Goal: Task Accomplishment & Management: Manage account settings

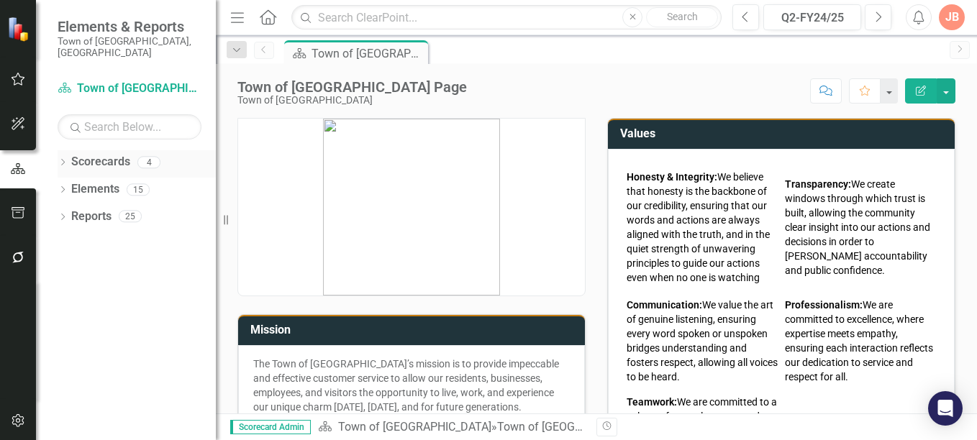
click at [62, 160] on icon "Dropdown" at bounding box center [63, 164] width 10 height 8
click at [70, 183] on div "Dropdown" at bounding box center [70, 189] width 11 height 12
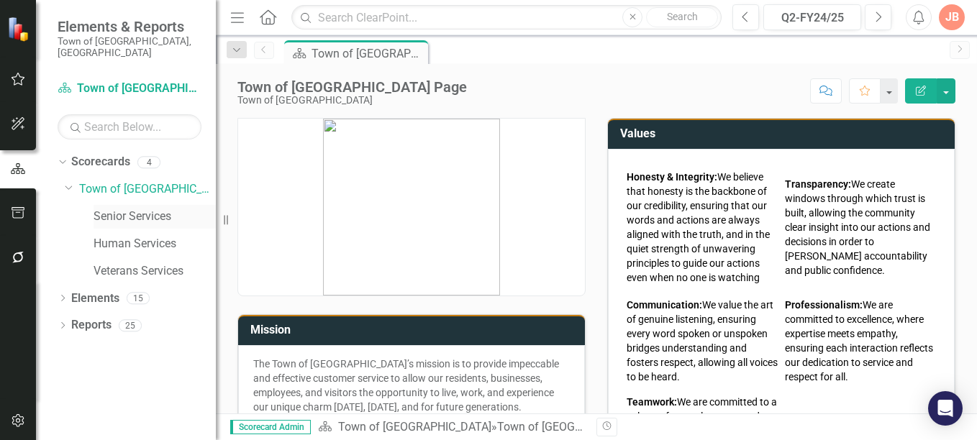
click at [116, 209] on link "Senior Services" at bounding box center [155, 217] width 122 height 17
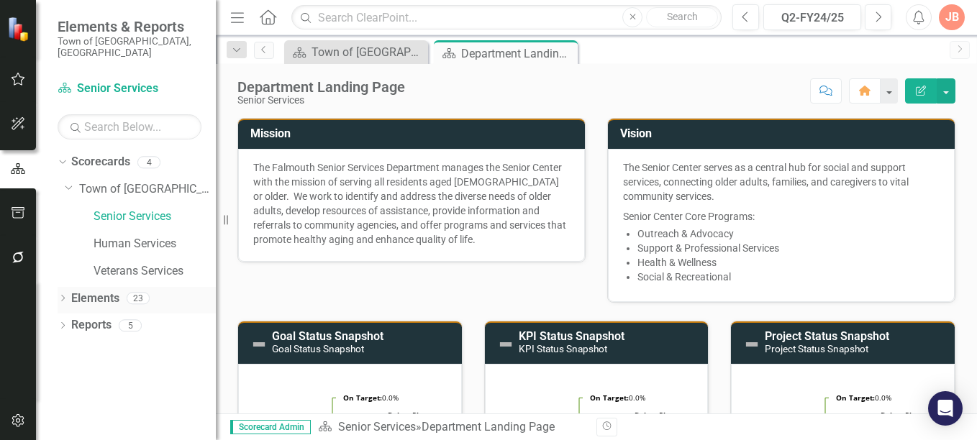
click at [63, 296] on icon "Dropdown" at bounding box center [63, 300] width 10 height 8
click at [881, 17] on icon "button" at bounding box center [879, 17] width 6 height 10
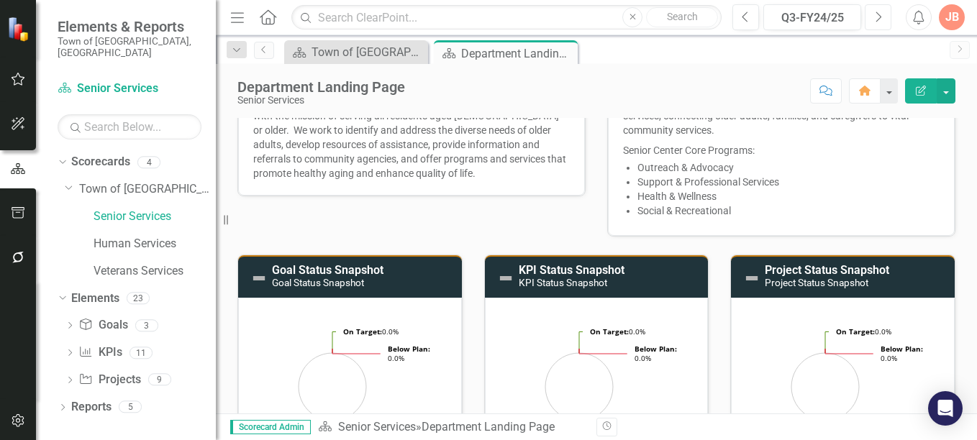
scroll to position [81, 0]
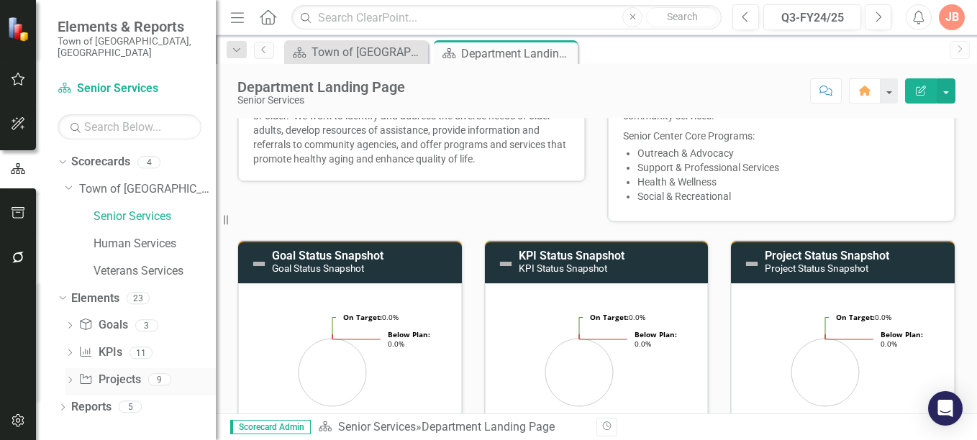
click at [71, 377] on icon at bounding box center [70, 380] width 4 height 6
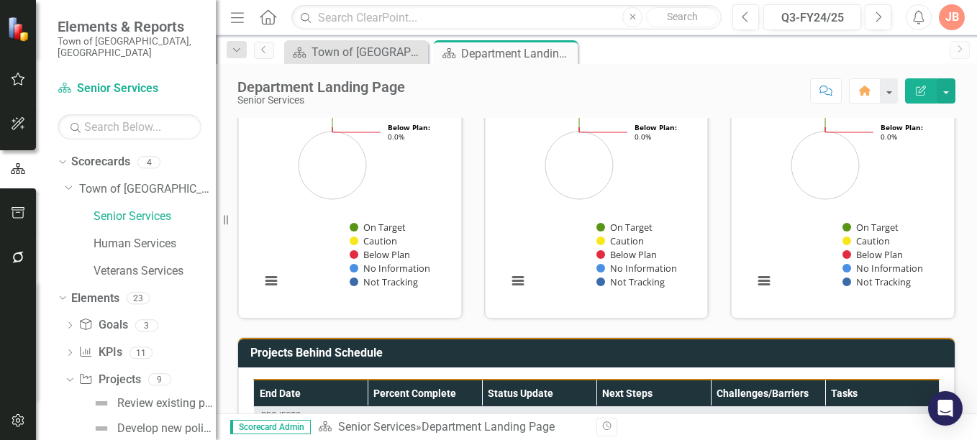
scroll to position [292, 0]
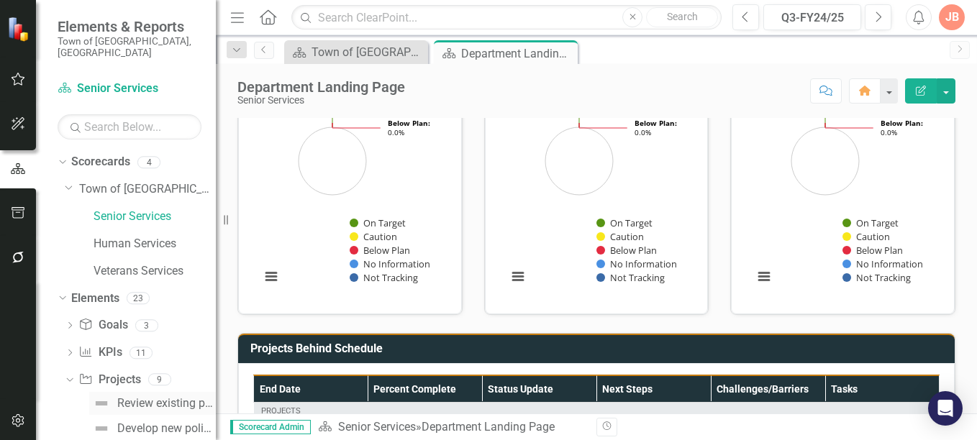
click at [177, 397] on div "Review existing policies and procedures to determine any updates." at bounding box center [166, 403] width 99 height 13
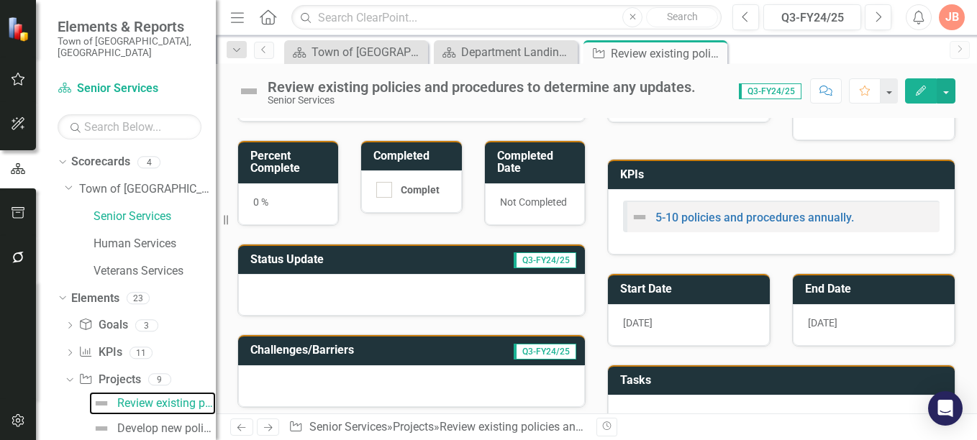
scroll to position [77, 0]
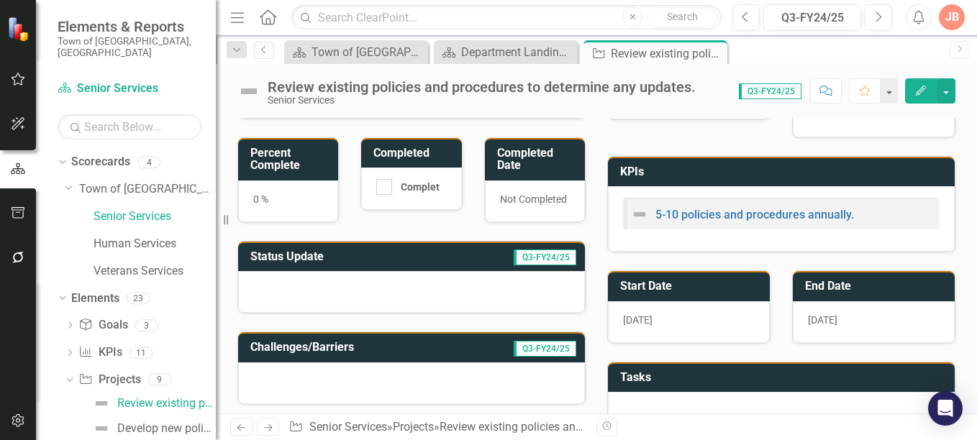
click at [288, 258] on h3 "Status Update" at bounding box center [337, 256] width 175 height 13
click at [361, 261] on h3 "Status Update" at bounding box center [337, 256] width 175 height 13
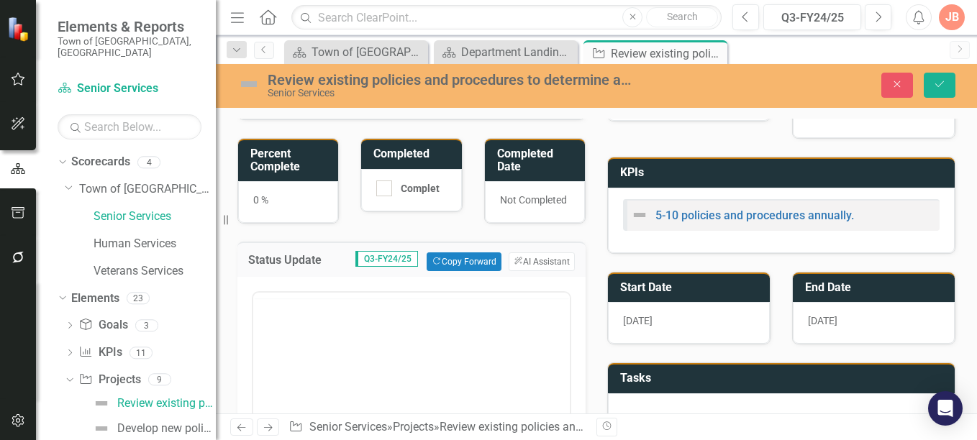
scroll to position [0, 0]
click at [280, 340] on p "Rich Text Area. Press ALT-0 for help." at bounding box center [411, 338] width 309 height 17
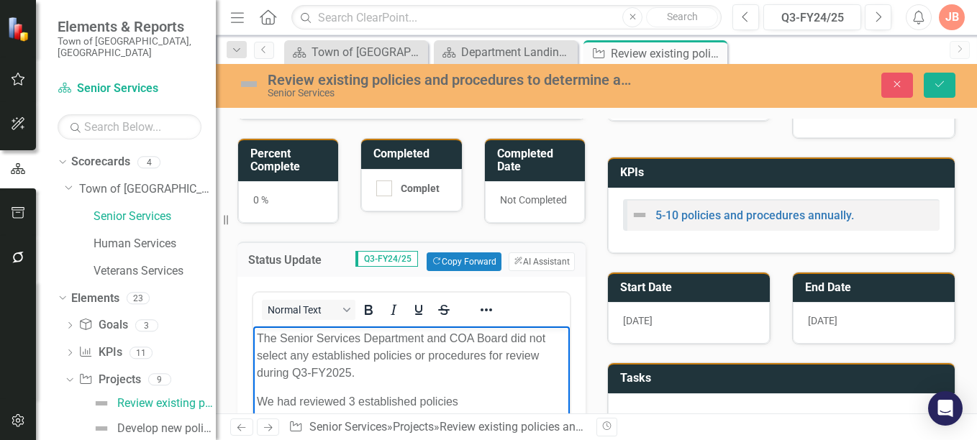
click at [427, 353] on p "The Senior Services Department and COA Board did not select any established pol…" at bounding box center [411, 356] width 309 height 52
click at [461, 403] on p "We had reviewed 3 established policies" at bounding box center [411, 402] width 309 height 17
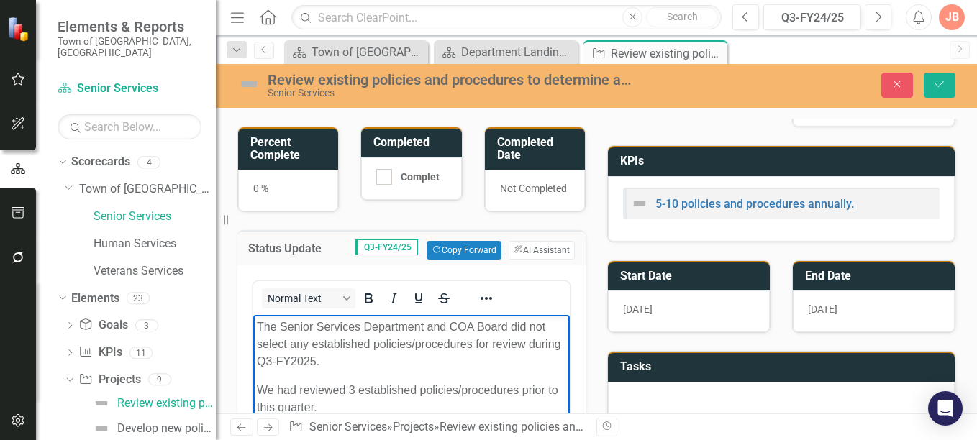
click at [400, 402] on p "We had reviewed 3 established policies/procedures prior to this quarter." at bounding box center [411, 399] width 309 height 35
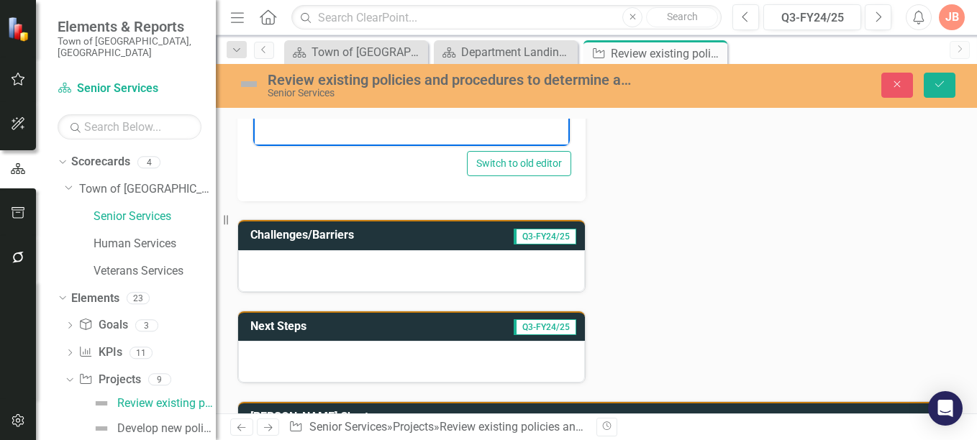
scroll to position [527, 0]
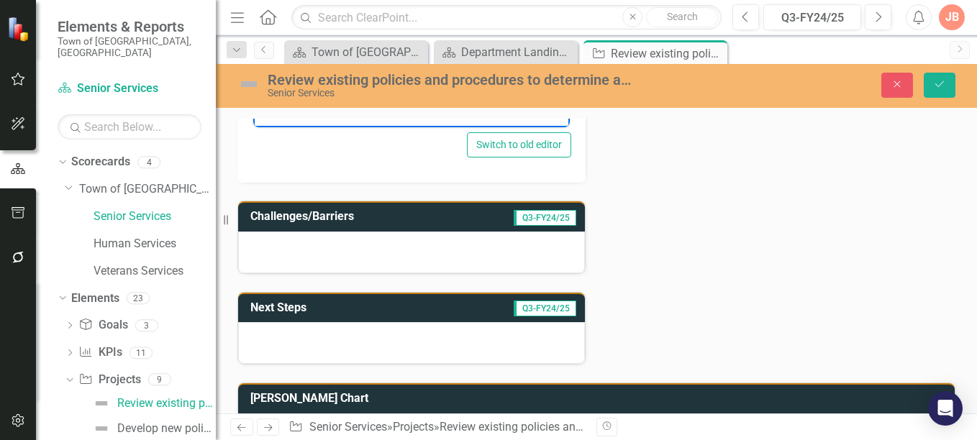
click at [381, 304] on h3 "Next Steps" at bounding box center [326, 308] width 153 height 13
click at [381, 306] on h3 "Next Steps" at bounding box center [326, 308] width 153 height 13
click at [941, 86] on icon "Save" at bounding box center [939, 84] width 13 height 10
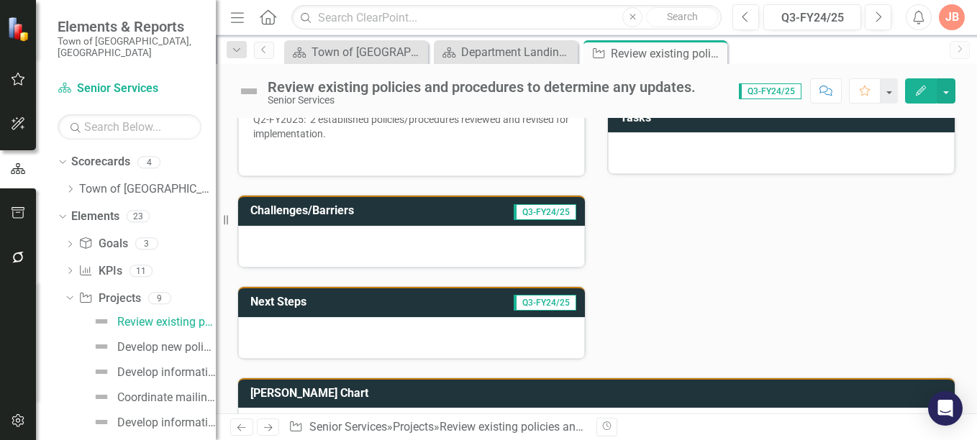
scroll to position [341, 0]
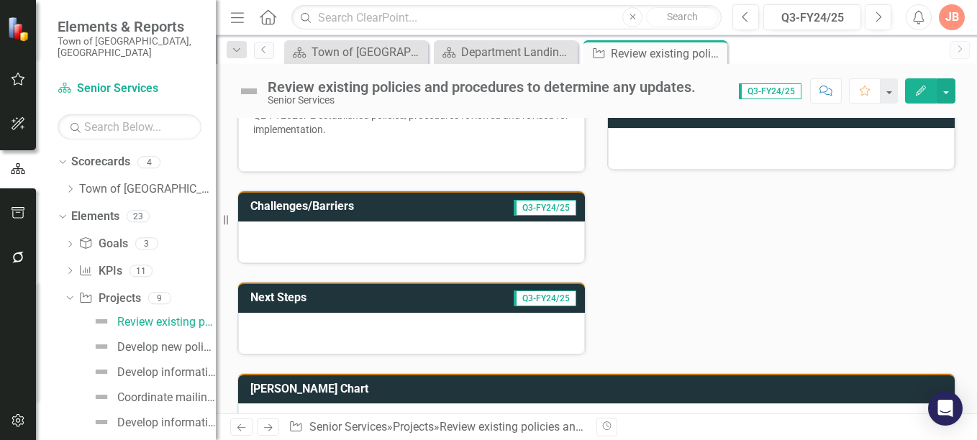
click at [353, 304] on h3 "Next Steps" at bounding box center [326, 297] width 153 height 13
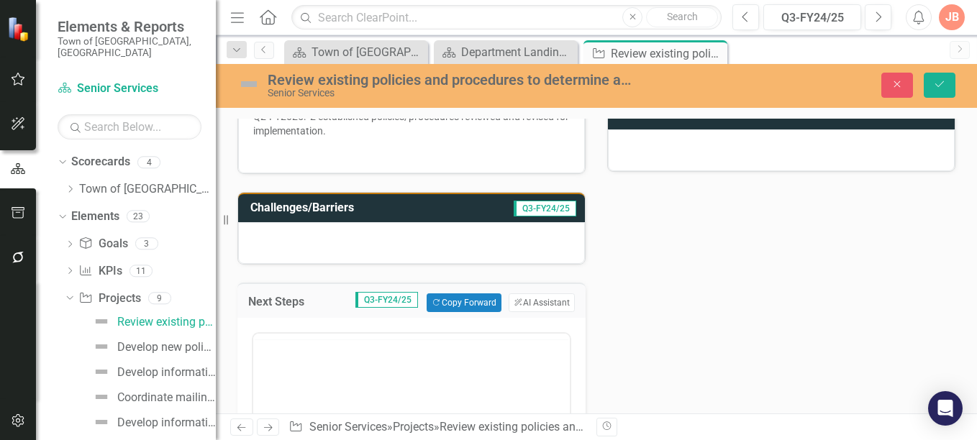
scroll to position [0, 0]
click at [276, 378] on p "Rich Text Area. Press ALT-0 for help." at bounding box center [411, 379] width 309 height 17
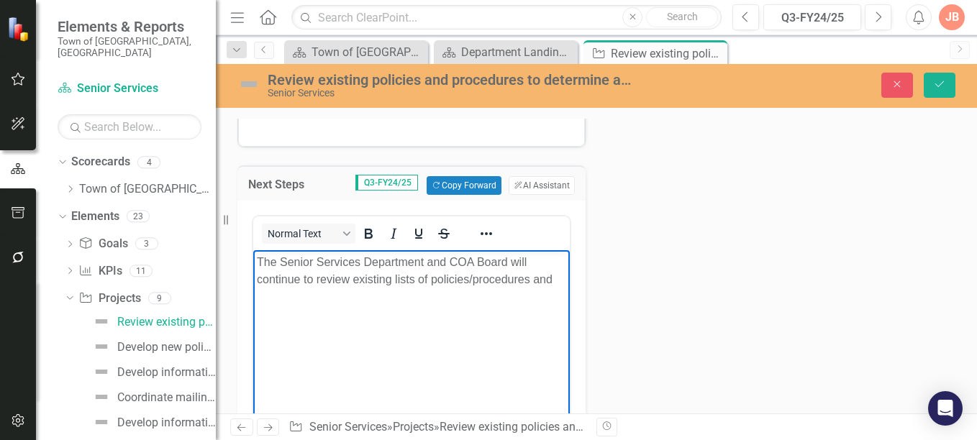
scroll to position [462, 0]
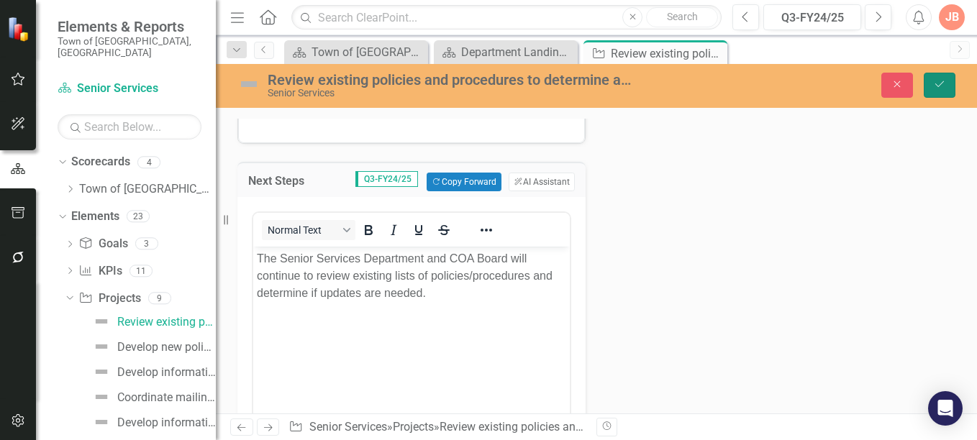
click at [935, 86] on icon "Save" at bounding box center [939, 84] width 13 height 10
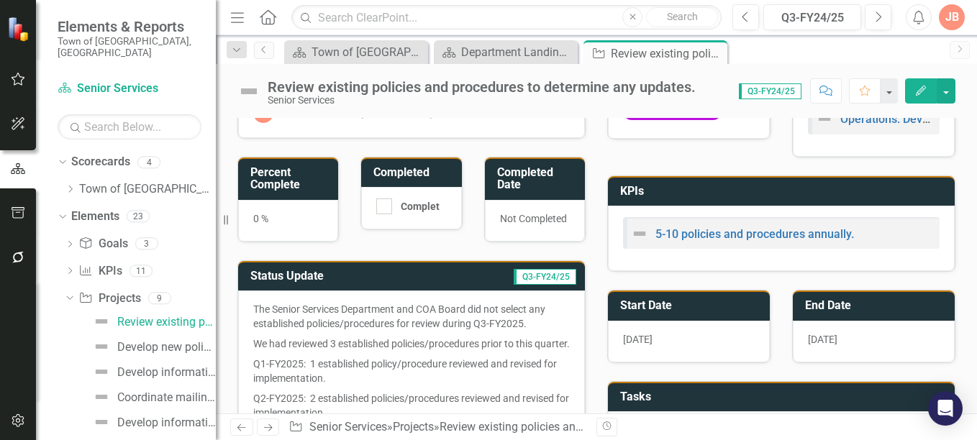
scroll to position [61, 0]
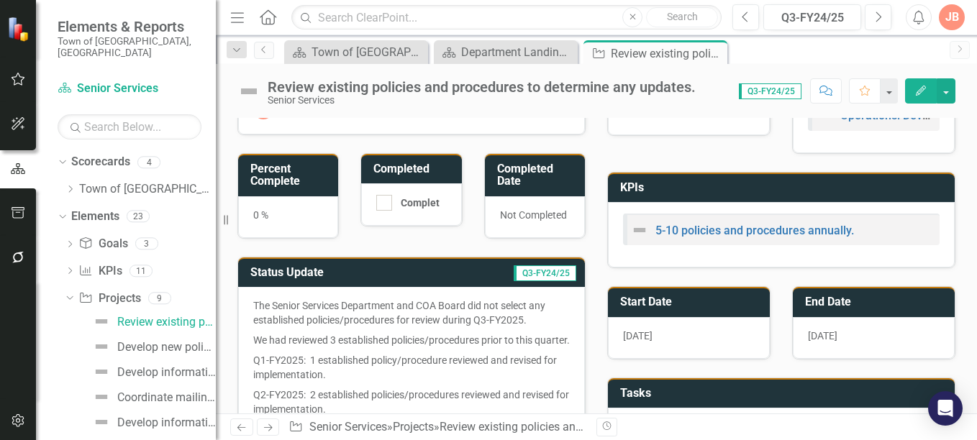
click at [330, 350] on p "We had reviewed 3 established policies/procedures prior to this quarter." at bounding box center [411, 340] width 317 height 20
click at [278, 319] on p "The Senior Services Department and COA Board did not select any established pol…" at bounding box center [411, 315] width 317 height 32
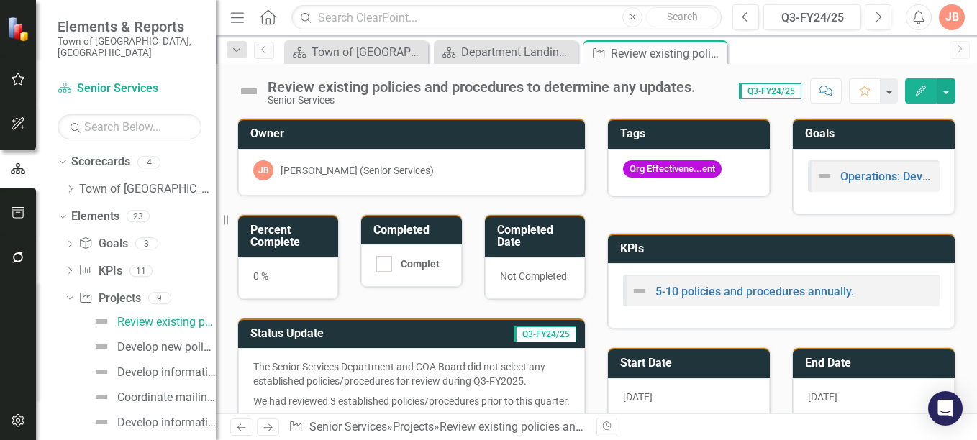
scroll to position [14, 0]
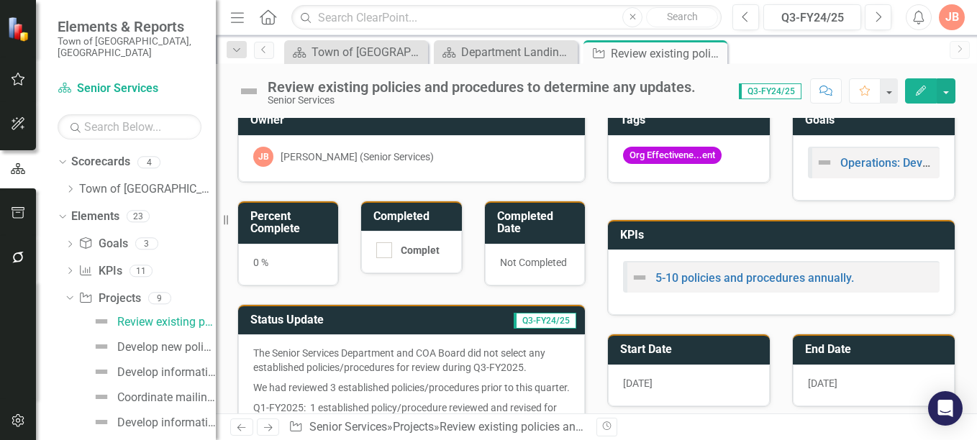
click at [315, 229] on h3 "Percent Complete" at bounding box center [290, 222] width 81 height 25
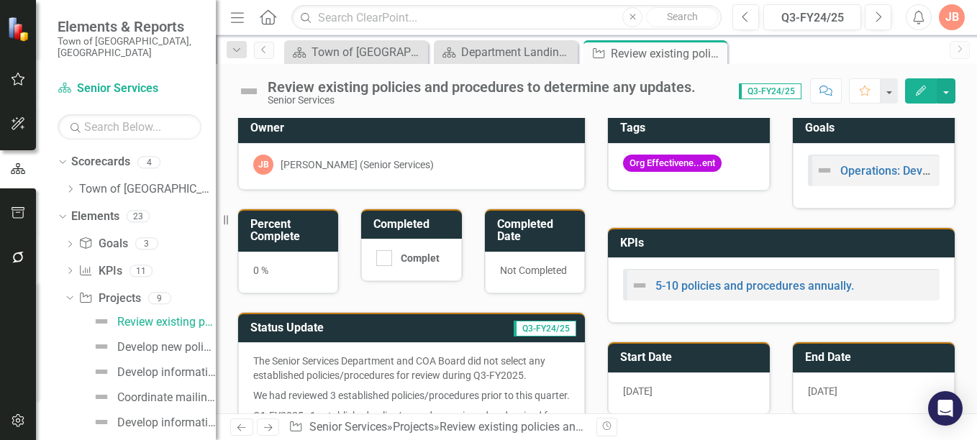
scroll to position [0, 0]
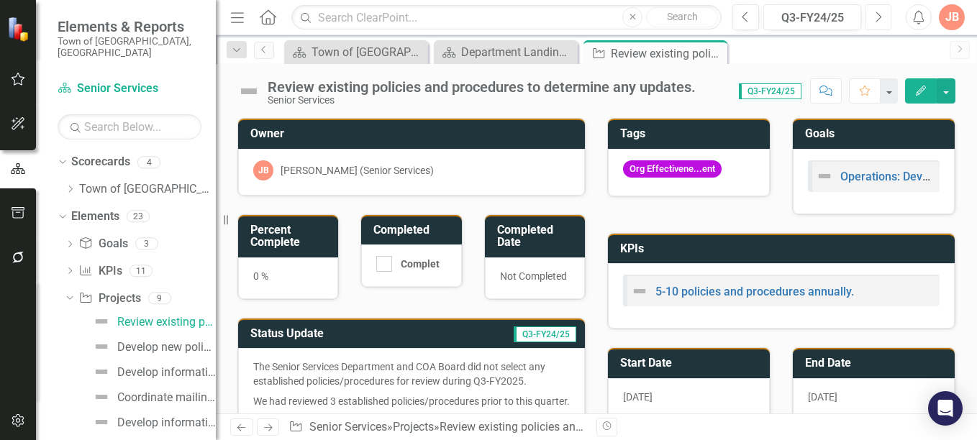
click at [882, 17] on button "Next" at bounding box center [878, 17] width 27 height 26
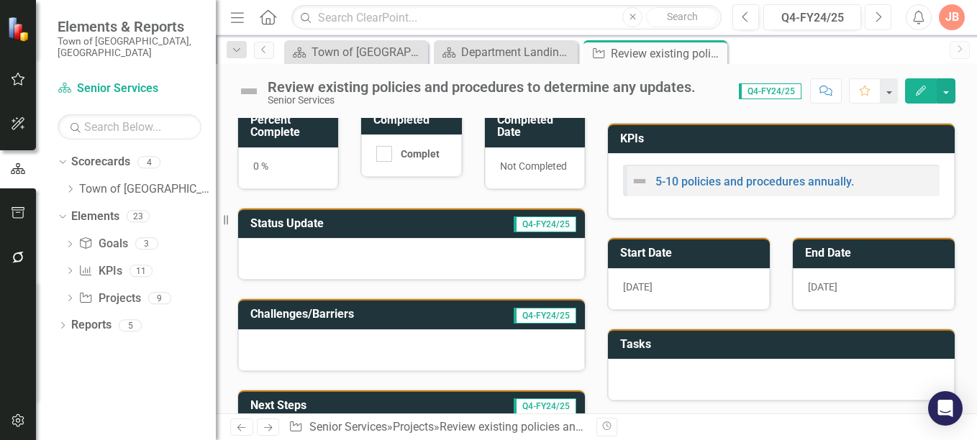
scroll to position [112, 0]
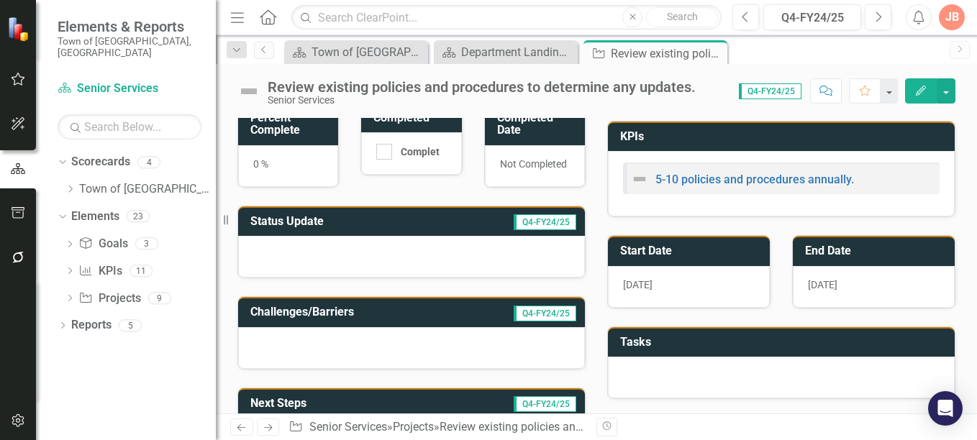
click at [426, 225] on td "Q4-FY24/25" at bounding box center [501, 224] width 153 height 24
click at [426, 220] on td "Q4-FY24/25" at bounding box center [501, 224] width 153 height 24
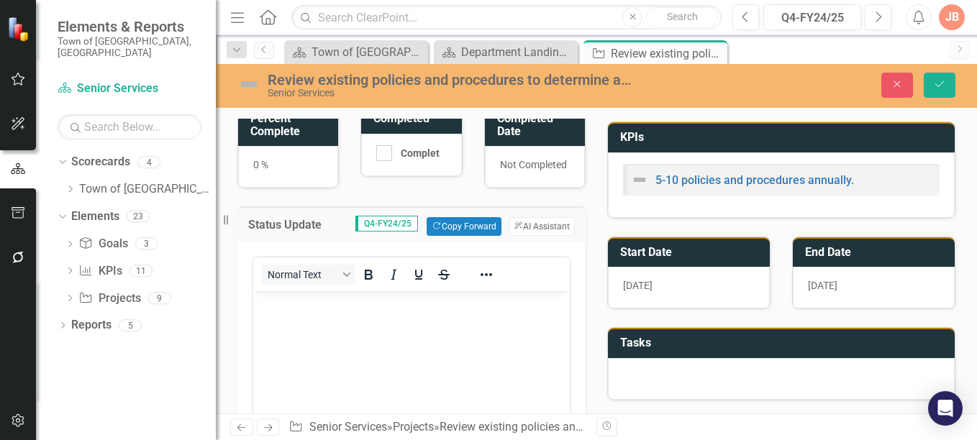
scroll to position [0, 0]
click at [285, 299] on p "Rich Text Area. Press ALT-0 for help." at bounding box center [411, 303] width 309 height 17
click at [898, 84] on icon "button" at bounding box center [897, 84] width 6 height 6
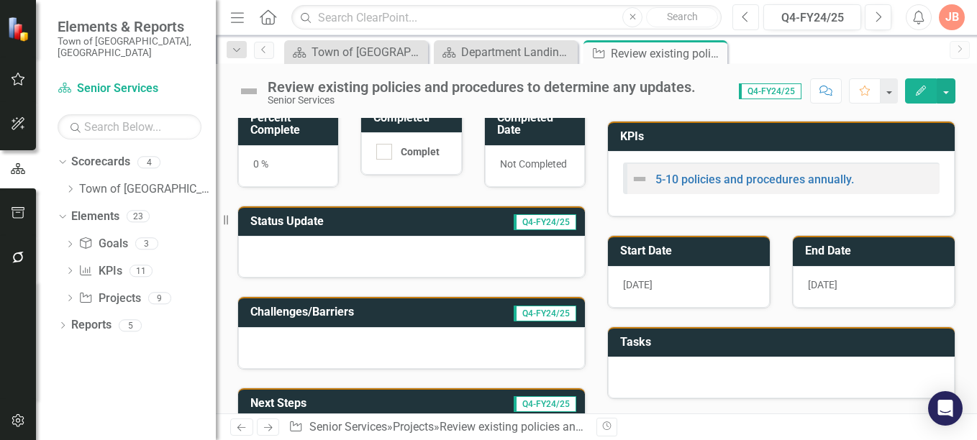
click at [741, 17] on button "Previous" at bounding box center [746, 17] width 27 height 26
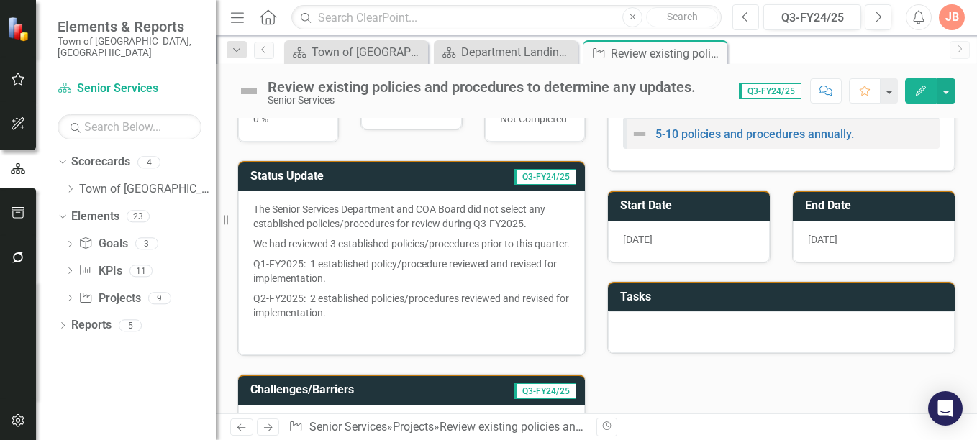
scroll to position [165, 0]
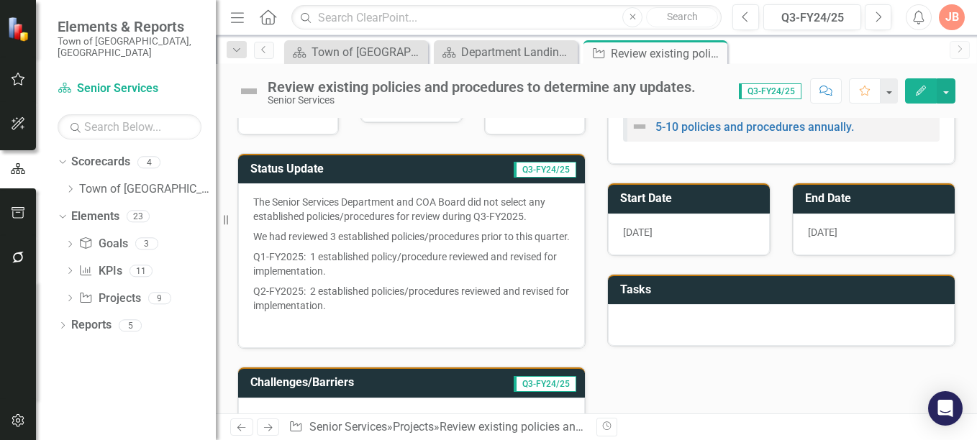
click at [350, 316] on p "Q2-FY2025: 2 established policies/procedures reviewed and revised for implement…" at bounding box center [411, 298] width 317 height 35
drag, startPoint x: 253, startPoint y: 199, endPoint x: 334, endPoint y: 312, distance: 138.6
click at [334, 312] on div "The Senior Services Department and COA Board did not select any established pol…" at bounding box center [411, 265] width 347 height 165
click at [374, 316] on p "Q2-FY2025: 2 established policies/procedures reviewed and revised for implement…" at bounding box center [411, 298] width 317 height 35
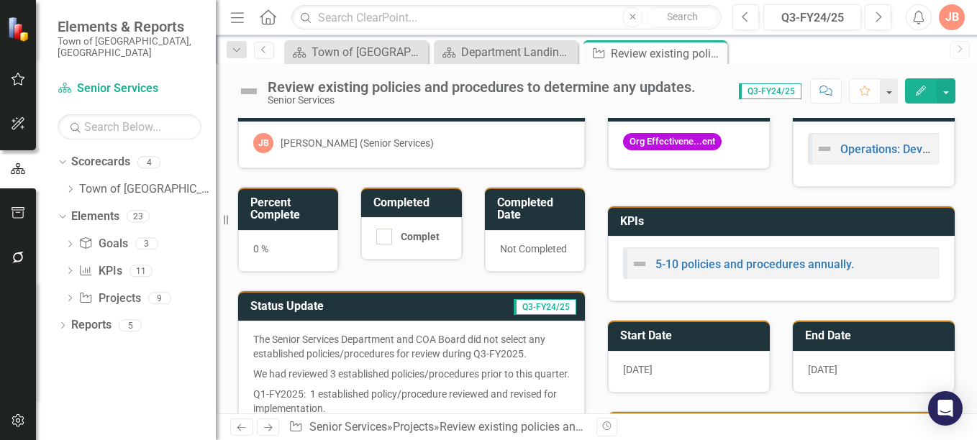
scroll to position [0, 0]
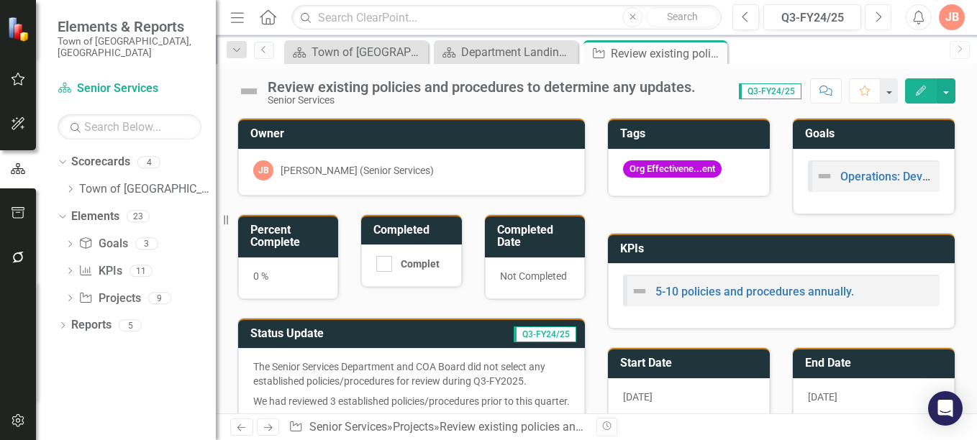
click at [878, 17] on icon "Next" at bounding box center [878, 17] width 8 height 13
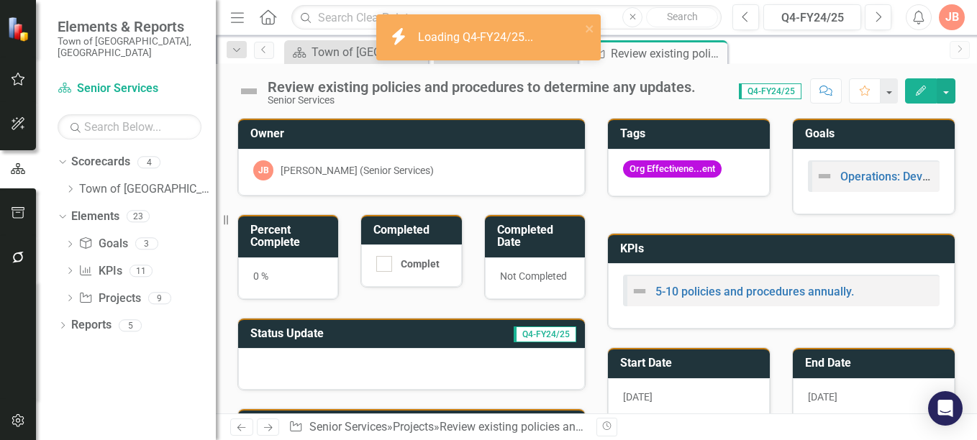
click at [375, 332] on h3 "Status Update" at bounding box center [337, 333] width 175 height 13
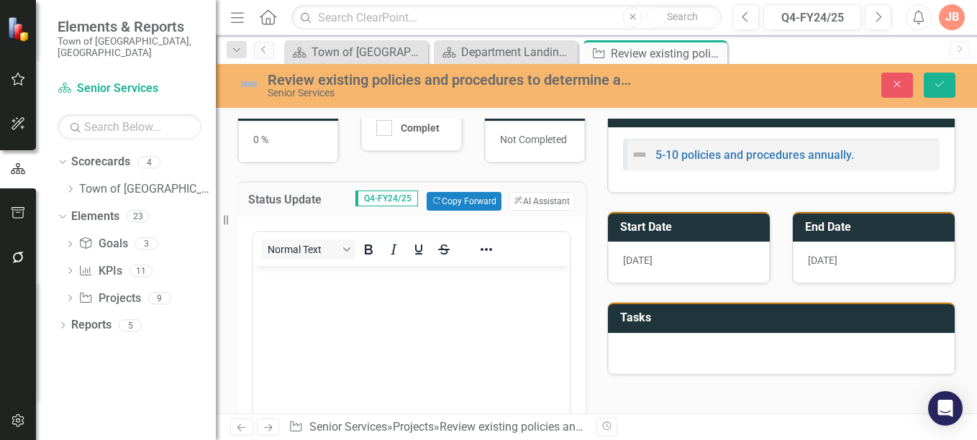
scroll to position [172, 0]
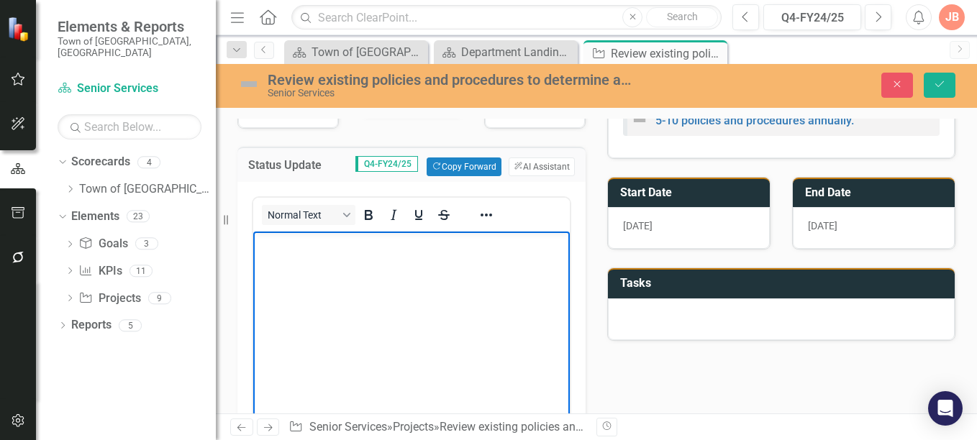
click at [342, 247] on p "Rich Text Area. Press ALT-0 for help." at bounding box center [411, 243] width 309 height 17
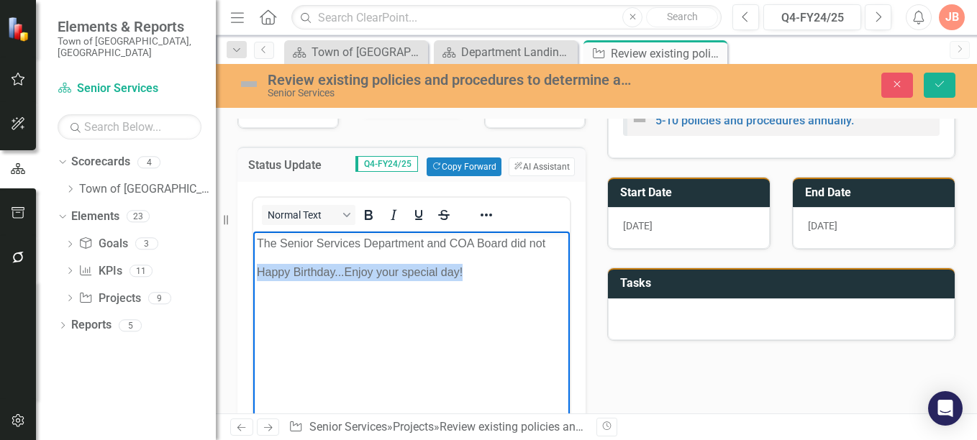
drag, startPoint x: 471, startPoint y: 271, endPoint x: 254, endPoint y: 273, distance: 217.3
click at [254, 273] on body "The Senior Services Department and COA Board did not Happy Birthday...Enjoy you…" at bounding box center [411, 340] width 317 height 216
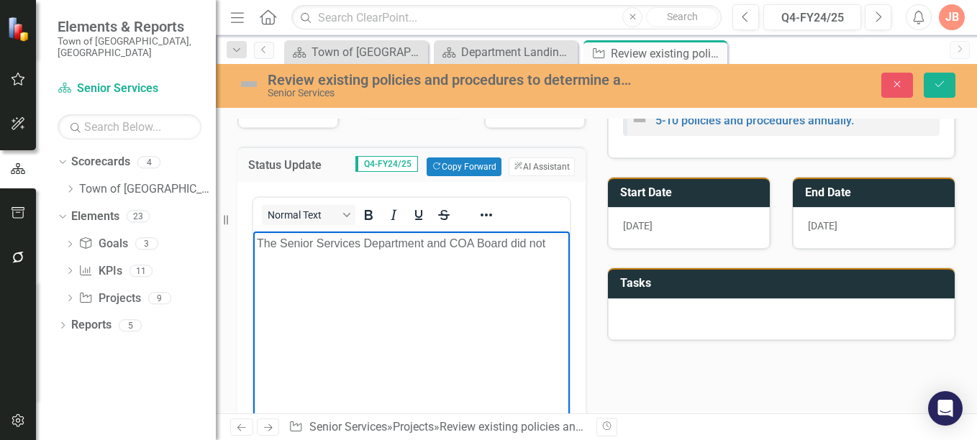
click at [554, 239] on p "The Senior Services Department and COA Board did not" at bounding box center [411, 243] width 309 height 17
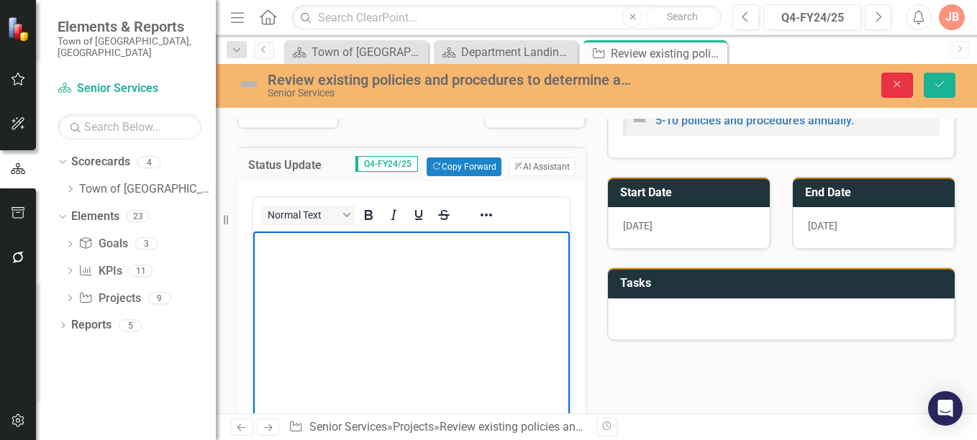
click at [903, 86] on icon "Close" at bounding box center [897, 84] width 13 height 10
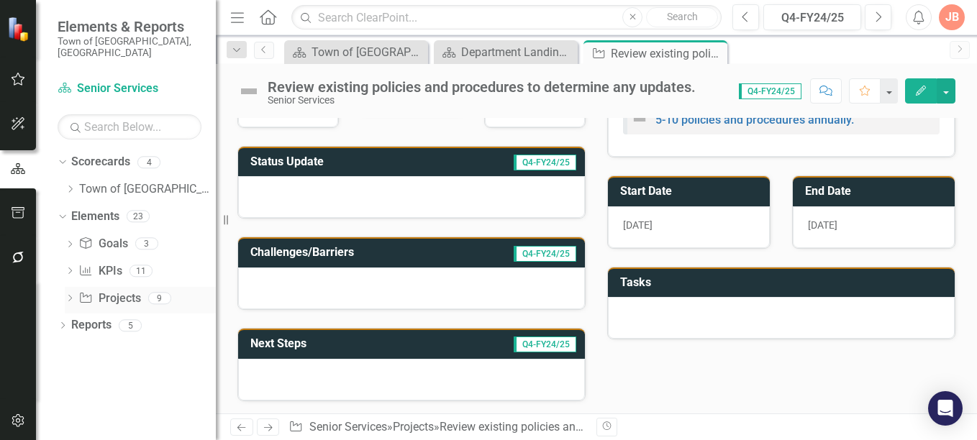
click at [68, 296] on icon "Dropdown" at bounding box center [70, 300] width 10 height 8
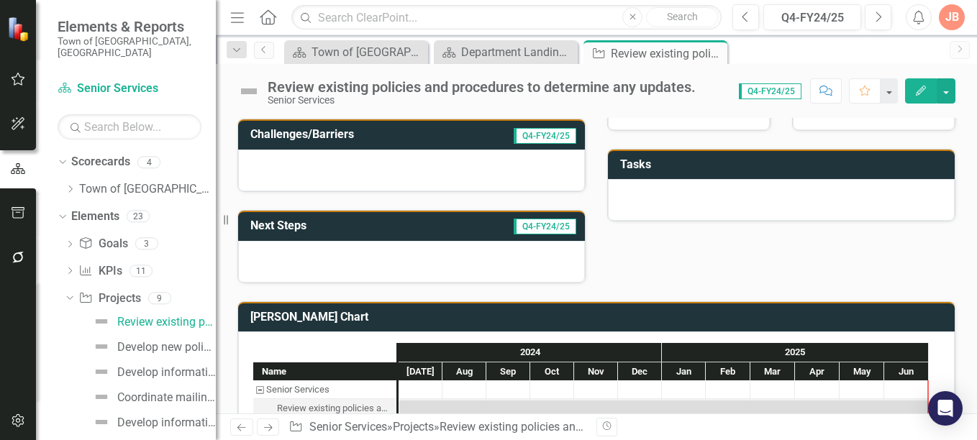
scroll to position [325, 0]
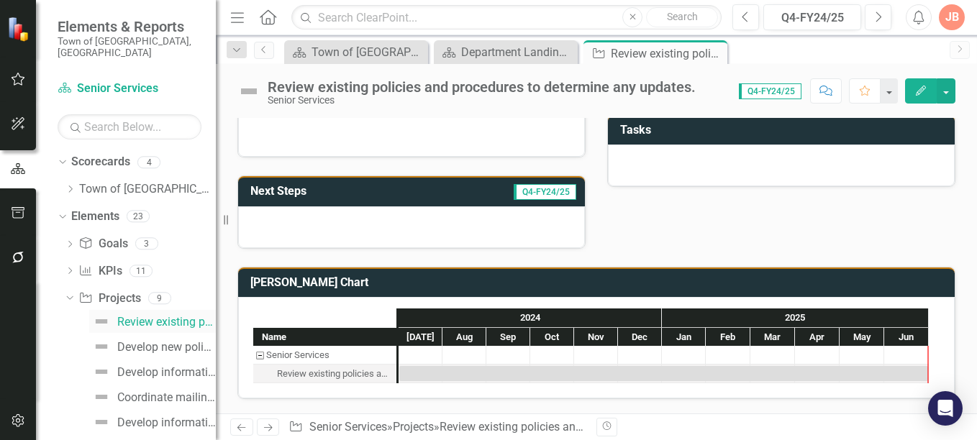
click at [152, 316] on div "Review existing policies and procedures to determine any updates." at bounding box center [166, 322] width 99 height 13
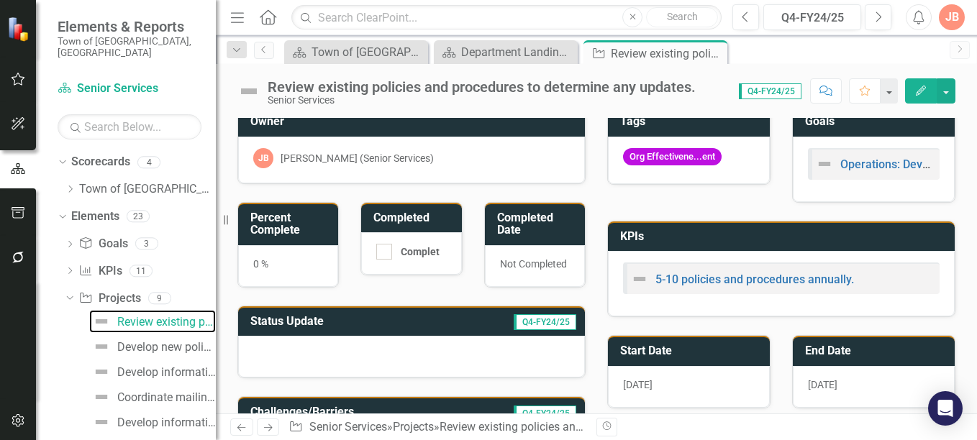
scroll to position [0, 0]
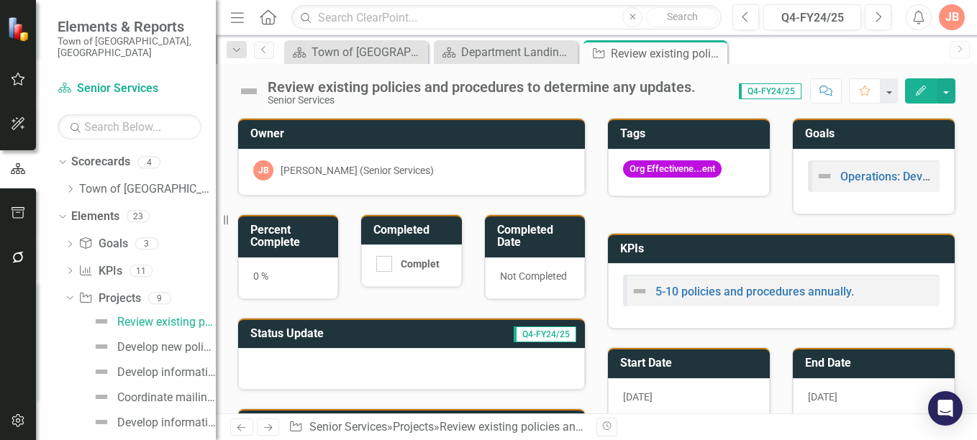
click at [920, 89] on icon "button" at bounding box center [921, 91] width 10 height 10
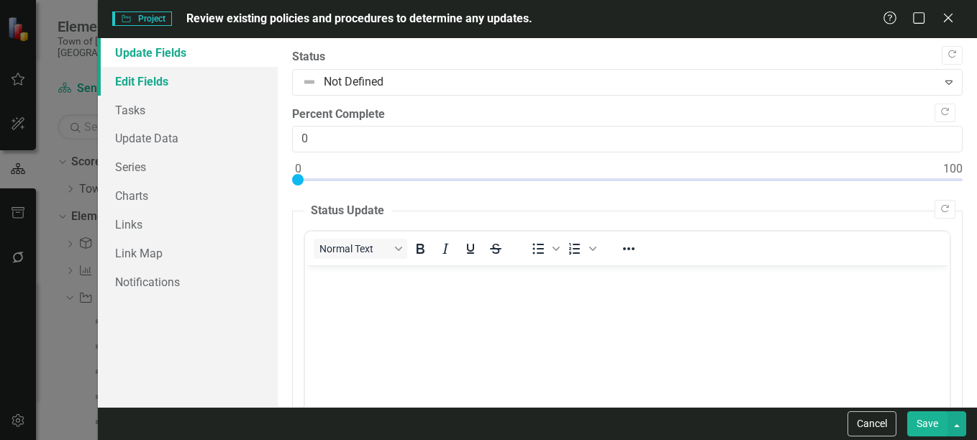
click at [150, 77] on link "Edit Fields" at bounding box center [188, 81] width 180 height 29
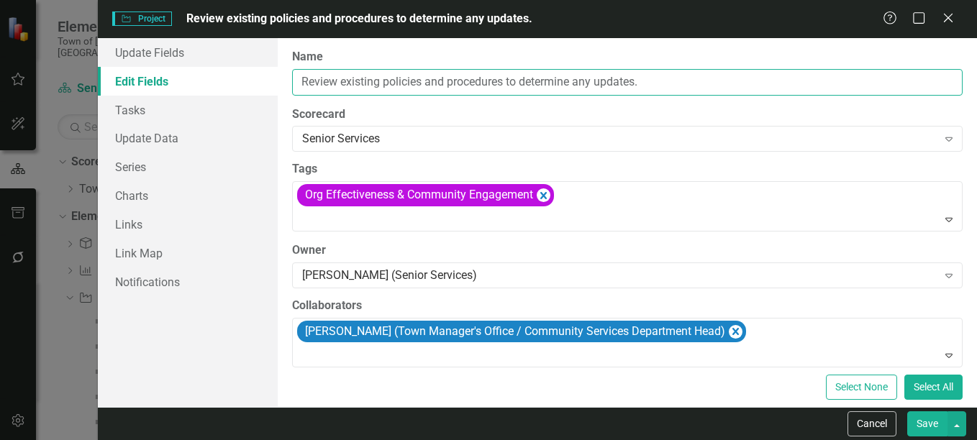
click at [299, 81] on input "Review existing policies and procedures to determine any updates." at bounding box center [627, 82] width 671 height 27
drag, startPoint x: 741, startPoint y: 82, endPoint x: 430, endPoint y: 87, distance: 310.9
click at [430, 87] on input "Develop New and Review existing policies and procedures to determine any update…" at bounding box center [627, 82] width 671 height 27
type input "Develop New and Review Existing Policies/Procedures."
click at [301, 80] on input "Develop New and Review Existing Policies/Procedures." at bounding box center [627, 82] width 671 height 27
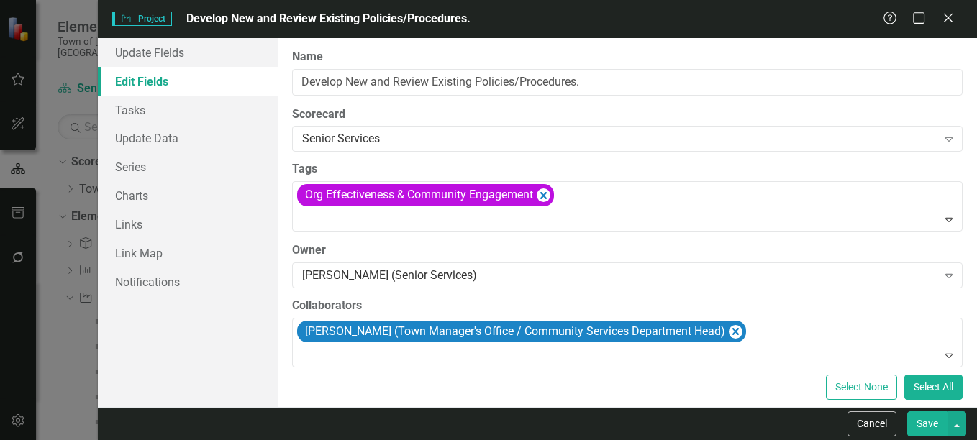
click at [929, 420] on button "Save" at bounding box center [927, 424] width 40 height 25
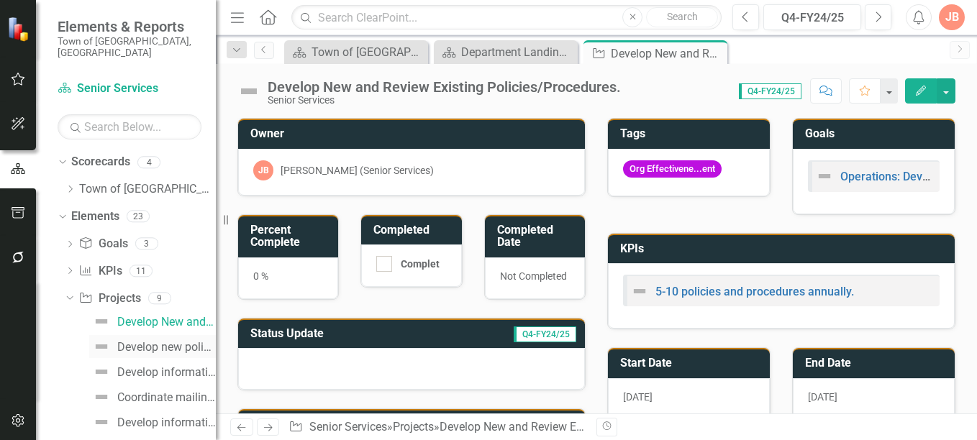
click at [134, 341] on div "Develop new policies and procedures." at bounding box center [166, 347] width 99 height 13
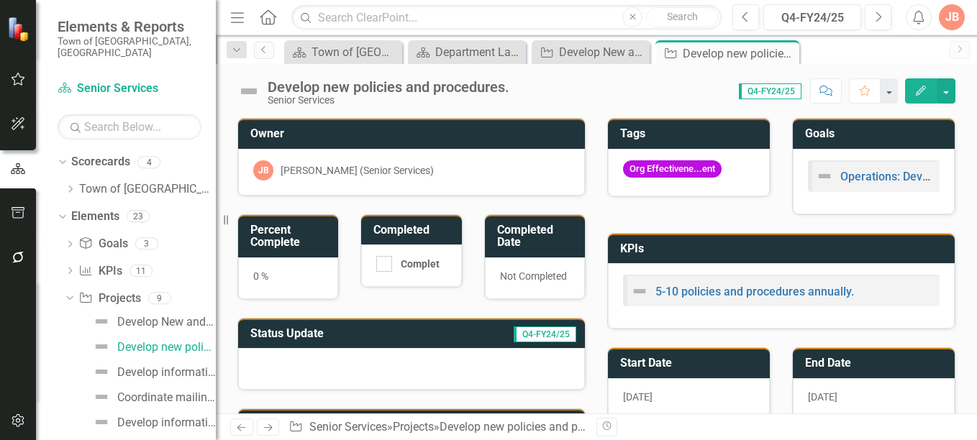
click at [915, 90] on icon "Edit" at bounding box center [921, 91] width 13 height 10
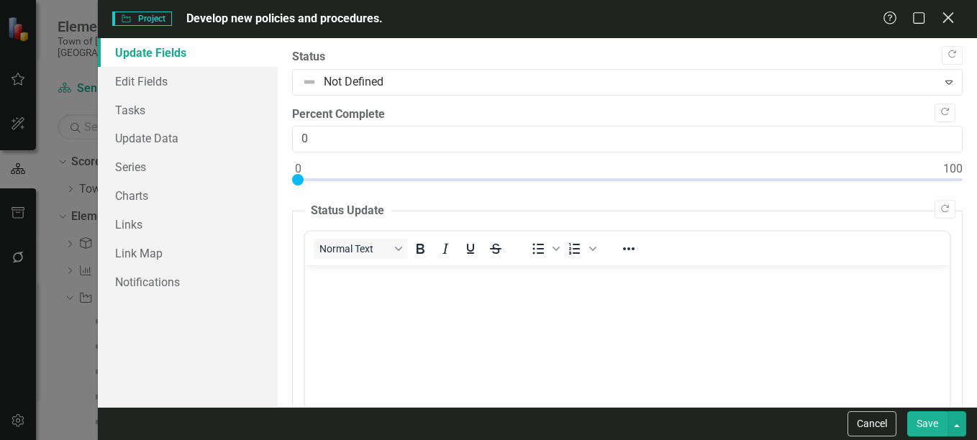
click at [945, 15] on icon "Close" at bounding box center [948, 18] width 18 height 14
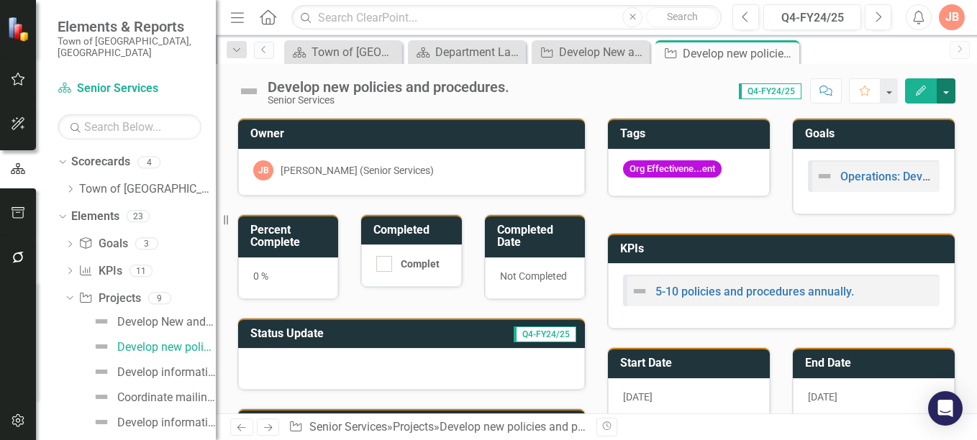
click at [946, 93] on button "button" at bounding box center [946, 90] width 19 height 25
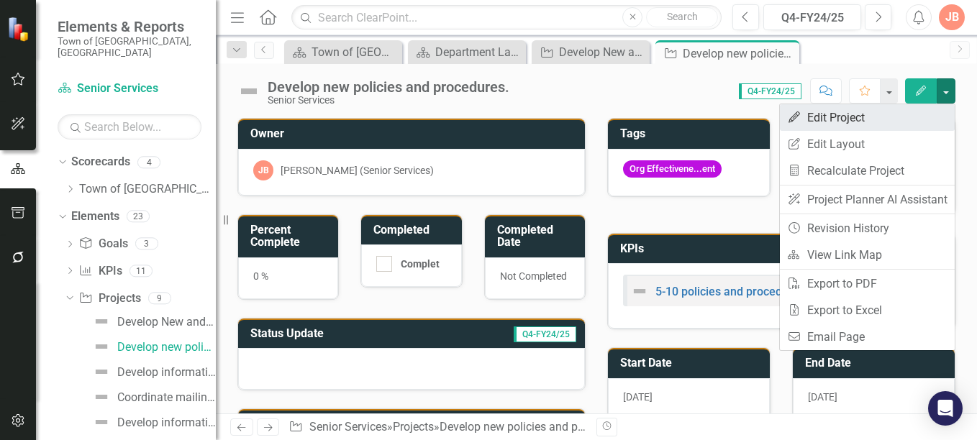
click at [851, 115] on link "Edit Edit Project" at bounding box center [867, 117] width 175 height 27
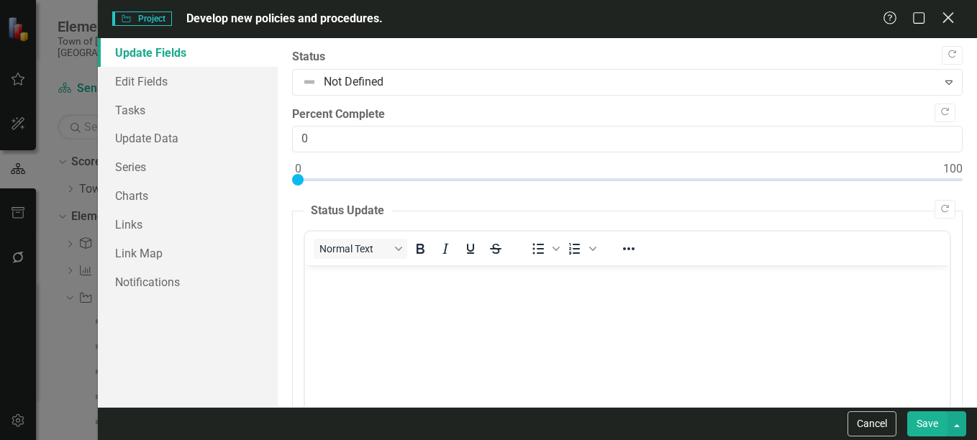
click at [948, 18] on icon at bounding box center [948, 17] width 11 height 11
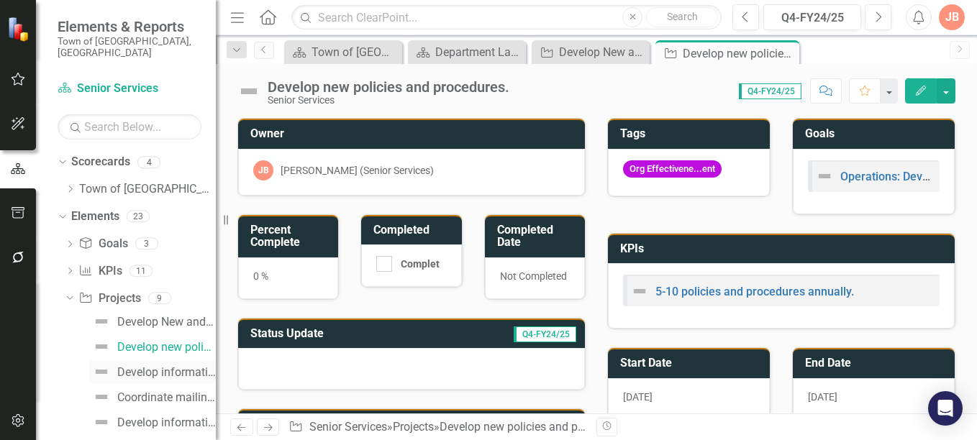
click at [135, 366] on div "Develop informational welcome letter to residents age [DEMOGRAPHIC_DATA]+ who a…" at bounding box center [166, 372] width 99 height 13
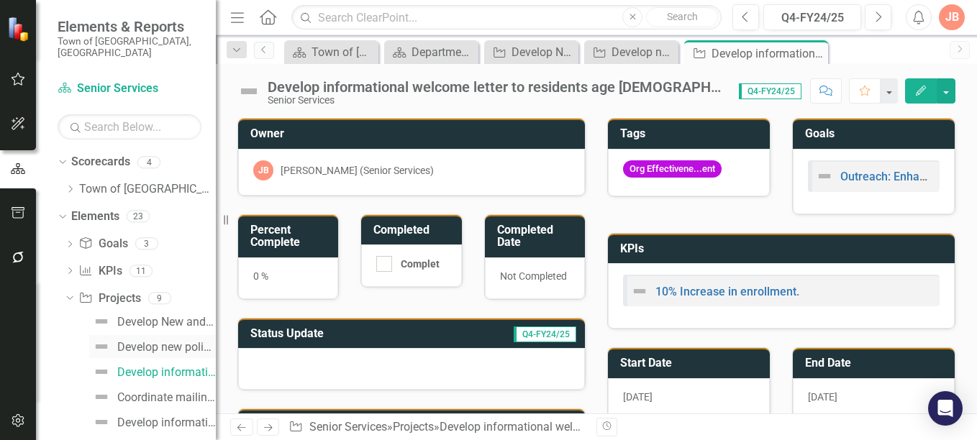
click at [144, 341] on div "Develop new policies and procedures." at bounding box center [166, 347] width 99 height 13
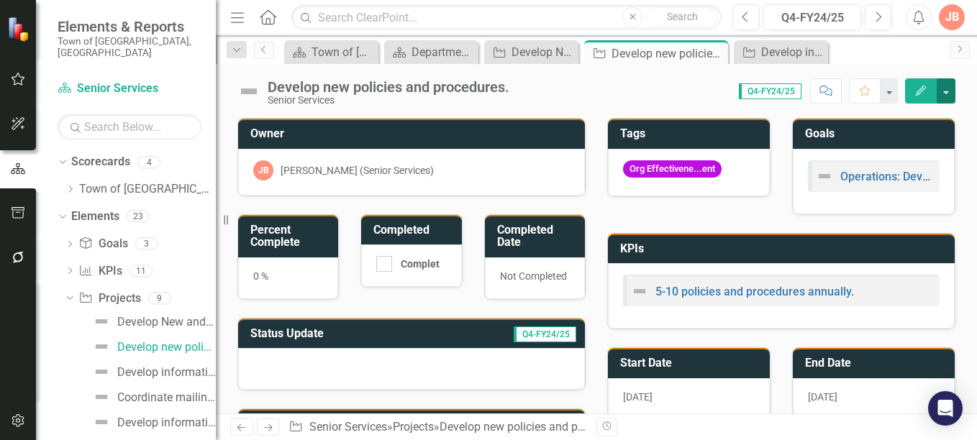
click at [947, 91] on button "button" at bounding box center [946, 90] width 19 height 25
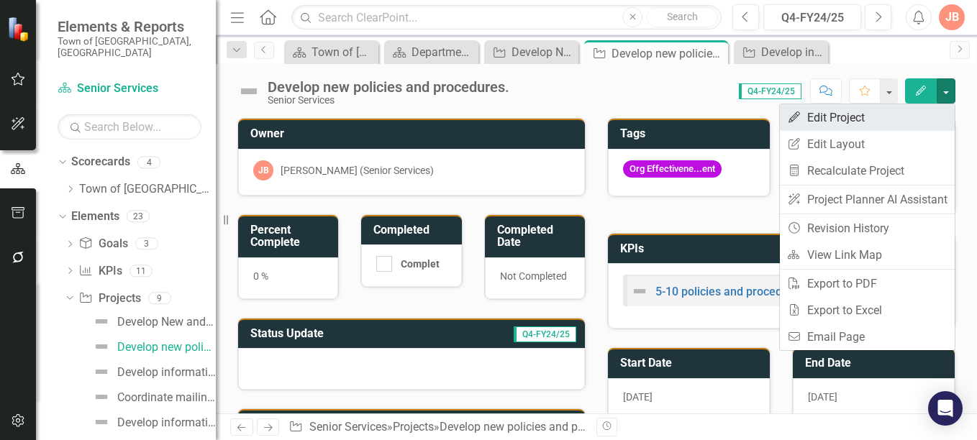
click at [853, 119] on link "Edit Edit Project" at bounding box center [867, 117] width 175 height 27
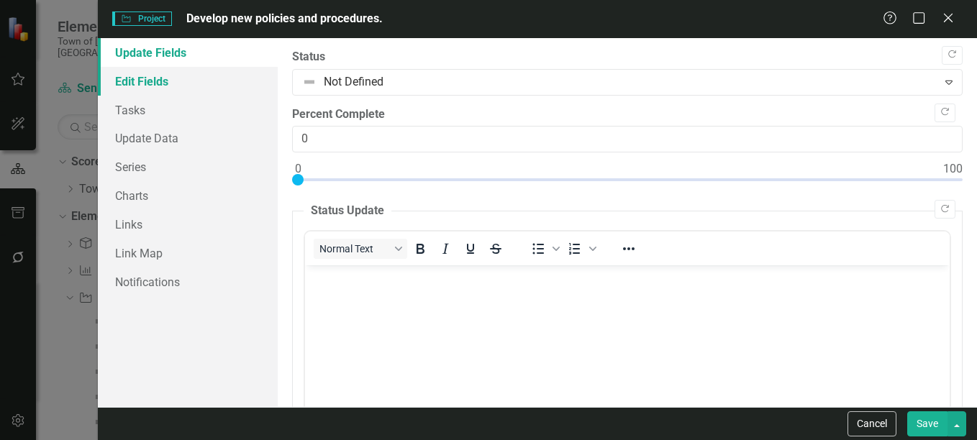
click at [149, 74] on link "Edit Fields" at bounding box center [188, 81] width 180 height 29
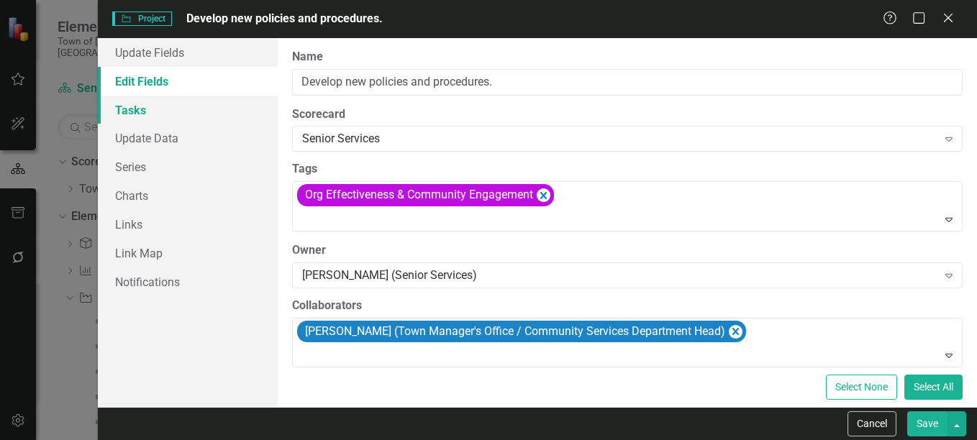
click at [127, 114] on link "Tasks" at bounding box center [188, 110] width 180 height 29
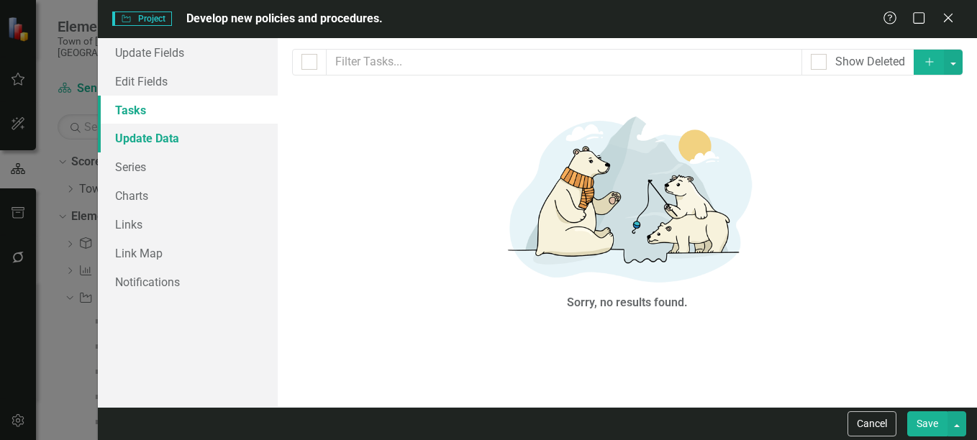
click at [173, 141] on link "Update Data" at bounding box center [188, 138] width 180 height 29
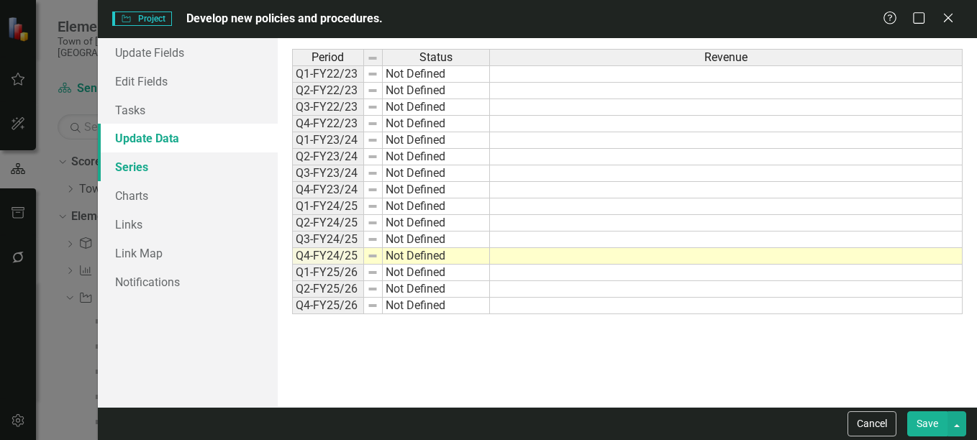
click at [135, 169] on link "Series" at bounding box center [188, 167] width 180 height 29
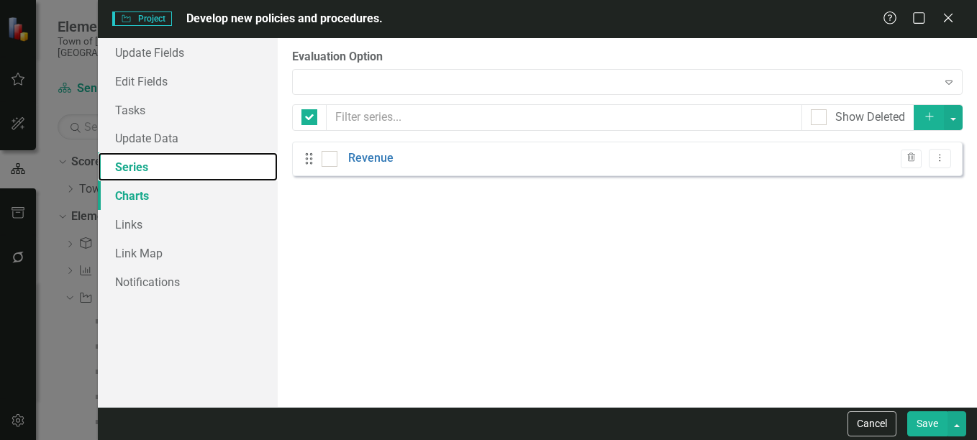
checkbox input "false"
click at [135, 190] on link "Charts" at bounding box center [188, 195] width 180 height 29
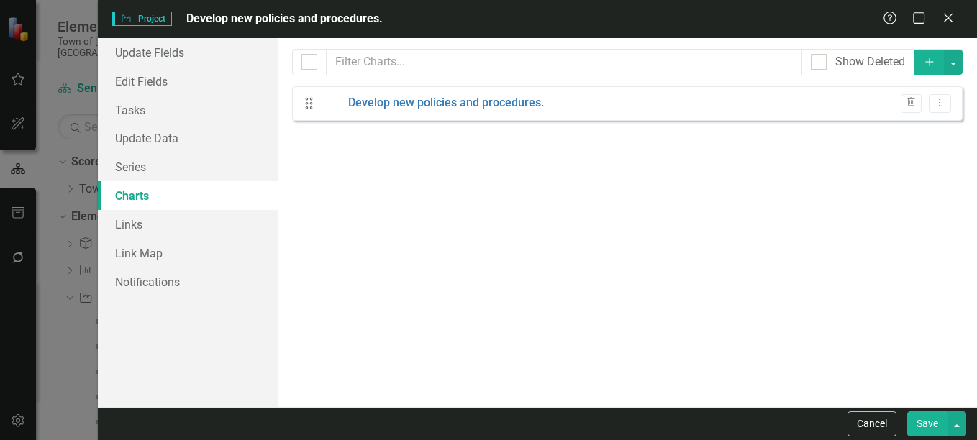
checkbox input "false"
click at [955, 15] on icon "Close" at bounding box center [948, 18] width 18 height 14
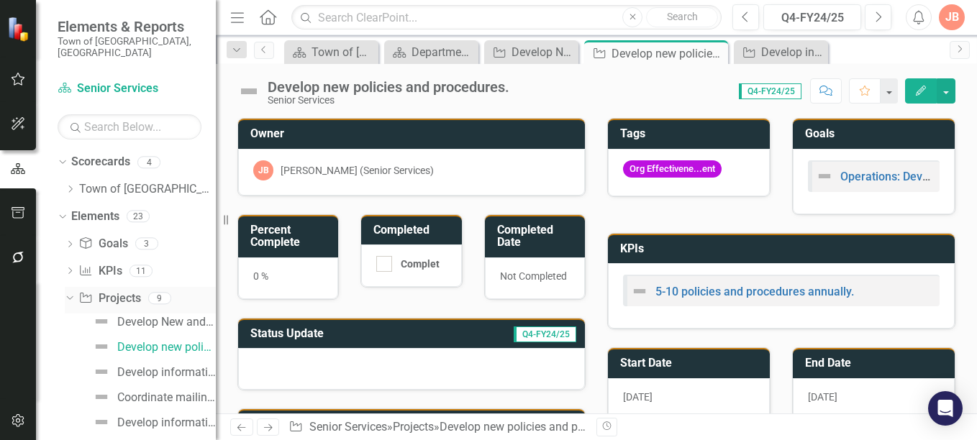
click at [68, 293] on icon "Dropdown" at bounding box center [68, 298] width 8 height 10
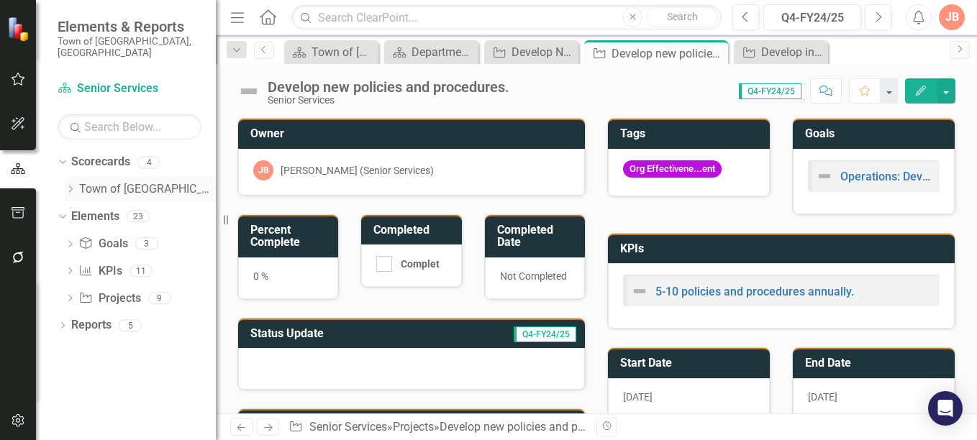
click at [73, 185] on icon "Dropdown" at bounding box center [70, 189] width 11 height 9
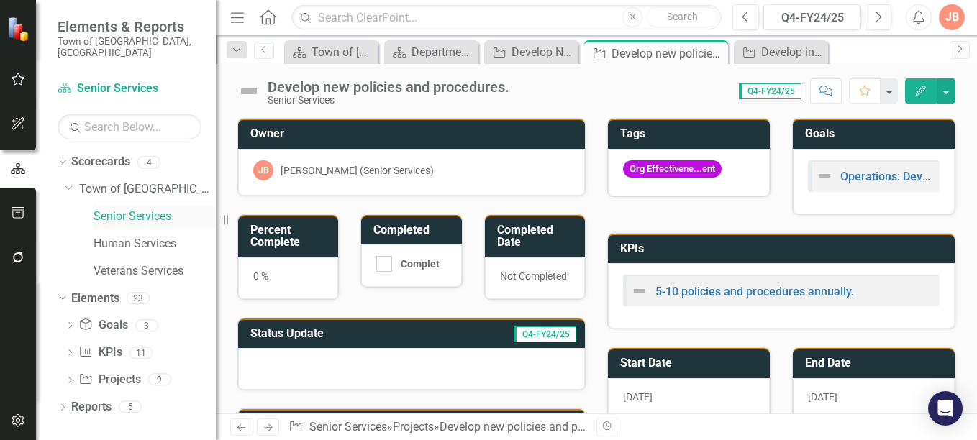
click at [120, 209] on link "Senior Services" at bounding box center [155, 217] width 122 height 17
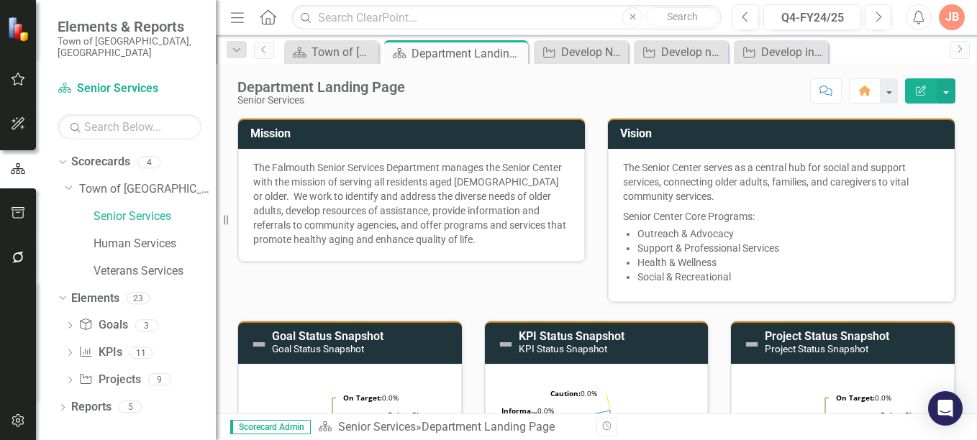
click at [923, 90] on icon "button" at bounding box center [921, 91] width 10 height 10
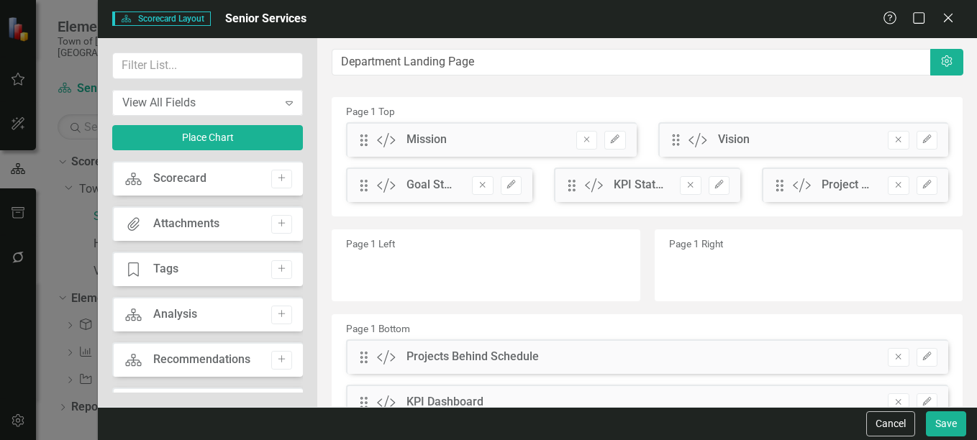
scroll to position [113, 0]
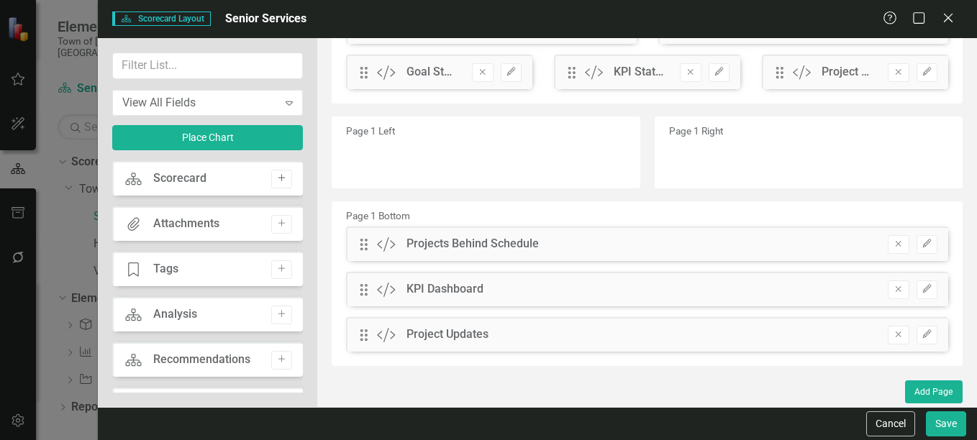
click at [276, 181] on icon "Add" at bounding box center [281, 178] width 11 height 9
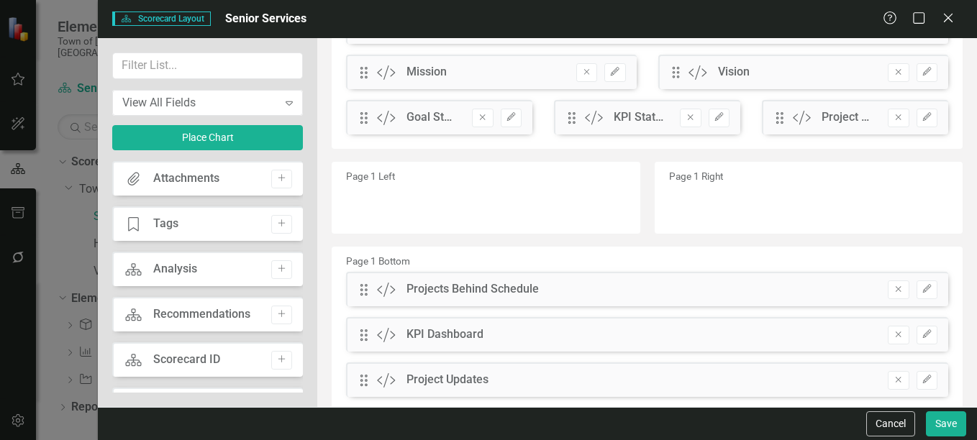
scroll to position [158, 0]
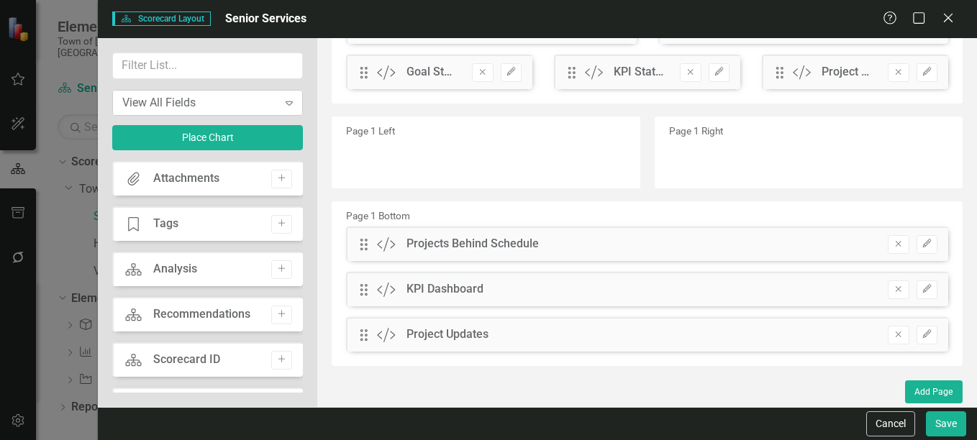
click at [291, 104] on icon "Expand" at bounding box center [289, 103] width 14 height 12
click at [942, 18] on icon "Close" at bounding box center [948, 18] width 18 height 14
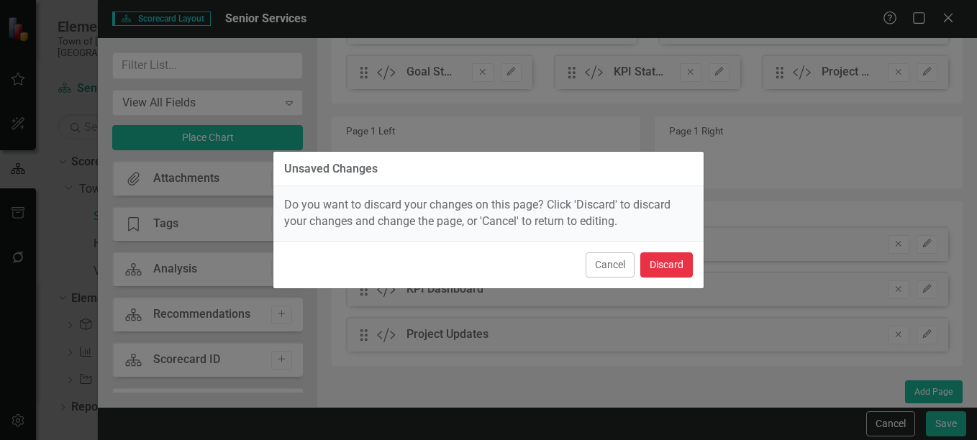
click at [663, 264] on button "Discard" at bounding box center [666, 265] width 53 height 25
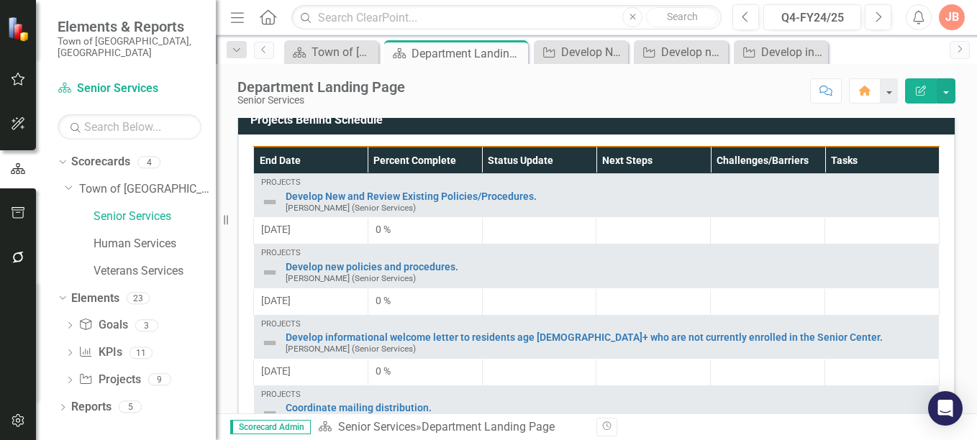
scroll to position [525, 0]
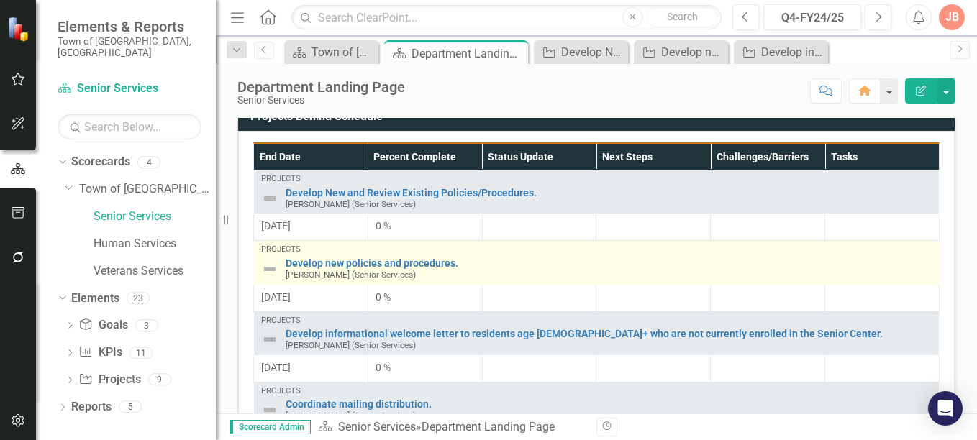
click at [520, 251] on div "Projects" at bounding box center [596, 249] width 671 height 9
click at [418, 267] on link "Develop new policies and procedures." at bounding box center [609, 263] width 646 height 11
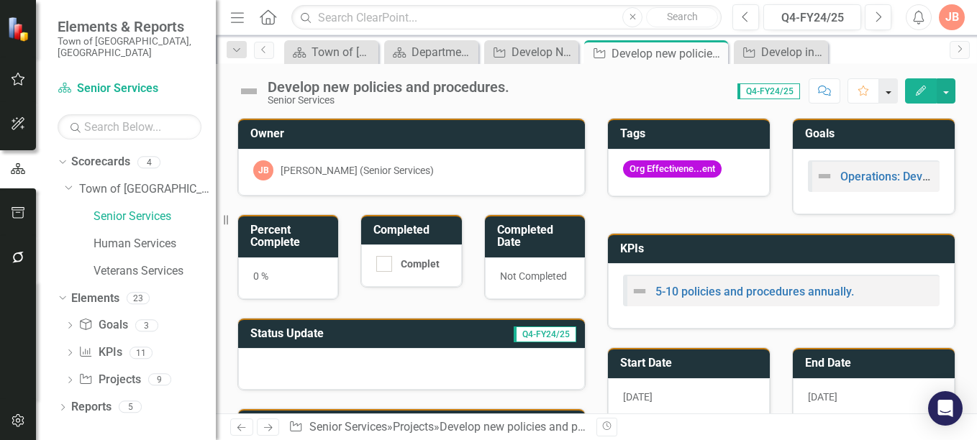
click at [890, 95] on button "button" at bounding box center [888, 90] width 19 height 25
click at [889, 68] on div "Develop new policies and procedures. Senior Services Score: 0.00 Q4-FY24/25 Com…" at bounding box center [596, 85] width 761 height 43
click at [921, 93] on icon "button" at bounding box center [921, 91] width 10 height 10
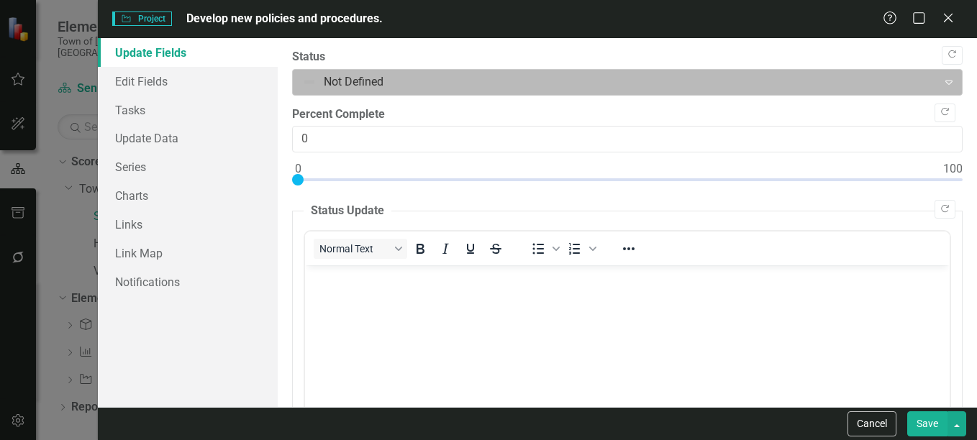
click at [942, 81] on icon "Expand" at bounding box center [949, 82] width 14 height 12
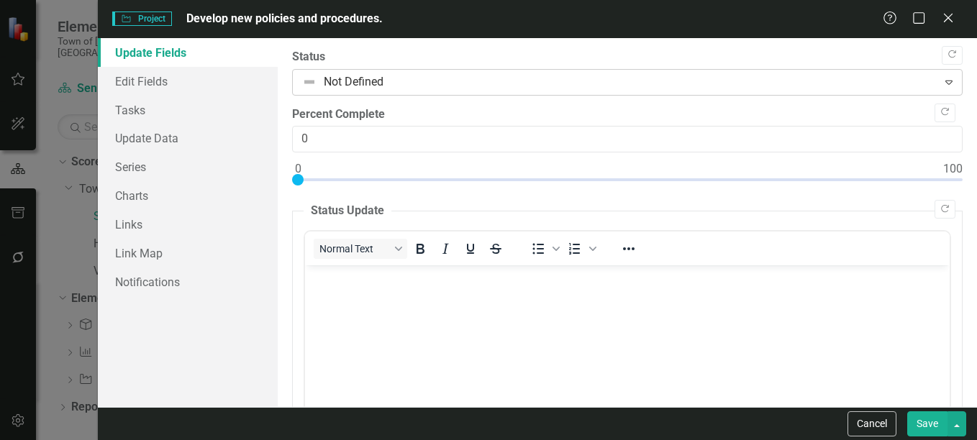
click at [942, 81] on icon "Expand" at bounding box center [949, 82] width 14 height 12
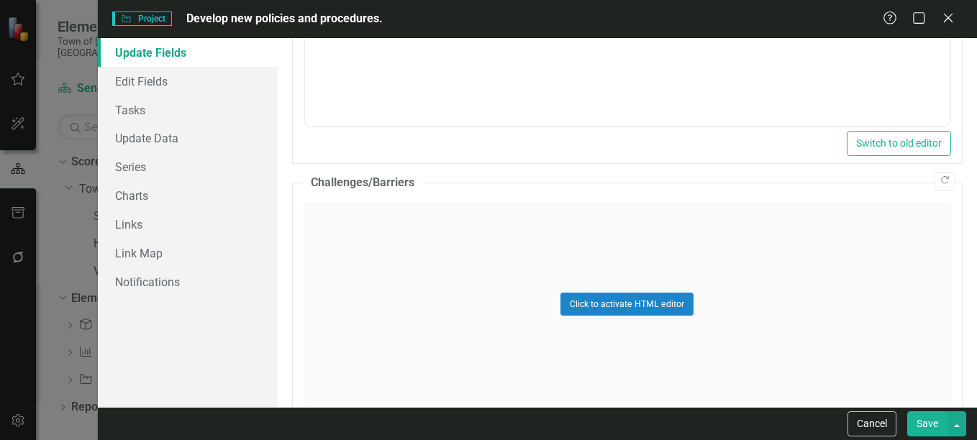
scroll to position [822, 0]
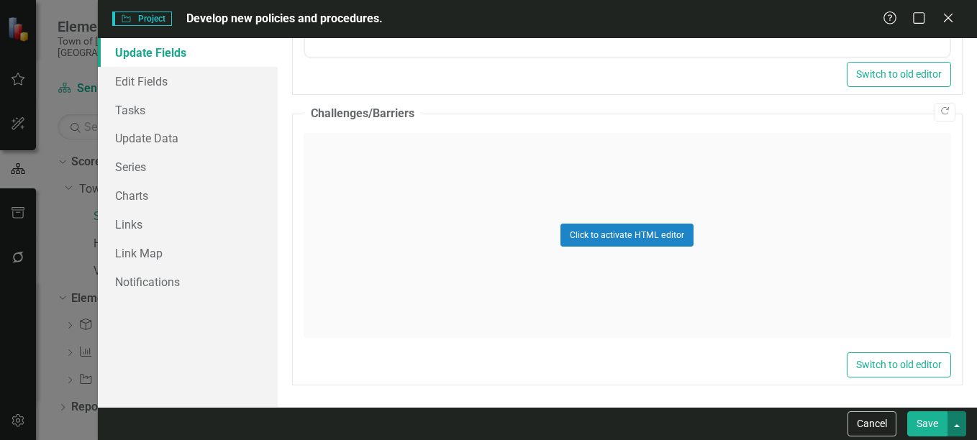
click at [958, 422] on button "button" at bounding box center [957, 424] width 19 height 25
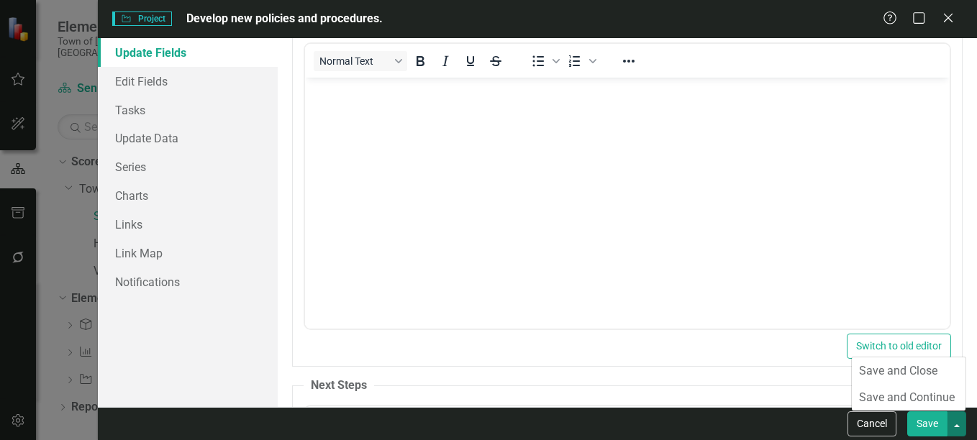
scroll to position [0, 0]
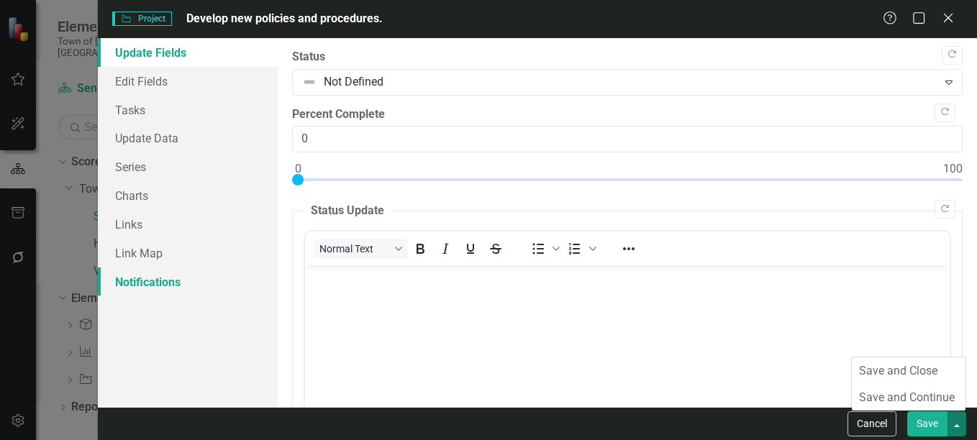
click at [149, 281] on link "Notifications" at bounding box center [188, 282] width 180 height 29
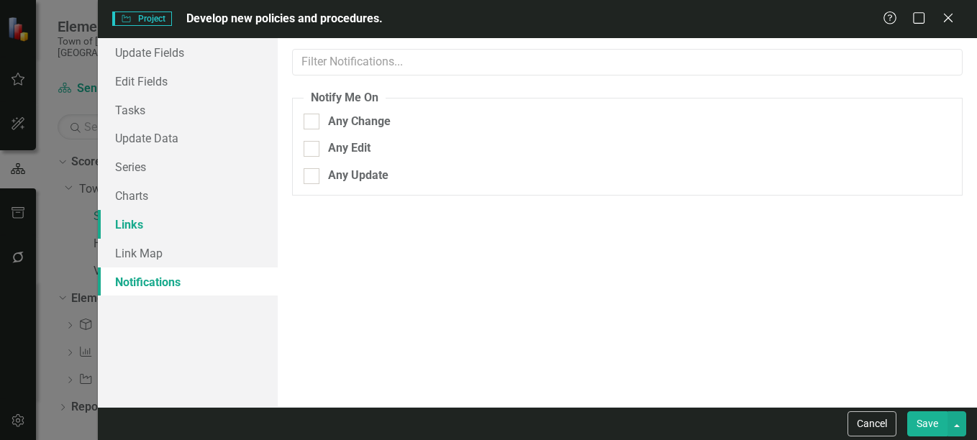
click at [135, 220] on link "Links" at bounding box center [188, 224] width 180 height 29
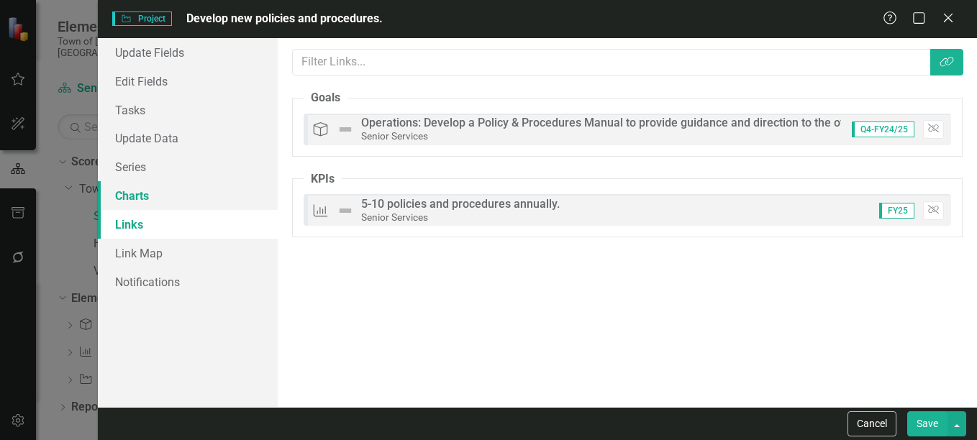
click at [138, 201] on link "Charts" at bounding box center [188, 195] width 180 height 29
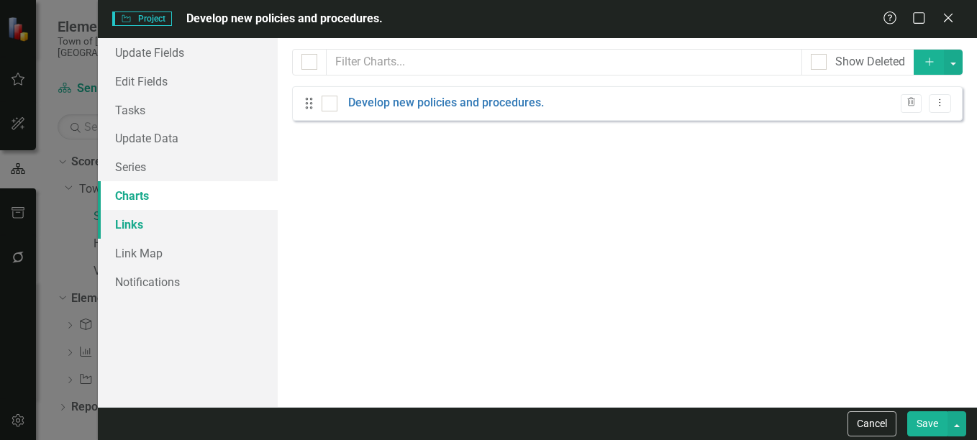
click at [132, 223] on link "Links" at bounding box center [188, 224] width 180 height 29
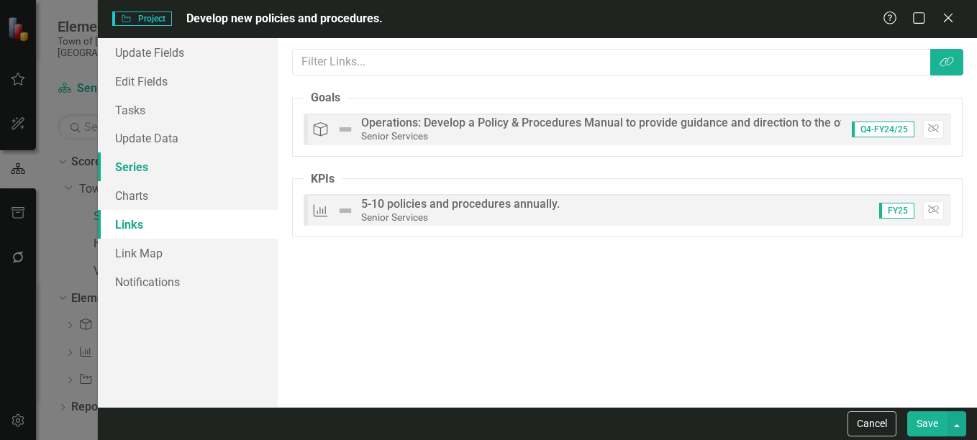
click at [132, 168] on link "Series" at bounding box center [188, 167] width 180 height 29
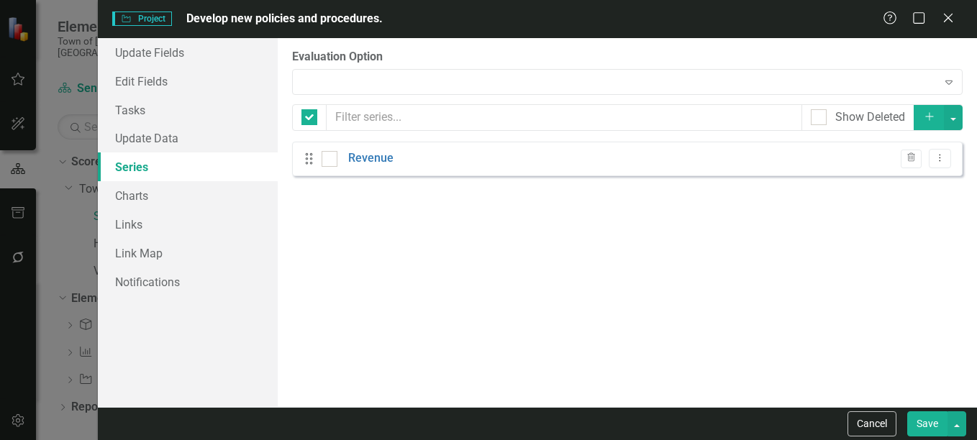
checkbox input "false"
click at [142, 140] on link "Update Data" at bounding box center [188, 138] width 180 height 29
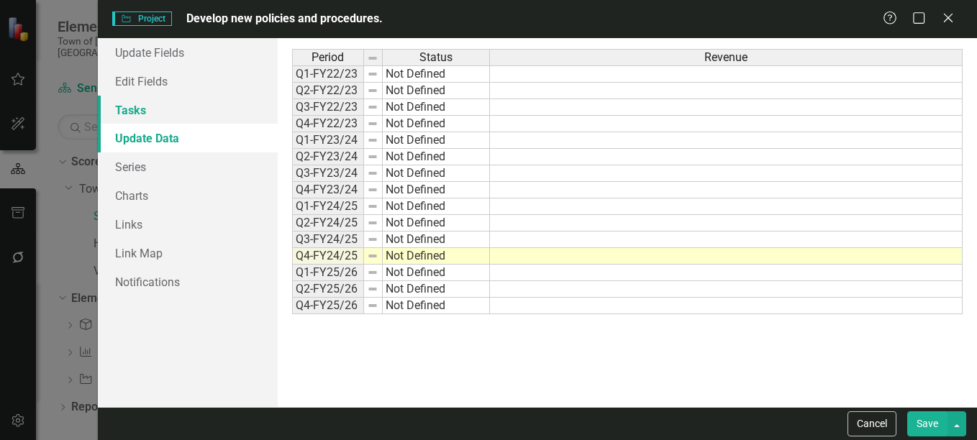
click at [138, 109] on link "Tasks" at bounding box center [188, 110] width 180 height 29
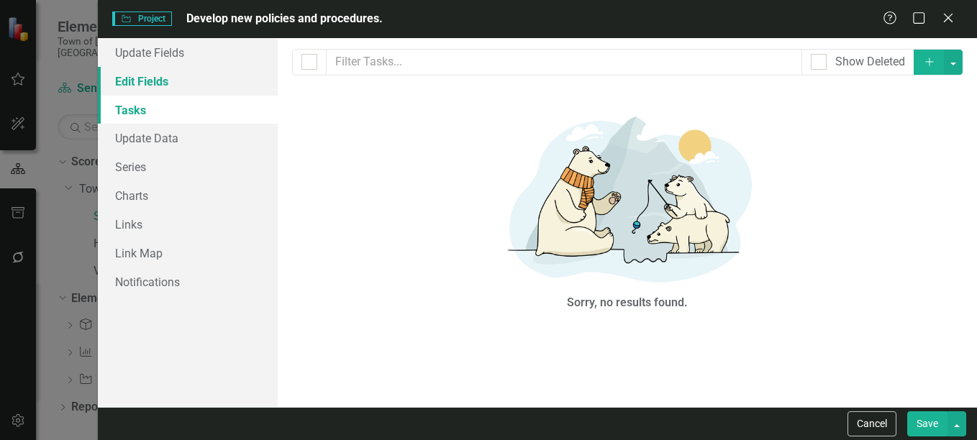
click at [147, 86] on link "Edit Fields" at bounding box center [188, 81] width 180 height 29
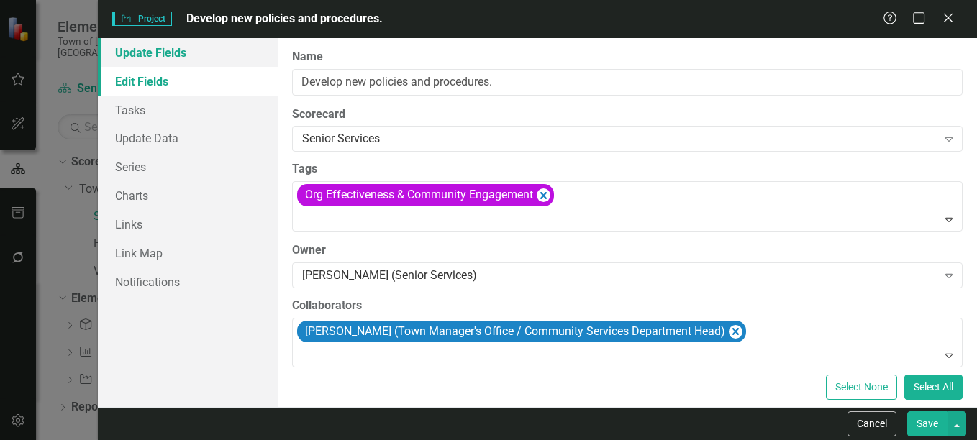
click at [164, 45] on link "Update Fields" at bounding box center [188, 52] width 180 height 29
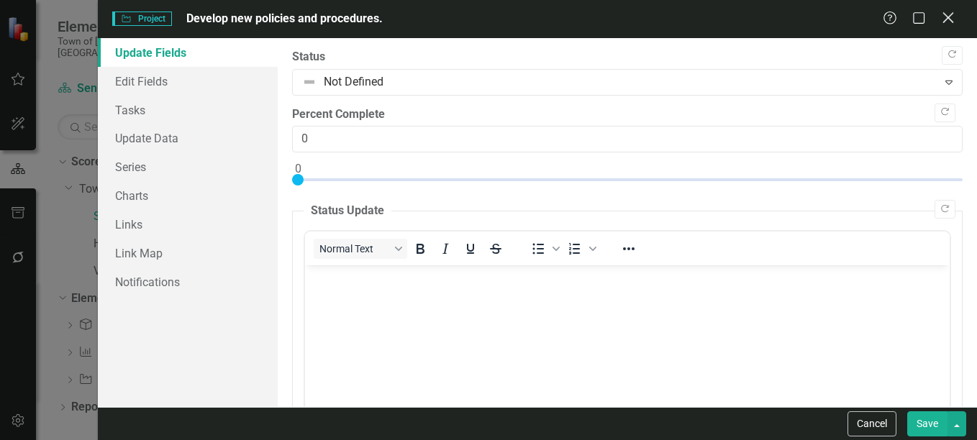
click at [949, 14] on icon "Close" at bounding box center [948, 18] width 18 height 14
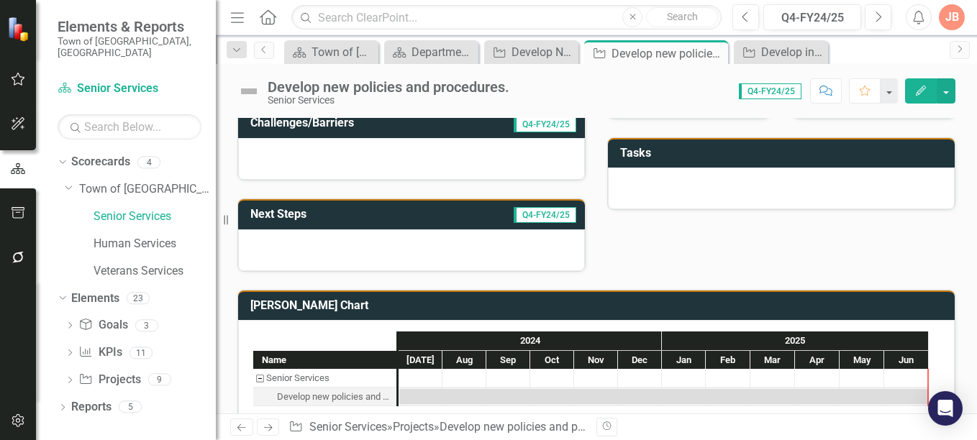
scroll to position [325, 0]
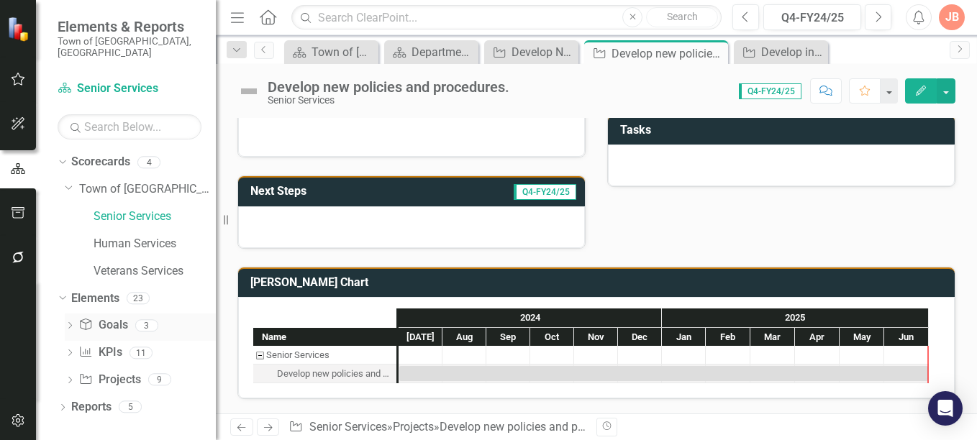
click at [70, 323] on icon "Dropdown" at bounding box center [70, 327] width 10 height 8
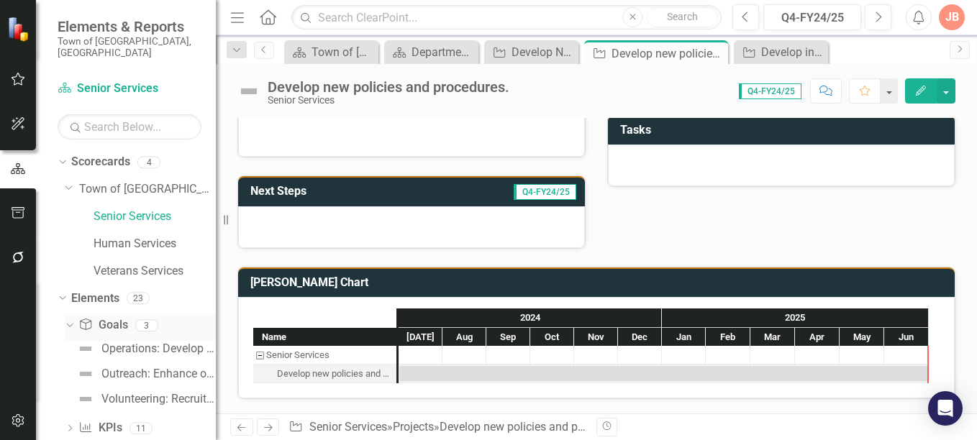
click at [71, 320] on icon "Dropdown" at bounding box center [68, 325] width 8 height 10
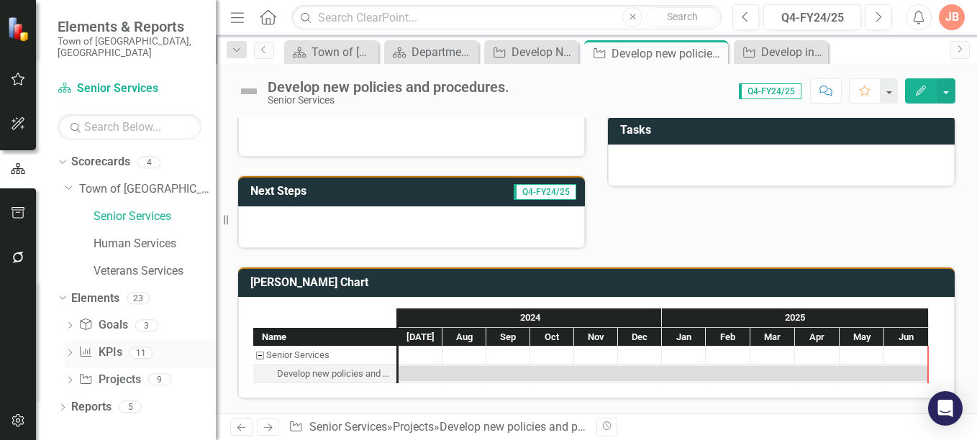
click at [70, 350] on icon "Dropdown" at bounding box center [70, 354] width 10 height 8
click at [70, 348] on icon "Dropdown" at bounding box center [68, 353] width 8 height 10
click at [71, 377] on icon at bounding box center [70, 380] width 4 height 6
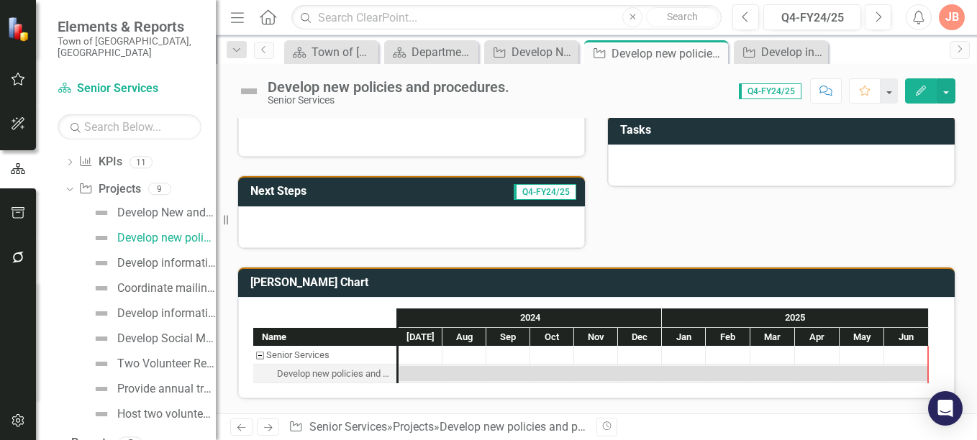
scroll to position [197, 0]
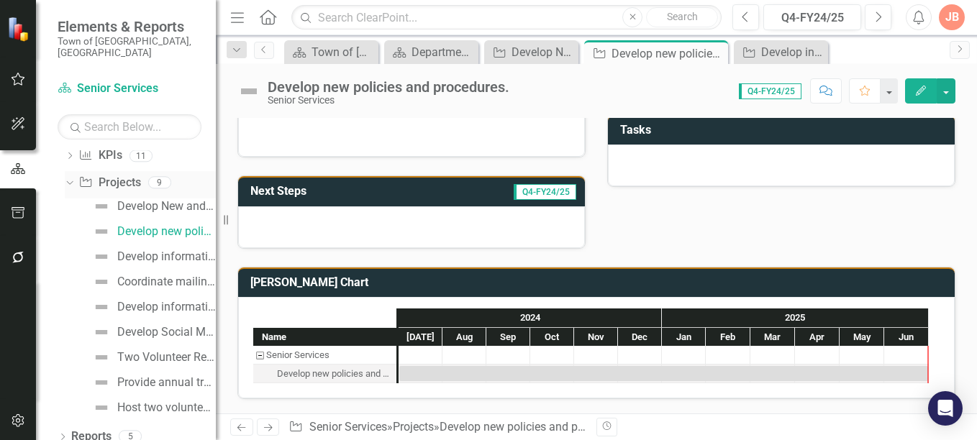
click at [119, 175] on link "Project Projects" at bounding box center [109, 183] width 62 height 17
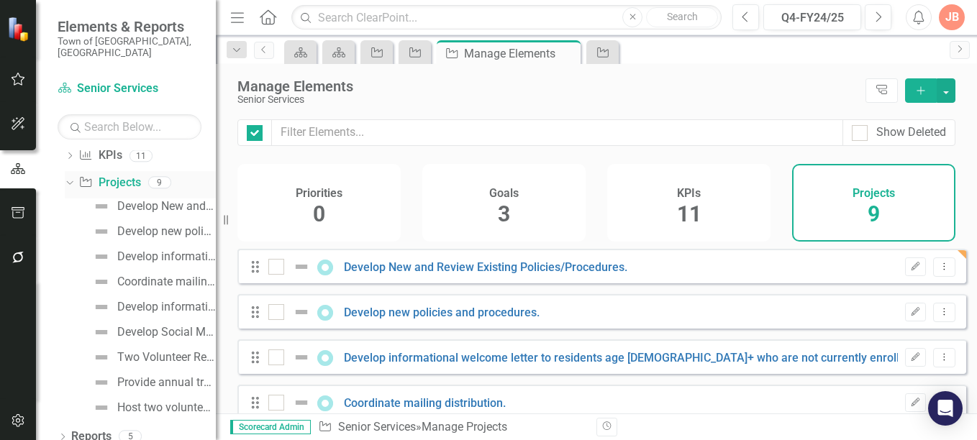
checkbox input "false"
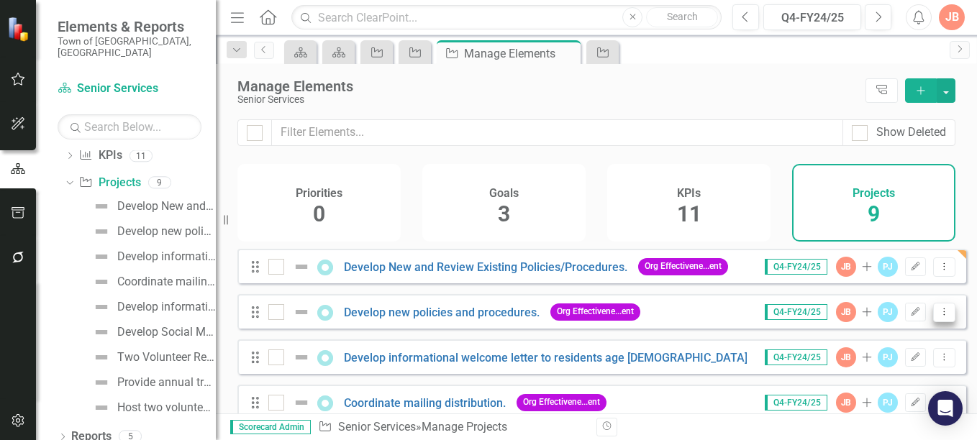
click at [938, 317] on icon "Dropdown Menu" at bounding box center [944, 311] width 12 height 9
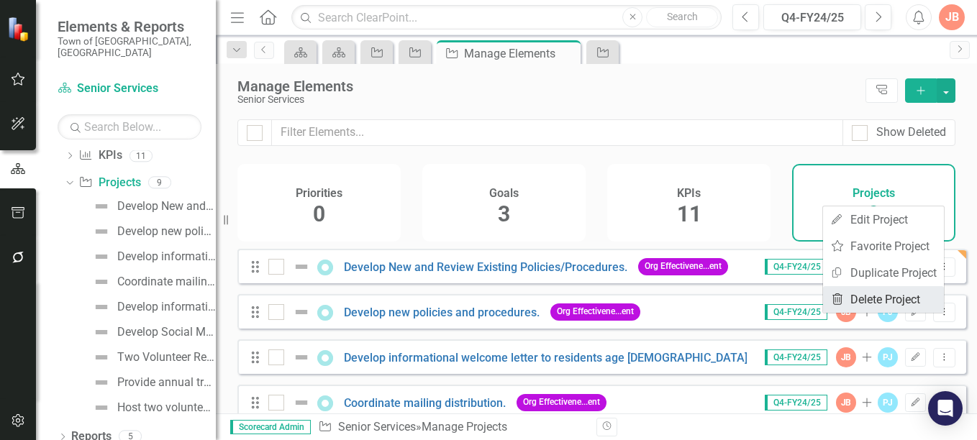
click at [906, 295] on link "Trash Delete Project" at bounding box center [883, 299] width 121 height 27
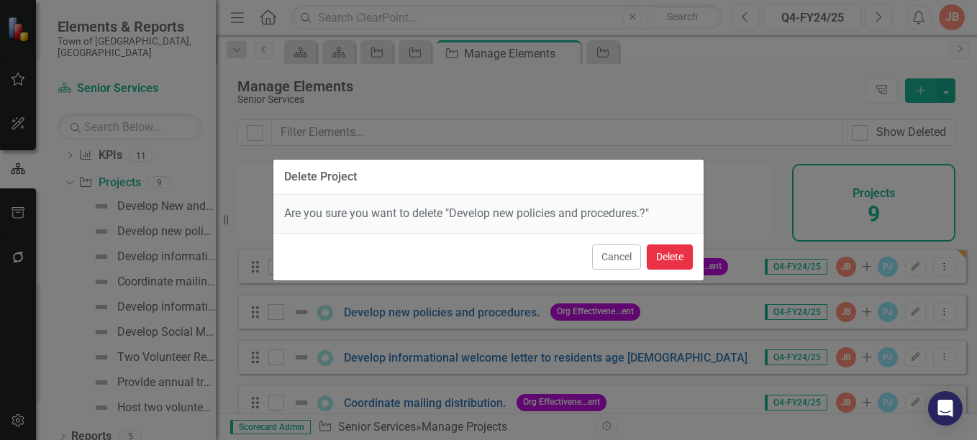
click at [668, 252] on button "Delete" at bounding box center [670, 257] width 46 height 25
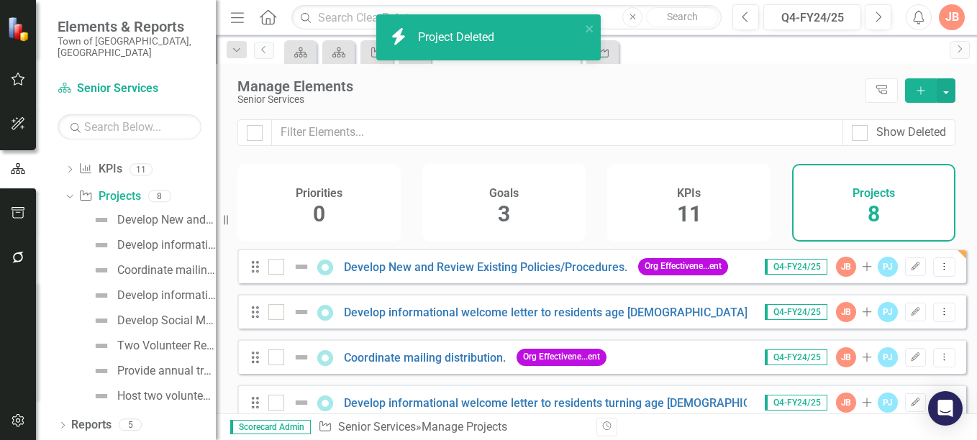
scroll to position [91, 0]
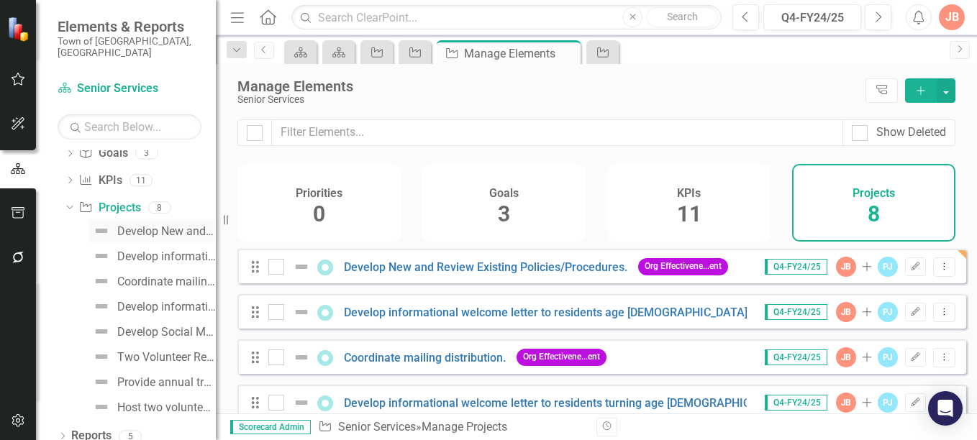
click at [126, 225] on div "Develop New and Review Existing Policies/Procedures." at bounding box center [166, 231] width 99 height 13
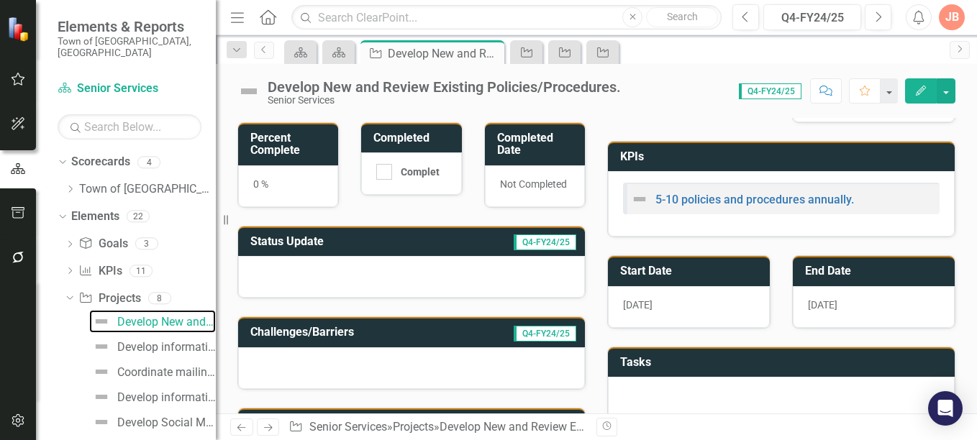
scroll to position [98, 0]
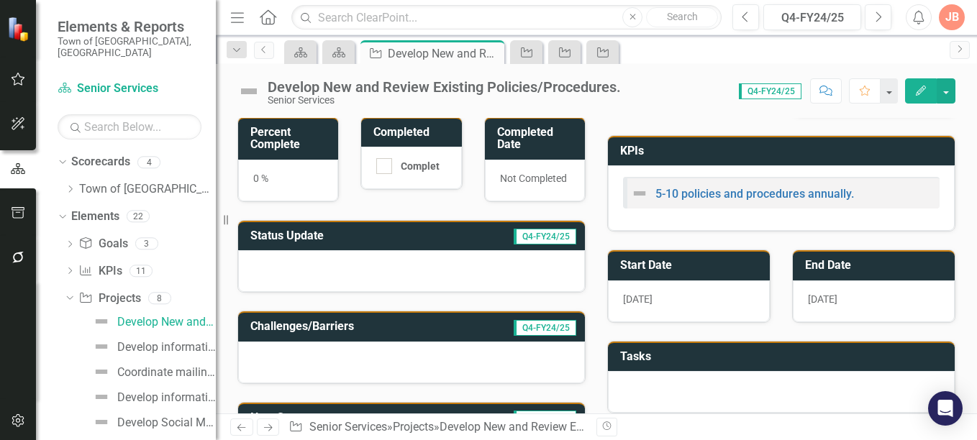
click at [399, 237] on h3 "Status Update" at bounding box center [337, 236] width 175 height 13
click at [397, 236] on h3 "Status Update" at bounding box center [337, 236] width 175 height 13
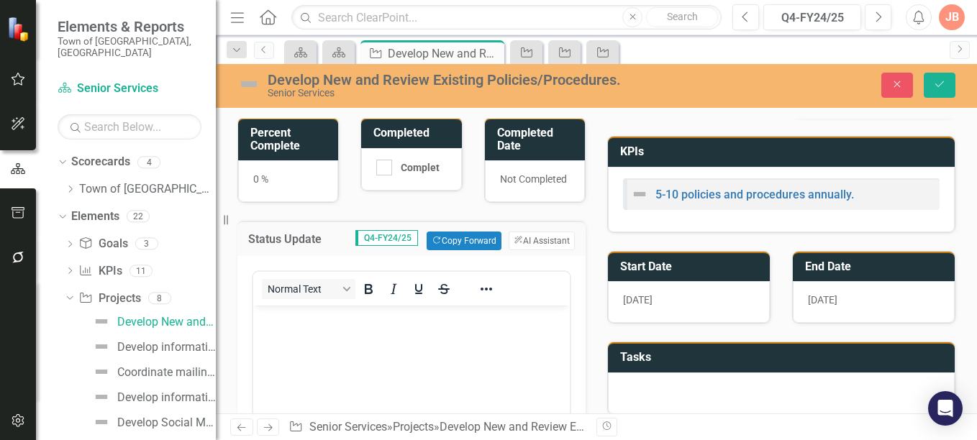
scroll to position [0, 0]
click at [285, 319] on p "Rich Text Area. Press ALT-0 for help." at bounding box center [411, 317] width 309 height 17
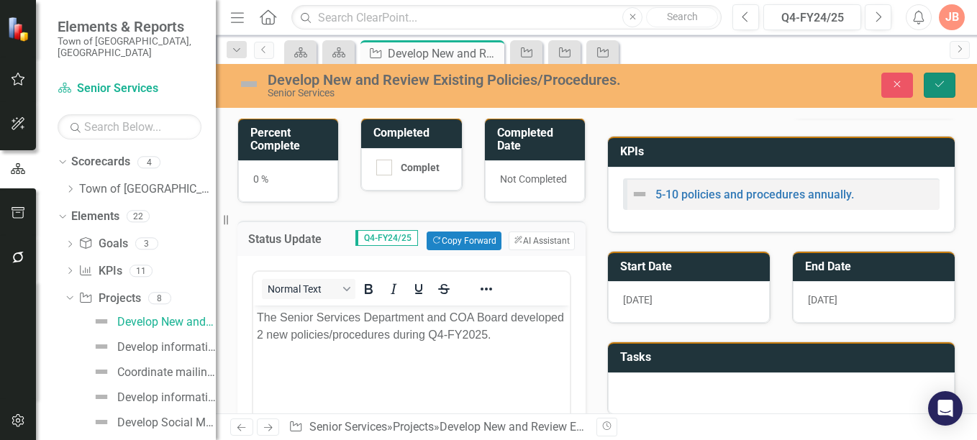
click at [937, 86] on icon "submit" at bounding box center [939, 84] width 9 height 6
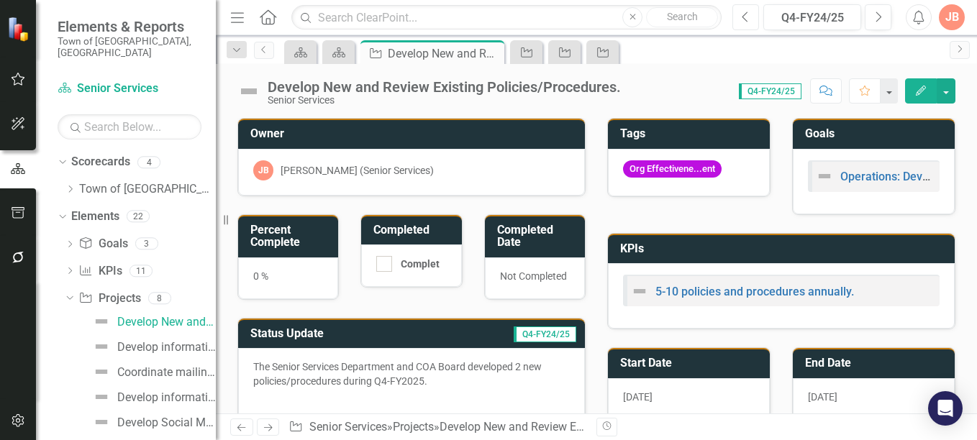
click at [748, 13] on icon "Previous" at bounding box center [746, 17] width 8 height 13
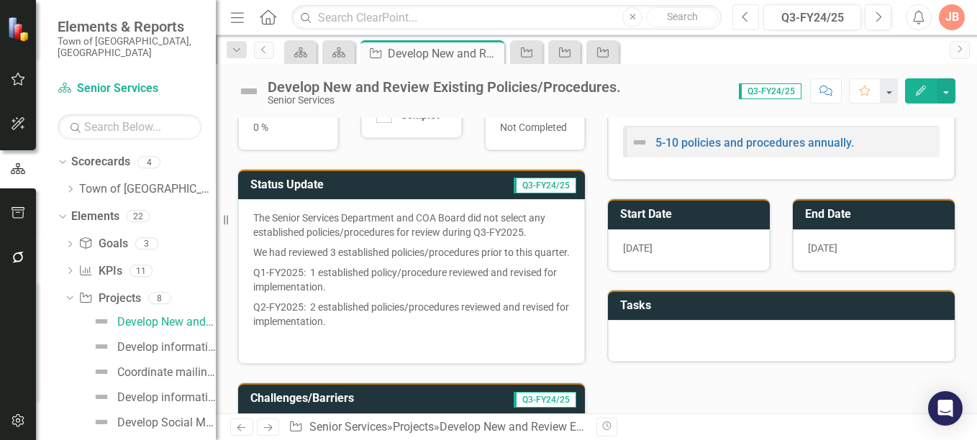
scroll to position [150, 0]
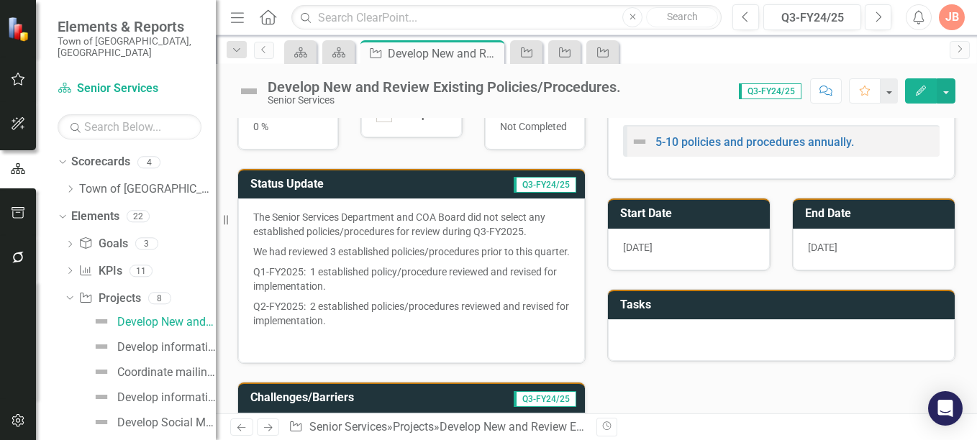
click at [429, 178] on td "Q3-FY24/25" at bounding box center [501, 186] width 153 height 24
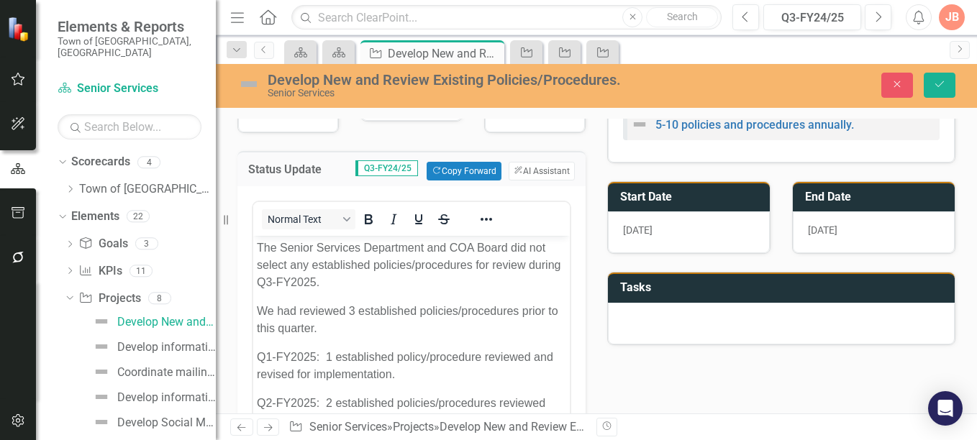
scroll to position [174, 0]
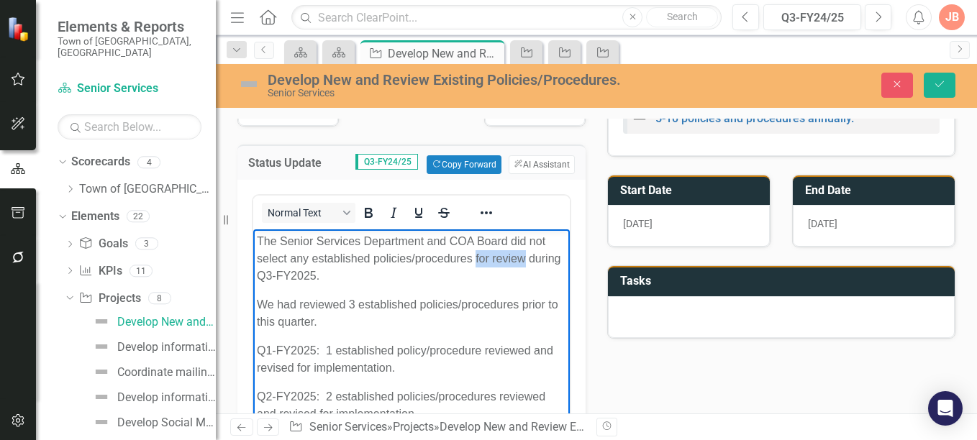
drag, startPoint x: 526, startPoint y: 254, endPoint x: 476, endPoint y: 255, distance: 49.7
click at [476, 255] on p "The Senior Services Department and COA Board did not select any established pol…" at bounding box center [411, 259] width 309 height 52
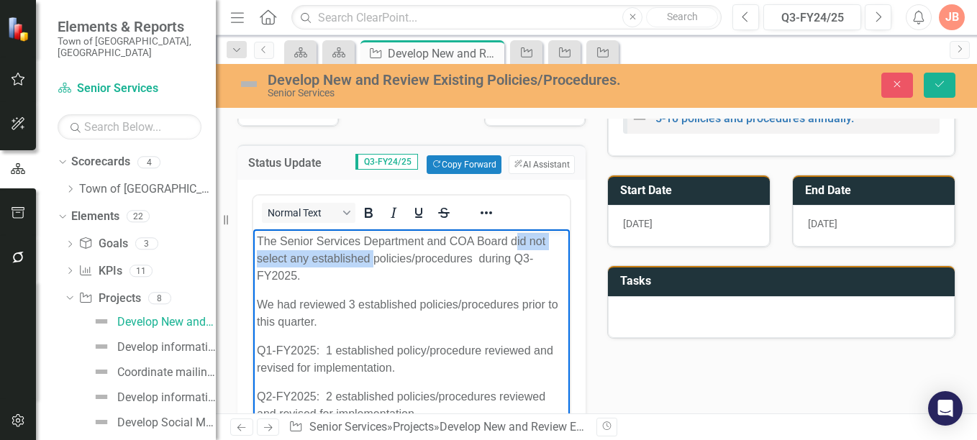
drag, startPoint x: 372, startPoint y: 259, endPoint x: 515, endPoint y: 236, distance: 145.0
click at [515, 236] on p "The Senior Services Department and COA Board did not select any established pol…" at bounding box center [411, 259] width 309 height 52
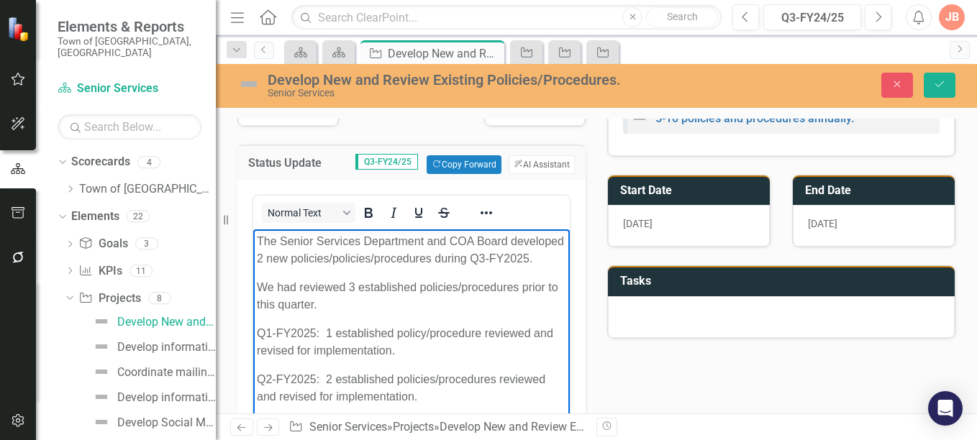
click at [389, 260] on p "The Senior Services Department and COA Board developed 2 new policies/policies/…" at bounding box center [411, 250] width 309 height 35
click at [326, 330] on p "Q1-FY2025: 1 established policy/procedure reviewed and revised for implementati…" at bounding box center [411, 342] width 309 height 35
drag, startPoint x: 438, startPoint y: 330, endPoint x: 365, endPoint y: 335, distance: 72.8
click at [365, 335] on p "Q1-FY2025: 3 New was developed and 1 established policy/procedure reviewed and …" at bounding box center [411, 342] width 309 height 35
click at [401, 330] on p "Q1-FY2025: 3 New and 1 established policy/procedure reviewed and revised for im…" at bounding box center [411, 342] width 309 height 35
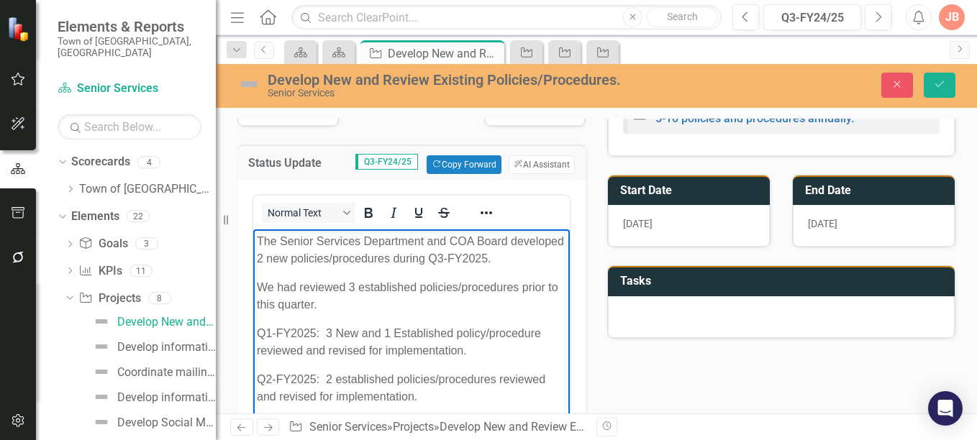
click at [325, 348] on p "Q1-FY2025: 3 New and 1 Established policy/procedure reviewed and revised for im…" at bounding box center [411, 342] width 309 height 35
click at [486, 350] on p "Q1-FY2025: 3 New and 1 Established policy/procedure reviewed and/or revised for…" at bounding box center [411, 342] width 309 height 35
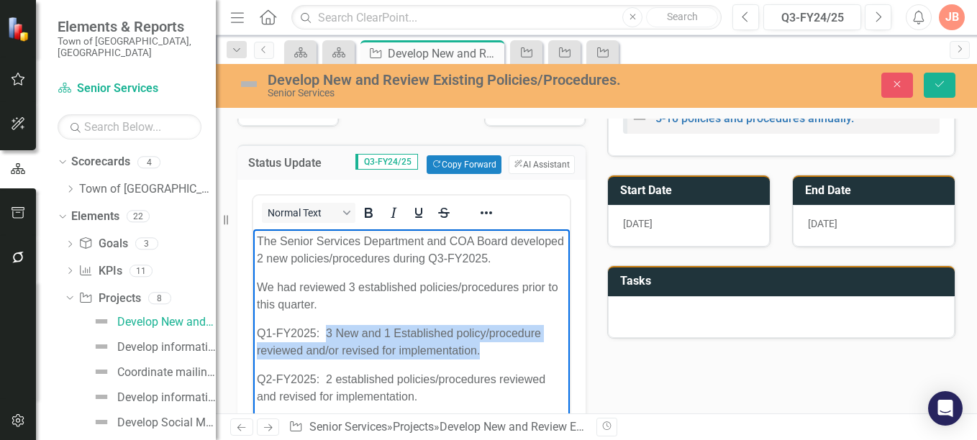
drag, startPoint x: 486, startPoint y: 350, endPoint x: 325, endPoint y: 330, distance: 162.4
click at [325, 330] on p "Q1-FY2025: 3 New and 1 Established policy/procedure reviewed and/or revised for…" at bounding box center [411, 342] width 309 height 35
copy p "3 New and 1 Established policy/procedure reviewed and/or revised for implementa…"
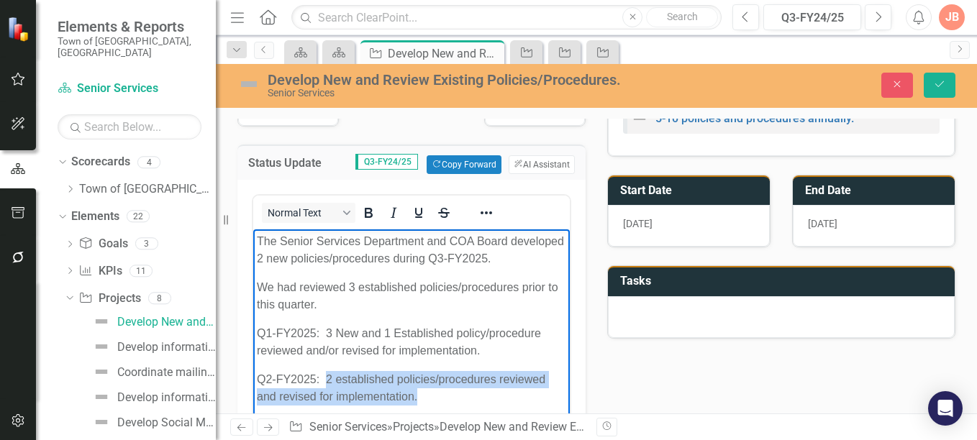
drag, startPoint x: 417, startPoint y: 398, endPoint x: 329, endPoint y: 379, distance: 89.8
click at [329, 379] on p "Q2-FY2025: 2 established policies/procedures reviewed and revised for implement…" at bounding box center [411, 388] width 309 height 35
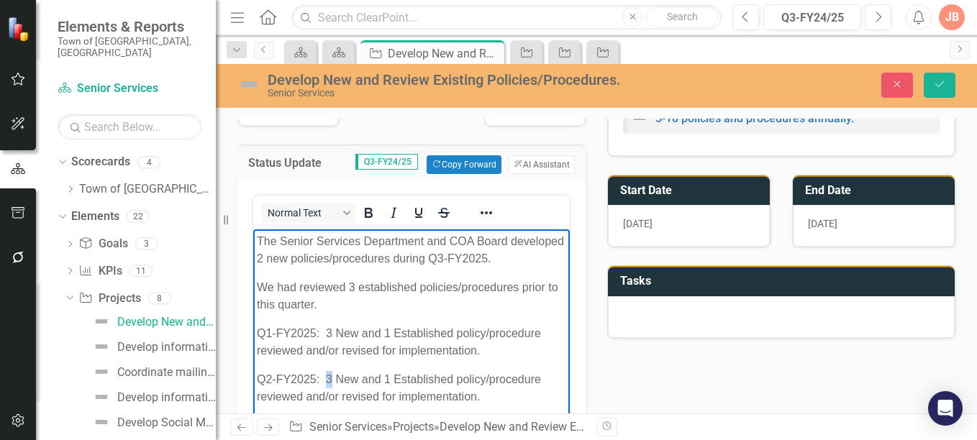
click at [325, 377] on p "Q2-FY2025: 3 New and 1 Established policy/procedure reviewed and/or revised for…" at bounding box center [411, 388] width 309 height 35
click at [384, 379] on p "Q2-FY2025: 1 New and 1 Established policy/procedure reviewed and/or revised for…" at bounding box center [411, 388] width 309 height 35
click at [325, 302] on p "We had reviewed 3 established policies/procedures prior to this quarter." at bounding box center [411, 296] width 309 height 35
drag, startPoint x: 294, startPoint y: 286, endPoint x: 277, endPoint y: 286, distance: 17.3
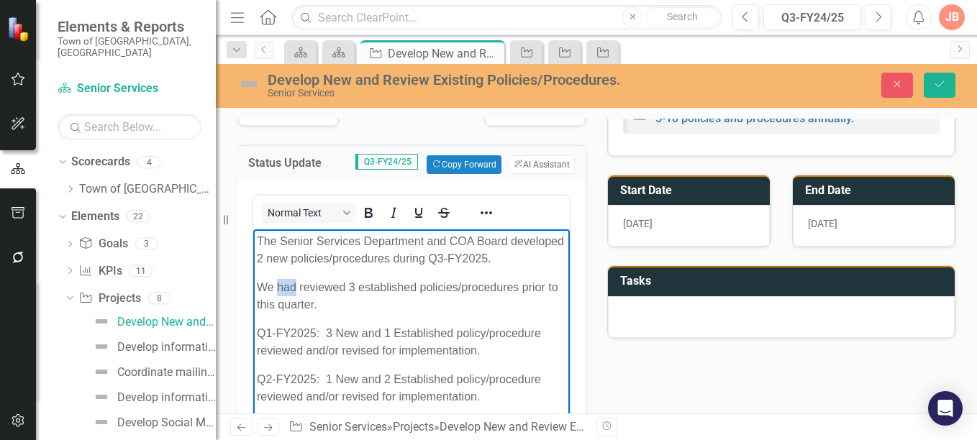
click at [277, 286] on p "We had reviewed 3 established policies/procedures prior to this quarter." at bounding box center [411, 296] width 309 height 35
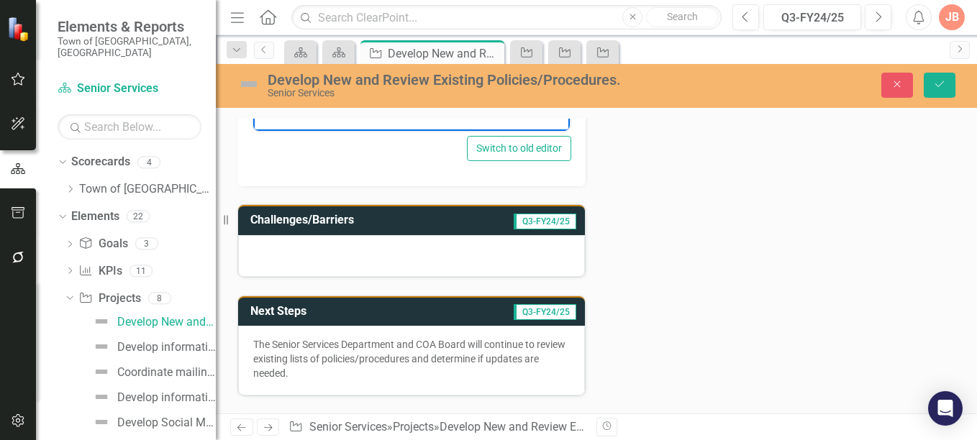
scroll to position [521, 0]
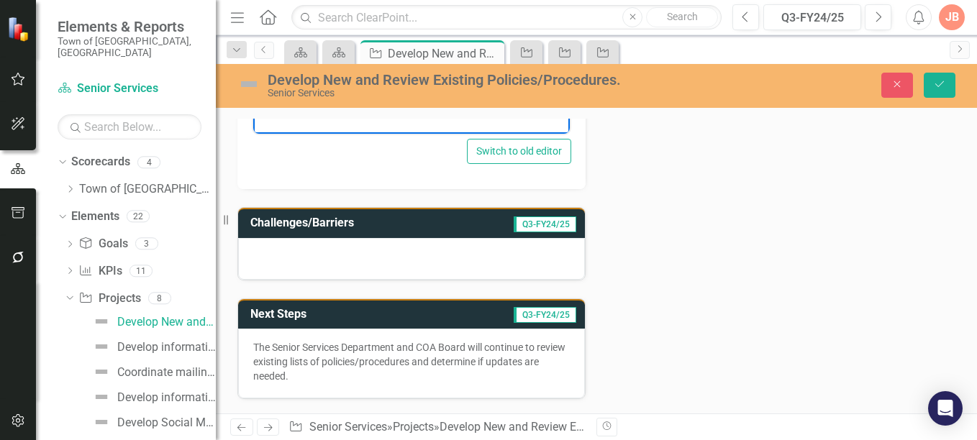
click at [540, 348] on p "The Senior Services Department and COA Board will continue to review existing l…" at bounding box center [411, 361] width 317 height 43
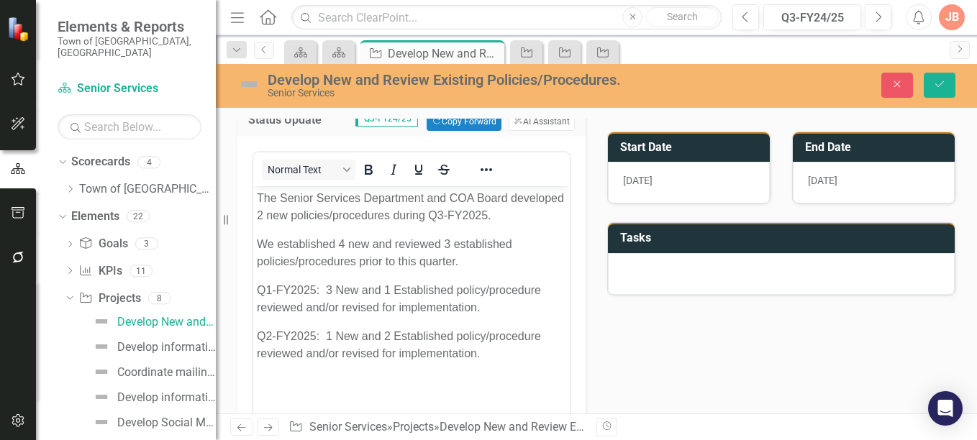
scroll to position [191, 0]
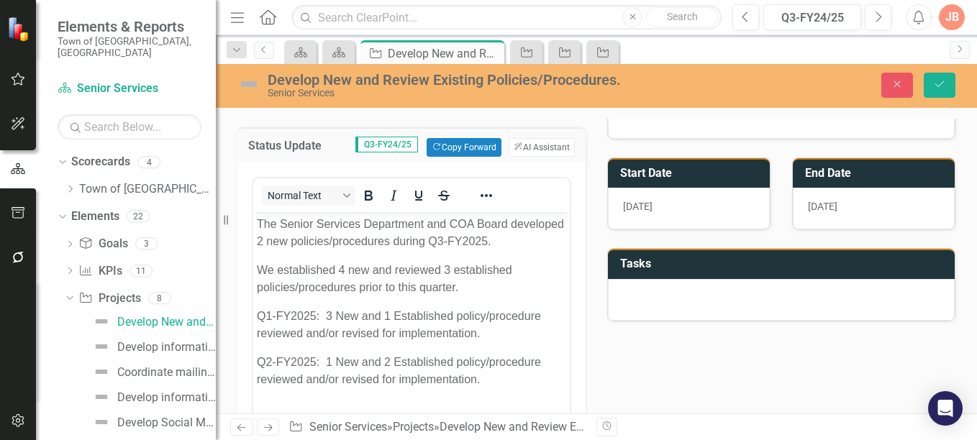
click at [256, 225] on body "The Senior Services Department and COA Board developed 2 new policies/procedure…" at bounding box center [411, 322] width 317 height 220
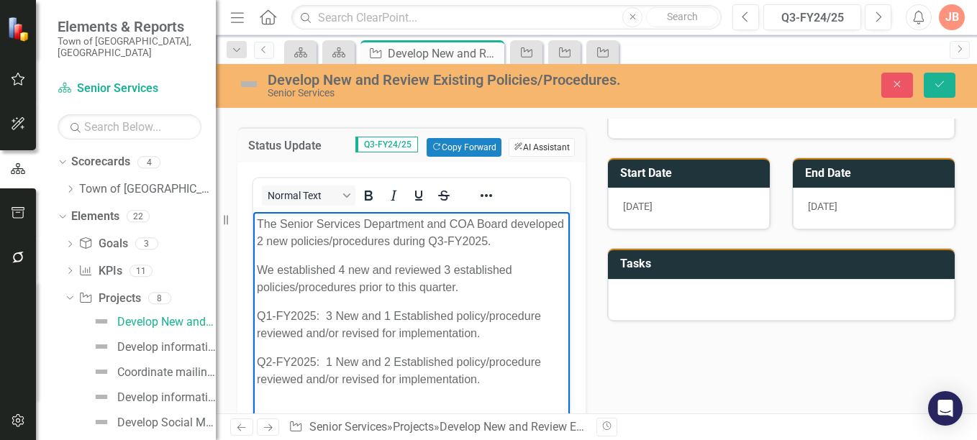
click at [539, 147] on button "ClearPoint AI AI Assistant" at bounding box center [542, 147] width 66 height 19
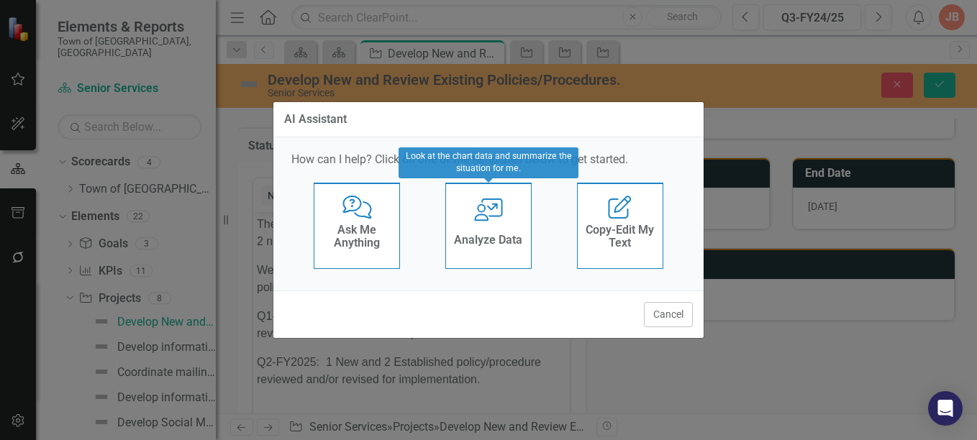
click at [489, 209] on icon "User with Chart" at bounding box center [489, 210] width 30 height 23
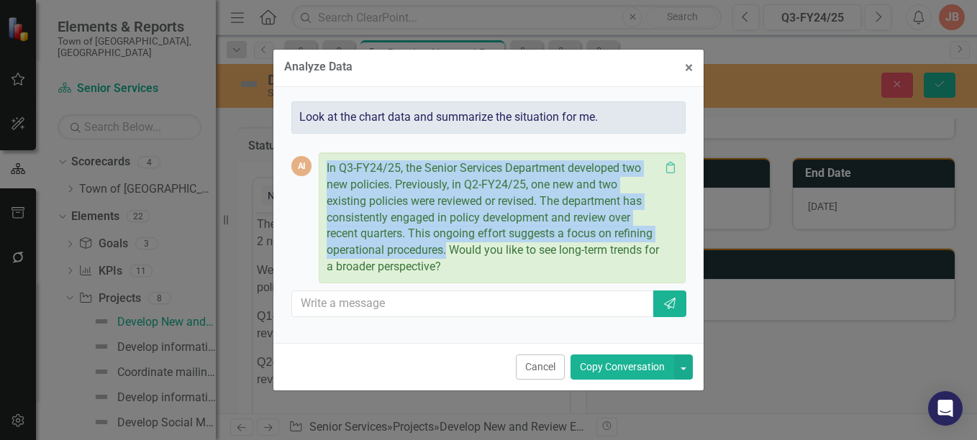
drag, startPoint x: 327, startPoint y: 166, endPoint x: 448, endPoint y: 248, distance: 146.1
click at [448, 248] on p "In Q3-FY24/25, the Senior Services Department developed two new policies. Previ…" at bounding box center [493, 217] width 333 height 115
copy p "In Q3-FY24/25, the Senior Services Department developed two new policies. Previ…"
click at [692, 71] on span "×" at bounding box center [689, 67] width 8 height 17
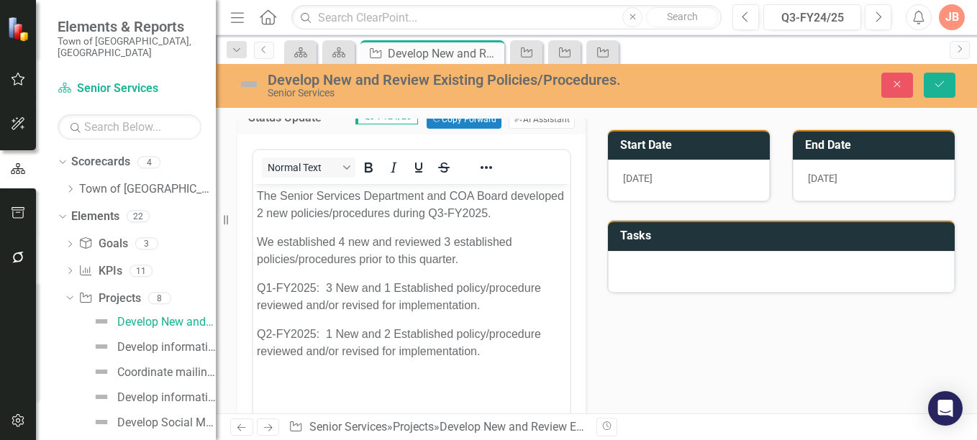
scroll to position [227, 0]
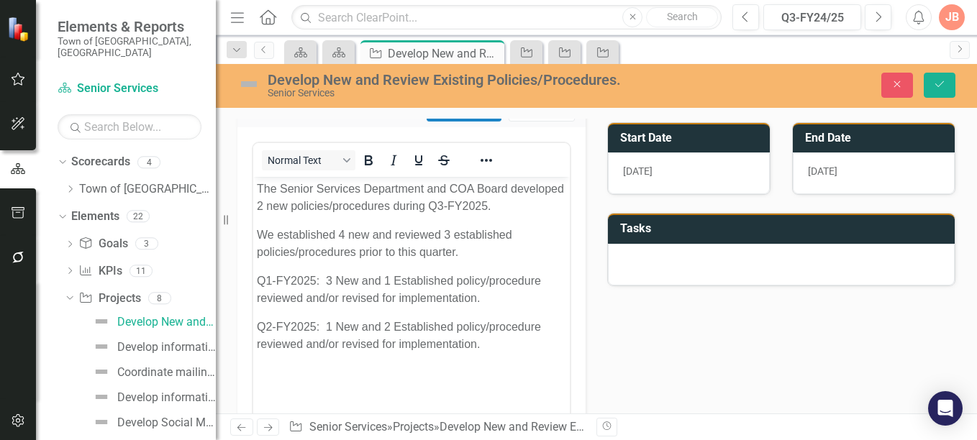
click at [473, 371] on p "Rich Text Area. Press ALT-0 for help." at bounding box center [411, 373] width 309 height 17
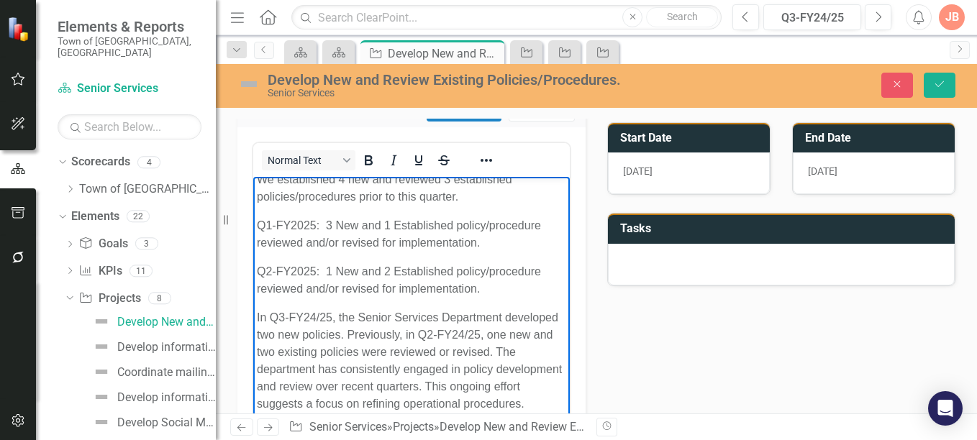
scroll to position [60, 0]
click at [476, 327] on p "In Q3-FY24/25, the Senior Services Department developed two new policies. Previ…" at bounding box center [411, 361] width 309 height 104
click at [326, 349] on p "In Q3-FY24/25, the Senior Services Department developed two new policies. Previ…" at bounding box center [411, 361] width 309 height 104
drag, startPoint x: 392, startPoint y: 348, endPoint x: 377, endPoint y: 348, distance: 15.1
click at [377, 348] on p "In Q3-FY24/25, the Senior Services Department developed two new policies. Previ…" at bounding box center [411, 361] width 309 height 104
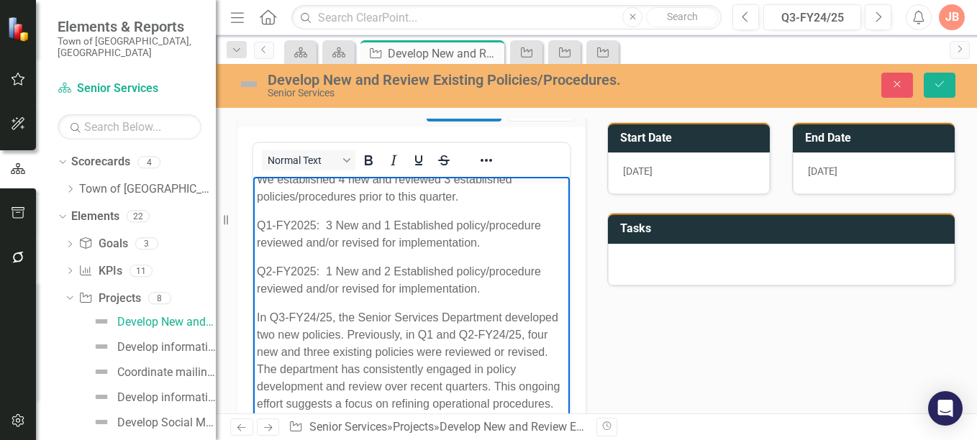
scroll to position [73, 0]
drag, startPoint x: 558, startPoint y: 403, endPoint x: 859, endPoint y: 567, distance: 343.3
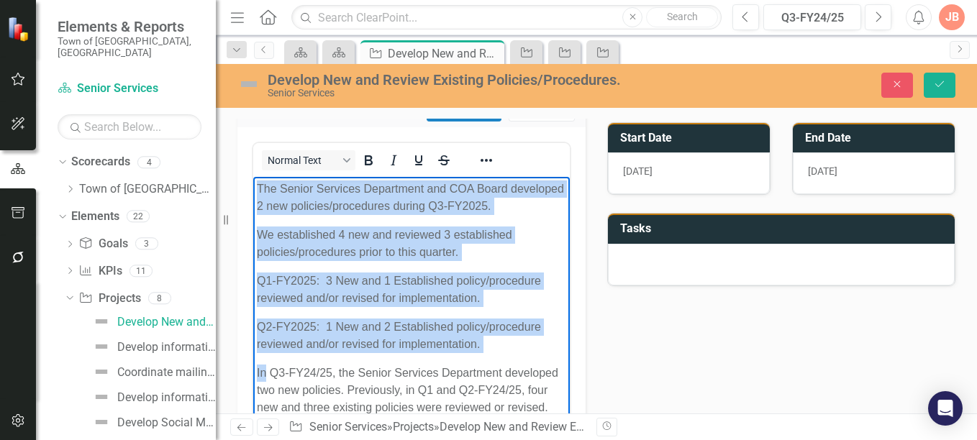
drag, startPoint x: 264, startPoint y: 361, endPoint x: 502, endPoint y: 357, distance: 237.5
click at [253, 179] on html "The Senior Services Department and COA Board developed 2 new policies/procedure…" at bounding box center [411, 330] width 317 height 307
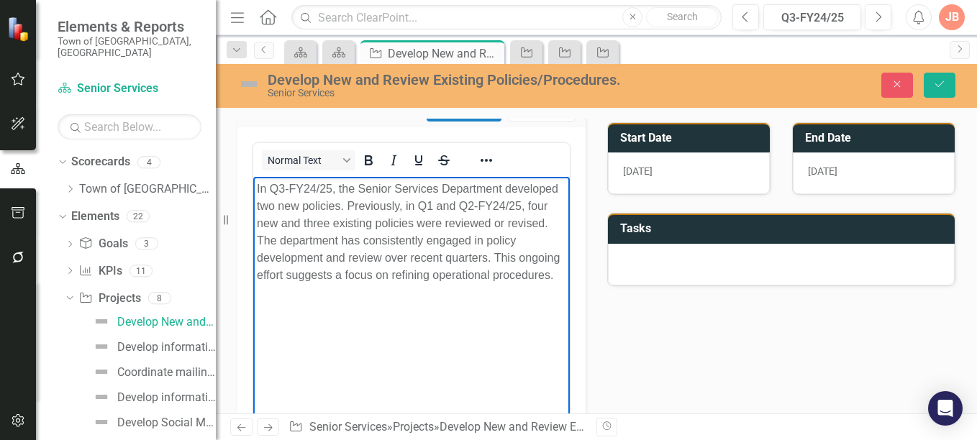
click at [411, 354] on body "In Q3-FY24/25, the Senior Services Department developed two new policies. Previ…" at bounding box center [411, 285] width 317 height 216
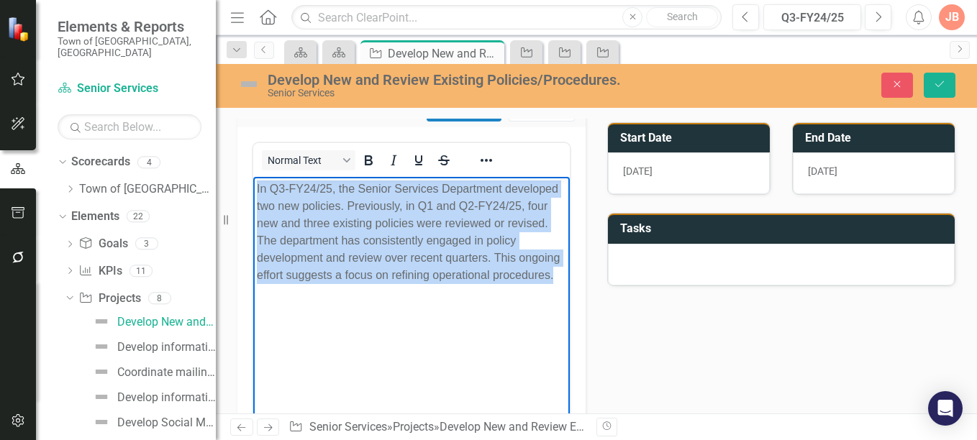
drag, startPoint x: 255, startPoint y: 186, endPoint x: 563, endPoint y: 281, distance: 322.3
click at [563, 281] on body "In Q3-FY24/25, the Senior Services Department developed two new policies. Previ…" at bounding box center [411, 285] width 317 height 216
click at [285, 307] on body "In Q3-FY24/25, the Senior Services Department developed two new policies. Previ…" at bounding box center [411, 285] width 317 height 216
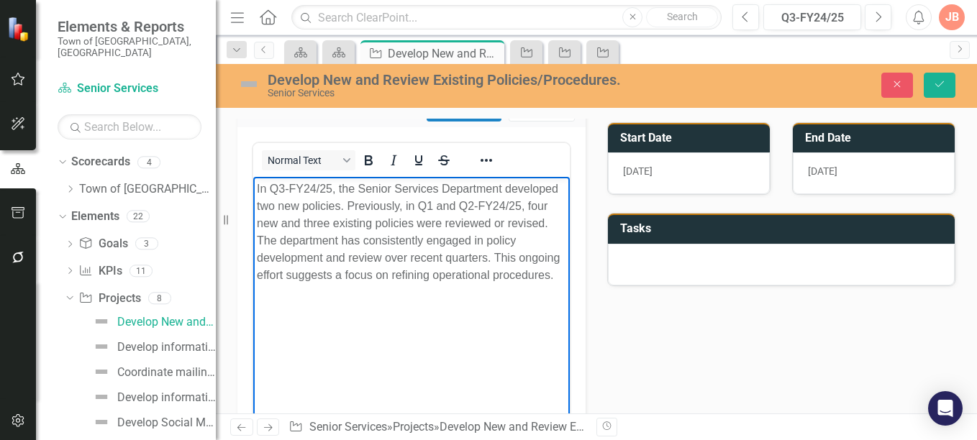
click at [254, 186] on body "In Q3-FY24/25, the Senior Services Department developed two new policies. Previ…" at bounding box center [411, 285] width 317 height 216
click at [509, 207] on p "In Q3-FY24/25, the Senior Services Department developed two new policies. Previ…" at bounding box center [411, 233] width 309 height 104
click at [321, 186] on p "In Q3-FY24/25, the Senior Services Department developed two new policies. Previ…" at bounding box center [411, 233] width 309 height 104
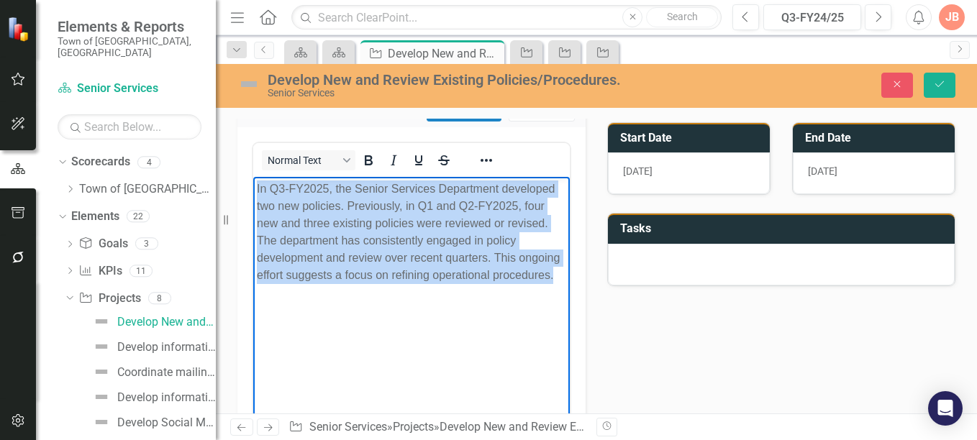
drag, startPoint x: 556, startPoint y: 274, endPoint x: 251, endPoint y: 187, distance: 317.3
click at [253, 187] on html "In Q3-FY2025, the Senior Services Department developed two new policies. Previo…" at bounding box center [411, 285] width 317 height 216
copy p "In Q3-FY2025, the Senior Services Department developed two new policies. Previo…"
click at [256, 189] on body "In Q3-FY2025, the Senior Services Department developed two new policies. Previo…" at bounding box center [411, 285] width 317 height 216
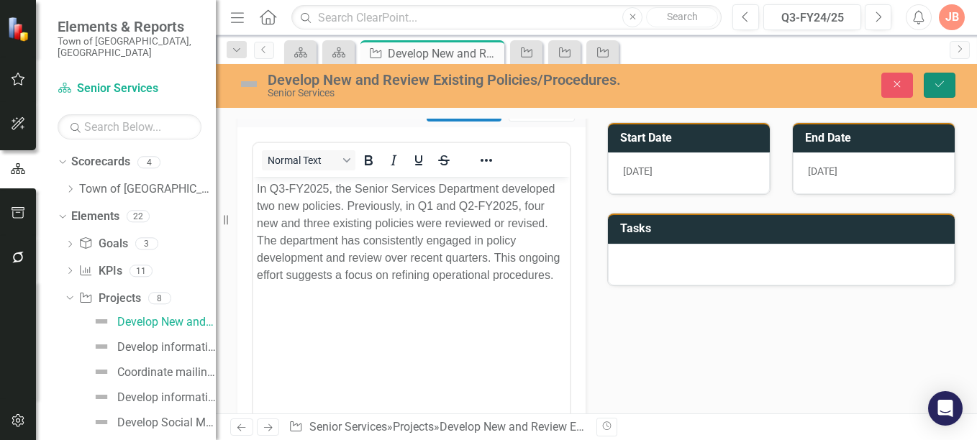
click at [933, 81] on icon "Save" at bounding box center [939, 84] width 13 height 10
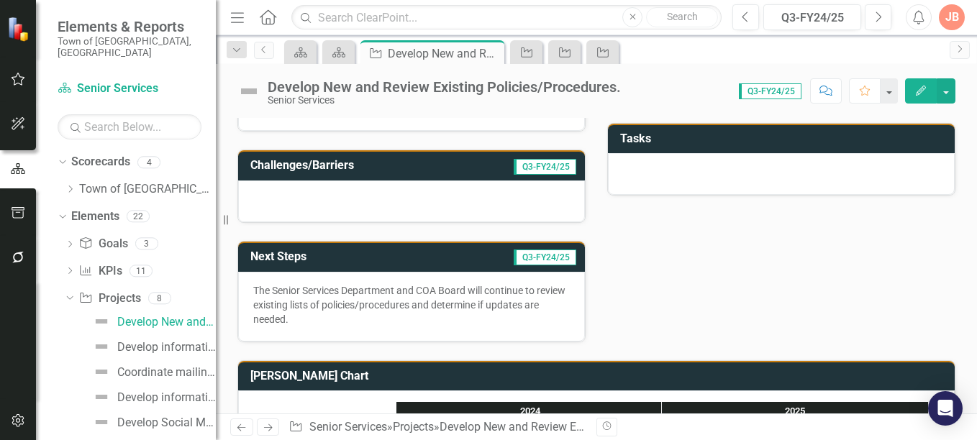
scroll to position [317, 0]
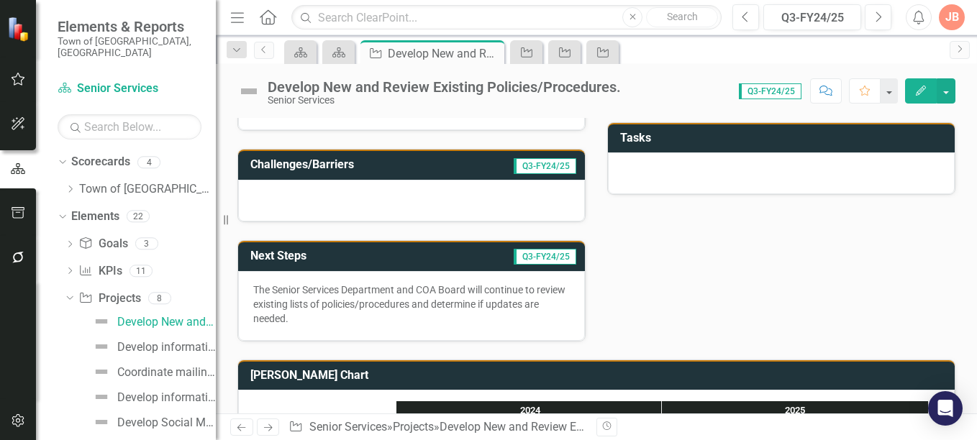
click at [366, 254] on h3 "Next Steps" at bounding box center [326, 256] width 153 height 13
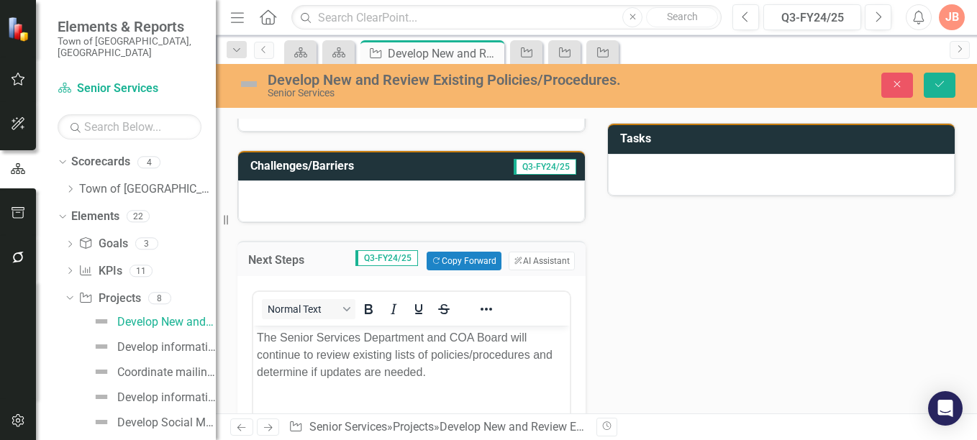
scroll to position [0, 0]
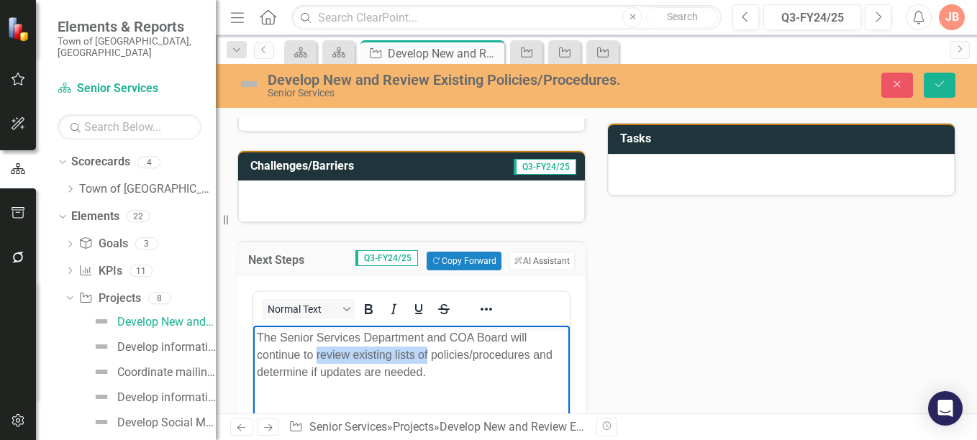
drag, startPoint x: 428, startPoint y: 355, endPoint x: 317, endPoint y: 356, distance: 111.5
click at [317, 356] on p "The Senior Services Department and COA Board will continue to review existing l…" at bounding box center [411, 356] width 309 height 52
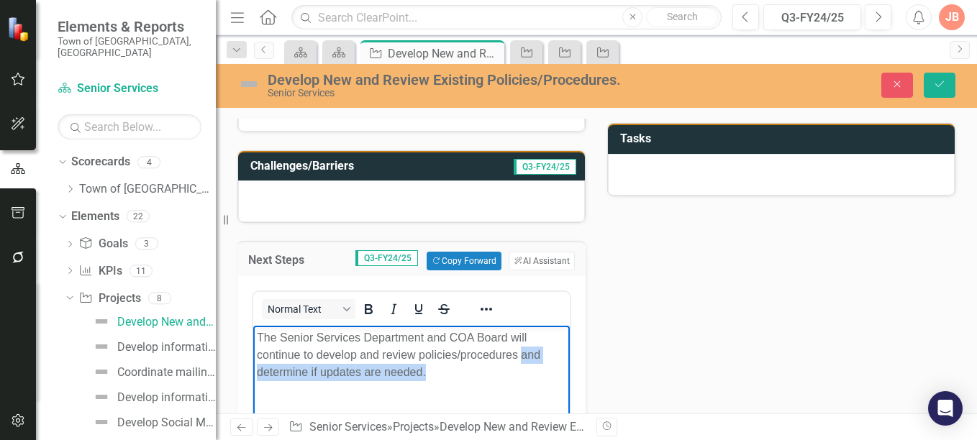
drag, startPoint x: 430, startPoint y: 372, endPoint x: 524, endPoint y: 355, distance: 95.7
click at [524, 355] on p "The Senior Services Department and COA Board will continue to develop and revie…" at bounding box center [411, 356] width 309 height 52
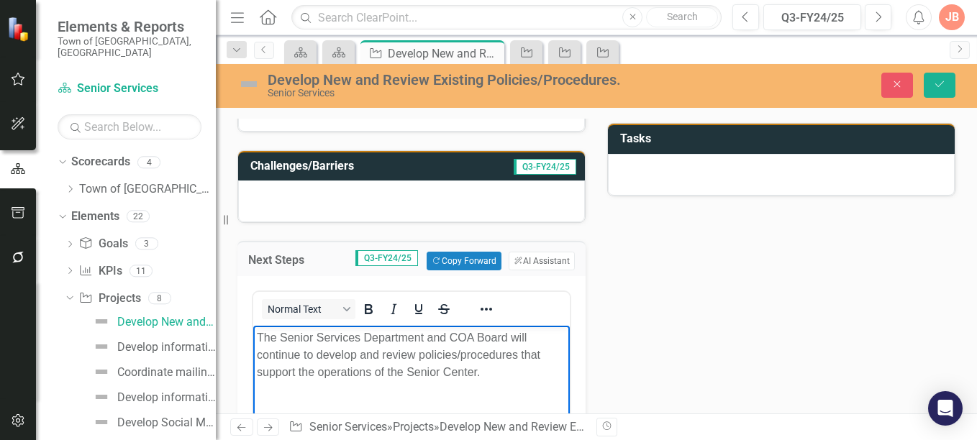
click at [258, 335] on p "The Senior Services Department and COA Board will continue to develop and revie…" at bounding box center [411, 356] width 309 height 52
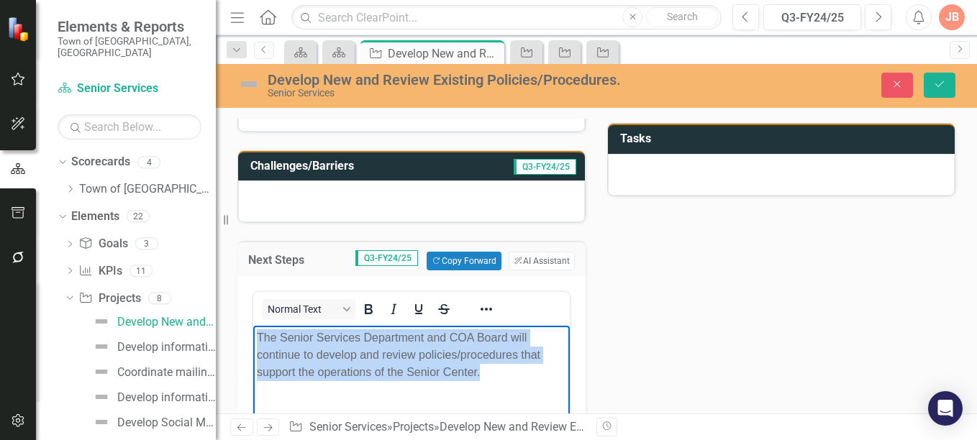
drag, startPoint x: 484, startPoint y: 368, endPoint x: 503, endPoint y: 659, distance: 291.4
click at [253, 332] on html "The Senior Services Department and COA Board will continue to develop and revie…" at bounding box center [411, 434] width 317 height 216
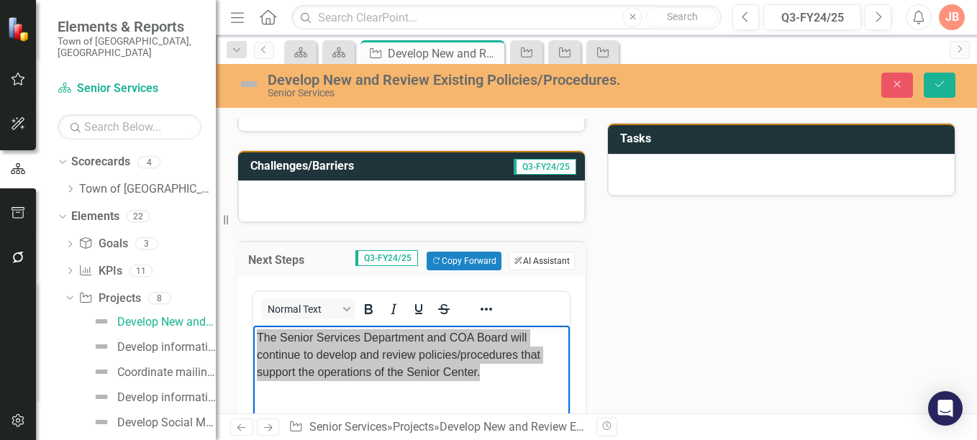
click at [537, 257] on button "ClearPoint AI AI Assistant" at bounding box center [542, 261] width 66 height 19
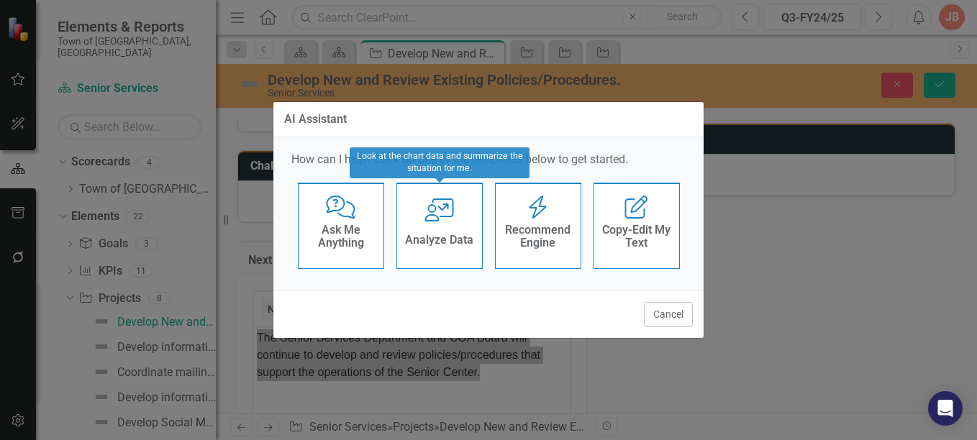
click at [449, 224] on div "User with Chart Analyze Data" at bounding box center [439, 226] width 86 height 86
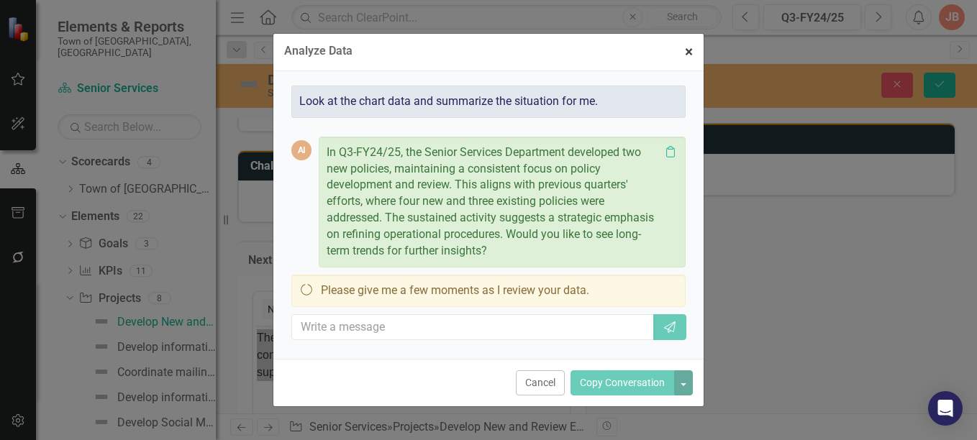
click at [687, 50] on span "×" at bounding box center [689, 51] width 8 height 17
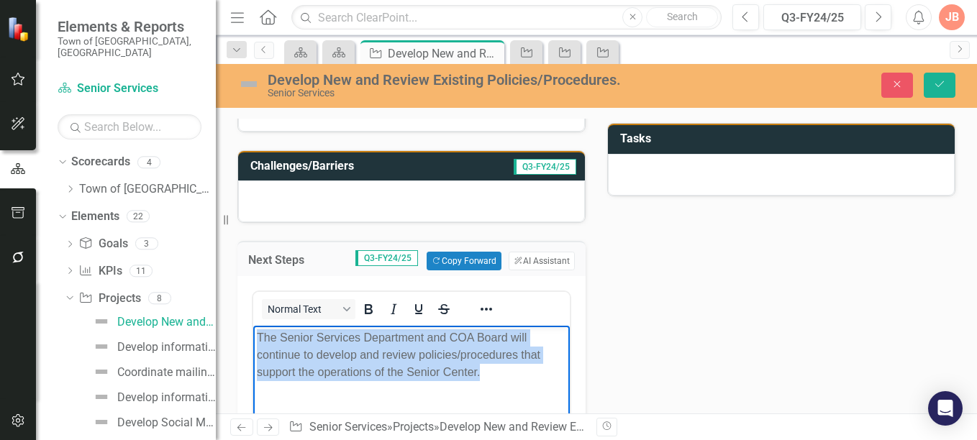
click at [512, 385] on body "The Senior Services Department and COA Board will continue to develop and revie…" at bounding box center [411, 434] width 317 height 216
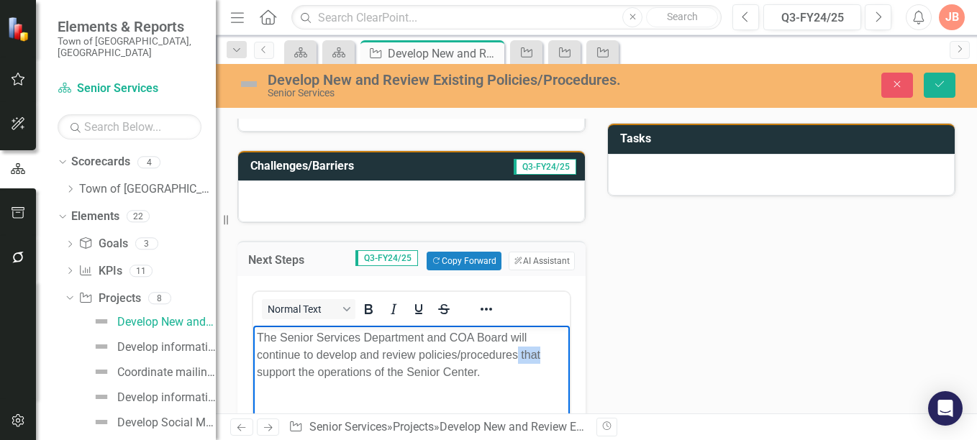
drag, startPoint x: 542, startPoint y: 358, endPoint x: 520, endPoint y: 357, distance: 22.4
click at [520, 357] on p "The Senior Services Department and COA Board will continue to develop and revie…" at bounding box center [411, 356] width 309 height 52
drag, startPoint x: 256, startPoint y: 331, endPoint x: 536, endPoint y: 651, distance: 424.8
click at [256, 331] on body "The Senior Services Department and COA Board will continue to develop and revie…" at bounding box center [411, 434] width 317 height 216
click at [937, 84] on icon "Save" at bounding box center [939, 84] width 13 height 10
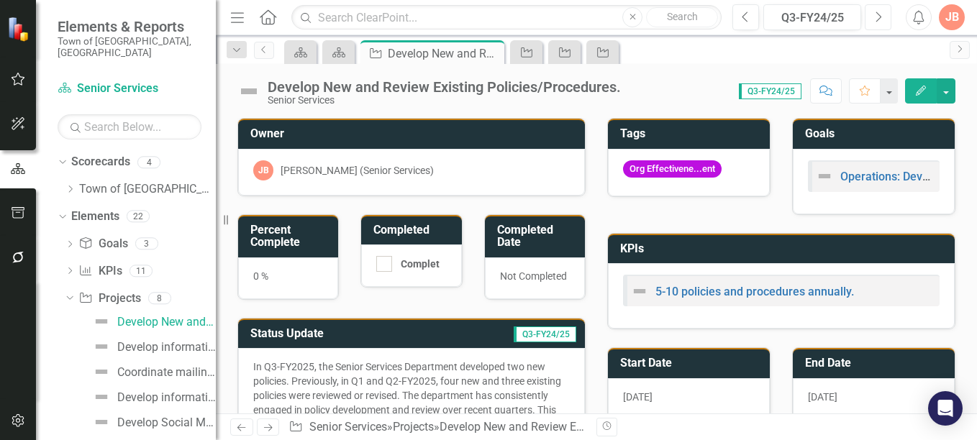
click at [879, 14] on icon "button" at bounding box center [879, 17] width 6 height 10
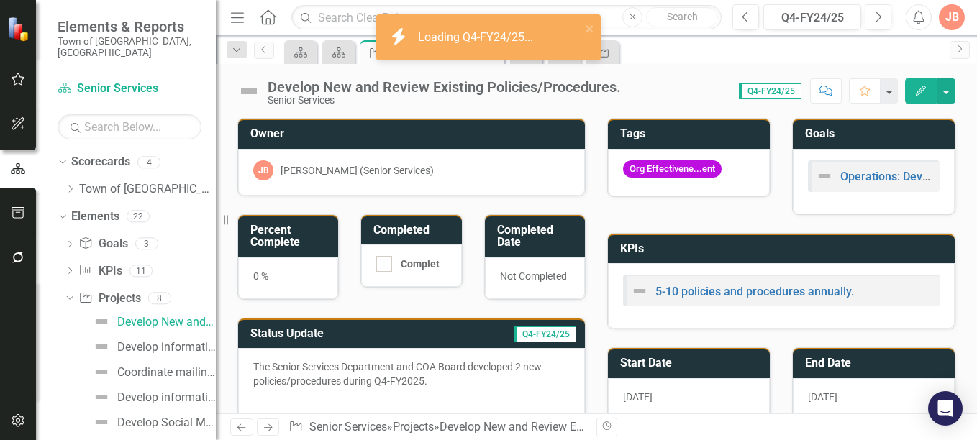
click at [430, 332] on td "Q4-FY24/25" at bounding box center [501, 336] width 153 height 24
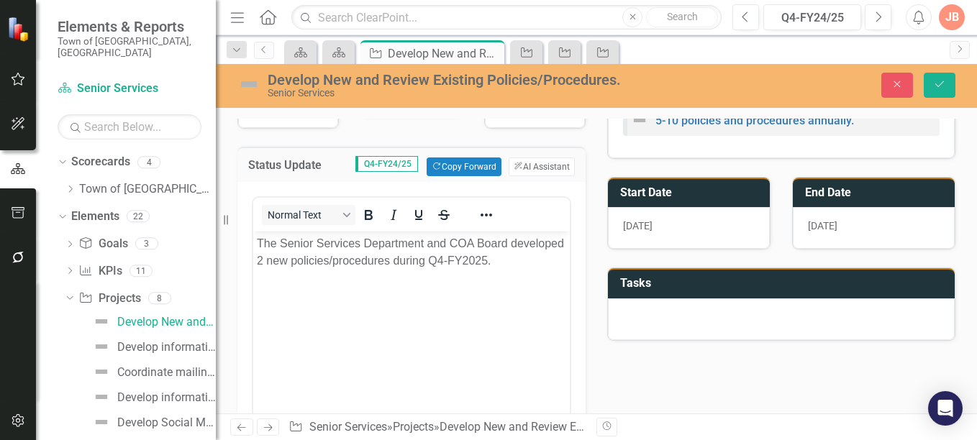
scroll to position [204, 0]
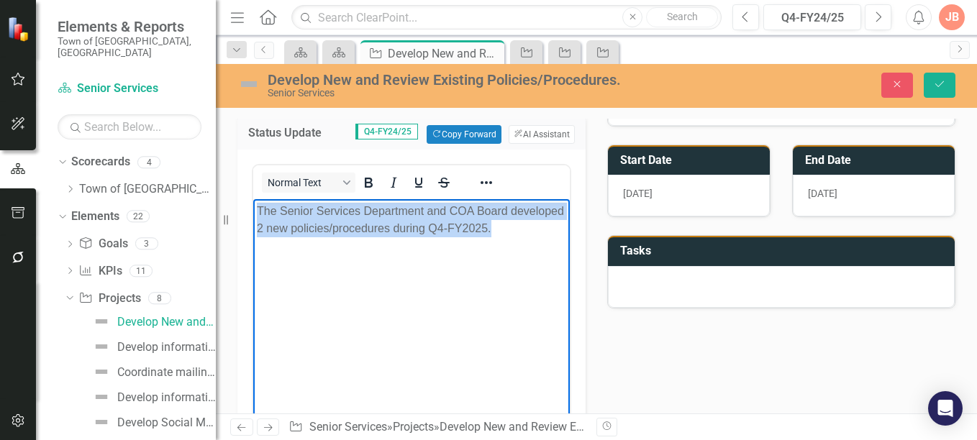
drag, startPoint x: 550, startPoint y: 227, endPoint x: 248, endPoint y: 212, distance: 301.9
click at [253, 212] on html "The Senior Services Department and COA Board developed 2 new policies/procedure…" at bounding box center [411, 307] width 317 height 216
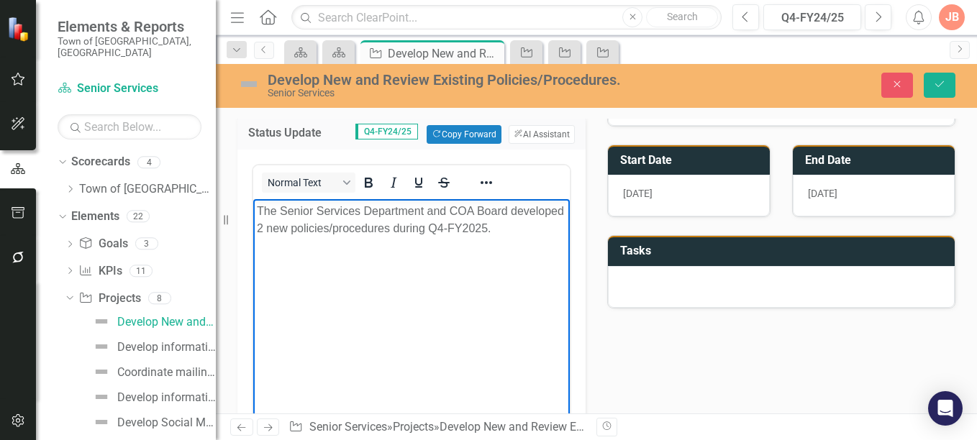
click at [329, 278] on body "The Senior Services Department and COA Board developed 2 new policies/procedure…" at bounding box center [411, 307] width 317 height 216
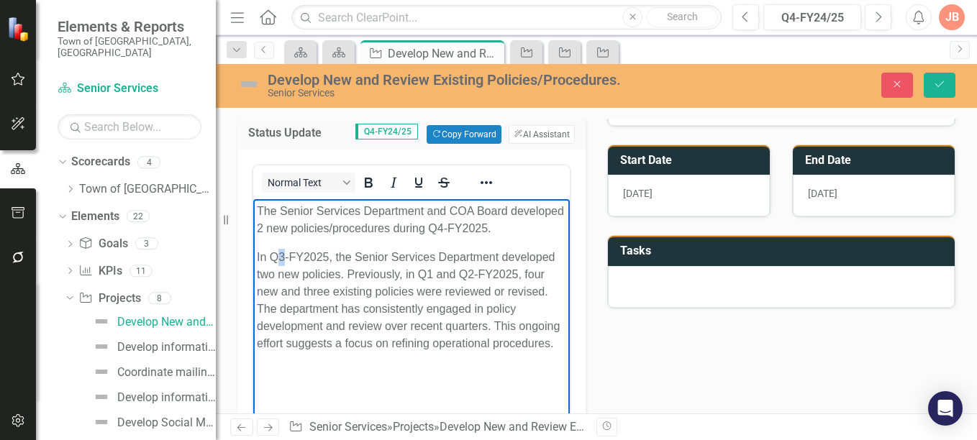
click at [280, 256] on p "In Q3-FY2025, the Senior Services Department developed two new policies. Previo…" at bounding box center [411, 301] width 309 height 104
click at [274, 274] on p "In Q4-FY2025, the Senior Services Department developed two new policies. Previo…" at bounding box center [411, 301] width 309 height 104
click at [354, 272] on p "In Q4-FY2025, the Senior Services Department developed three new policies. Prev…" at bounding box center [411, 301] width 309 height 104
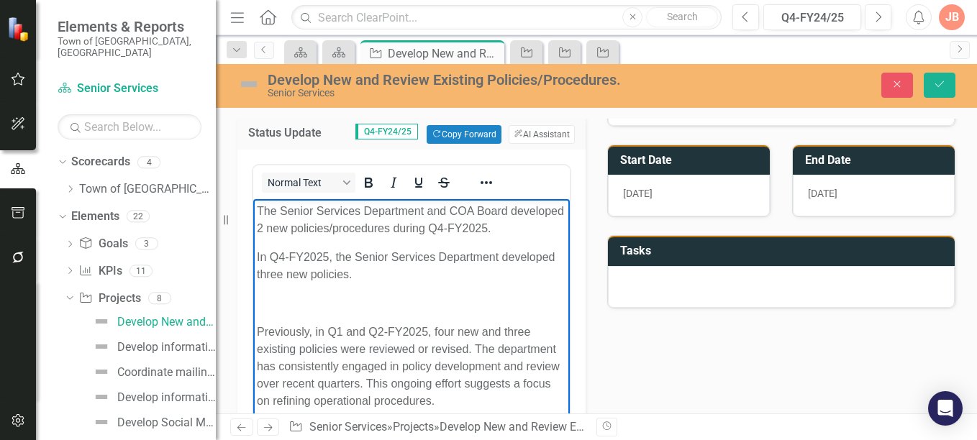
click at [281, 299] on p "Rich Text Area. Press ALT-0 for help." at bounding box center [411, 303] width 309 height 17
click at [257, 255] on p "In Q4-FY2025, the Senior Services Department developed three new policies." at bounding box center [411, 266] width 309 height 35
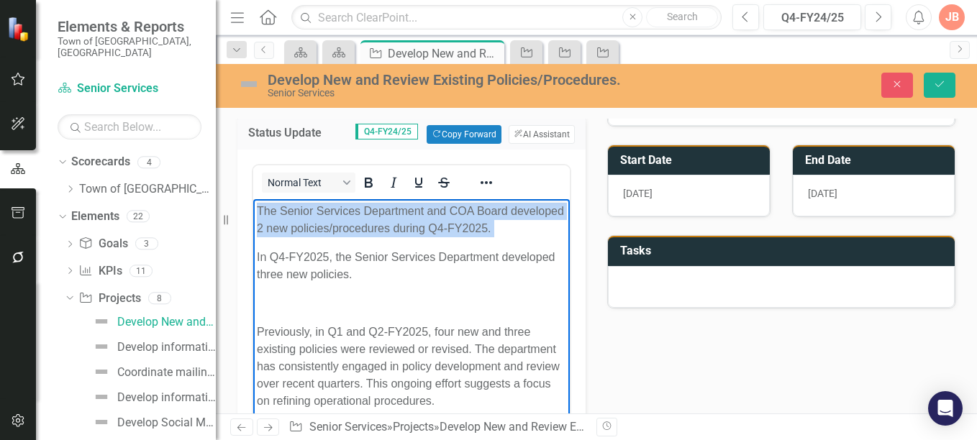
drag, startPoint x: 254, startPoint y: 255, endPoint x: 252, endPoint y: 211, distance: 43.9
click at [253, 211] on html "The Senior Services Department and COA Board developed 2 new policies/procedure…" at bounding box center [411, 312] width 317 height 226
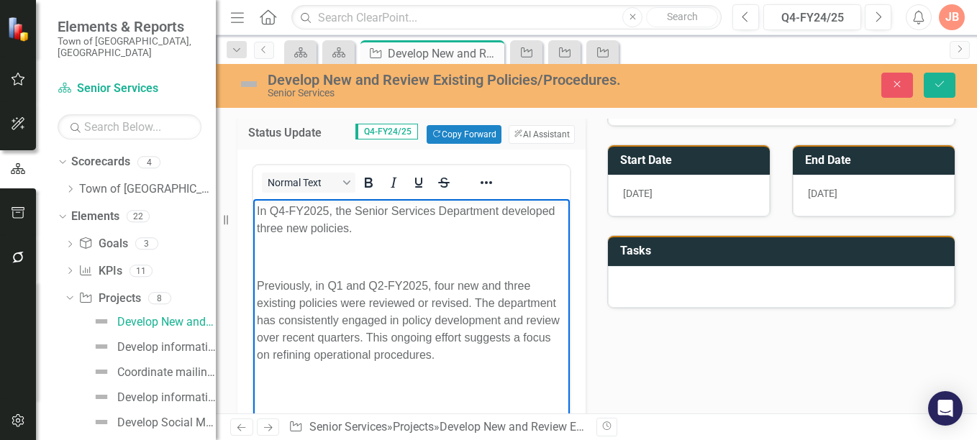
click at [263, 255] on p "Rich Text Area. Press ALT-0 for help." at bounding box center [411, 257] width 309 height 17
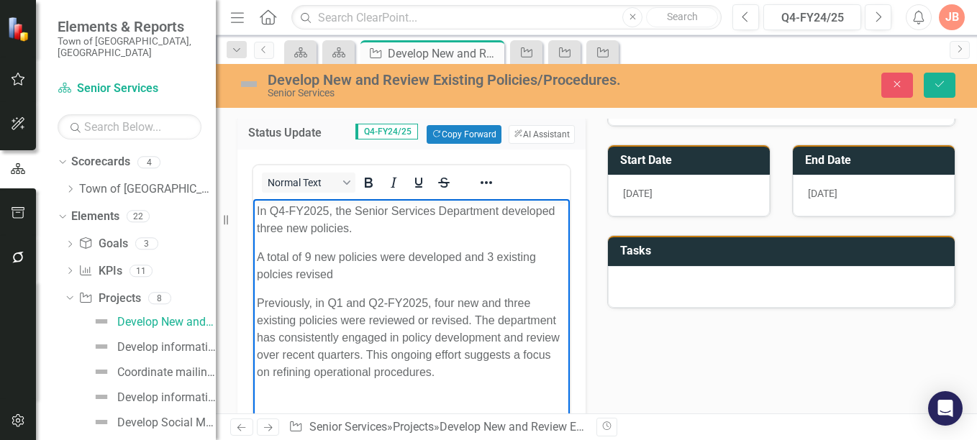
click at [266, 264] on p "A total of 9 new policies were developed and 3 existing polcies revised" at bounding box center [411, 266] width 309 height 35
click at [339, 276] on p "A total of 9 new policies were developed and 3 existing policies revised" at bounding box center [411, 266] width 309 height 35
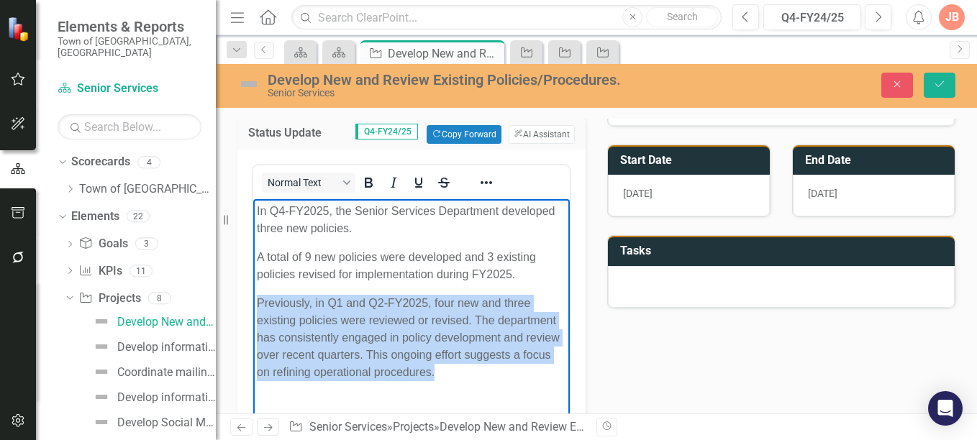
drag, startPoint x: 435, startPoint y: 373, endPoint x: 255, endPoint y: 297, distance: 195.1
click at [255, 297] on body "In Q4-FY2025, the Senior Services Department developed three new policies. A to…" at bounding box center [411, 307] width 317 height 216
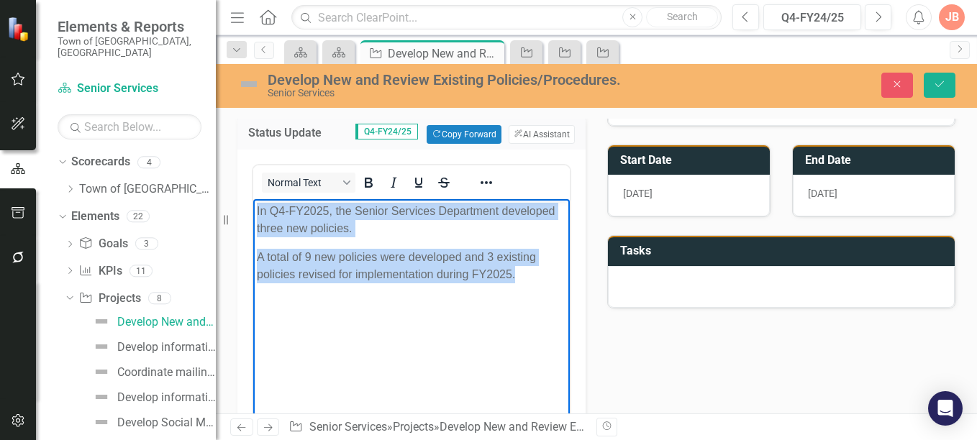
drag, startPoint x: 255, startPoint y: 207, endPoint x: 526, endPoint y: 276, distance: 279.8
click at [526, 276] on body "In Q4-FY2025, the Senior Services Department developed three new policies. A to…" at bounding box center [411, 307] width 317 height 216
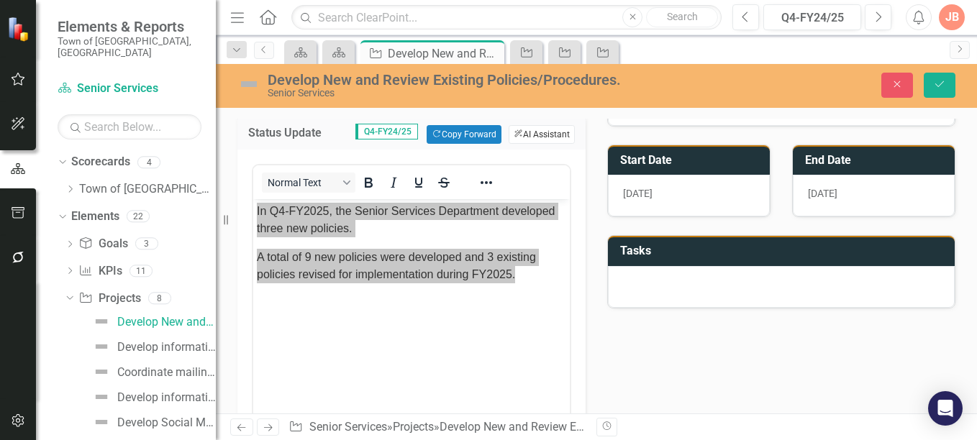
click at [544, 132] on button "ClearPoint AI AI Assistant" at bounding box center [542, 134] width 66 height 19
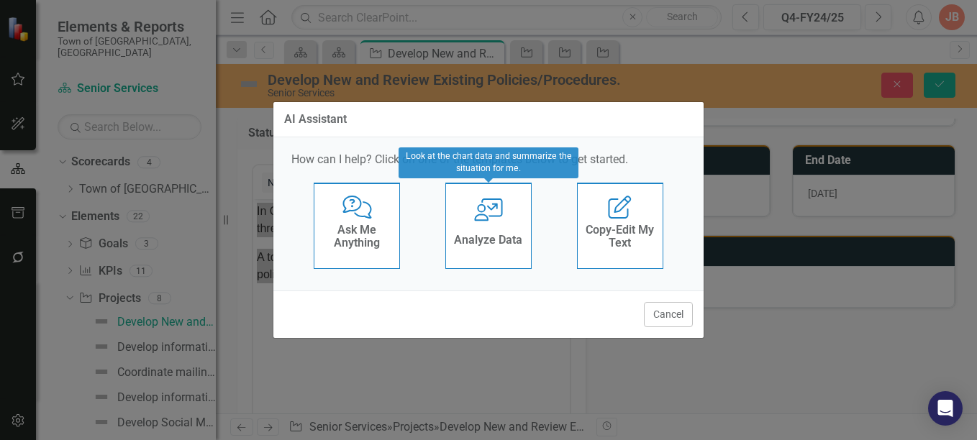
click at [492, 224] on div "User with Chart Analyze Data" at bounding box center [488, 226] width 86 height 86
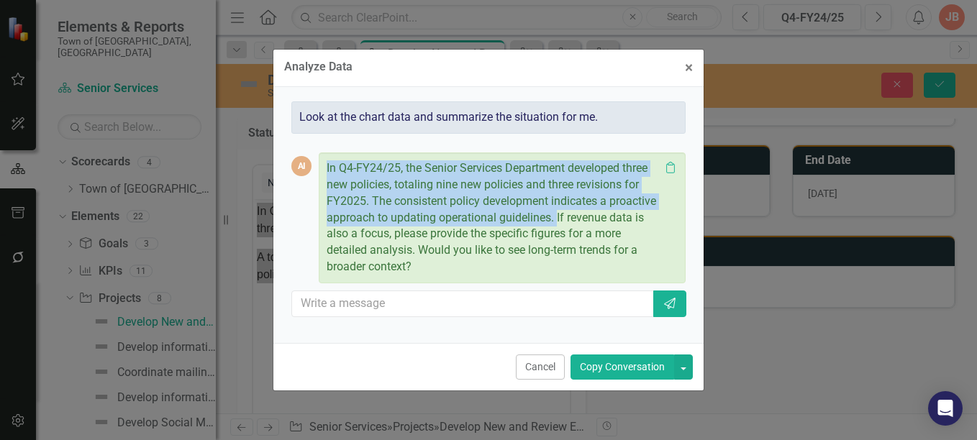
drag, startPoint x: 327, startPoint y: 168, endPoint x: 556, endPoint y: 219, distance: 234.5
click at [556, 219] on p "In Q4-FY24/25, the Senior Services Department developed three new policies, tot…" at bounding box center [493, 217] width 333 height 115
copy p "In Q4-FY24/25, the Senior Services Department developed three new policies, tot…"
click at [688, 69] on span "×" at bounding box center [689, 67] width 8 height 17
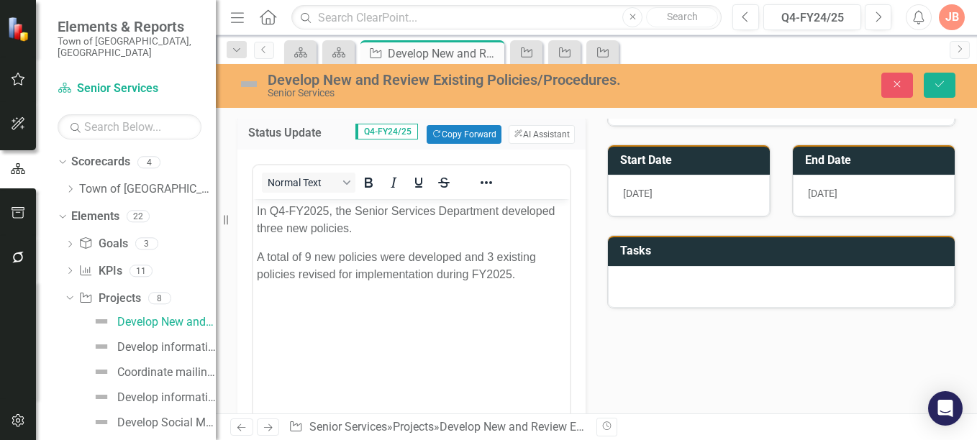
click at [336, 296] on p "Rich Text Area. Press ALT-0 for help." at bounding box center [411, 303] width 309 height 17
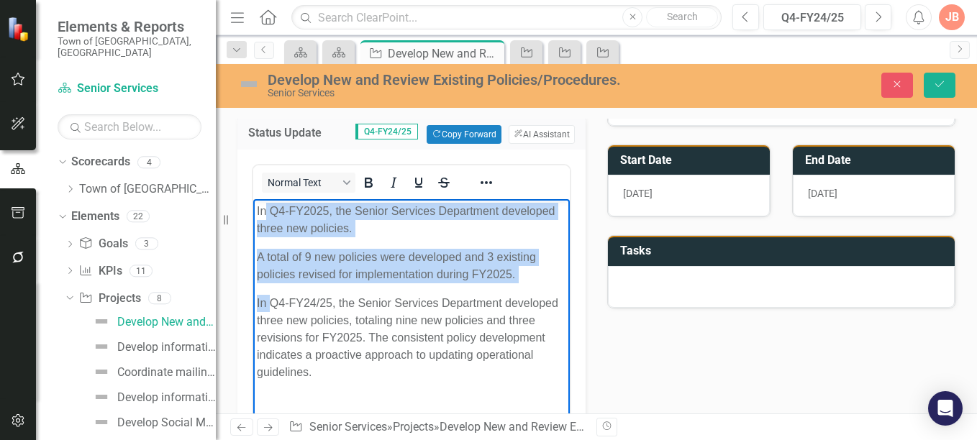
drag, startPoint x: 270, startPoint y: 289, endPoint x: 264, endPoint y: 217, distance: 72.2
click at [264, 217] on body "In Q4-FY2025, the Senior Services Department developed three new policies. A to…" at bounding box center [411, 307] width 317 height 216
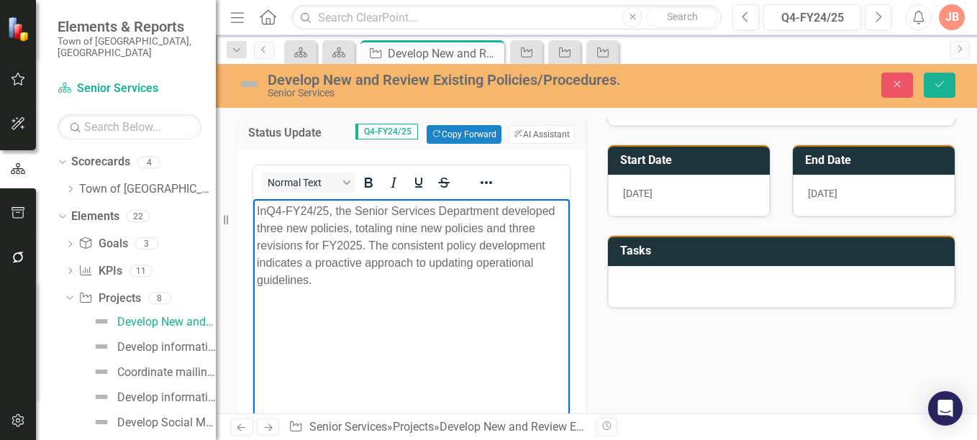
click at [317, 209] on p "In Q4-FY24/25, the Senior Services Department developed three new policies, tot…" at bounding box center [411, 246] width 309 height 86
click at [319, 209] on p "In Q4-FY24/25, the Senior Services Department developed three new policies, tot…" at bounding box center [411, 246] width 309 height 86
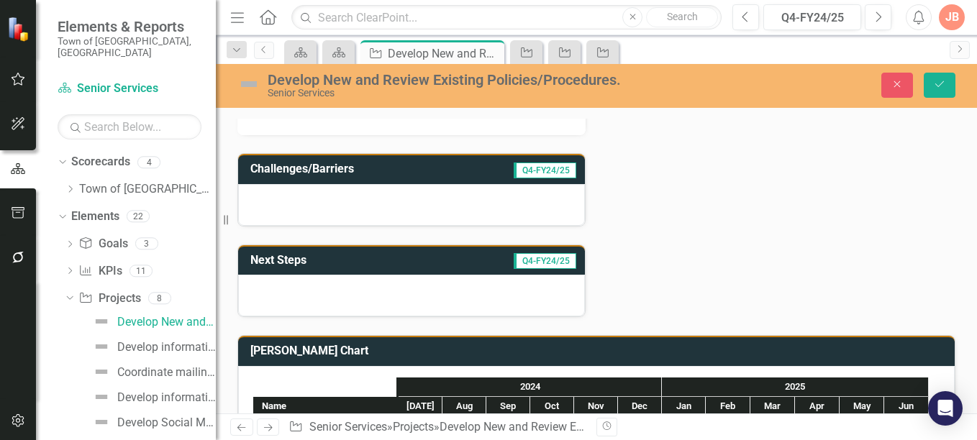
scroll to position [605, 0]
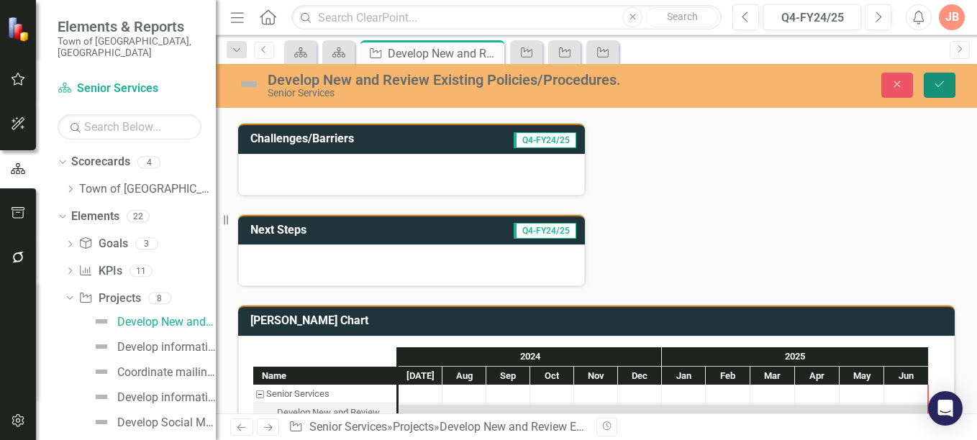
click at [935, 87] on icon "Save" at bounding box center [939, 84] width 13 height 10
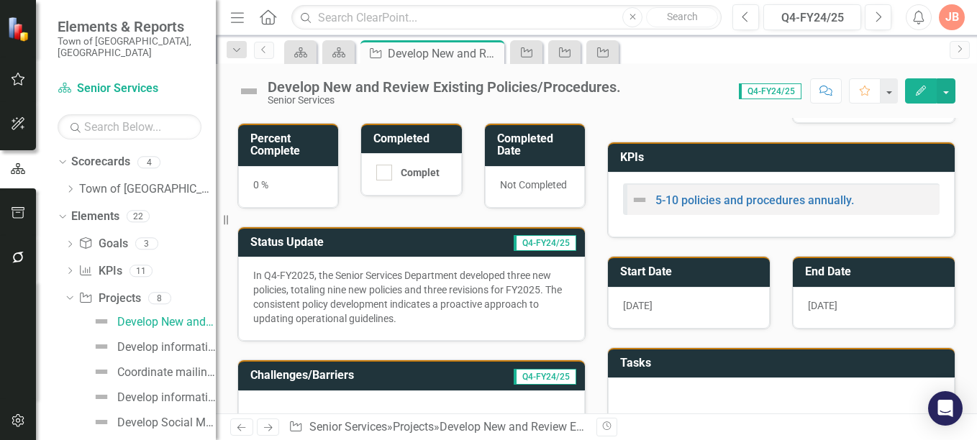
scroll to position [0, 0]
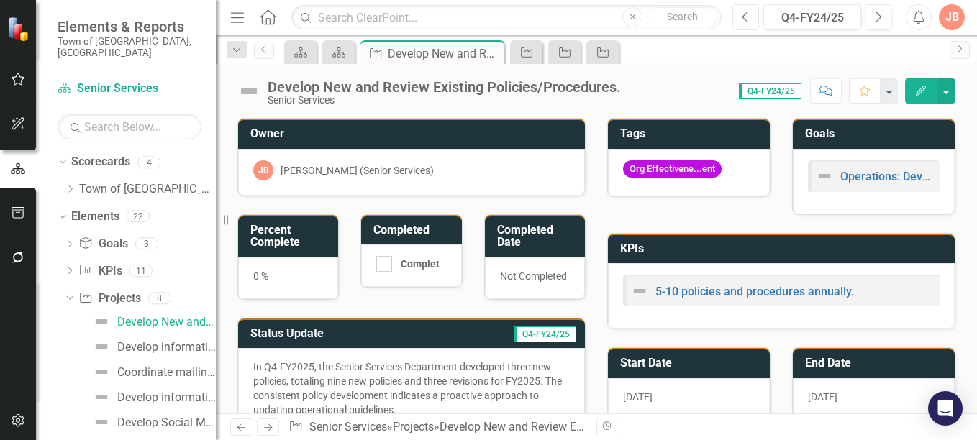
click at [748, 16] on icon "Previous" at bounding box center [746, 17] width 8 height 13
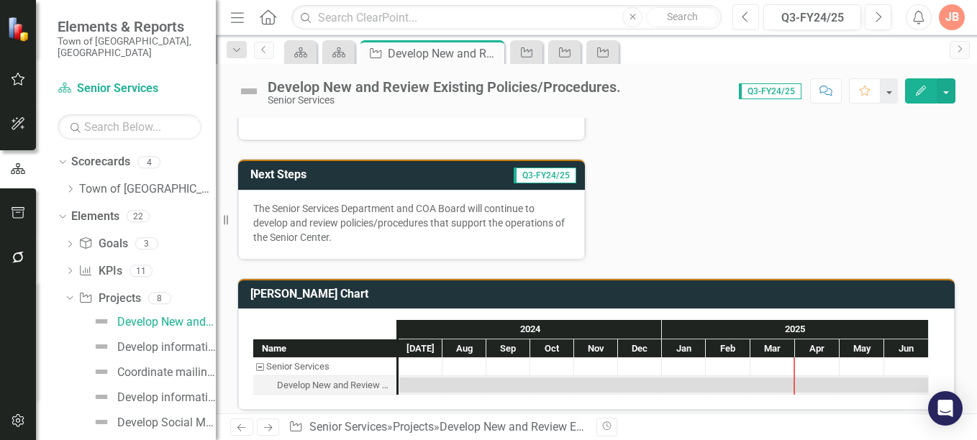
scroll to position [409, 0]
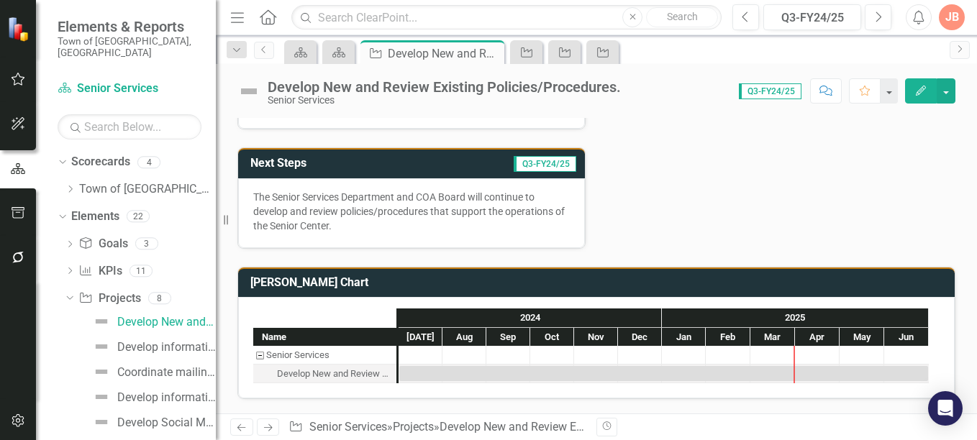
click at [418, 161] on td "Q3-FY24/25" at bounding box center [491, 165] width 175 height 24
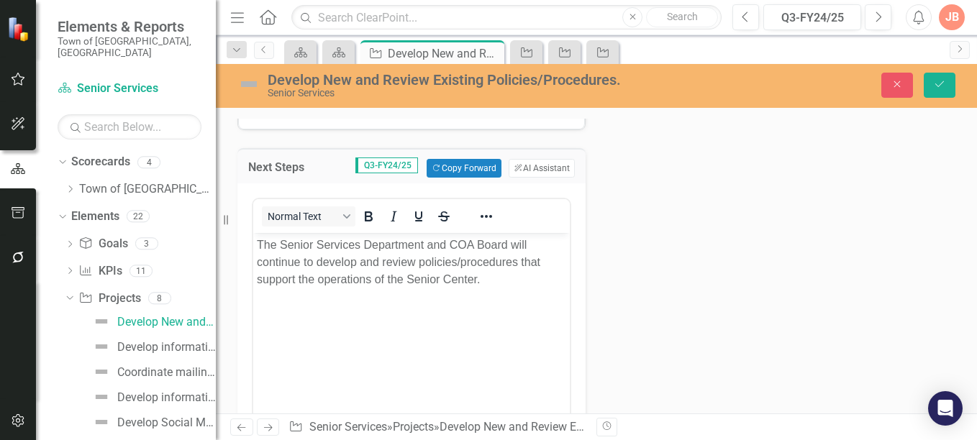
scroll to position [0, 0]
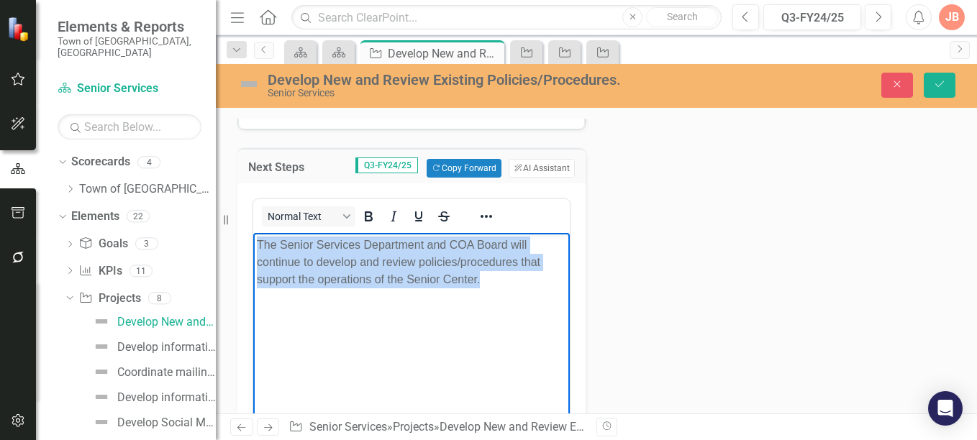
drag, startPoint x: 486, startPoint y: 278, endPoint x: 254, endPoint y: 245, distance: 234.8
click at [254, 245] on body "The Senior Services Department and COA Board will continue to develop and revie…" at bounding box center [411, 341] width 317 height 216
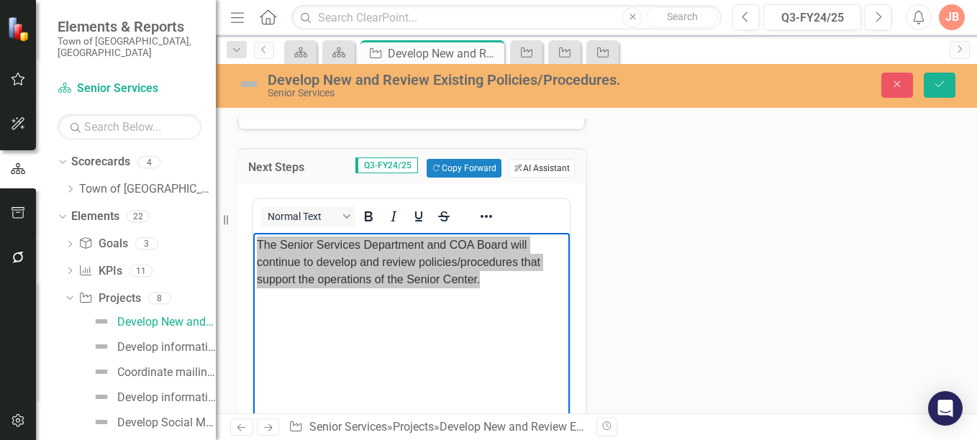
click at [539, 170] on button "ClearPoint AI AI Assistant" at bounding box center [542, 168] width 66 height 19
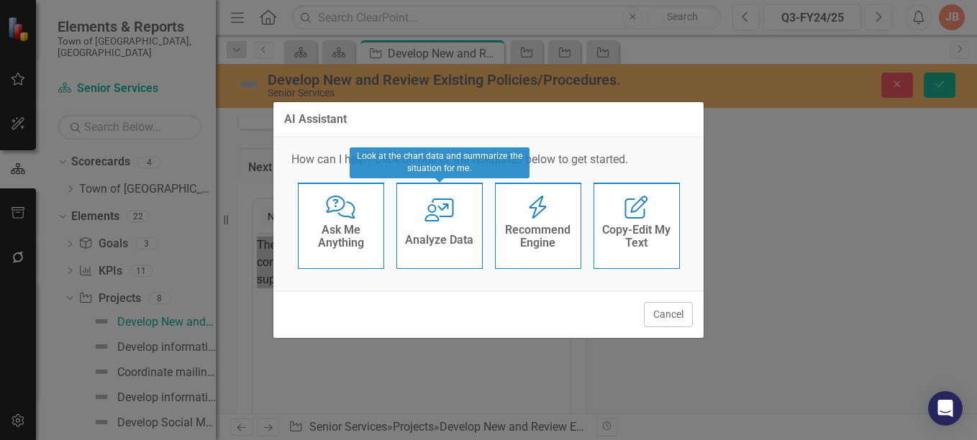
click at [453, 219] on icon "User with Chart" at bounding box center [440, 210] width 30 height 23
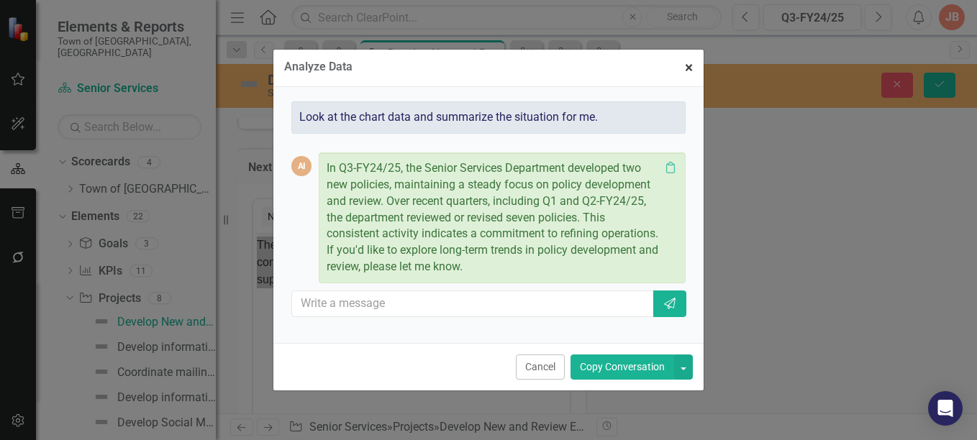
click at [691, 69] on span "×" at bounding box center [689, 67] width 8 height 17
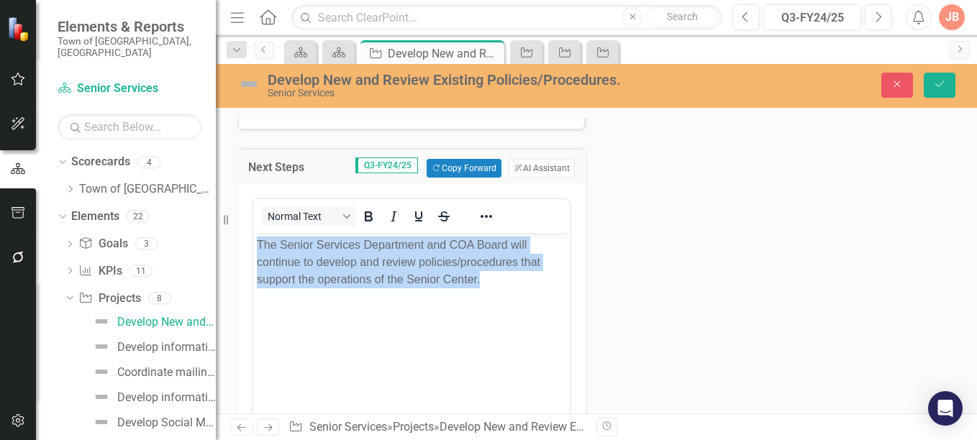
click at [490, 294] on body "The Senior Services Department and COA Board will continue to develop and revie…" at bounding box center [411, 341] width 317 height 216
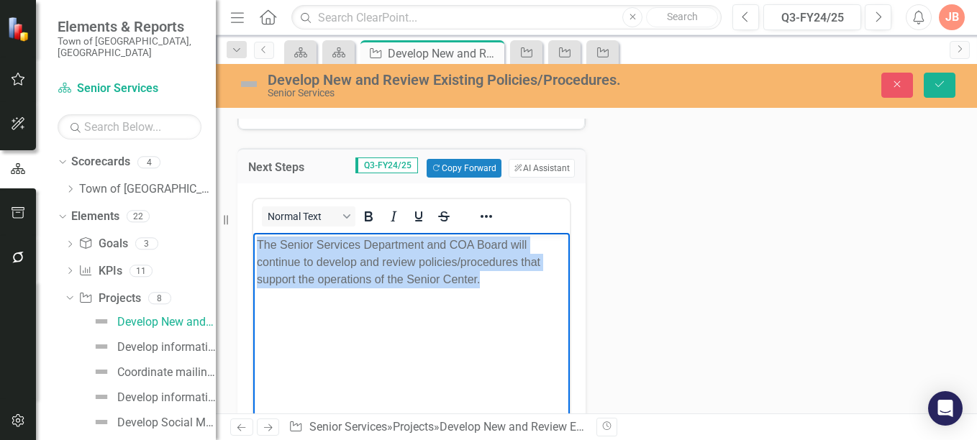
drag, startPoint x: 499, startPoint y: 281, endPoint x: 505, endPoint y: 471, distance: 190.8
click at [253, 237] on html "The Senior Services Department and COA Board will continue to develop and revie…" at bounding box center [411, 341] width 317 height 216
copy p "The Senior Services Department and COA Board will continue to develop and revie…"
click at [256, 245] on body "The Senior Services Department and COA Board will continue to develop and revie…" at bounding box center [411, 341] width 317 height 216
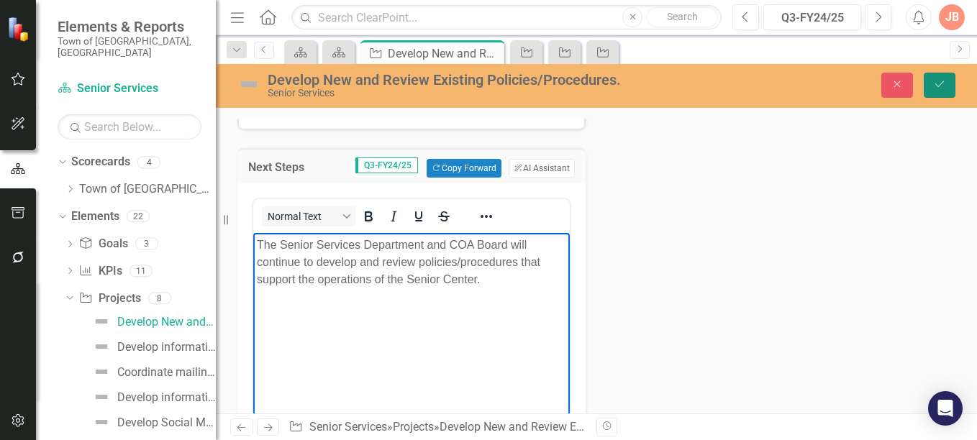
click at [941, 84] on icon "submit" at bounding box center [939, 84] width 9 height 6
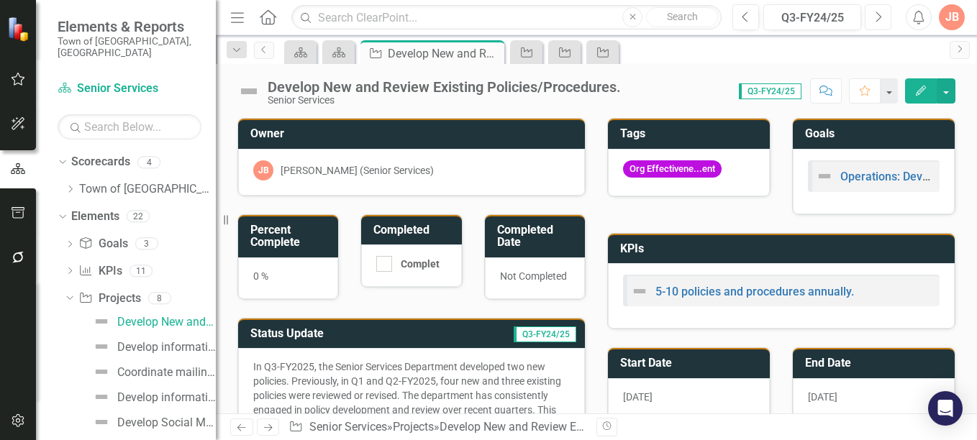
click at [885, 14] on button "Next" at bounding box center [878, 17] width 27 height 26
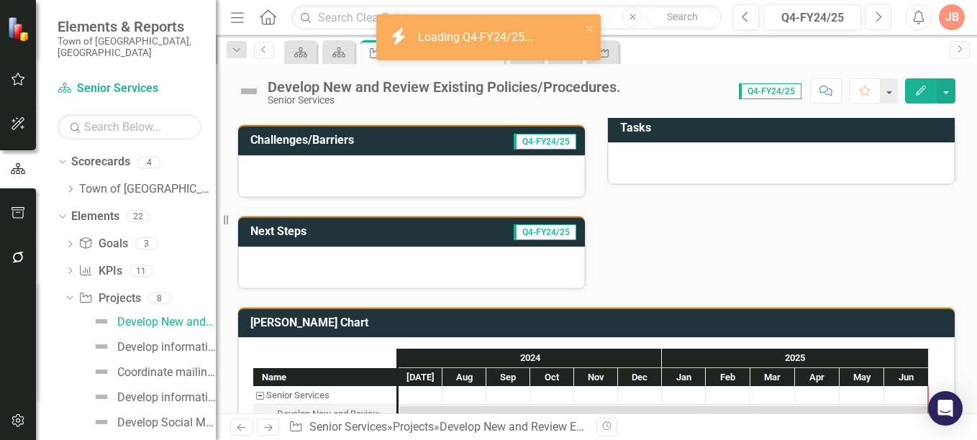
scroll to position [350, 0]
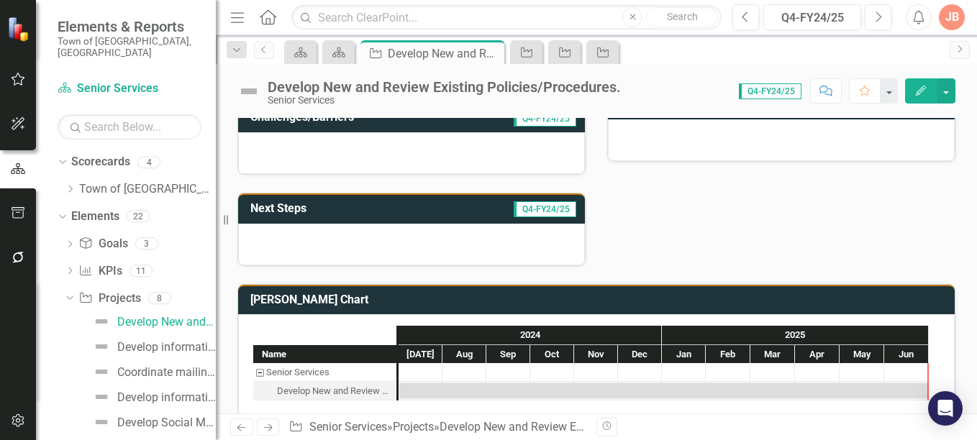
click at [386, 206] on h3 "Next Steps" at bounding box center [326, 208] width 153 height 13
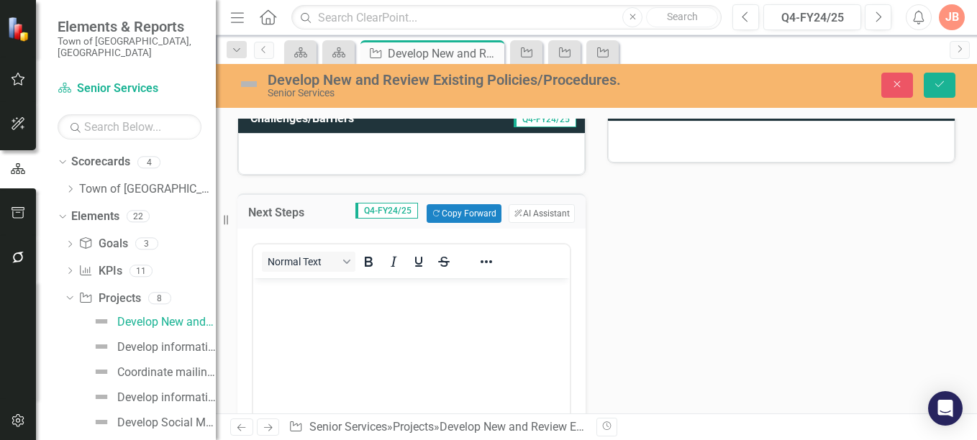
scroll to position [0, 0]
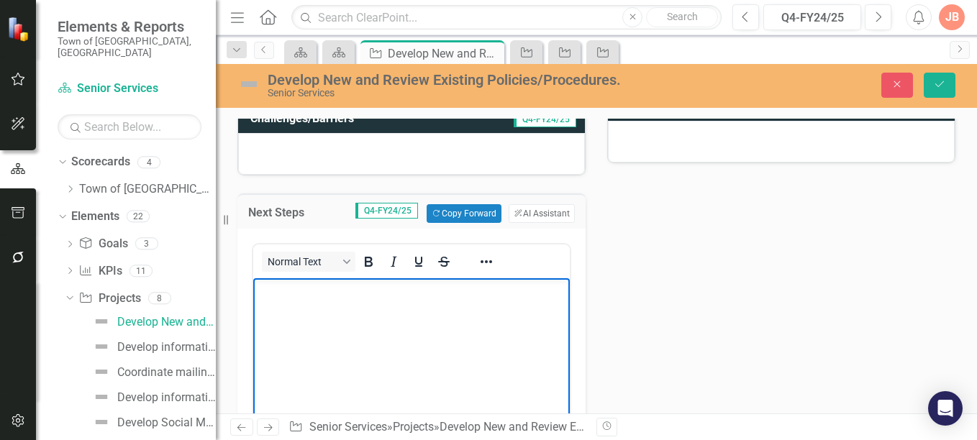
click at [310, 297] on p "Rich Text Area. Press ALT-0 for help." at bounding box center [411, 290] width 309 height 17
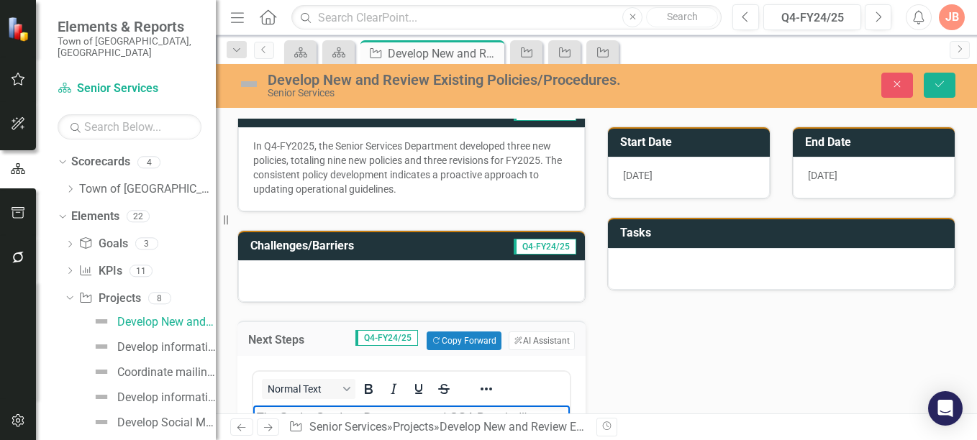
scroll to position [217, 0]
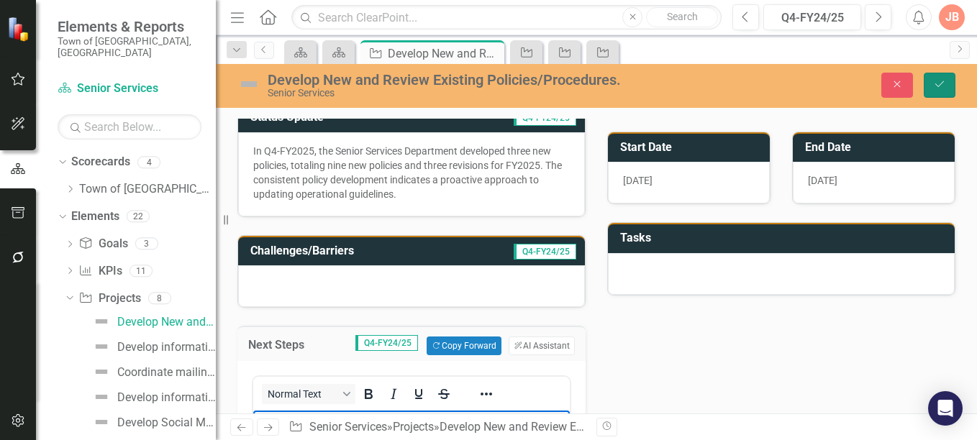
click at [939, 83] on icon "Save" at bounding box center [939, 84] width 13 height 10
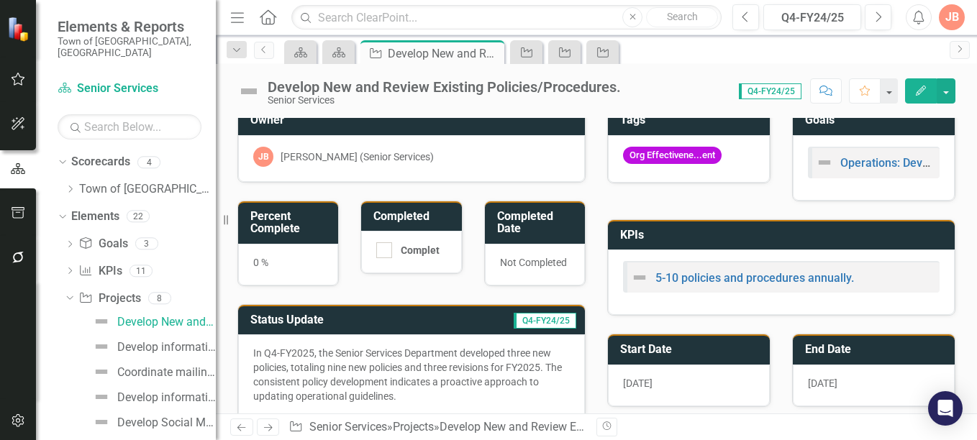
scroll to position [0, 0]
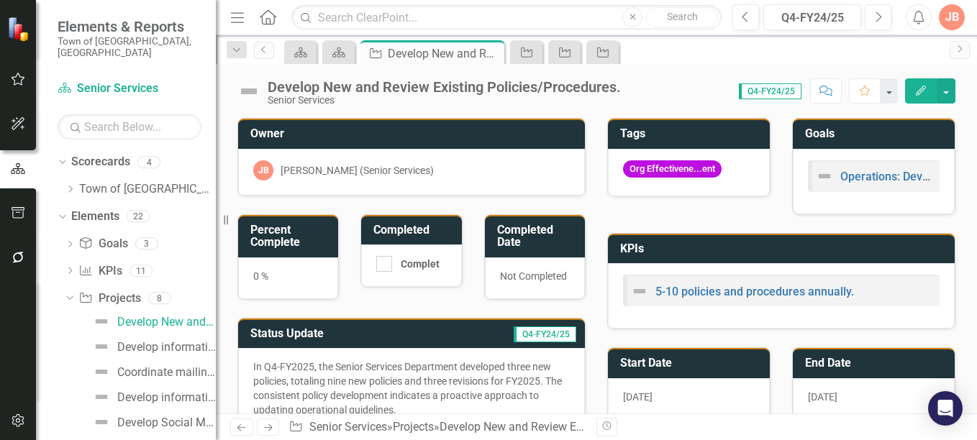
click at [314, 237] on h3 "Percent Complete" at bounding box center [290, 236] width 81 height 25
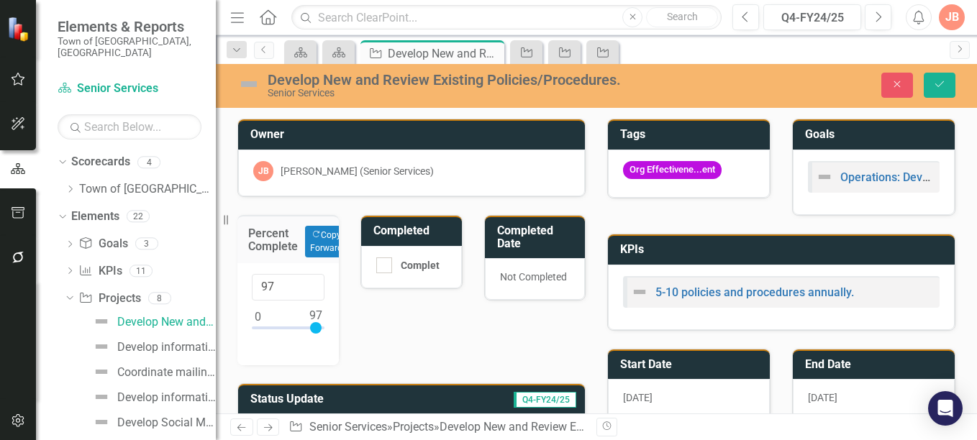
type input "100"
drag, startPoint x: 256, startPoint y: 327, endPoint x: 326, endPoint y: 328, distance: 69.8
click at [326, 328] on div "100" at bounding box center [287, 314] width 101 height 102
click at [941, 81] on icon "Save" at bounding box center [939, 84] width 13 height 10
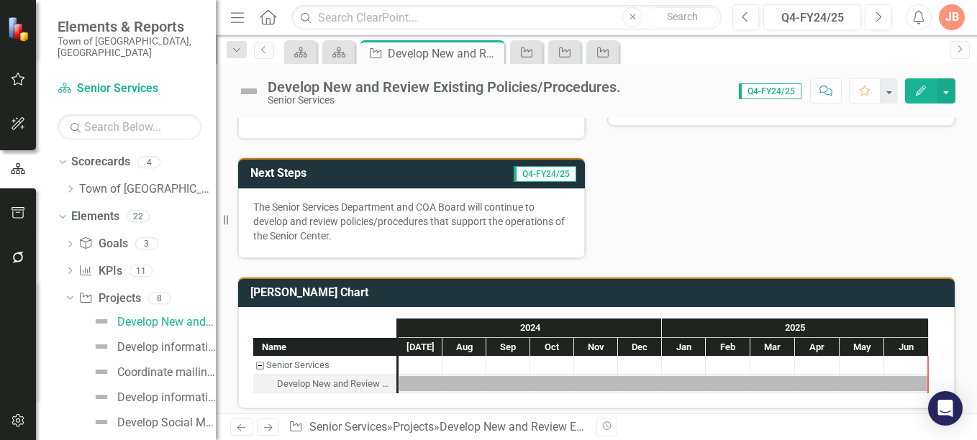
scroll to position [395, 0]
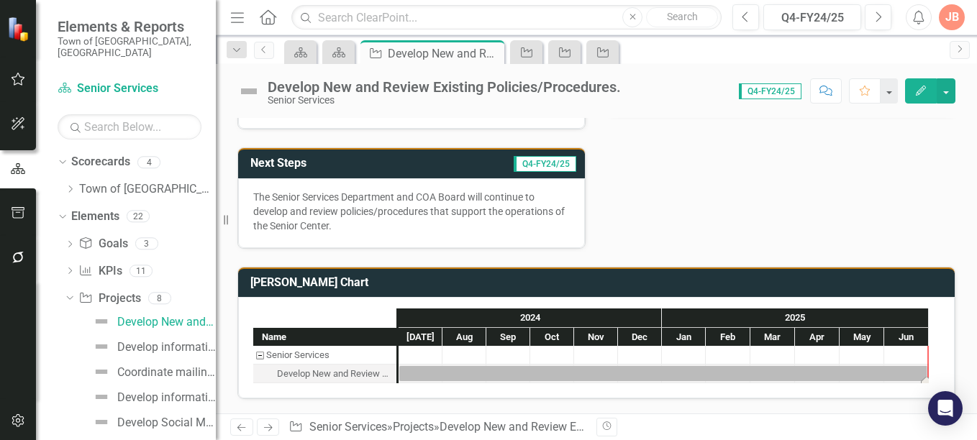
click at [445, 370] on div "Task: Start date: 2024-07-01 End date: 2025-06-30" at bounding box center [663, 373] width 529 height 15
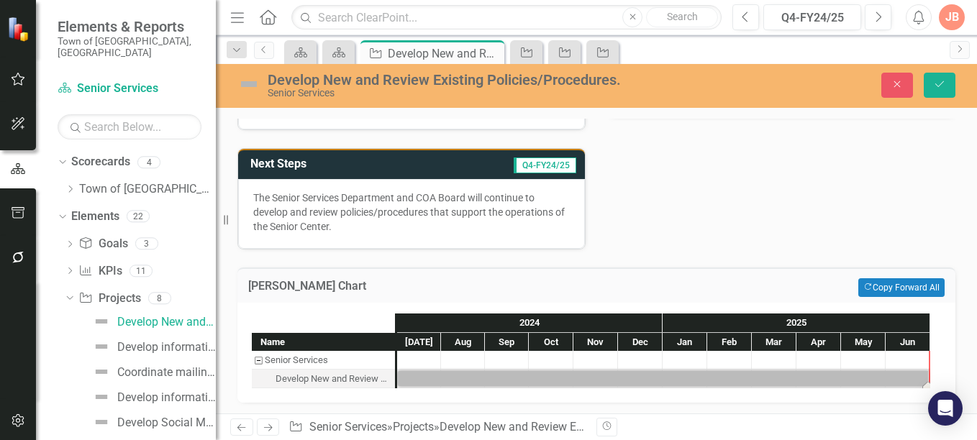
scroll to position [399, 0]
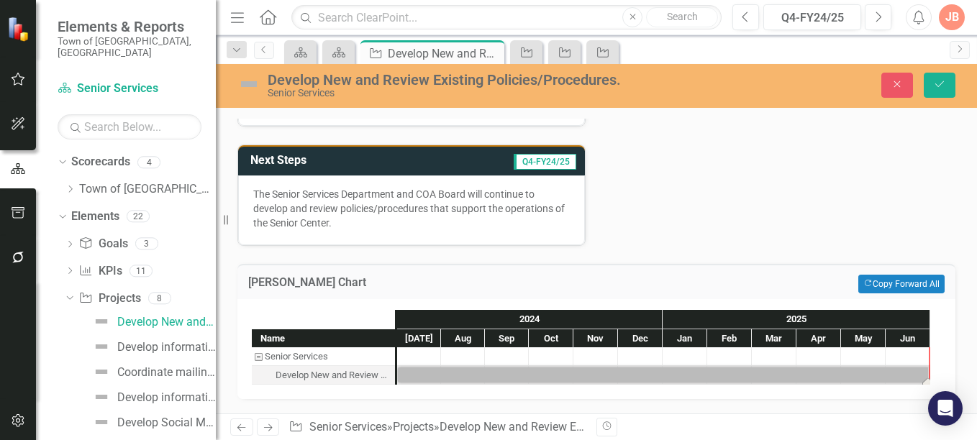
click at [425, 358] on div at bounding box center [419, 357] width 44 height 18
click at [420, 372] on div "Task: Start date: 2024-07-01 End date: 2025-06-30" at bounding box center [664, 375] width 532 height 15
click at [472, 381] on div "Task: Start date: 2024-07-01 End date: 2025-06-30" at bounding box center [664, 375] width 532 height 15
click at [900, 84] on icon "Close" at bounding box center [897, 84] width 13 height 10
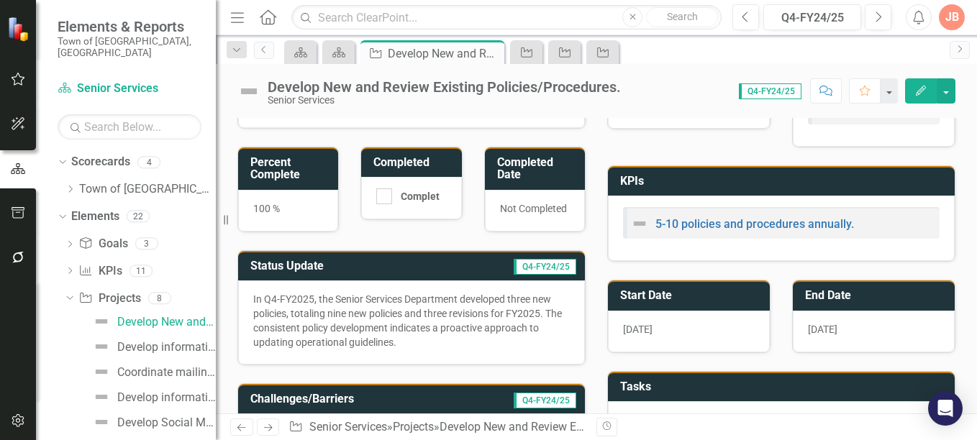
scroll to position [0, 0]
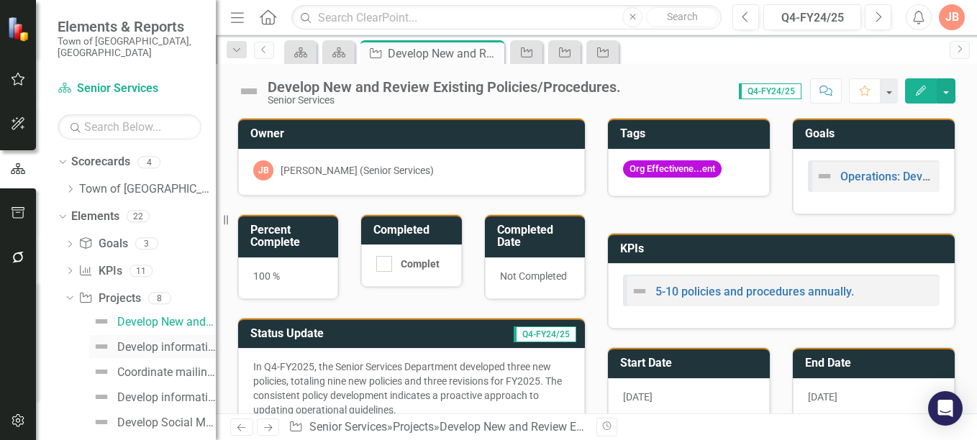
click at [142, 341] on div "Develop informational welcome letter to residents age [DEMOGRAPHIC_DATA]+ who a…" at bounding box center [166, 347] width 99 height 13
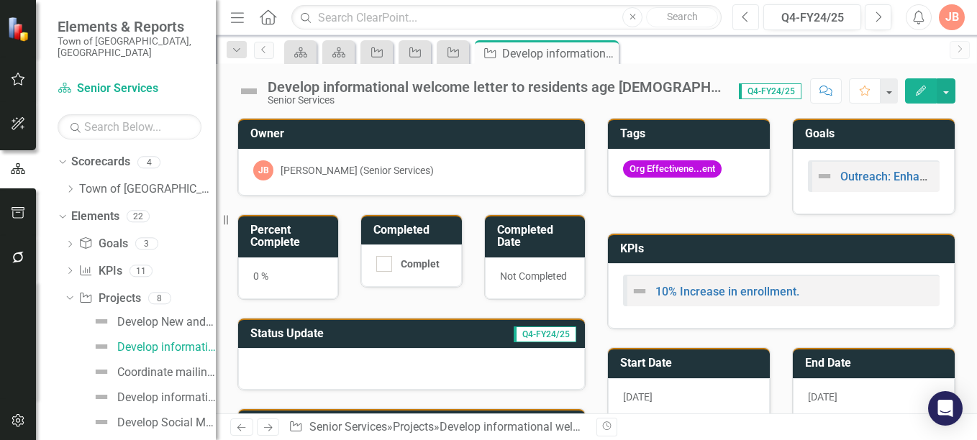
click at [748, 17] on icon "Previous" at bounding box center [746, 17] width 8 height 13
click at [361, 341] on td "Status Update" at bounding box center [337, 336] width 175 height 24
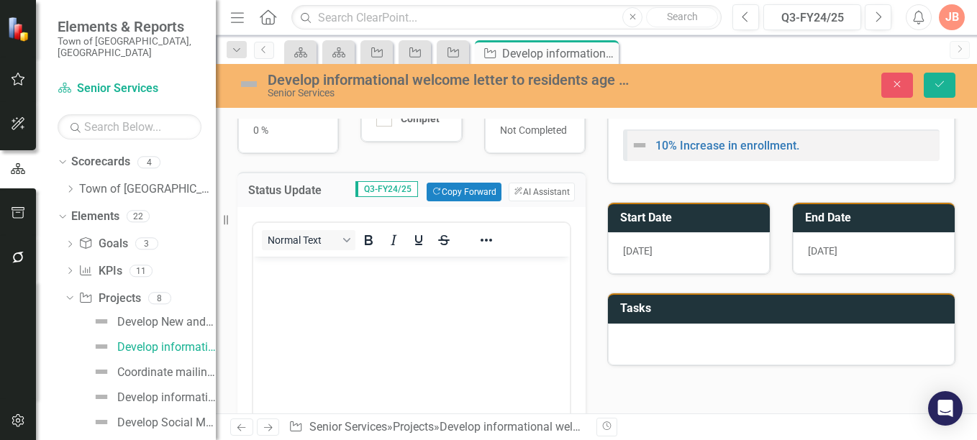
scroll to position [149, 0]
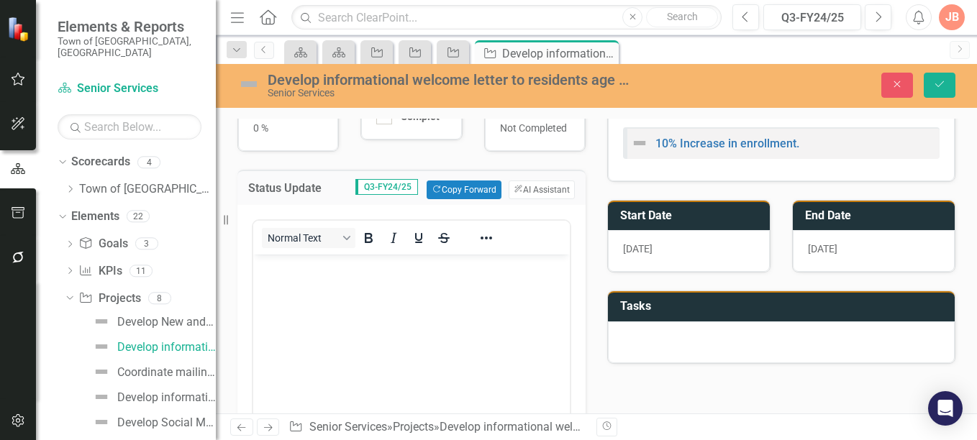
click at [305, 273] on p "Rich Text Area. Press ALT-0 for help." at bounding box center [411, 266] width 309 height 17
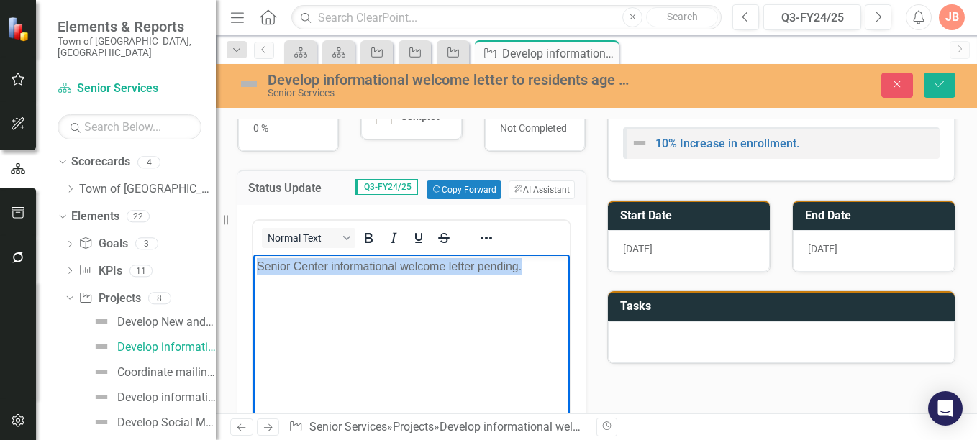
drag, startPoint x: 539, startPoint y: 267, endPoint x: 258, endPoint y: 277, distance: 281.5
click at [258, 277] on body "Senior Center informational welcome letter pending." at bounding box center [411, 363] width 317 height 216
click at [525, 191] on button "ClearPoint AI AI Assistant" at bounding box center [542, 190] width 66 height 19
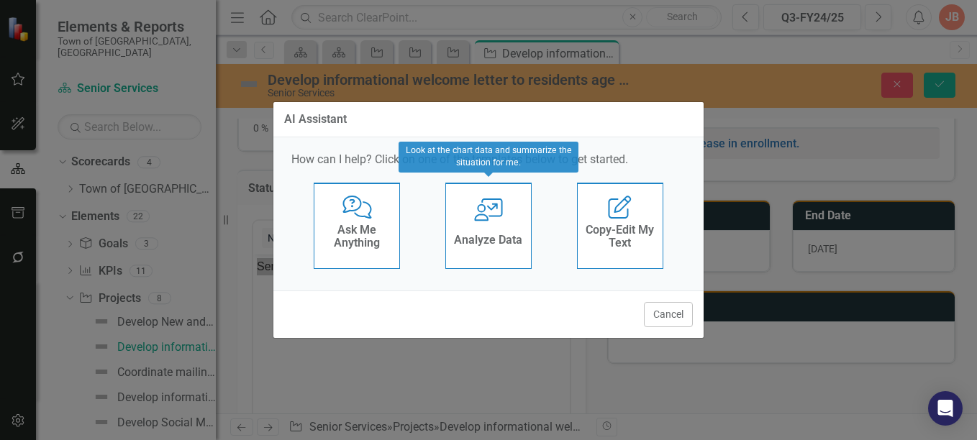
click at [479, 217] on icon "User with Chart" at bounding box center [489, 210] width 30 height 23
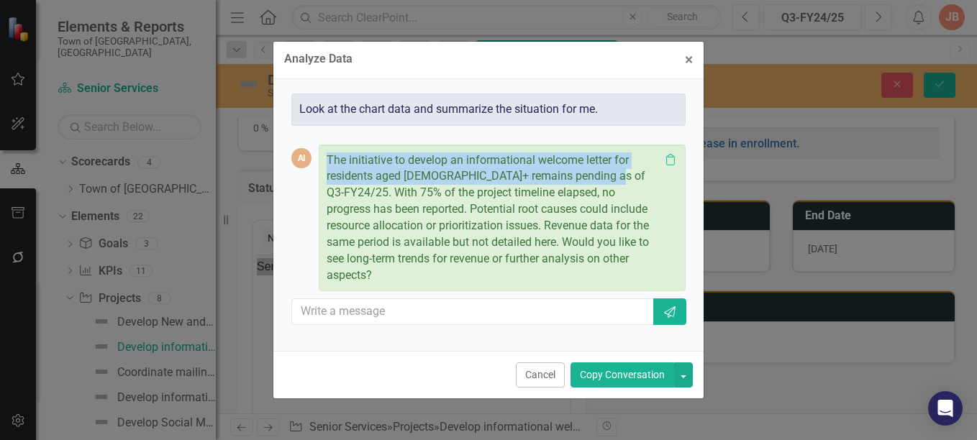
drag, startPoint x: 329, startPoint y: 168, endPoint x: 609, endPoint y: 183, distance: 280.4
click at [609, 183] on p "The initiative to develop an informational welcome letter for residents aged 60…" at bounding box center [493, 219] width 333 height 132
copy p "The initiative to develop an informational welcome letter for residents aged 60…"
click at [609, 183] on p "The initiative to develop an informational welcome letter for residents aged 60…" at bounding box center [493, 219] width 333 height 132
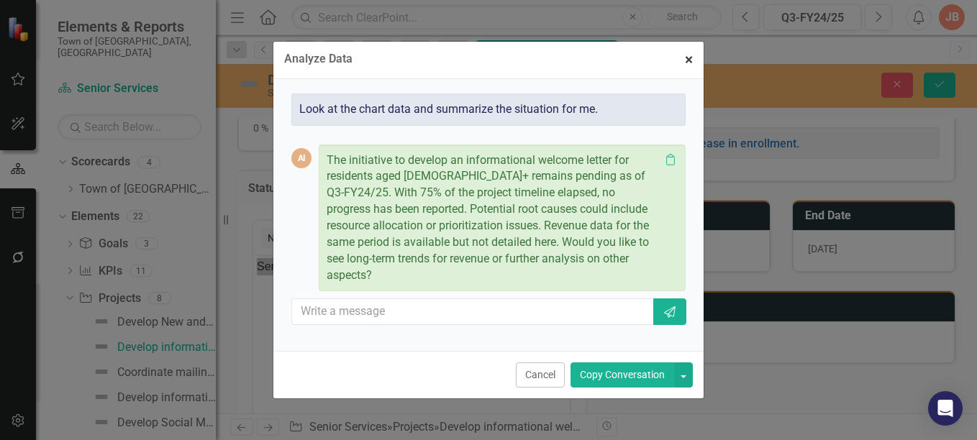
click at [689, 68] on span "×" at bounding box center [689, 59] width 8 height 17
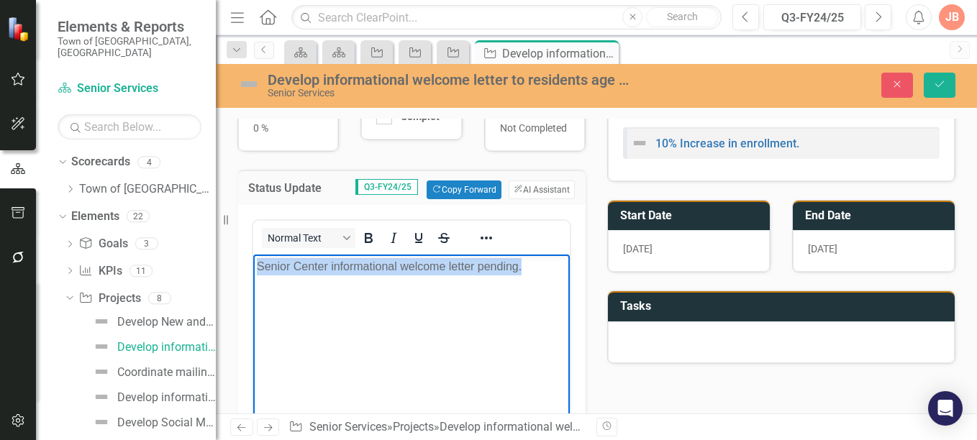
click at [381, 290] on body "Senior Center informational welcome letter pending." at bounding box center [411, 363] width 317 height 216
click at [539, 265] on p "Senior Center informational welcome letter pending." at bounding box center [411, 266] width 309 height 17
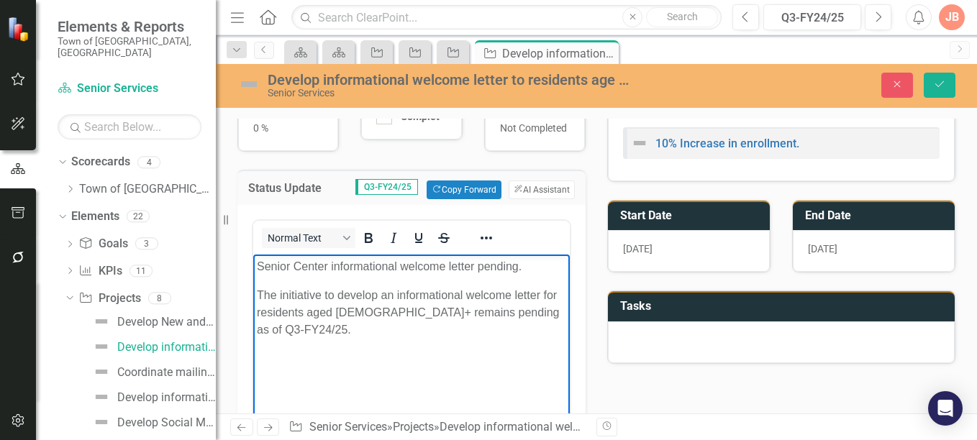
click at [526, 312] on p "The initiative to develop an informational welcome letter for residents aged 60…" at bounding box center [411, 313] width 309 height 52
drag, startPoint x: 257, startPoint y: 295, endPoint x: 255, endPoint y: 263, distance: 32.4
click at [255, 263] on body "Senior Center informational welcome letter pending. The initiative to develop a…" at bounding box center [411, 363] width 317 height 216
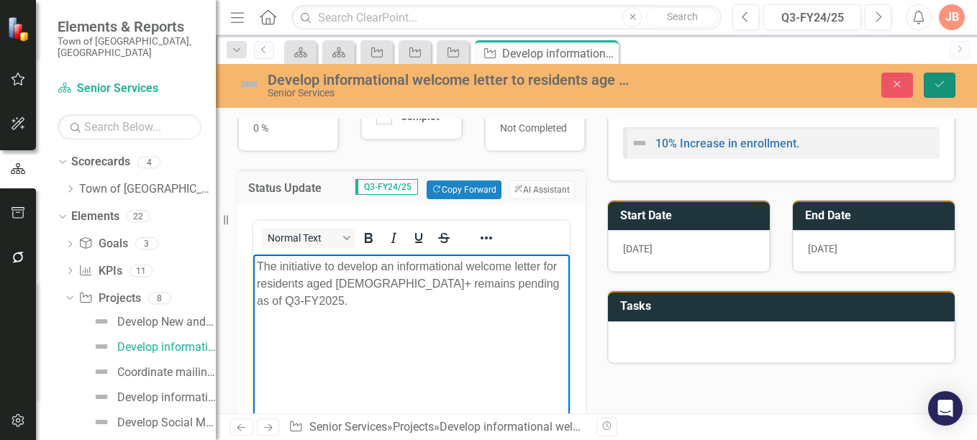
click at [941, 79] on icon "Save" at bounding box center [939, 84] width 13 height 10
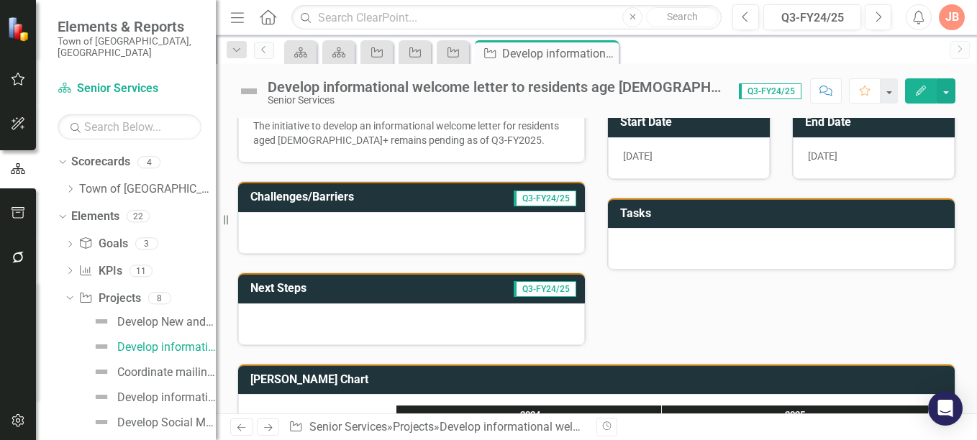
scroll to position [273, 0]
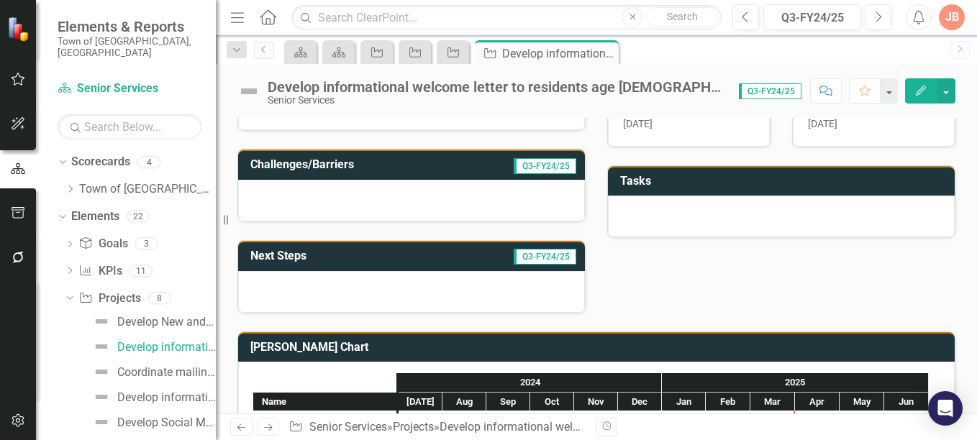
click at [434, 253] on td "Q3-FY24/25" at bounding box center [491, 258] width 175 height 24
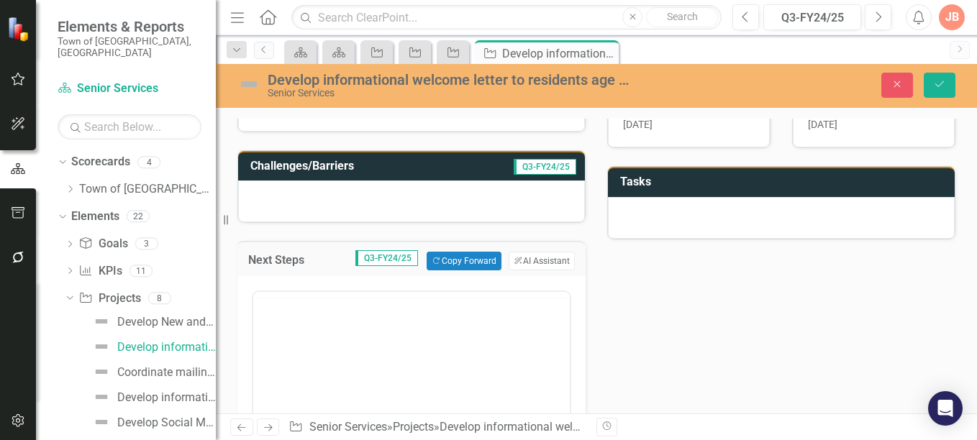
scroll to position [0, 0]
click at [289, 332] on p "Rich Text Area. Press ALT-0 for help." at bounding box center [411, 338] width 309 height 17
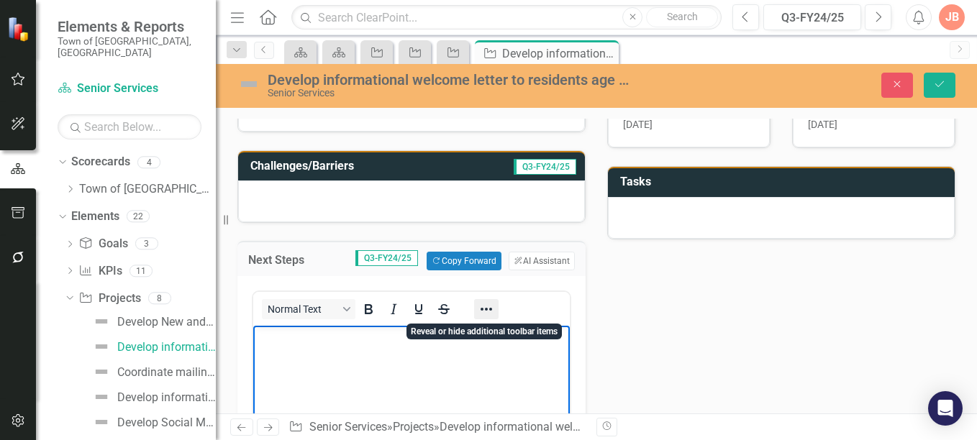
click at [487, 316] on icon "Reveal or hide additional toolbar items" at bounding box center [486, 309] width 17 height 17
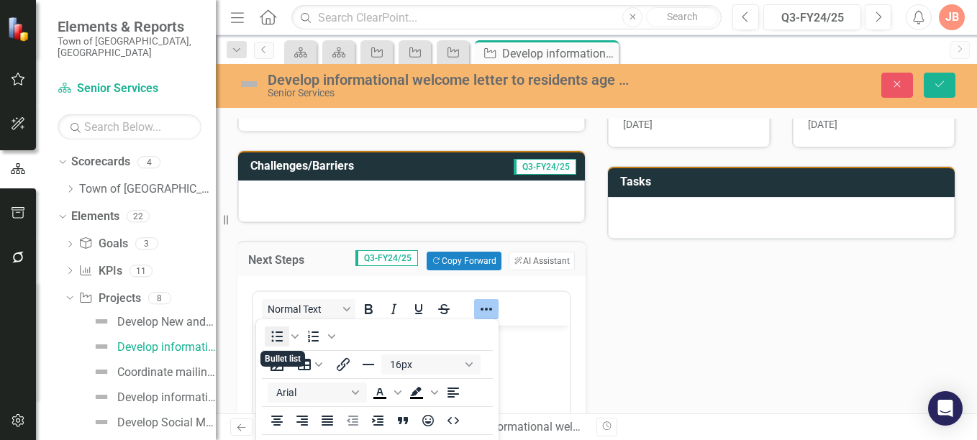
click at [273, 336] on icon "Bullet list" at bounding box center [278, 337] width 12 height 11
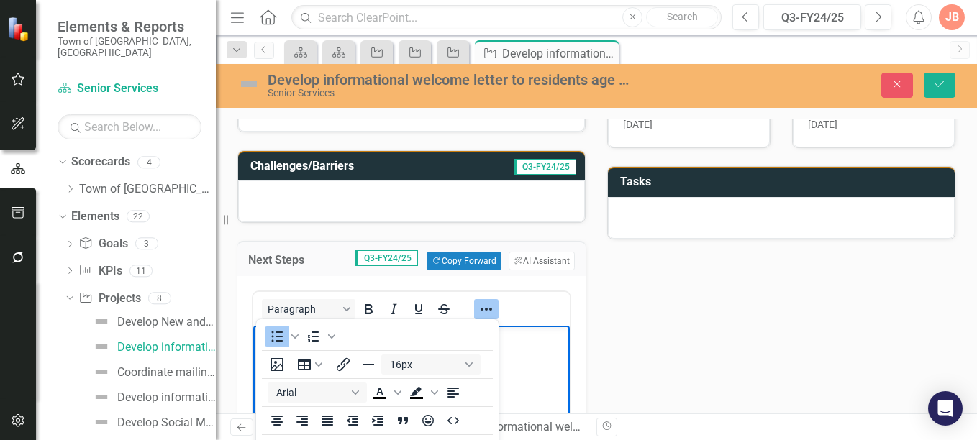
click at [530, 358] on body "Rich Text Area. Press ALT-0 for help." at bounding box center [411, 434] width 317 height 216
click at [530, 344] on li "Rich Text Area. Press ALT-0 for help." at bounding box center [426, 338] width 281 height 17
click at [273, 341] on icon "Bullet list" at bounding box center [278, 337] width 12 height 11
click at [276, 333] on icon "Bullet list" at bounding box center [278, 337] width 12 height 11
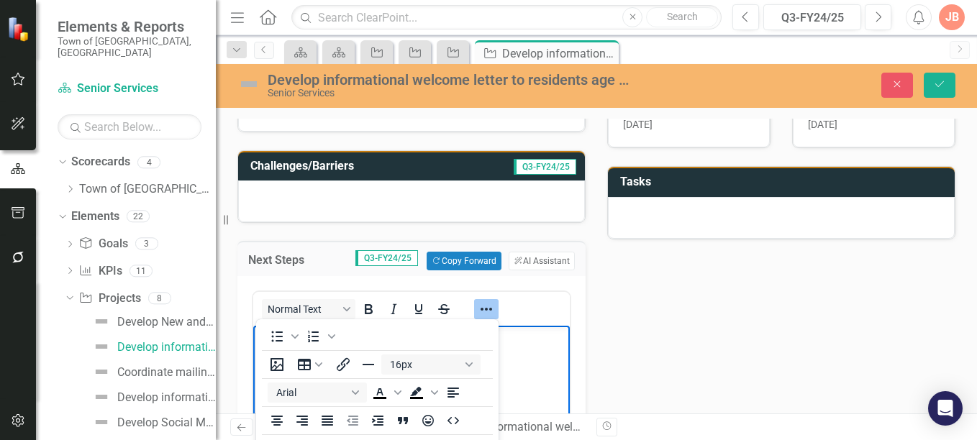
click at [528, 360] on body "Rich Text Area. Press ALT-0 for help." at bounding box center [411, 434] width 317 height 216
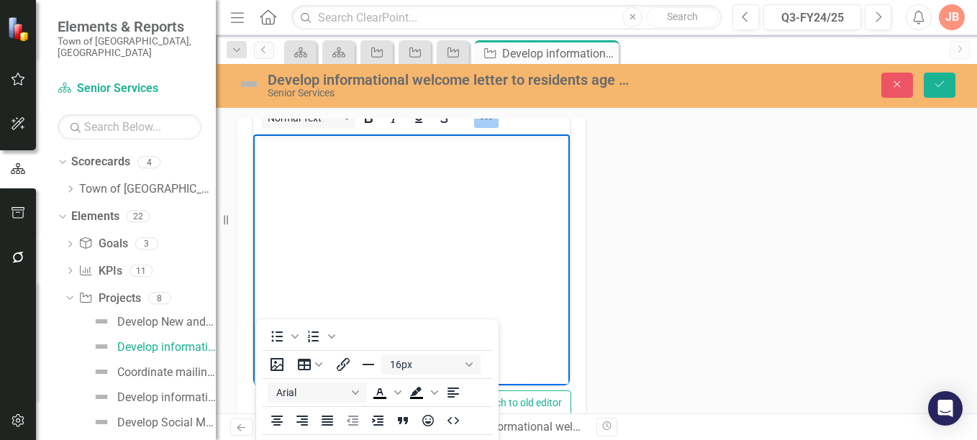
scroll to position [479, 0]
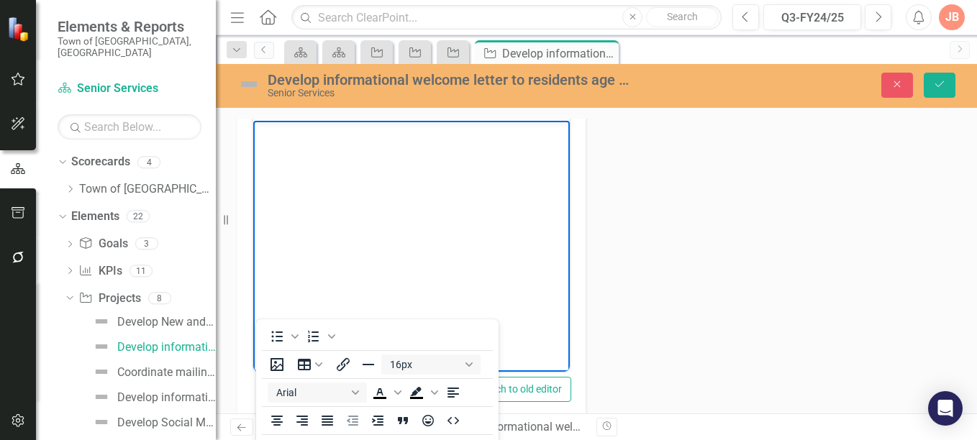
click at [319, 146] on body "Rich Text Area. Press ALT-0 for help." at bounding box center [411, 229] width 317 height 216
click at [293, 340] on icon "Bullet list" at bounding box center [294, 336] width 7 height 7
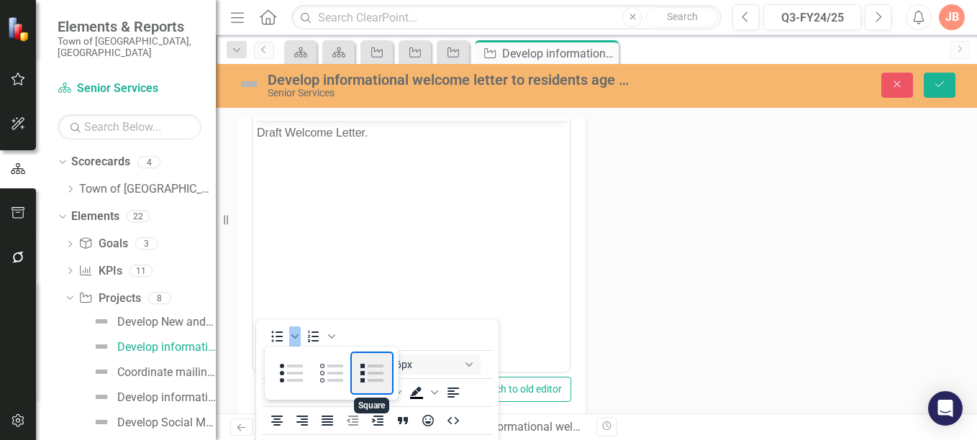
click at [368, 367] on div "Square" at bounding box center [372, 373] width 40 height 40
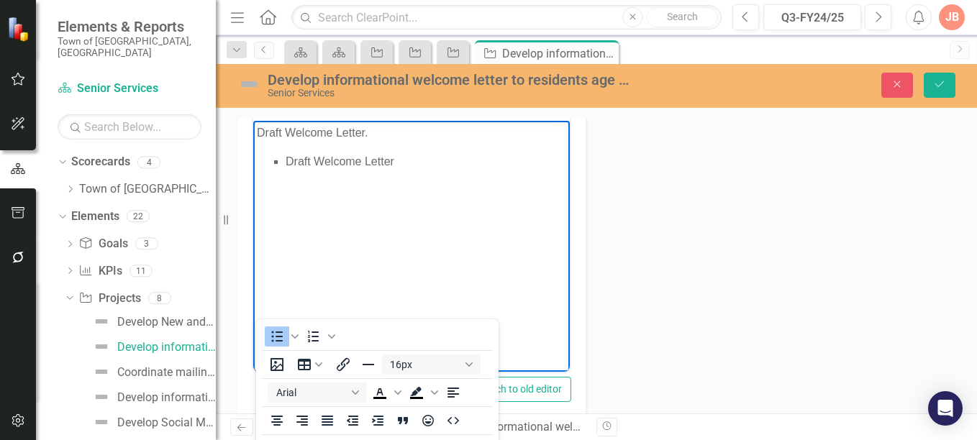
click at [268, 140] on body "Draft Welcome Letter. Draft Welcome Letter" at bounding box center [411, 229] width 317 height 216
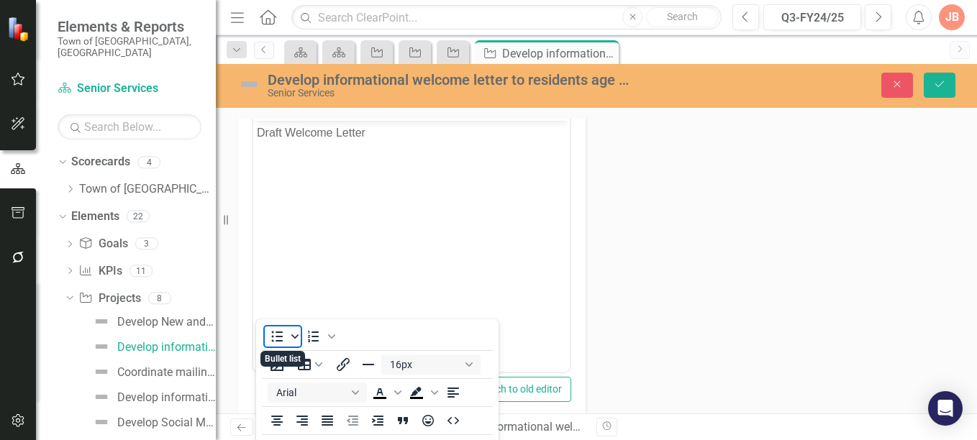
click at [294, 337] on icon "Bullet list" at bounding box center [294, 337] width 7 height 4
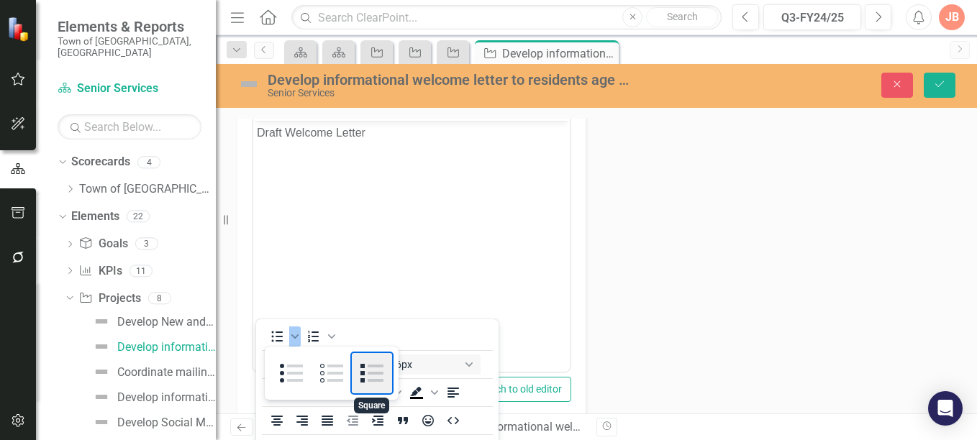
click at [373, 376] on div "Square" at bounding box center [372, 373] width 40 height 40
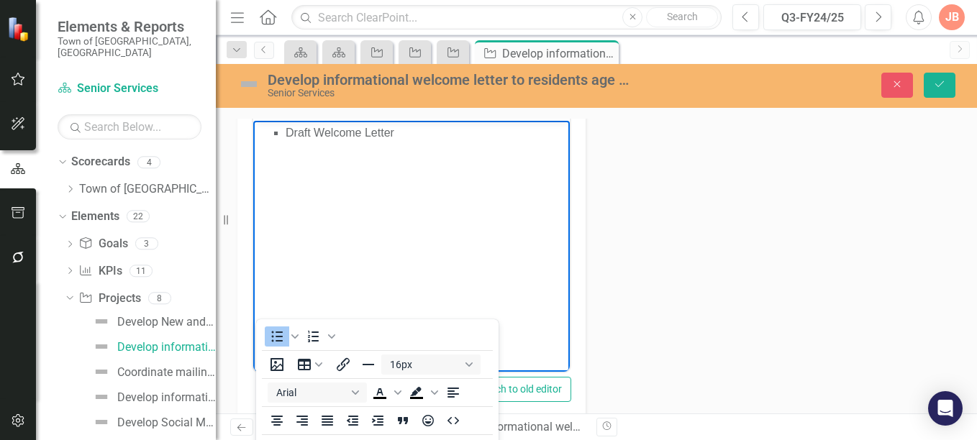
click at [413, 136] on li "Draft Welcome Letter" at bounding box center [426, 132] width 281 height 17
click at [286, 130] on li "Draft Welcome Letter" at bounding box center [426, 132] width 281 height 17
click at [378, 133] on p "Draft Welcome Letter" at bounding box center [411, 132] width 309 height 17
click at [491, 240] on body "Draft Welcome Letter for an anticipated distribution of August 2025." at bounding box center [411, 229] width 317 height 216
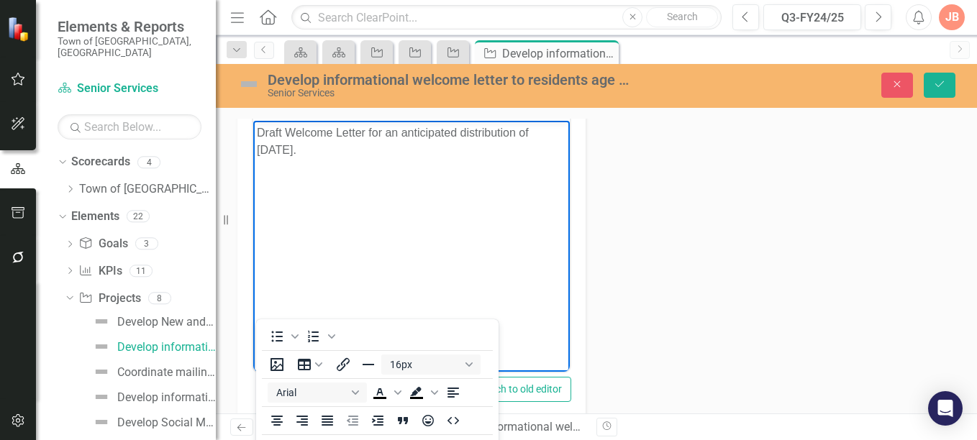
click at [366, 247] on body "Draft Welcome Letter for an anticipated distribution of August 2025." at bounding box center [411, 229] width 317 height 216
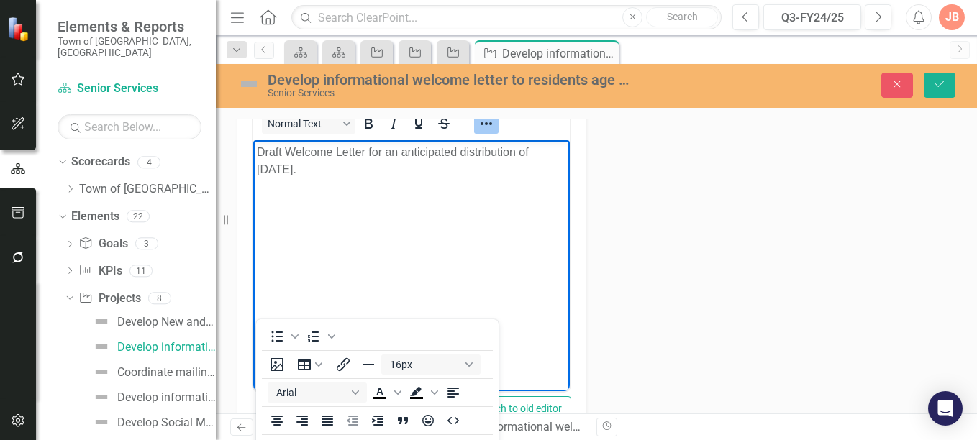
drag, startPoint x: 330, startPoint y: 165, endPoint x: 248, endPoint y: 123, distance: 92.0
click at [253, 140] on html "Draft Welcome Letter for an anticipated distribution of August 2025." at bounding box center [411, 248] width 317 height 216
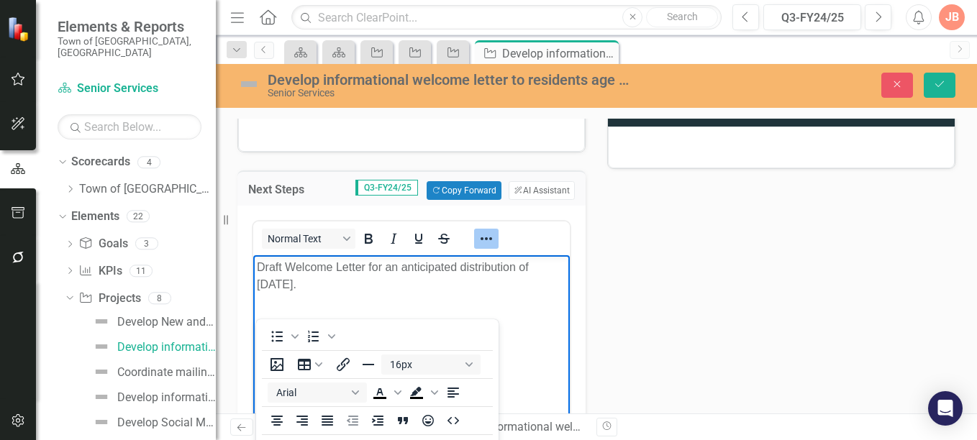
scroll to position [346, 0]
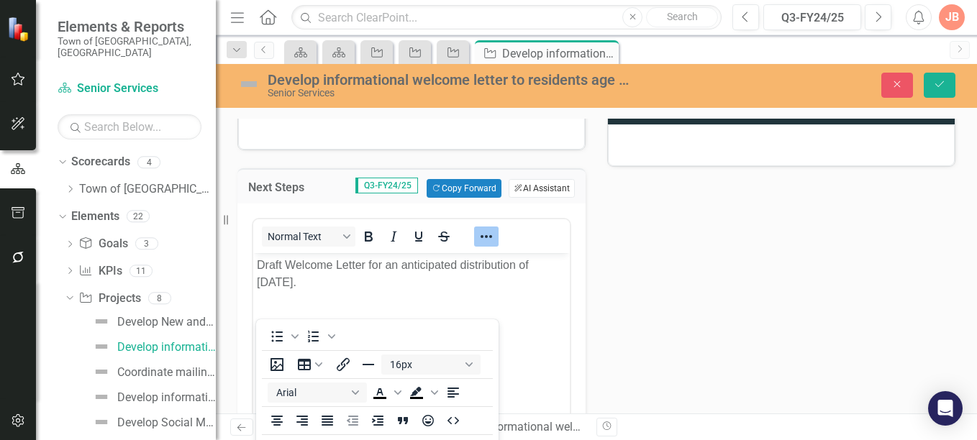
click at [543, 189] on button "ClearPoint AI AI Assistant" at bounding box center [542, 188] width 66 height 19
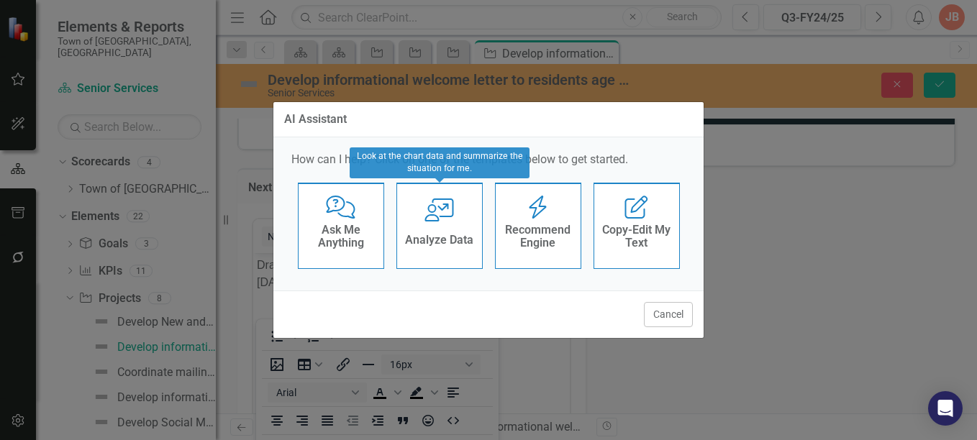
click at [425, 250] on div "Analyze Data" at bounding box center [439, 242] width 68 height 24
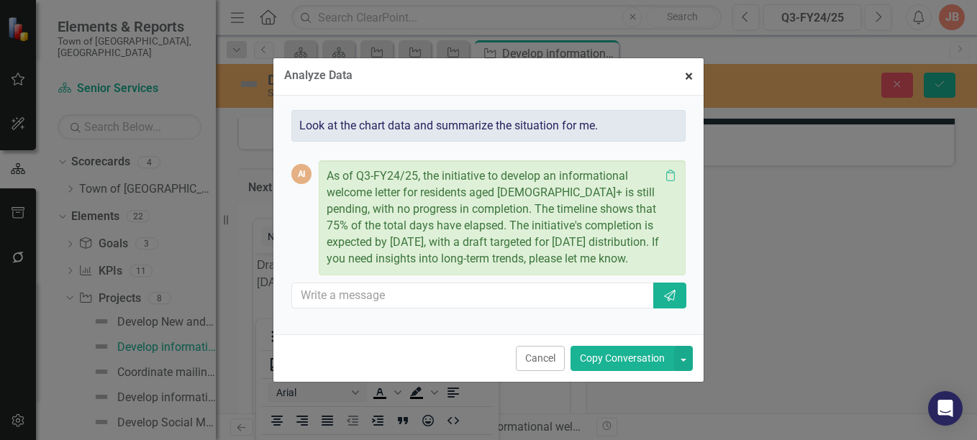
click at [688, 74] on span "×" at bounding box center [689, 76] width 8 height 17
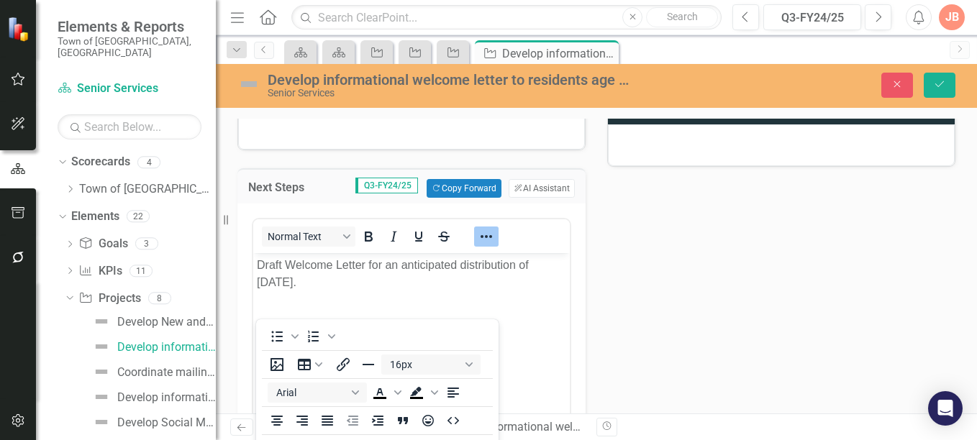
click at [500, 302] on body "Draft Welcome Letter for an anticipated distribution of August 2025." at bounding box center [411, 361] width 317 height 216
click at [940, 83] on icon "Save" at bounding box center [939, 84] width 13 height 10
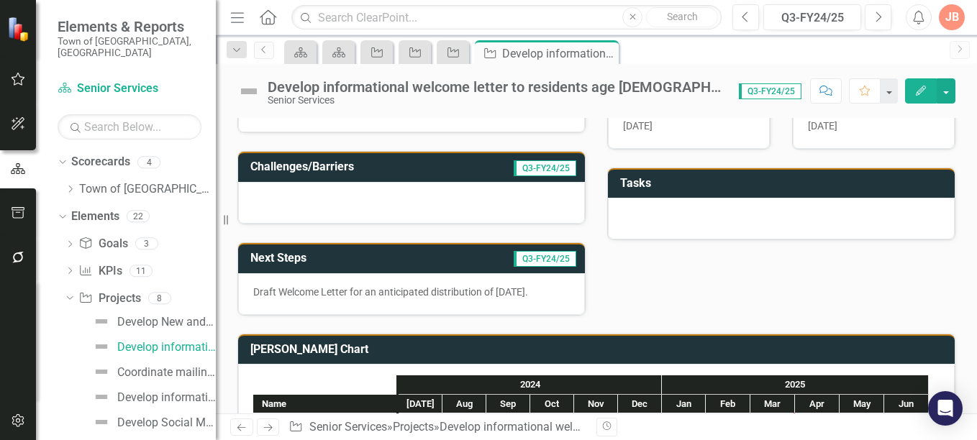
scroll to position [282, 0]
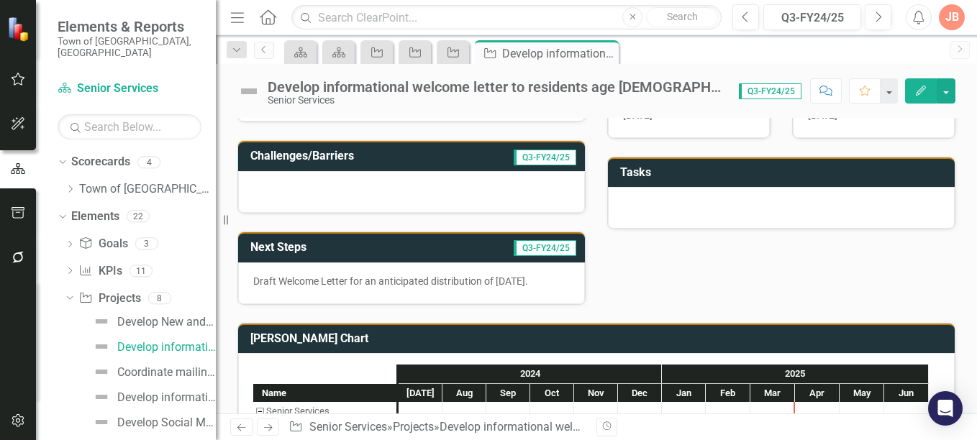
click at [348, 245] on h3 "Next Steps" at bounding box center [326, 247] width 153 height 13
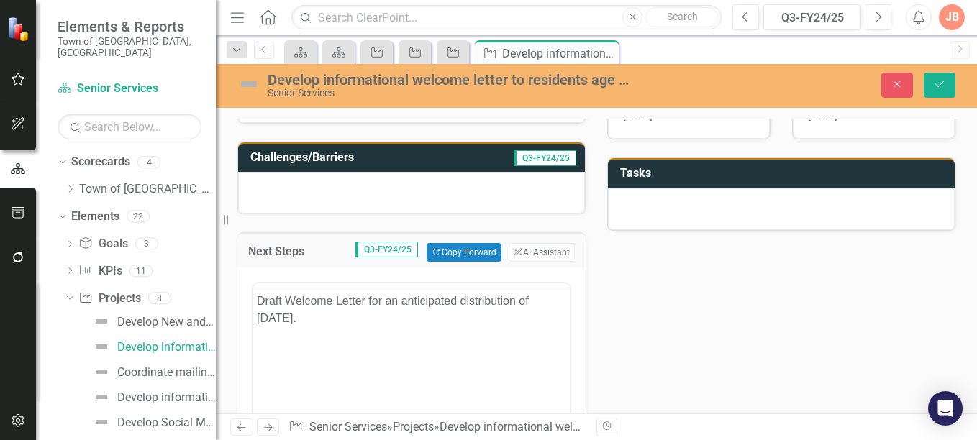
scroll to position [0, 0]
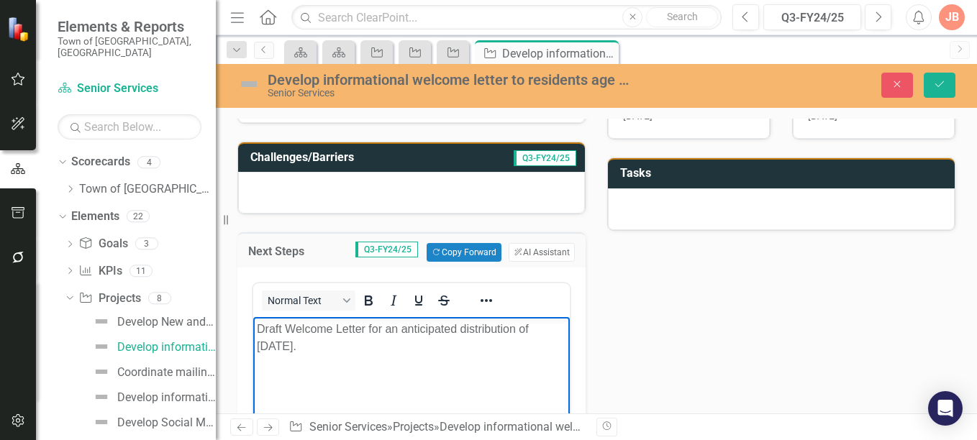
drag, startPoint x: 372, startPoint y: 352, endPoint x: 255, endPoint y: 333, distance: 118.8
click at [255, 333] on body "Draft Welcome Letter for an anticipated distribution of August 2025." at bounding box center [411, 425] width 317 height 216
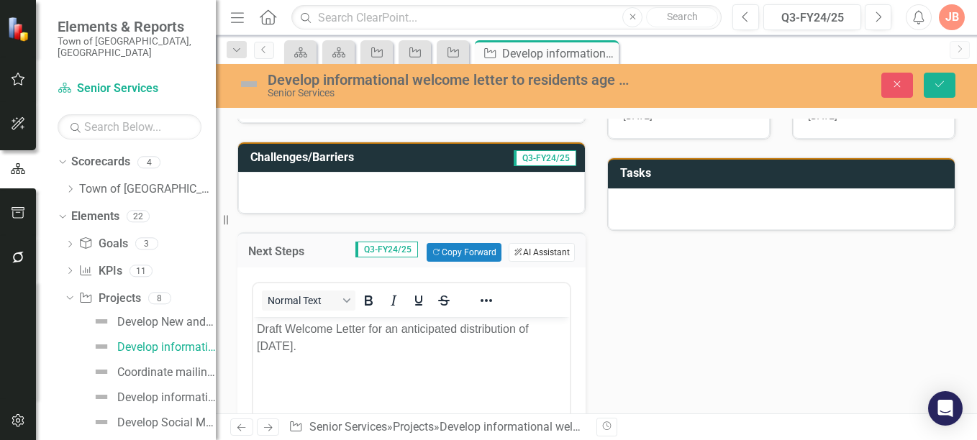
click at [552, 252] on button "ClearPoint AI AI Assistant" at bounding box center [542, 252] width 66 height 19
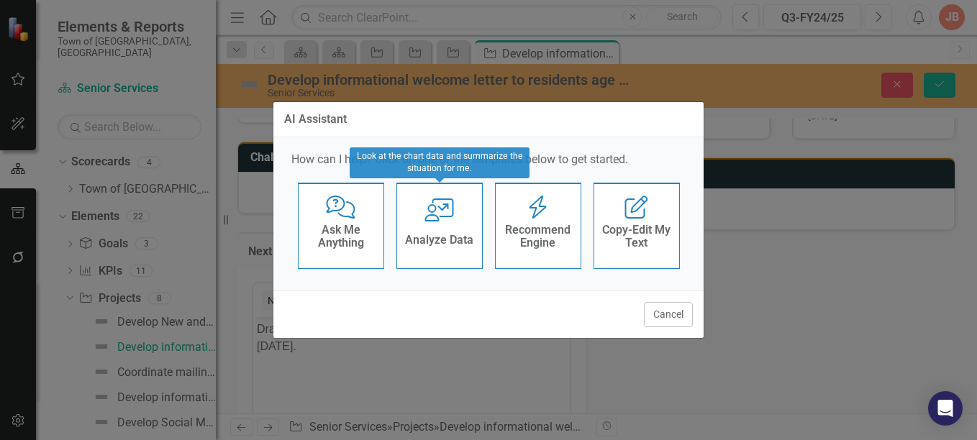
click at [458, 226] on div "User with Chart Analyze Data" at bounding box center [439, 226] width 86 height 86
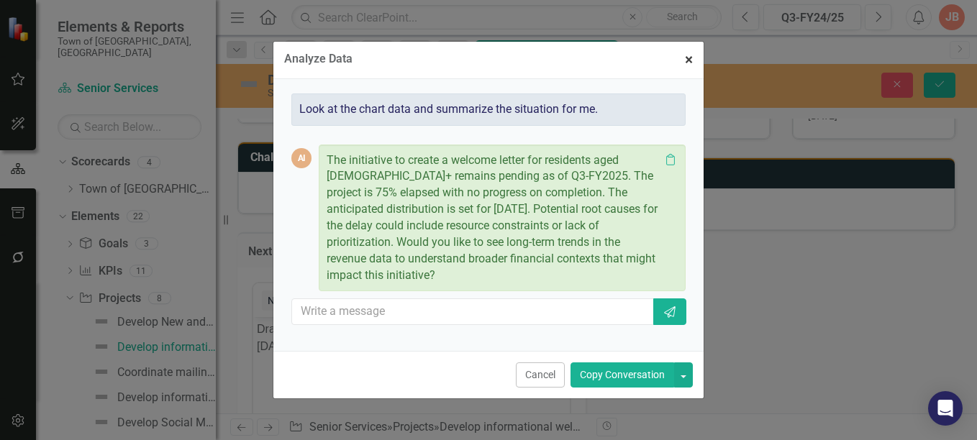
click at [686, 68] on span "×" at bounding box center [689, 59] width 8 height 17
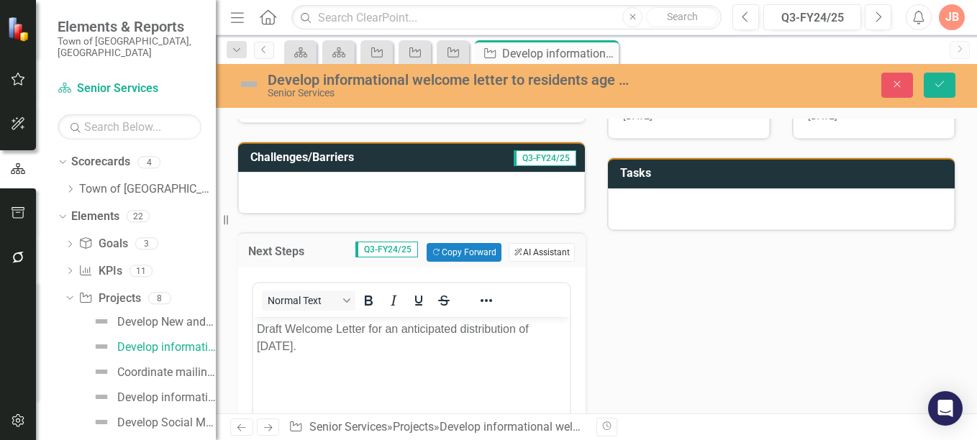
click at [520, 252] on button "ClearPoint AI AI Assistant" at bounding box center [542, 252] width 66 height 19
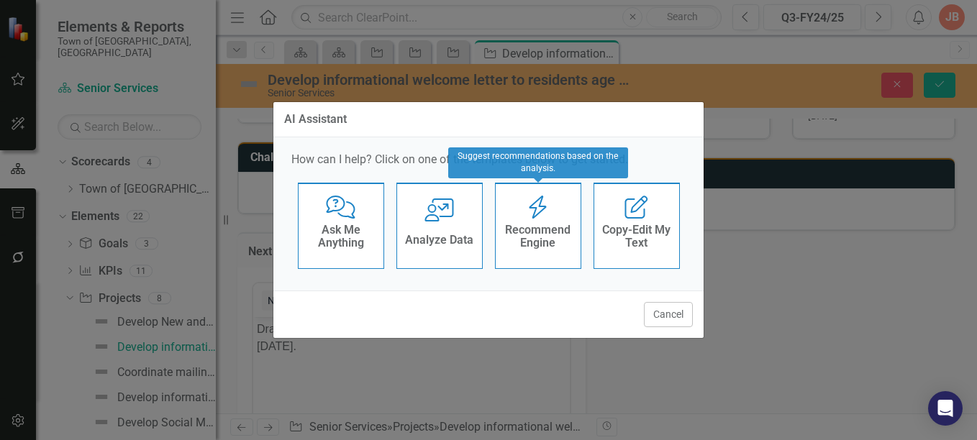
click at [550, 237] on h4 "Recommend Engine" at bounding box center [538, 236] width 71 height 25
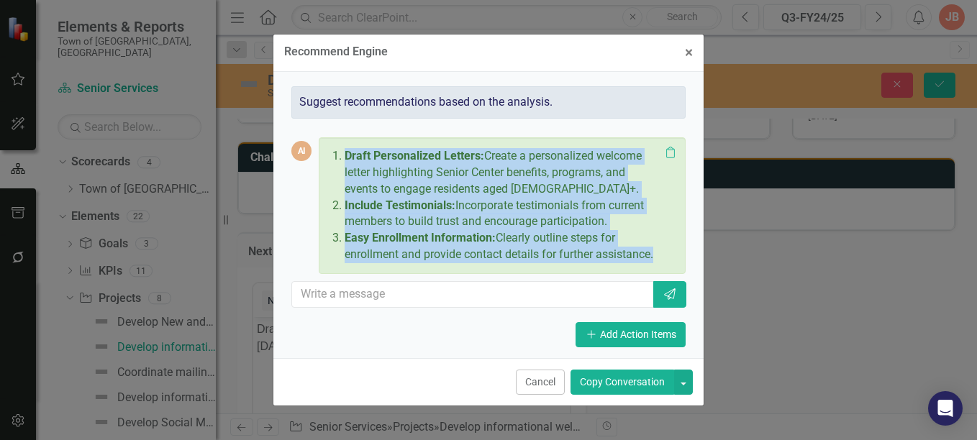
drag, startPoint x: 347, startPoint y: 153, endPoint x: 668, endPoint y: 254, distance: 336.4
click at [668, 254] on div "Draft Personalized Letters: Create a personalized welcome letter highlighting S…" at bounding box center [502, 205] width 351 height 121
copy div "Draft Personalized Letters: Create a personalized welcome letter highlighting S…"
click at [687, 50] on span "×" at bounding box center [689, 52] width 8 height 17
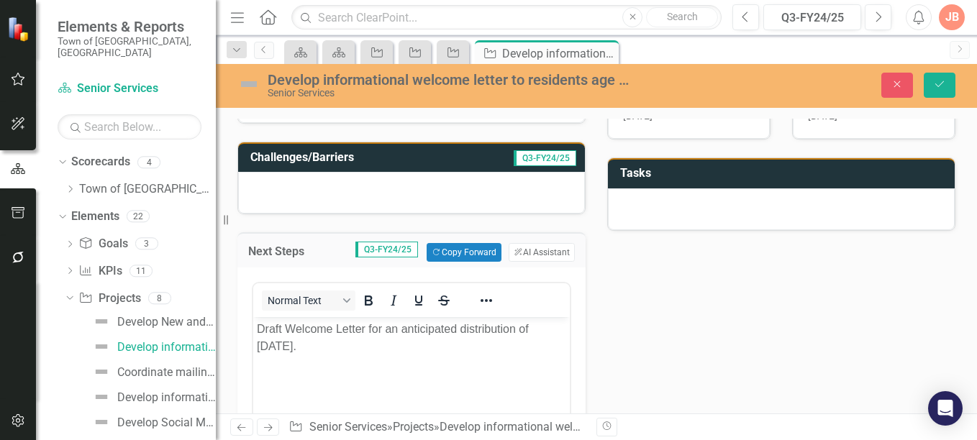
click at [355, 343] on p "Draft Welcome Letter for an anticipated distribution of August 2025." at bounding box center [411, 338] width 309 height 35
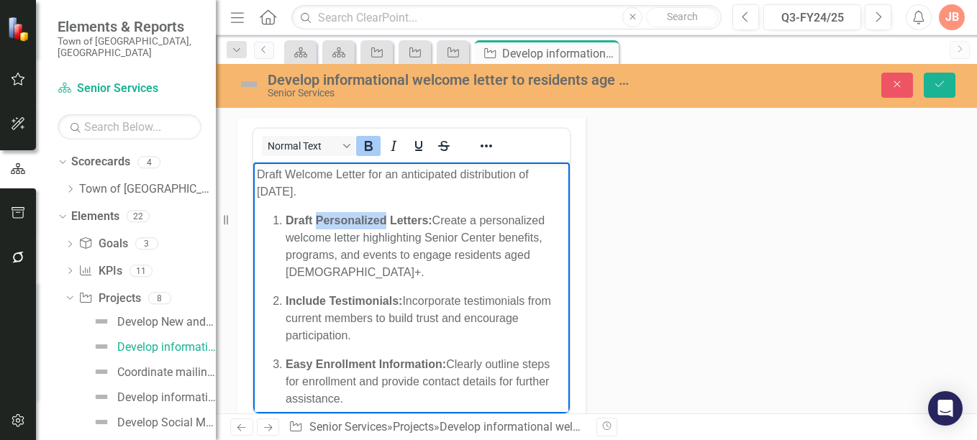
drag, startPoint x: 386, startPoint y: 219, endPoint x: 317, endPoint y: 222, distance: 69.1
click at [317, 222] on strong "Draft Personalized Letters:" at bounding box center [359, 220] width 147 height 12
click at [407, 219] on strong "Draft Welcome Letters:" at bounding box center [349, 220] width 126 height 12
drag, startPoint x: 525, startPoint y: 220, endPoint x: 457, endPoint y: 220, distance: 68.4
click at [457, 220] on p "Draft Welcome Letter: Create a personalized welcome letter highlighting Senior …" at bounding box center [426, 246] width 281 height 69
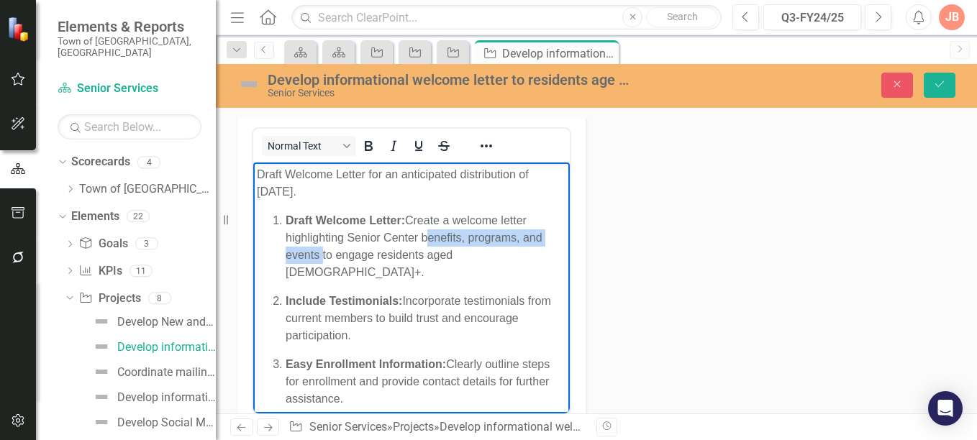
drag, startPoint x: 319, startPoint y: 254, endPoint x: 423, endPoint y: 239, distance: 104.7
click at [423, 239] on p "Draft Welcome Letter: Create a welcome letter highlighting Senior Center benefi…" at bounding box center [426, 246] width 281 height 69
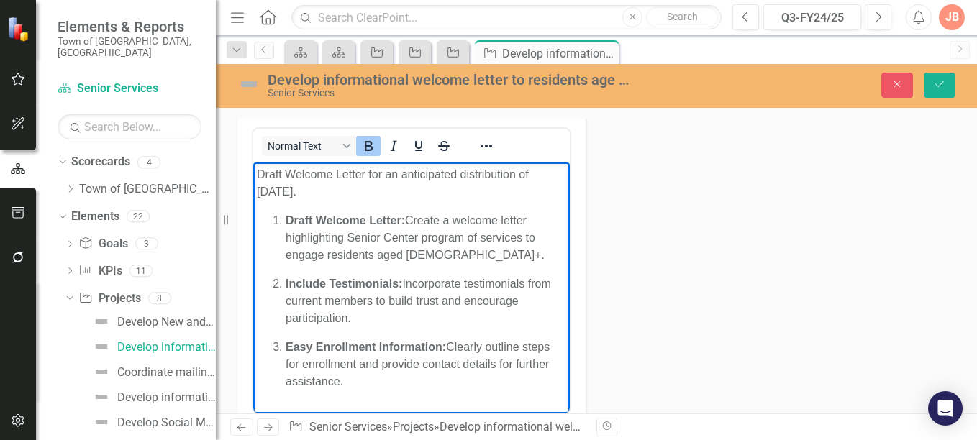
drag, startPoint x: 353, startPoint y: 315, endPoint x: 291, endPoint y: 289, distance: 67.4
click at [291, 289] on p "Include Testimonials: Incorporate testimonials from current members to build tr…" at bounding box center [426, 302] width 281 height 52
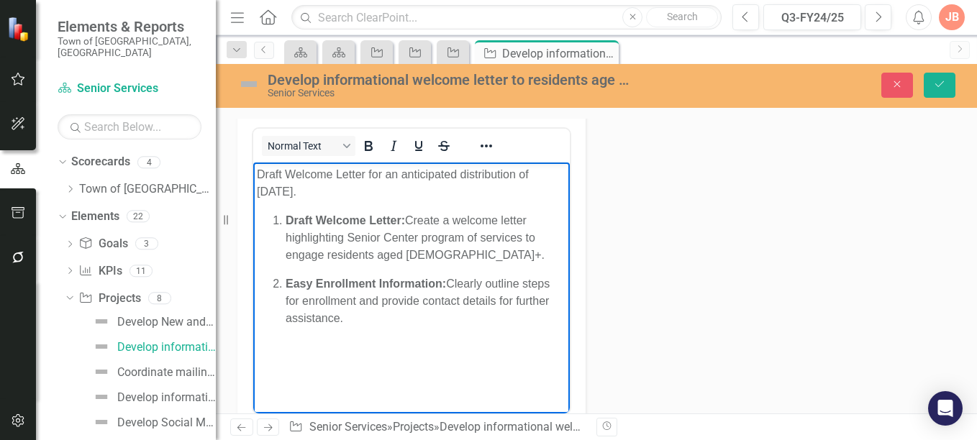
click at [343, 317] on p "Easy Enrollment Information: Clearly outline steps for enrollment and provide c…" at bounding box center [426, 302] width 281 height 52
drag, startPoint x: 286, startPoint y: 281, endPoint x: 447, endPoint y: 286, distance: 160.5
click at [447, 286] on p "Easy Enrollment Information: Clearly outline steps for enrollment and provide c…" at bounding box center [426, 302] width 281 height 52
click at [442, 282] on strong "Easy Enrollment Information:" at bounding box center [366, 284] width 160 height 12
drag, startPoint x: 442, startPoint y: 282, endPoint x: 286, endPoint y: 288, distance: 156.3
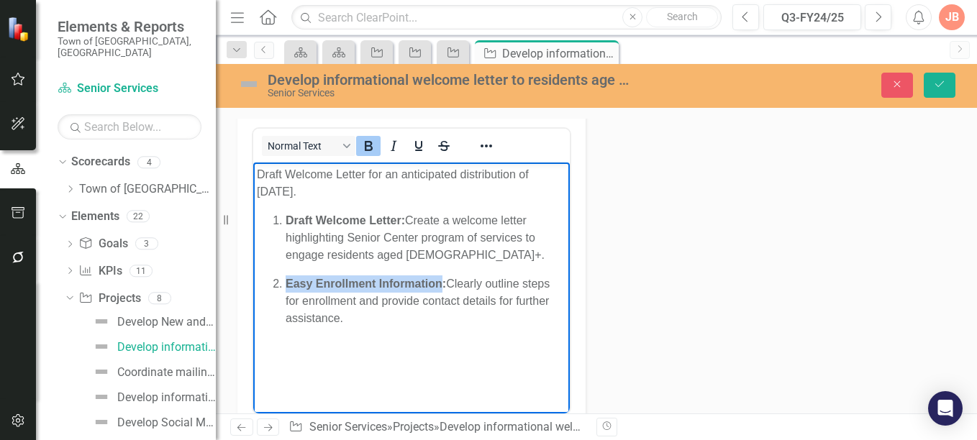
click at [286, 288] on strong "Easy Enrollment Information:" at bounding box center [366, 284] width 160 height 12
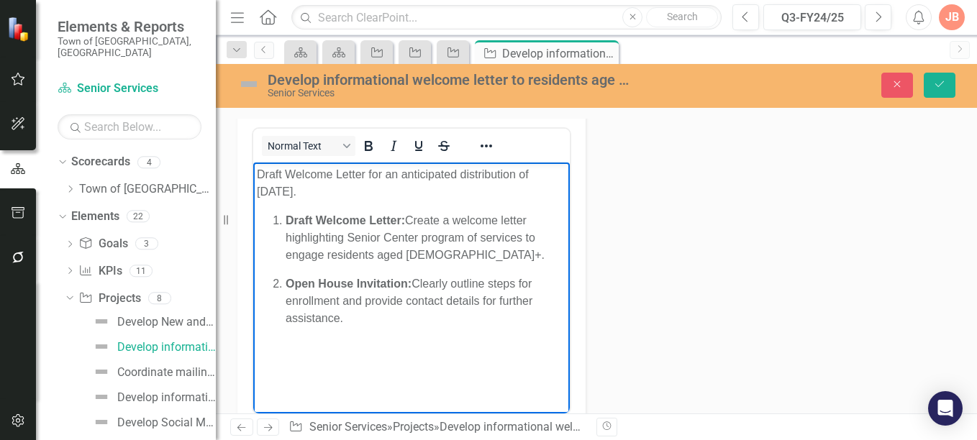
drag, startPoint x: 351, startPoint y: 320, endPoint x: 415, endPoint y: 284, distance: 73.5
click at [415, 284] on p "Open House Invitation: Clearly outline steps for enrollment and provide contact…" at bounding box center [426, 302] width 281 height 52
drag, startPoint x: 414, startPoint y: 311, endPoint x: 417, endPoint y: 284, distance: 27.4
click at [417, 284] on p "Open House Invitation: Clearly outline steps for enrollment and provide contact…" at bounding box center [426, 302] width 281 height 52
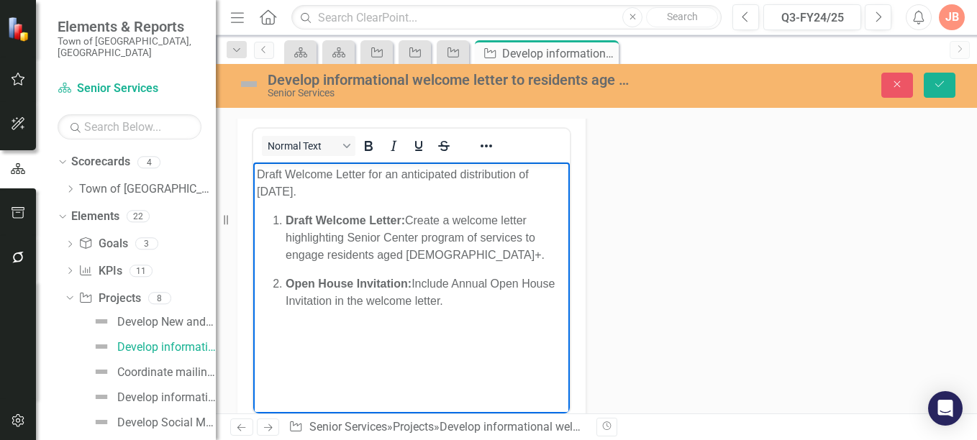
drag, startPoint x: 330, startPoint y: 190, endPoint x: 256, endPoint y: 172, distance: 75.6
click at [256, 172] on body "Draft Welcome Letter for an anticipated distribution of August 2025. Draft Welc…" at bounding box center [411, 271] width 317 height 216
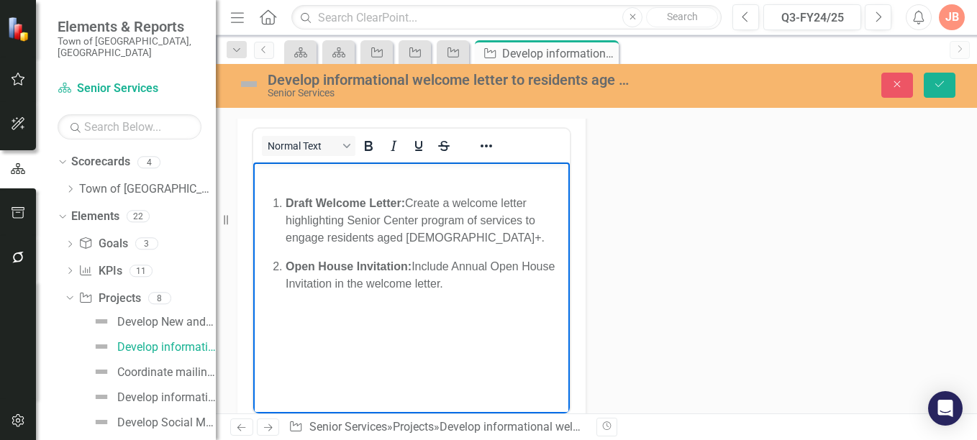
click at [271, 189] on body "Draft Welcome Letter: Create a welcome letter highlighting Senior Center progra…" at bounding box center [411, 271] width 317 height 216
click at [294, 181] on p "Rich Text Area. Press ALT-0 for help." at bounding box center [411, 174] width 309 height 17
click at [302, 183] on body "Draft Welcome Letter: Create a welcome letter highlighting Senior Center progra…" at bounding box center [411, 271] width 317 height 216
click at [304, 176] on p "Rich Text Area. Press ALT-0 for help." at bounding box center [411, 174] width 309 height 17
click at [939, 79] on icon "Save" at bounding box center [939, 84] width 13 height 10
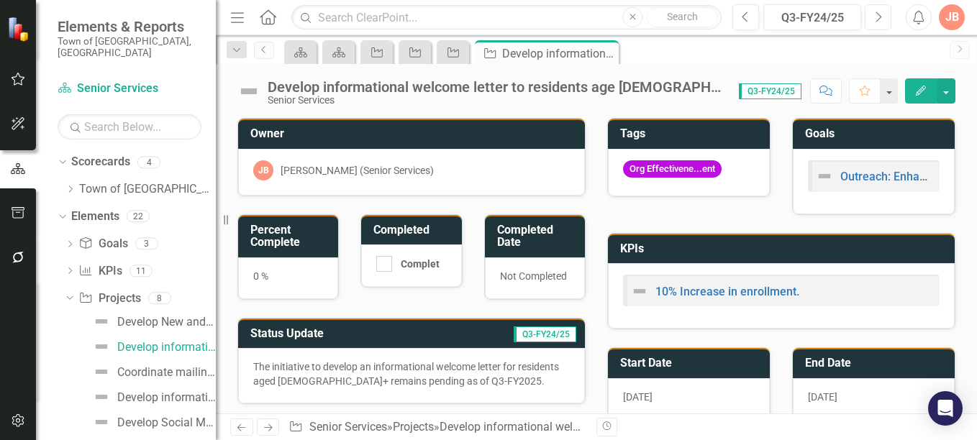
click at [875, 17] on icon "Next" at bounding box center [878, 17] width 8 height 13
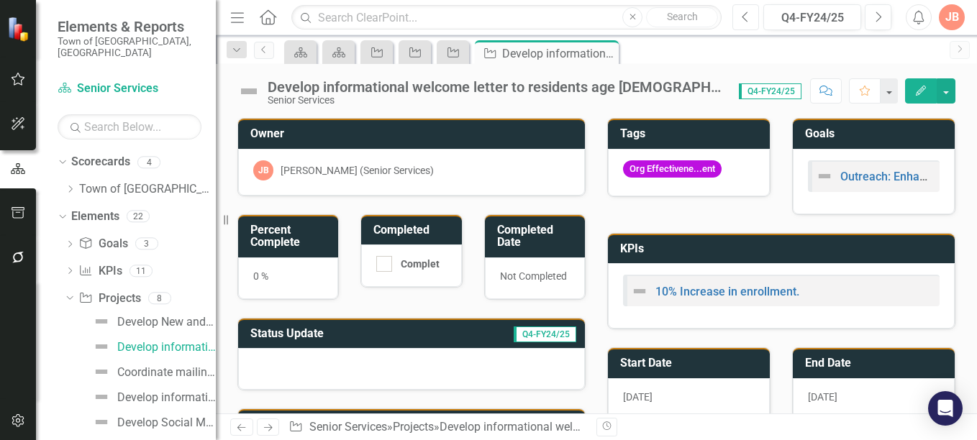
click at [751, 12] on button "Previous" at bounding box center [746, 17] width 27 height 26
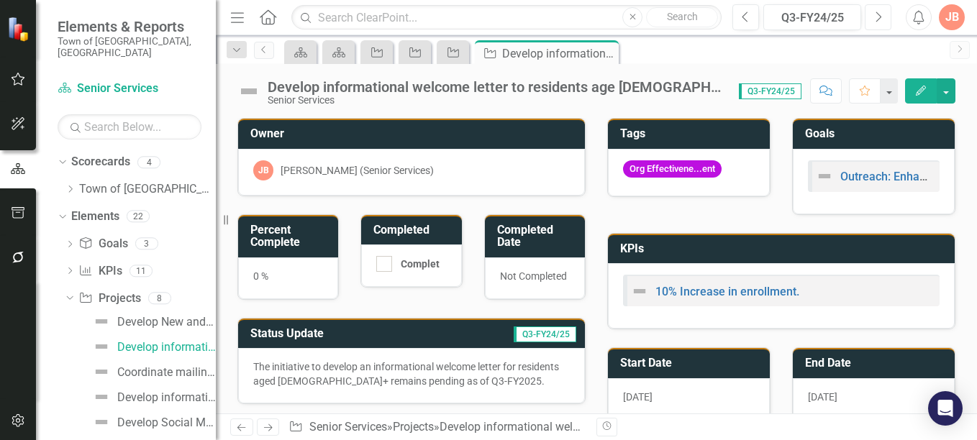
click at [881, 18] on icon "Next" at bounding box center [878, 17] width 8 height 13
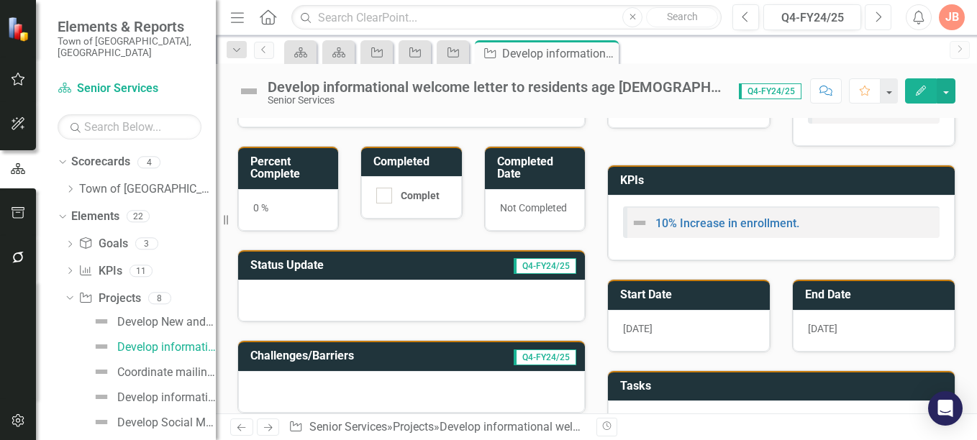
scroll to position [63, 0]
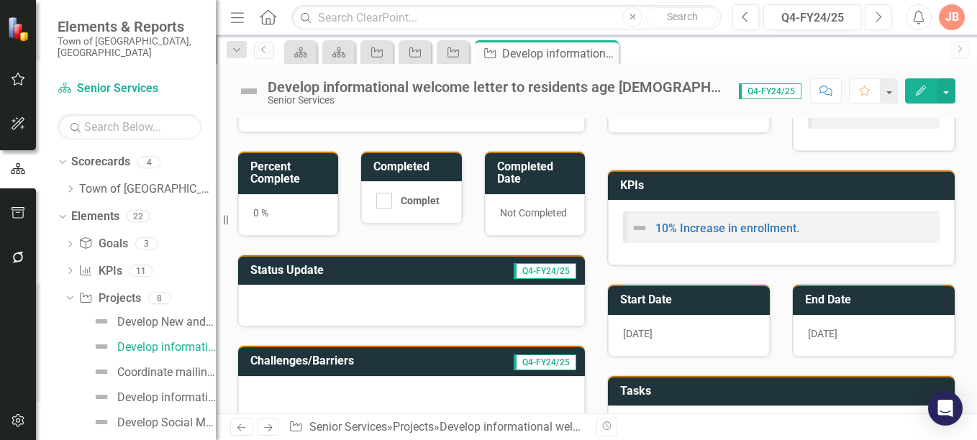
click at [409, 272] on h3 "Status Update" at bounding box center [337, 270] width 175 height 13
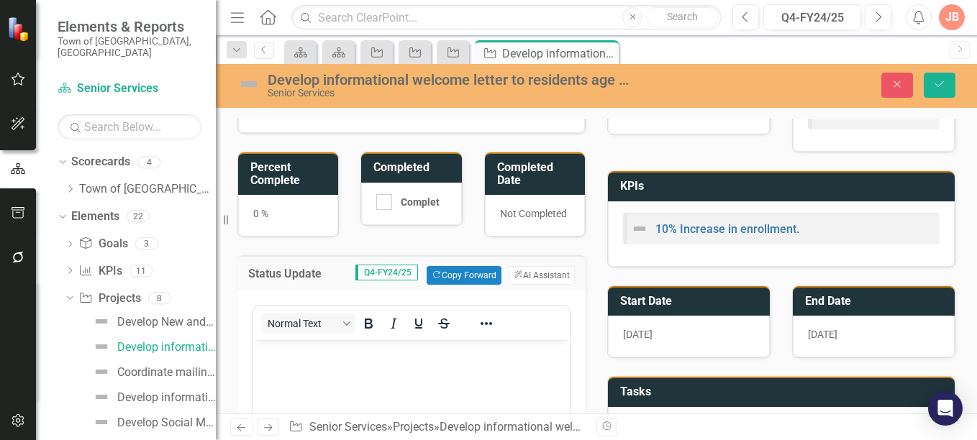
scroll to position [0, 0]
click at [274, 356] on p "Rich Text Area. Press ALT-0 for help." at bounding box center [411, 352] width 309 height 17
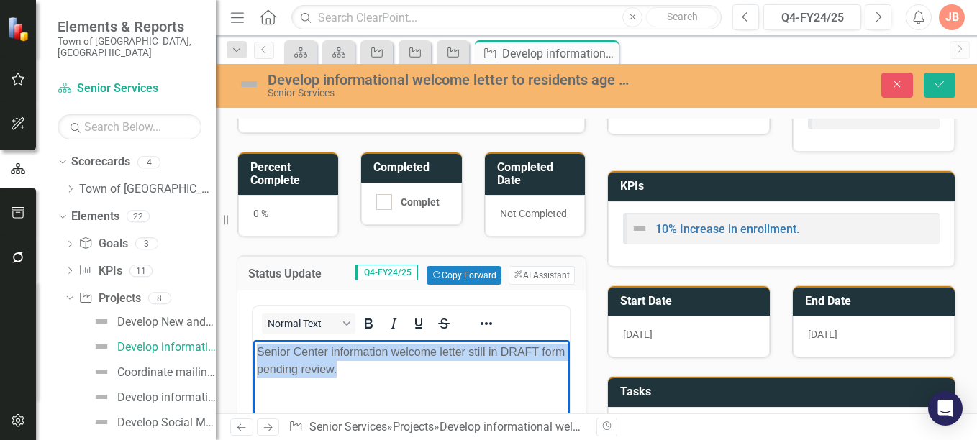
drag, startPoint x: 255, startPoint y: 350, endPoint x: 381, endPoint y: 373, distance: 127.4
click at [381, 373] on body "Senior Center information welcome letter still in DRAFT form pending review." at bounding box center [411, 448] width 317 height 216
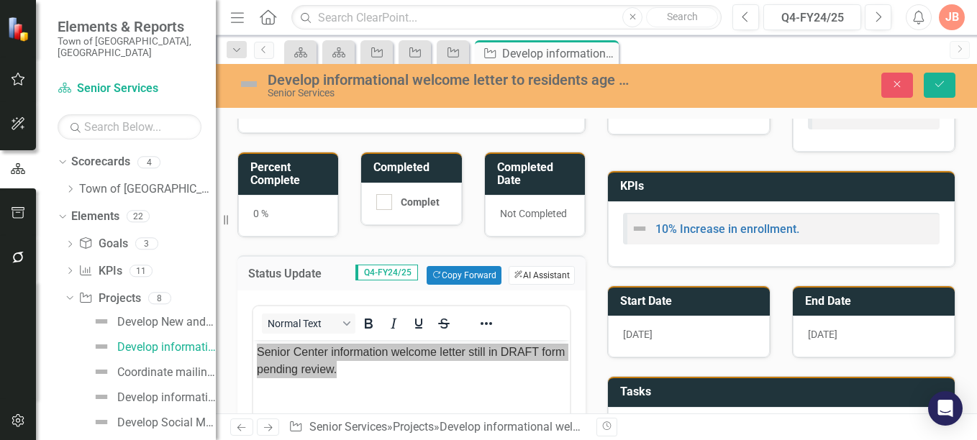
click at [522, 271] on button "ClearPoint AI AI Assistant" at bounding box center [542, 275] width 66 height 19
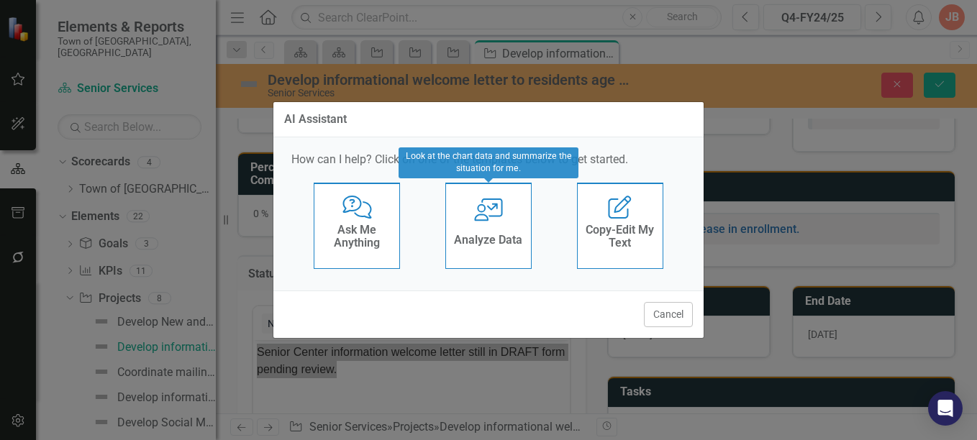
click at [496, 232] on div "Analyze Data" at bounding box center [488, 242] width 68 height 24
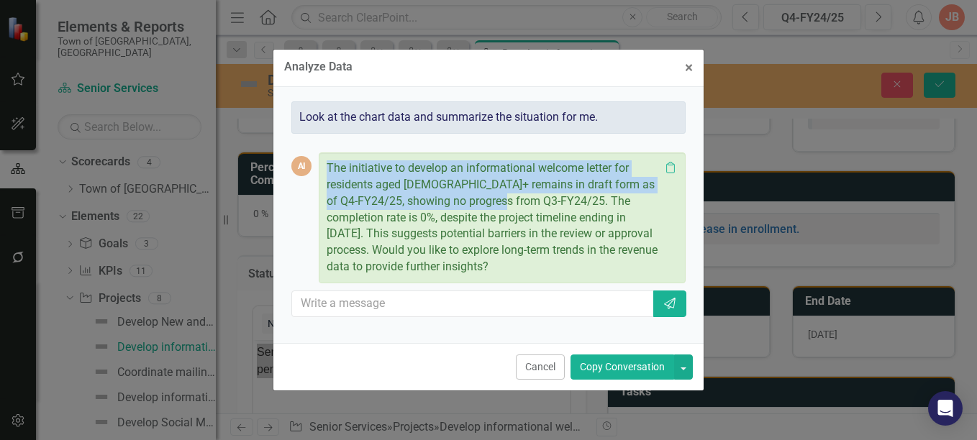
drag, startPoint x: 327, startPoint y: 166, endPoint x: 517, endPoint y: 195, distance: 191.5
click at [517, 195] on p "The initiative to develop an informational welcome letter for residents aged 60…" at bounding box center [493, 217] width 333 height 115
copy p "The initiative to develop an informational welcome letter for residents aged 60…"
click at [693, 64] on button "× Close" at bounding box center [689, 68] width 30 height 37
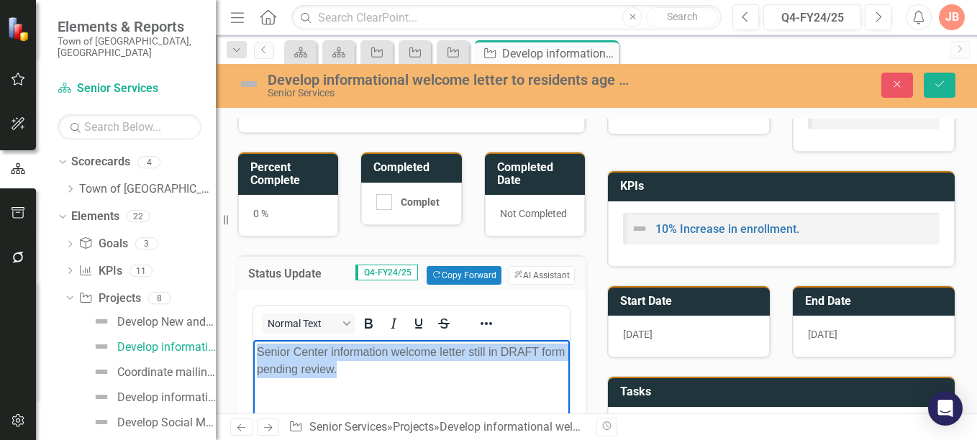
click at [384, 366] on p "Senior Center information welcome letter still in DRAFT form pending review." at bounding box center [411, 361] width 309 height 35
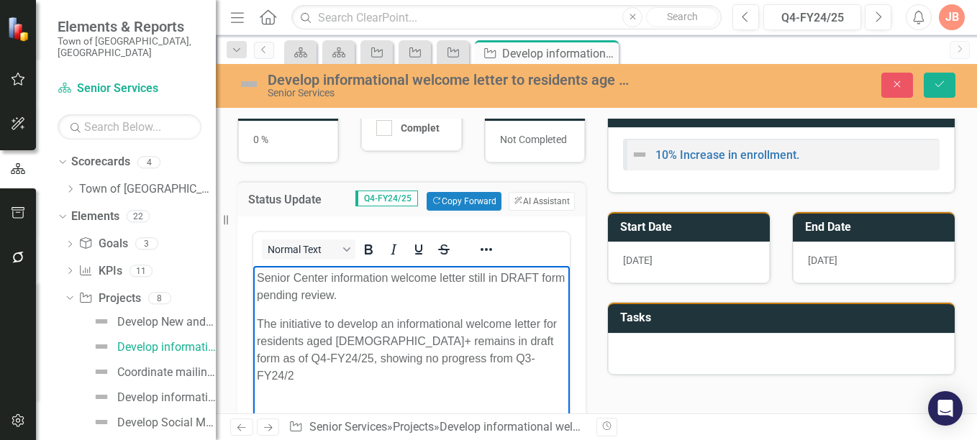
scroll to position [142, 0]
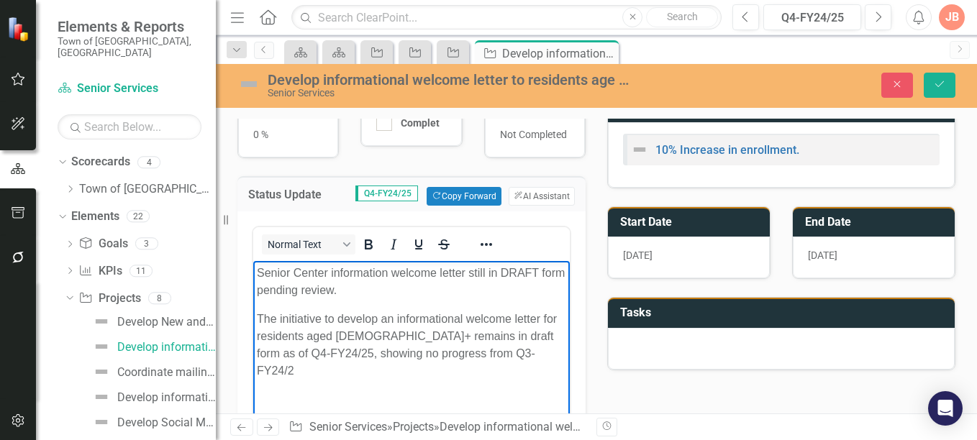
click at [546, 337] on p "The initiative to develop an informational welcome letter for residents aged 60…" at bounding box center [411, 345] width 309 height 69
click at [450, 353] on p "The initiative to develop an informational welcome letter for residents aged 60…" at bounding box center [411, 345] width 309 height 69
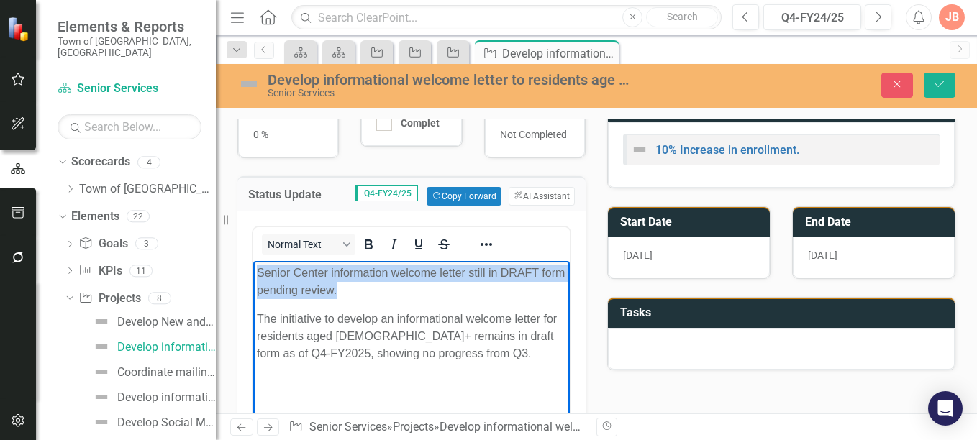
drag, startPoint x: 366, startPoint y: 290, endPoint x: 252, endPoint y: 268, distance: 116.4
click at [253, 268] on html "Senior Center information welcome letter still in DRAFT form pending review. Th…" at bounding box center [411, 369] width 317 height 216
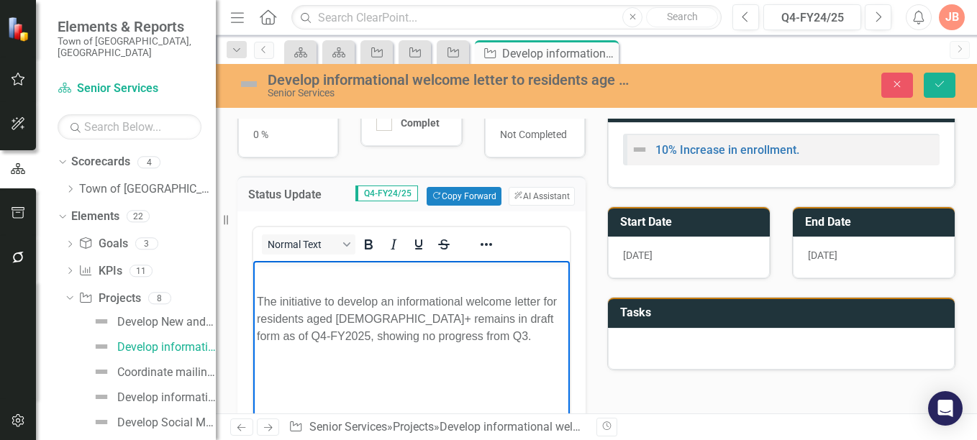
click at [256, 299] on body "The initiative to develop an informational welcome letter for residents aged [D…" at bounding box center [411, 369] width 317 height 216
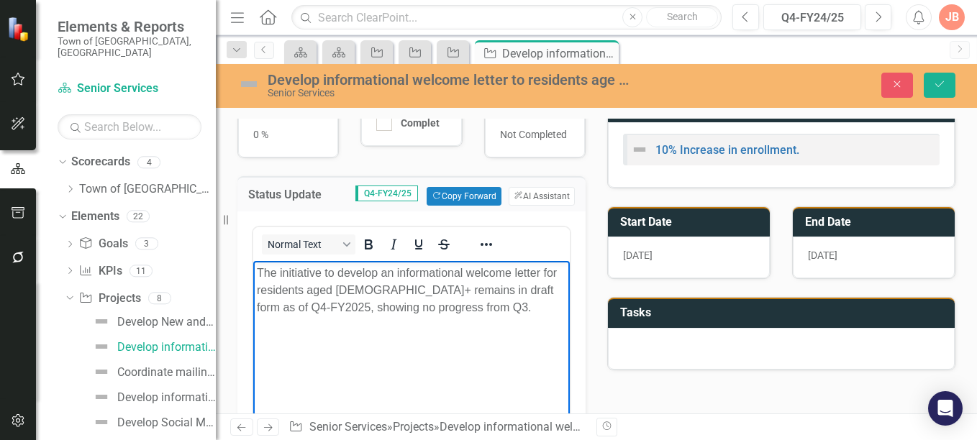
click at [434, 307] on p "The initiative to develop an informational welcome letter for residents aged [D…" at bounding box center [411, 291] width 309 height 52
click at [941, 78] on button "Save" at bounding box center [940, 85] width 32 height 25
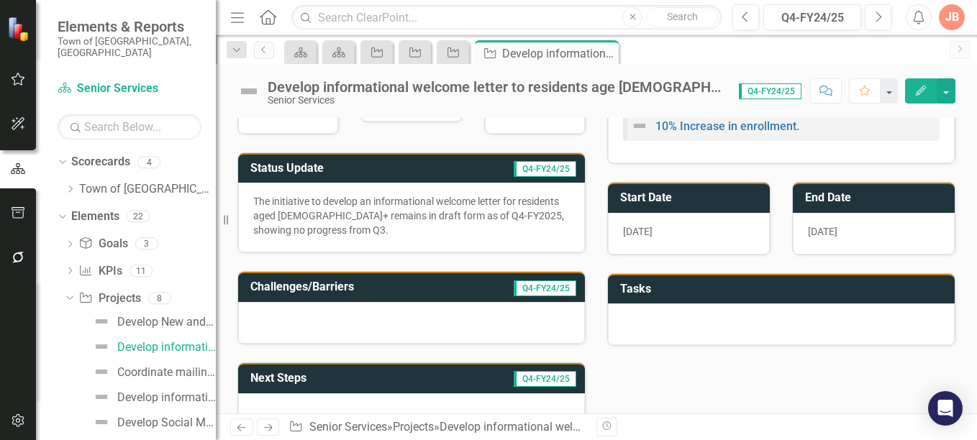
scroll to position [166, 0]
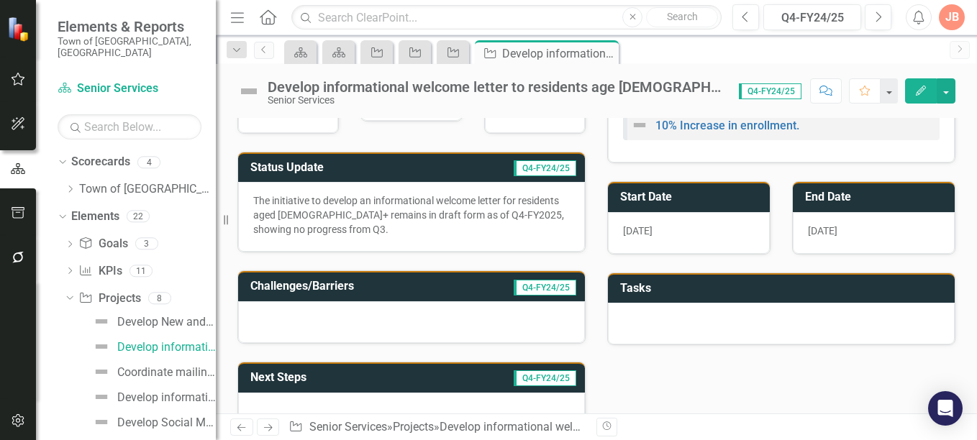
click at [373, 281] on h3 "Challenges/Barriers" at bounding box center [351, 286] width 202 height 13
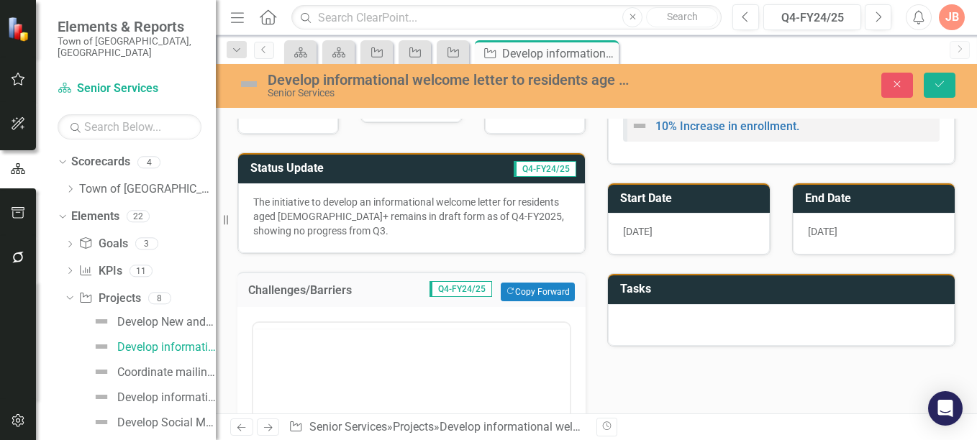
scroll to position [0, 0]
click at [281, 363] on p "Rich Text Area. Press ALT-0 for help." at bounding box center [411, 368] width 309 height 17
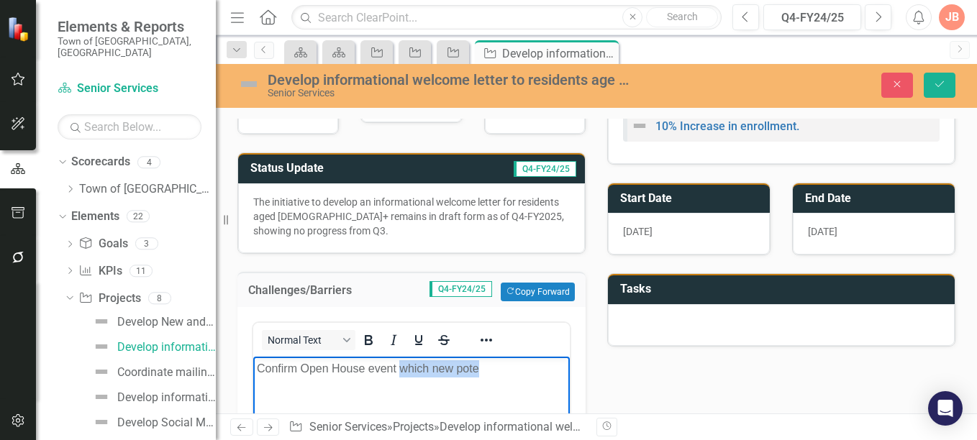
drag, startPoint x: 481, startPoint y: 368, endPoint x: 400, endPoint y: 368, distance: 81.3
click at [400, 368] on p "Confirm Open House event which new pote" at bounding box center [411, 368] width 309 height 17
drag, startPoint x: 341, startPoint y: 389, endPoint x: 255, endPoint y: 367, distance: 89.2
click at [427, 389] on p "Confirm Open House event that will be highlighted in the welcome letter." at bounding box center [411, 377] width 309 height 35
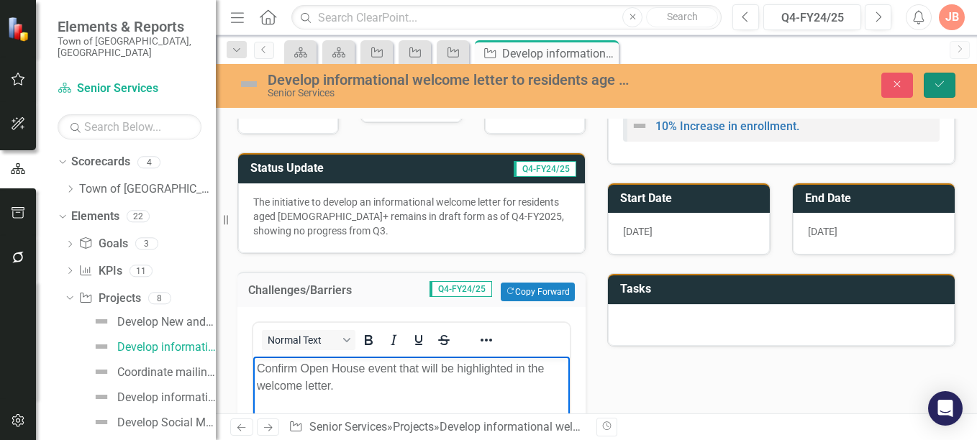
click at [940, 81] on icon "Save" at bounding box center [939, 84] width 13 height 10
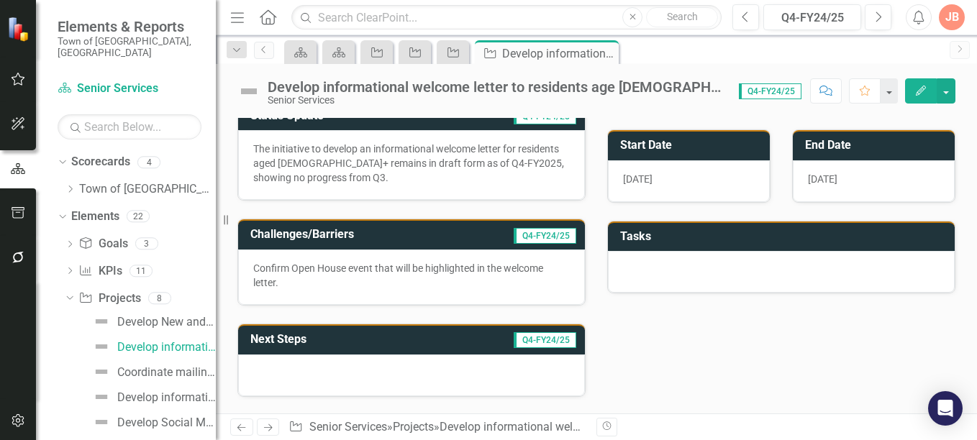
scroll to position [219, 0]
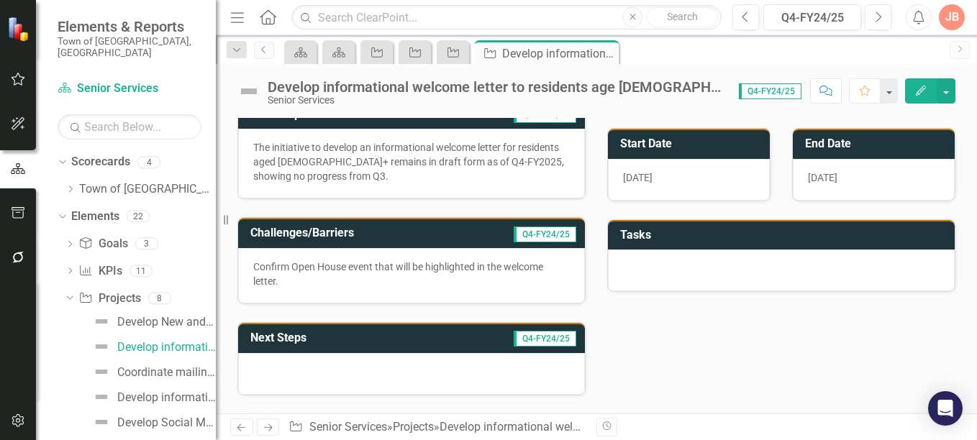
click at [462, 237] on td "Q4-FY24/25" at bounding box center [515, 235] width 125 height 24
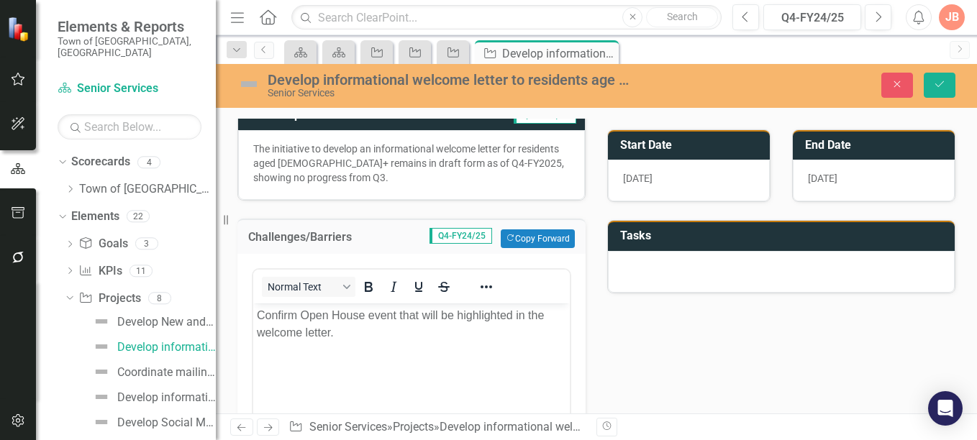
scroll to position [0, 0]
click at [441, 329] on p "Confirm Open House event that will be highlighted in the welcome letter." at bounding box center [411, 324] width 309 height 35
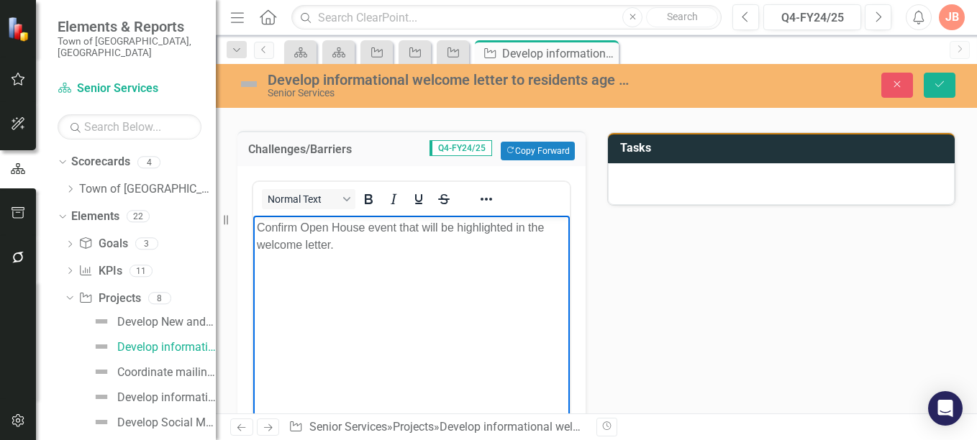
scroll to position [302, 0]
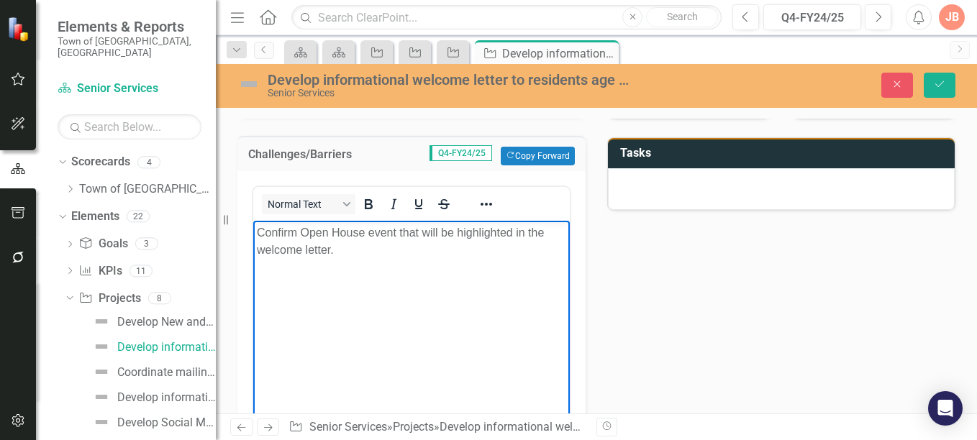
click at [266, 231] on p "Confirm Open House event that will be highlighted in the welcome letter." at bounding box center [411, 241] width 309 height 35
click at [438, 231] on p "Need to confirm Open House event that will be highlighted in the welcome letter." at bounding box center [411, 241] width 309 height 35
drag, startPoint x: 326, startPoint y: 248, endPoint x: 273, endPoint y: 259, distance: 53.8
click at [273, 259] on body "Need to confirm Open House event date and time in order to that will be highlig…" at bounding box center [411, 328] width 317 height 216
click at [326, 252] on p "Need to confirm Open House event date and time in order to highlighted in the w…" at bounding box center [411, 241] width 309 height 35
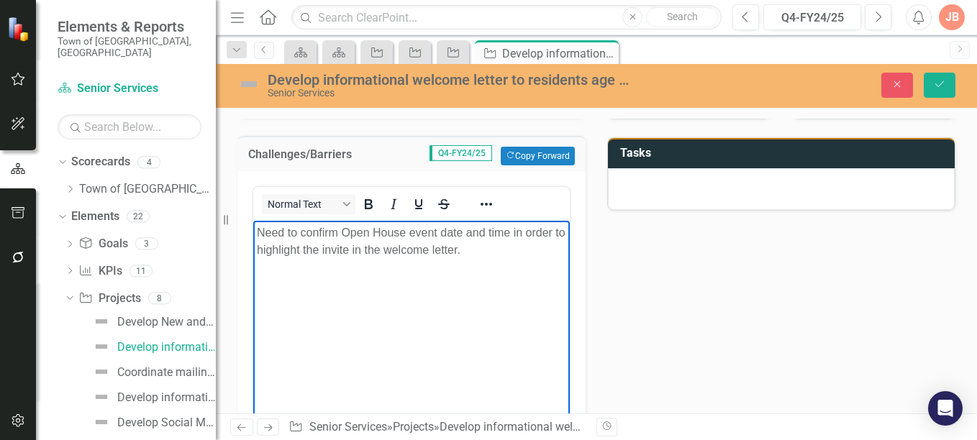
click at [255, 235] on body "Need to confirm Open House event date and time in order to highlight the invite…" at bounding box center [411, 328] width 317 height 216
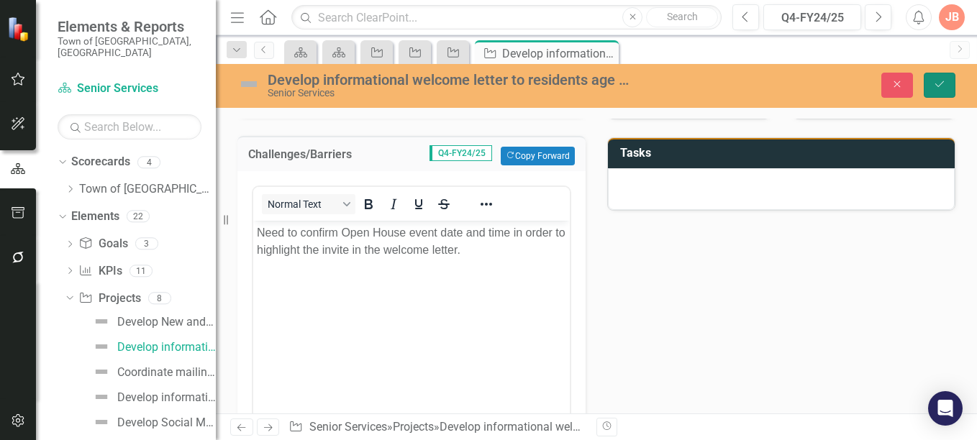
click at [935, 84] on icon "submit" at bounding box center [939, 84] width 9 height 6
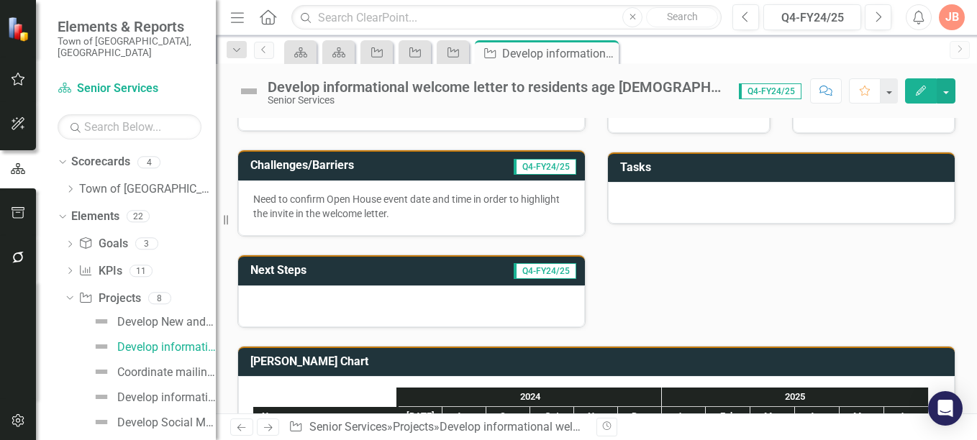
scroll to position [284, 0]
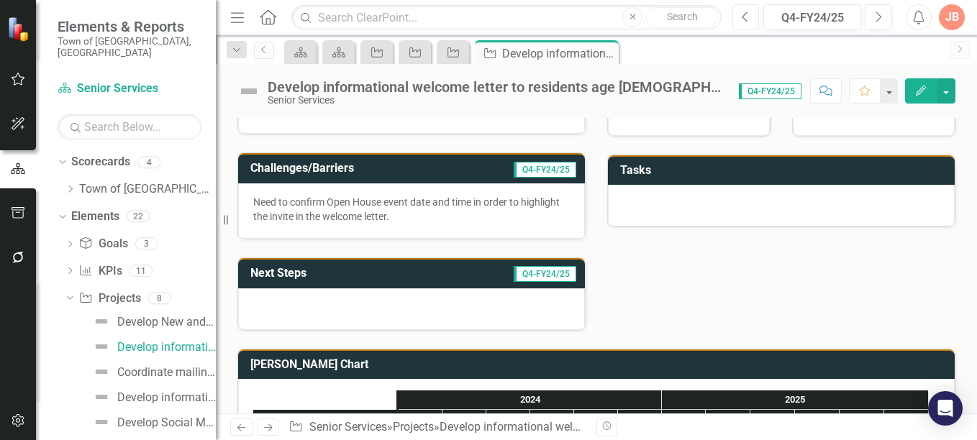
click at [744, 19] on icon "Previous" at bounding box center [746, 17] width 8 height 13
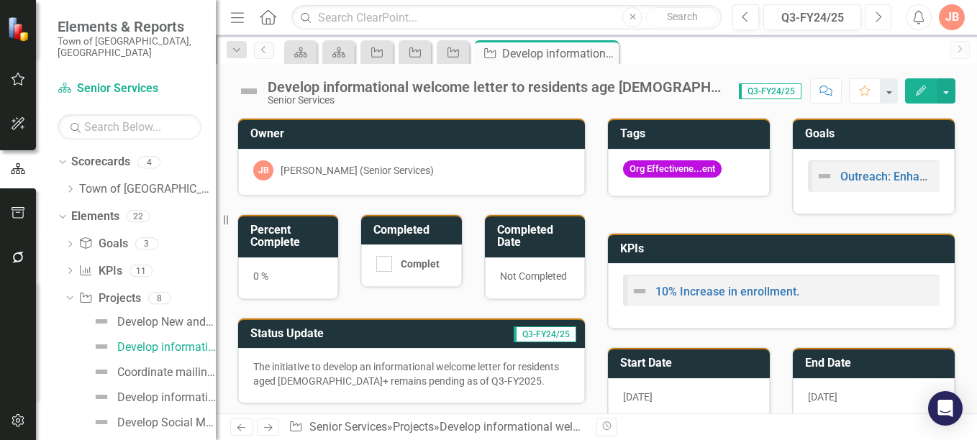
click at [878, 21] on icon "Next" at bounding box center [878, 17] width 8 height 13
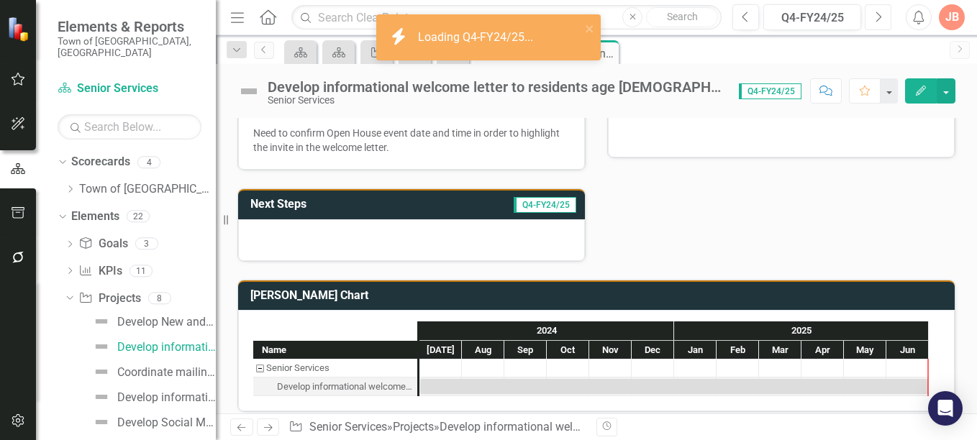
scroll to position [362, 0]
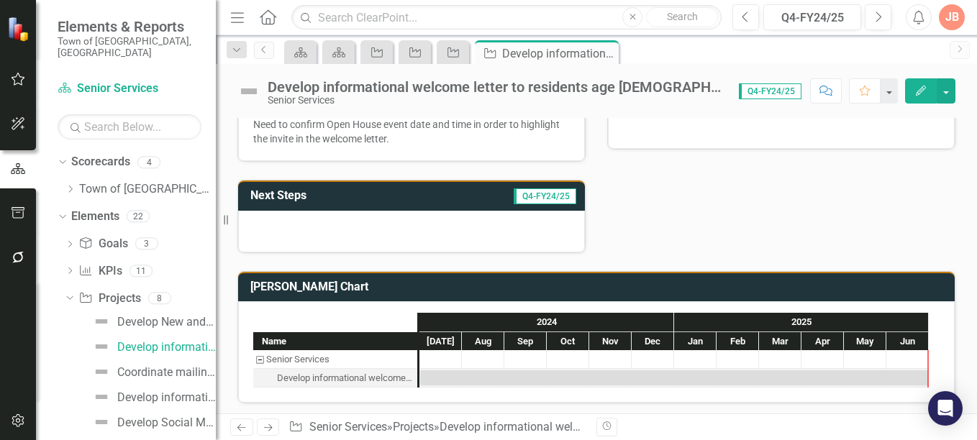
click at [346, 216] on div at bounding box center [411, 232] width 347 height 42
click at [463, 193] on td "Q4-FY24/25" at bounding box center [491, 198] width 175 height 24
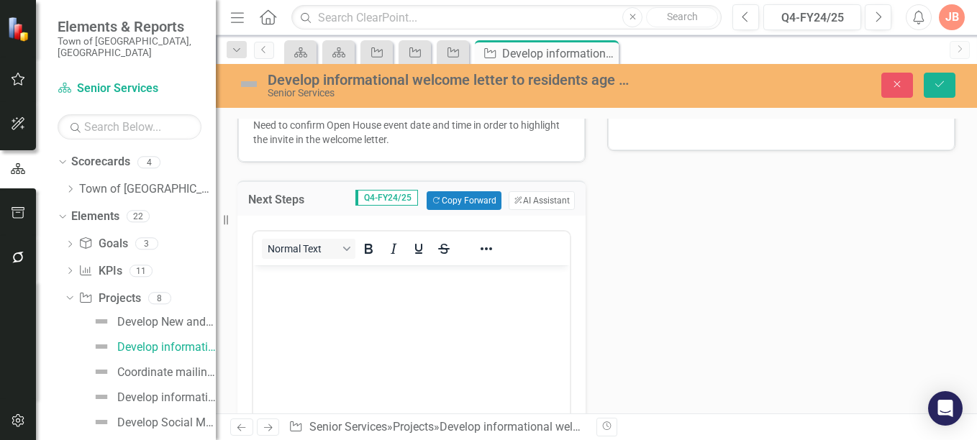
scroll to position [0, 0]
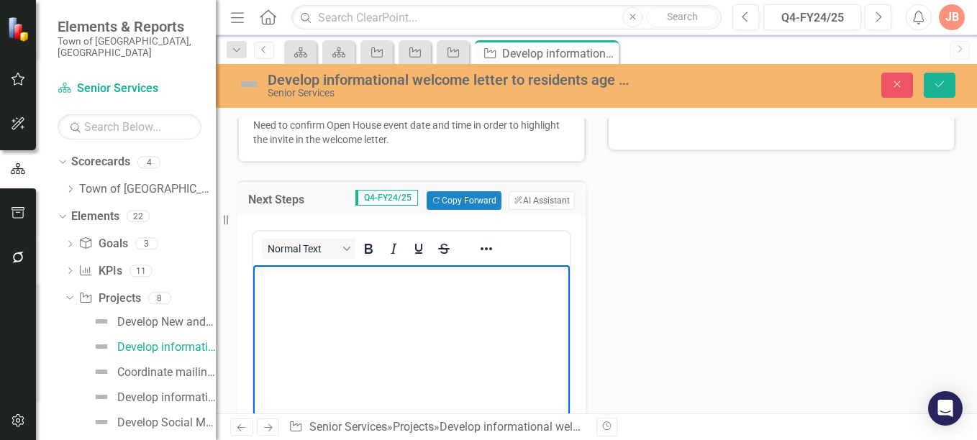
click at [325, 284] on p "Rich Text Area. Press ALT-0 for help." at bounding box center [411, 277] width 309 height 17
click at [333, 309] on p "Begin work on" at bounding box center [411, 306] width 309 height 17
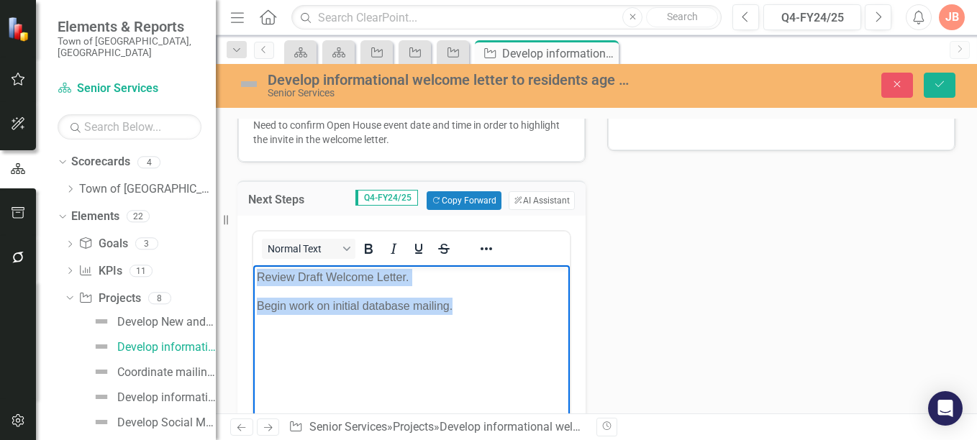
drag, startPoint x: 258, startPoint y: 278, endPoint x: 493, endPoint y: 306, distance: 237.0
click at [493, 306] on body "Review Draft Welcome Letter. Begin work on initial database mailing." at bounding box center [411, 374] width 317 height 216
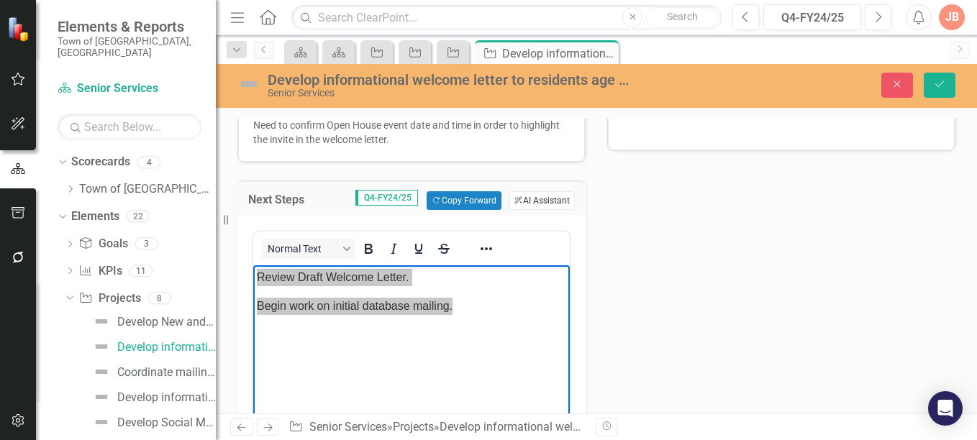
click at [530, 201] on button "ClearPoint AI AI Assistant" at bounding box center [542, 200] width 66 height 19
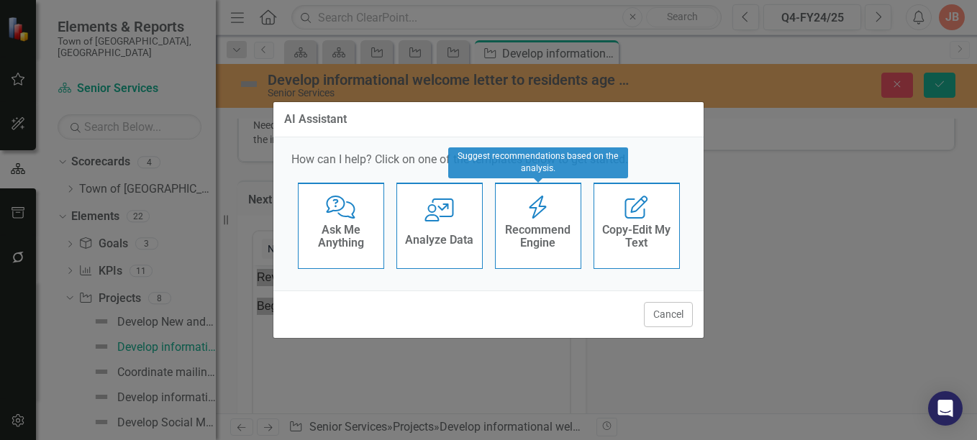
click at [529, 228] on h4 "Recommend Engine" at bounding box center [538, 236] width 71 height 25
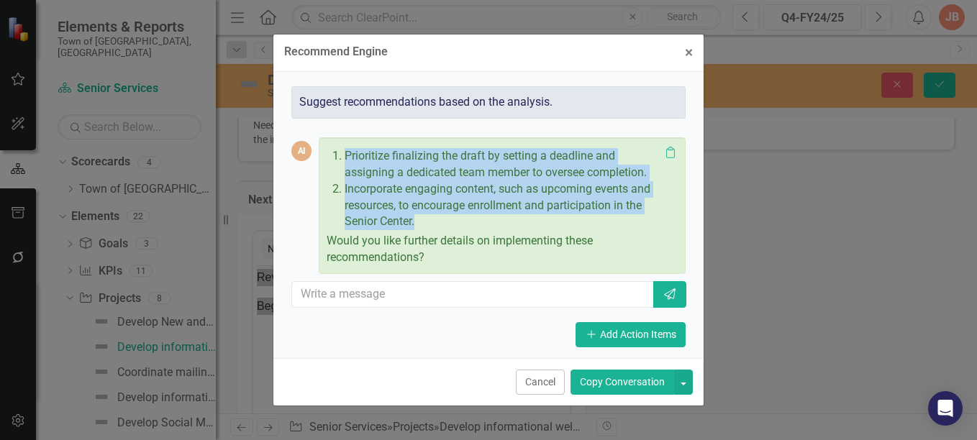
drag, startPoint x: 346, startPoint y: 154, endPoint x: 438, endPoint y: 227, distance: 117.3
click at [438, 227] on ol "Prioritize finalizing the draft by setting a deadline and assigning a dedicated…" at bounding box center [498, 189] width 322 height 82
copy ol "Prioritize finalizing the draft by setting a deadline and assigning a dedicated…"
click at [438, 227] on p "Incorporate engaging content, such as upcoming events and resources, to encoura…" at bounding box center [502, 206] width 315 height 50
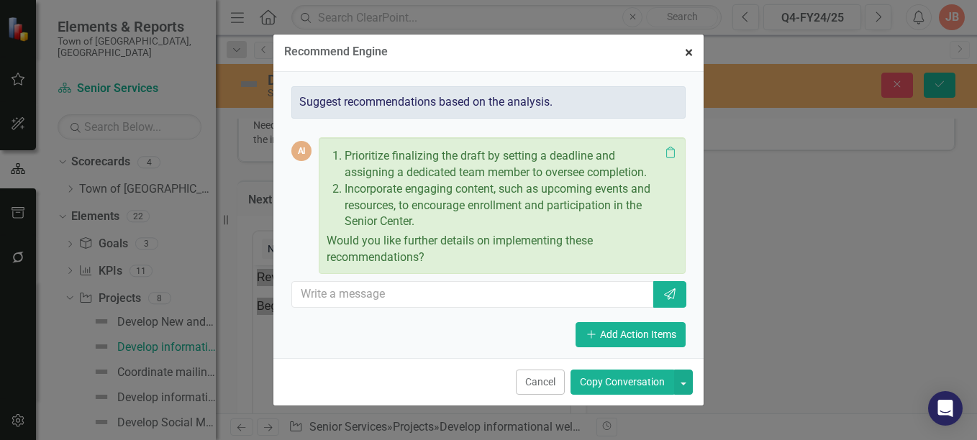
click at [695, 52] on button "× Close" at bounding box center [689, 53] width 30 height 37
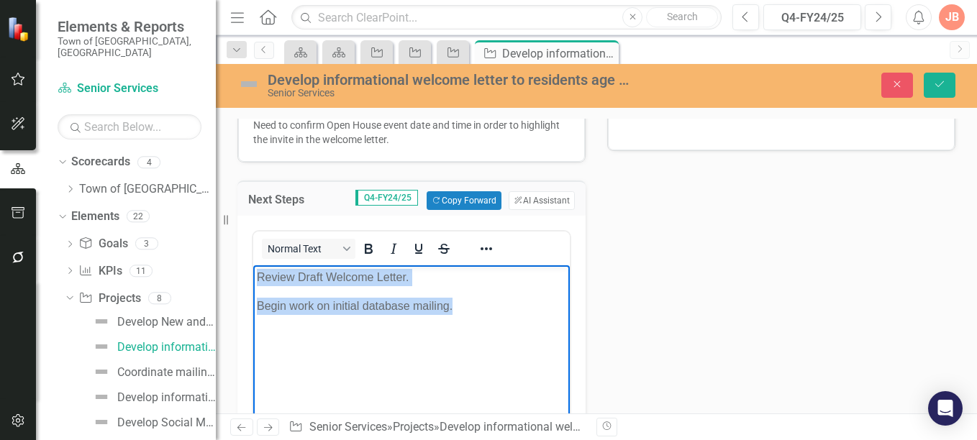
click at [362, 333] on body "Review Draft Welcome Letter. Begin work on initial database mailing." at bounding box center [411, 374] width 317 height 216
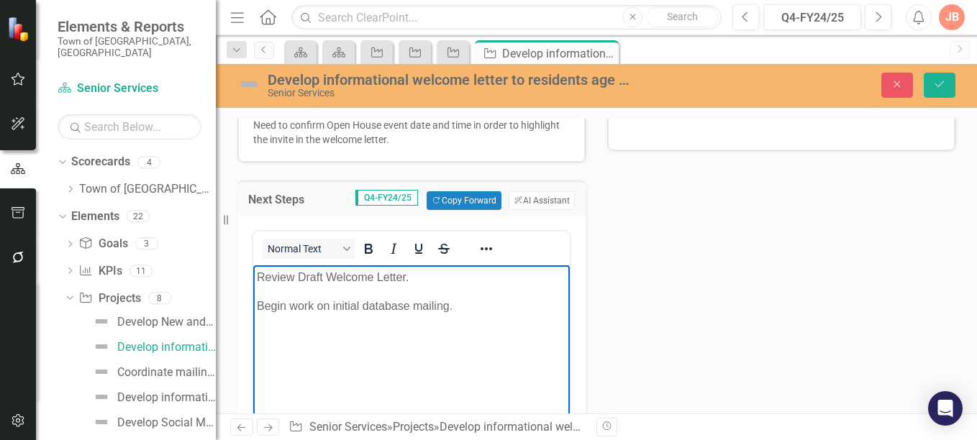
click at [474, 303] on p "Begin work on initial database mailing." at bounding box center [411, 306] width 309 height 17
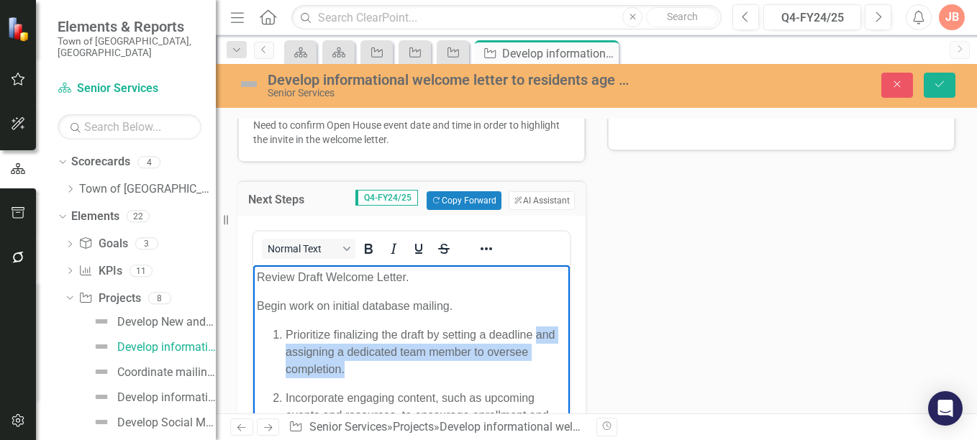
drag, startPoint x: 389, startPoint y: 366, endPoint x: 535, endPoint y: 335, distance: 148.6
click at [535, 335] on p "Prioritize finalizing the draft by setting a deadline and assigning a dedicated…" at bounding box center [426, 353] width 281 height 52
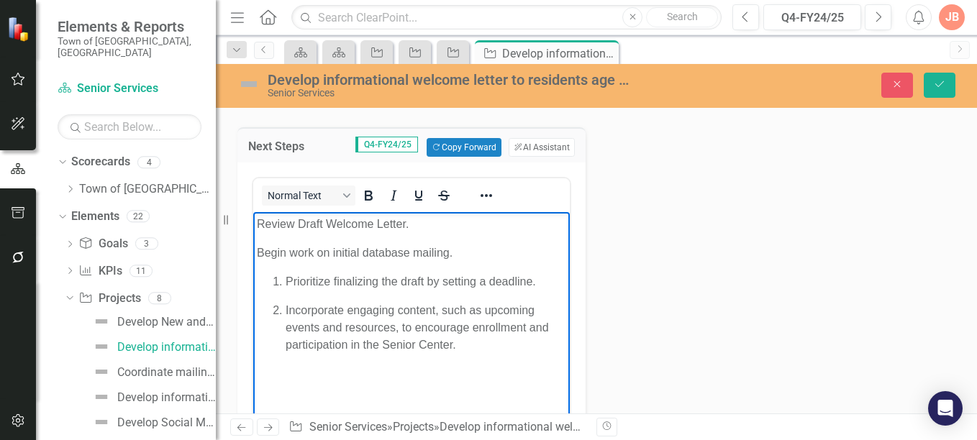
scroll to position [420, 0]
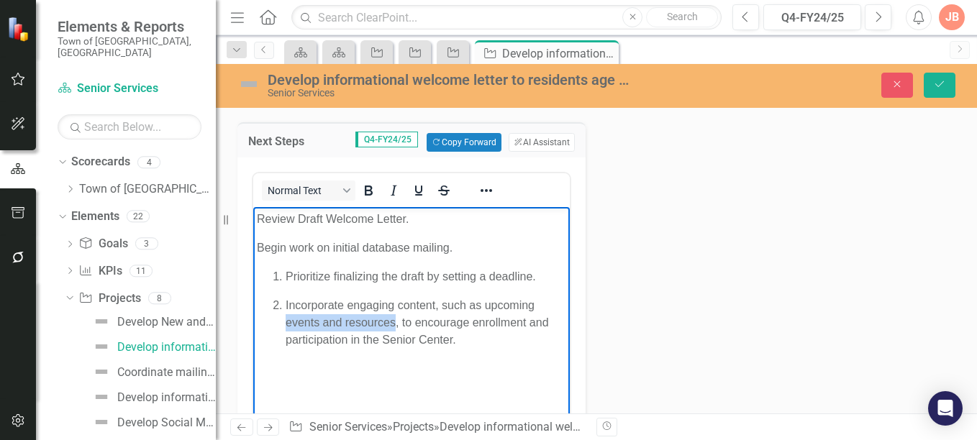
drag, startPoint x: 394, startPoint y: 325, endPoint x: 286, endPoint y: 324, distance: 108.7
click at [286, 324] on p "Incorporate engaging content, such as upcoming events and resources, to encoura…" at bounding box center [426, 323] width 281 height 52
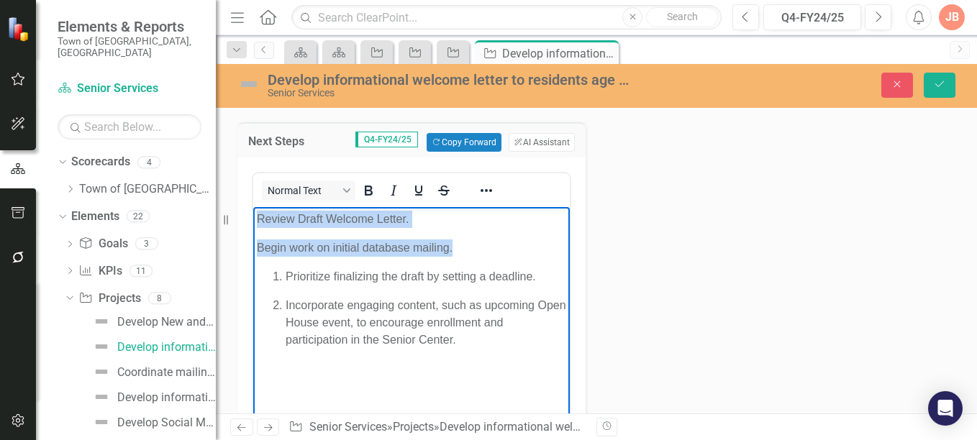
drag, startPoint x: 461, startPoint y: 248, endPoint x: 255, endPoint y: 212, distance: 208.2
click at [255, 212] on body "Review Draft Welcome Letter. Begin work on initial database mailing. Prioritize…" at bounding box center [411, 315] width 317 height 216
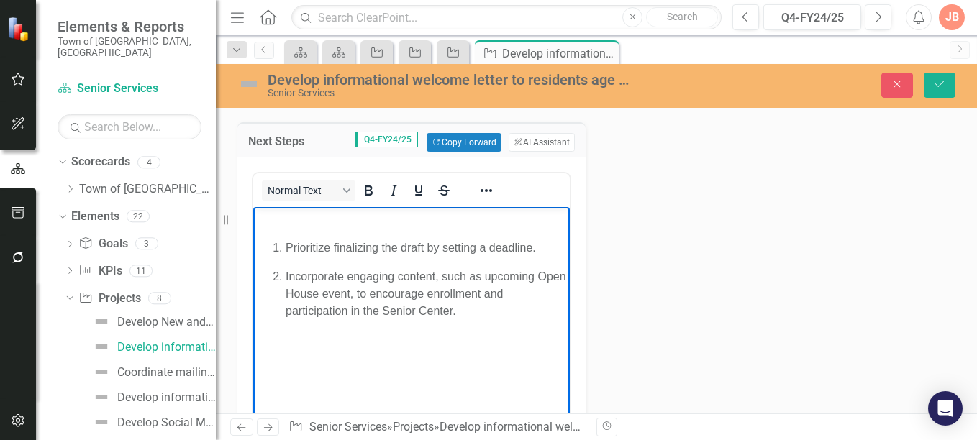
click at [276, 236] on body "Prioritize finalizing the draft by setting a deadline. Incorporate engaging con…" at bounding box center [411, 315] width 317 height 216
click at [267, 240] on ol "Prioritize finalizing the draft by setting a deadline. Incorporate engaging con…" at bounding box center [411, 280] width 309 height 81
click at [266, 233] on body "Prioritize finalizing the draft by setting a deadline. Incorporate engaging con…" at bounding box center [411, 315] width 317 height 216
click at [484, 188] on icon "Reveal or hide additional toolbar items" at bounding box center [486, 190] width 17 height 17
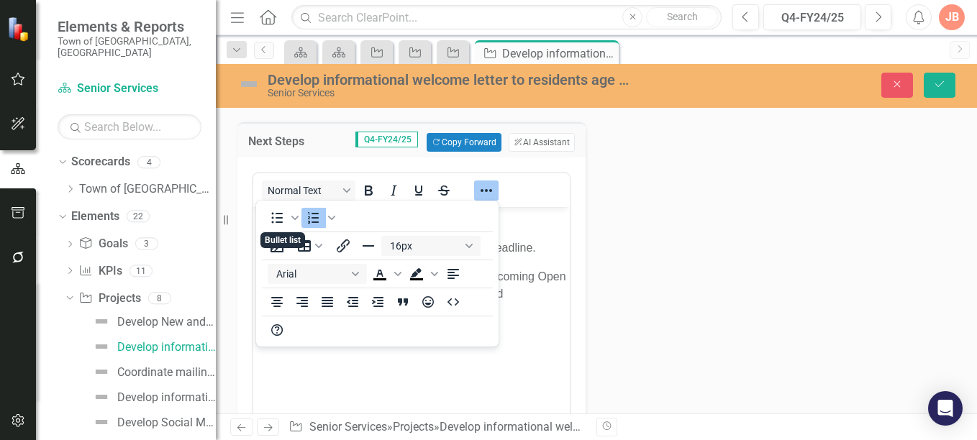
click at [386, 363] on body "Prioritize finalizing the draft by setting a deadline. Incorporate engaging con…" at bounding box center [411, 315] width 317 height 216
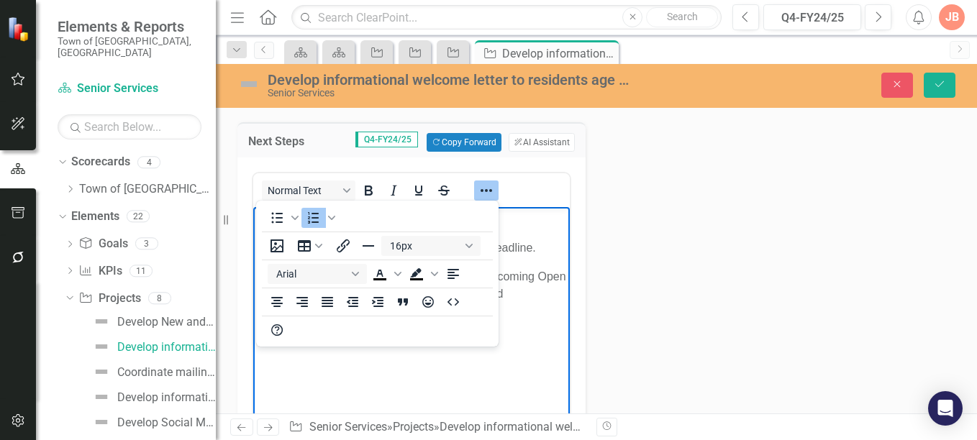
click at [473, 364] on body "Prioritize finalizing the draft by setting a deadline. Incorporate engaging con…" at bounding box center [411, 315] width 317 height 216
click at [550, 295] on p "Incorporate engaging content, such as upcoming Open House event, to encourage e…" at bounding box center [426, 294] width 281 height 52
click at [536, 192] on div "Normal Text" at bounding box center [411, 190] width 317 height 28
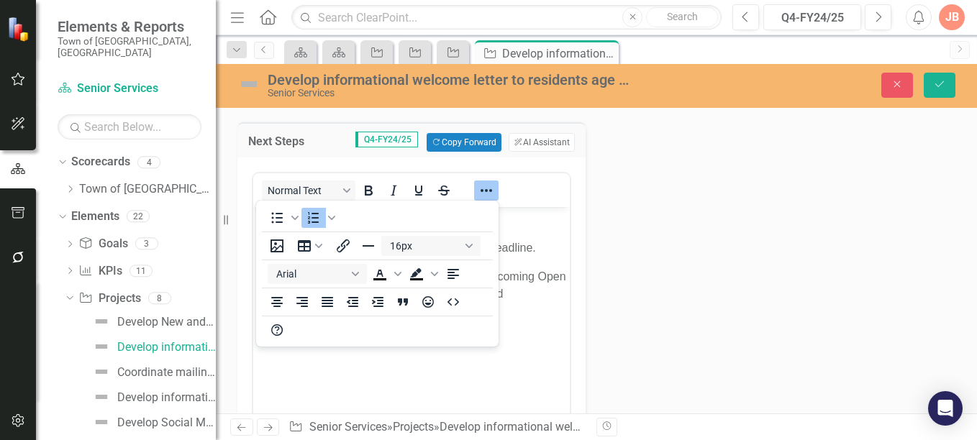
click at [536, 192] on div "Normal Text" at bounding box center [411, 190] width 317 height 28
click at [934, 78] on button "Save" at bounding box center [940, 85] width 32 height 25
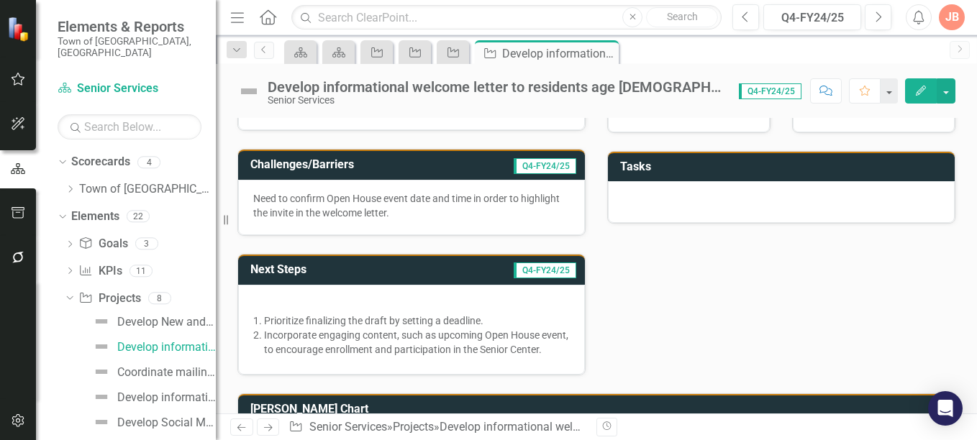
scroll to position [305, 0]
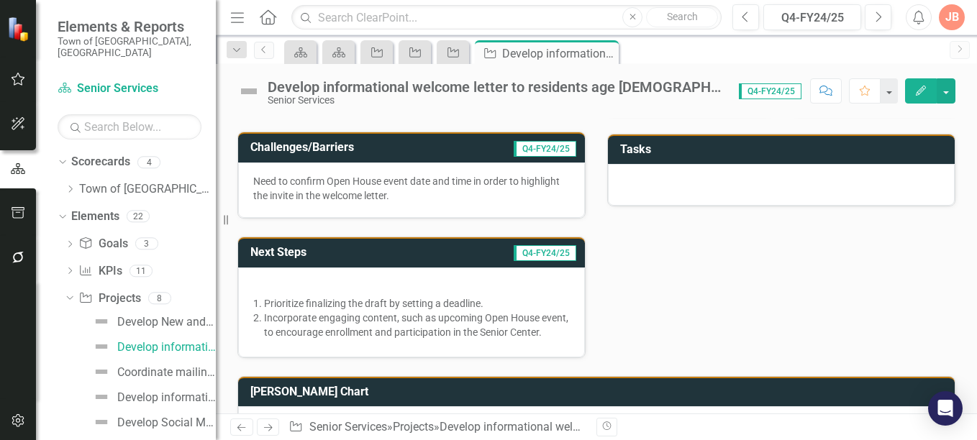
click at [366, 253] on h3 "Next Steps" at bounding box center [326, 252] width 153 height 13
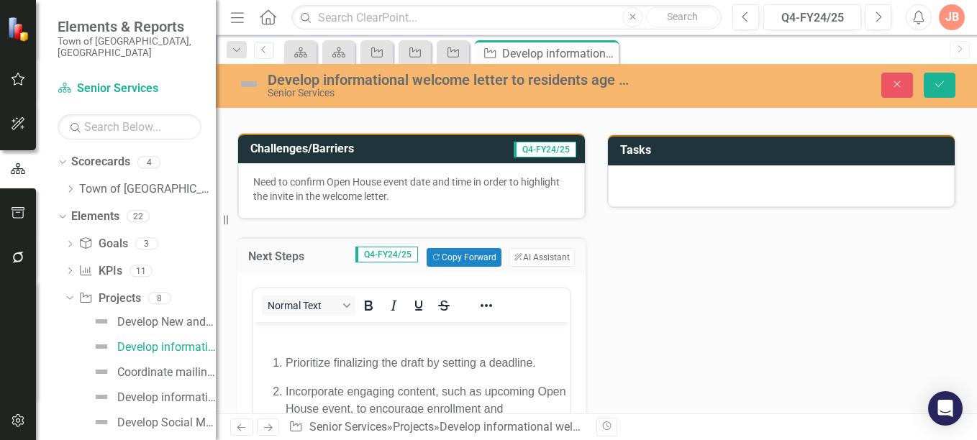
scroll to position [0, 0]
click at [278, 344] on body "Prioritize finalizing the draft by setting a deadline. Incorporate engaging con…" at bounding box center [411, 430] width 317 height 216
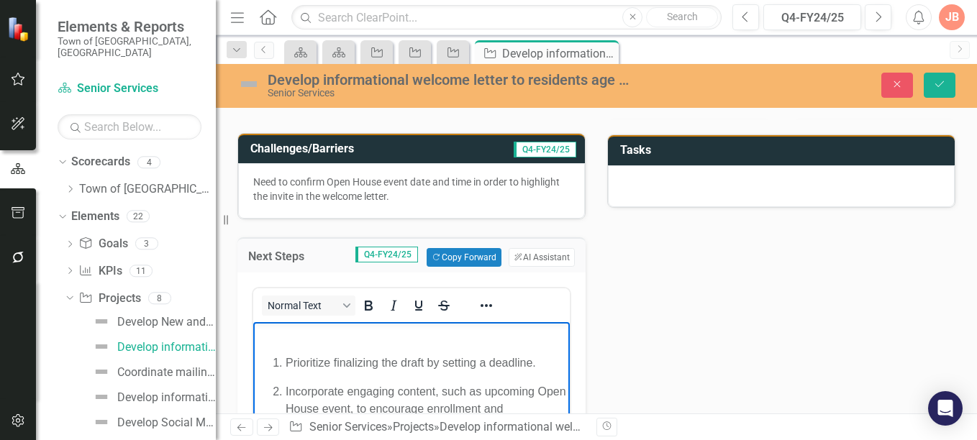
click at [274, 340] on p "Rich Text Area. Press ALT-0 for help." at bounding box center [411, 334] width 309 height 17
click at [271, 339] on p "Rich Text Area. Press ALT-0 for help." at bounding box center [411, 334] width 309 height 17
click at [940, 87] on icon "Save" at bounding box center [939, 84] width 13 height 10
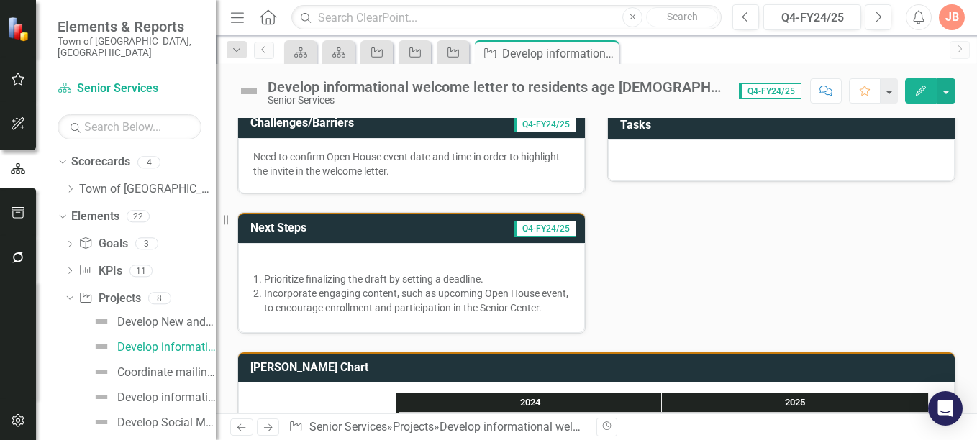
scroll to position [337, 0]
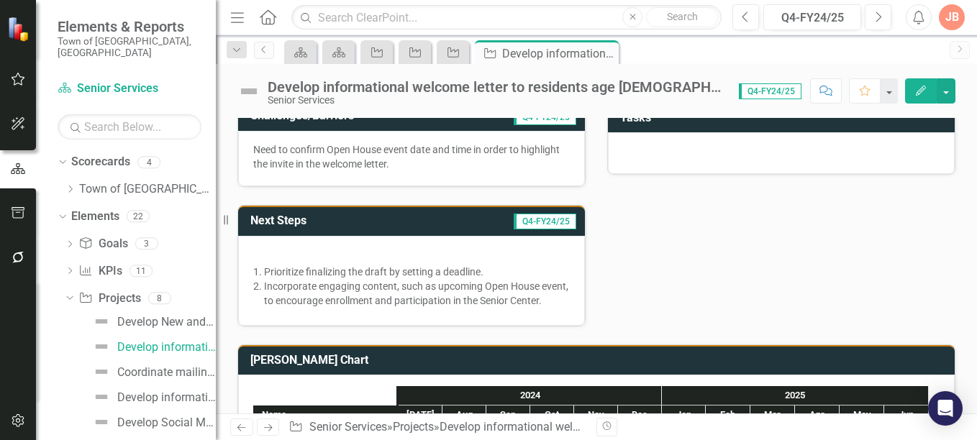
click at [455, 222] on td "Q4-FY24/25" at bounding box center [491, 223] width 175 height 24
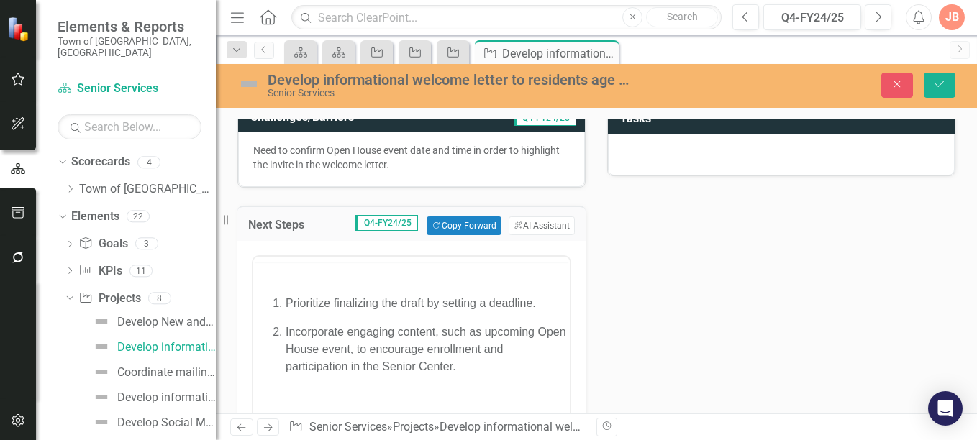
scroll to position [0, 0]
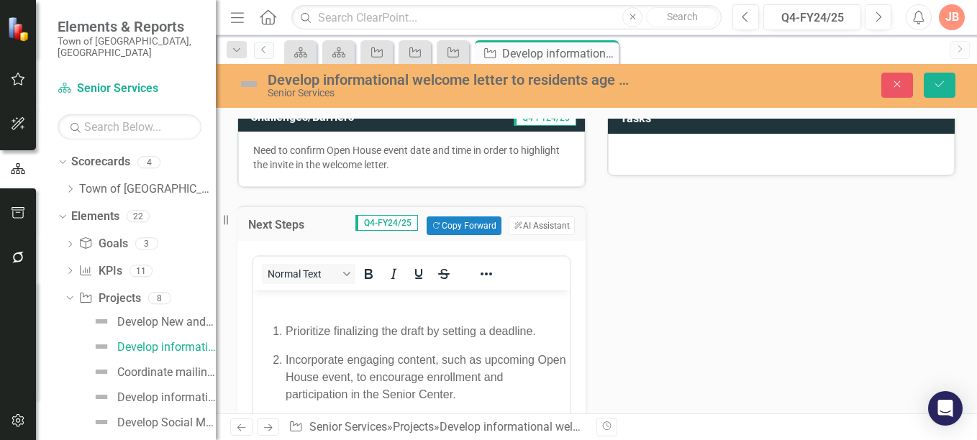
click at [530, 329] on p "Prioritize finalizing the draft by setting a deadline." at bounding box center [426, 331] width 281 height 17
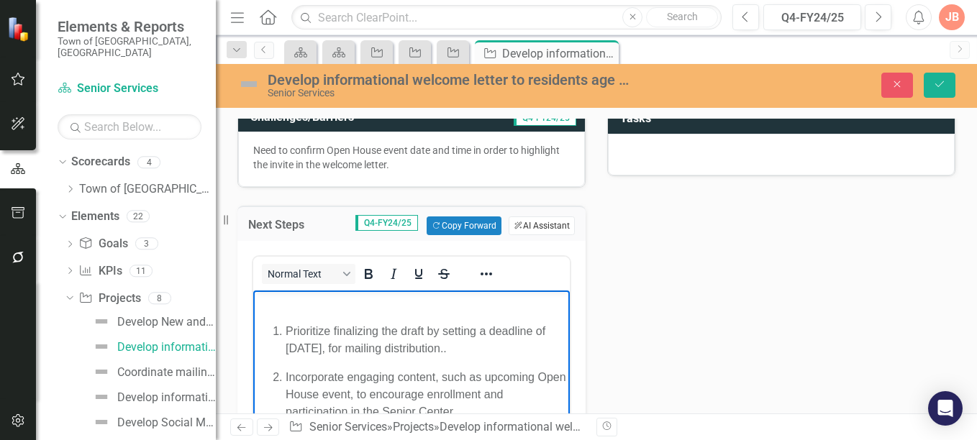
click at [542, 226] on button "ClearPoint AI AI Assistant" at bounding box center [542, 226] width 66 height 19
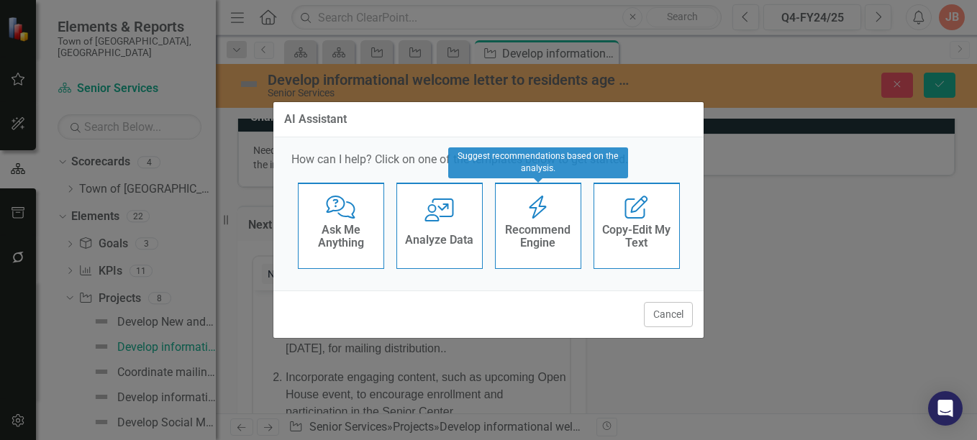
click at [553, 235] on h4 "Recommend Engine" at bounding box center [538, 236] width 71 height 25
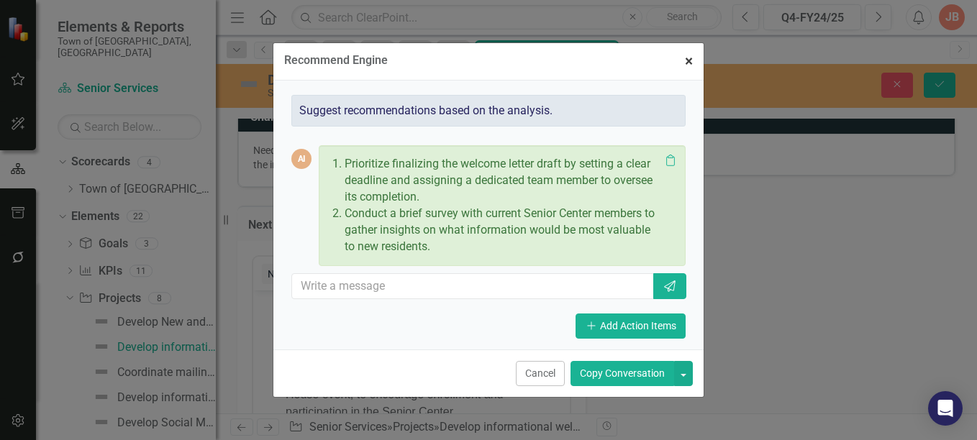
click at [686, 59] on span "×" at bounding box center [689, 61] width 8 height 17
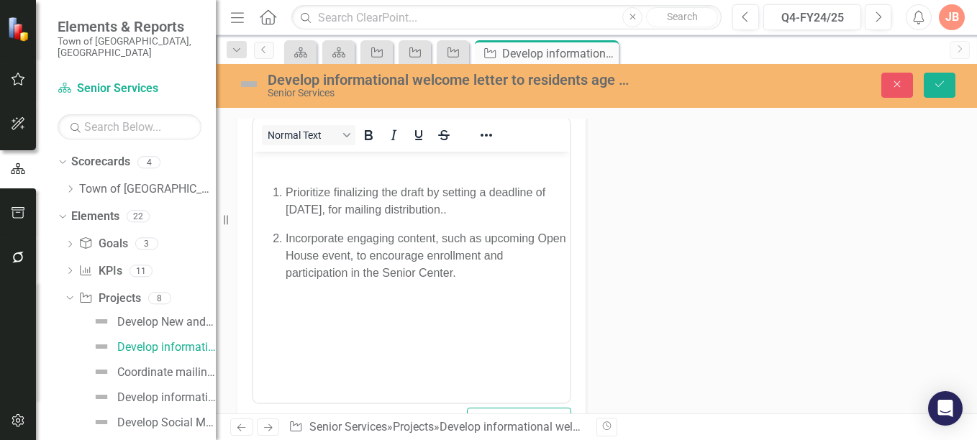
scroll to position [506, 0]
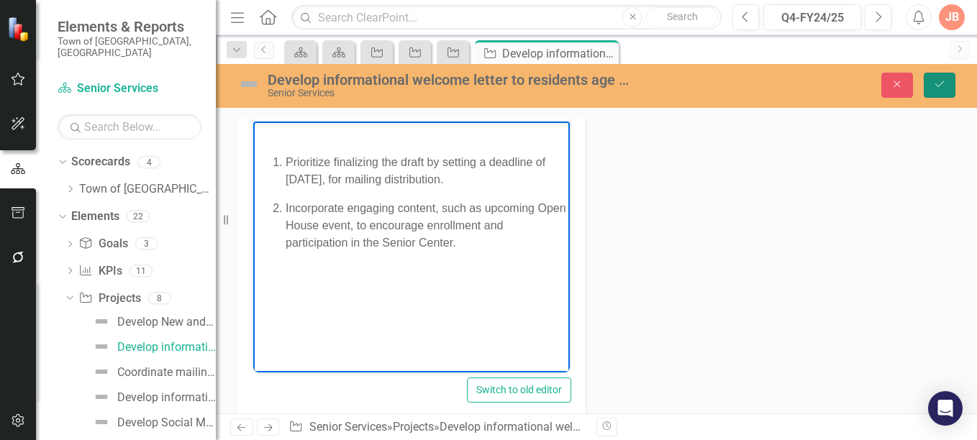
click at [941, 81] on icon "Save" at bounding box center [939, 84] width 13 height 10
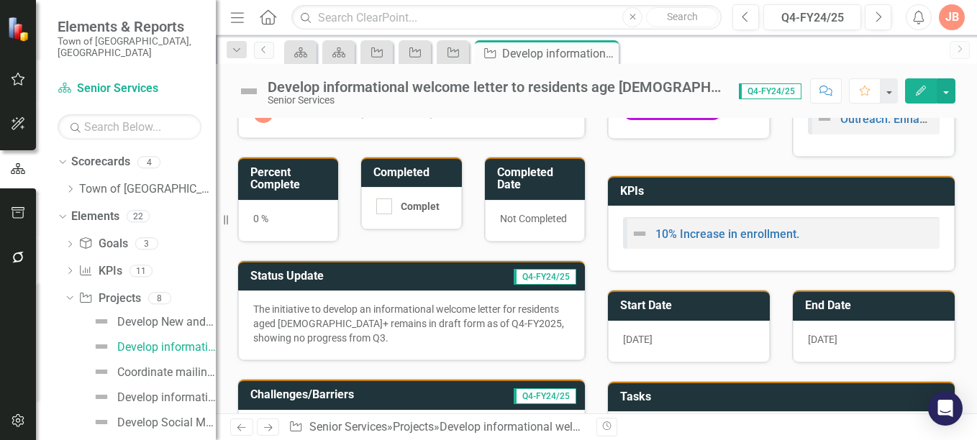
scroll to position [0, 0]
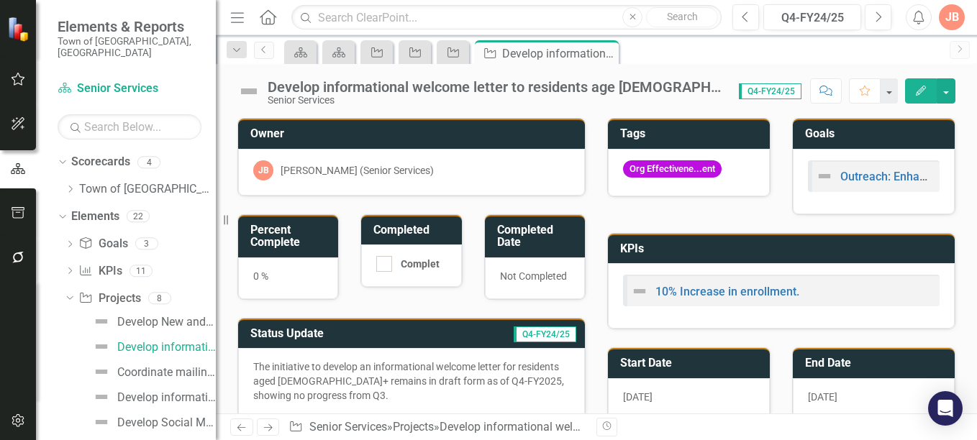
click at [312, 242] on h3 "Percent Complete" at bounding box center [290, 236] width 81 height 25
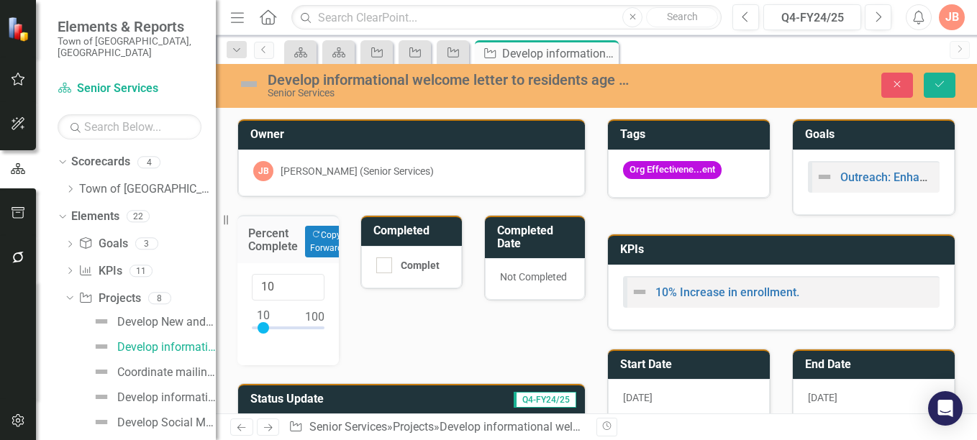
click at [265, 327] on div at bounding box center [264, 328] width 12 height 12
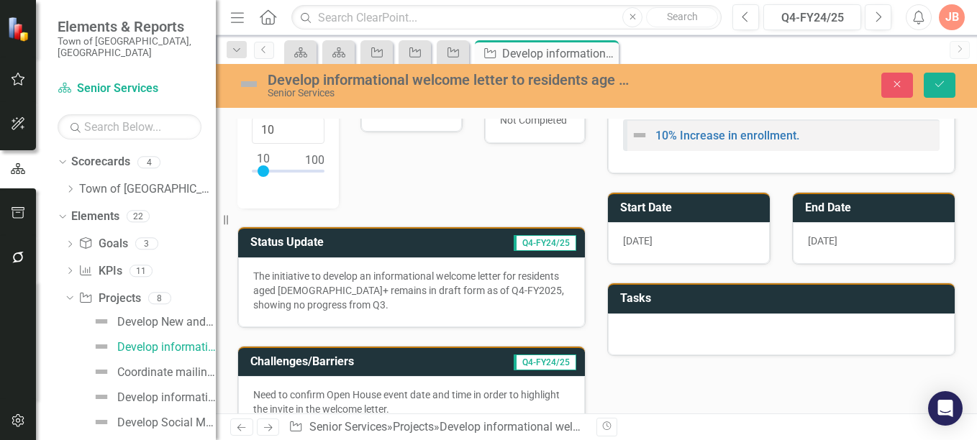
scroll to position [129, 0]
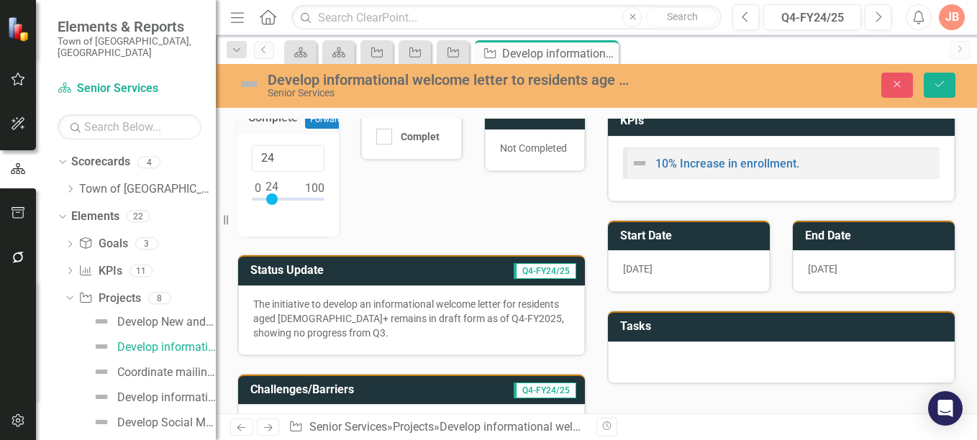
drag, startPoint x: 265, startPoint y: 203, endPoint x: 273, endPoint y: 204, distance: 8.8
click at [273, 204] on div at bounding box center [272, 200] width 12 height 12
click at [283, 159] on input "24" at bounding box center [288, 158] width 73 height 27
type input "25"
click at [306, 156] on input "25" at bounding box center [288, 158] width 73 height 27
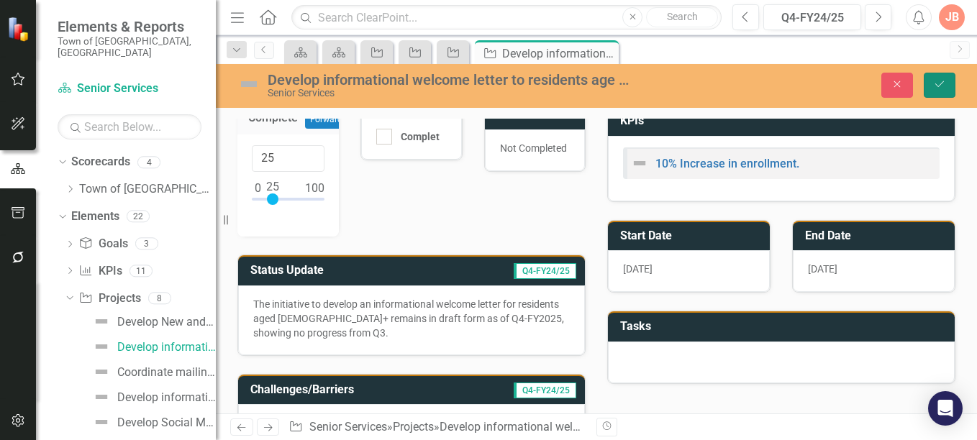
click at [942, 81] on icon "Save" at bounding box center [939, 84] width 13 height 10
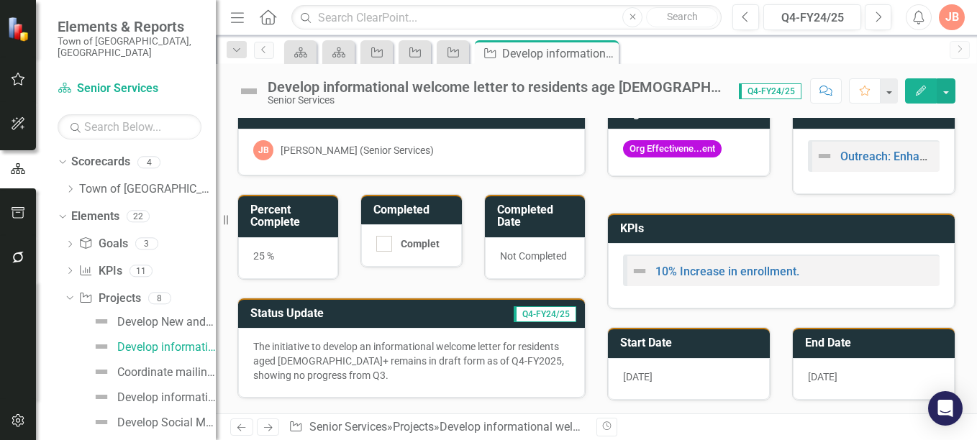
scroll to position [0, 0]
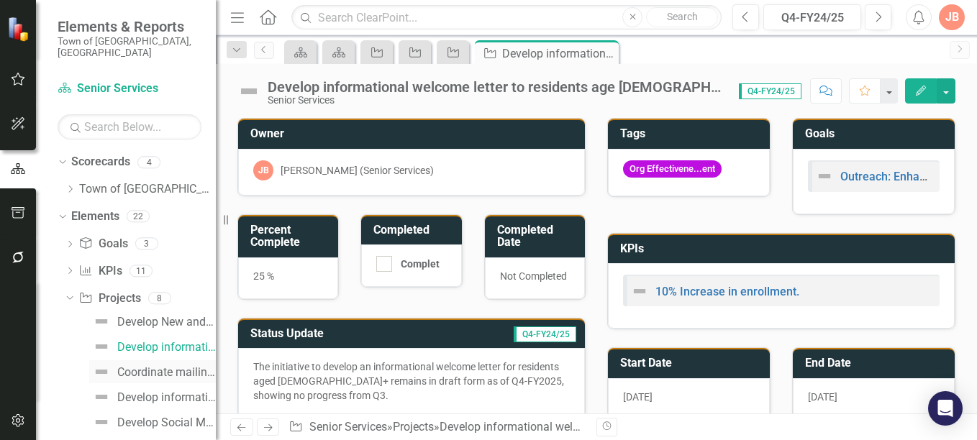
click at [145, 366] on div "Coordinate mailing distribution." at bounding box center [166, 372] width 99 height 13
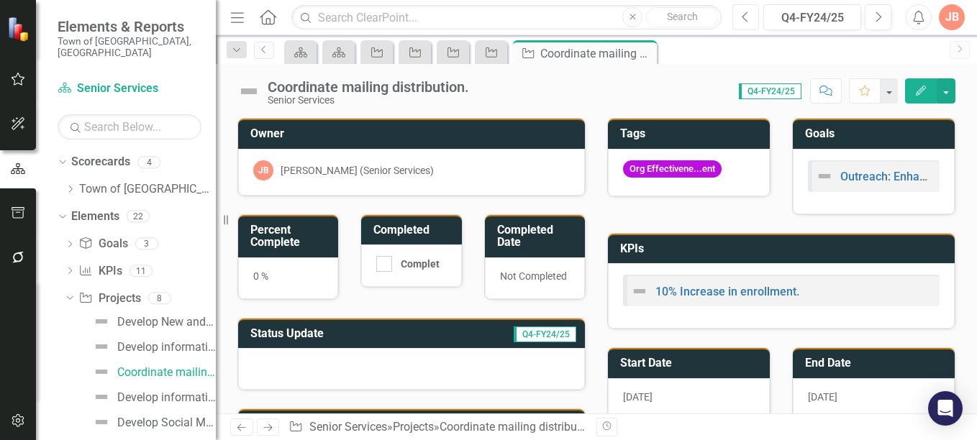
click at [738, 10] on button "Previous" at bounding box center [746, 17] width 27 height 26
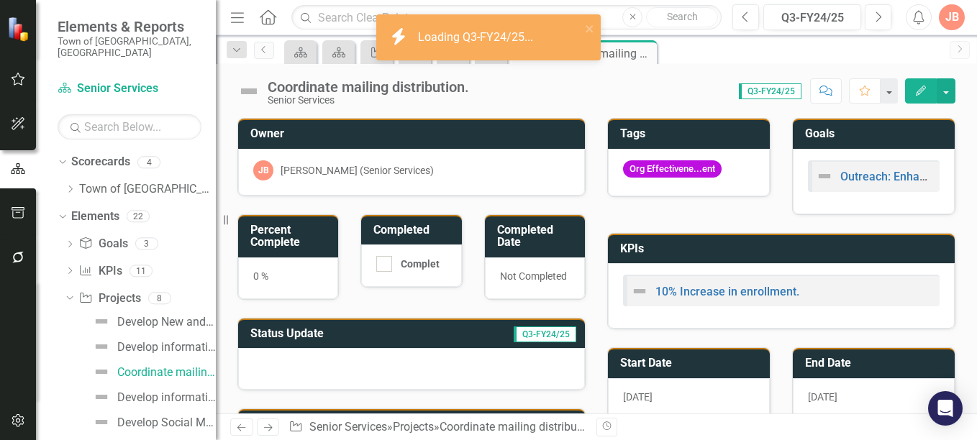
click at [366, 326] on td "Status Update" at bounding box center [337, 336] width 175 height 24
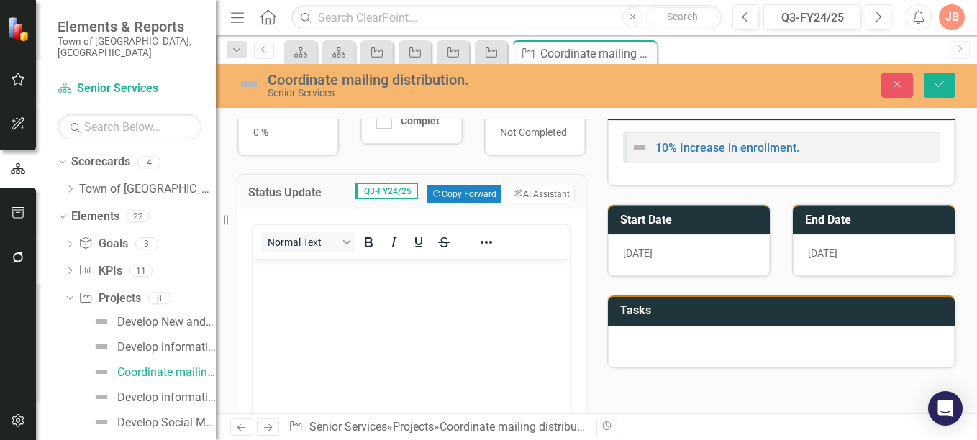
scroll to position [153, 0]
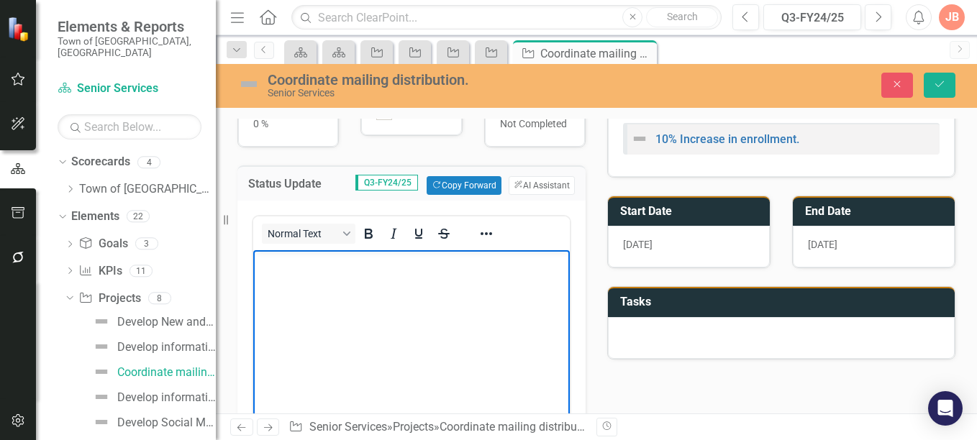
click at [358, 271] on body "Rich Text Area. Press ALT-0 for help." at bounding box center [411, 358] width 317 height 216
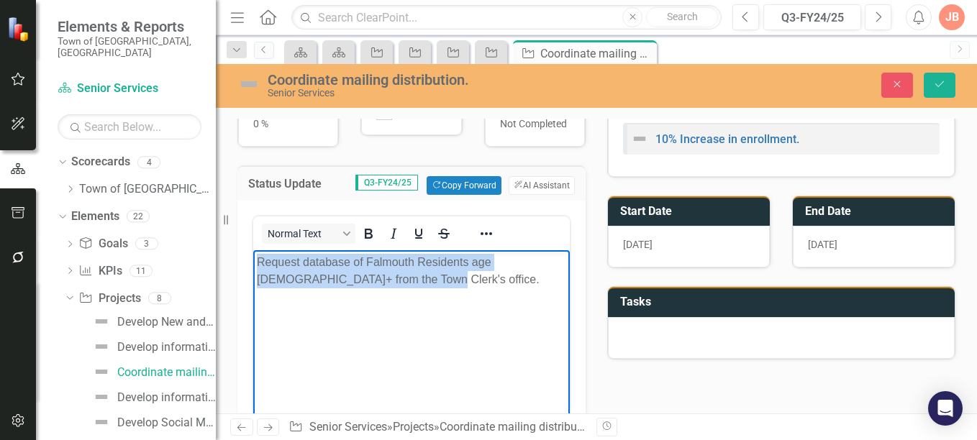
drag, startPoint x: 256, startPoint y: 262, endPoint x: 396, endPoint y: 298, distance: 144.9
click at [396, 298] on body "Request database of Falmouth Residents age 60+ from the Town Clerk's office." at bounding box center [411, 358] width 317 height 216
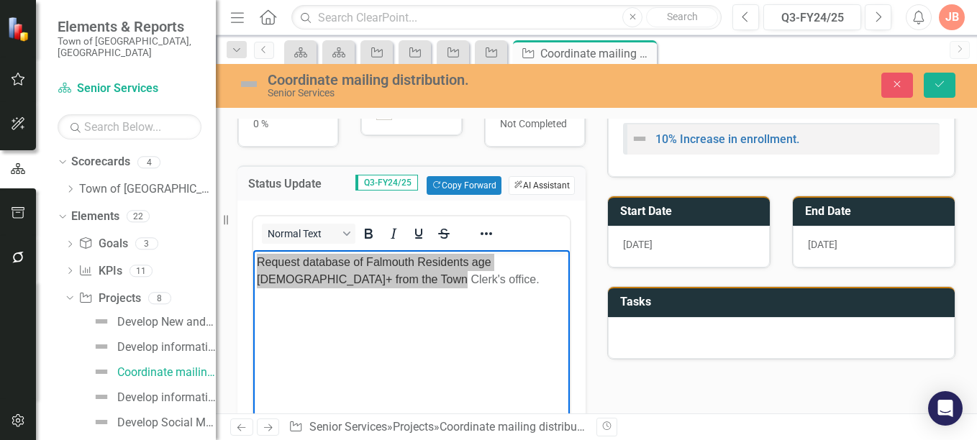
click at [521, 186] on button "ClearPoint AI AI Assistant" at bounding box center [542, 185] width 66 height 19
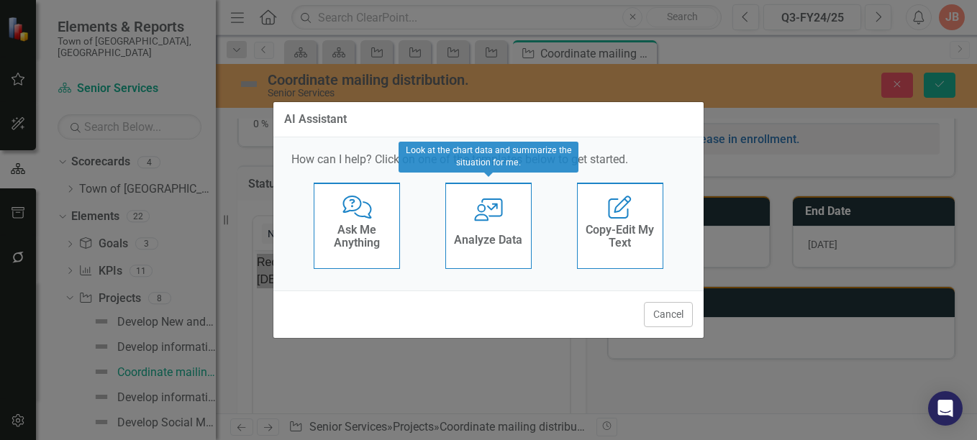
click at [487, 219] on icon at bounding box center [488, 210] width 29 height 23
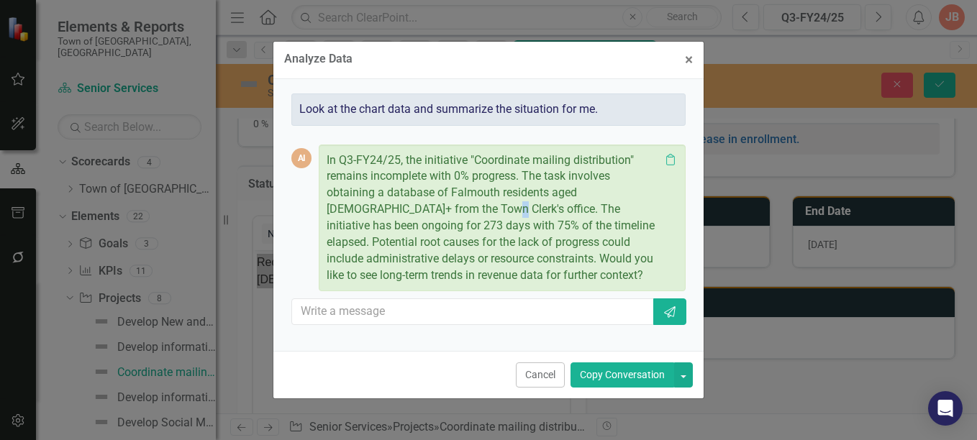
click at [424, 209] on p "In Q3-FY24/25, the initiative "Coordinate mailing distribution" remains incompl…" at bounding box center [493, 219] width 333 height 132
click at [327, 164] on p "In Q3-FY24/25, the initiative "Coordinate mailing distribution" remains incompl…" at bounding box center [493, 219] width 333 height 132
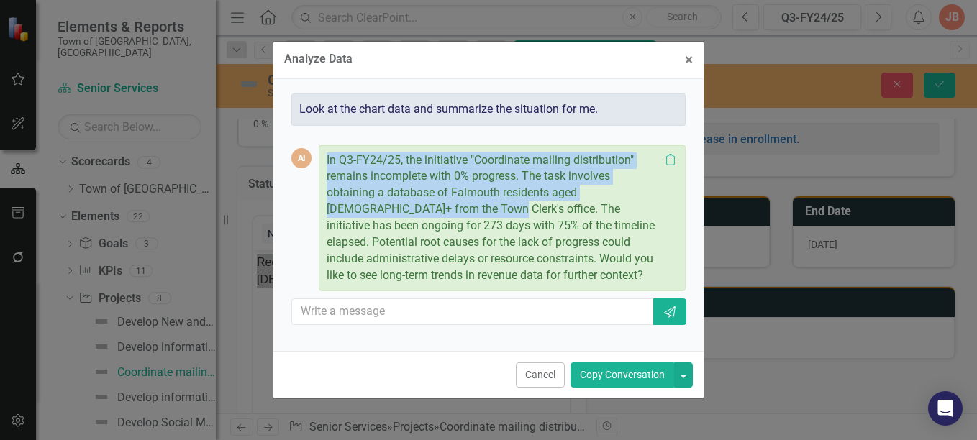
drag, startPoint x: 327, startPoint y: 160, endPoint x: 425, endPoint y: 209, distance: 109.7
click at [425, 209] on p "In Q3-FY24/25, the initiative "Coordinate mailing distribution" remains incompl…" at bounding box center [493, 219] width 333 height 132
copy p "In Q3-FY24/25, the initiative "Coordinate mailing distribution" remains incompl…"
click at [690, 58] on span "×" at bounding box center [689, 59] width 8 height 17
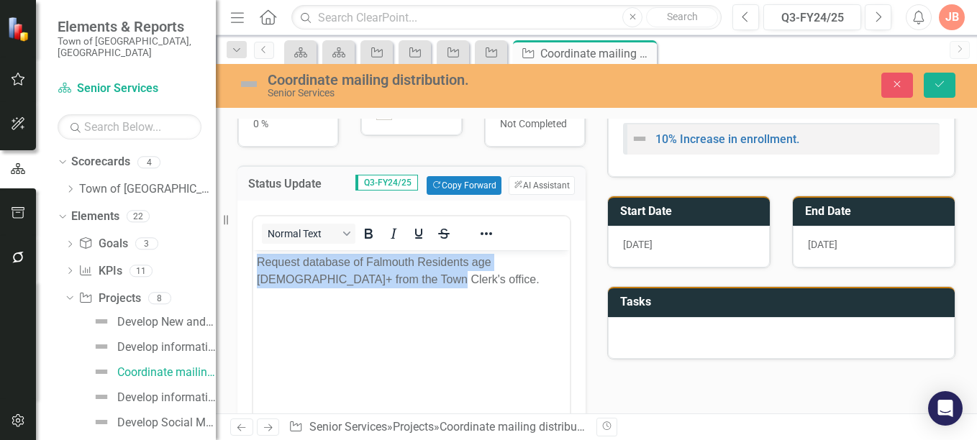
click at [414, 283] on p "Request database of Falmouth Residents age 60+ from the Town Clerk's office." at bounding box center [411, 271] width 309 height 35
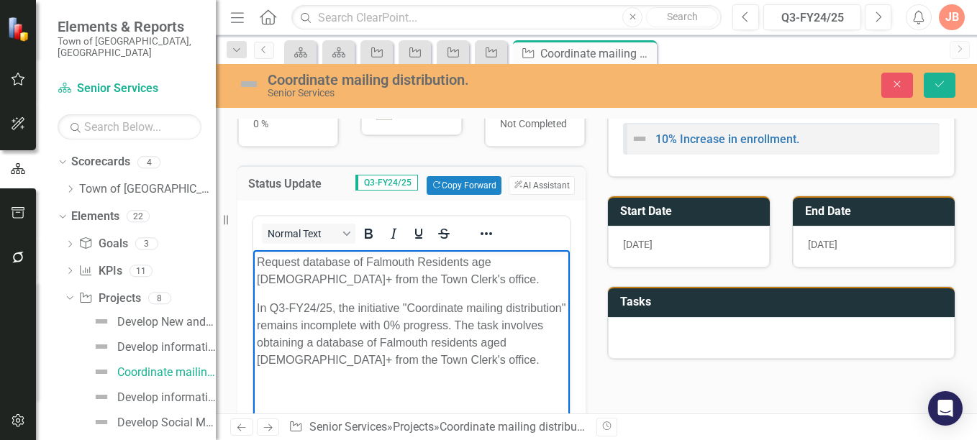
click at [321, 307] on p "In Q3-FY24/25, the initiative "Coordinate mailing distribution" remains incompl…" at bounding box center [411, 334] width 309 height 69
click at [464, 322] on p "In Q3-FY2025, the initiative "Coordinate mailing distribution" remains incomple…" at bounding box center [411, 334] width 309 height 69
click at [420, 327] on p "In Q3-FY2025, the initiative "Coordinate mailing distribution" remains in progr…" at bounding box center [411, 334] width 309 height 69
click at [266, 293] on body "Request database of Falmouth Residents age 60+ from the Town Clerk's office. In…" at bounding box center [411, 358] width 317 height 216
click at [256, 310] on body "Request database of Falmouth Residents age 60+ from the Town Clerk's office. In…" at bounding box center [411, 358] width 317 height 216
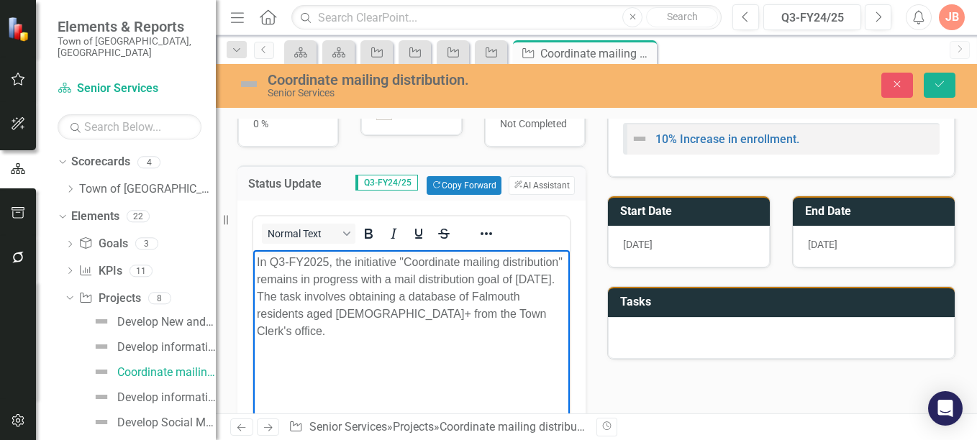
click at [340, 330] on p "In Q3-FY2025, the initiative "Coordinate mailing distribution" remains in progr…" at bounding box center [411, 297] width 309 height 86
click at [939, 83] on icon "Save" at bounding box center [939, 84] width 13 height 10
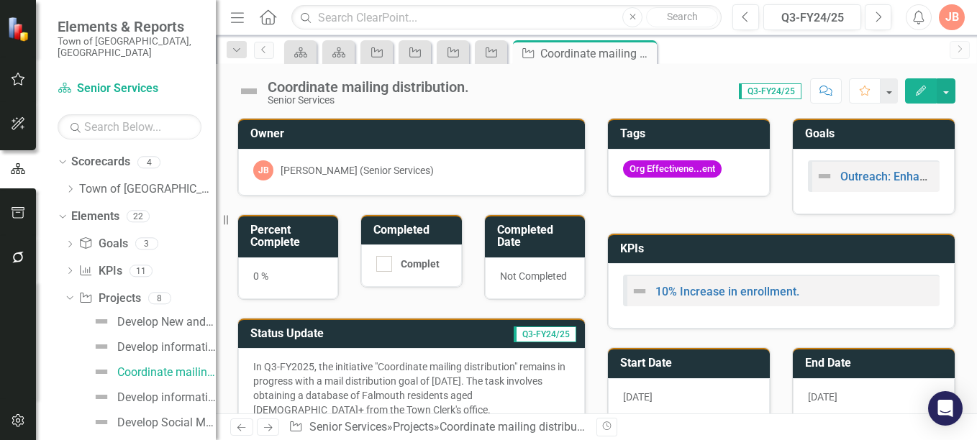
scroll to position [259, 0]
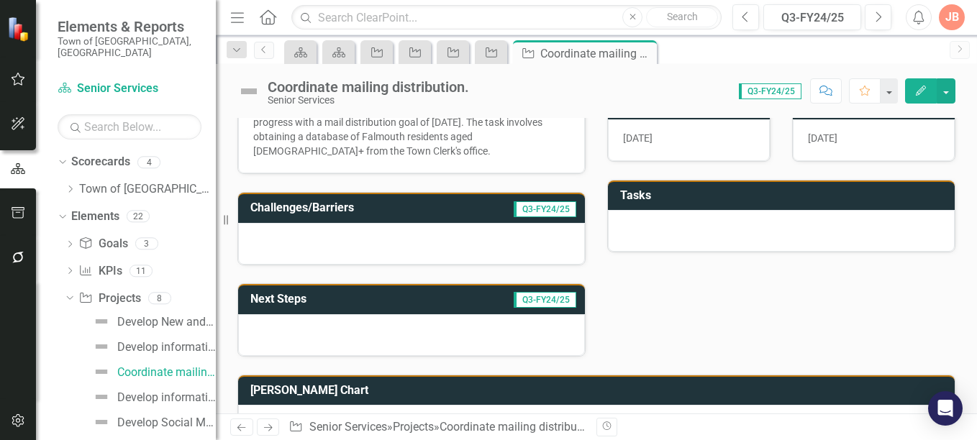
click at [330, 297] on h3 "Next Steps" at bounding box center [326, 299] width 153 height 13
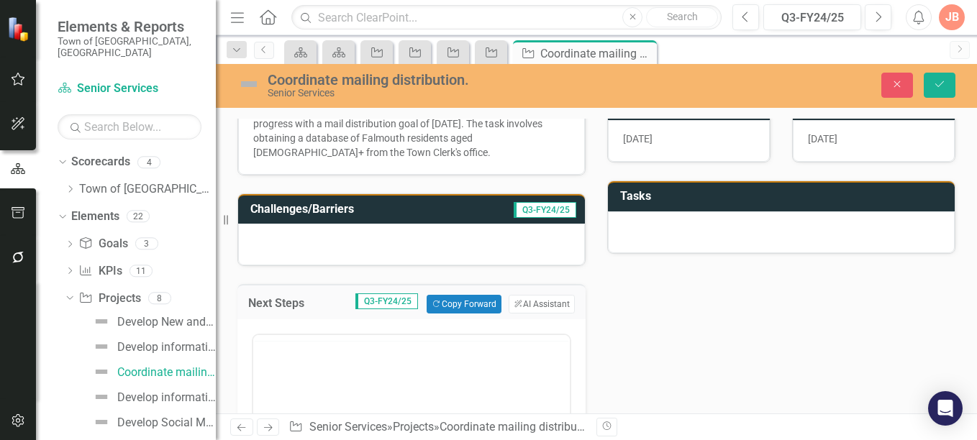
scroll to position [0, 0]
click at [291, 376] on p "Rich Text Area. Press ALT-0 for help." at bounding box center [411, 381] width 309 height 17
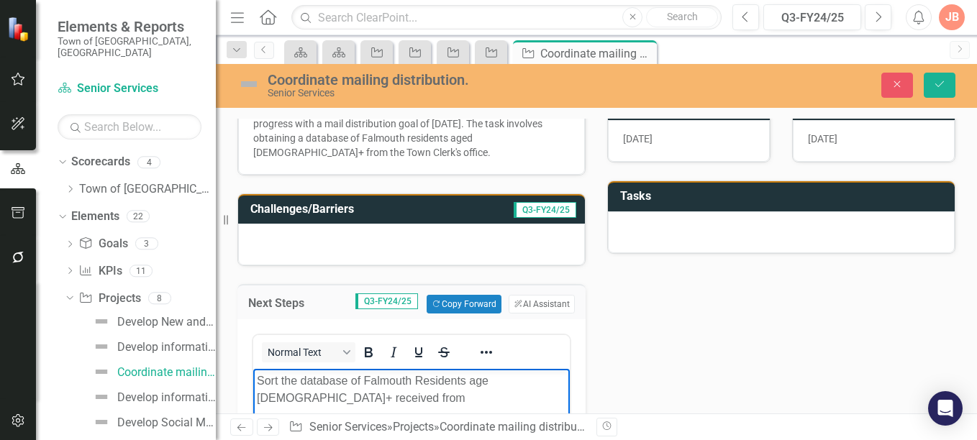
click at [284, 394] on p "Sort the database of Falmouth Residents age 60+ received from" at bounding box center [411, 390] width 309 height 35
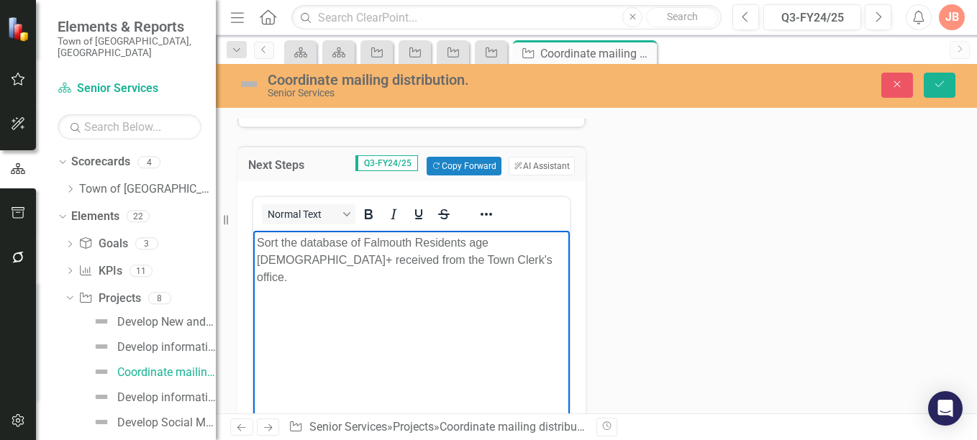
scroll to position [404, 0]
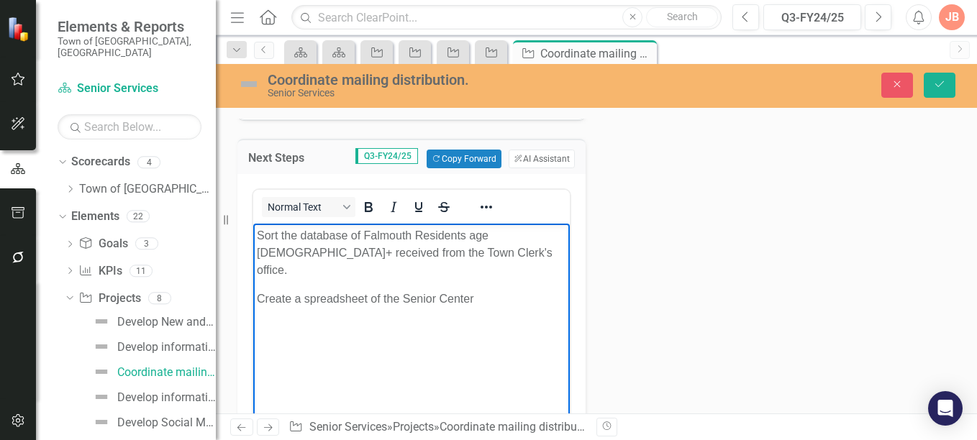
click at [401, 291] on p "Create a spreadsheet of the Senior Center" at bounding box center [411, 299] width 309 height 17
click at [332, 296] on p "Create a spreadsheet of Residents currently enrolled in the Senior Center" at bounding box center [411, 308] width 309 height 35
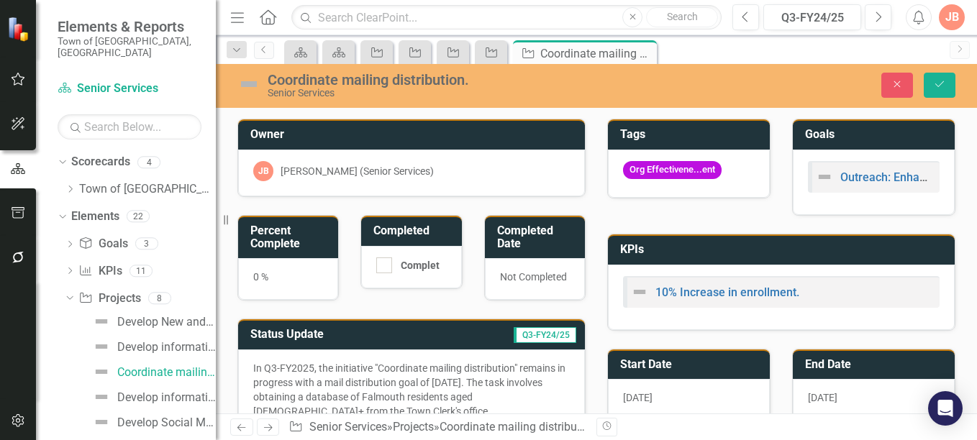
scroll to position [404, 0]
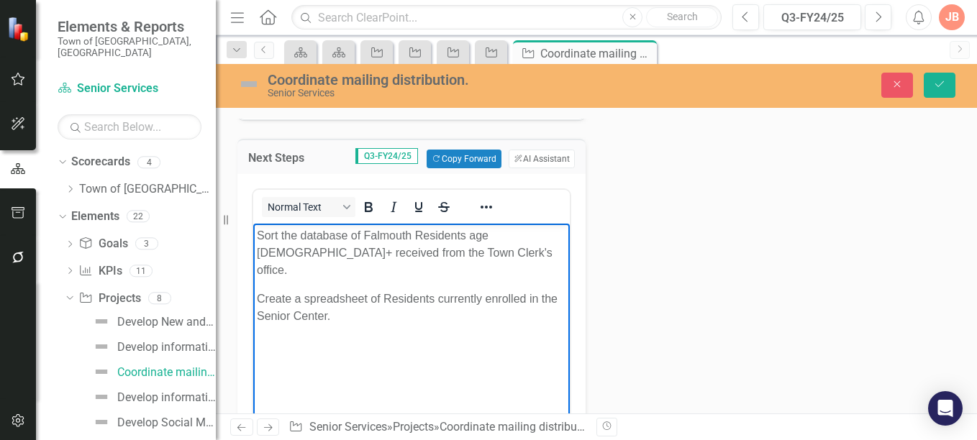
click at [255, 235] on body "Sort the database of Falmouth Residents age [DEMOGRAPHIC_DATA]+ received from t…" at bounding box center [411, 332] width 317 height 216
click at [543, 160] on button "ClearPoint AI AI Assistant" at bounding box center [542, 159] width 66 height 19
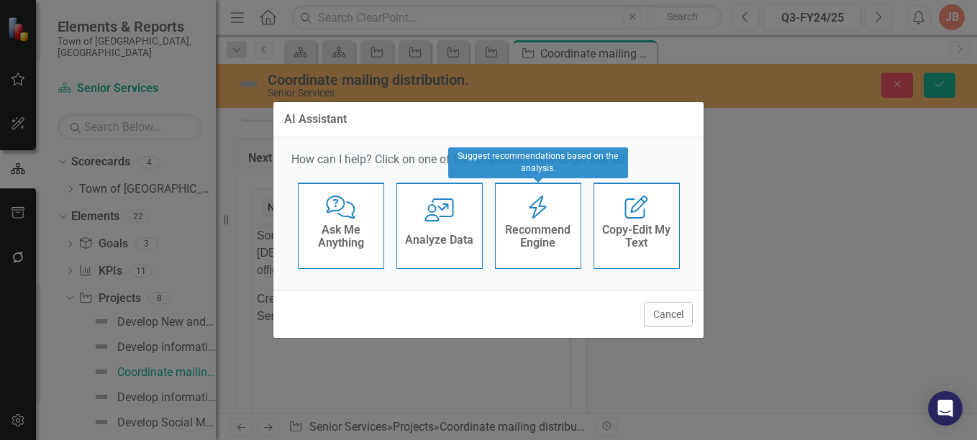
click at [541, 217] on icon "Recommend Engine" at bounding box center [538, 207] width 30 height 23
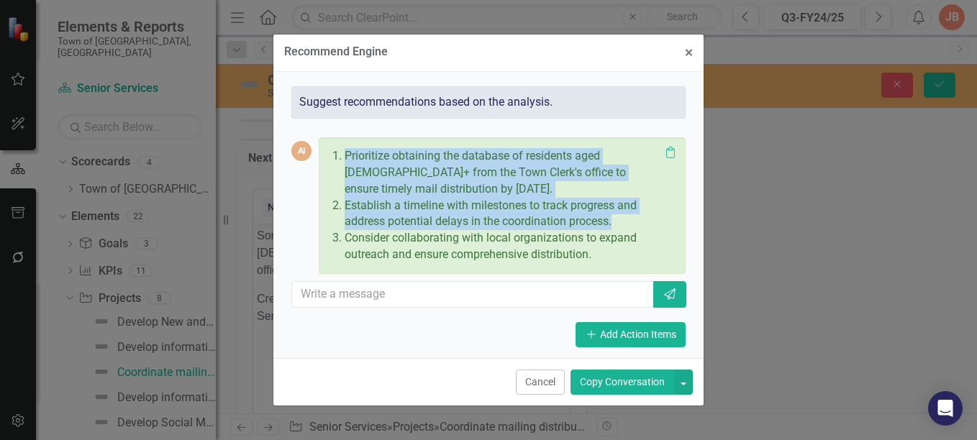
drag, startPoint x: 345, startPoint y: 154, endPoint x: 627, endPoint y: 224, distance: 290.6
click at [627, 224] on ol "Prioritize obtaining the database of residents aged [DEMOGRAPHIC_DATA]+ from th…" at bounding box center [498, 205] width 322 height 115
copy ol "Prioritize obtaining the database of residents aged [DEMOGRAPHIC_DATA]+ from th…"
click at [688, 50] on span "×" at bounding box center [689, 52] width 8 height 17
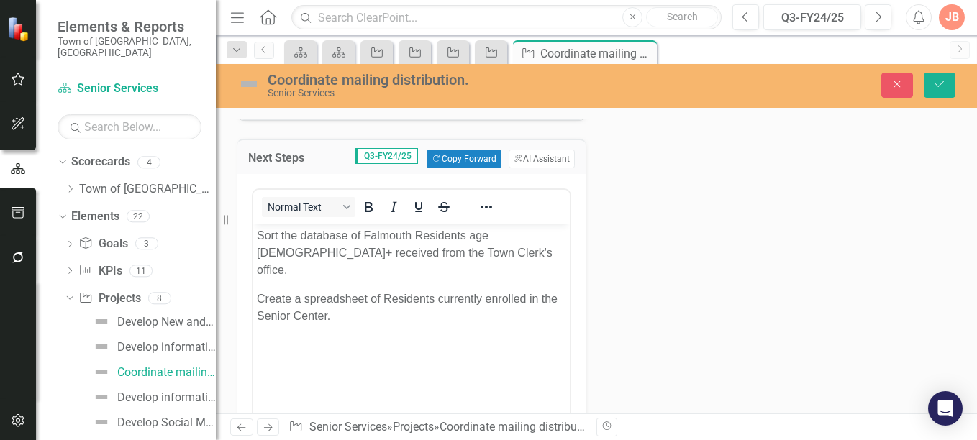
click at [374, 318] on body "Sort the database of Falmouth Residents age [DEMOGRAPHIC_DATA]+ received from t…" at bounding box center [411, 332] width 317 height 216
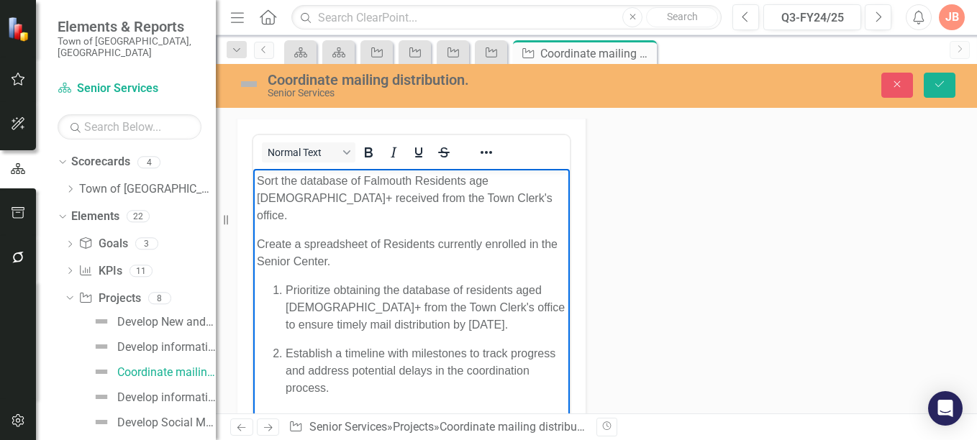
scroll to position [461, 0]
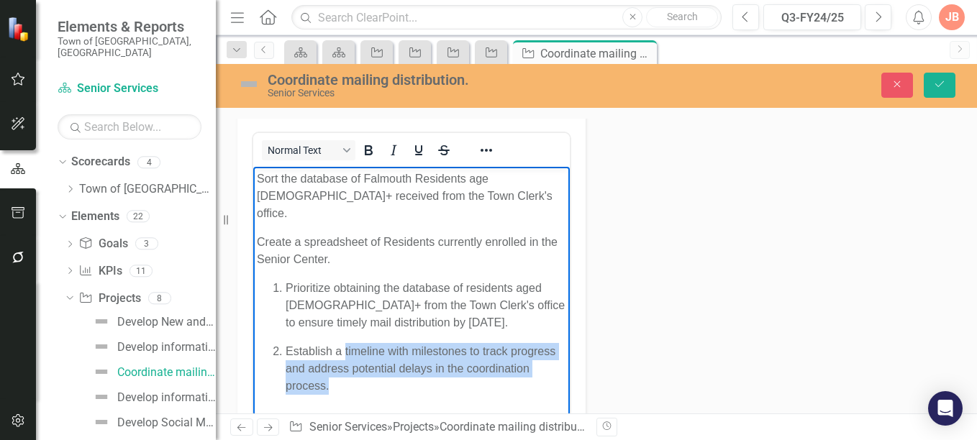
drag, startPoint x: 365, startPoint y: 366, endPoint x: 344, endPoint y: 327, distance: 43.5
click at [344, 343] on p "Establish a timeline with milestones to track progress and address potential de…" at bounding box center [426, 369] width 281 height 52
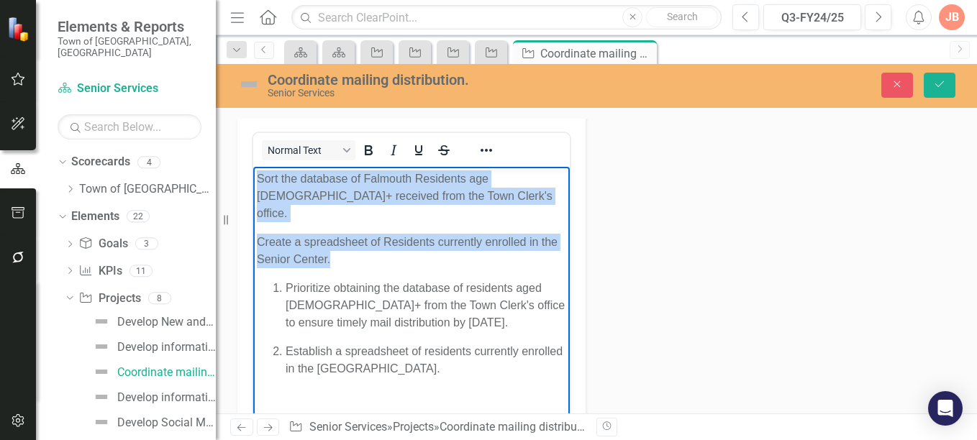
drag, startPoint x: 337, startPoint y: 240, endPoint x: 253, endPoint y: 178, distance: 104.5
click at [253, 178] on html "Sort the database of Falmouth Residents age [DEMOGRAPHIC_DATA]+ received from t…" at bounding box center [411, 280] width 317 height 226
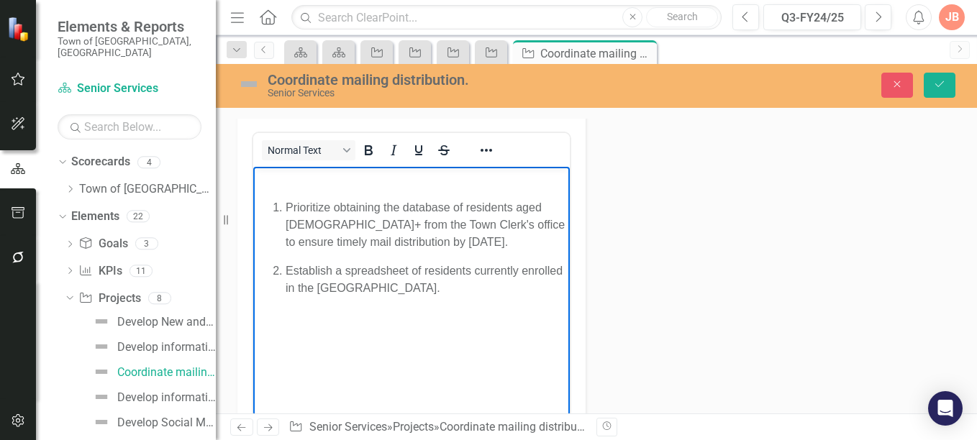
click at [379, 347] on body "Prioritize obtaining the database of residents aged [DEMOGRAPHIC_DATA]+ from th…" at bounding box center [411, 275] width 317 height 216
click at [283, 180] on p "Rich Text Area. Press ALT-0 for help." at bounding box center [411, 179] width 309 height 17
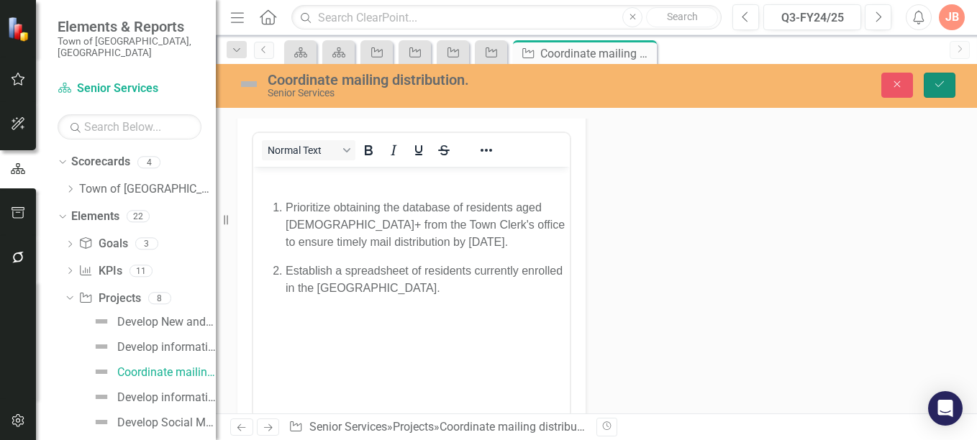
click at [946, 81] on icon "Save" at bounding box center [939, 84] width 13 height 10
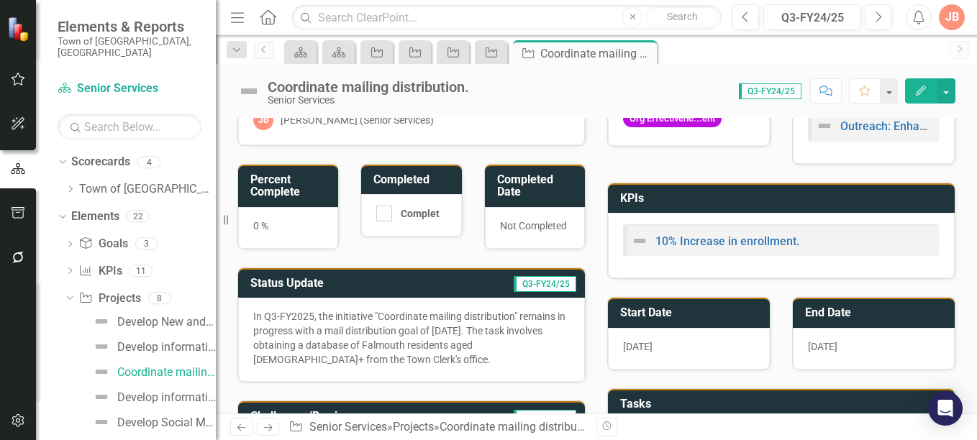
scroll to position [0, 0]
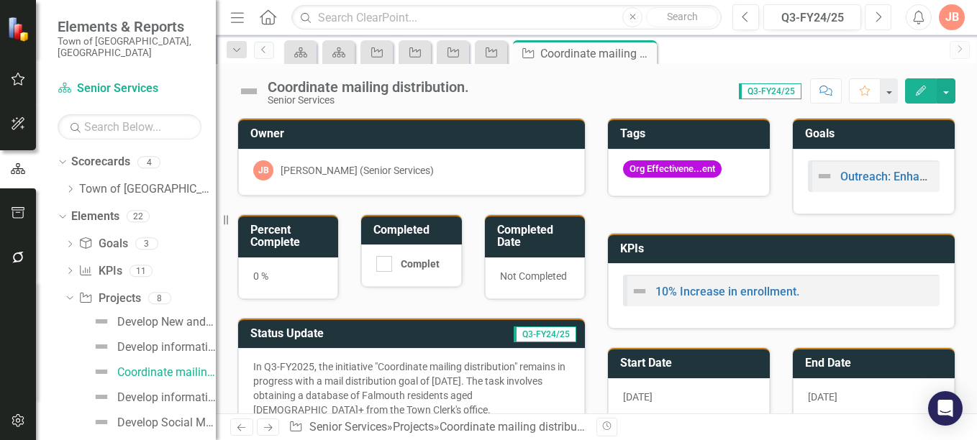
click at [878, 18] on icon "Next" at bounding box center [878, 17] width 8 height 13
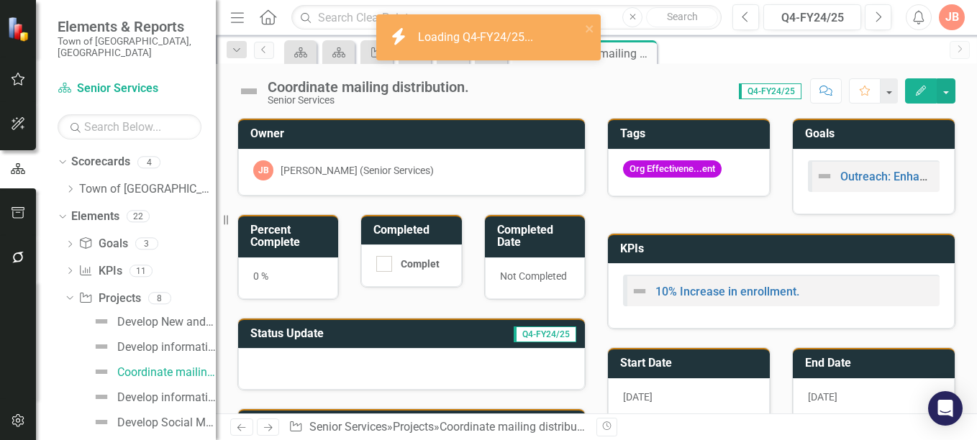
click at [412, 331] on h3 "Status Update" at bounding box center [337, 333] width 175 height 13
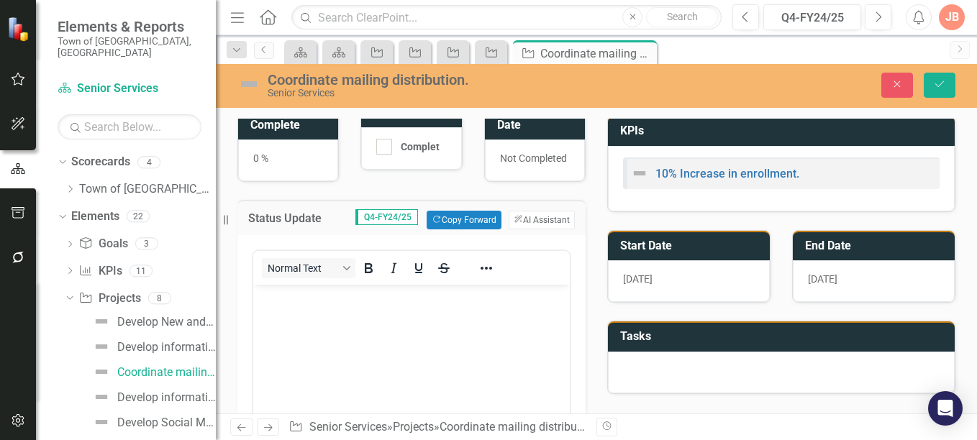
scroll to position [146, 0]
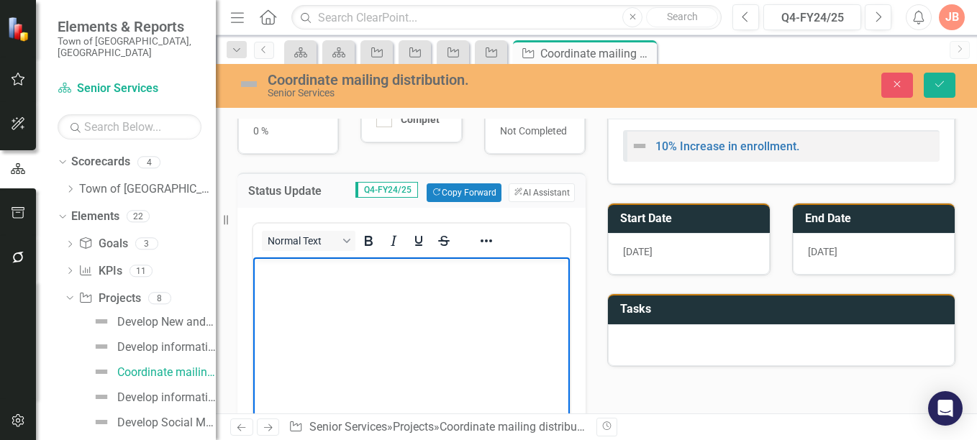
click at [321, 258] on body "Rich Text Area. Press ALT-0 for help." at bounding box center [411, 366] width 317 height 216
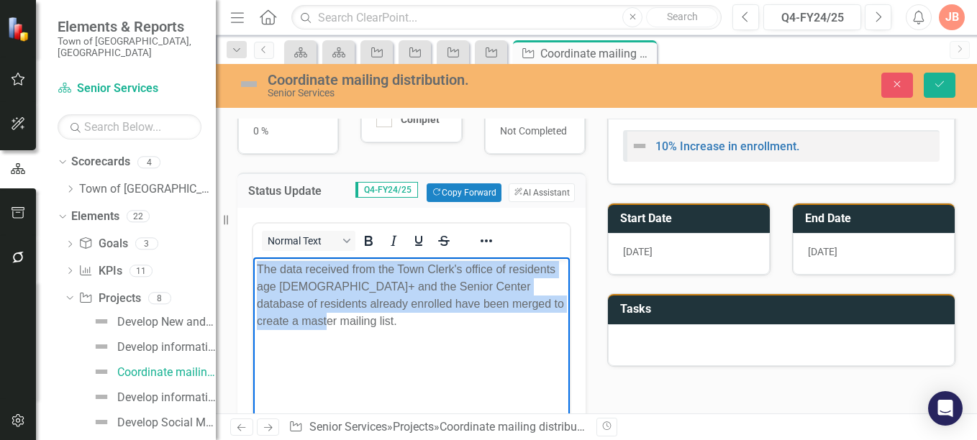
drag, startPoint x: 258, startPoint y: 268, endPoint x: 332, endPoint y: 322, distance: 91.1
click at [332, 322] on p "The data received from the Town Clerk's office of residents age [DEMOGRAPHIC_DA…" at bounding box center [411, 295] width 309 height 69
click at [317, 325] on p "The data received from the Town Clerk's office of residents age [DEMOGRAPHIC_DA…" at bounding box center [411, 295] width 309 height 69
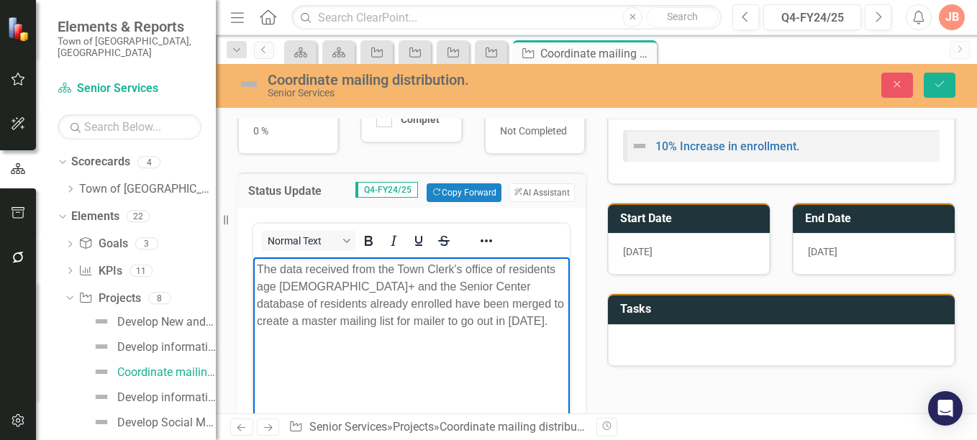
click at [499, 322] on p "The data received from the Town Clerk's office of residents age [DEMOGRAPHIC_DA…" at bounding box center [411, 295] width 309 height 69
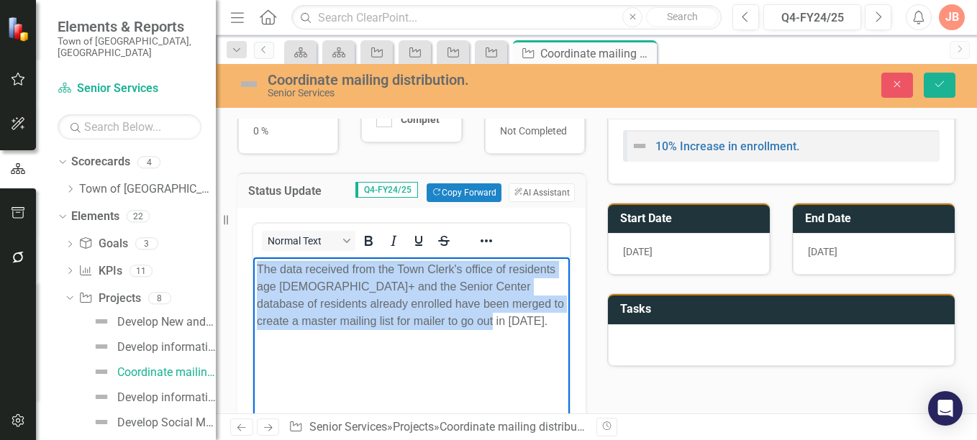
drag, startPoint x: 258, startPoint y: 269, endPoint x: 520, endPoint y: 314, distance: 265.7
click at [520, 314] on p "The data received from the Town Clerk's office of residents age [DEMOGRAPHIC_DA…" at bounding box center [411, 295] width 309 height 69
drag, startPoint x: 257, startPoint y: 266, endPoint x: 509, endPoint y: 319, distance: 257.4
click at [509, 319] on p "The data received from the Town Clerk's office of residents age [DEMOGRAPHIC_DA…" at bounding box center [411, 295] width 309 height 69
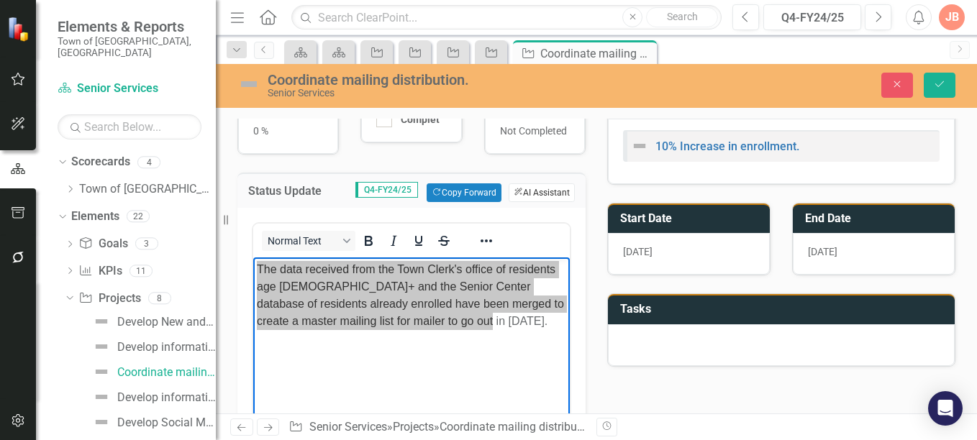
click at [543, 193] on button "ClearPoint AI AI Assistant" at bounding box center [542, 192] width 66 height 19
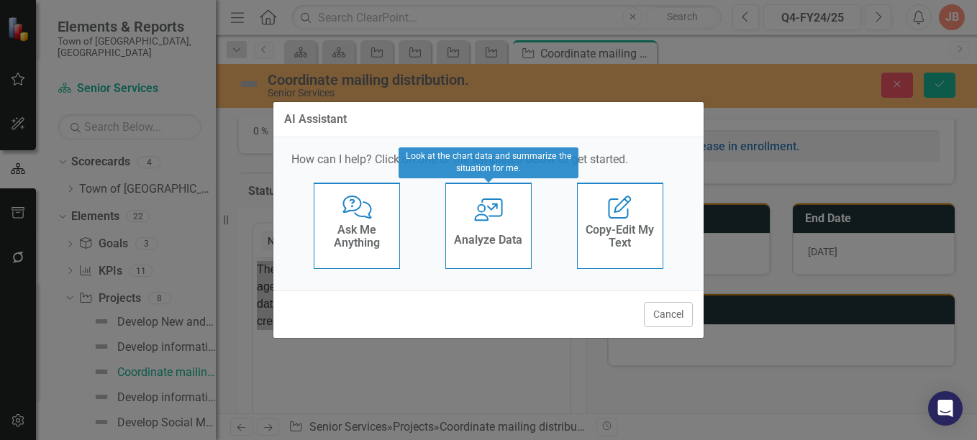
click at [471, 212] on div "User with Chart Analyze Data" at bounding box center [488, 226] width 86 height 86
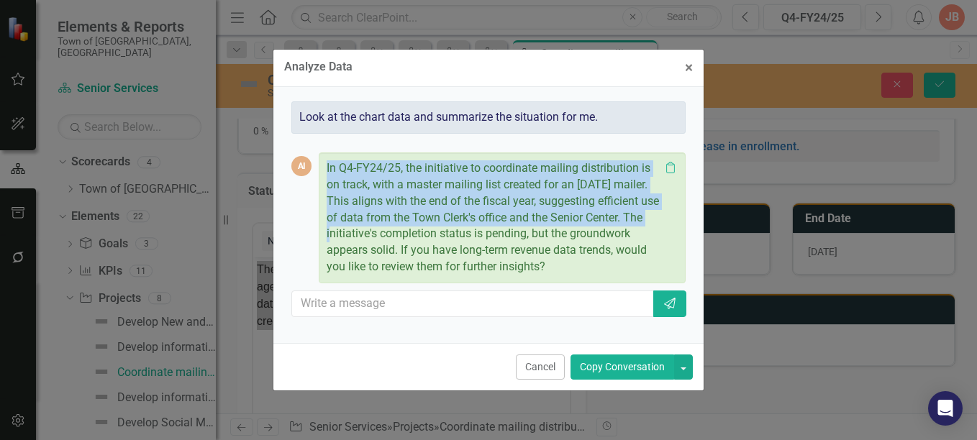
drag, startPoint x: 364, startPoint y: 236, endPoint x: 317, endPoint y: 165, distance: 85.6
click at [317, 165] on div "AI In Q4-FY24/25, the initiative to coordinate mailing distribution is on track…" at bounding box center [488, 218] width 394 height 131
copy div "In Q4-FY24/25, the initiative to coordinate mailing distribution is on track, w…"
click at [687, 65] on span "×" at bounding box center [689, 67] width 8 height 17
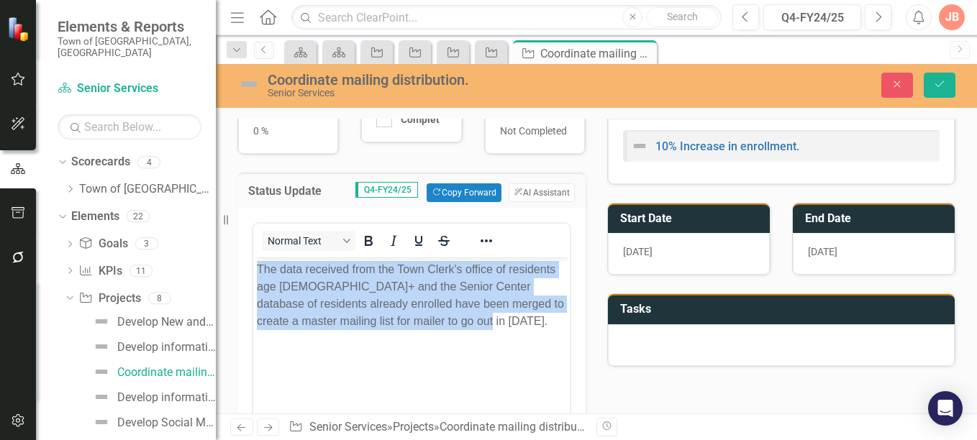
click at [334, 352] on body "The data received from the Town Clerk's office of residents age [DEMOGRAPHIC_DA…" at bounding box center [411, 366] width 317 height 216
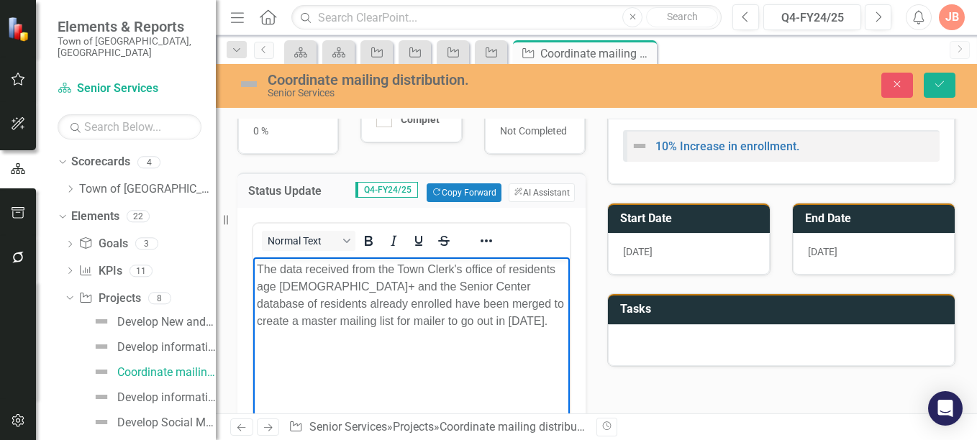
click at [332, 352] on body "The data received from the Town Clerk's office of residents age [DEMOGRAPHIC_DA…" at bounding box center [411, 366] width 317 height 216
click at [504, 329] on p "The data received from the Town Clerk's office of residents age [DEMOGRAPHIC_DA…" at bounding box center [411, 295] width 309 height 69
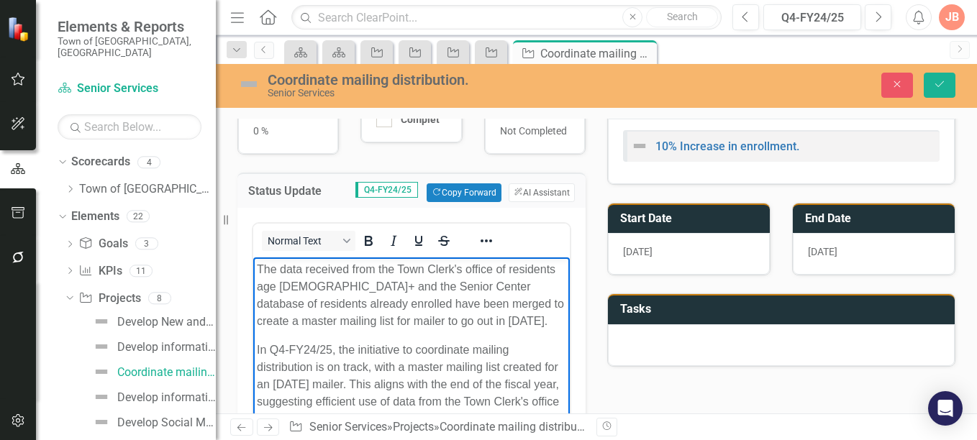
click at [319, 353] on p "In Q4-FY24/25, the initiative to coordinate mailing distribution is on track, w…" at bounding box center [411, 385] width 309 height 86
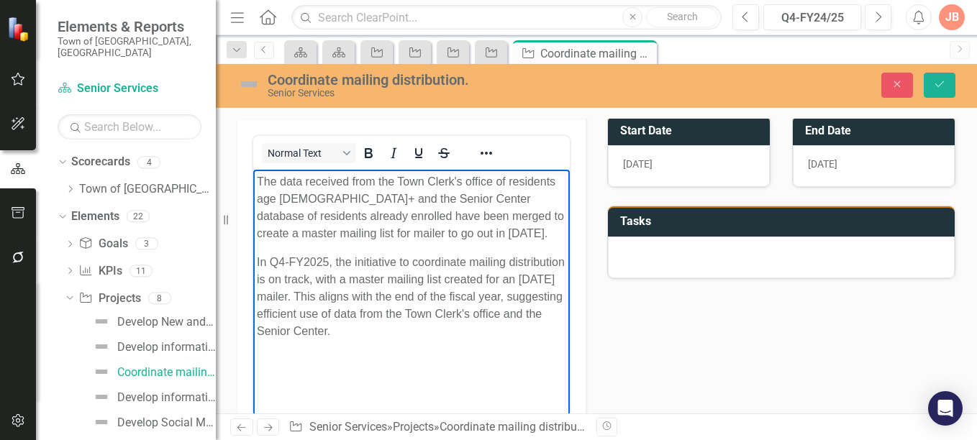
scroll to position [238, 0]
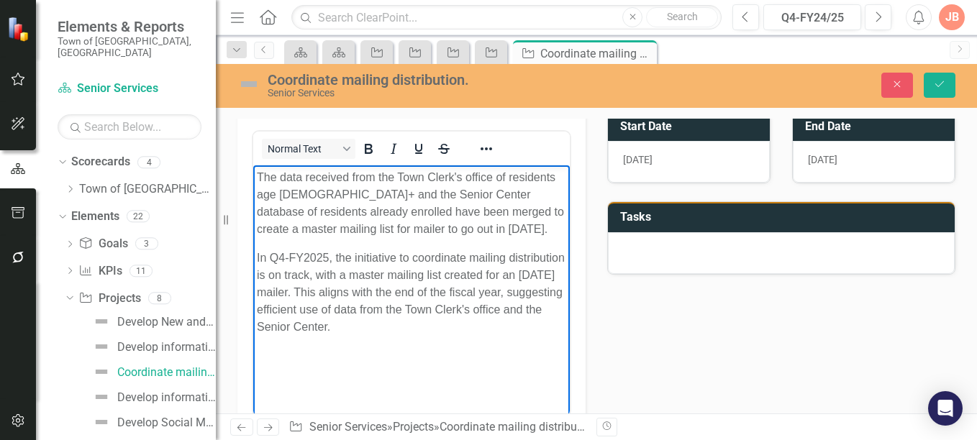
click at [540, 275] on p "In Q4-FY2025, the initiative to coordinate mailing distribution is on track, wi…" at bounding box center [411, 293] width 309 height 86
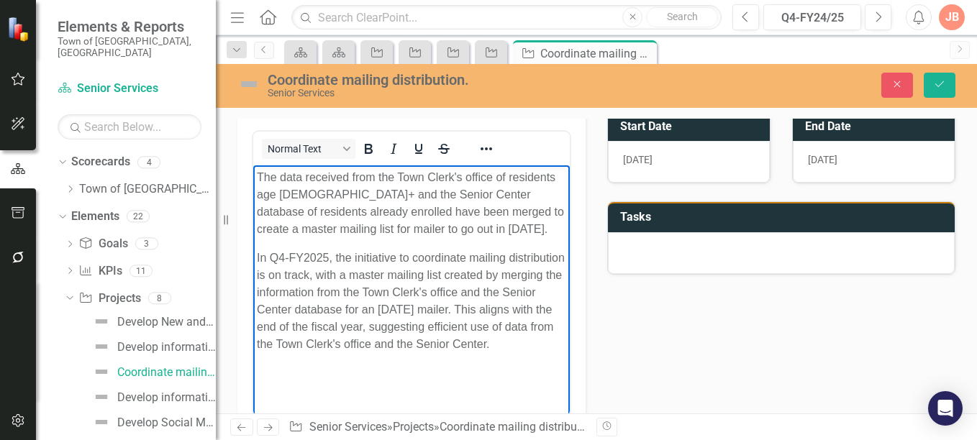
drag, startPoint x: 498, startPoint y: 355, endPoint x: 535, endPoint y: 309, distance: 58.9
click at [535, 309] on p "In Q4-FY2025, the initiative to coordinate mailing distribution is on track, wi…" at bounding box center [411, 302] width 309 height 104
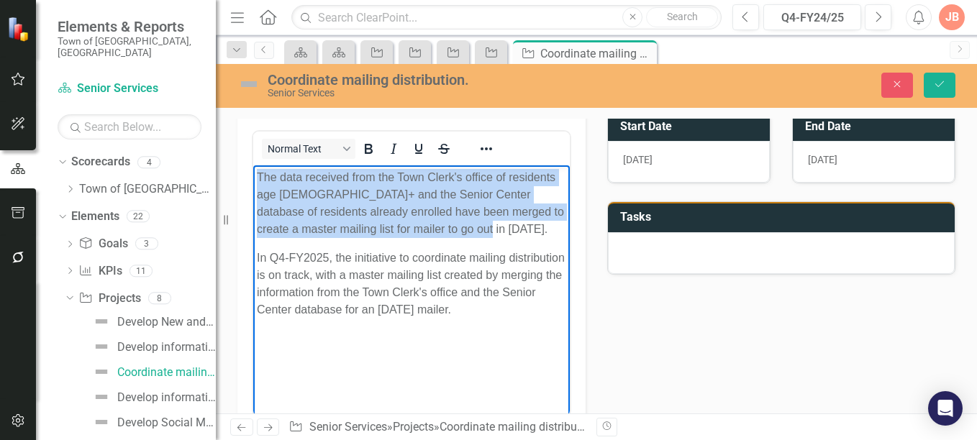
drag, startPoint x: 496, startPoint y: 230, endPoint x: 504, endPoint y: 342, distance: 111.9
click at [253, 176] on html "The data received from the Town Clerk's office of residents age [DEMOGRAPHIC_DA…" at bounding box center [411, 274] width 317 height 216
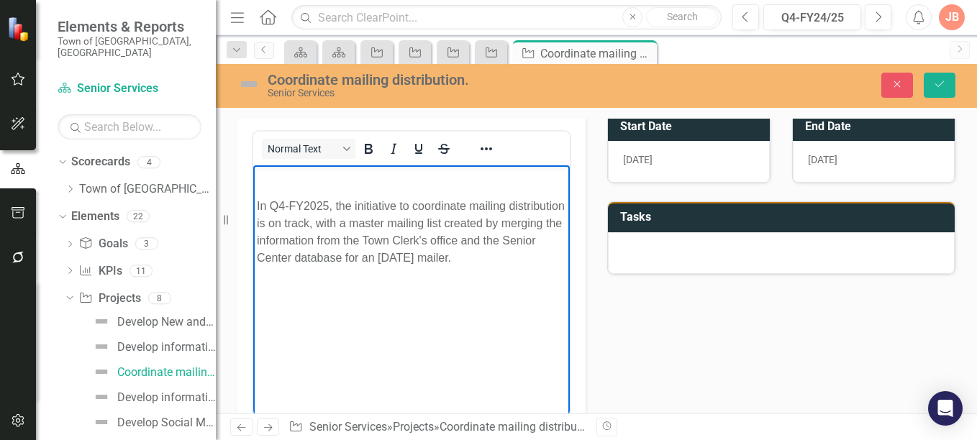
click at [255, 204] on body "In Q4-FY2025, the initiative to coordinate mailing distribution is on track, wi…" at bounding box center [411, 274] width 317 height 216
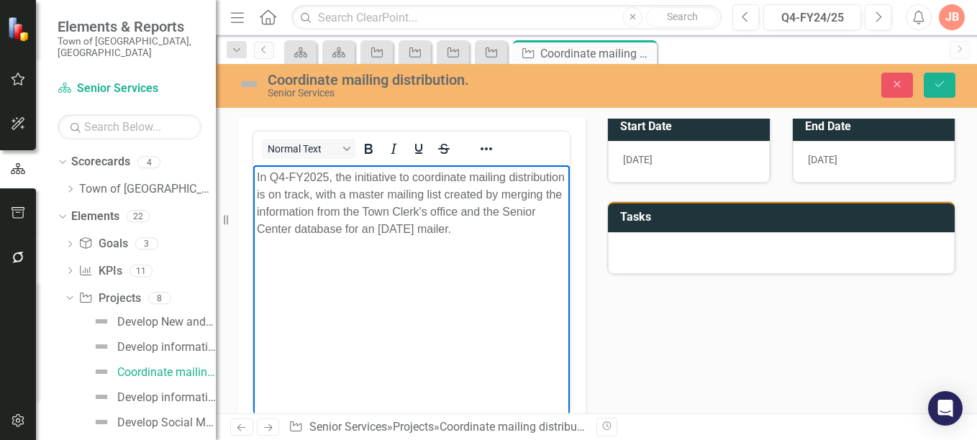
drag, startPoint x: 536, startPoint y: 227, endPoint x: 253, endPoint y: 176, distance: 288.1
click at [253, 176] on html "In Q4-FY2025, the initiative to coordinate mailing distribution is on track, wi…" at bounding box center [411, 274] width 317 height 216
click at [527, 252] on body "In Q4-FY2025, the initiative to coordinate mailing distribution is on track, wi…" at bounding box center [411, 274] width 317 height 216
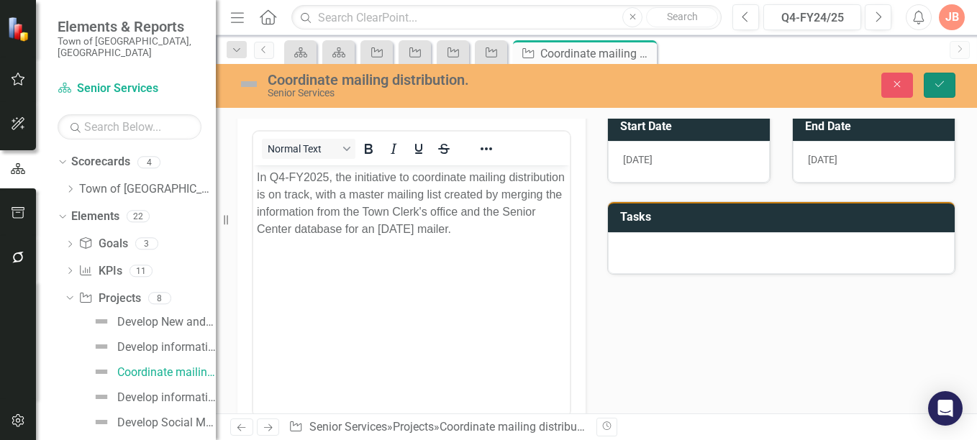
click at [941, 85] on icon "submit" at bounding box center [939, 84] width 9 height 6
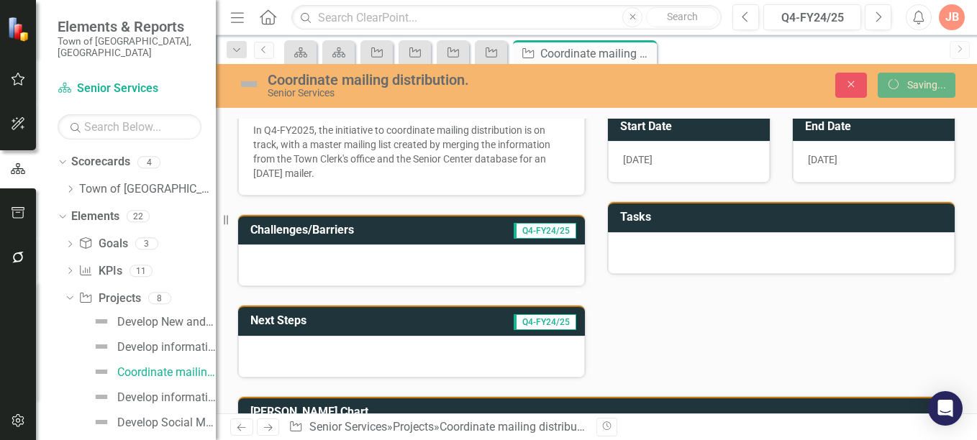
scroll to position [233, 0]
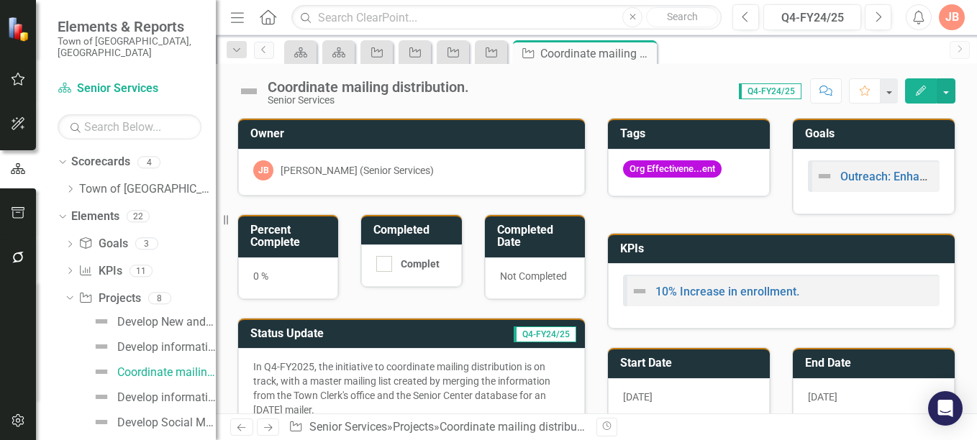
click at [415, 341] on td "Status Update" at bounding box center [337, 336] width 175 height 24
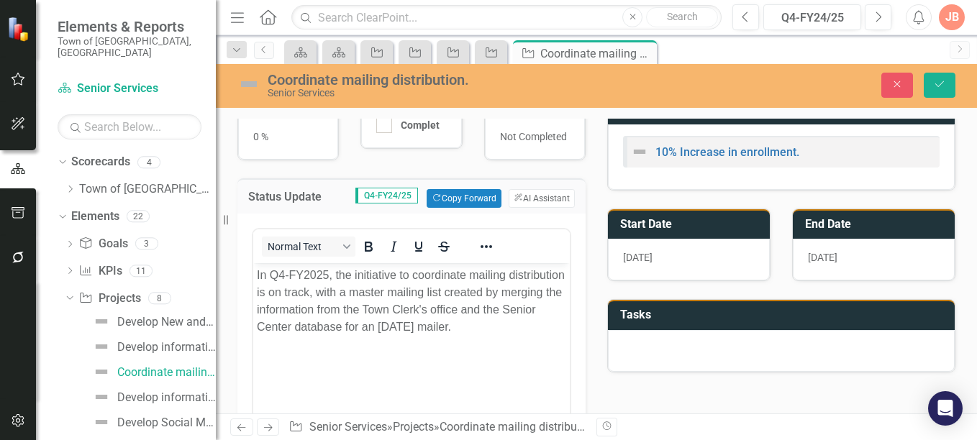
scroll to position [181, 0]
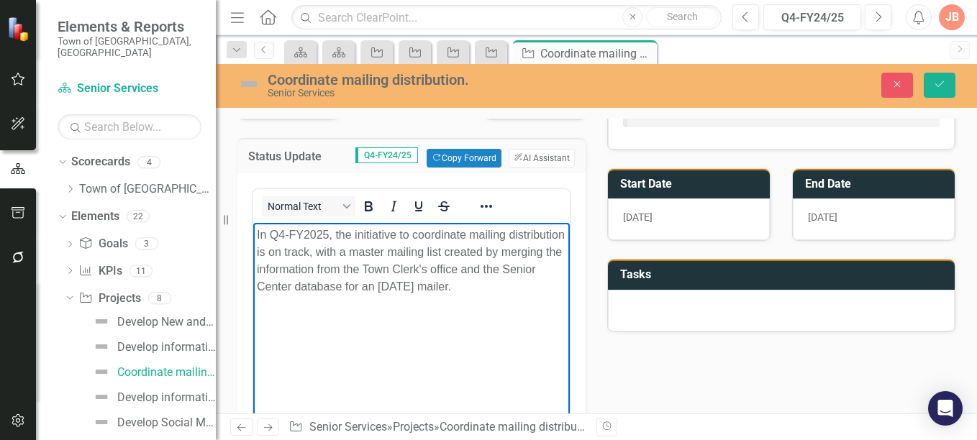
drag, startPoint x: 543, startPoint y: 287, endPoint x: 498, endPoint y: 463, distance: 181.2
click at [253, 239] on html "In Q4-FY2025, the initiative to coordinate mailing distribution is on track, wi…" at bounding box center [411, 331] width 317 height 216
click at [532, 156] on button "ClearPoint AI AI Assistant" at bounding box center [542, 158] width 66 height 19
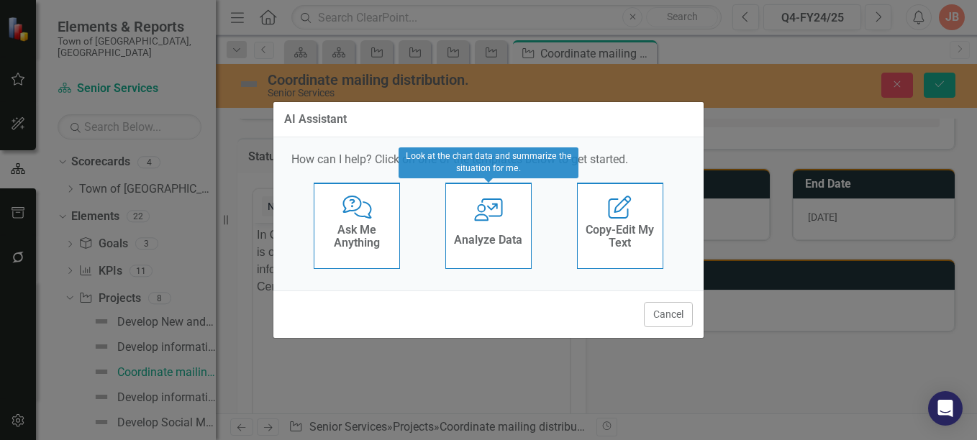
click at [486, 231] on div "Analyze Data" at bounding box center [488, 242] width 68 height 24
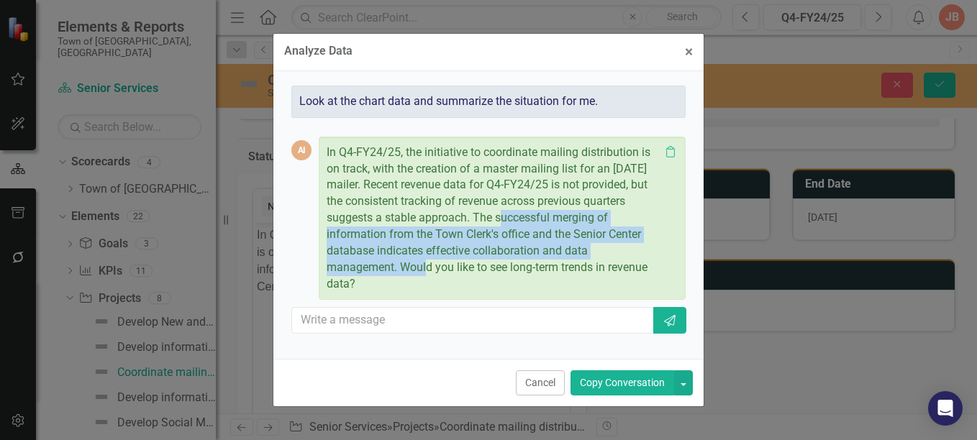
drag, startPoint x: 566, startPoint y: 217, endPoint x: 423, endPoint y: 274, distance: 153.4
click at [423, 274] on p "In Q4-FY24/25, the initiative to coordinate mailing distribution is on track, w…" at bounding box center [493, 219] width 333 height 148
copy p "The successful merging of information from the Town Clerk's office and the Seni…"
click at [685, 55] on span "×" at bounding box center [689, 51] width 8 height 17
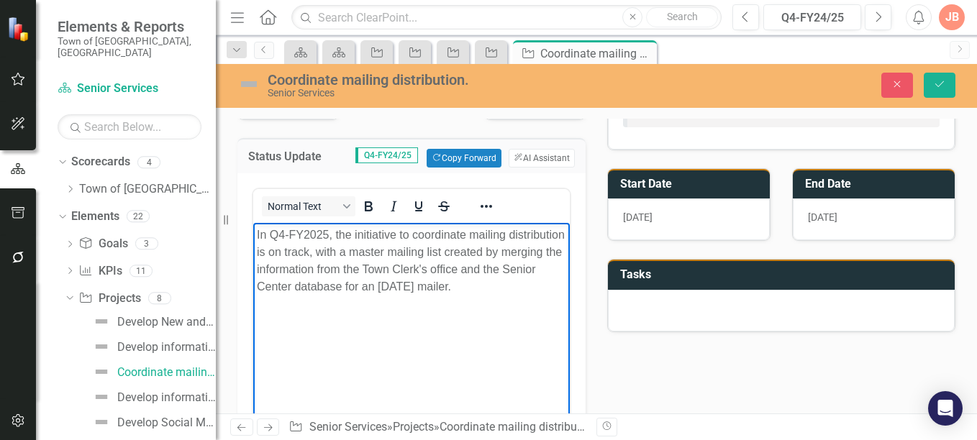
click at [363, 312] on body "In Q4-FY2025, the initiative to coordinate mailing distribution is on track, wi…" at bounding box center [411, 331] width 317 height 216
click at [363, 316] on body "In Q4-FY2025, the initiative to coordinate mailing distribution is on track, wi…" at bounding box center [411, 331] width 317 height 216
click at [541, 289] on p "In Q4-FY2025, the initiative to coordinate mailing distribution is on track, wi…" at bounding box center [411, 261] width 309 height 69
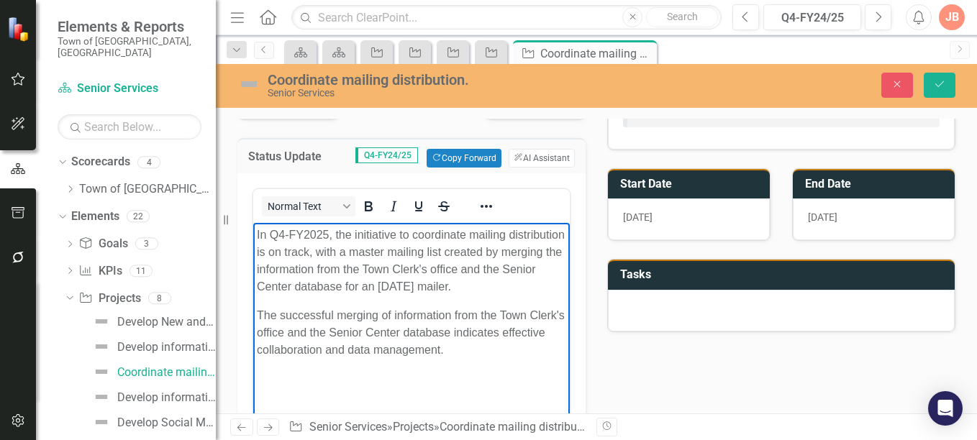
click at [366, 253] on p "In Q4-FY2025, the initiative to coordinate mailing distribution is on track, wi…" at bounding box center [411, 261] width 309 height 69
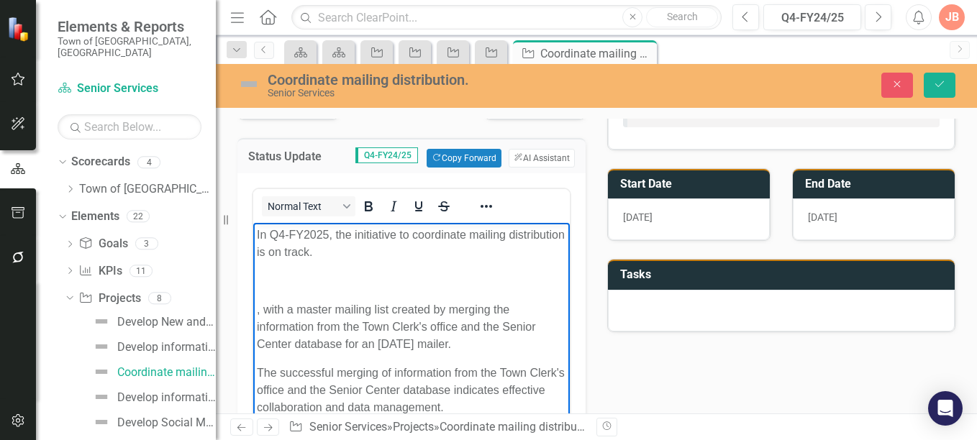
click at [391, 260] on p "In Q4-FY2025, the initiative to coordinate mailing distribution is on track." at bounding box center [411, 244] width 309 height 35
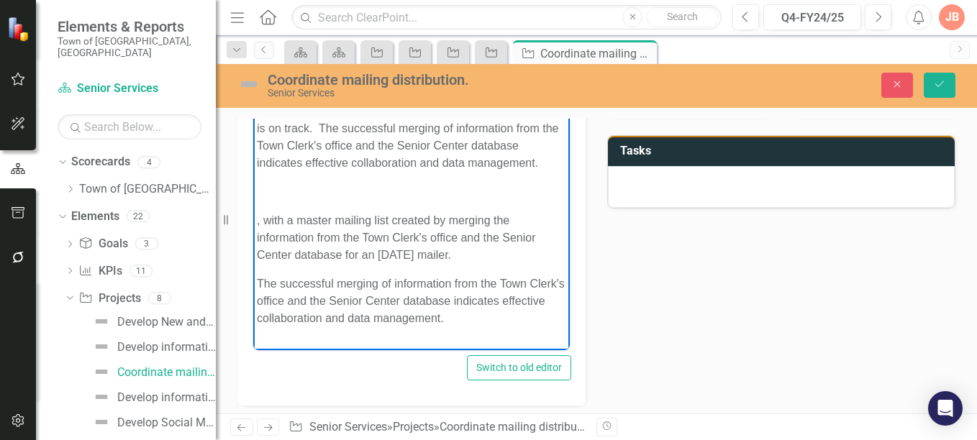
scroll to position [307, 0]
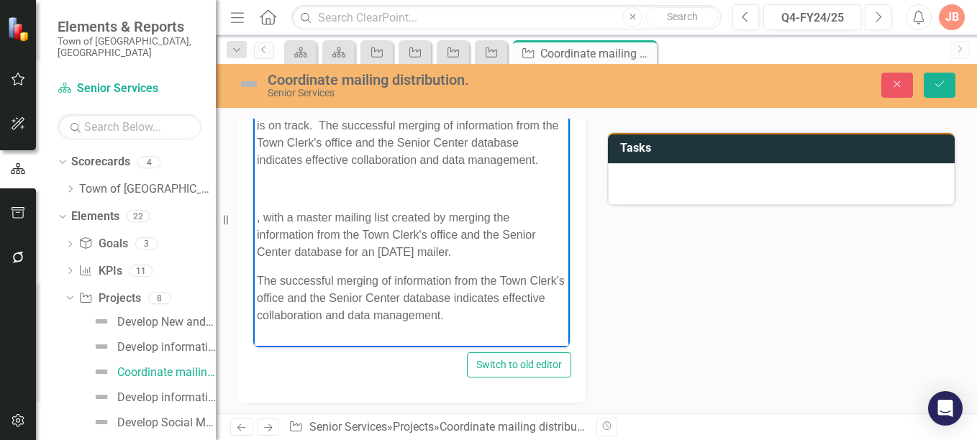
drag, startPoint x: 488, startPoint y: 266, endPoint x: 278, endPoint y: 229, distance: 212.7
click at [278, 229] on p ", with a master mailing list created by merging the information from the Town C…" at bounding box center [411, 235] width 309 height 52
click at [391, 198] on p "Rich Text Area. Press ALT-0 for help." at bounding box center [411, 189] width 309 height 17
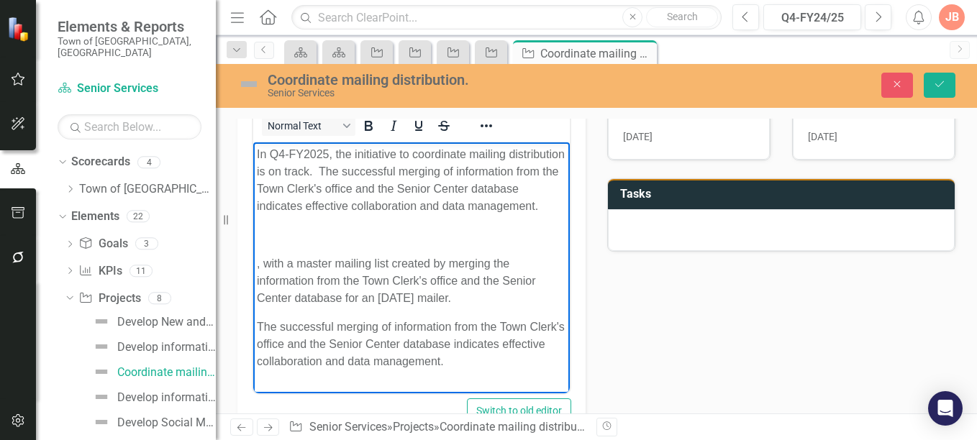
scroll to position [252, 0]
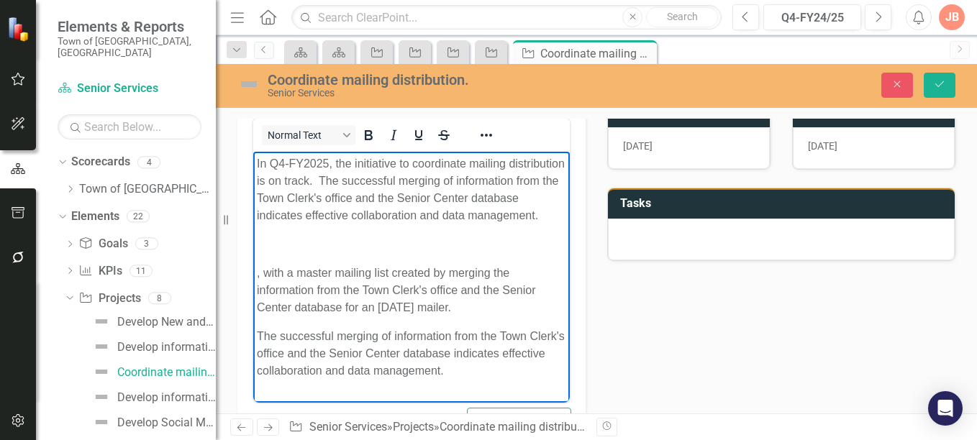
click at [366, 181] on p "In Q4-FY2025, the initiative to coordinate mailing distribution is on track. Th…" at bounding box center [411, 189] width 309 height 69
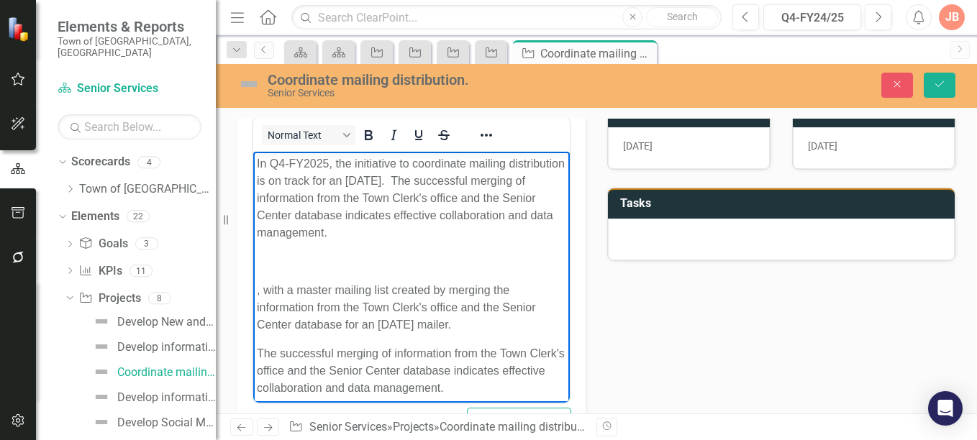
click at [401, 182] on p "In Q4-FY2025, the initiative to coordinate mailing distribution is on track for…" at bounding box center [411, 198] width 309 height 86
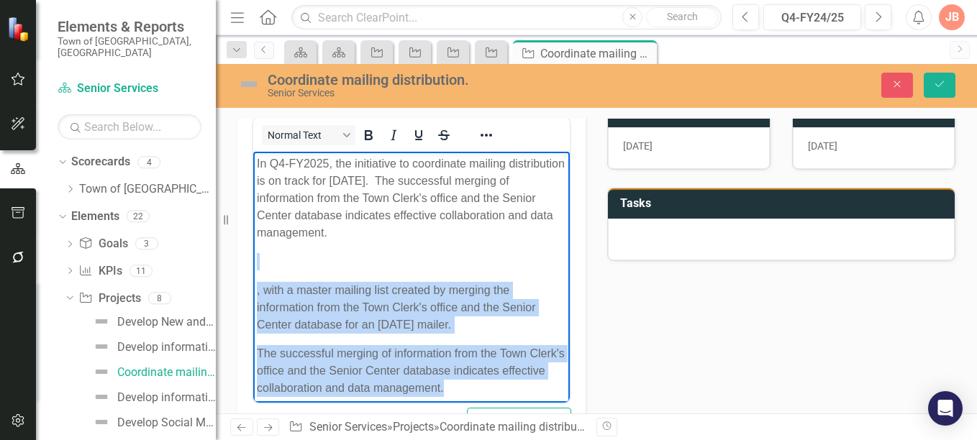
scroll to position [9, 0]
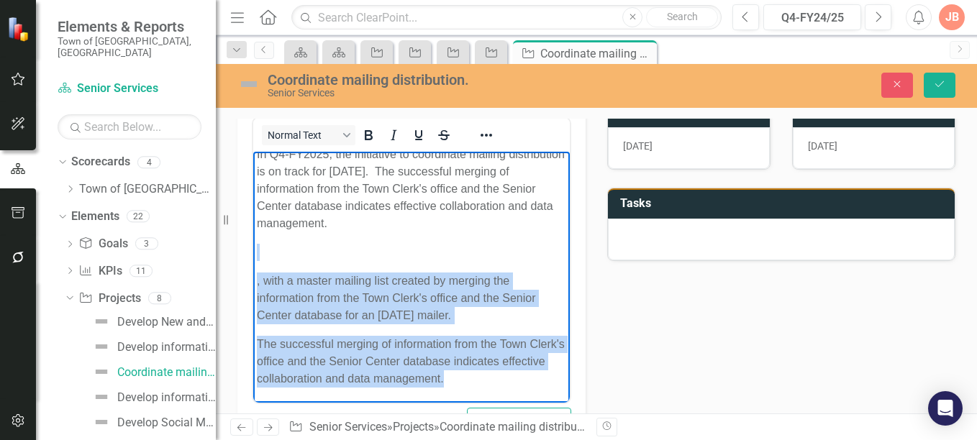
drag, startPoint x: 338, startPoint y: 264, endPoint x: 522, endPoint y: 391, distance: 224.0
click at [522, 391] on body "In Q4-FY2025, the initiative to coordinate mailing distribution is on track for…" at bounding box center [411, 272] width 317 height 260
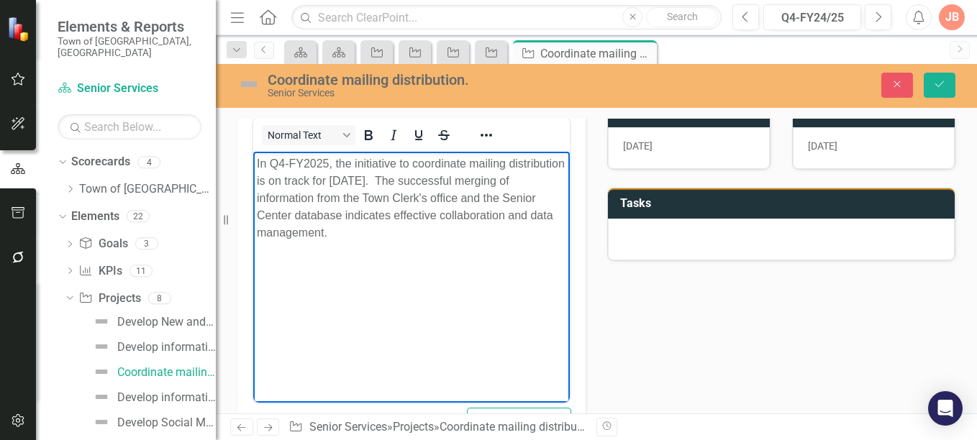
click at [255, 164] on body "In Q4-FY2025, the initiative to coordinate mailing distribution is on track for…" at bounding box center [411, 260] width 317 height 216
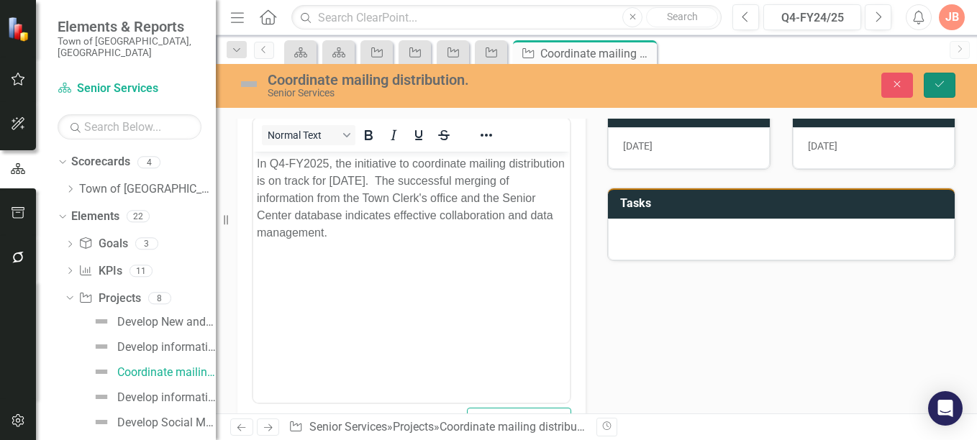
click at [935, 85] on icon "Save" at bounding box center [939, 84] width 13 height 10
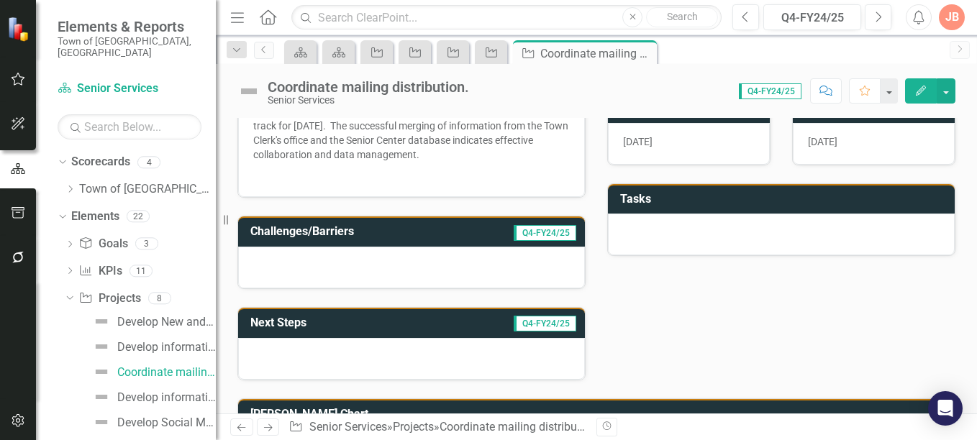
scroll to position [259, 0]
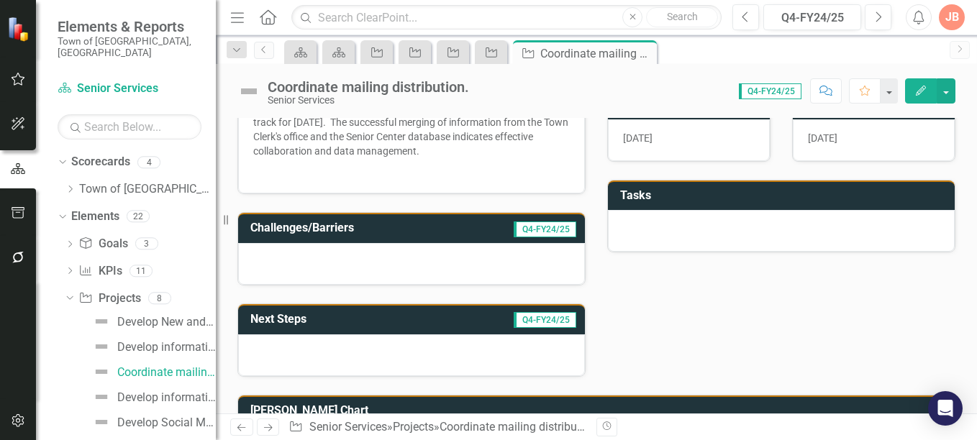
click at [276, 337] on div at bounding box center [411, 356] width 347 height 42
click at [318, 319] on h3 "Next Steps" at bounding box center [326, 319] width 153 height 13
click at [324, 317] on h3 "Next Steps" at bounding box center [326, 319] width 153 height 13
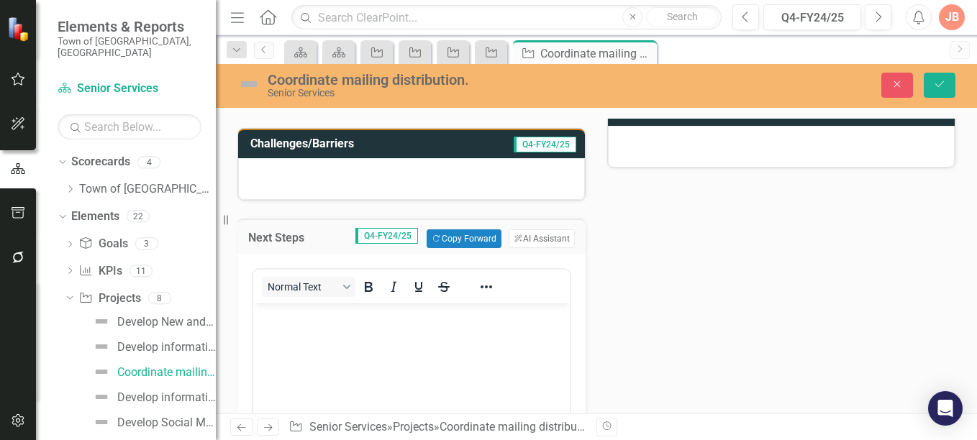
scroll to position [355, 0]
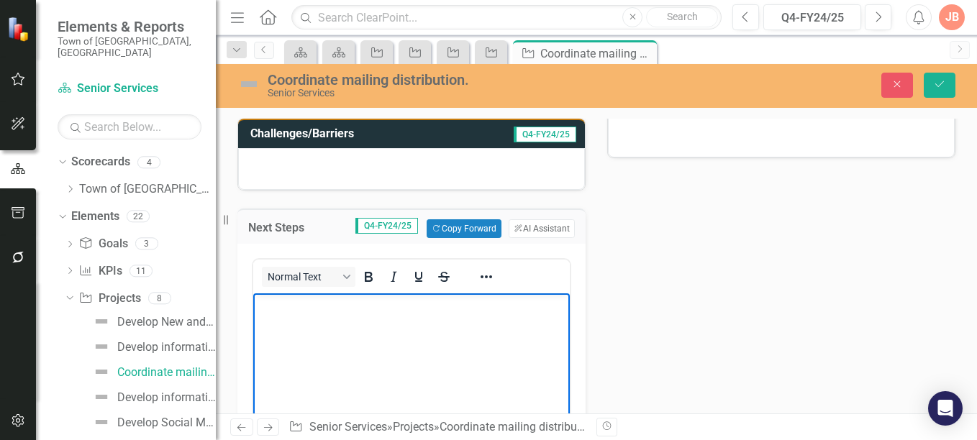
click at [352, 310] on p "Rich Text Area. Press ALT-0 for help." at bounding box center [411, 305] width 309 height 17
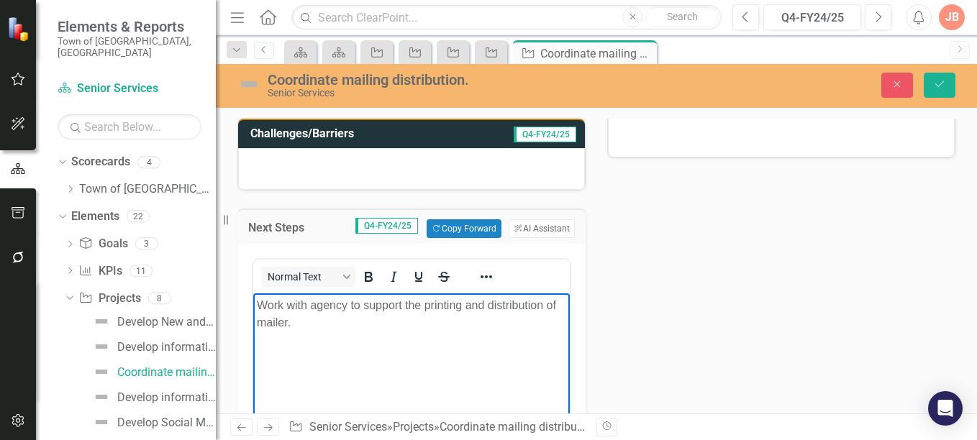
click at [257, 308] on p "Work with agency to support the printing and distribution of mailer." at bounding box center [411, 314] width 309 height 35
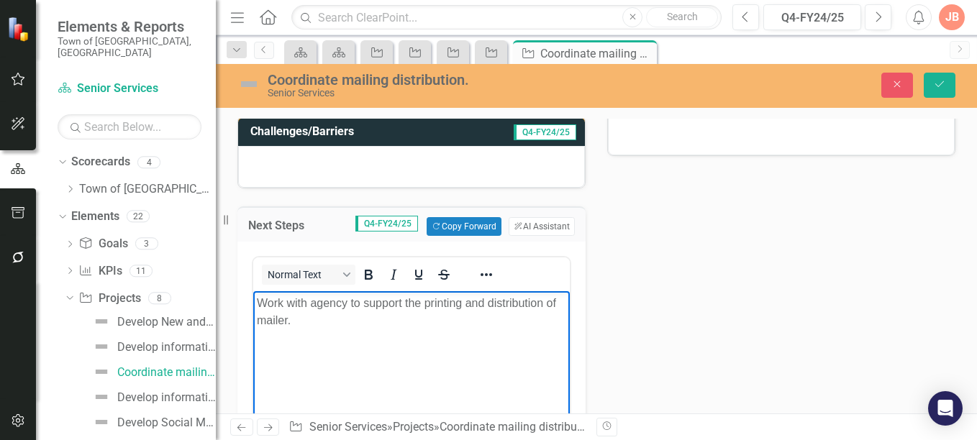
scroll to position [360, 0]
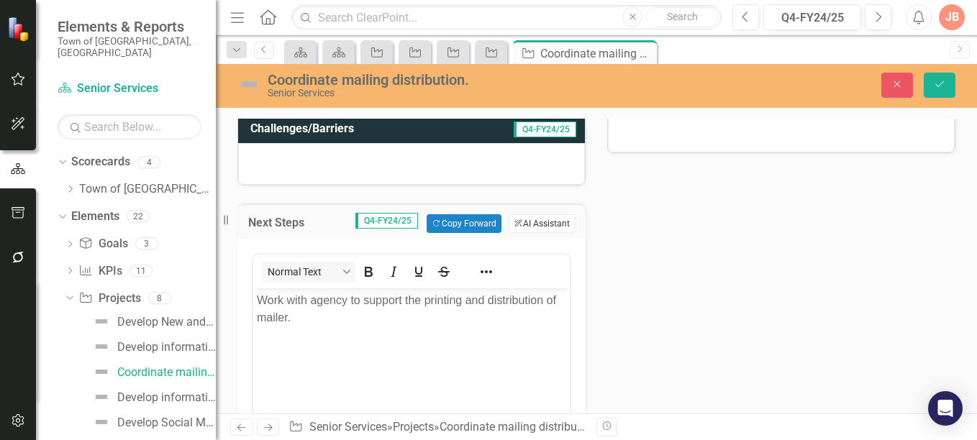
click at [544, 217] on button "ClearPoint AI AI Assistant" at bounding box center [542, 223] width 66 height 19
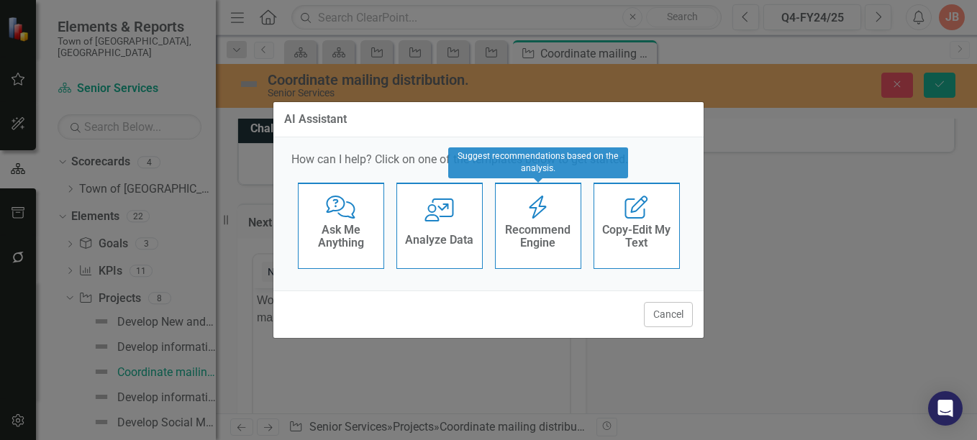
click at [536, 221] on div "Recommend Engine" at bounding box center [538, 238] width 71 height 36
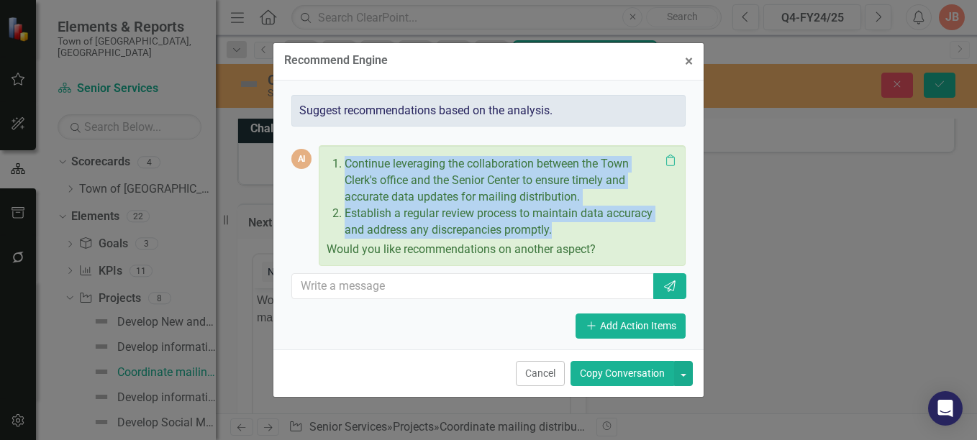
drag, startPoint x: 346, startPoint y: 163, endPoint x: 572, endPoint y: 233, distance: 236.5
click at [572, 233] on ol "Continue leveraging the collaboration between the Town Clerk's office and the S…" at bounding box center [498, 197] width 322 height 82
copy ol "Continue leveraging the collaboration between the Town Clerk's office and the S…"
click at [690, 58] on span "×" at bounding box center [689, 61] width 8 height 17
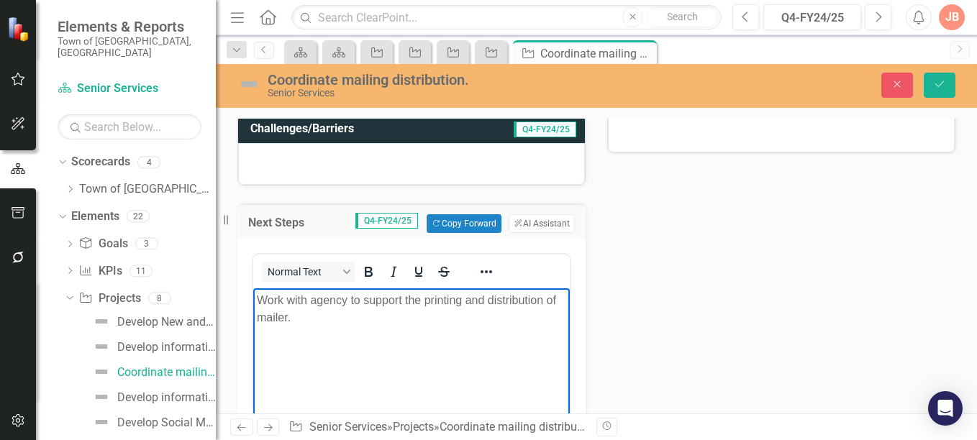
click at [289, 338] on body "Work with agency to support the printing and distribution of mailer." at bounding box center [411, 397] width 317 height 216
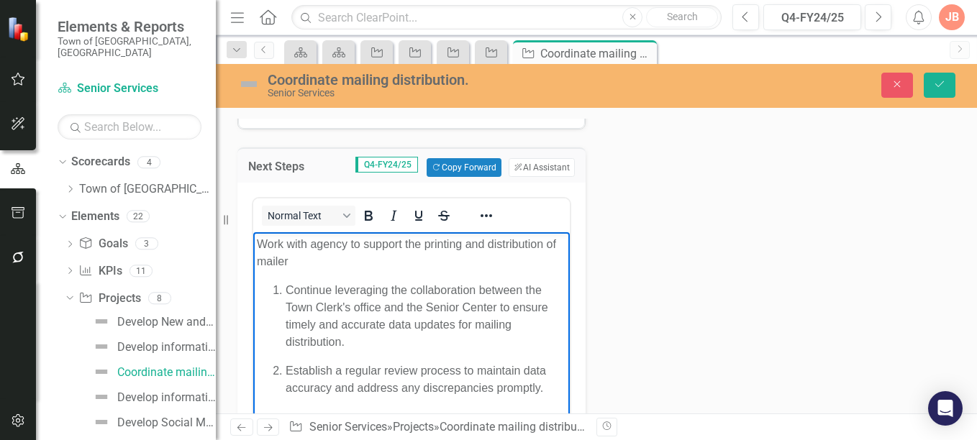
scroll to position [438, 0]
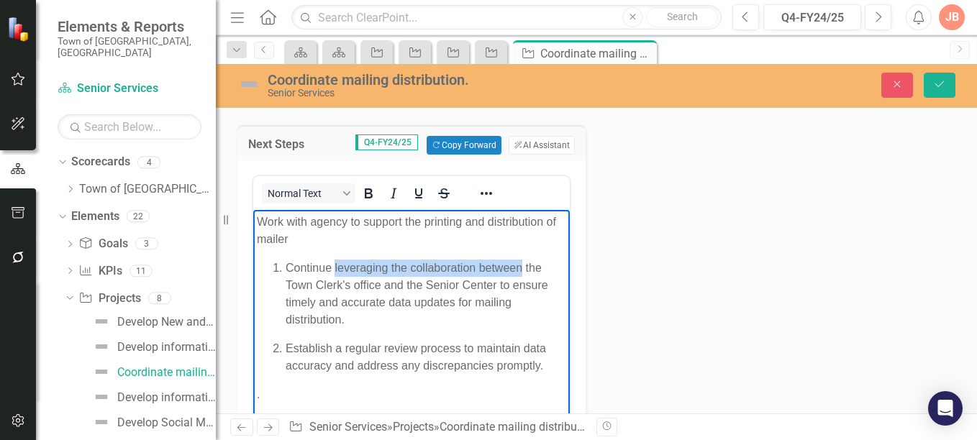
drag, startPoint x: 523, startPoint y: 263, endPoint x: 335, endPoint y: 271, distance: 188.7
click at [335, 271] on p "Continue leveraging the collaboration between the Town Clerk's office and the S…" at bounding box center [426, 294] width 281 height 69
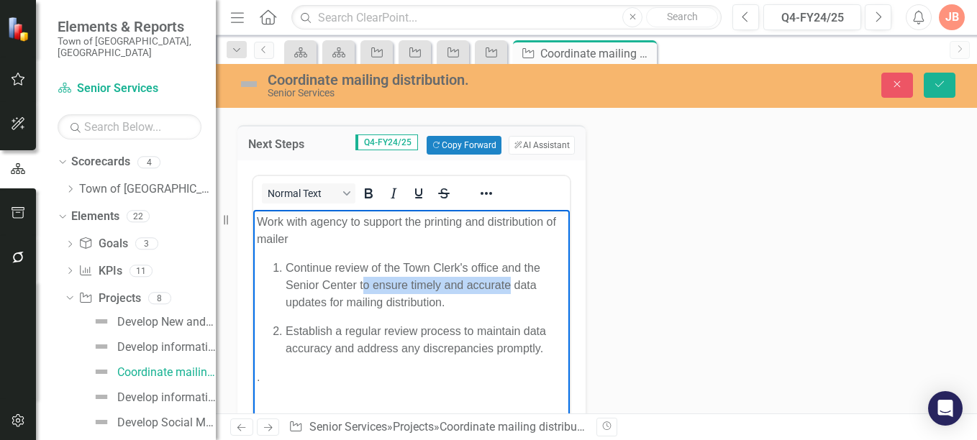
drag, startPoint x: 509, startPoint y: 285, endPoint x: 362, endPoint y: 288, distance: 146.8
click at [362, 288] on p "Continue review of the Town Clerk's office and the Senior Center to ensure time…" at bounding box center [426, 286] width 281 height 52
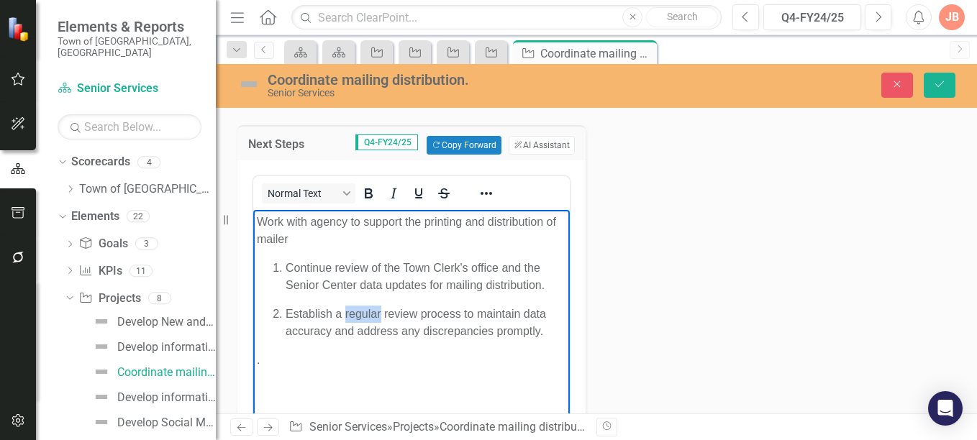
drag, startPoint x: 382, startPoint y: 312, endPoint x: 345, endPoint y: 309, distance: 37.5
click at [345, 309] on p "Establish a regular review process to maintain data accuracy and address any di…" at bounding box center [426, 323] width 281 height 35
click at [499, 333] on p "Establish a review process to maintain data accuracy and address any discrepanc…" at bounding box center [426, 323] width 281 height 35
click at [286, 312] on p "Establish a review process to maintain data accuracy and address any discrepanc…" at bounding box center [426, 323] width 281 height 35
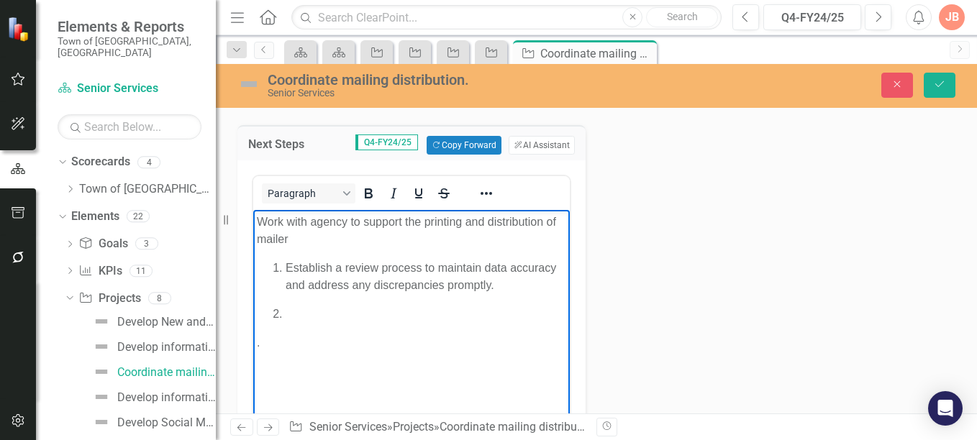
click at [292, 312] on li "Rich Text Area. Press ALT-0 for help." at bounding box center [426, 314] width 281 height 17
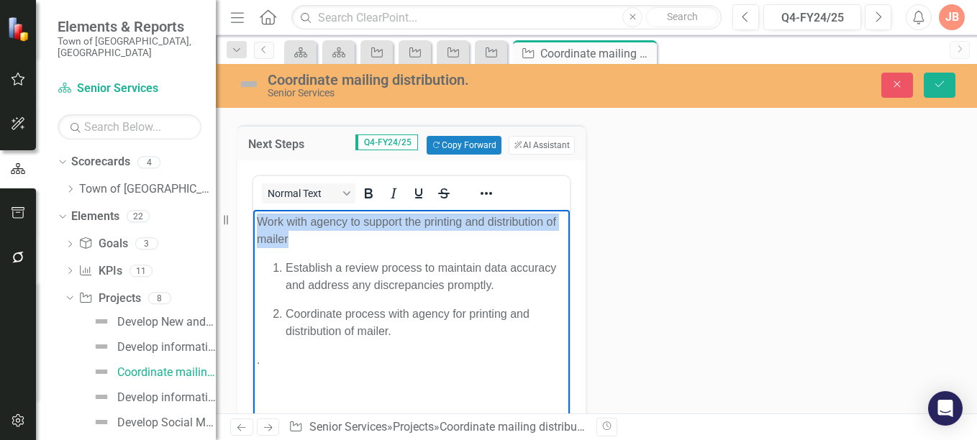
drag, startPoint x: 299, startPoint y: 239, endPoint x: 247, endPoint y: 226, distance: 53.4
click at [253, 226] on html "Work with agency to support the printing and distribution of mailer Establish a…" at bounding box center [411, 318] width 317 height 216
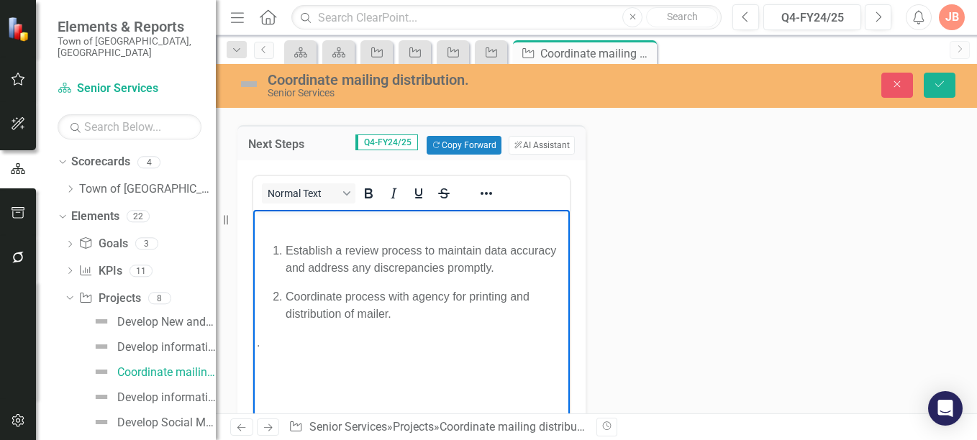
click at [268, 240] on body "Establish a review process to maintain data accuracy and address any discrepanc…" at bounding box center [411, 318] width 317 height 216
click at [935, 81] on icon "Save" at bounding box center [939, 84] width 13 height 10
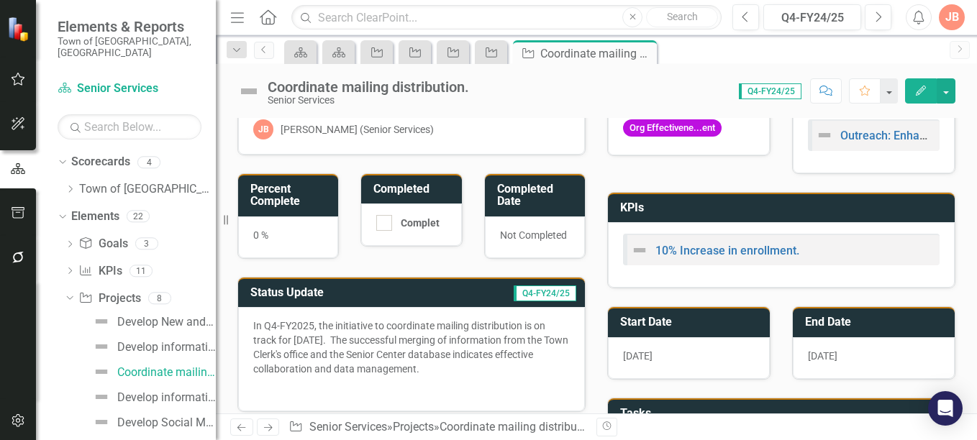
scroll to position [0, 0]
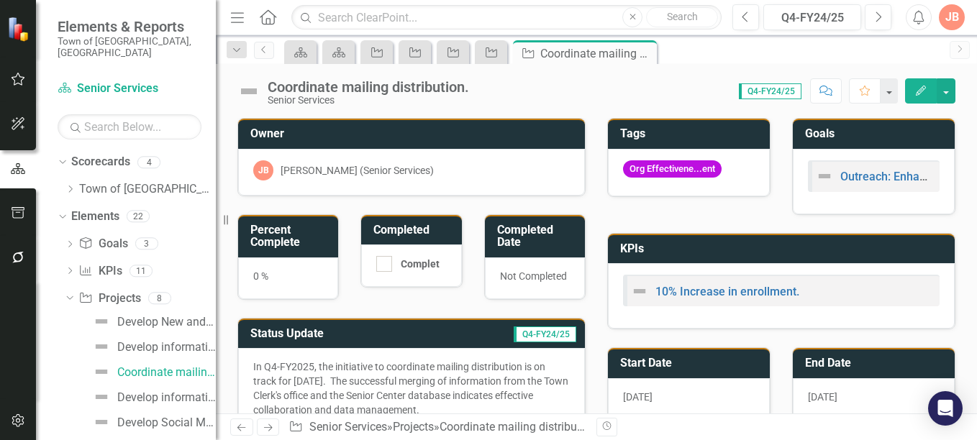
click at [310, 231] on h3 "Percent Complete" at bounding box center [290, 236] width 81 height 25
click at [317, 237] on h3 "Percent Complete" at bounding box center [290, 236] width 81 height 25
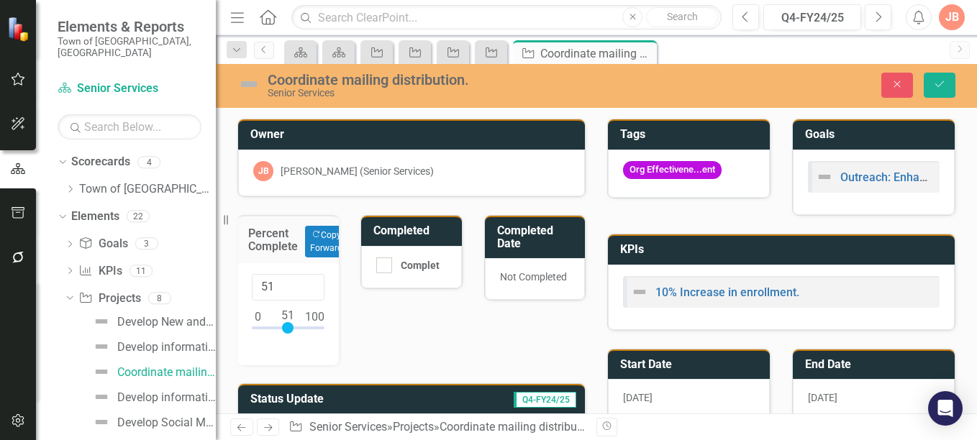
drag, startPoint x: 258, startPoint y: 326, endPoint x: 289, endPoint y: 327, distance: 30.3
click at [289, 327] on div at bounding box center [288, 328] width 12 height 12
click at [293, 290] on input "51" at bounding box center [288, 287] width 73 height 27
type input "50"
click at [309, 291] on input "50" at bounding box center [288, 287] width 73 height 27
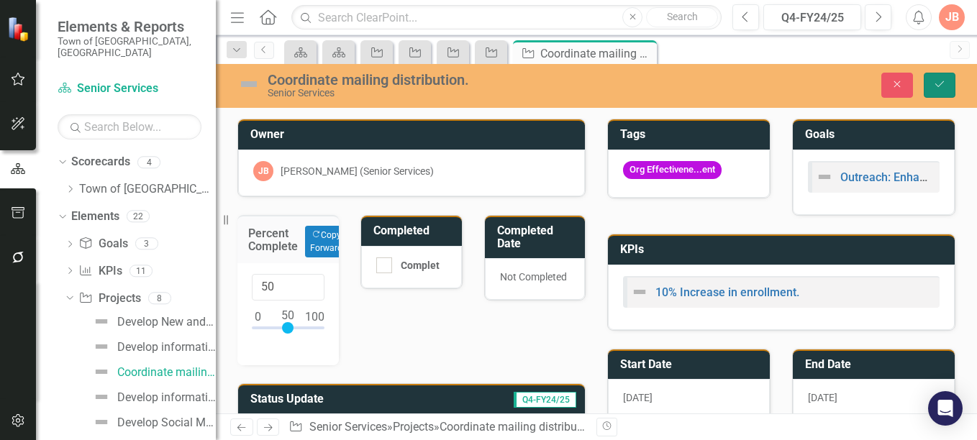
click at [941, 81] on icon "Save" at bounding box center [939, 84] width 13 height 10
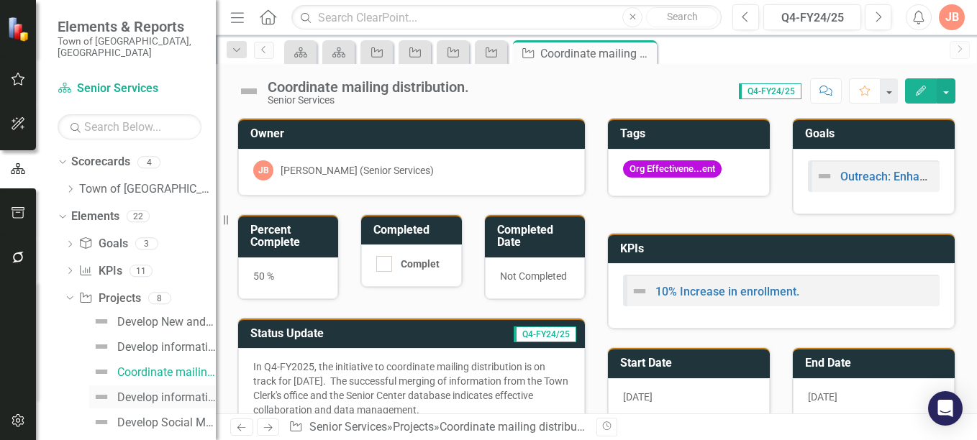
click at [137, 391] on div "Develop informational welcome letter to residents turning age [DEMOGRAPHIC_DATA…" at bounding box center [166, 397] width 99 height 13
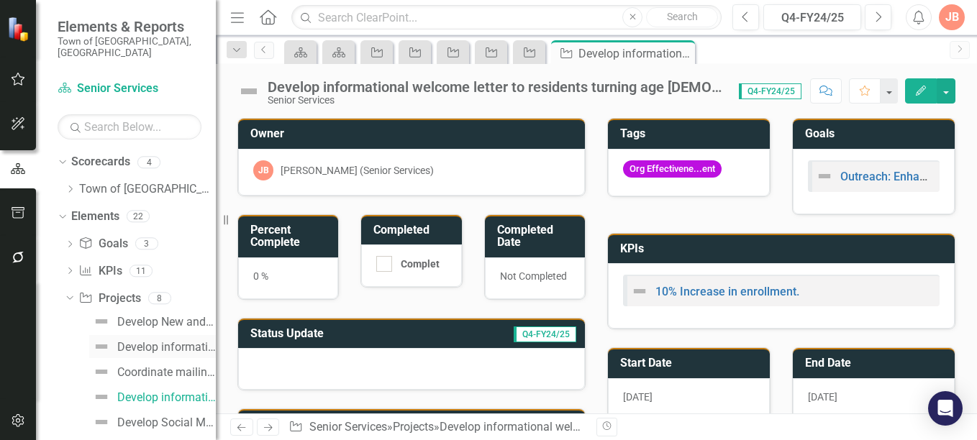
click at [147, 341] on div "Develop informational welcome letter to residents age [DEMOGRAPHIC_DATA]+ who a…" at bounding box center [166, 347] width 99 height 13
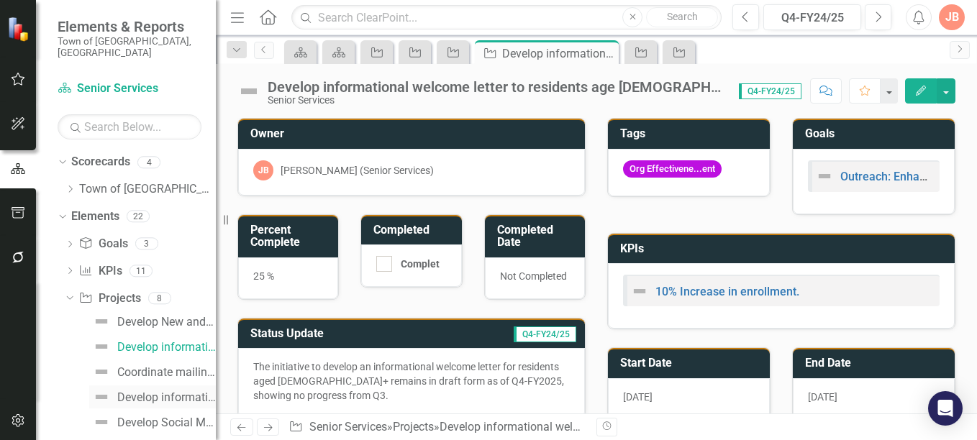
click at [145, 391] on div "Develop informational welcome letter to residents turning age [DEMOGRAPHIC_DATA…" at bounding box center [166, 397] width 99 height 13
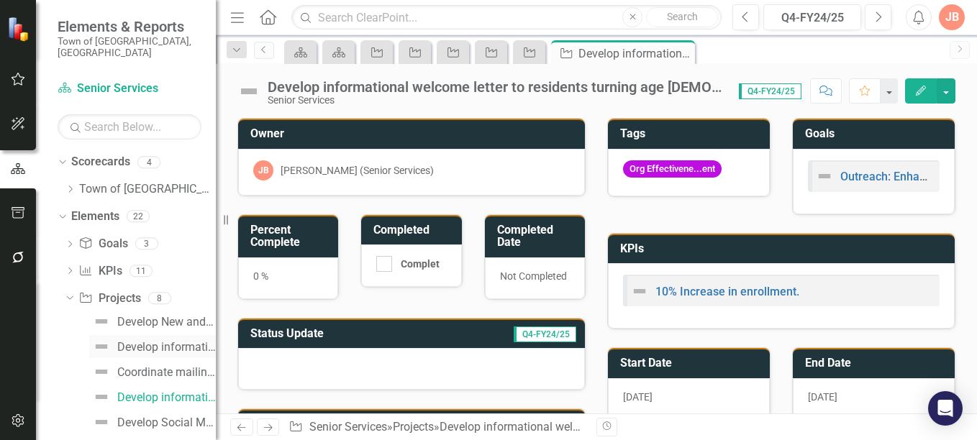
click at [137, 341] on div "Develop informational welcome letter to residents age [DEMOGRAPHIC_DATA]+ who a…" at bounding box center [166, 347] width 99 height 13
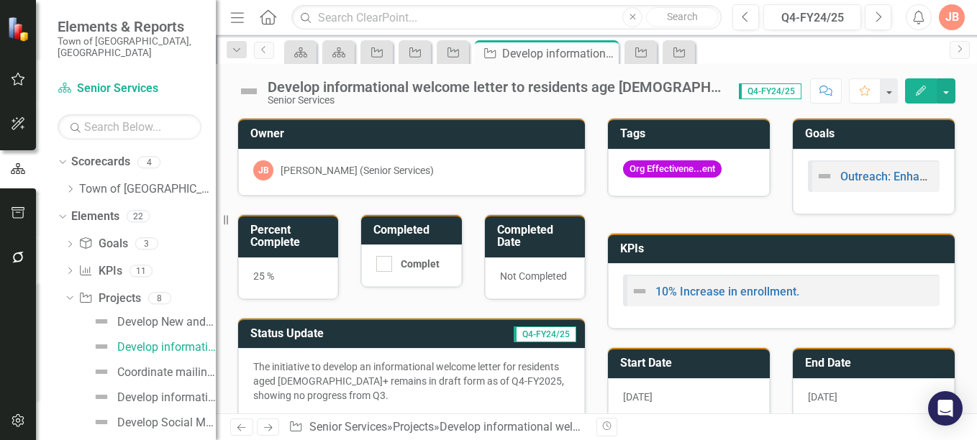
click at [925, 89] on icon "button" at bounding box center [921, 91] width 10 height 10
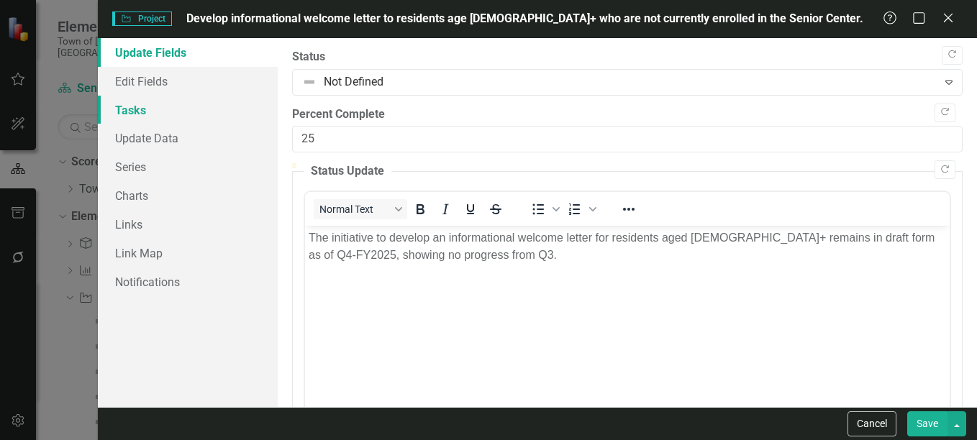
click at [145, 115] on link "Tasks" at bounding box center [188, 110] width 180 height 29
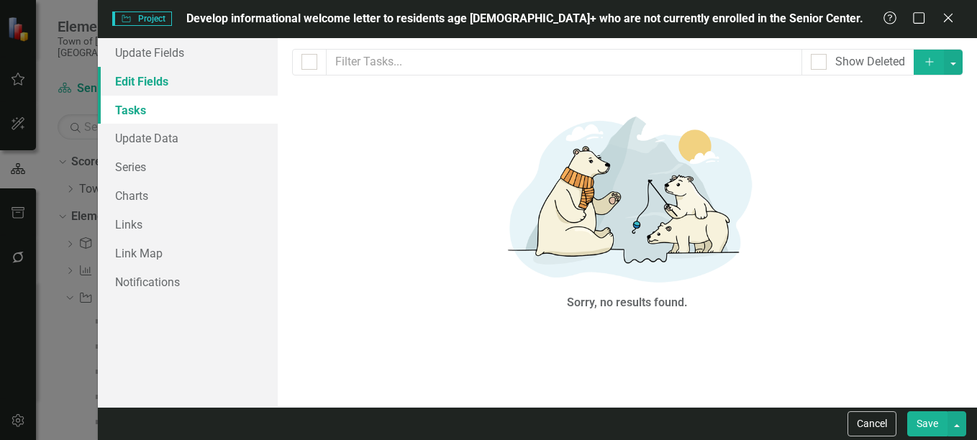
click at [155, 83] on link "Edit Fields" at bounding box center [188, 81] width 180 height 29
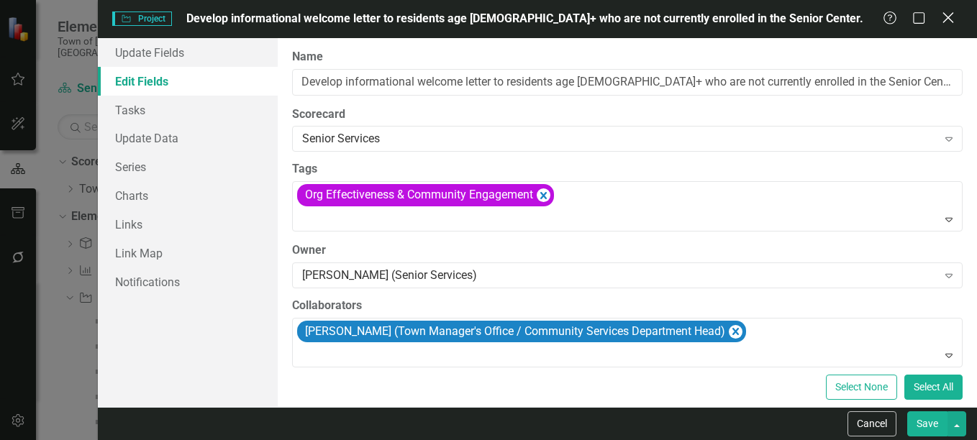
click at [950, 14] on icon "Close" at bounding box center [948, 18] width 18 height 14
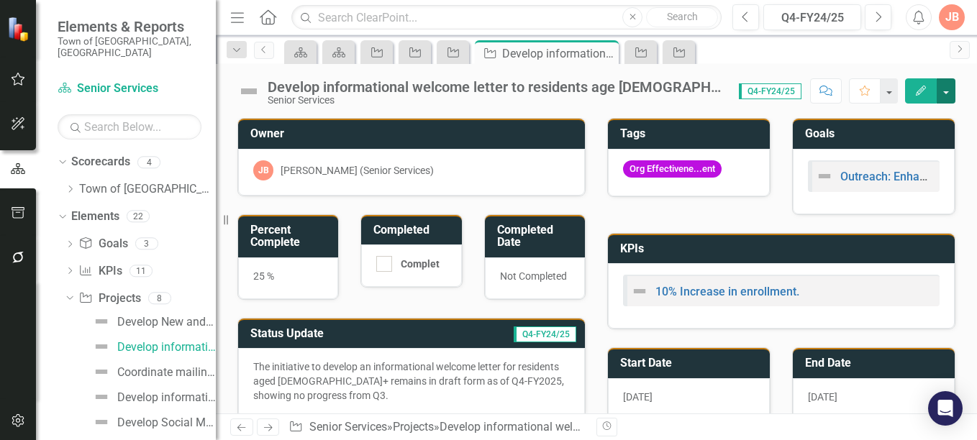
click at [945, 88] on button "button" at bounding box center [946, 90] width 19 height 25
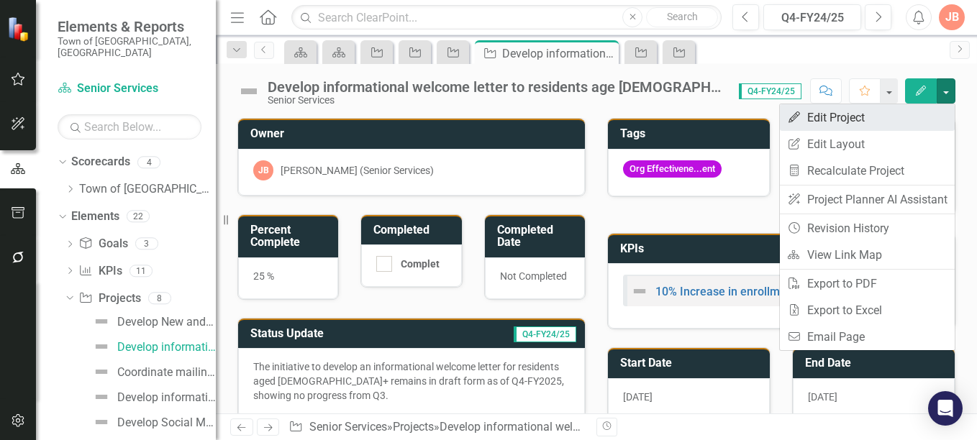
click at [861, 119] on link "Edit Edit Project" at bounding box center [867, 117] width 175 height 27
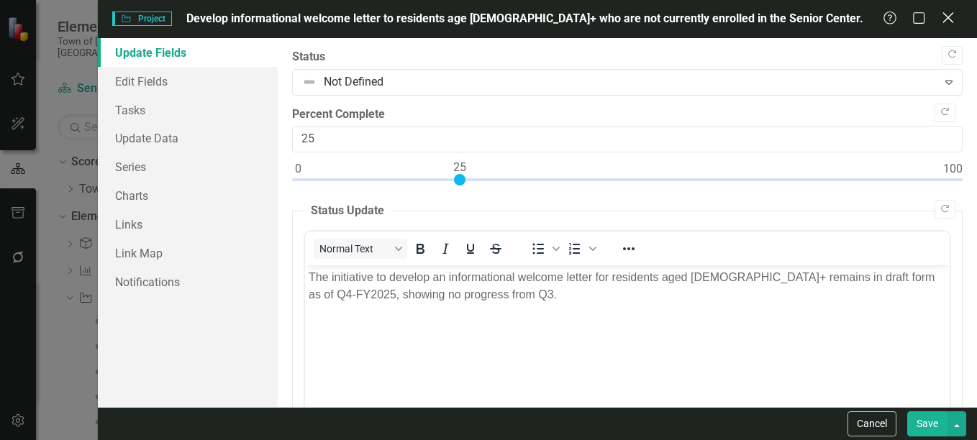
click at [949, 12] on icon "Close" at bounding box center [948, 18] width 18 height 14
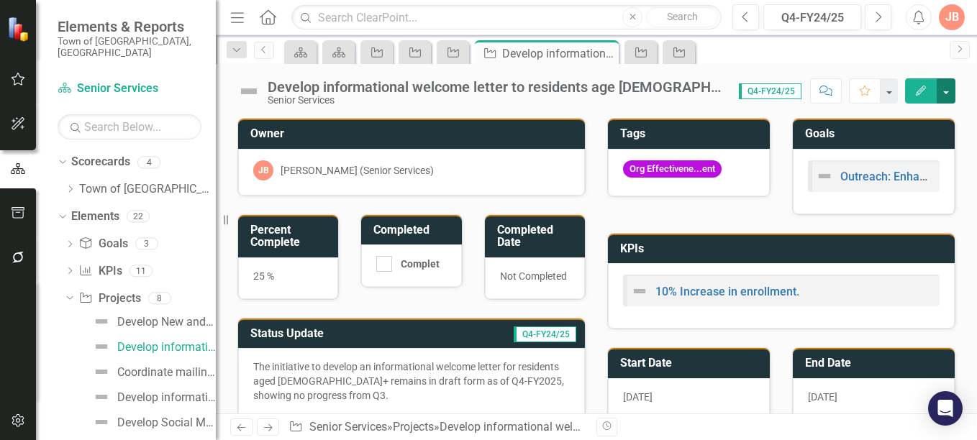
click at [946, 91] on button "button" at bounding box center [946, 90] width 19 height 25
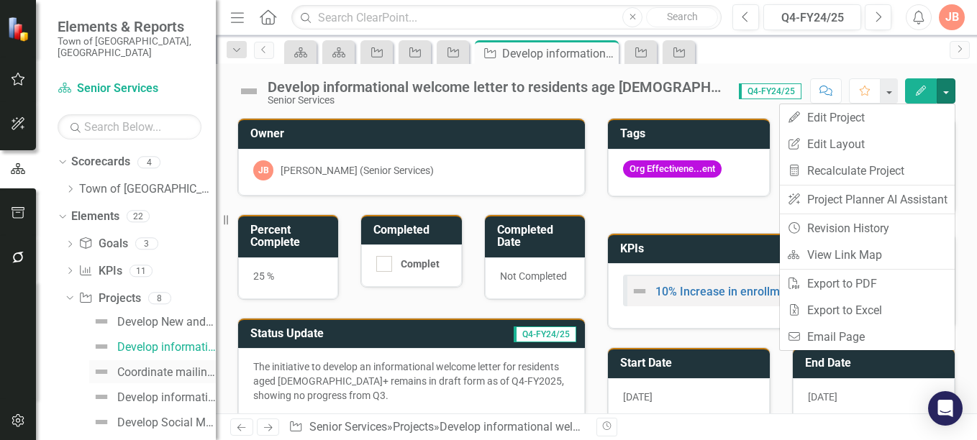
click at [138, 366] on div "Coordinate mailing distribution." at bounding box center [166, 372] width 99 height 13
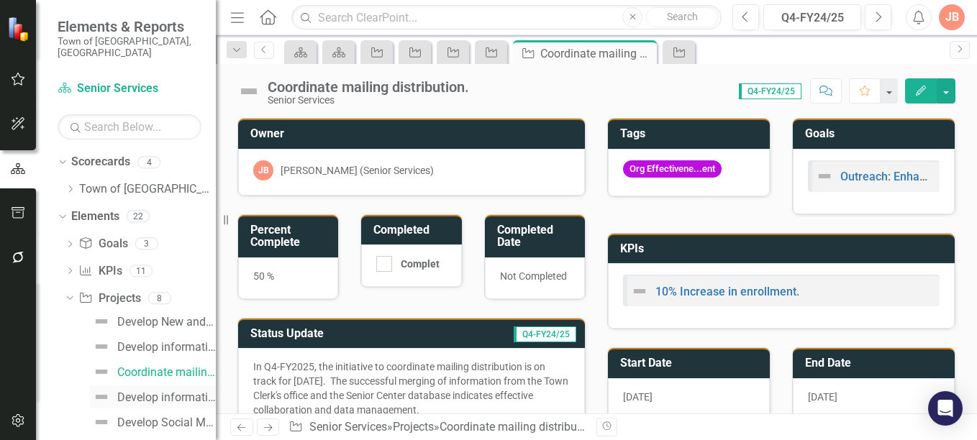
click at [137, 391] on div "Develop informational welcome letter to residents turning age [DEMOGRAPHIC_DATA…" at bounding box center [166, 397] width 99 height 13
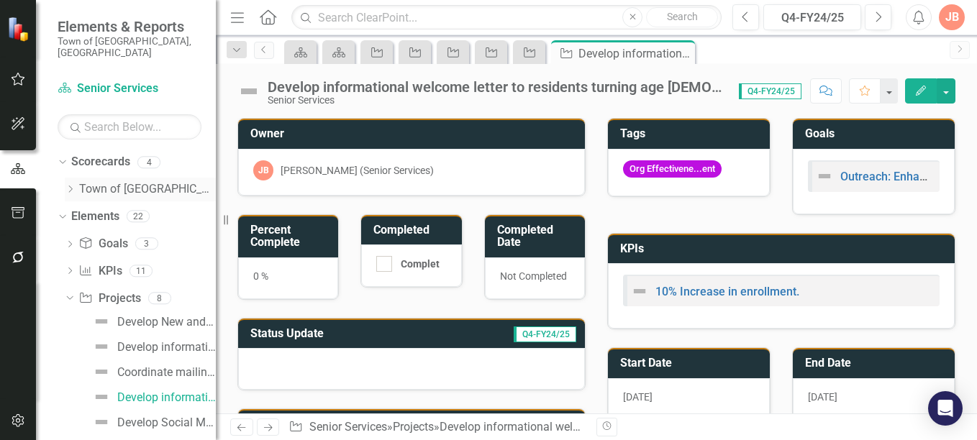
click at [69, 185] on icon "Dropdown" at bounding box center [70, 189] width 11 height 9
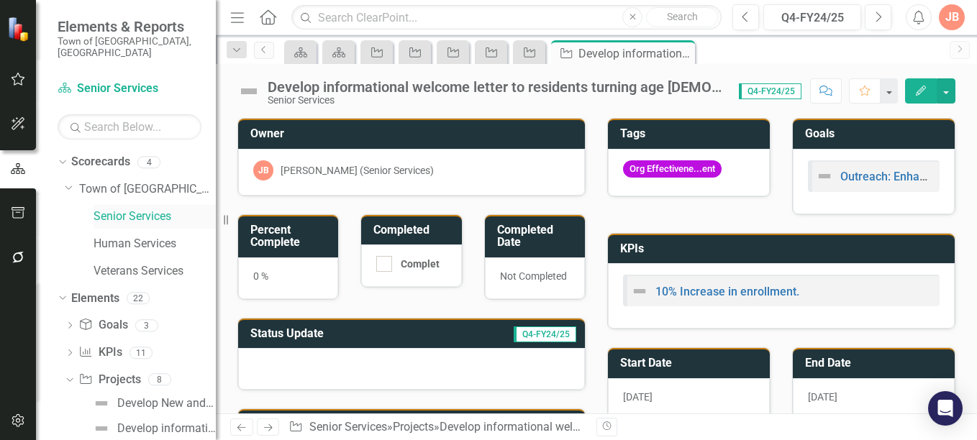
click at [122, 209] on link "Senior Services" at bounding box center [155, 217] width 122 height 17
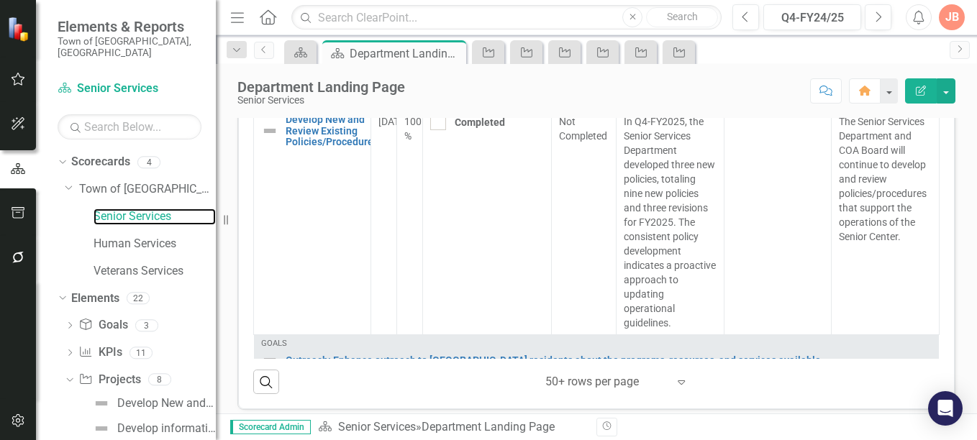
scroll to position [1202, 0]
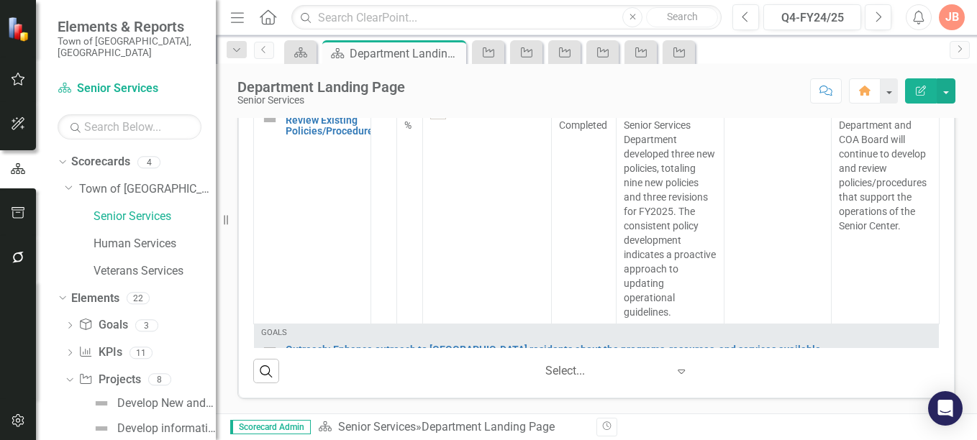
click at [676, 371] on icon "Expand" at bounding box center [681, 372] width 14 height 12
drag, startPoint x: 941, startPoint y: 266, endPoint x: 956, endPoint y: 351, distance: 87.0
click at [946, 87] on button "button" at bounding box center [946, 90] width 19 height 25
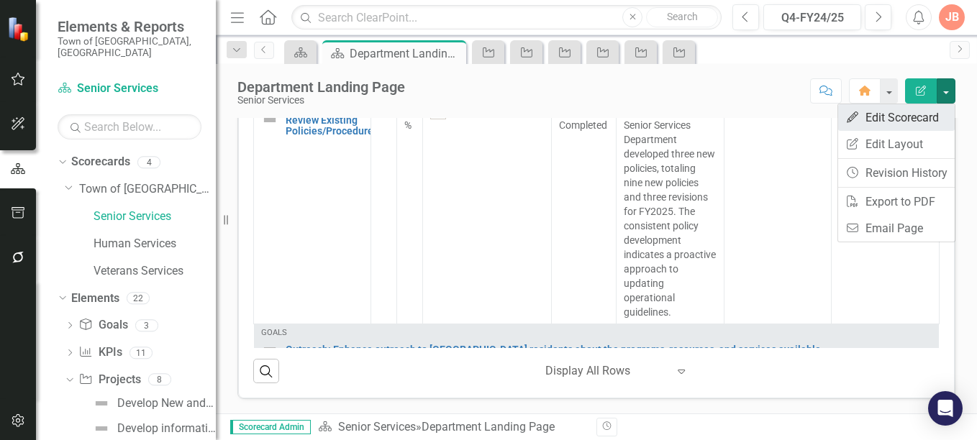
click at [933, 115] on link "Edit Edit Scorecard" at bounding box center [896, 117] width 117 height 27
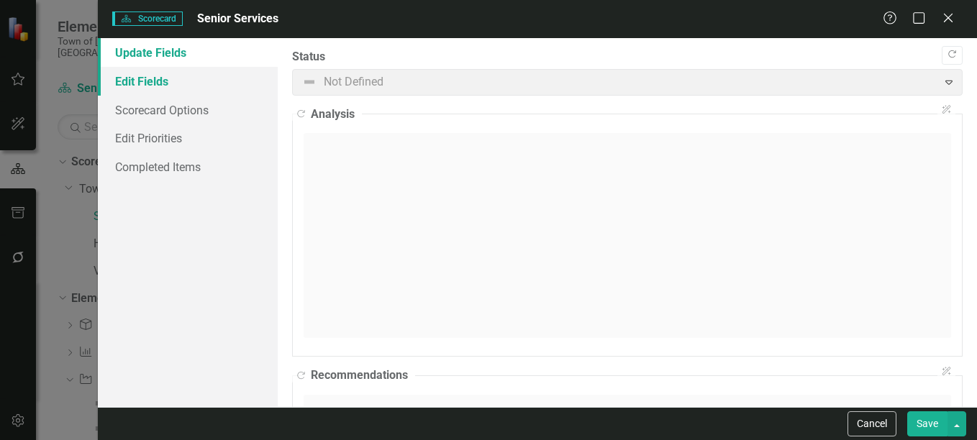
click at [162, 74] on link "Edit Fields" at bounding box center [188, 81] width 180 height 29
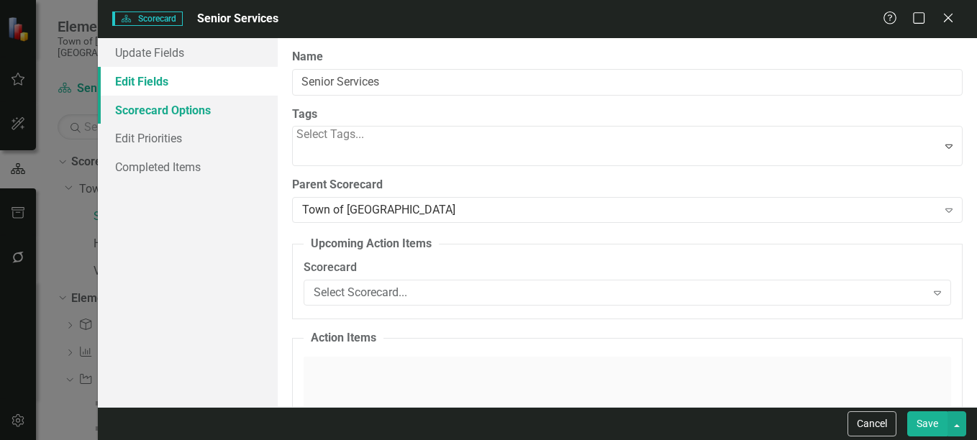
click at [151, 106] on link "Scorecard Options" at bounding box center [188, 110] width 180 height 29
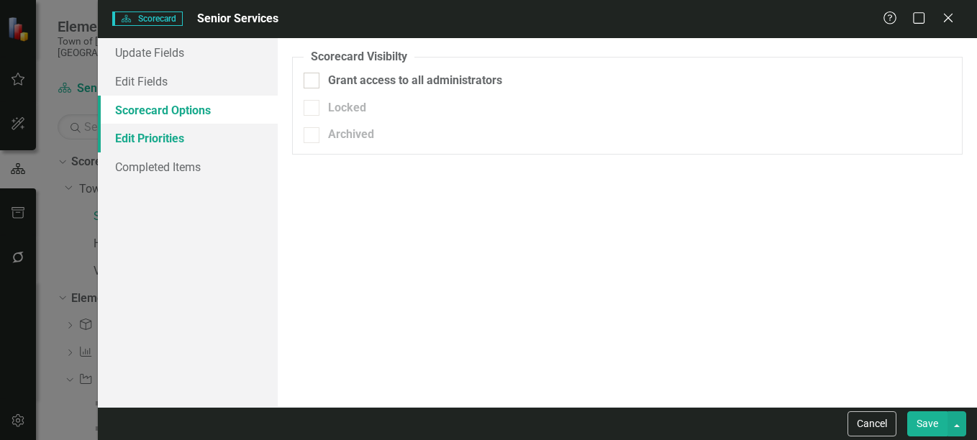
click at [149, 138] on link "Edit Priorities" at bounding box center [188, 138] width 180 height 29
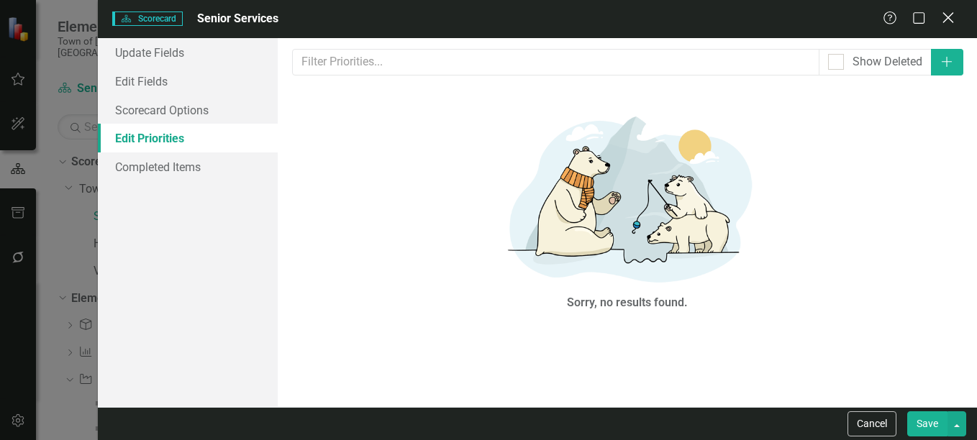
click at [950, 18] on icon "Close" at bounding box center [948, 18] width 18 height 14
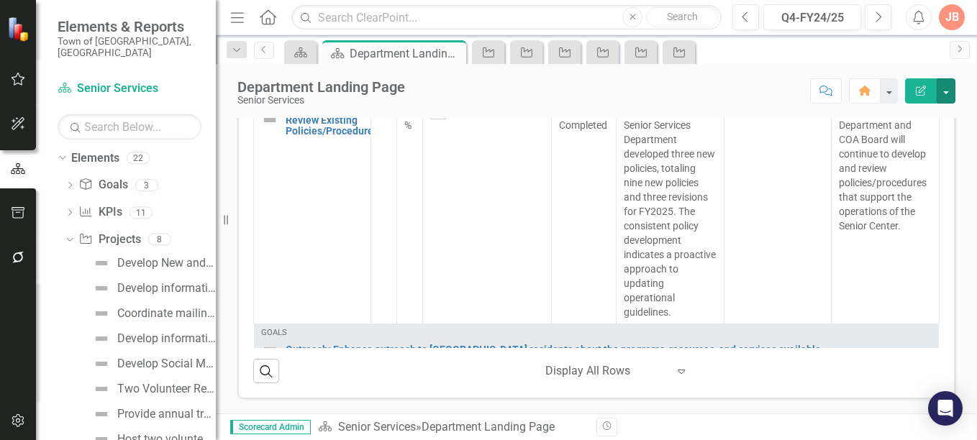
scroll to position [172, 0]
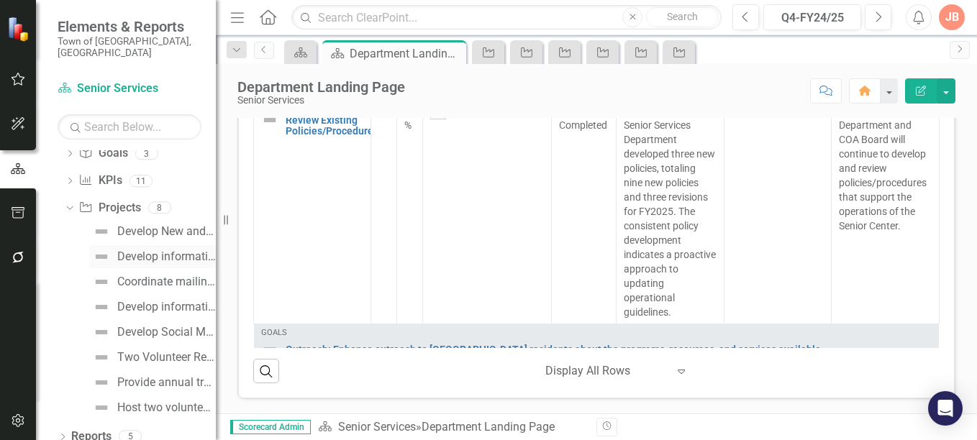
click at [148, 250] on div "Develop informational welcome letter to residents age [DEMOGRAPHIC_DATA]+ who a…" at bounding box center [166, 256] width 99 height 13
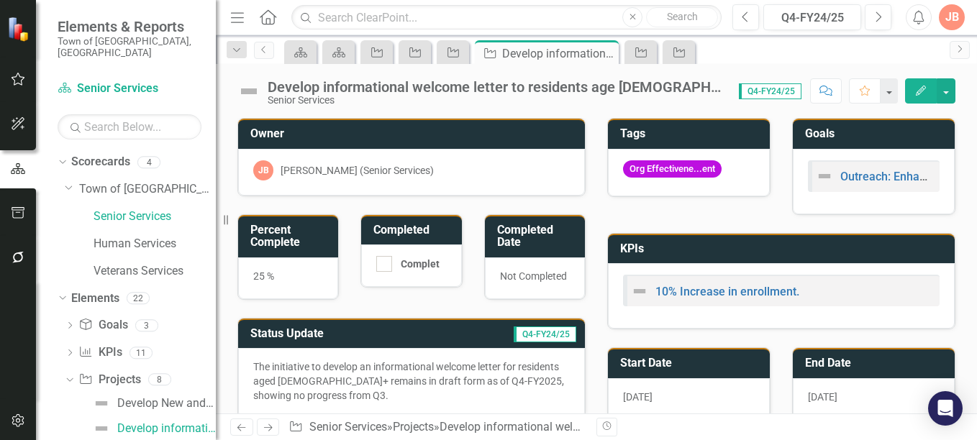
click at [919, 91] on icon "button" at bounding box center [921, 91] width 10 height 10
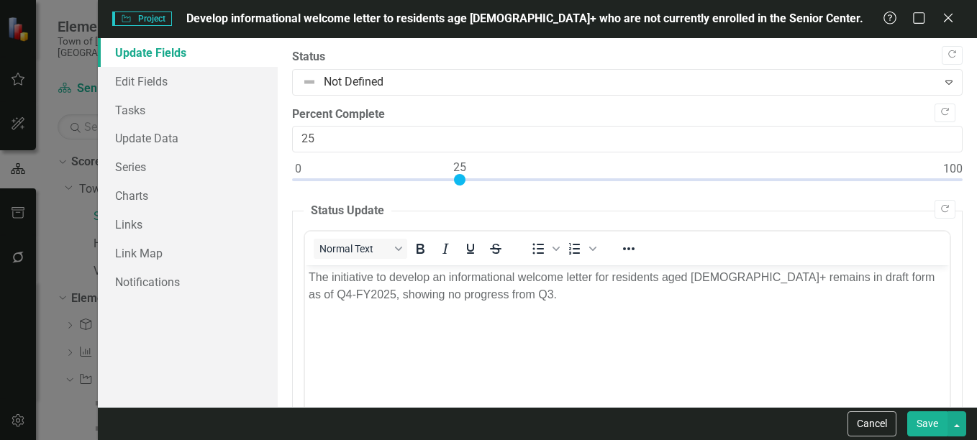
click at [191, 51] on link "Update Fields" at bounding box center [188, 52] width 180 height 29
click at [170, 85] on link "Edit Fields" at bounding box center [188, 81] width 180 height 29
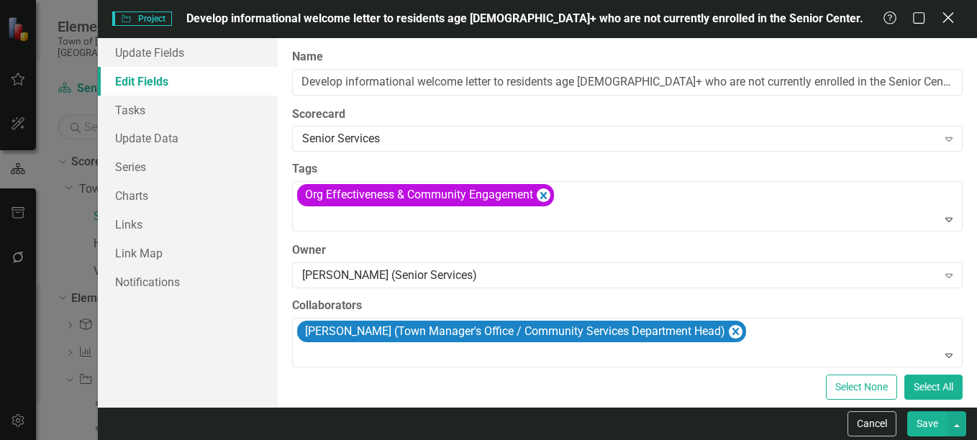
drag, startPoint x: 870, startPoint y: 416, endPoint x: 952, endPoint y: 18, distance: 406.3
click at [952, 18] on icon "Close" at bounding box center [948, 18] width 18 height 14
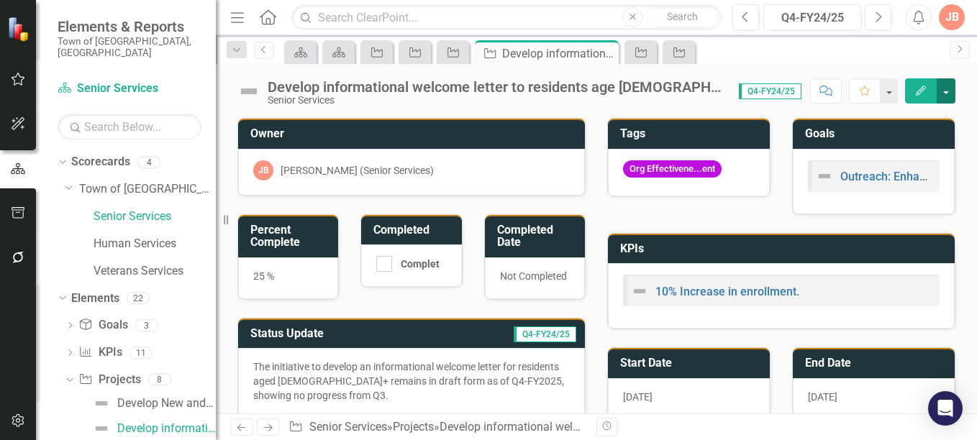
click at [948, 93] on button "button" at bounding box center [946, 90] width 19 height 25
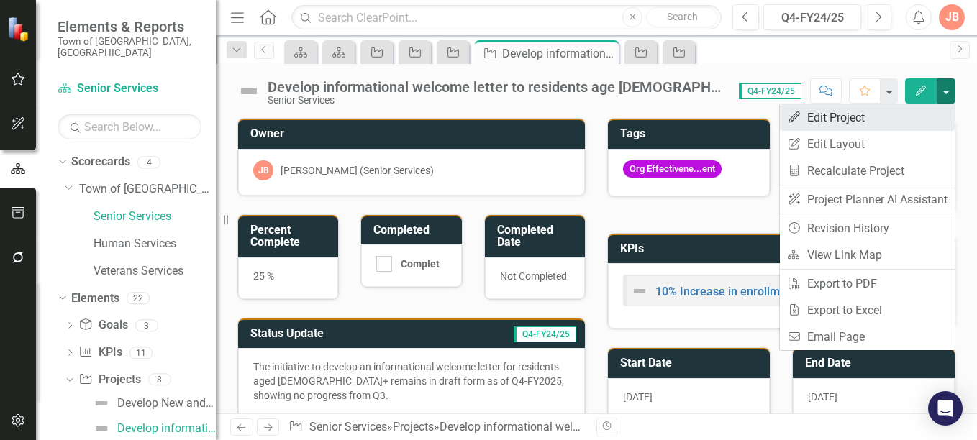
click at [851, 116] on link "Edit Edit Project" at bounding box center [867, 117] width 175 height 27
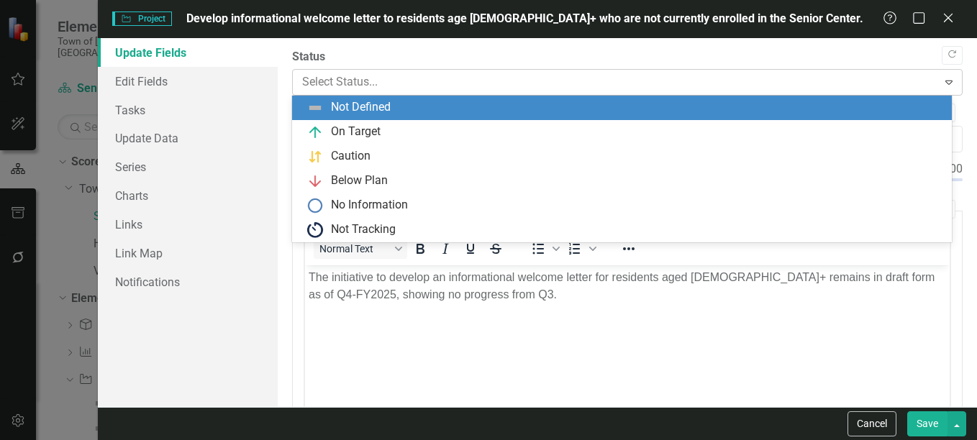
click at [942, 83] on icon "Expand" at bounding box center [949, 82] width 14 height 12
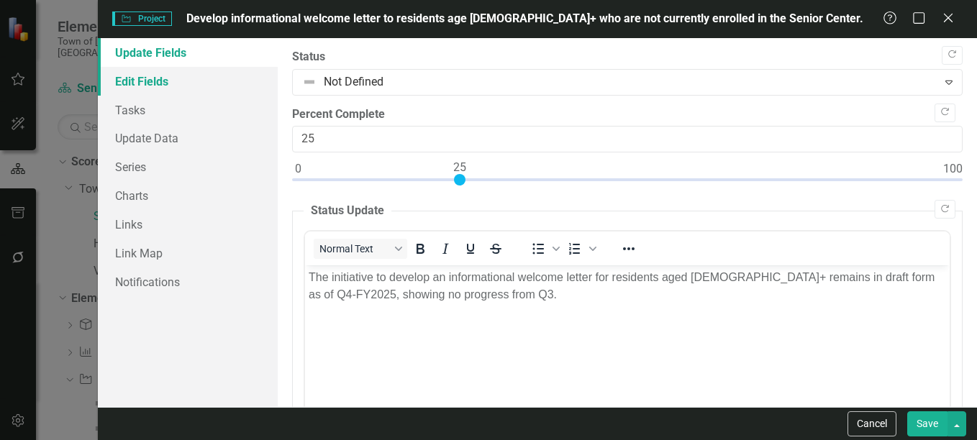
click at [176, 78] on link "Edit Fields" at bounding box center [188, 81] width 180 height 29
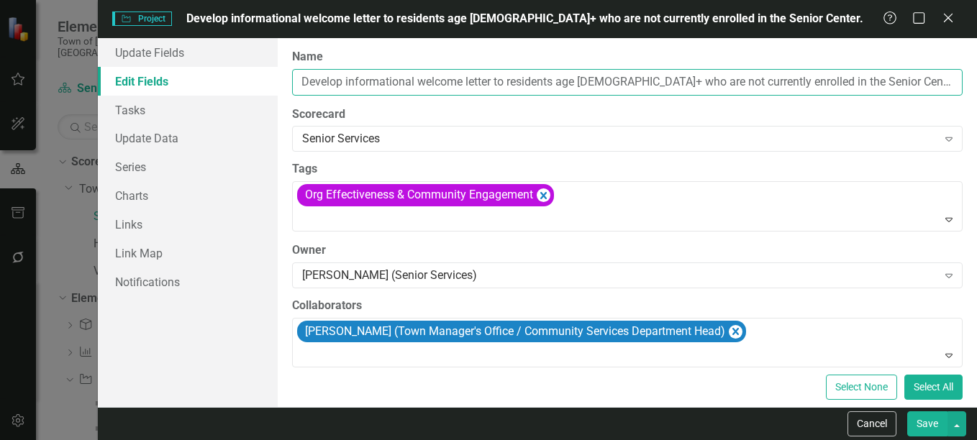
drag, startPoint x: 712, startPoint y: 80, endPoint x: 663, endPoint y: 82, distance: 48.3
click at [663, 82] on input "Develop informational welcome letter to residents age [DEMOGRAPHIC_DATA]+ who a…" at bounding box center [627, 82] width 671 height 27
type input "Develop informational welcome letter to residents age [DEMOGRAPHIC_DATA]+ who a…"
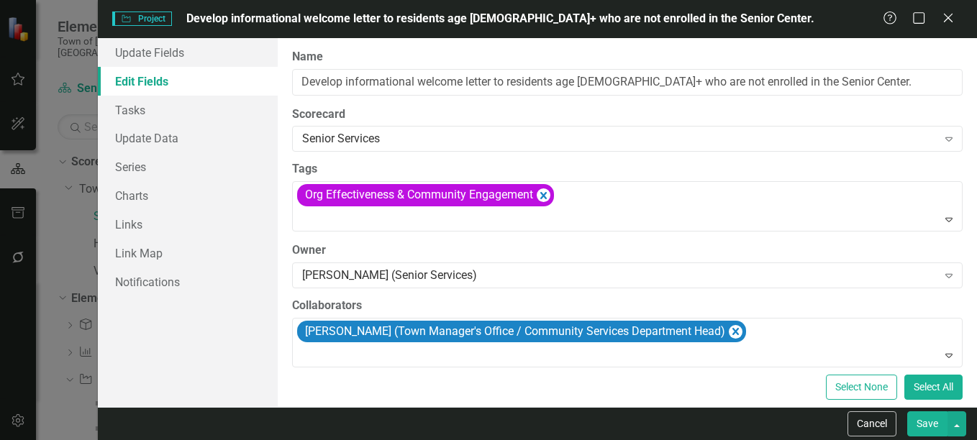
click at [925, 427] on button "Save" at bounding box center [927, 424] width 40 height 25
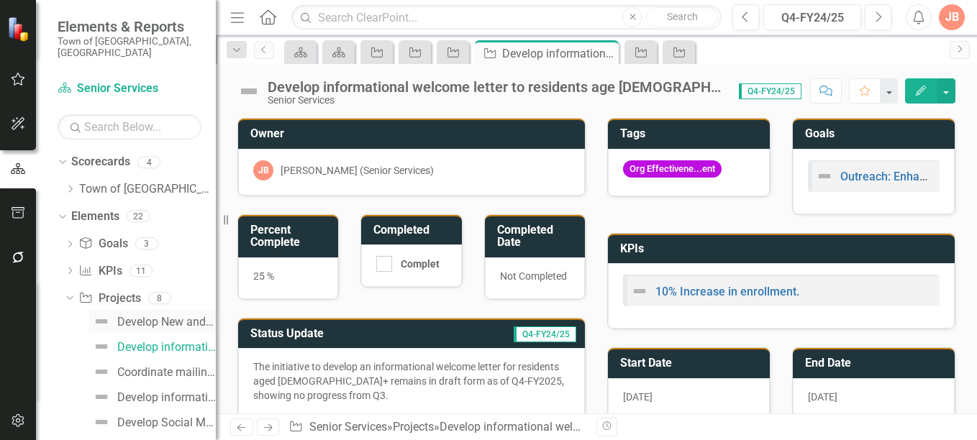
click at [146, 316] on div "Develop New and Review Existing Policies/Procedures." at bounding box center [166, 322] width 99 height 13
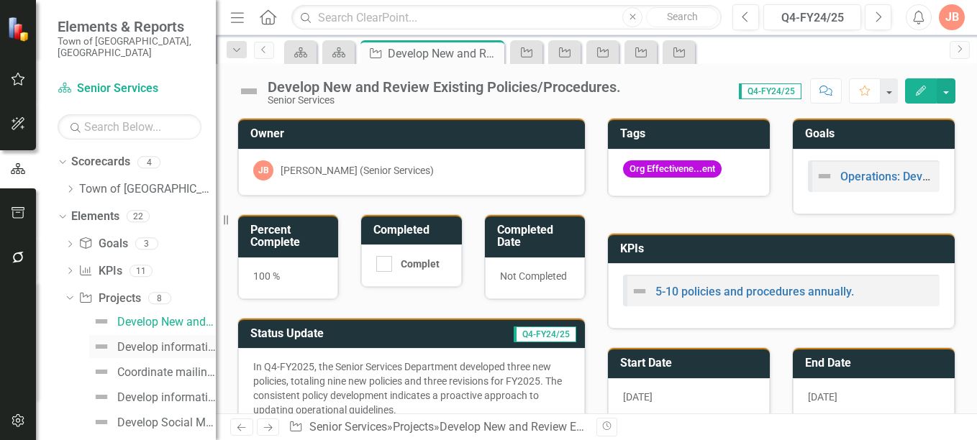
click at [149, 341] on div "Develop informational welcome letter to residents age [DEMOGRAPHIC_DATA]+ who a…" at bounding box center [166, 347] width 99 height 13
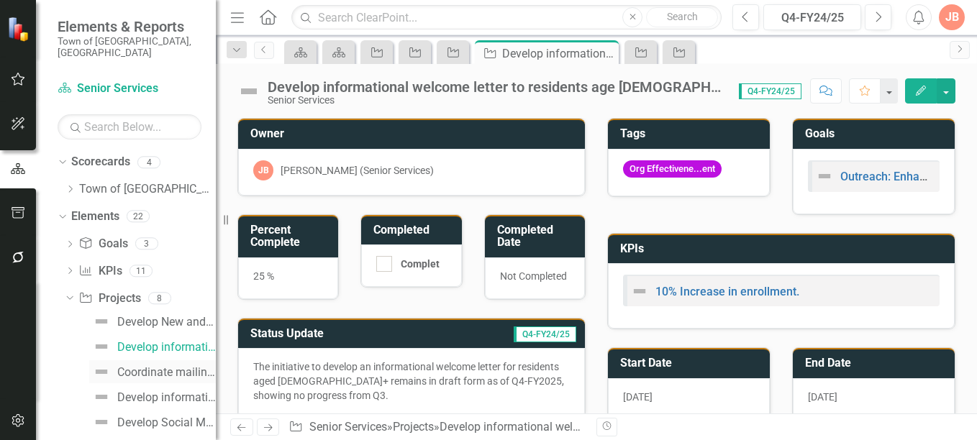
click at [150, 366] on div "Coordinate mailing distribution." at bounding box center [166, 372] width 99 height 13
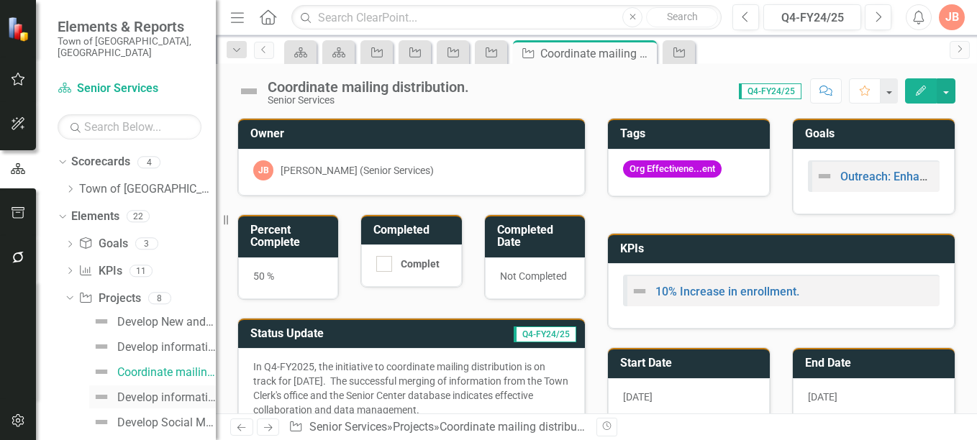
click at [150, 391] on div "Develop informational welcome letter to residents turning age [DEMOGRAPHIC_DATA…" at bounding box center [166, 397] width 99 height 13
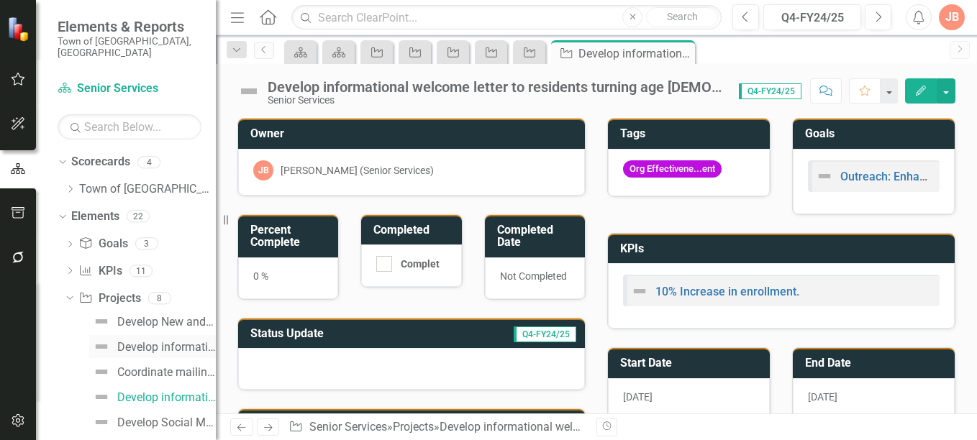
click at [145, 341] on div "Develop informational welcome letter to residents age [DEMOGRAPHIC_DATA]+ who a…" at bounding box center [166, 347] width 99 height 13
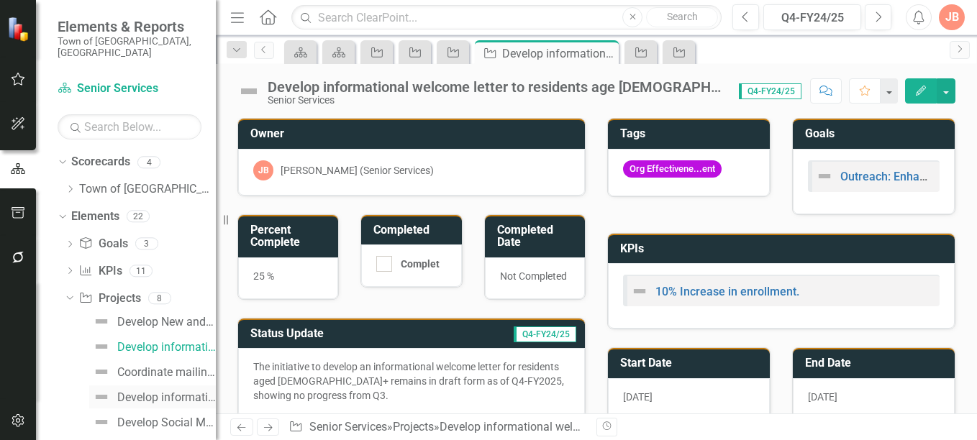
click at [143, 391] on div "Develop informational welcome letter to residents turning age [DEMOGRAPHIC_DATA…" at bounding box center [166, 397] width 99 height 13
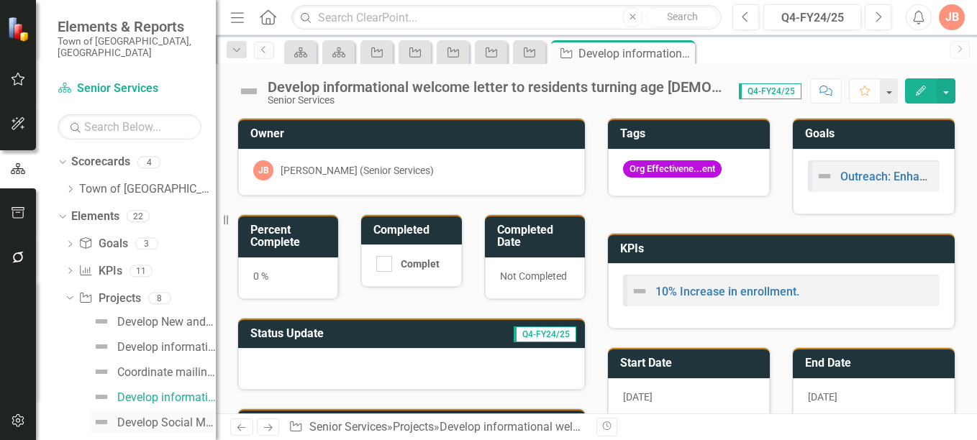
click at [163, 417] on div "Develop Social Media communication." at bounding box center [166, 423] width 99 height 13
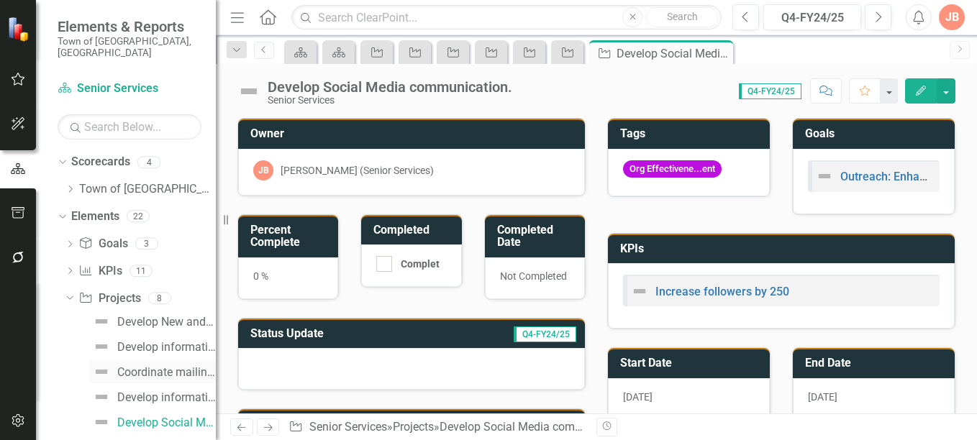
click at [163, 366] on div "Coordinate mailing distribution." at bounding box center [166, 372] width 99 height 13
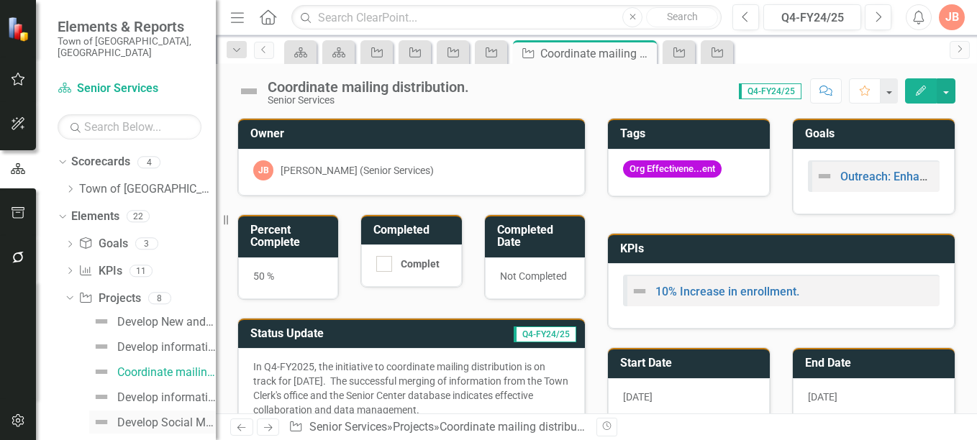
click at [155, 417] on div "Develop Social Media communication." at bounding box center [166, 423] width 99 height 13
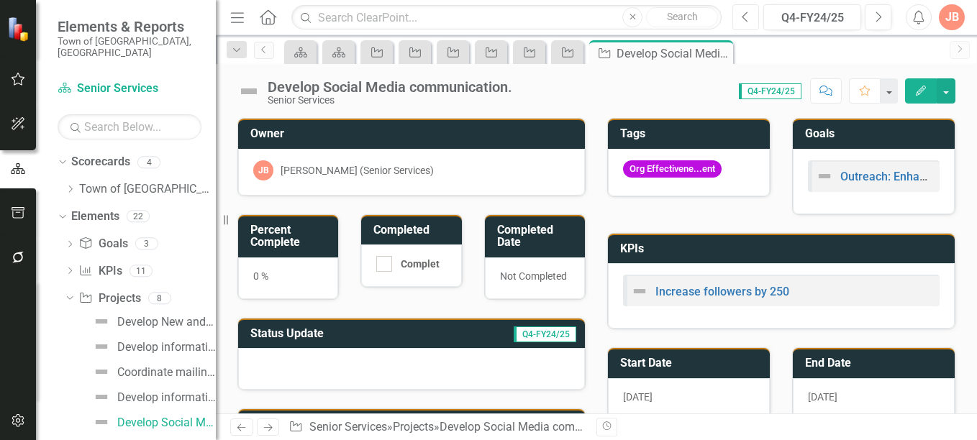
click at [745, 18] on icon "Previous" at bounding box center [746, 17] width 8 height 13
click at [337, 336] on h3 "Status Update" at bounding box center [337, 333] width 175 height 13
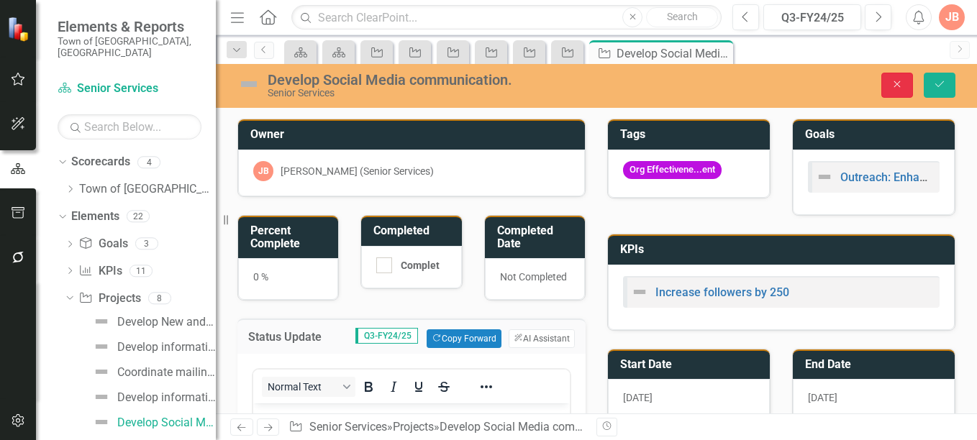
click at [894, 82] on icon "Close" at bounding box center [897, 84] width 13 height 10
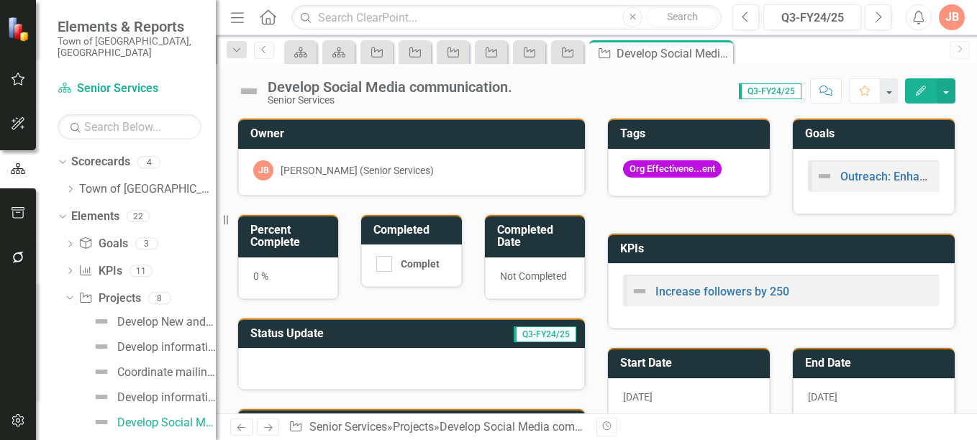
click at [358, 359] on div at bounding box center [411, 369] width 347 height 42
click at [398, 324] on td "Status Update" at bounding box center [337, 336] width 175 height 24
click at [392, 330] on h3 "Status Update" at bounding box center [337, 333] width 175 height 13
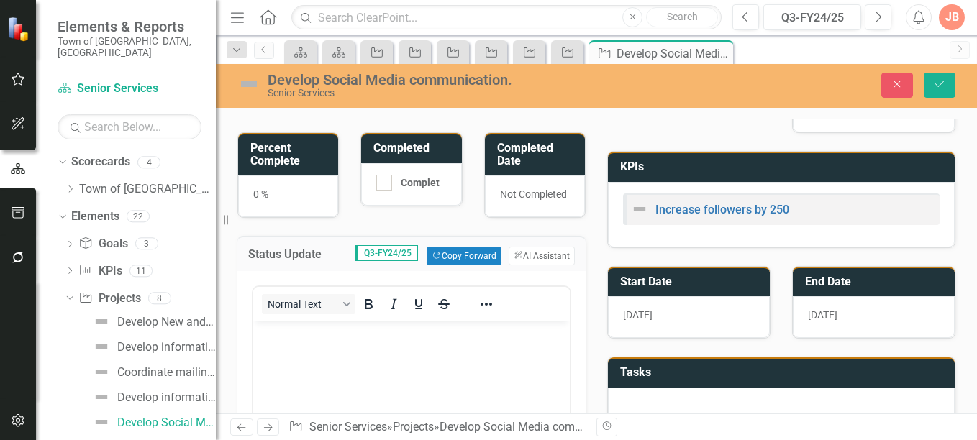
scroll to position [91, 0]
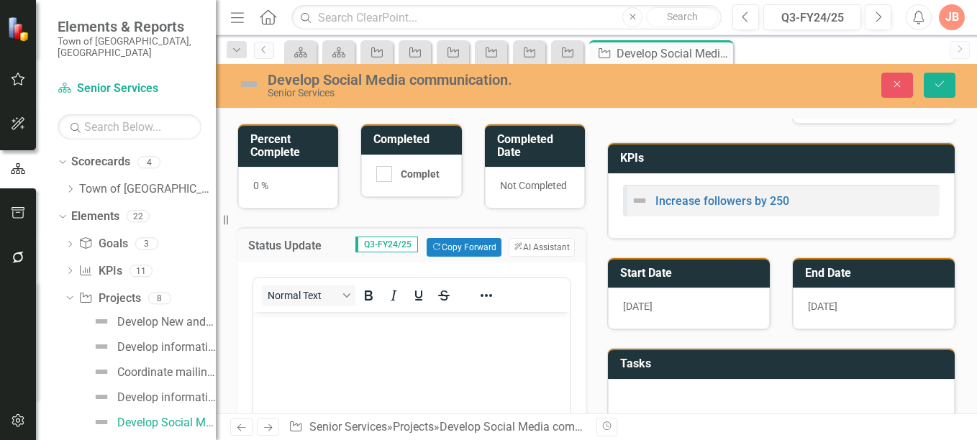
click at [404, 341] on body "Rich Text Area. Press ALT-0 for help." at bounding box center [411, 420] width 317 height 216
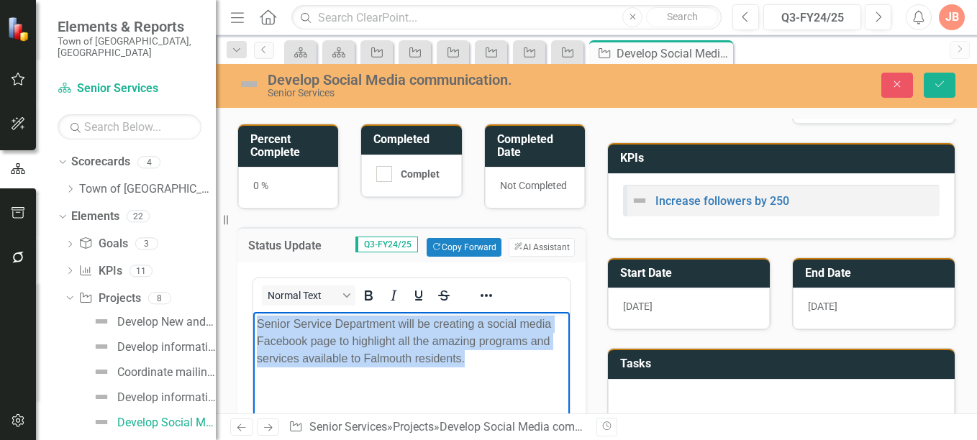
drag, startPoint x: 257, startPoint y: 327, endPoint x: 478, endPoint y: 361, distance: 223.4
click at [478, 361] on p "Senior Service Department will be creating a social media Facebook page to high…" at bounding box center [411, 342] width 309 height 52
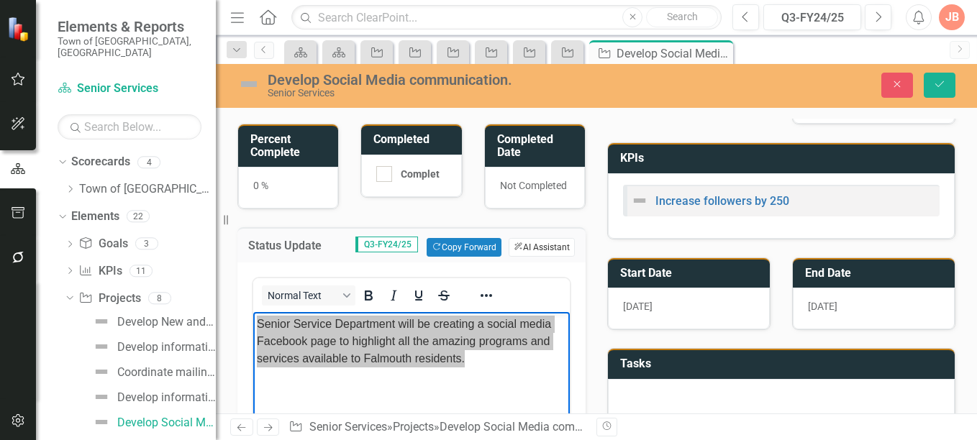
click at [535, 248] on button "ClearPoint AI AI Assistant" at bounding box center [542, 247] width 66 height 19
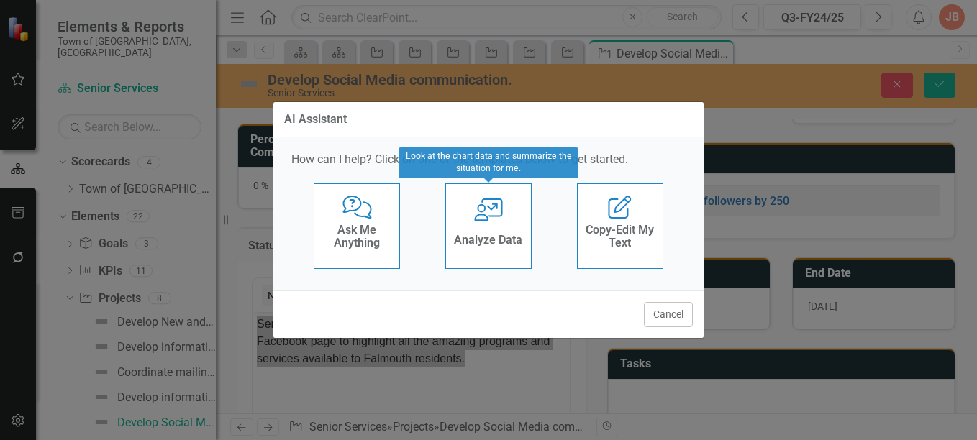
click at [502, 221] on icon "User with Chart" at bounding box center [489, 210] width 30 height 23
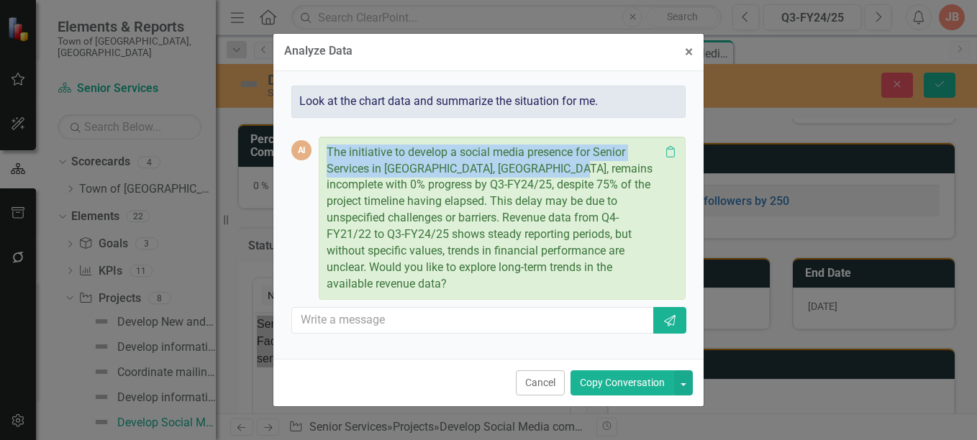
drag, startPoint x: 327, startPoint y: 156, endPoint x: 565, endPoint y: 171, distance: 237.9
click at [565, 171] on p "The initiative to develop a social media presence for Senior Services in [GEOGR…" at bounding box center [493, 219] width 333 height 148
copy p "The initiative to develop a social media presence for Senior Services in [GEOGR…"
click at [686, 60] on span "×" at bounding box center [689, 51] width 8 height 17
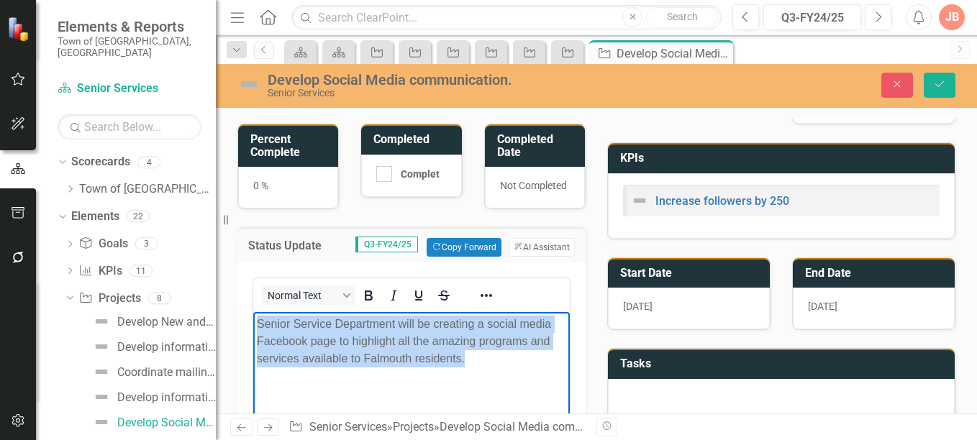
click at [417, 375] on body "Senior Service Department will be creating a social media Facebook page to high…" at bounding box center [411, 420] width 317 height 216
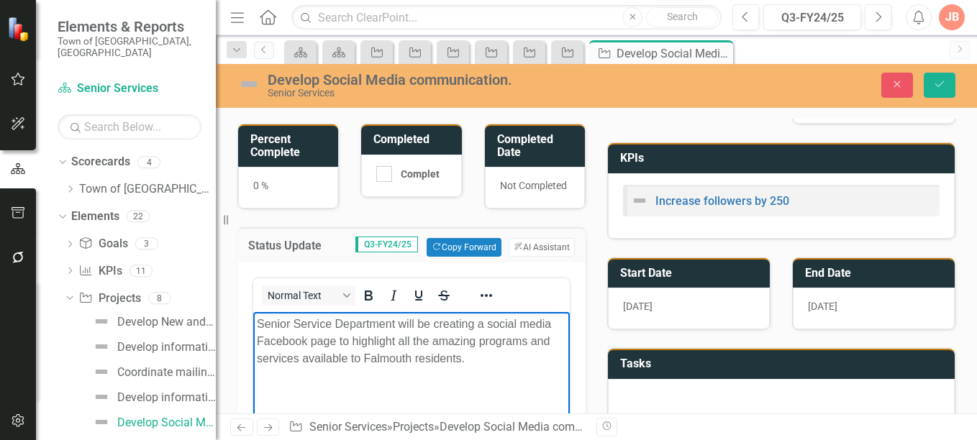
click at [477, 355] on p "Senior Service Department will be creating a social media Facebook page to high…" at bounding box center [411, 342] width 309 height 52
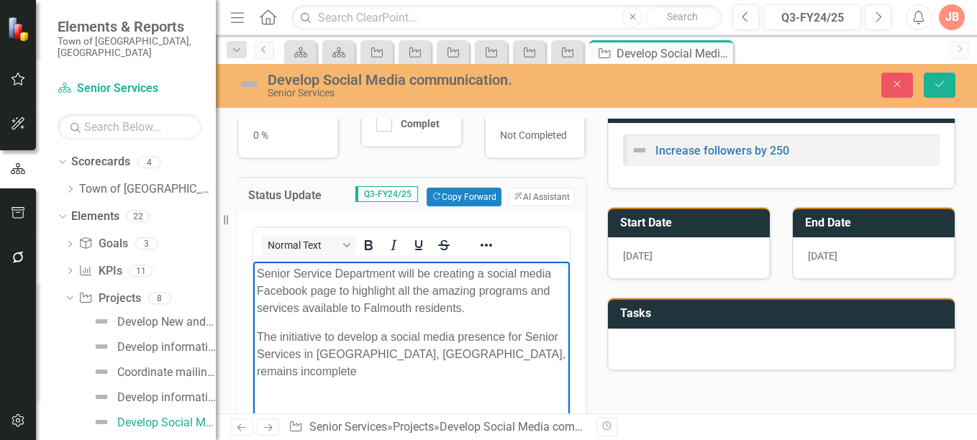
scroll to position [153, 0]
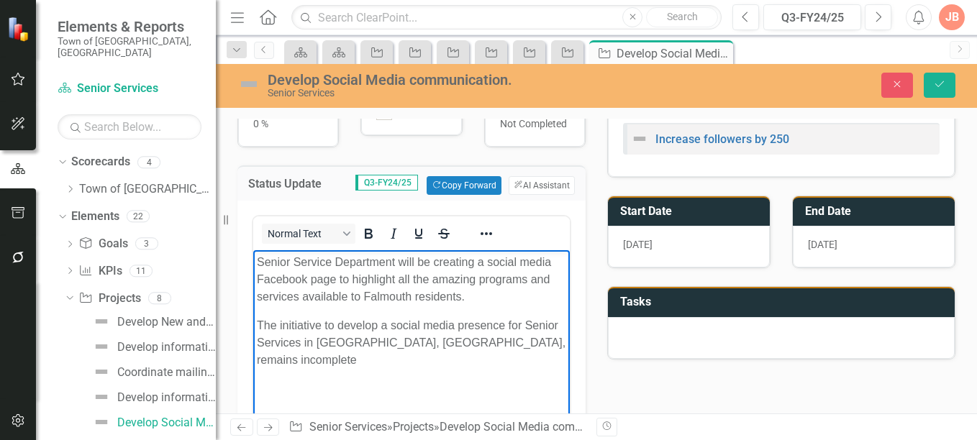
click at [500, 345] on p "The initiative to develop a social media presence for Senior Services in [GEOGR…" at bounding box center [411, 343] width 309 height 52
click at [504, 337] on p "The initiative to develop a social media presence for Senior Services in [GEOGR…" at bounding box center [411, 343] width 309 height 52
click at [526, 325] on p "The initiative to develop a social media presence for Senior Services in [GEOGR…" at bounding box center [411, 334] width 309 height 35
drag, startPoint x: 451, startPoint y: 339, endPoint x: 340, endPoint y: 348, distance: 111.2
click at [340, 348] on p "The initiative to develop a social media presence for the Senior Services in [G…" at bounding box center [411, 343] width 309 height 52
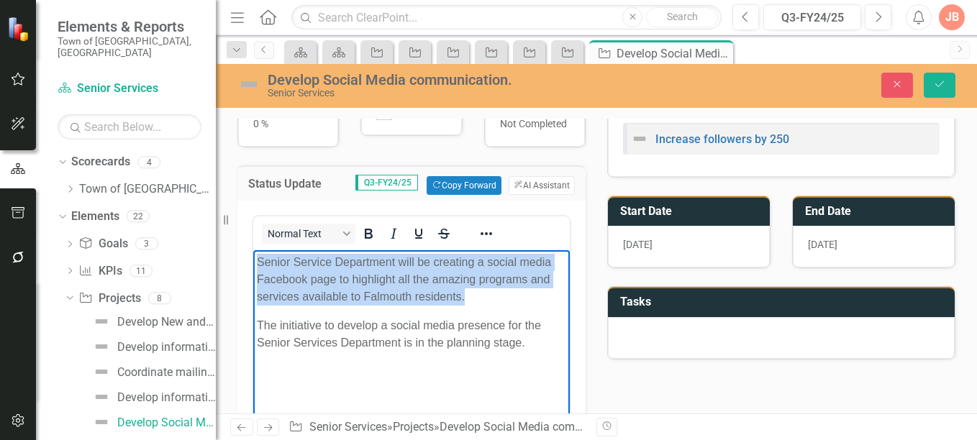
drag, startPoint x: 473, startPoint y: 299, endPoint x: 258, endPoint y: 265, distance: 218.6
click at [258, 265] on p "Senior Service Department will be creating a social media Facebook page to high…" at bounding box center [411, 280] width 309 height 52
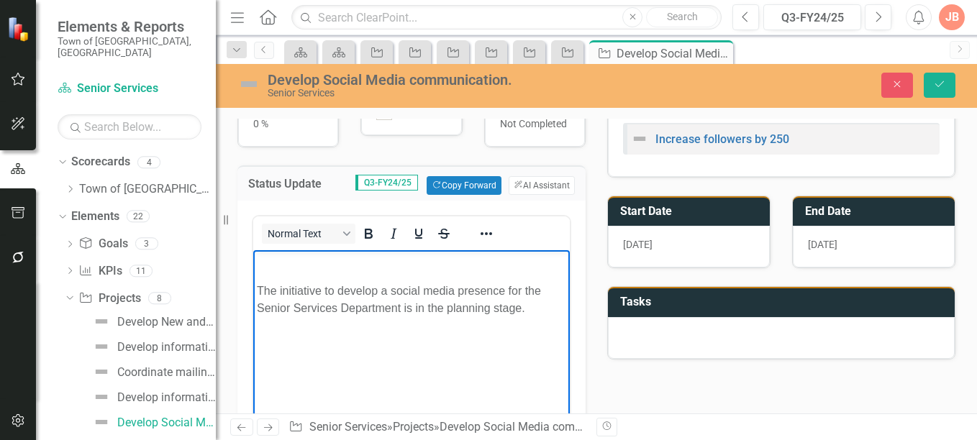
click at [253, 289] on body "The initiative to develop a social media presence for the Senior Services Depar…" at bounding box center [411, 358] width 317 height 216
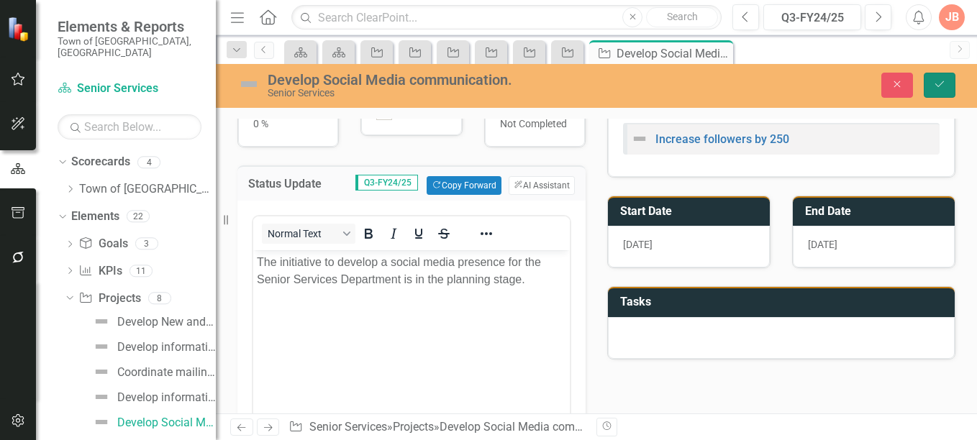
click at [939, 83] on icon "Save" at bounding box center [939, 84] width 13 height 10
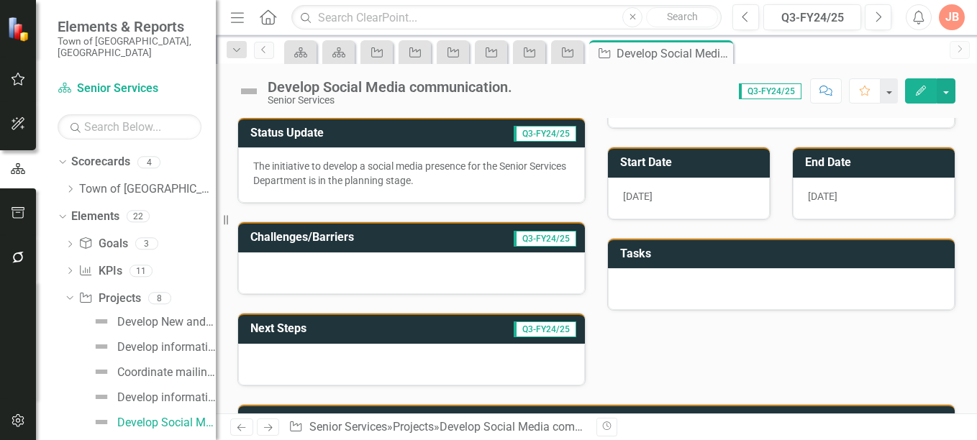
scroll to position [204, 0]
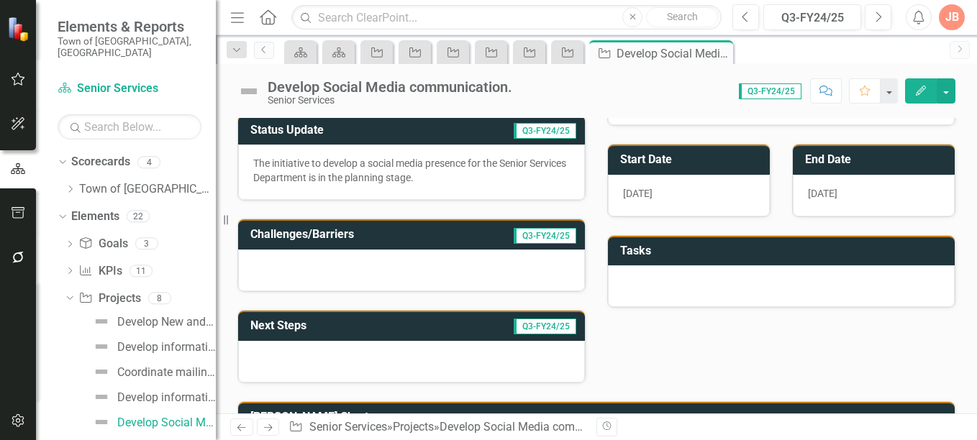
click at [400, 319] on h3 "Next Steps" at bounding box center [326, 325] width 153 height 13
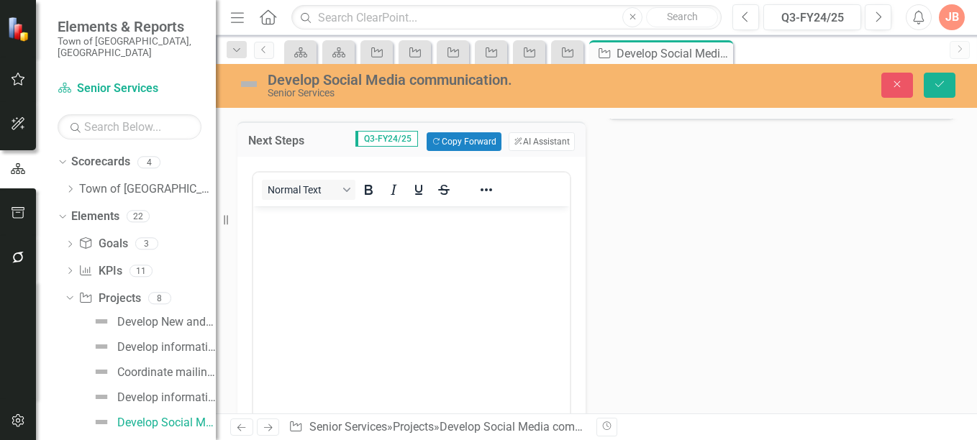
scroll to position [395, 0]
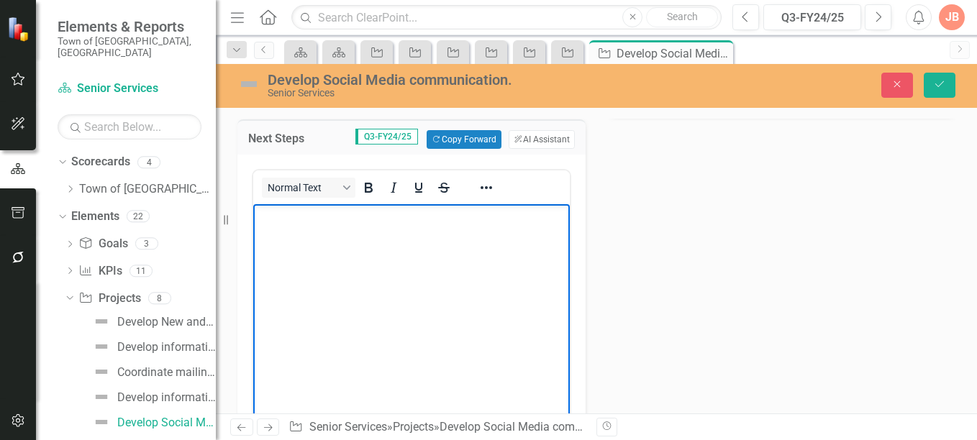
click at [345, 224] on p "Rich Text Area. Press ALT-0 for help." at bounding box center [411, 216] width 309 height 17
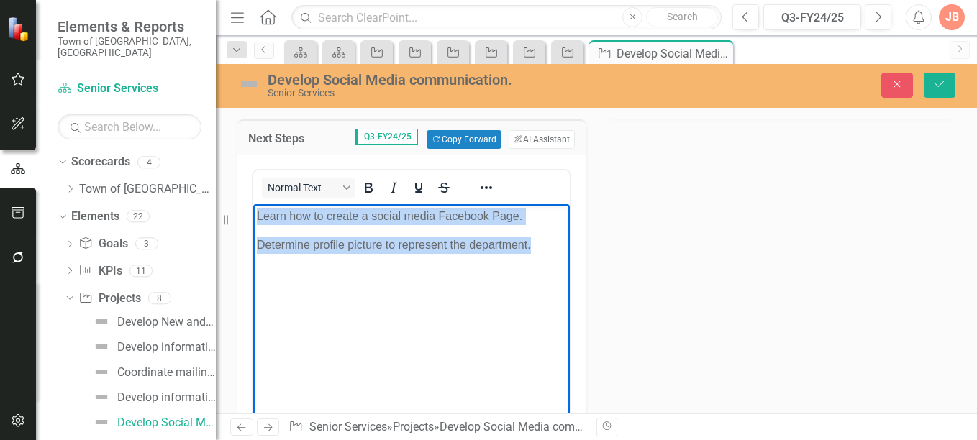
drag, startPoint x: 257, startPoint y: 214, endPoint x: 568, endPoint y: 246, distance: 313.2
click at [568, 246] on html "Learn how to create a social media Facebook Page. Determine profile picture to …" at bounding box center [411, 312] width 317 height 216
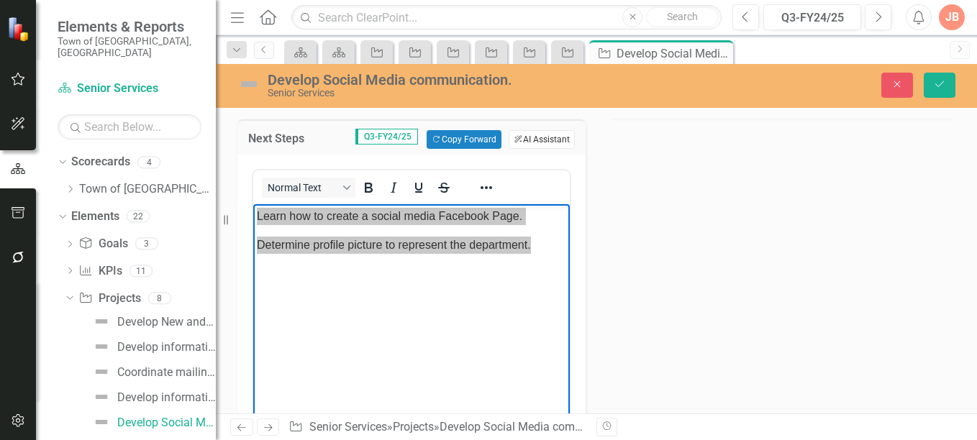
click at [551, 140] on button "ClearPoint AI AI Assistant" at bounding box center [542, 139] width 66 height 19
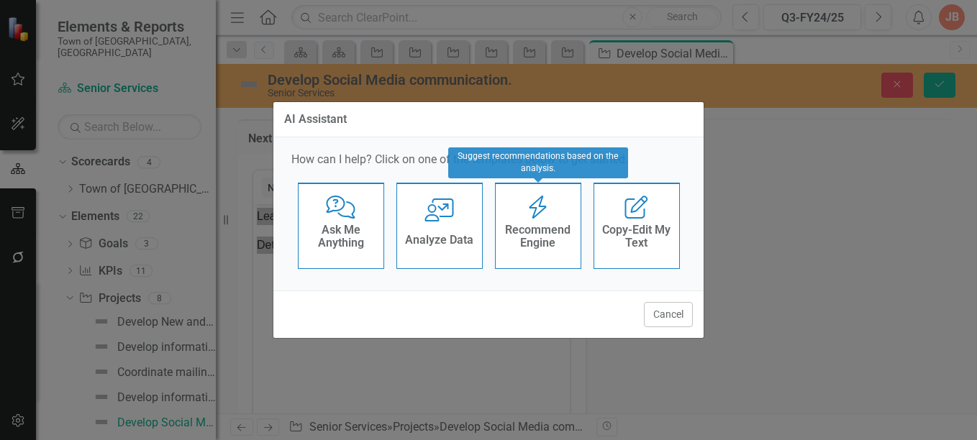
click at [542, 227] on h4 "Recommend Engine" at bounding box center [538, 236] width 71 height 25
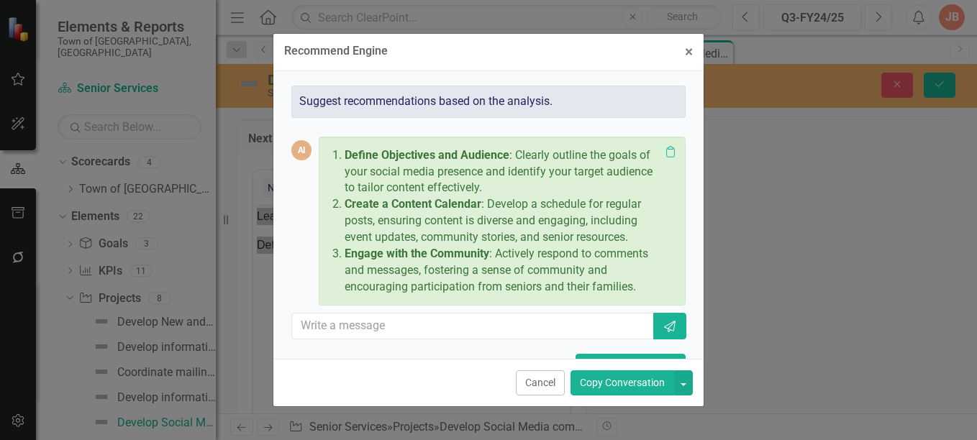
scroll to position [12, 0]
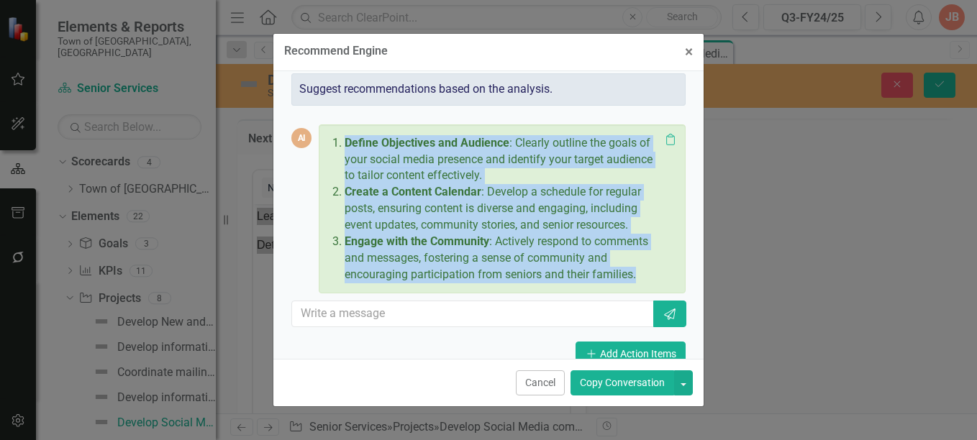
drag, startPoint x: 345, startPoint y: 137, endPoint x: 429, endPoint y: 285, distance: 169.8
click at [429, 284] on ol "Define Objectives and Audience : Clearly outline the goals of your social media…" at bounding box center [498, 209] width 322 height 148
click at [686, 53] on span "×" at bounding box center [689, 51] width 8 height 17
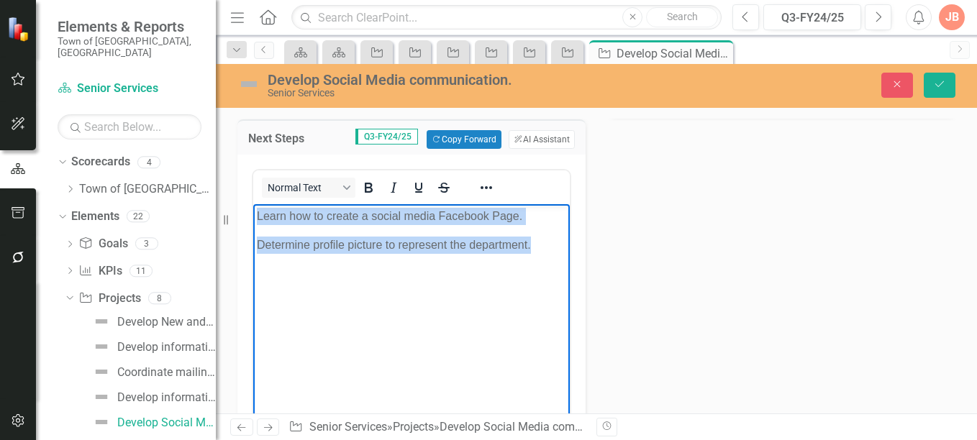
click at [540, 247] on p "Determine profile picture to represent the department." at bounding box center [411, 245] width 309 height 17
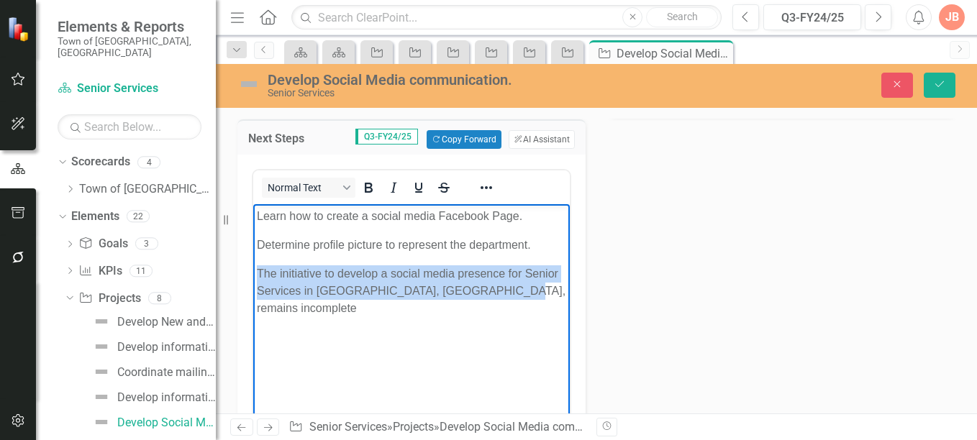
drag, startPoint x: 514, startPoint y: 291, endPoint x: 257, endPoint y: 269, distance: 257.9
click at [257, 269] on p "The initiative to develop a social media presence for Senior Services in [GEOGR…" at bounding box center [411, 292] width 309 height 52
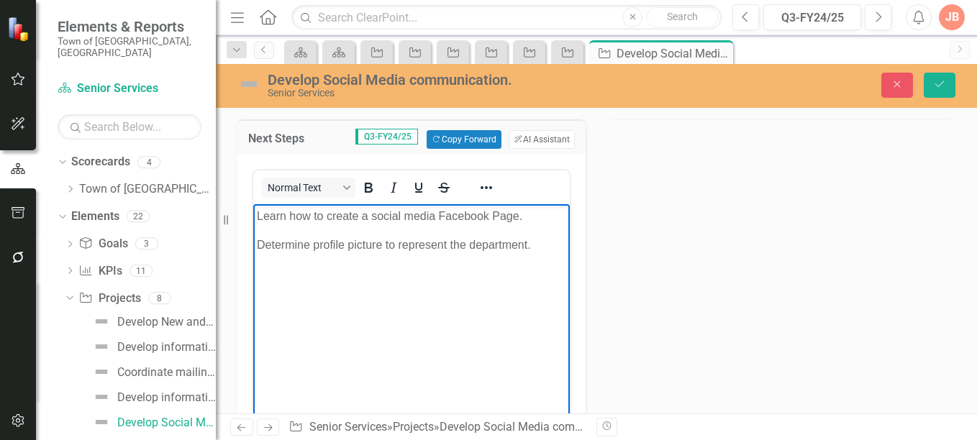
click at [254, 219] on body "Learn how to create a social media Facebook Page. Determine profile picture to …" at bounding box center [411, 312] width 317 height 216
click at [347, 295] on p "Rich Text Area. Press ALT-0 for help." at bounding box center [411, 302] width 309 height 17
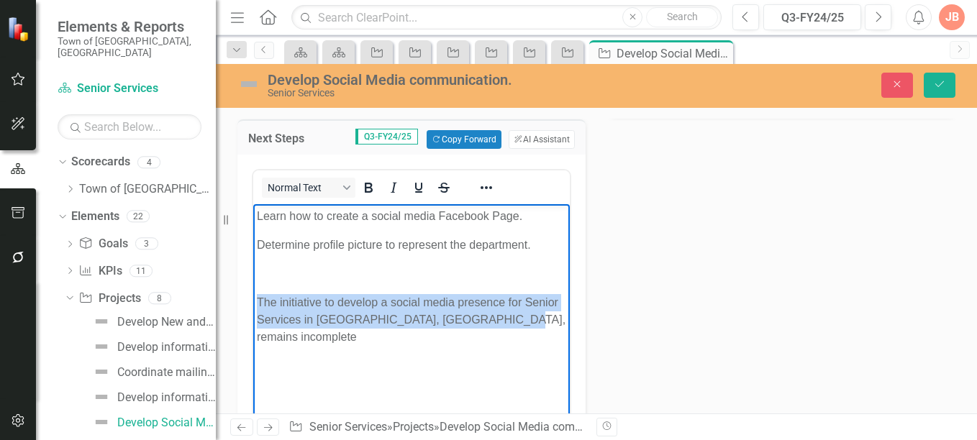
drag, startPoint x: 508, startPoint y: 317, endPoint x: 501, endPoint y: 509, distance: 192.3
click at [253, 304] on html "Learn how to create a social media Facebook Page. Determine profile picture to …" at bounding box center [411, 312] width 317 height 216
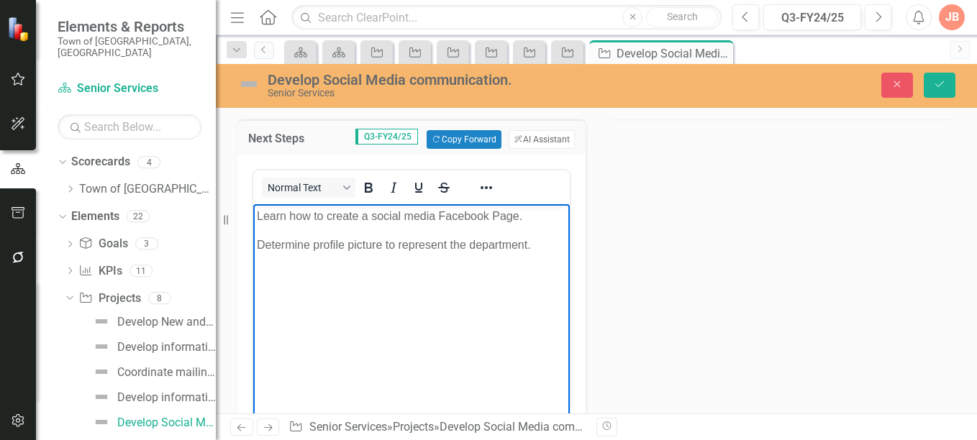
click at [258, 214] on p "Learn how to create a social media Facebook Page." at bounding box center [411, 216] width 309 height 17
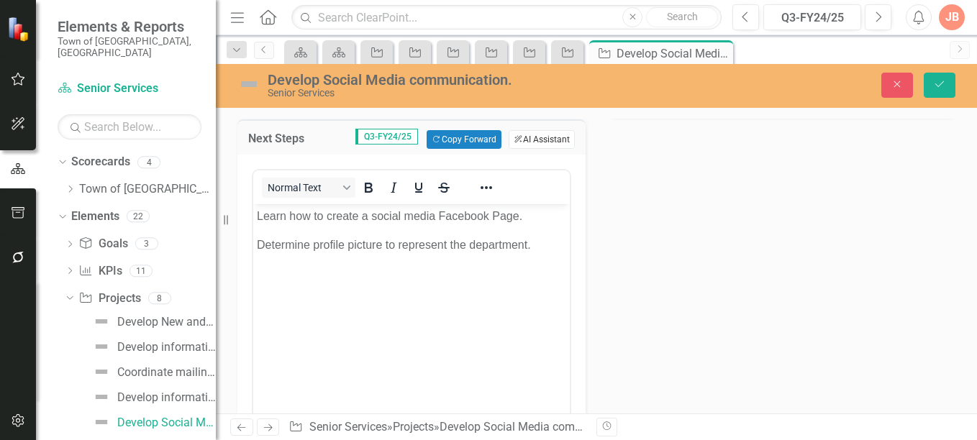
click at [535, 140] on button "ClearPoint AI AI Assistant" at bounding box center [542, 139] width 66 height 19
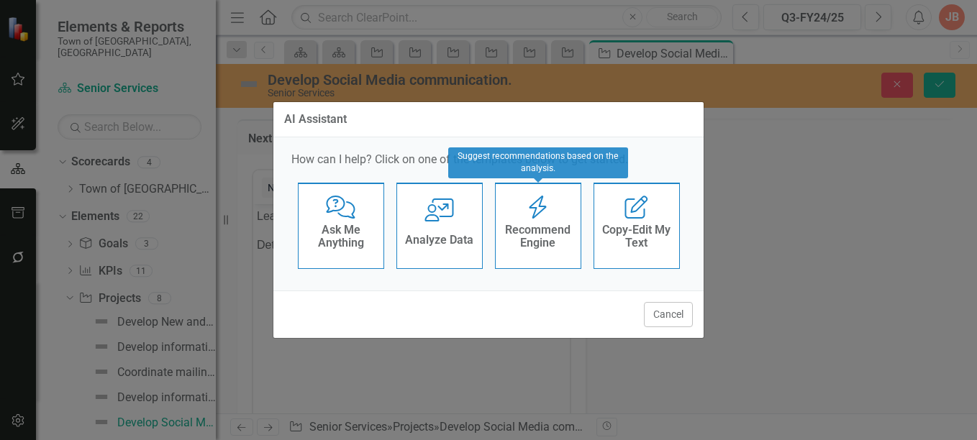
click at [540, 213] on icon at bounding box center [537, 207] width 17 height 23
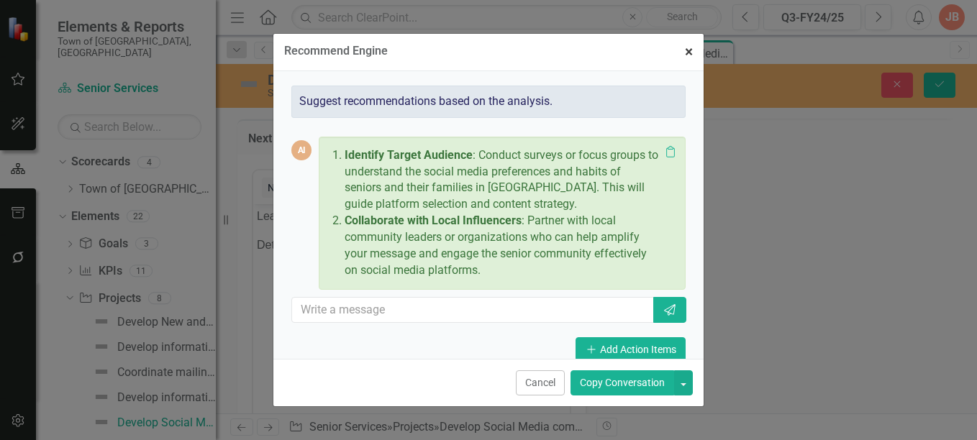
click at [689, 51] on span "×" at bounding box center [689, 51] width 8 height 17
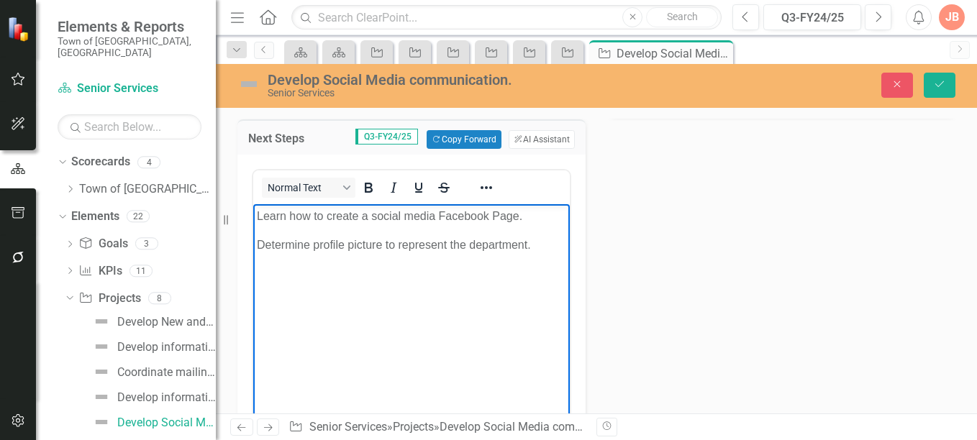
click at [286, 226] on body "Learn how to create a social media Facebook Page. Determine profile picture to …" at bounding box center [411, 312] width 317 height 216
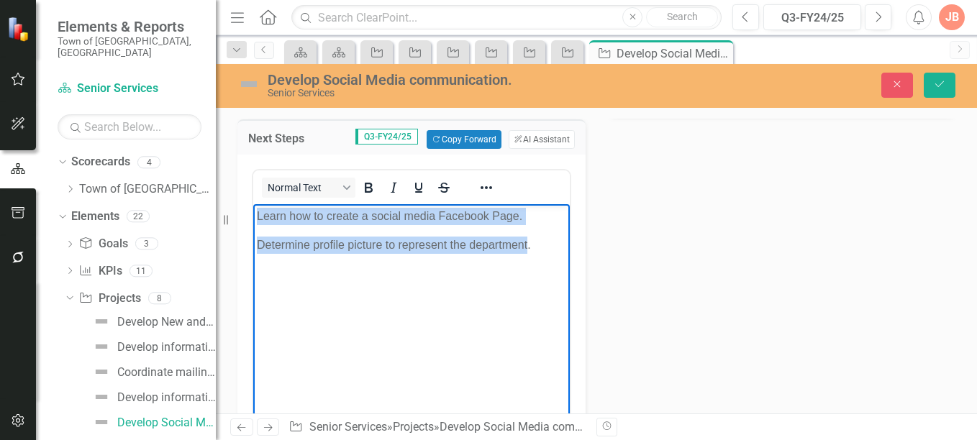
drag, startPoint x: 529, startPoint y: 248, endPoint x: 242, endPoint y: 213, distance: 289.3
click at [253, 213] on html "Learn how to create a social media Facebook Page. Determine profile picture to …" at bounding box center [411, 312] width 317 height 216
copy body "Learn how to create a social media Facebook Page. Determine profile picture to …"
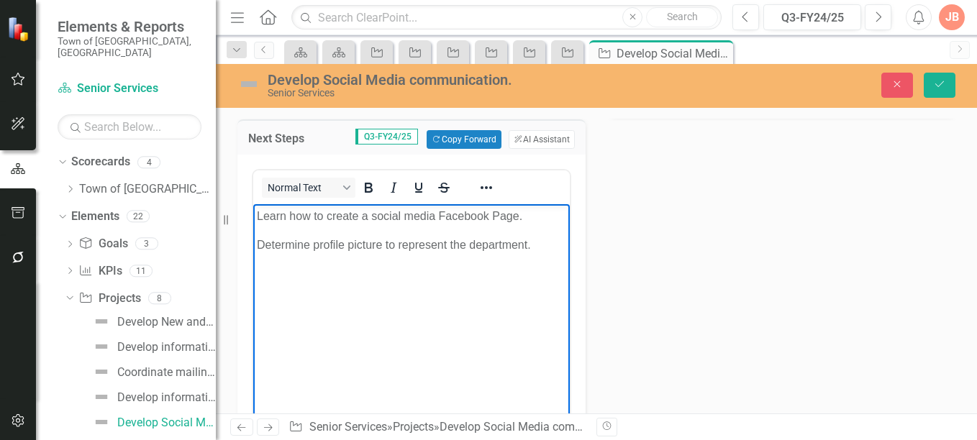
click at [451, 262] on body "Learn how to create a social media Facebook Page. Determine profile picture to …" at bounding box center [411, 312] width 317 height 216
click at [527, 220] on p "Learn how to create a social media Facebook Page." at bounding box center [411, 216] width 309 height 17
click at [891, 91] on button "Close" at bounding box center [897, 85] width 32 height 25
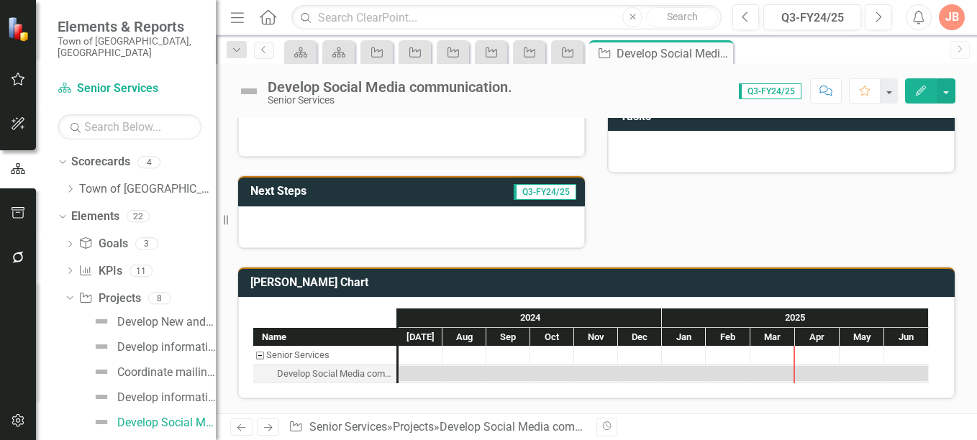
scroll to position [338, 0]
click at [394, 194] on h3 "Next Steps" at bounding box center [326, 191] width 153 height 13
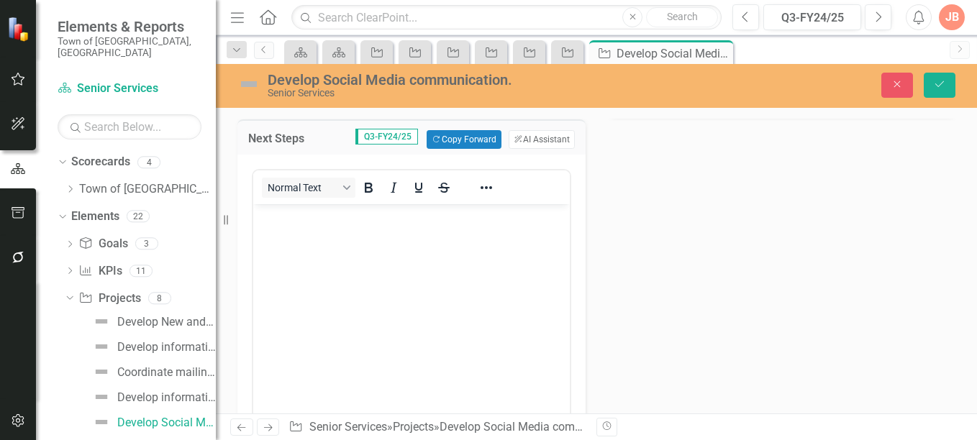
scroll to position [0, 0]
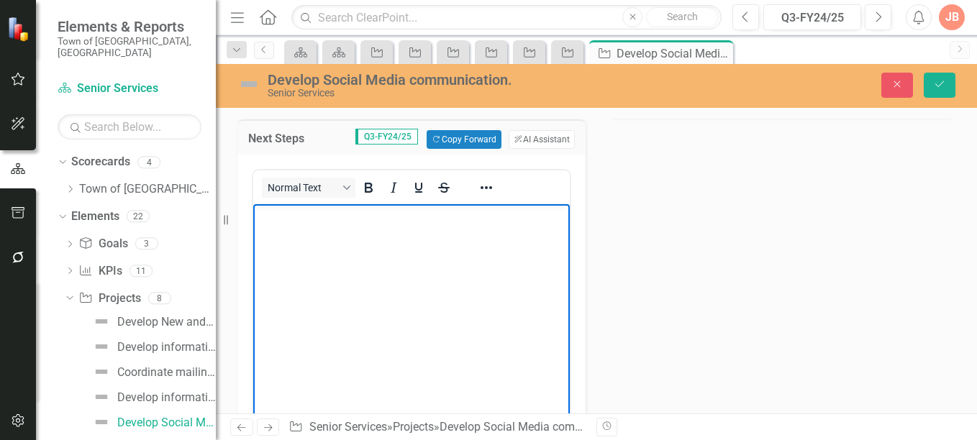
click at [278, 219] on p "Rich Text Area. Press ALT-0 for help." at bounding box center [411, 216] width 309 height 17
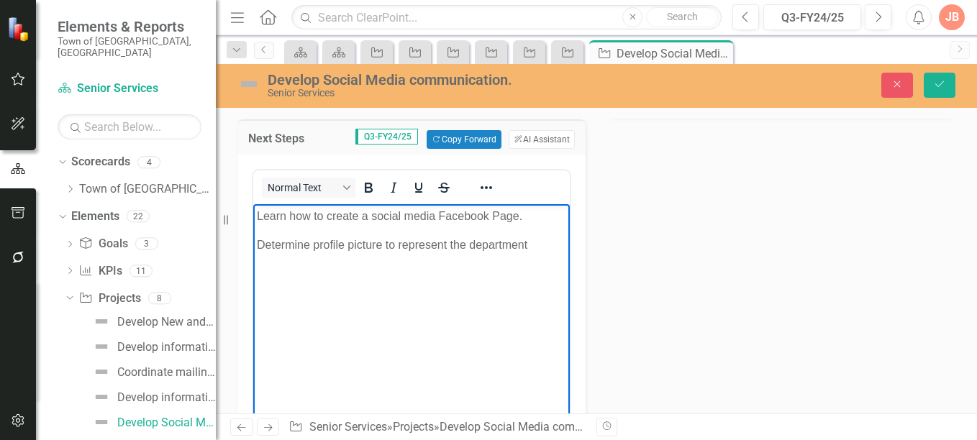
click at [254, 214] on body "Learn how to create a social media Facebook Page. Determine profile picture to …" at bounding box center [411, 312] width 317 height 216
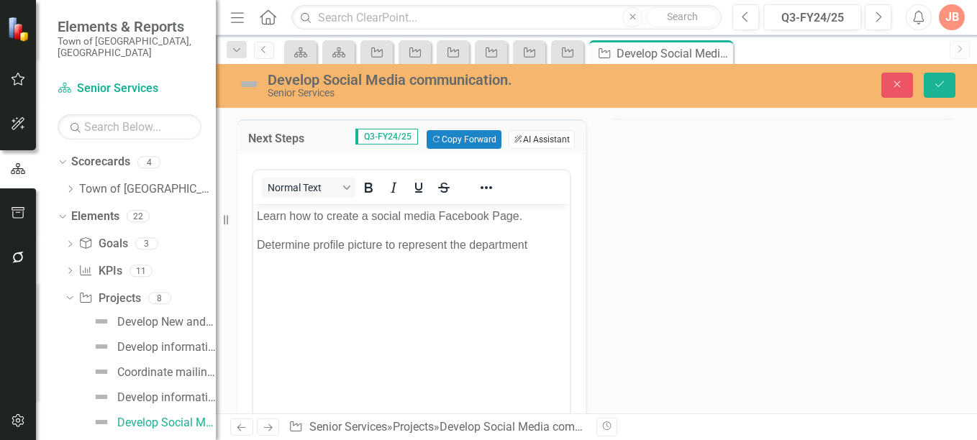
click at [537, 140] on button "ClearPoint AI AI Assistant" at bounding box center [542, 139] width 66 height 19
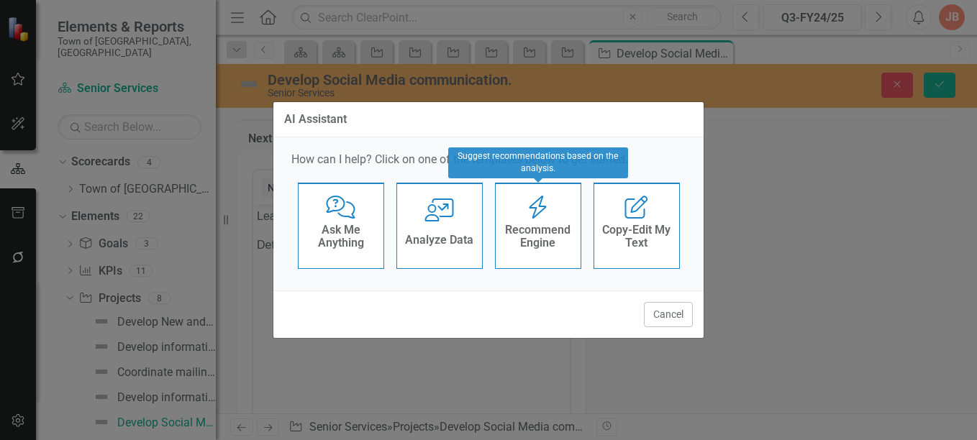
click at [543, 226] on h4 "Recommend Engine" at bounding box center [538, 236] width 71 height 25
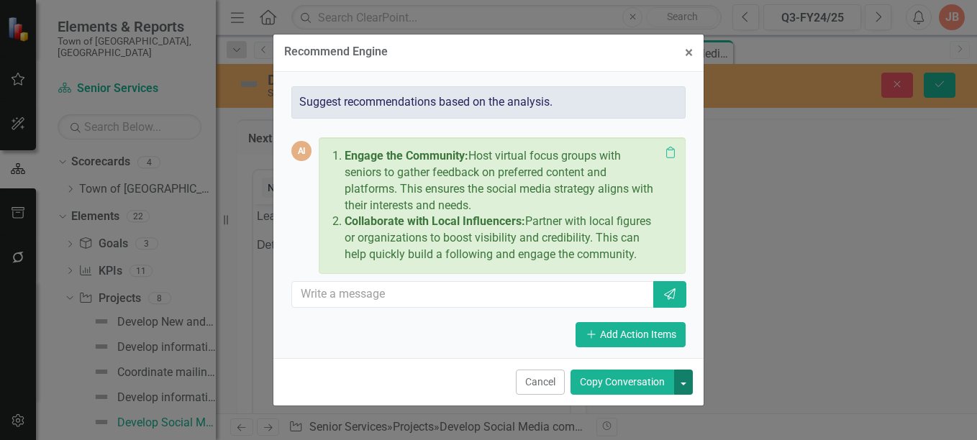
click at [683, 381] on button "button" at bounding box center [683, 382] width 19 height 25
click at [656, 355] on link "Copy Last Message" at bounding box center [635, 356] width 114 height 27
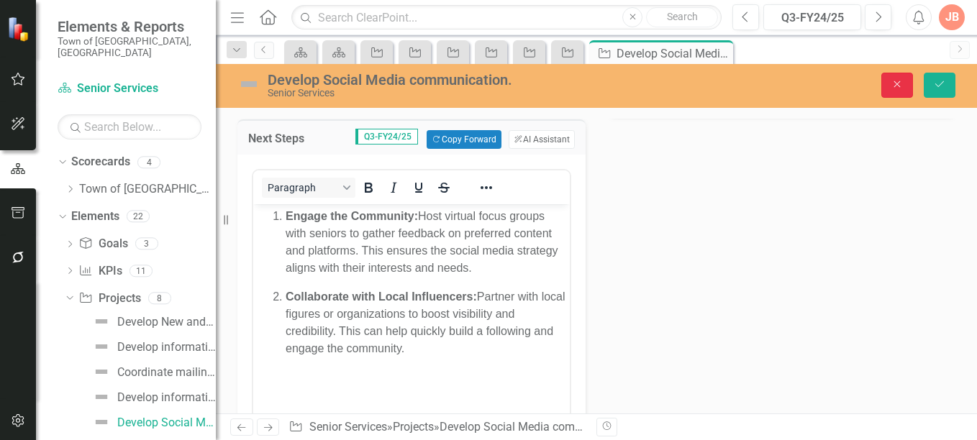
click at [895, 81] on icon "Close" at bounding box center [897, 84] width 13 height 10
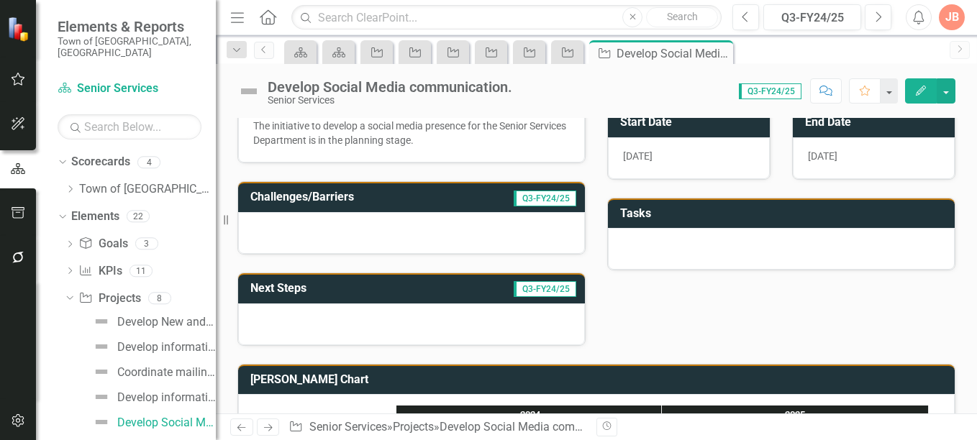
scroll to position [263, 0]
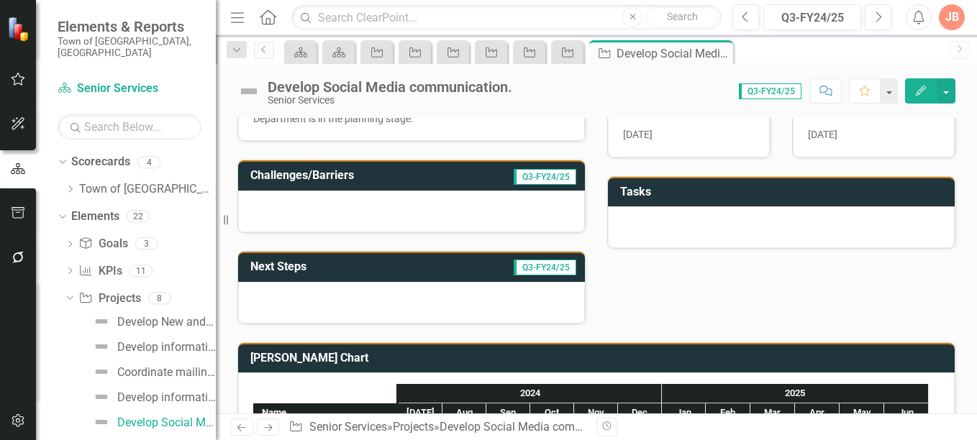
click at [362, 267] on h3 "Next Steps" at bounding box center [326, 266] width 153 height 13
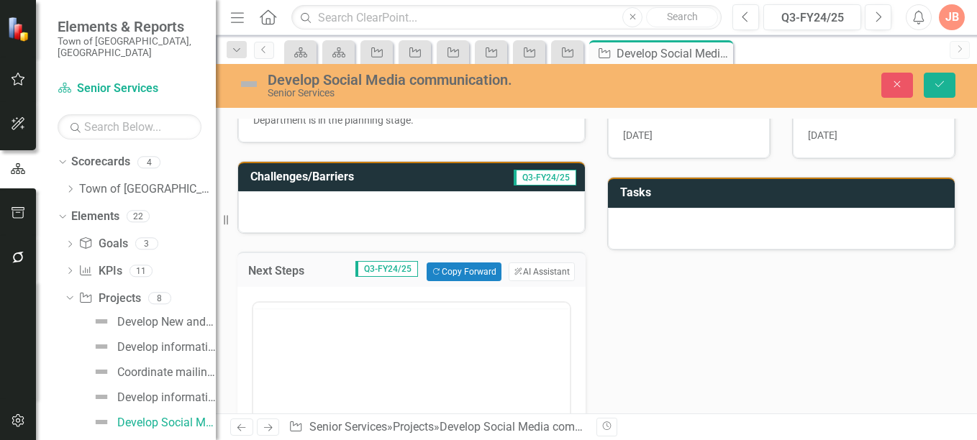
scroll to position [0, 0]
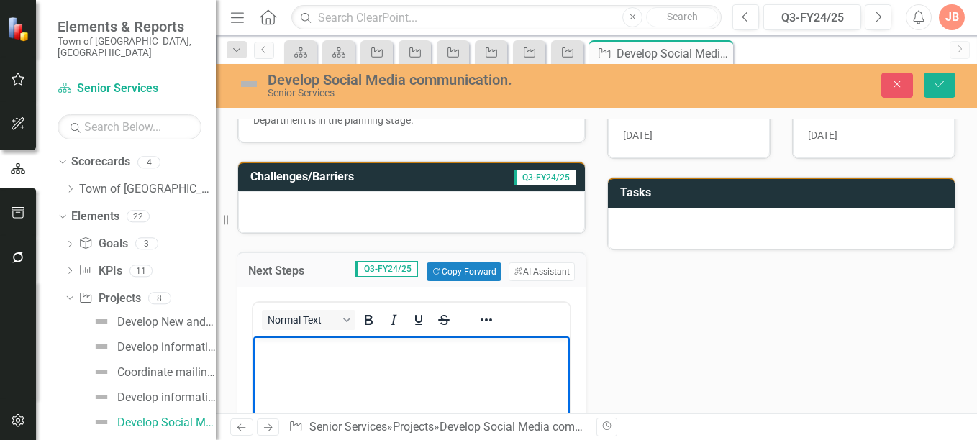
click at [271, 349] on p "Rich Text Area. Press ALT-0 for help." at bounding box center [411, 348] width 309 height 17
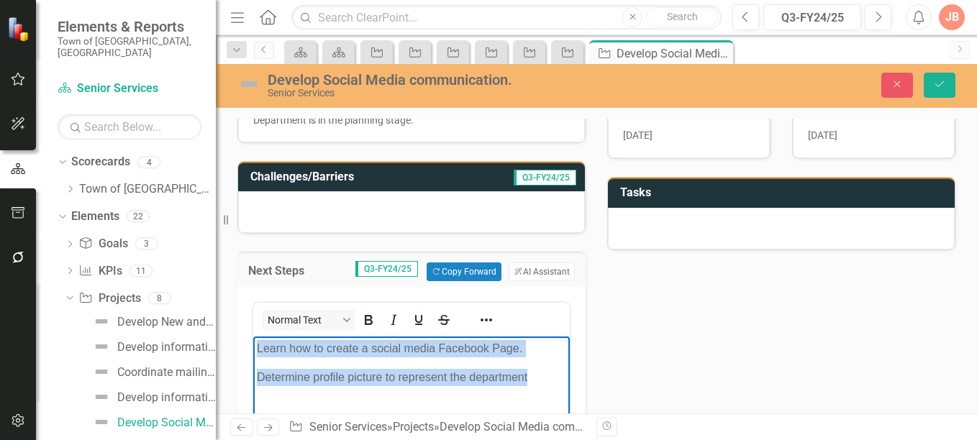
drag, startPoint x: 255, startPoint y: 345, endPoint x: 552, endPoint y: 369, distance: 297.4
click at [552, 369] on body "Learn how to create a social media Facebook Page. Determine profile picture to …" at bounding box center [411, 445] width 317 height 216
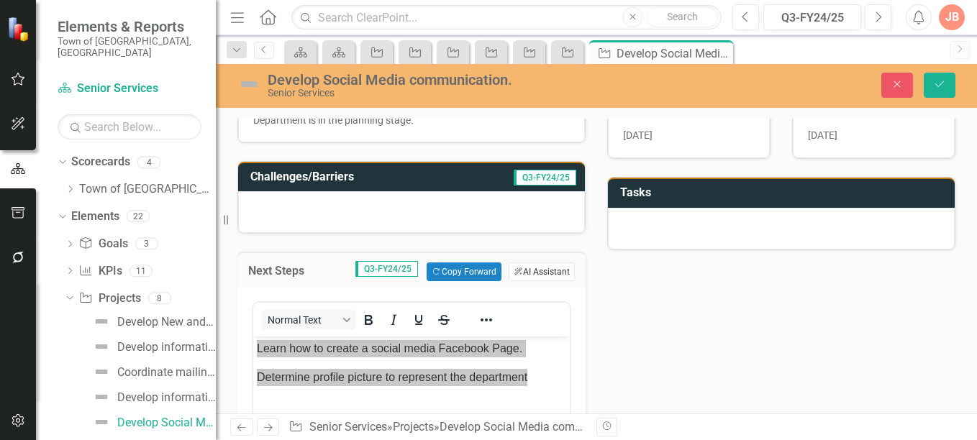
click at [543, 264] on button "ClearPoint AI AI Assistant" at bounding box center [542, 272] width 66 height 19
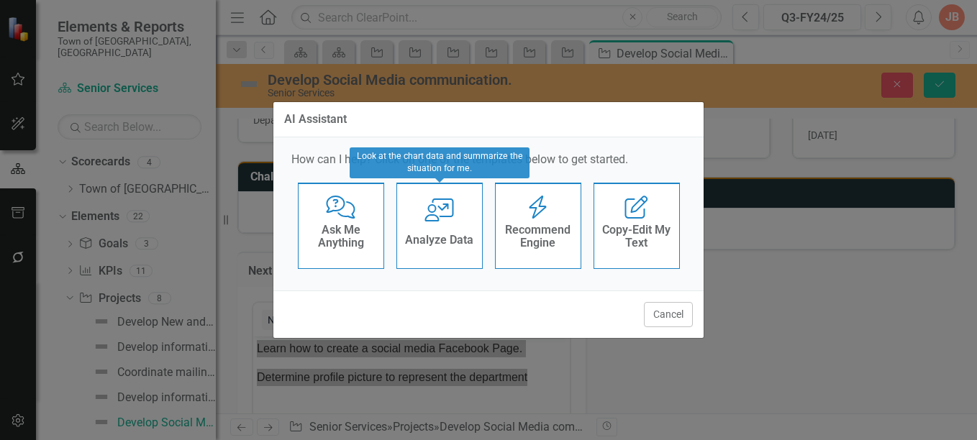
click at [440, 210] on icon "User with Chart" at bounding box center [440, 210] width 30 height 23
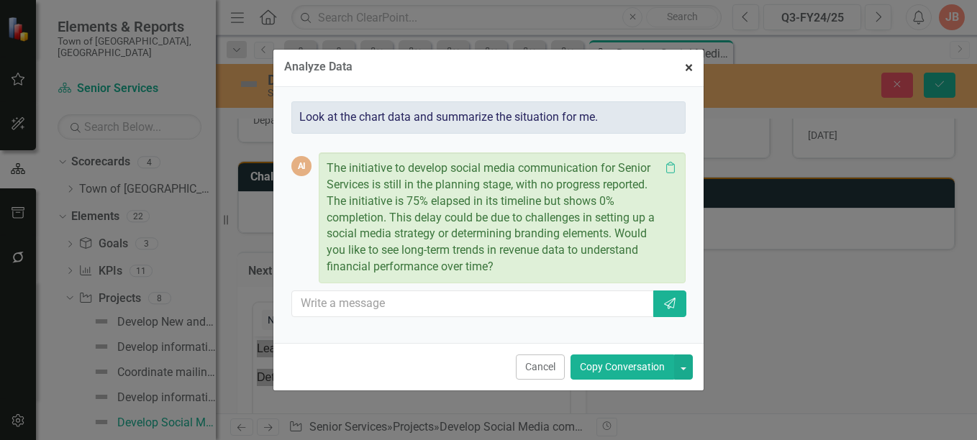
click at [690, 68] on span "×" at bounding box center [689, 67] width 8 height 17
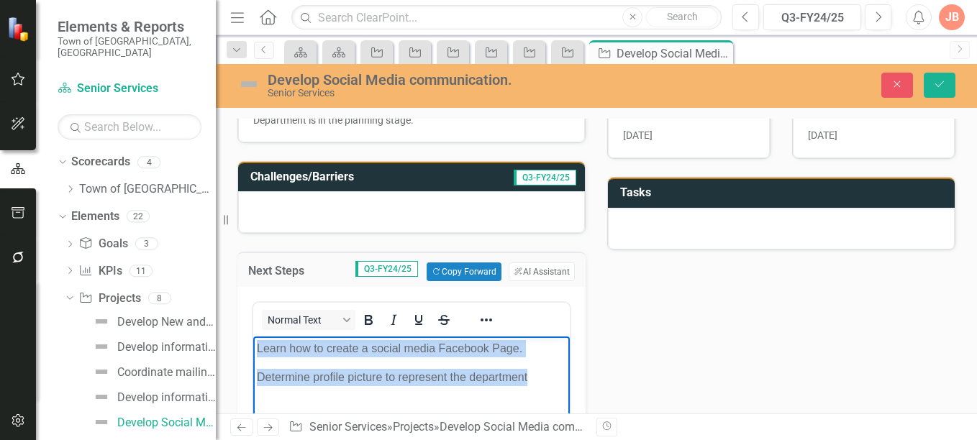
click at [256, 348] on body "Learn how to create a social media Facebook Page. Determine profile picture to …" at bounding box center [411, 445] width 317 height 216
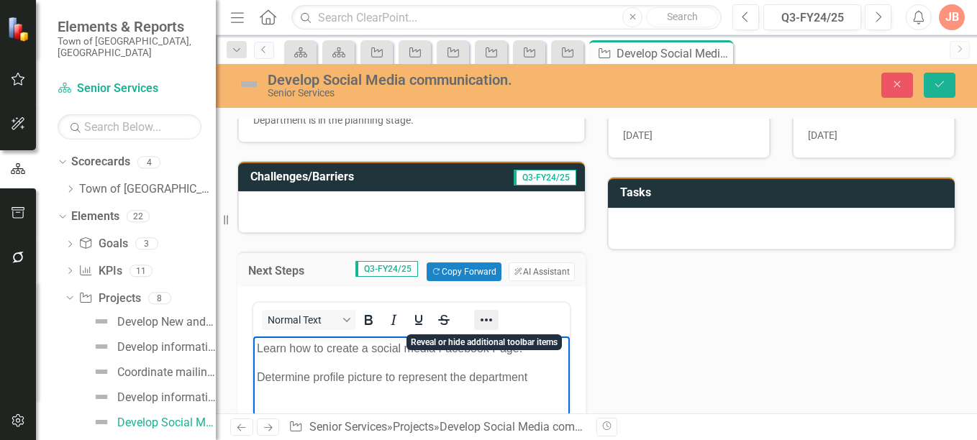
click at [489, 322] on icon "Reveal or hide additional toolbar items" at bounding box center [486, 320] width 17 height 17
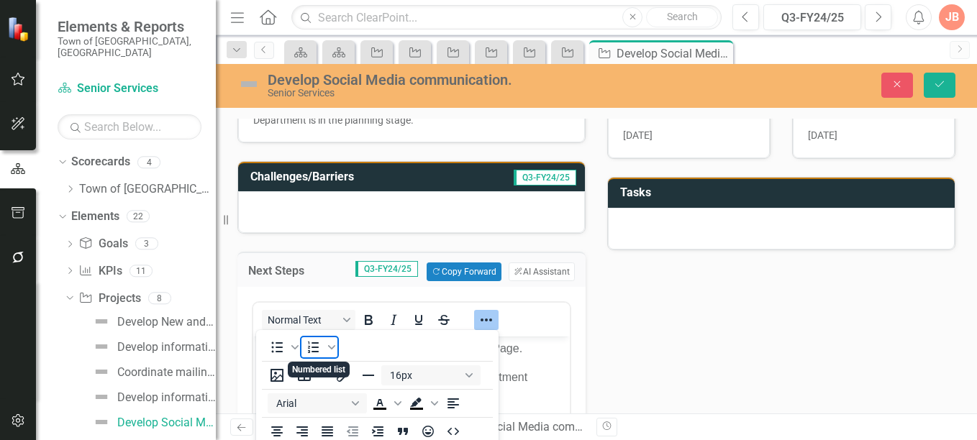
click at [312, 346] on icon "Numbered list" at bounding box center [313, 347] width 17 height 17
click at [327, 352] on span "Numbered list" at bounding box center [332, 347] width 12 height 20
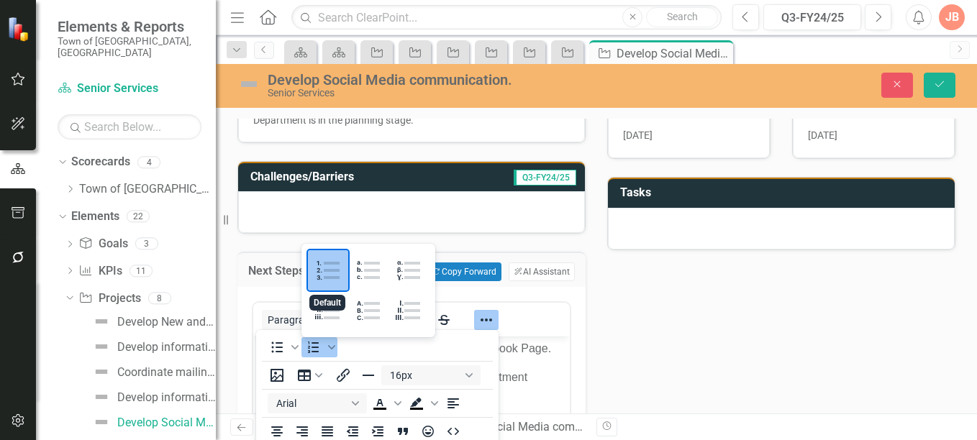
click at [326, 261] on div "Default" at bounding box center [328, 270] width 40 height 40
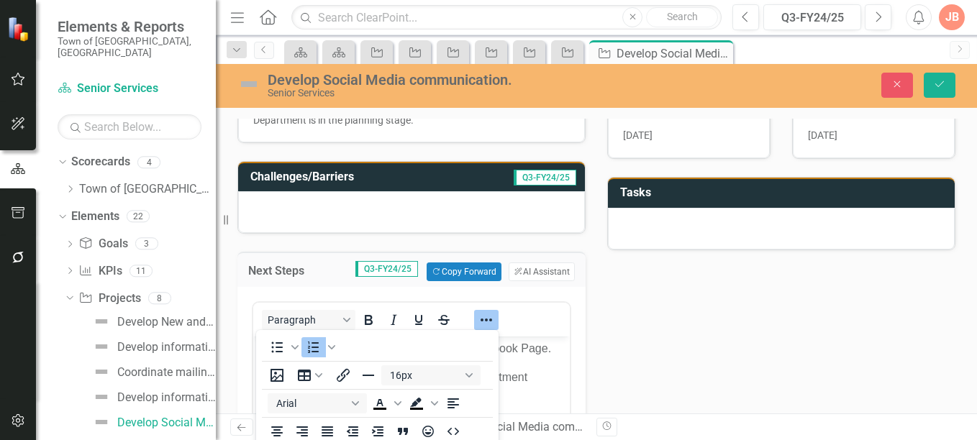
click at [536, 316] on div "Paragraph" at bounding box center [411, 320] width 317 height 28
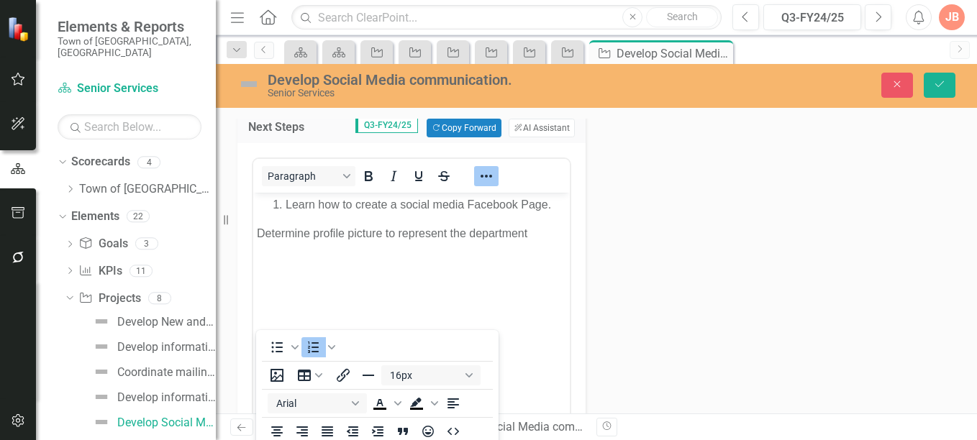
scroll to position [400, 0]
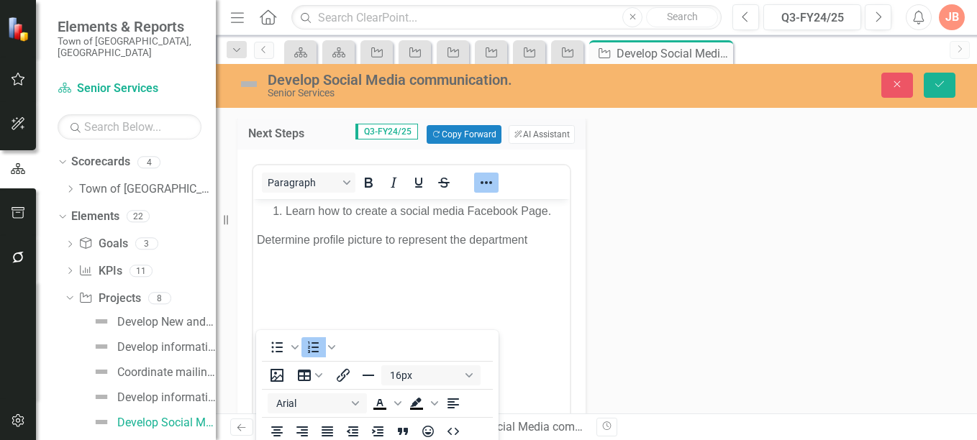
click at [554, 212] on li "Learn how to create a social media Facebook Page." at bounding box center [426, 211] width 281 height 17
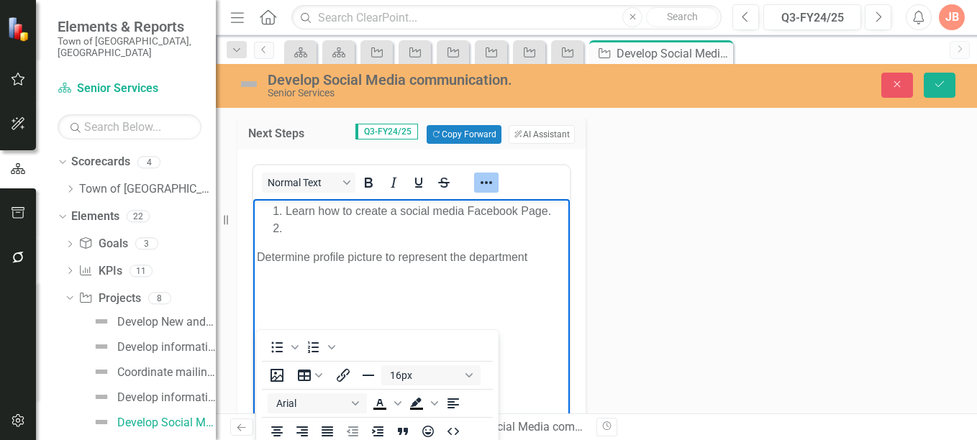
click at [258, 256] on p "Determine profile picture to represent the department" at bounding box center [411, 257] width 309 height 17
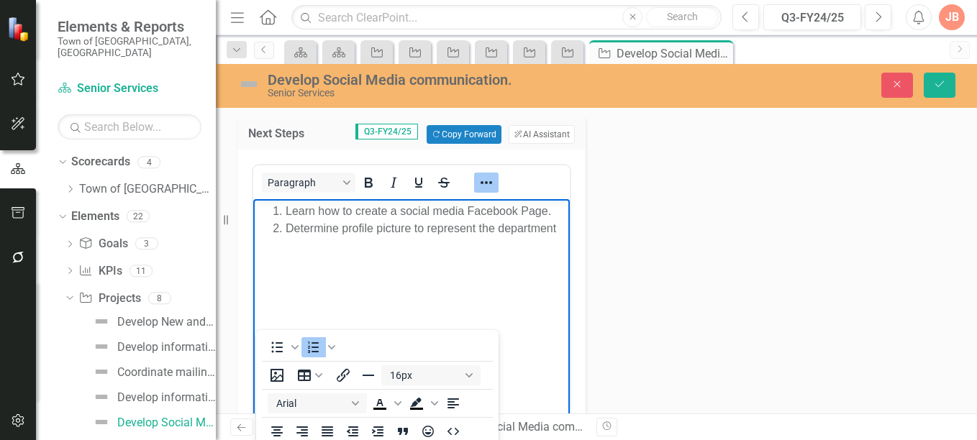
click at [545, 212] on li "Learn how to create a social media Facebook Page." at bounding box center [426, 211] width 281 height 17
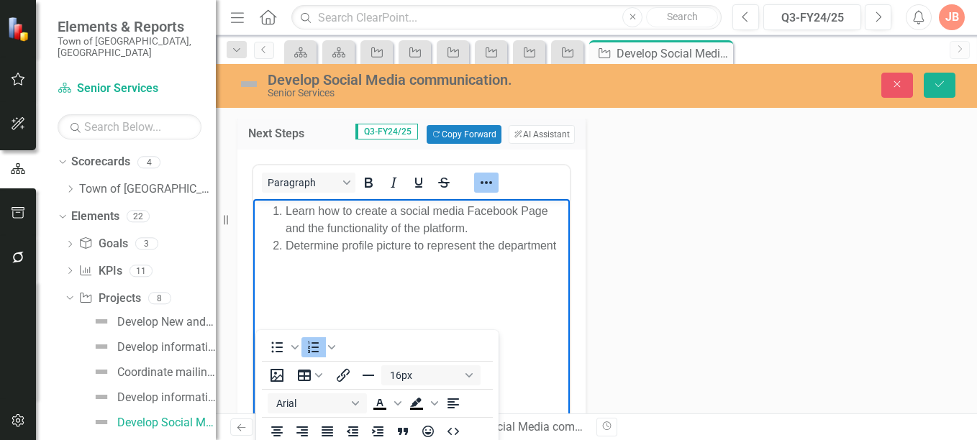
click at [558, 247] on li "Determine profile picture to represent the department" at bounding box center [426, 245] width 281 height 17
click at [287, 210] on li "Learn how to create a social media Facebook Page and the functionality of the p…" at bounding box center [426, 220] width 281 height 35
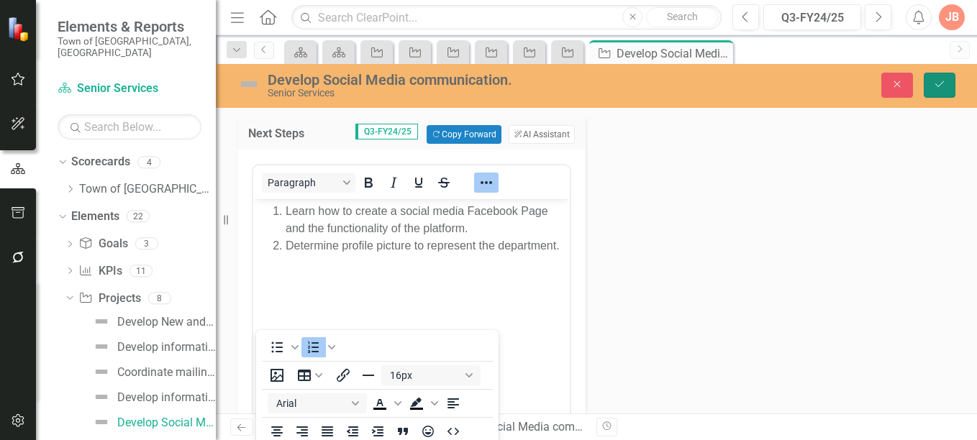
click at [937, 84] on icon "Save" at bounding box center [939, 84] width 13 height 10
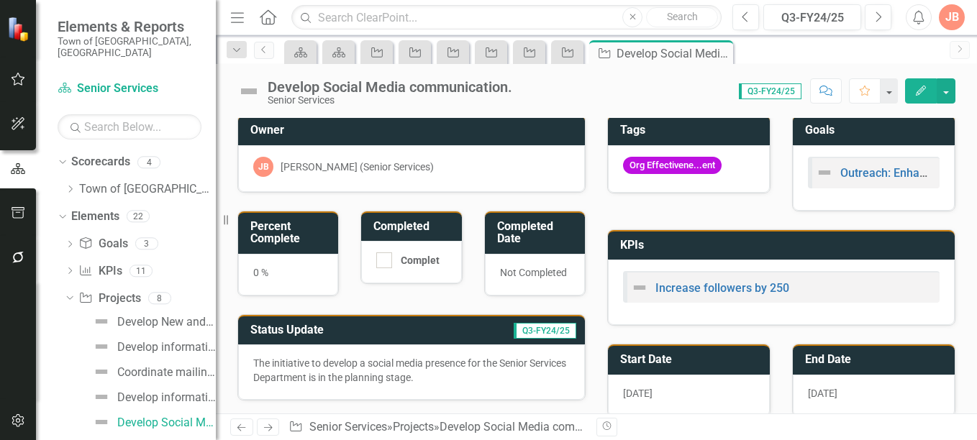
scroll to position [0, 0]
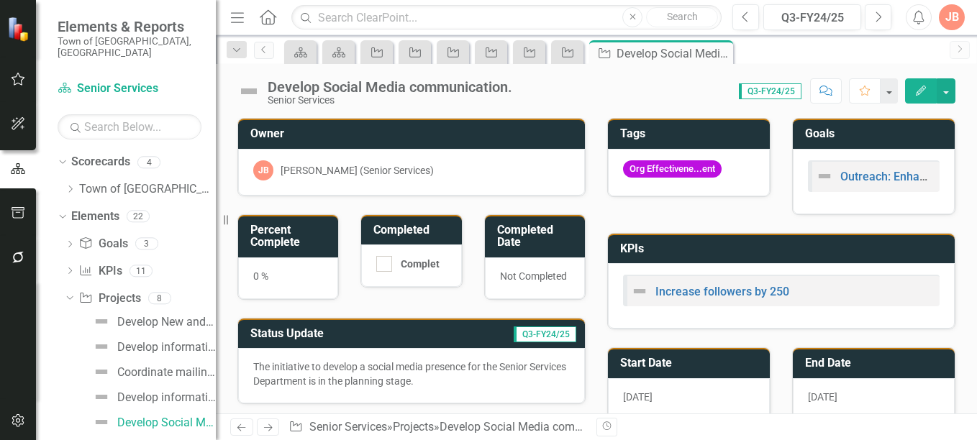
click at [315, 240] on h3 "Percent Complete" at bounding box center [290, 236] width 81 height 25
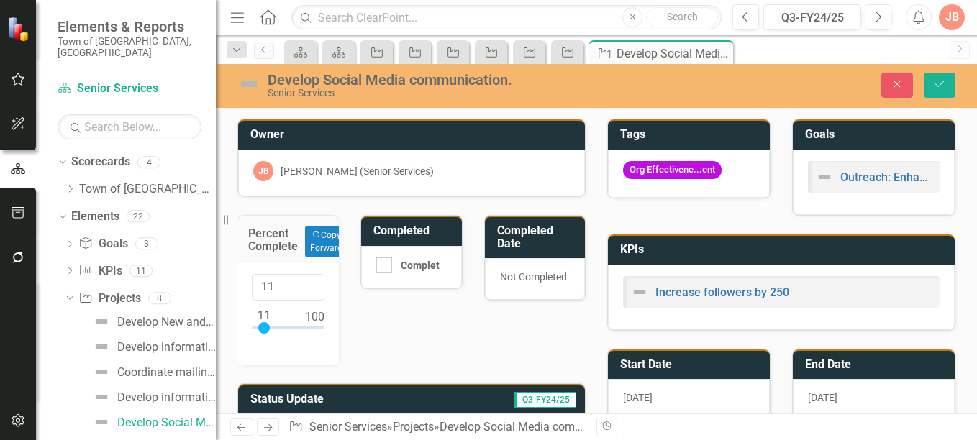
click at [267, 329] on div at bounding box center [264, 328] width 12 height 12
type input "10"
click at [305, 291] on input "10" at bounding box center [288, 287] width 73 height 27
click at [942, 82] on icon "Save" at bounding box center [939, 84] width 13 height 10
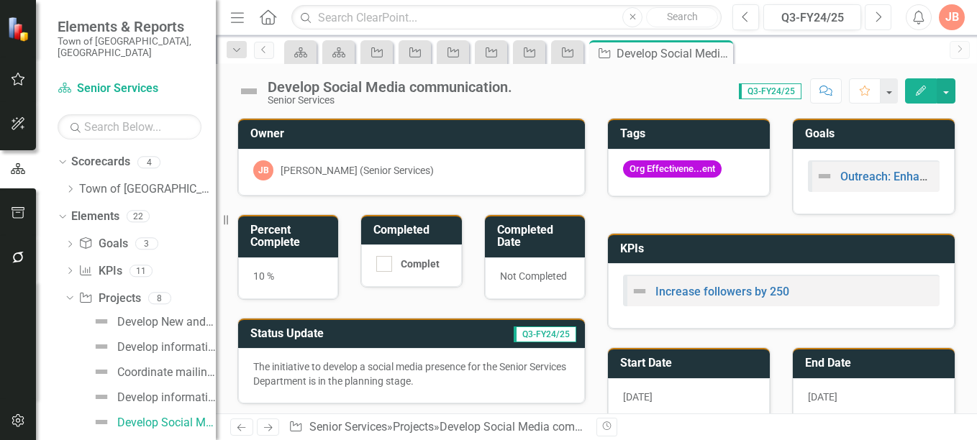
click at [872, 16] on button "Next" at bounding box center [878, 17] width 27 height 26
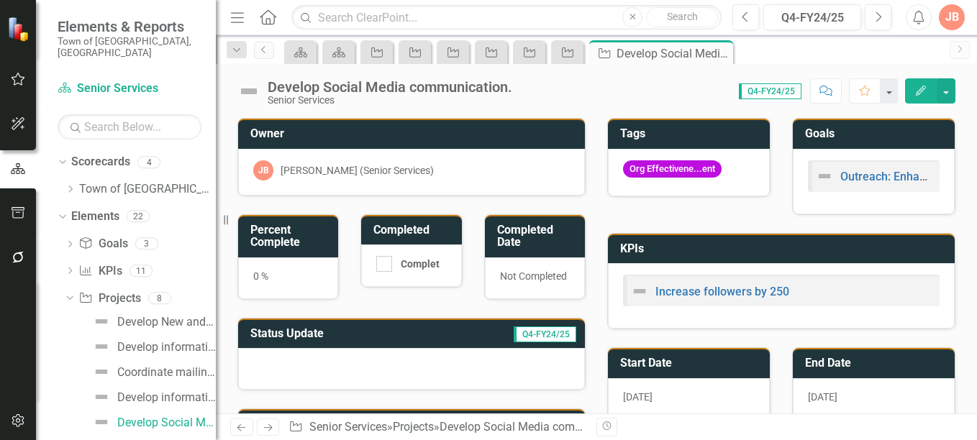
click at [361, 331] on h3 "Status Update" at bounding box center [337, 333] width 175 height 13
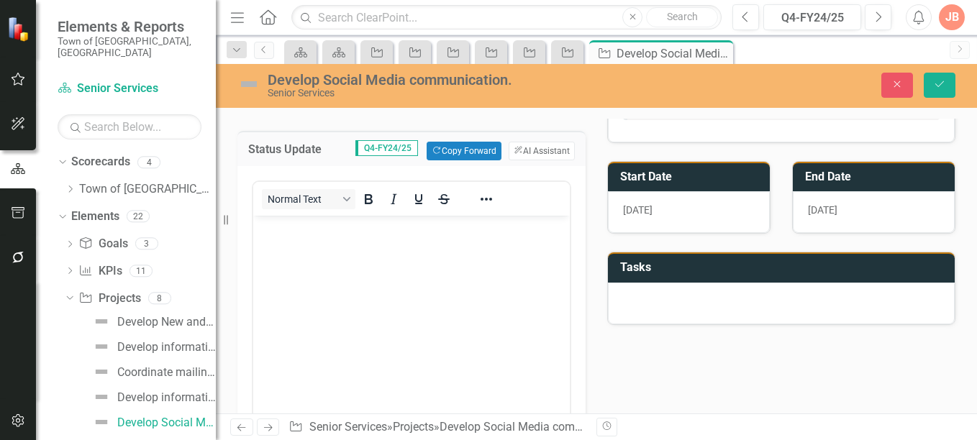
scroll to position [190, 0]
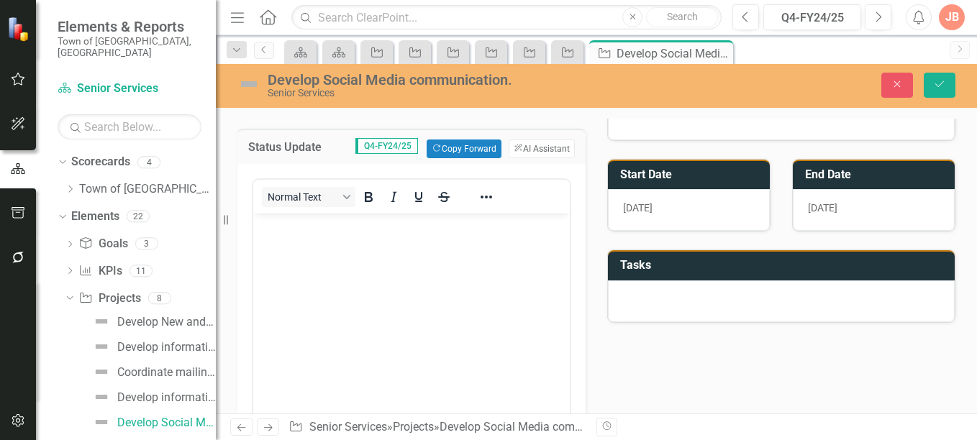
click at [284, 224] on p "Rich Text Area. Press ALT-0 for help." at bounding box center [411, 225] width 309 height 17
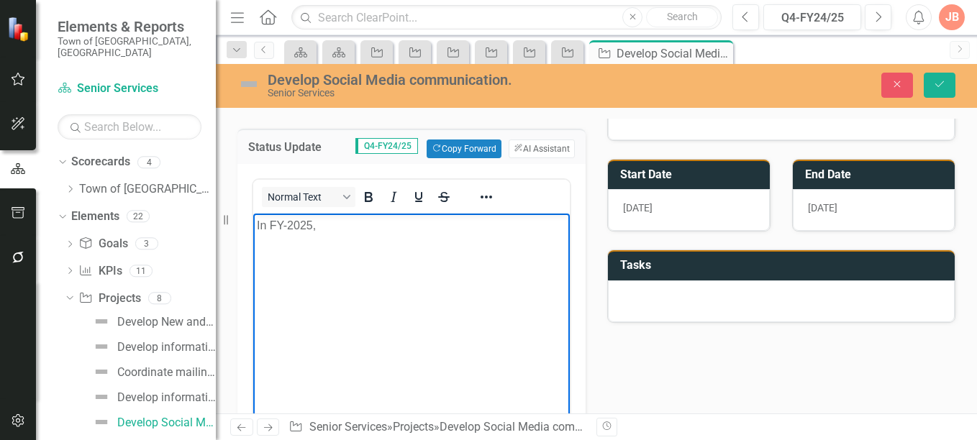
click at [286, 222] on p "In FY-2025," at bounding box center [411, 225] width 309 height 17
click at [323, 227] on p "In FY2025," at bounding box center [411, 225] width 309 height 17
click at [271, 225] on p "In FY2025," at bounding box center [411, 225] width 309 height 17
click at [345, 228] on p "In Q4-FY2025," at bounding box center [411, 225] width 309 height 17
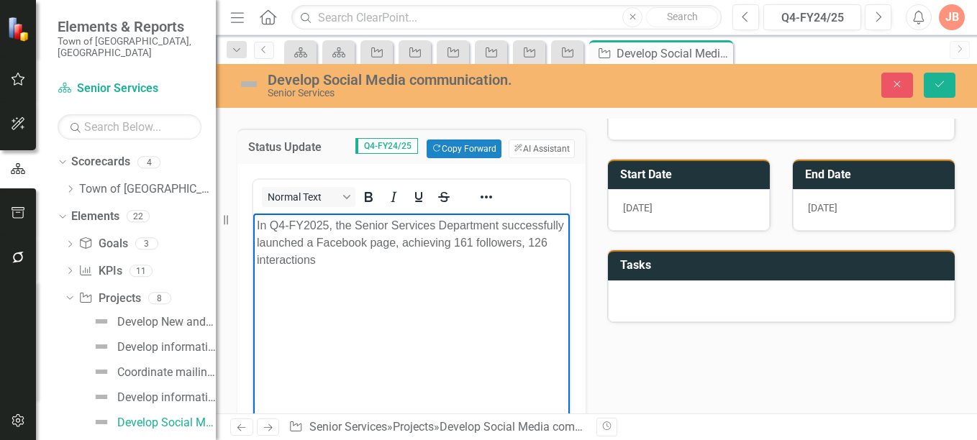
click at [323, 255] on p "In Q4-FY2025, the Senior Services Department successfully launched a Facebook p…" at bounding box center [411, 243] width 309 height 52
click at [390, 262] on p "In Q4-FY2025, the Senior Services Department successfully launched a Facebook p…" at bounding box center [411, 243] width 309 height 52
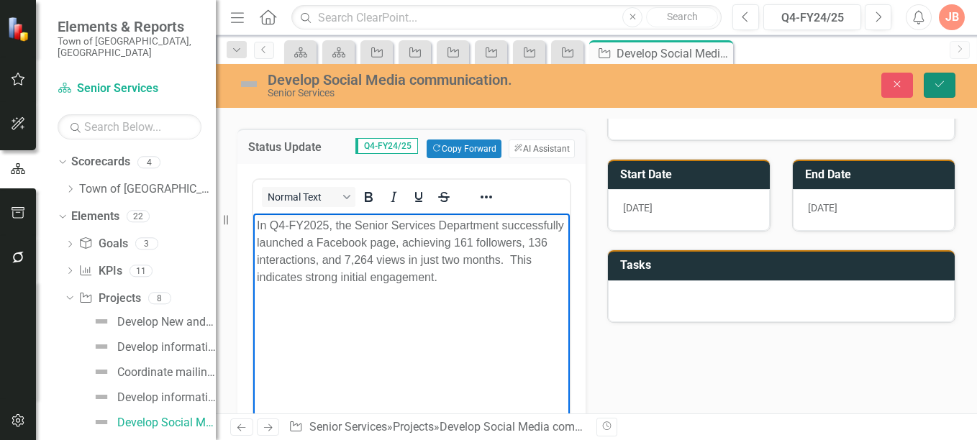
click at [940, 85] on icon "Save" at bounding box center [939, 84] width 13 height 10
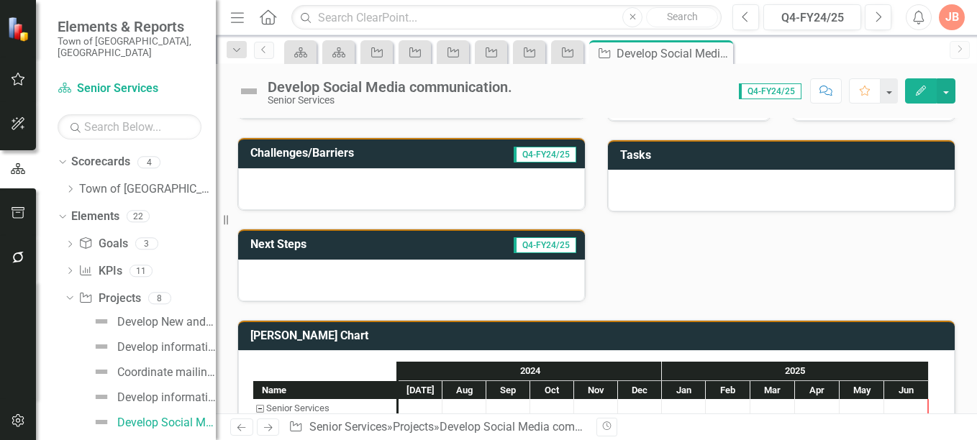
scroll to position [306, 0]
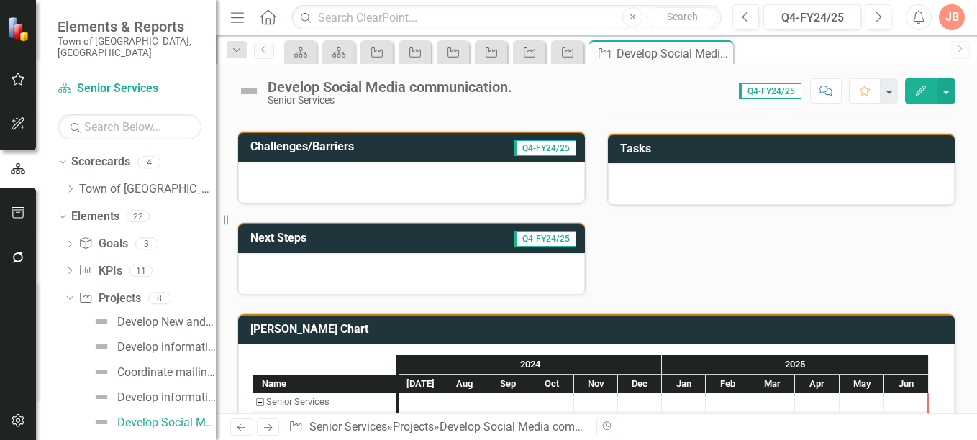
click at [394, 245] on h3 "Next Steps" at bounding box center [326, 238] width 153 height 13
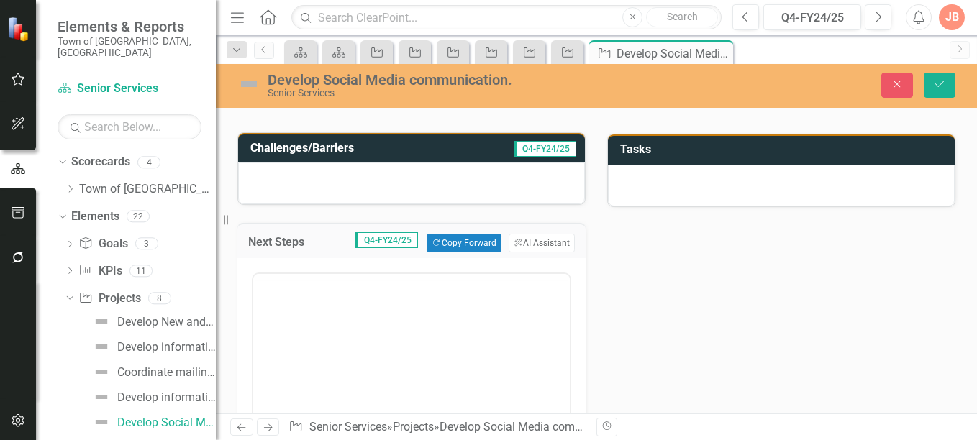
scroll to position [0, 0]
click at [287, 317] on p "Rich Text Area. Press ALT-0 for help." at bounding box center [411, 320] width 309 height 17
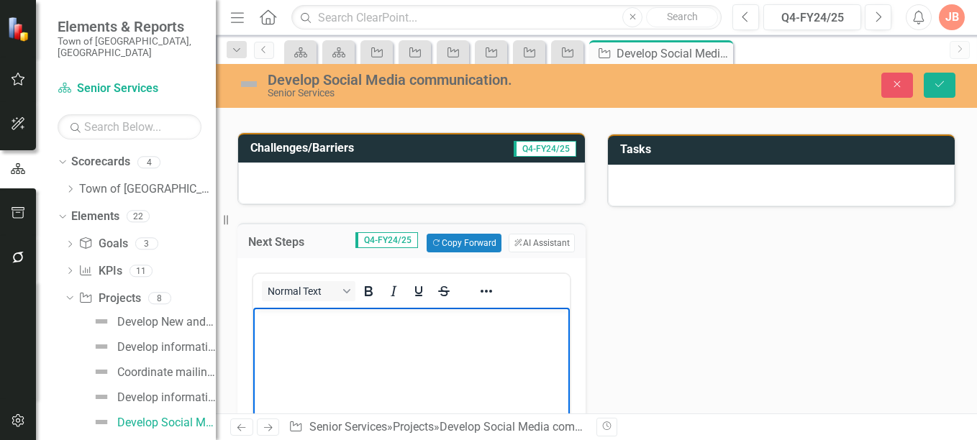
drag, startPoint x: 287, startPoint y: 317, endPoint x: 284, endPoint y: 325, distance: 8.4
click at [284, 325] on p "Rich Text Area. Press ALT-0 for help." at bounding box center [411, 320] width 309 height 17
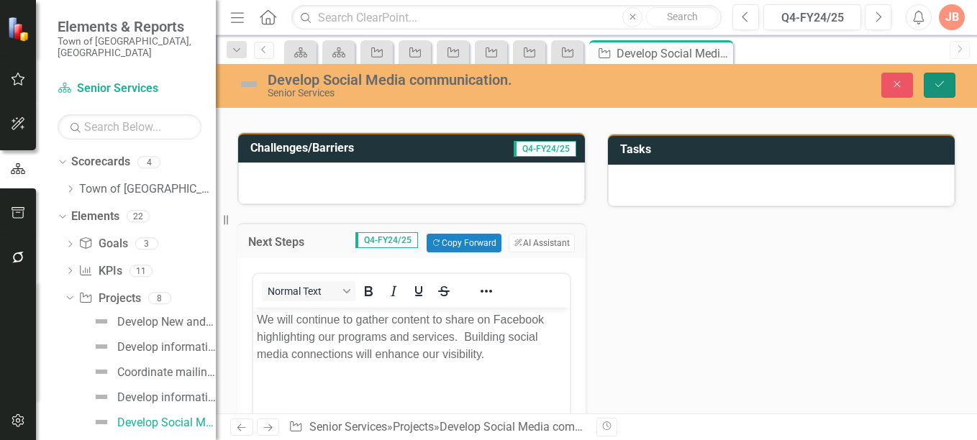
click at [942, 81] on icon "Save" at bounding box center [939, 84] width 13 height 10
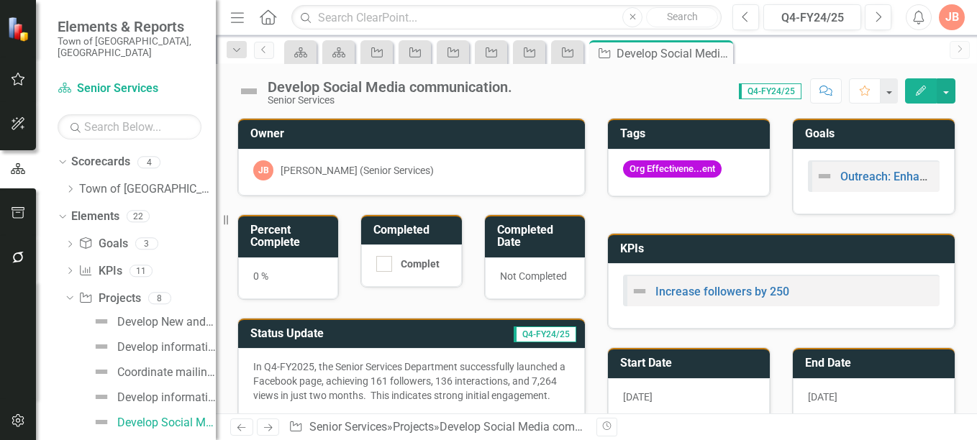
click at [307, 229] on h3 "Percent Complete" at bounding box center [290, 236] width 81 height 25
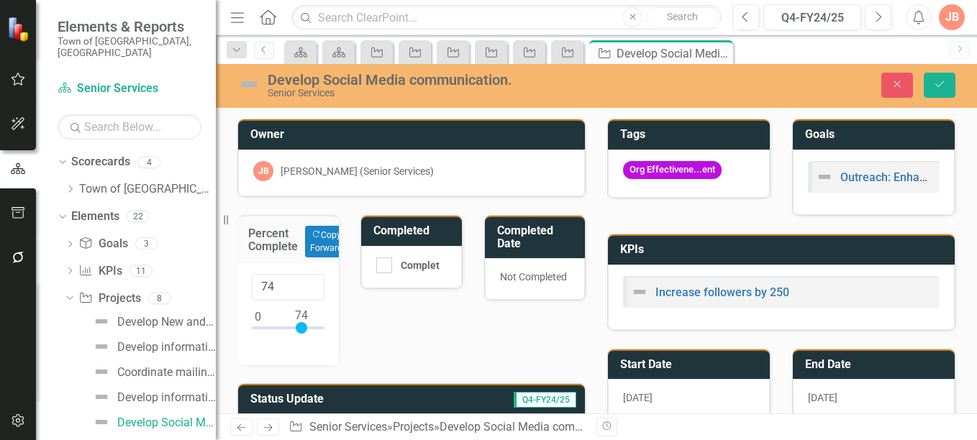
drag, startPoint x: 257, startPoint y: 326, endPoint x: 301, endPoint y: 327, distance: 43.9
click at [301, 327] on div at bounding box center [302, 328] width 12 height 12
click at [309, 285] on input "75" at bounding box center [288, 287] width 73 height 27
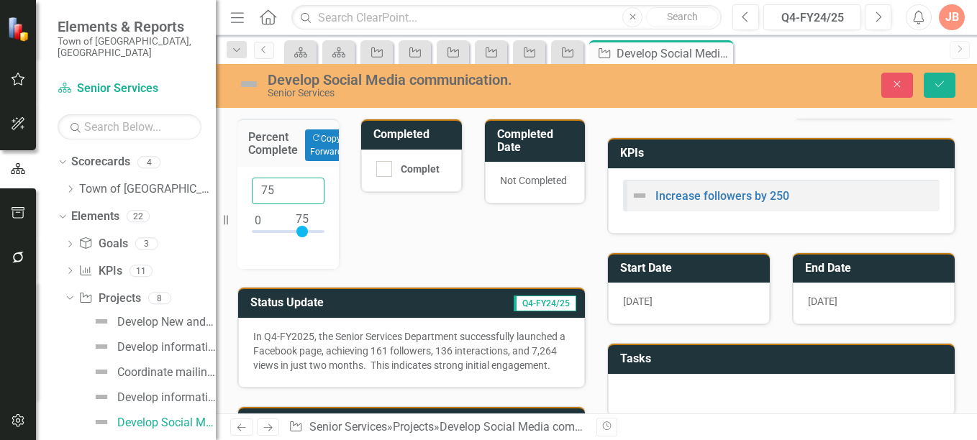
scroll to position [97, 0]
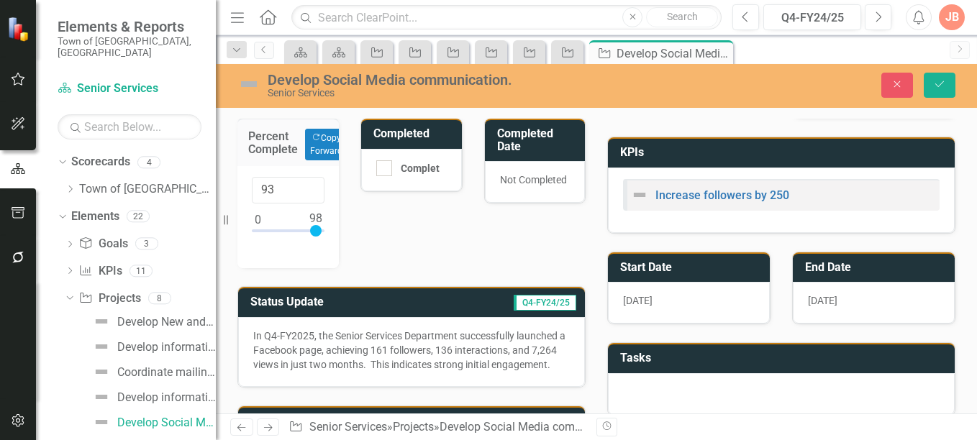
type input "100"
drag, startPoint x: 302, startPoint y: 230, endPoint x: 319, endPoint y: 233, distance: 17.5
click at [319, 233] on div at bounding box center [318, 231] width 12 height 12
click at [940, 83] on icon "Save" at bounding box center [939, 84] width 13 height 10
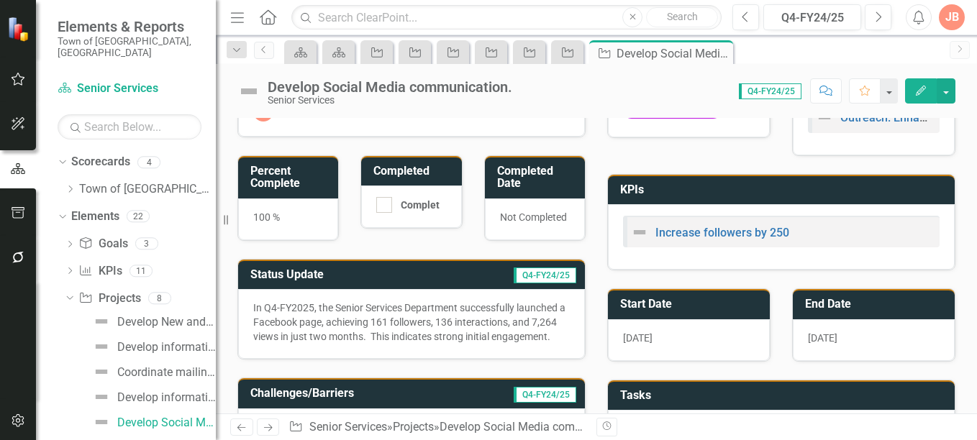
scroll to position [0, 0]
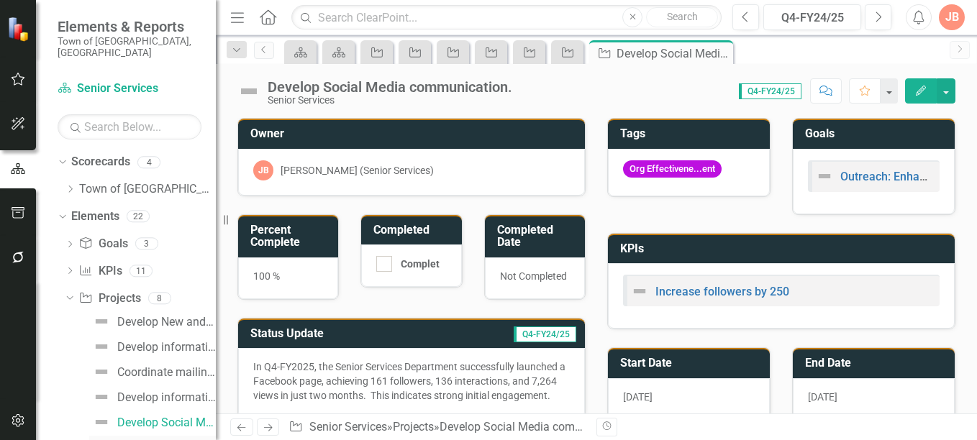
click at [177, 440] on div "Two Volunteer Recruitment appeals annually." at bounding box center [166, 448] width 99 height 13
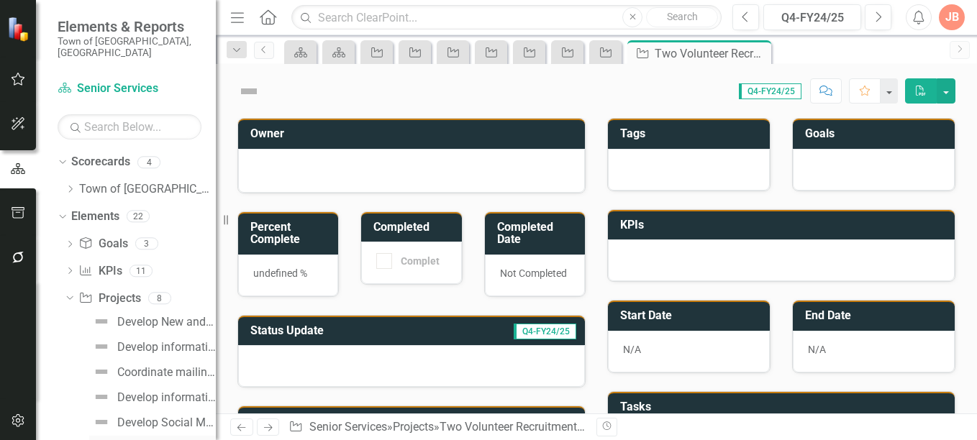
scroll to position [7, 0]
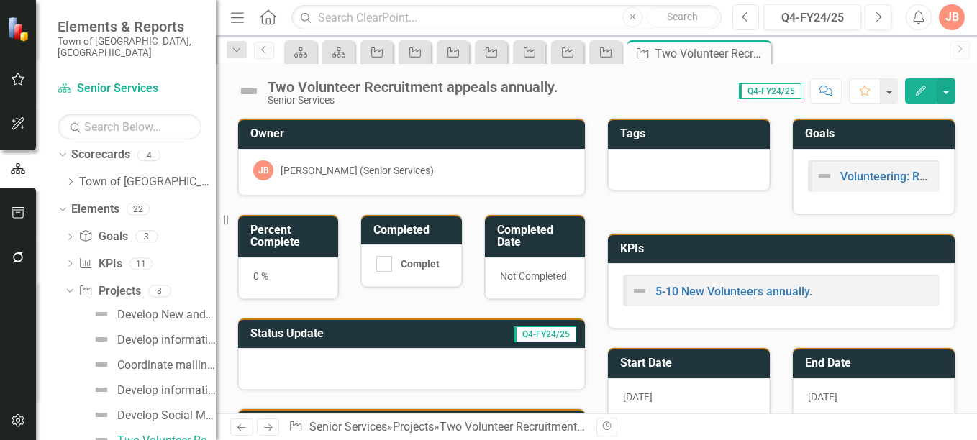
click at [745, 19] on icon "button" at bounding box center [746, 17] width 6 height 10
click at [349, 339] on h3 "Status Update" at bounding box center [337, 333] width 175 height 13
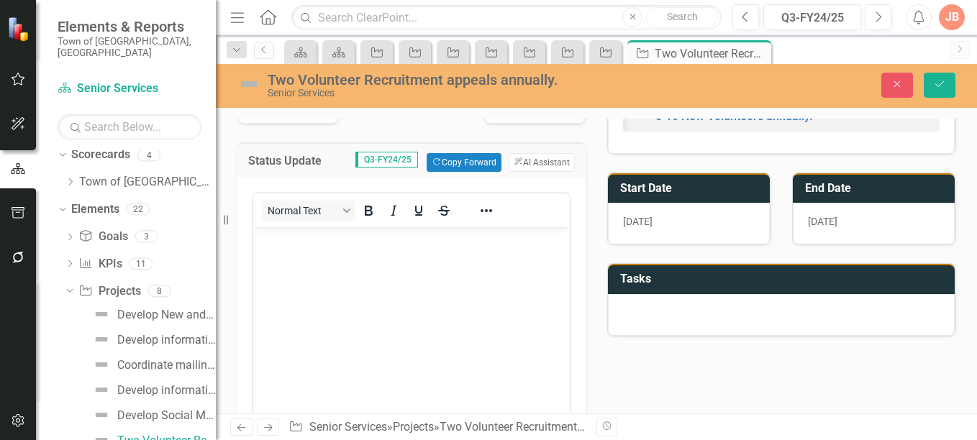
scroll to position [186, 0]
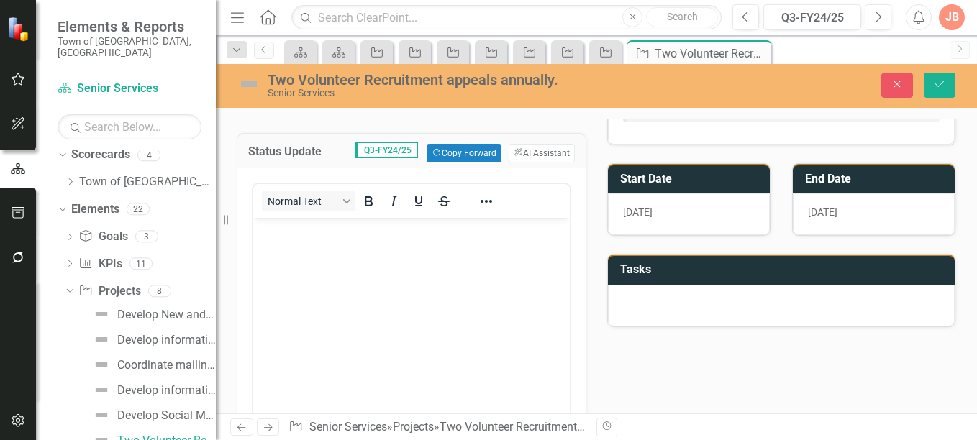
click at [299, 237] on p "Rich Text Area. Press ALT-0 for help." at bounding box center [411, 230] width 309 height 17
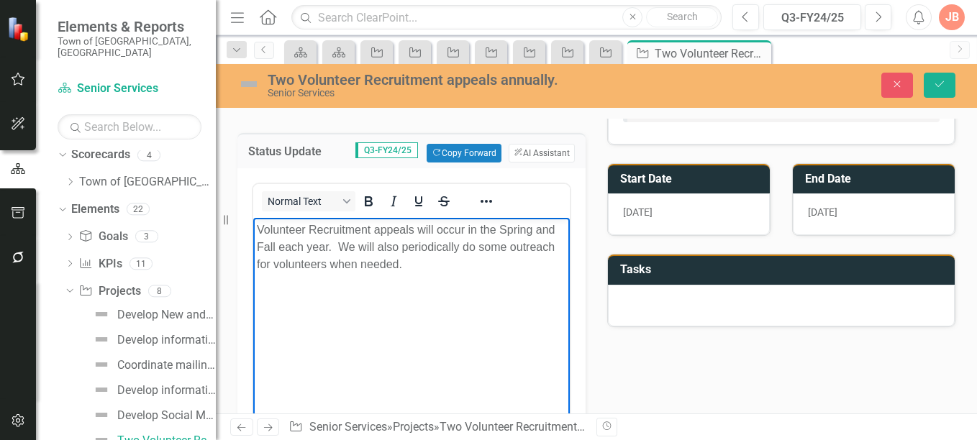
drag, startPoint x: 258, startPoint y: 228, endPoint x: 414, endPoint y: 264, distance: 160.2
click at [414, 264] on p "Volunteer Recruitment appeals will occur in the Spring and Fall each year. We w…" at bounding box center [411, 248] width 309 height 52
click at [542, 153] on button "ClearPoint AI AI Assistant" at bounding box center [542, 153] width 66 height 19
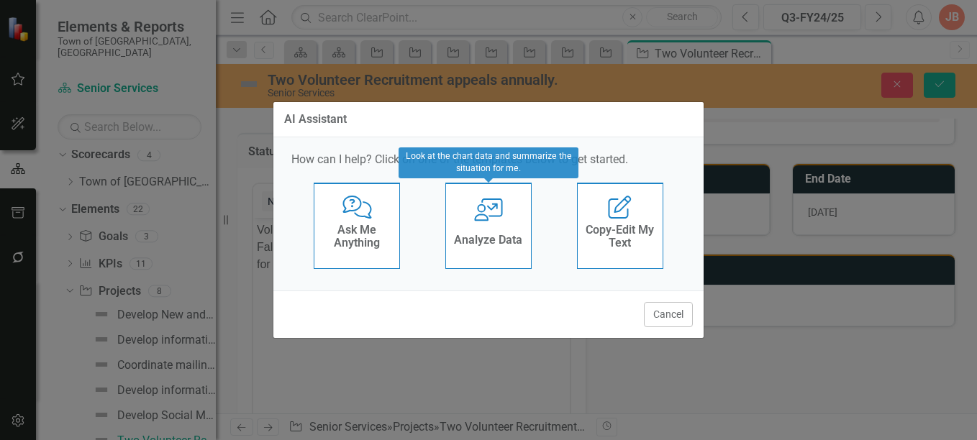
click at [496, 224] on div "User with Chart Analyze Data" at bounding box center [488, 226] width 86 height 86
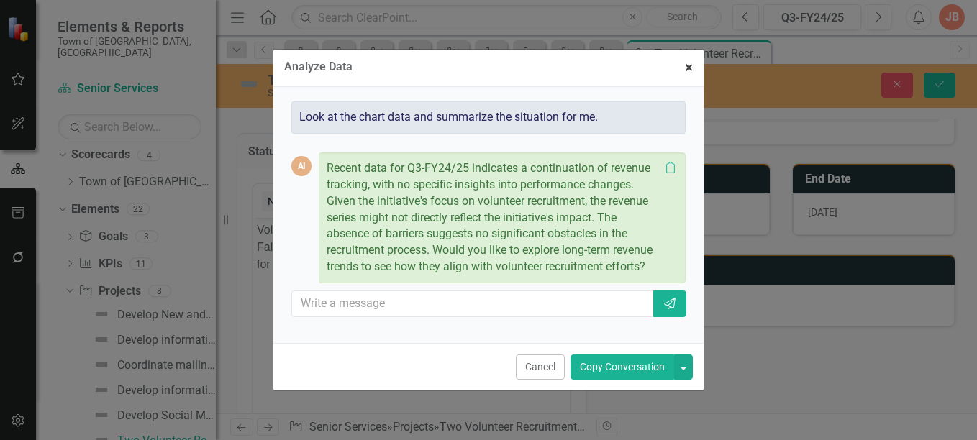
click at [687, 71] on span "×" at bounding box center [689, 67] width 8 height 17
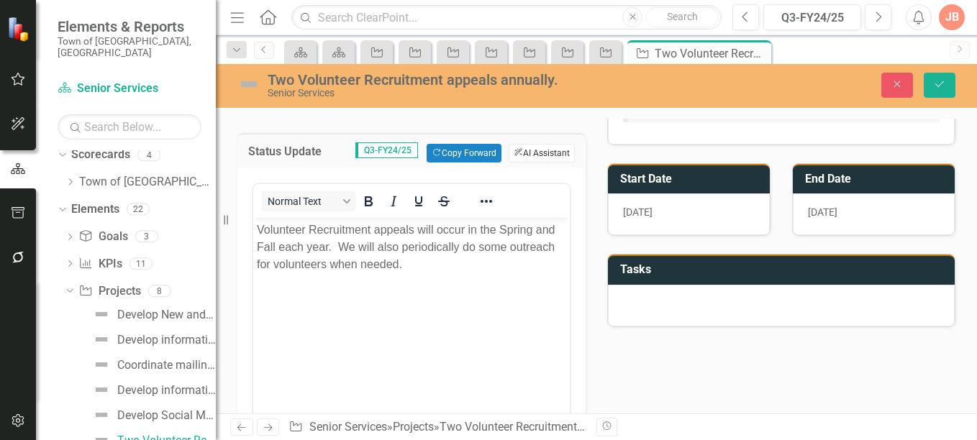
click at [538, 152] on button "ClearPoint AI AI Assistant" at bounding box center [542, 153] width 66 height 19
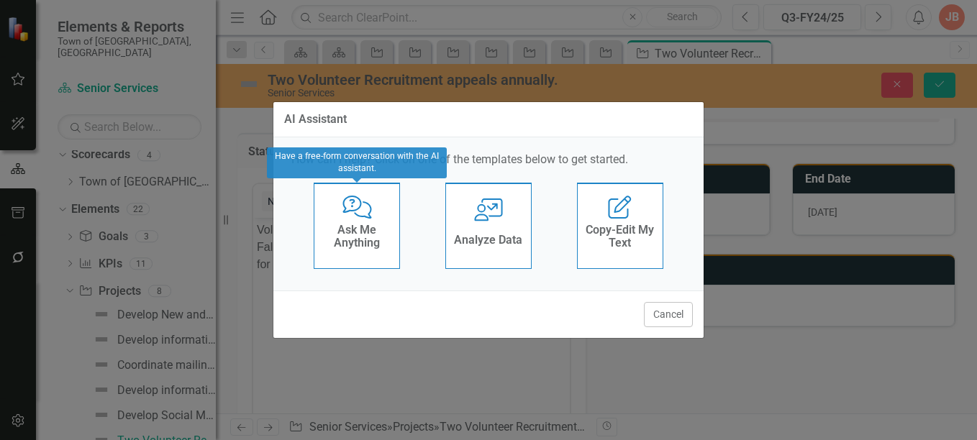
click at [366, 219] on div "Comments with Question [PERSON_NAME] Ask Me Anything" at bounding box center [357, 226] width 86 height 86
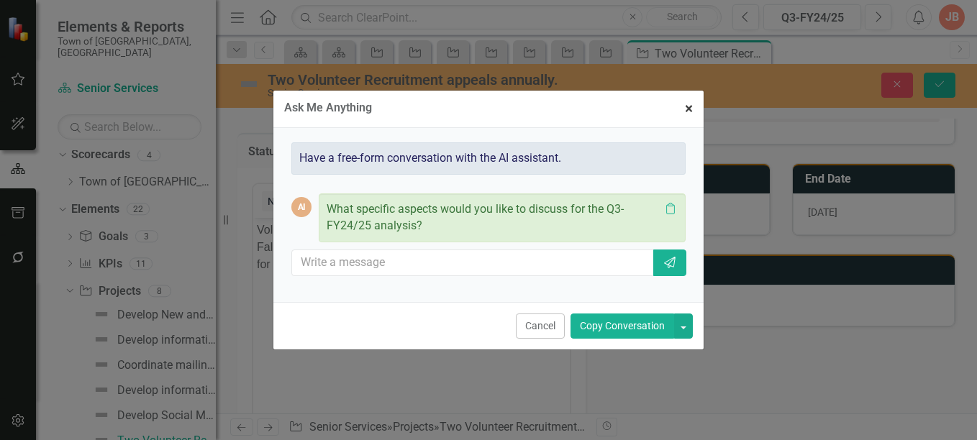
click at [692, 107] on span "×" at bounding box center [689, 108] width 8 height 17
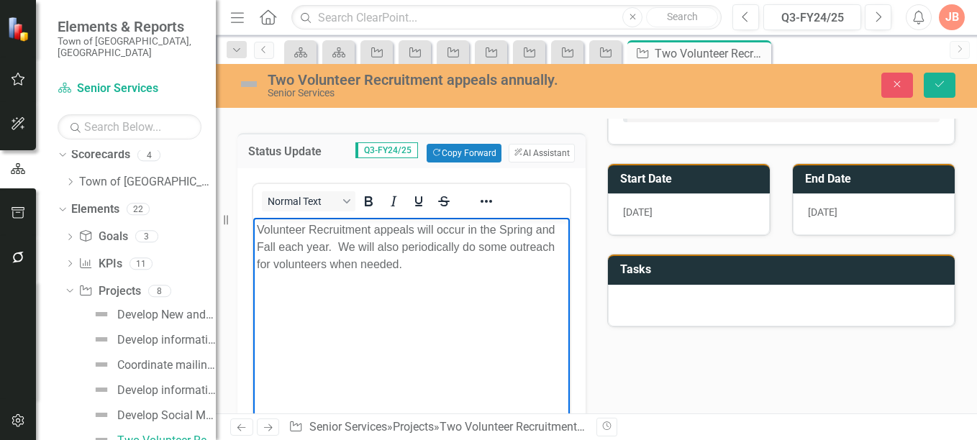
click at [449, 314] on body "Volunteer Recruitment appeals will occur in the Spring and Fall each year. We w…" at bounding box center [411, 326] width 317 height 216
drag, startPoint x: 554, startPoint y: 246, endPoint x: 465, endPoint y: 251, distance: 89.4
click at [465, 251] on p "Volunteer Recruitment appeals will occur in the Spring and Fall each year. We w…" at bounding box center [411, 248] width 309 height 52
drag, startPoint x: 339, startPoint y: 263, endPoint x: 314, endPoint y: 263, distance: 24.5
click at [314, 263] on p "Volunteer Recruitment appeals will occur in the Spring and Fall each year. We w…" at bounding box center [411, 248] width 309 height 52
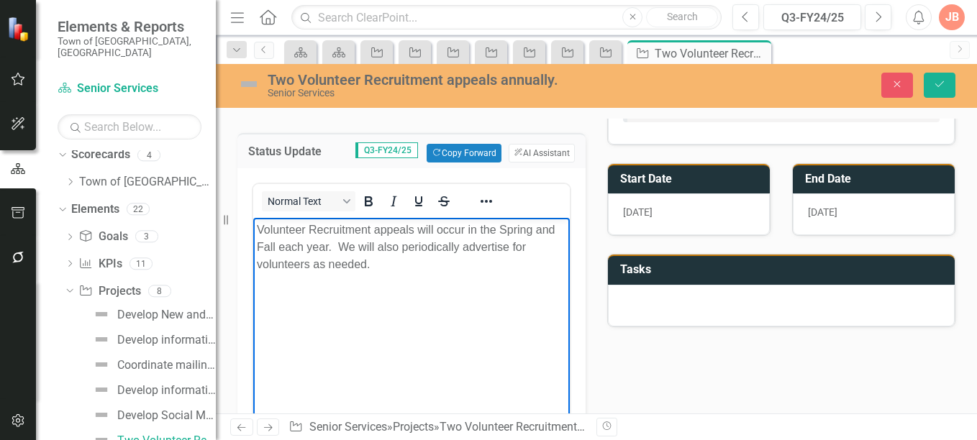
click at [381, 267] on p "Volunteer Recruitment appeals will occur in the Spring and Fall each year. We w…" at bounding box center [411, 248] width 309 height 52
click at [259, 230] on p "Volunteer Recruitment appeals will occur in the Spring and Fall each year. We w…" at bounding box center [411, 248] width 309 height 52
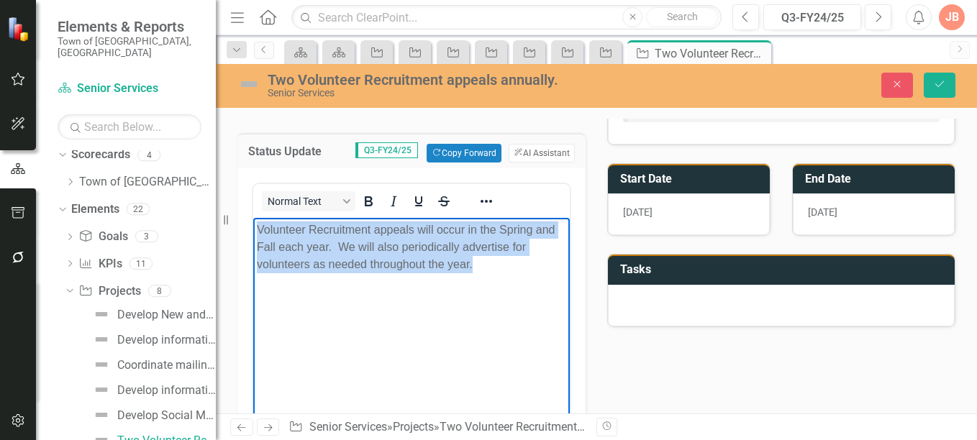
drag, startPoint x: 481, startPoint y: 271, endPoint x: 251, endPoint y: 237, distance: 232.8
click at [253, 237] on html "Volunteer Recruitment appeals will occur in the Spring and Fall each year. We w…" at bounding box center [411, 326] width 317 height 216
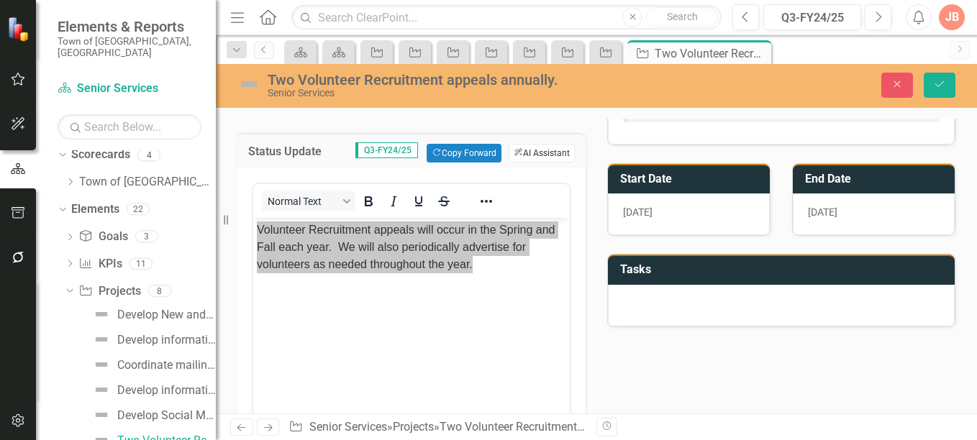
click at [550, 148] on button "ClearPoint AI AI Assistant" at bounding box center [542, 153] width 66 height 19
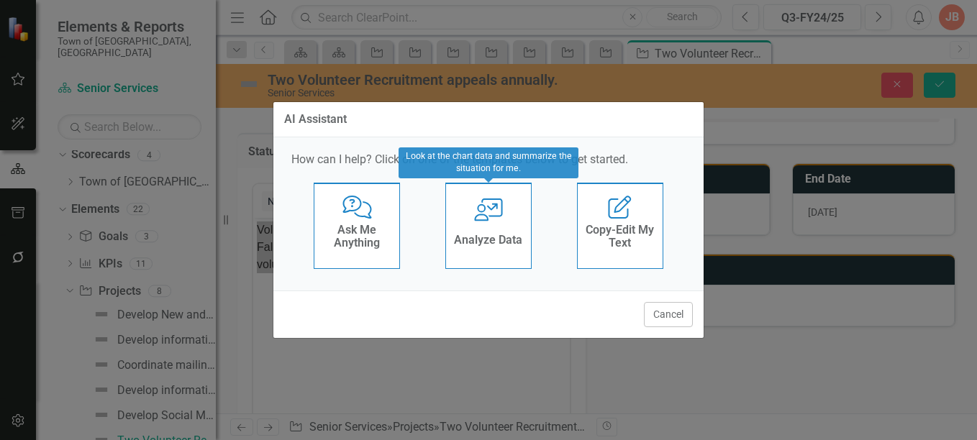
click at [480, 224] on div "User with Chart Analyze Data" at bounding box center [488, 226] width 86 height 86
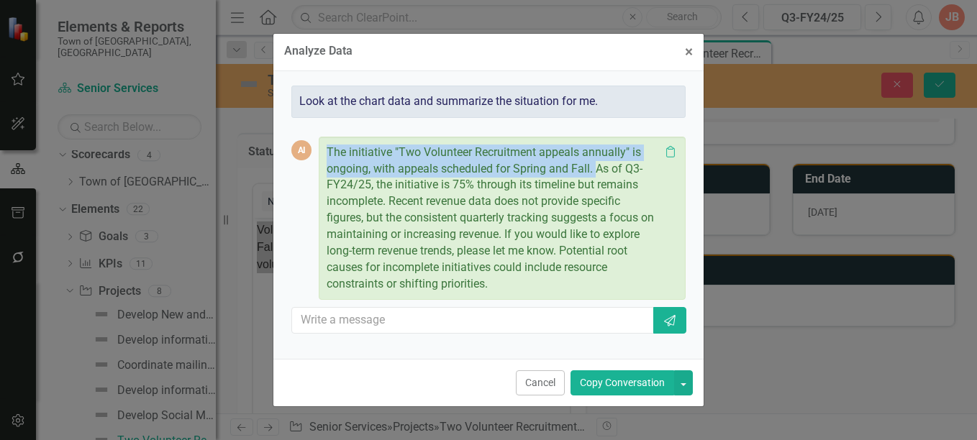
drag, startPoint x: 596, startPoint y: 169, endPoint x: 321, endPoint y: 152, distance: 275.4
click at [321, 152] on div "The initiative "Two Volunteer Recruitment appeals annually" is ongoing, with ap…" at bounding box center [502, 219] width 367 height 164
copy p "The initiative "Two Volunteer Recruitment appeals annually" is ongoing, with ap…"
click at [688, 51] on span "×" at bounding box center [689, 51] width 8 height 17
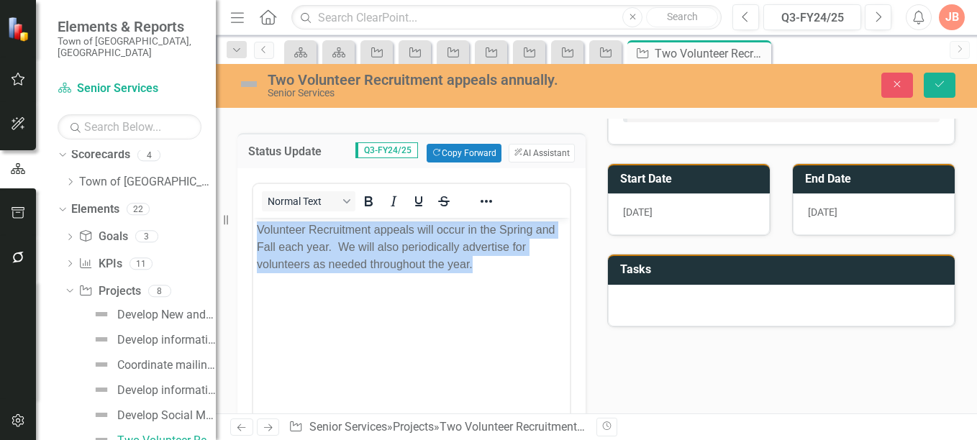
click at [306, 300] on body "Volunteer Recruitment appeals will occur in the Spring and Fall each year. We w…" at bounding box center [411, 326] width 317 height 216
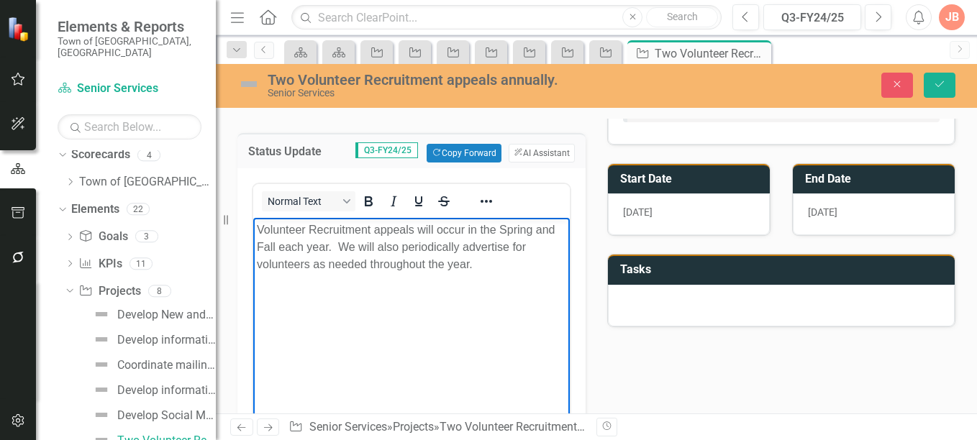
click at [257, 229] on p "Volunteer Recruitment appeals will occur in the Spring and Fall each year. We w…" at bounding box center [411, 248] width 309 height 52
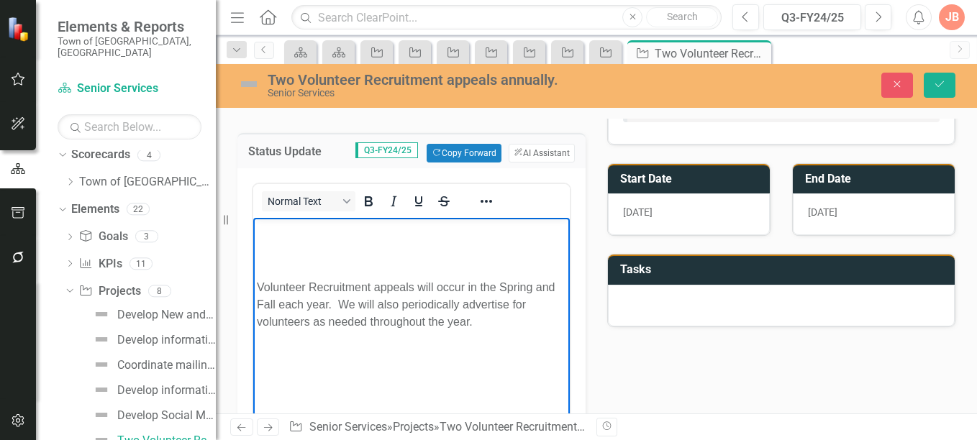
click at [257, 229] on p "Rich Text Area. Press ALT-0 for help." at bounding box center [411, 230] width 309 height 17
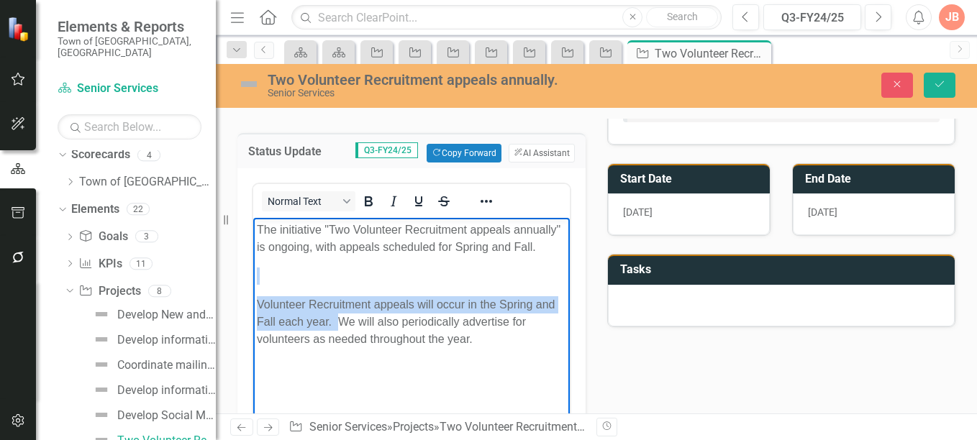
drag, startPoint x: 340, startPoint y: 322, endPoint x: 278, endPoint y: 263, distance: 85.5
click at [278, 263] on body "The initiative "Two Volunteer Recruitment appeals annually" is ongoing, with ap…" at bounding box center [411, 326] width 317 height 216
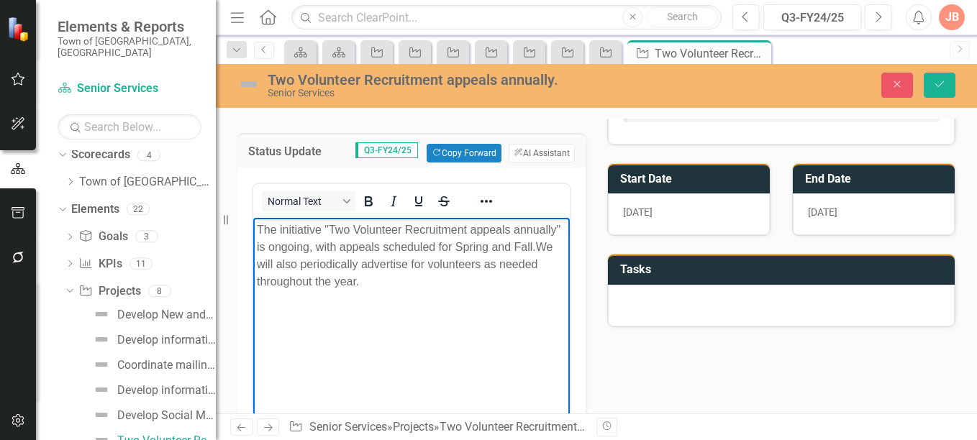
click at [256, 226] on body "The initiative "Two Volunteer Recruitment appeals annually" is ongoing, with ap…" at bounding box center [411, 326] width 317 height 216
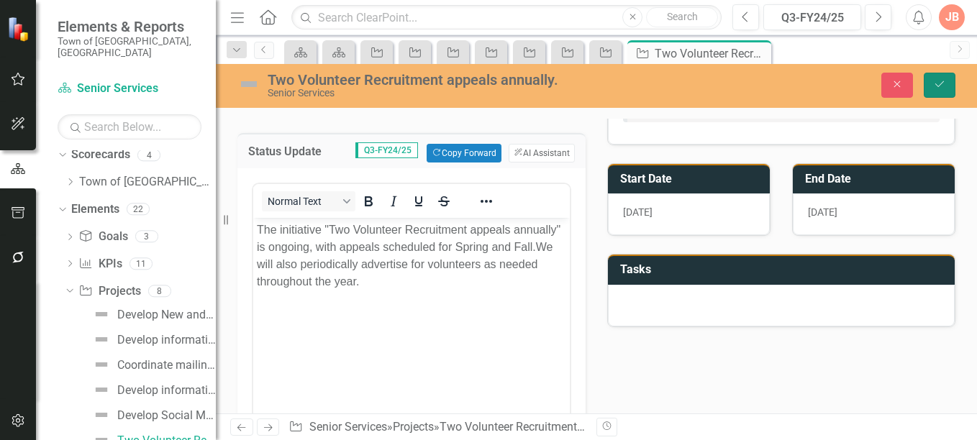
click at [935, 79] on icon "Save" at bounding box center [939, 84] width 13 height 10
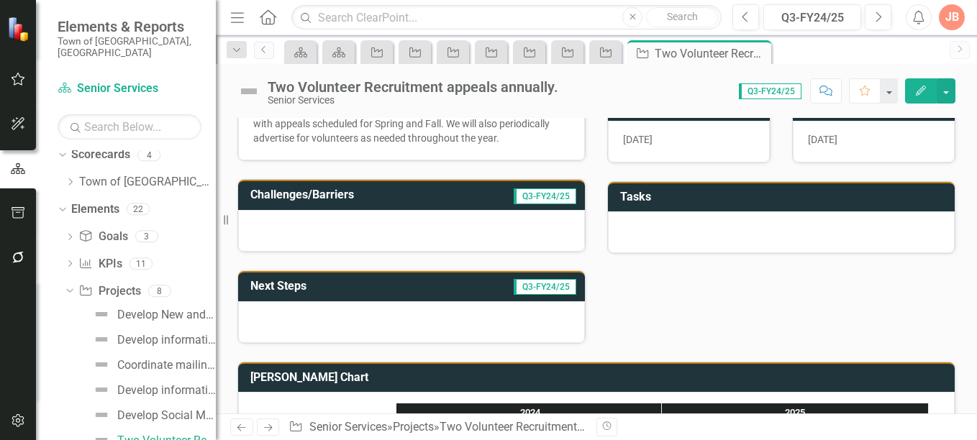
scroll to position [260, 0]
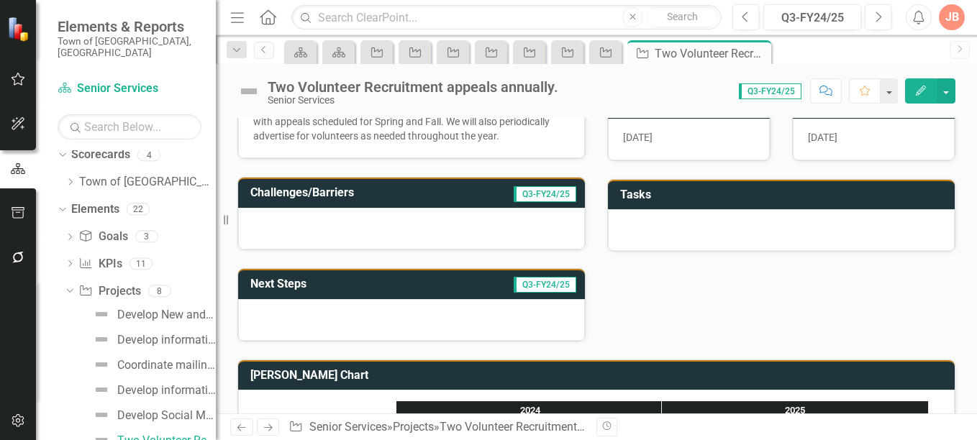
click at [403, 190] on h3 "Challenges/Barriers" at bounding box center [351, 192] width 202 height 13
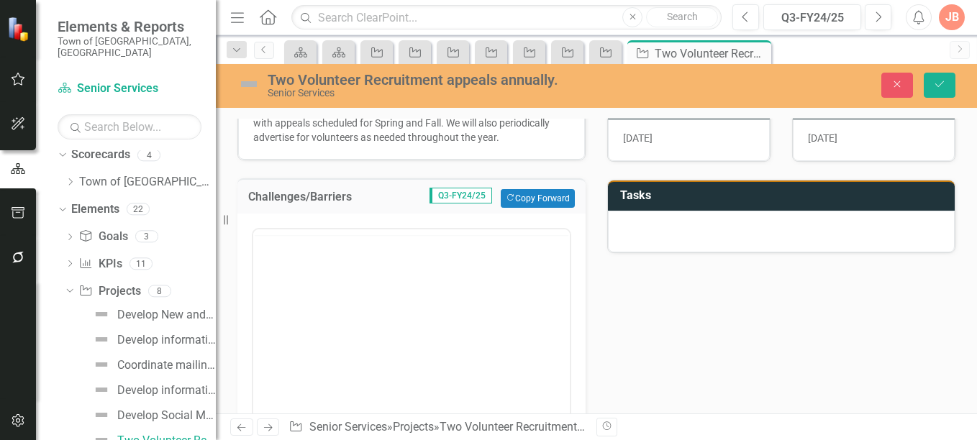
scroll to position [0, 0]
click at [279, 278] on p "Rich Text Area. Press ALT-0 for help." at bounding box center [411, 274] width 309 height 17
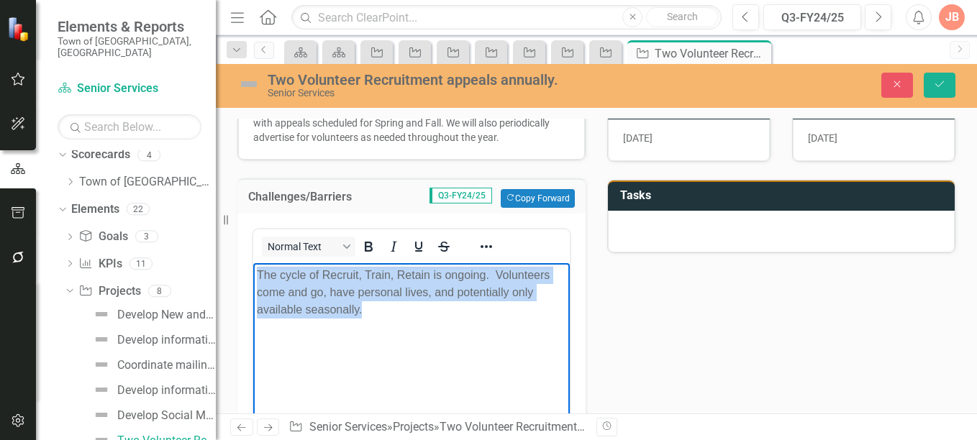
drag, startPoint x: 369, startPoint y: 308, endPoint x: 256, endPoint y: 277, distance: 117.1
click at [256, 277] on body "The cycle of Recruit, Train, Retain is ongoing. Volunteers come and go, have pe…" at bounding box center [411, 371] width 317 height 216
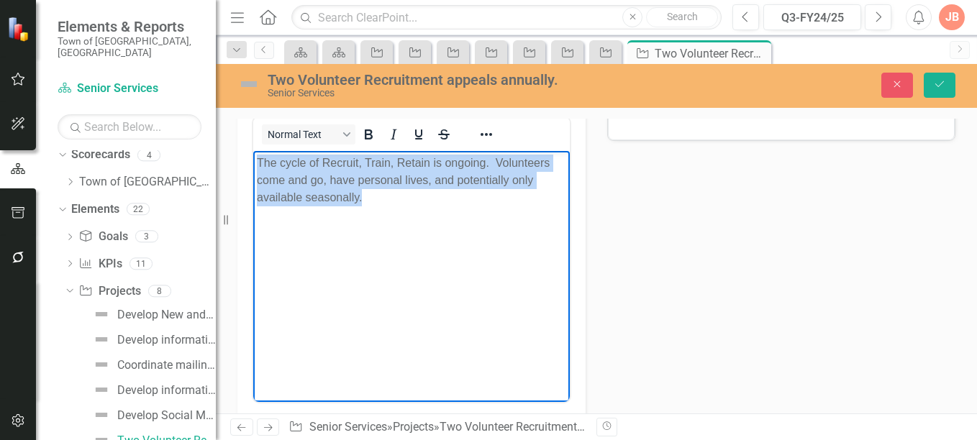
scroll to position [375, 0]
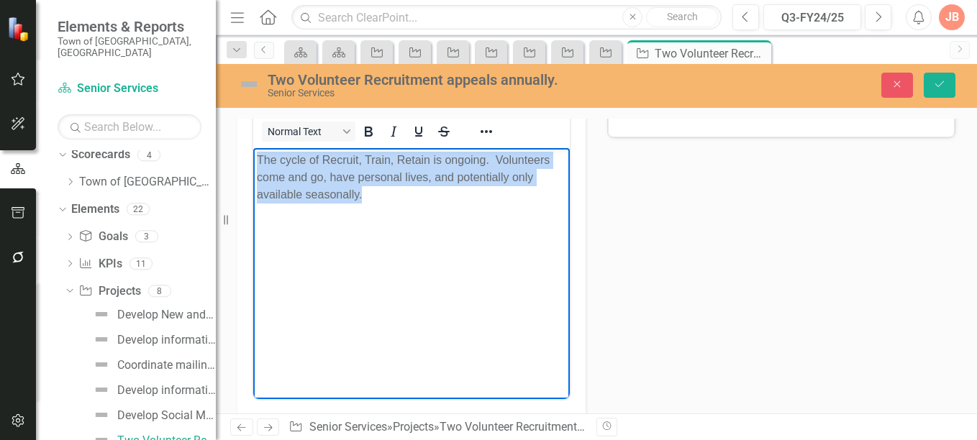
click at [409, 228] on body "The cycle of Recruit, Train, Retain is ongoing. Volunteers come and go, have pe…" at bounding box center [411, 256] width 317 height 216
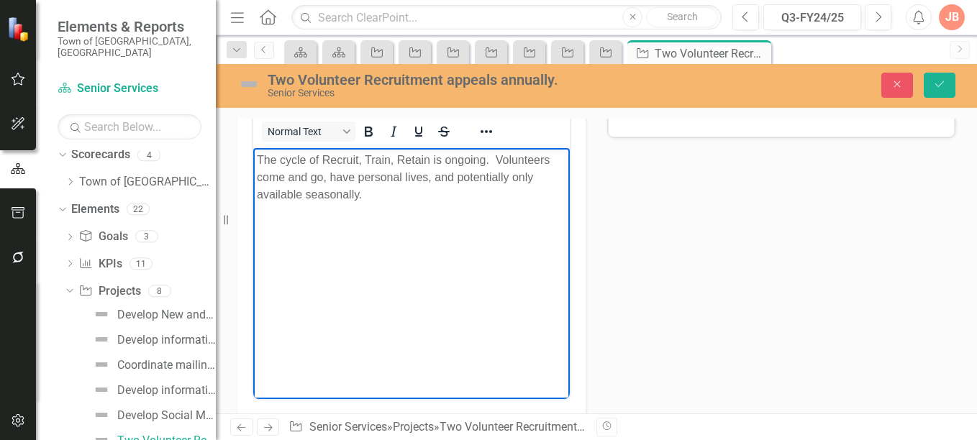
click at [328, 158] on p "The cycle of Recruit, Train, Retain is ongoing. Volunteers come and go, have pe…" at bounding box center [411, 177] width 309 height 52
click at [353, 158] on p "The cycle of recruit, Train, Retain is ongoing. Volunteers come and go, have pe…" at bounding box center [411, 177] width 309 height 52
click at [401, 160] on p "The cycle of recruiting, Train, Retain is ongoing. Volunteers come and go, have…" at bounding box center [411, 177] width 309 height 52
click at [382, 156] on p "The cycle of recruiting, Train, Retain is ongoing. Volunteers come and go, have…" at bounding box center [411, 177] width 309 height 52
click at [398, 160] on p "The cycle of recruiting, train, Retain is ongoing. Volunteers come and go, have…" at bounding box center [411, 177] width 309 height 52
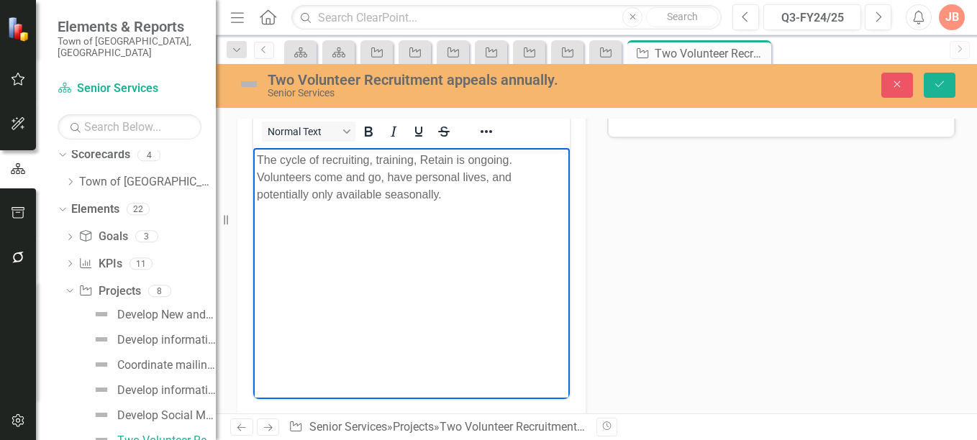
click at [426, 160] on p "The cycle of recruiting, training, Retain is ongoing. Volunteers come and go, h…" at bounding box center [411, 177] width 309 height 52
click at [471, 162] on p "The cycle of recruiting, training, and retain is ongoing. Volunteers come and g…" at bounding box center [411, 177] width 309 height 52
click at [430, 176] on p "The cycle of recruiting, training, and retaining volunteer is ongoing. Voluntee…" at bounding box center [411, 177] width 309 height 52
click at [287, 195] on p "The cycle of recruiting, training, and retaining volunteer is ongoing. Voluntee…" at bounding box center [411, 185] width 309 height 69
click at [386, 212] on p "The cycle of recruiting, training, and retaining volunteer is ongoing. Voluntee…" at bounding box center [411, 185] width 309 height 69
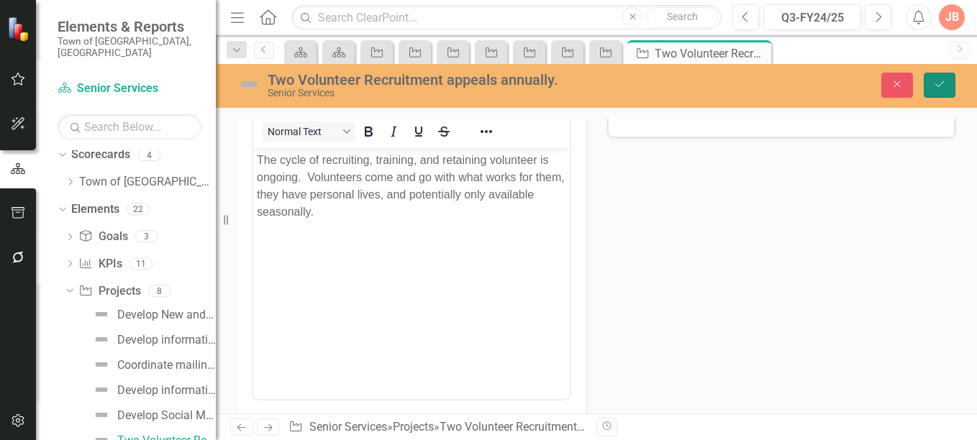
click at [936, 84] on icon "Save" at bounding box center [939, 84] width 13 height 10
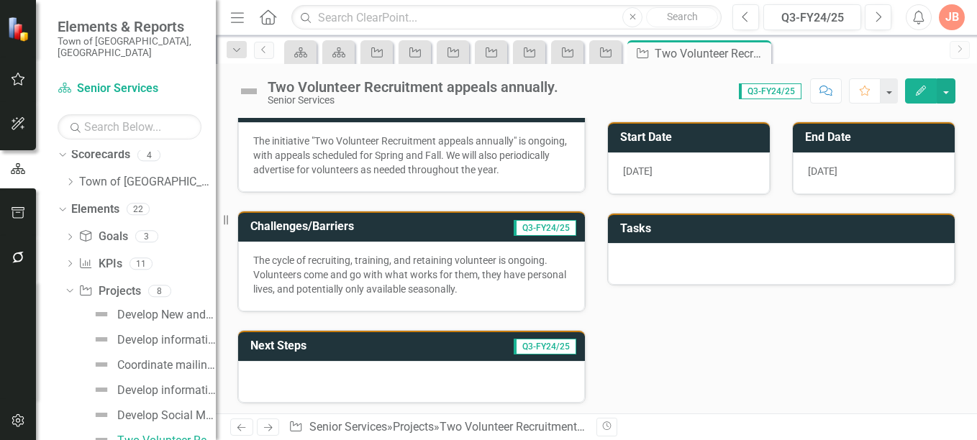
scroll to position [235, 0]
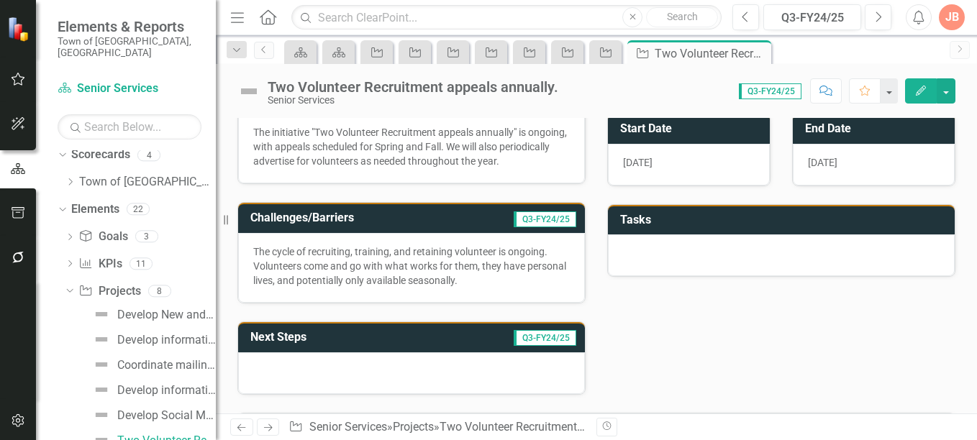
click at [353, 337] on h3 "Next Steps" at bounding box center [326, 337] width 153 height 13
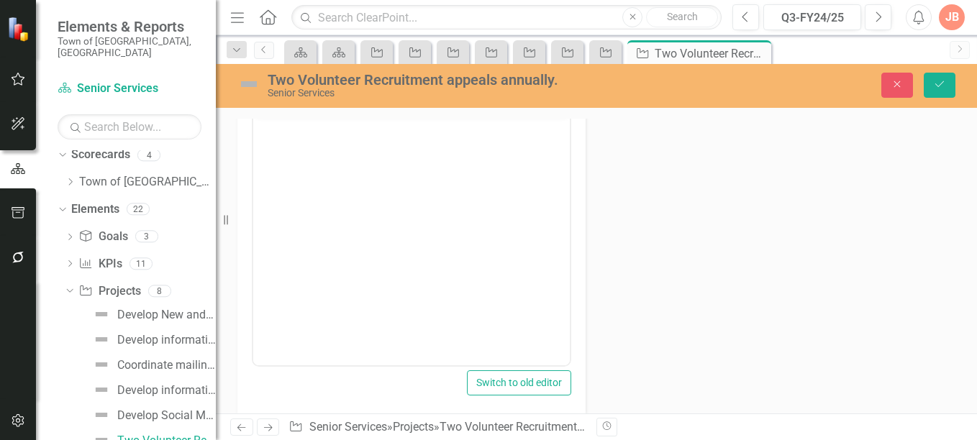
scroll to position [384, 0]
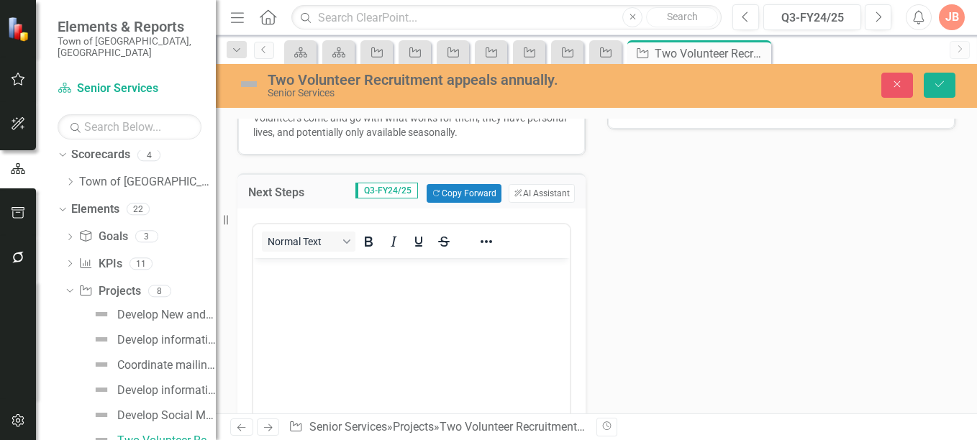
click at [414, 283] on body "Rich Text Area. Press ALT-0 for help." at bounding box center [411, 366] width 317 height 216
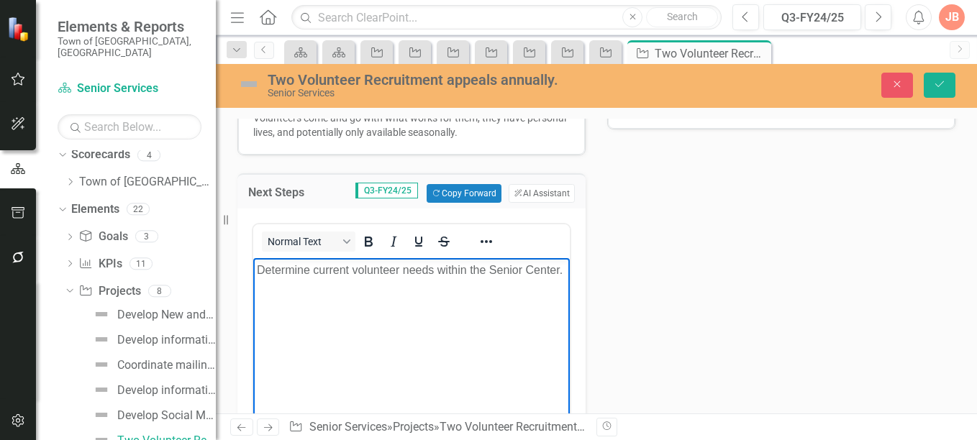
click at [361, 279] on p "Determine current volunteer needs within the Senior Center." at bounding box center [411, 270] width 309 height 17
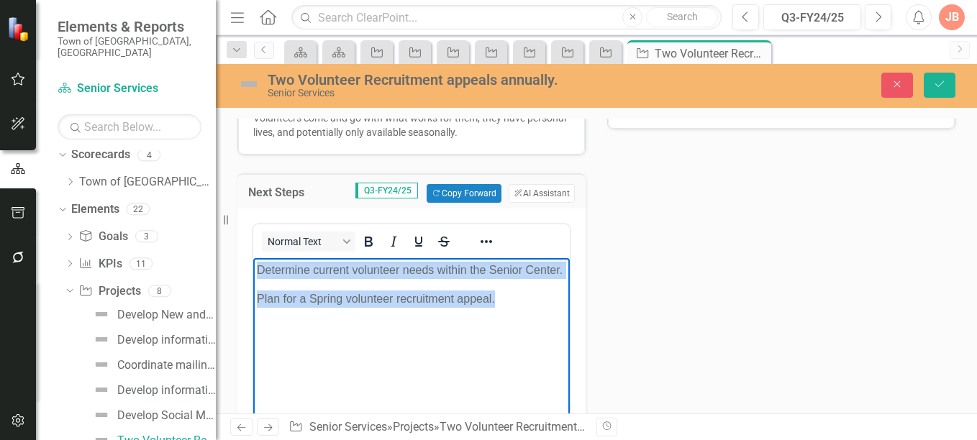
drag, startPoint x: 256, startPoint y: 270, endPoint x: 508, endPoint y: 304, distance: 254.2
click at [508, 304] on body "Determine current volunteer needs within the Senior Center. Plan for a Spring v…" at bounding box center [411, 366] width 317 height 216
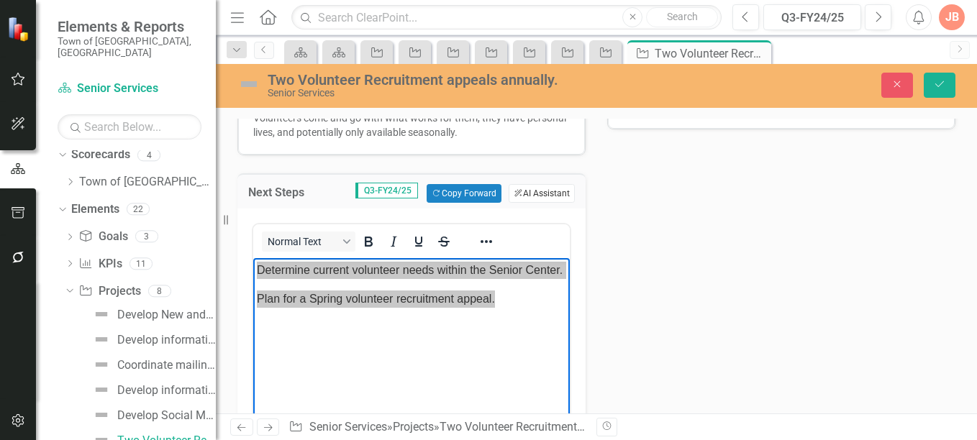
click at [547, 190] on button "ClearPoint AI AI Assistant" at bounding box center [542, 193] width 66 height 19
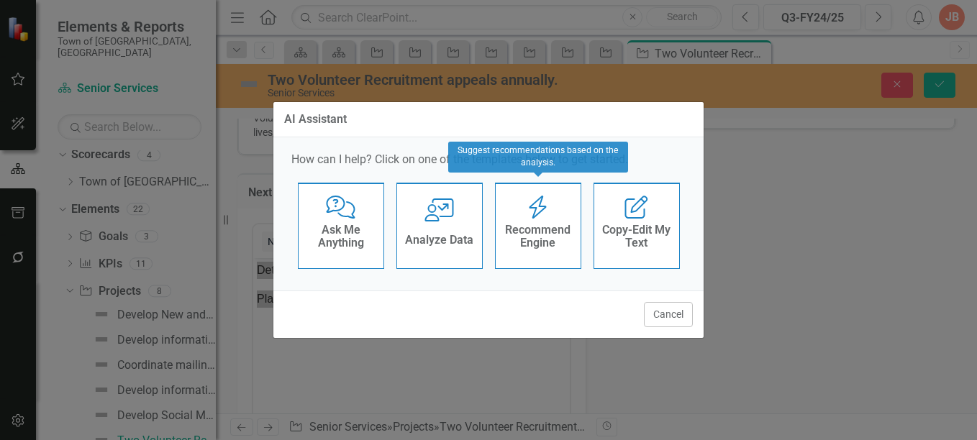
click at [551, 228] on h4 "Recommend Engine" at bounding box center [538, 236] width 71 height 25
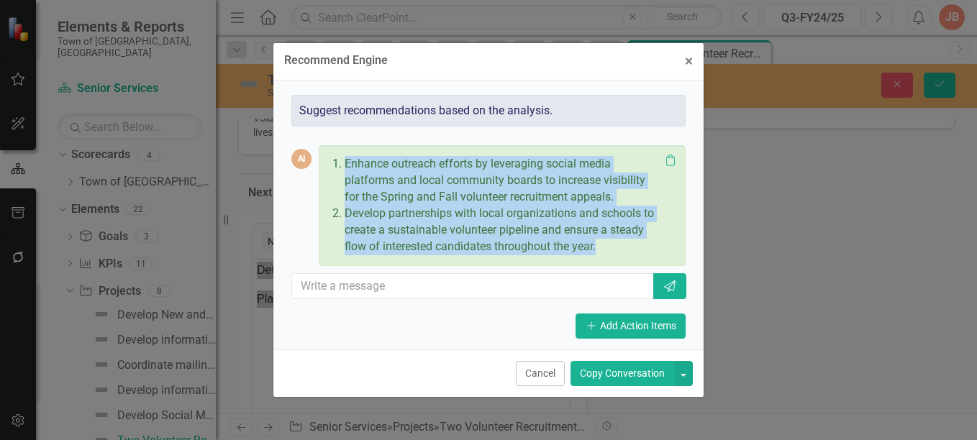
drag, startPoint x: 346, startPoint y: 163, endPoint x: 629, endPoint y: 252, distance: 296.5
click at [629, 252] on ol "Enhance outreach efforts by leveraging social media platforms and local communi…" at bounding box center [498, 205] width 322 height 99
copy ol "Enhance outreach efforts by leveraging social media platforms and local communi…"
click at [689, 60] on span "×" at bounding box center [689, 61] width 8 height 17
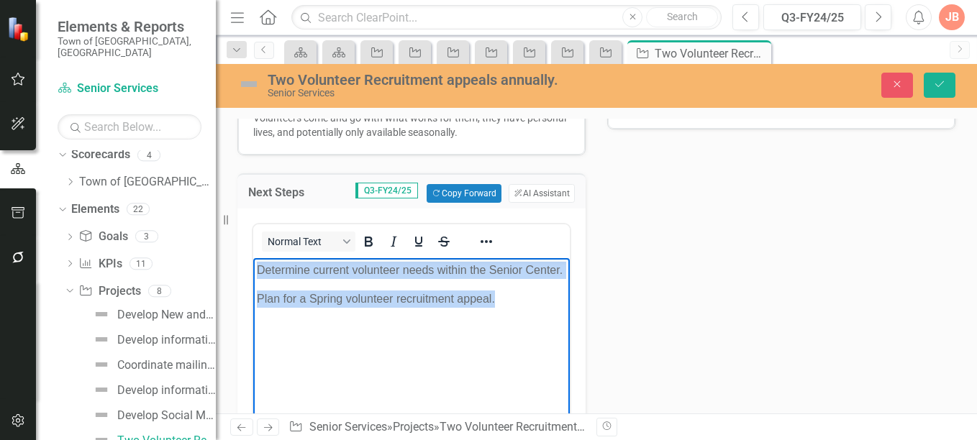
click at [379, 348] on body "Determine current volunteer needs within the Senior Center. Plan for a Spring v…" at bounding box center [411, 366] width 317 height 216
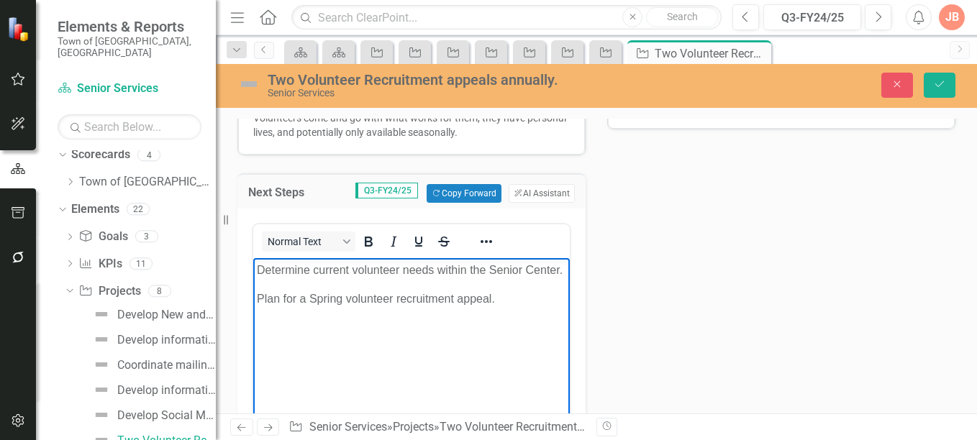
click at [510, 308] on p "Plan for a Spring volunteer recruitment appeal." at bounding box center [411, 299] width 309 height 17
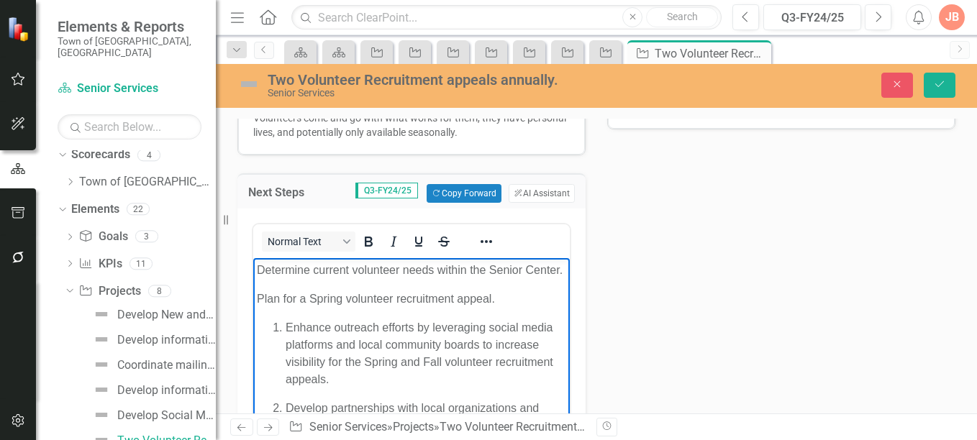
scroll to position [442, 0]
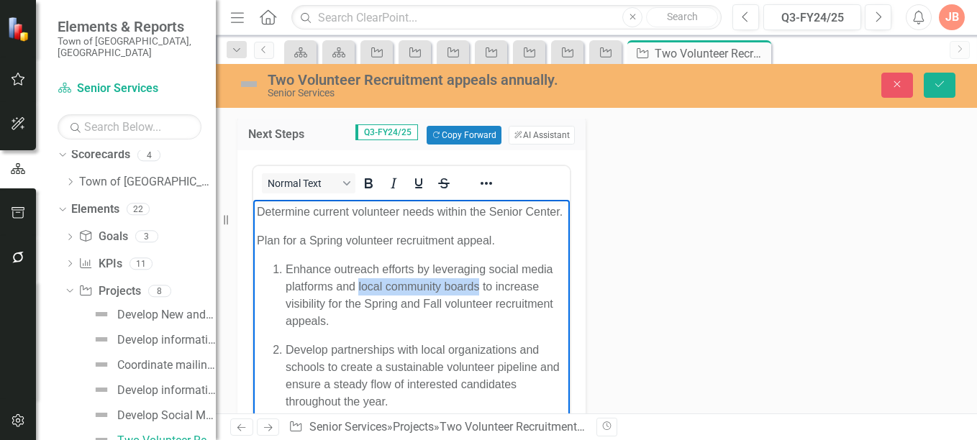
drag, startPoint x: 477, startPoint y: 304, endPoint x: 360, endPoint y: 309, distance: 117.4
click at [360, 309] on p "Enhance outreach efforts by leveraging social media platforms and local communi…" at bounding box center [426, 295] width 281 height 69
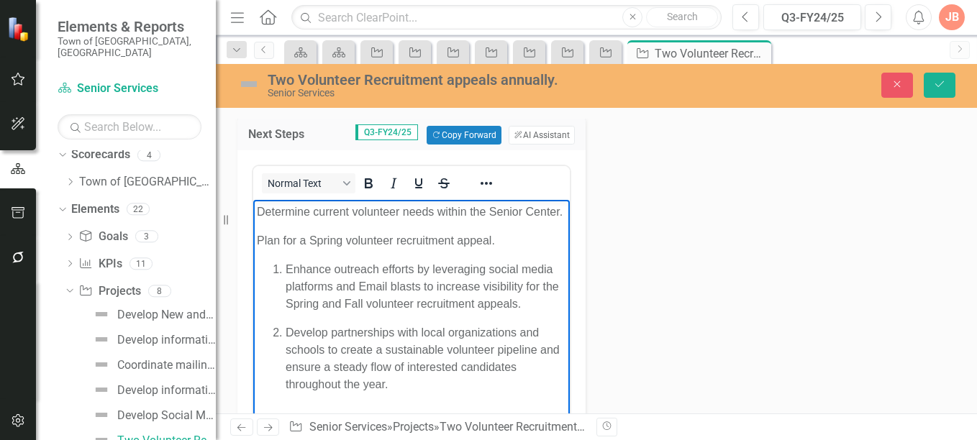
click at [325, 367] on p "Develop partnerships with local organizations and schools to create a sustainab…" at bounding box center [426, 359] width 281 height 69
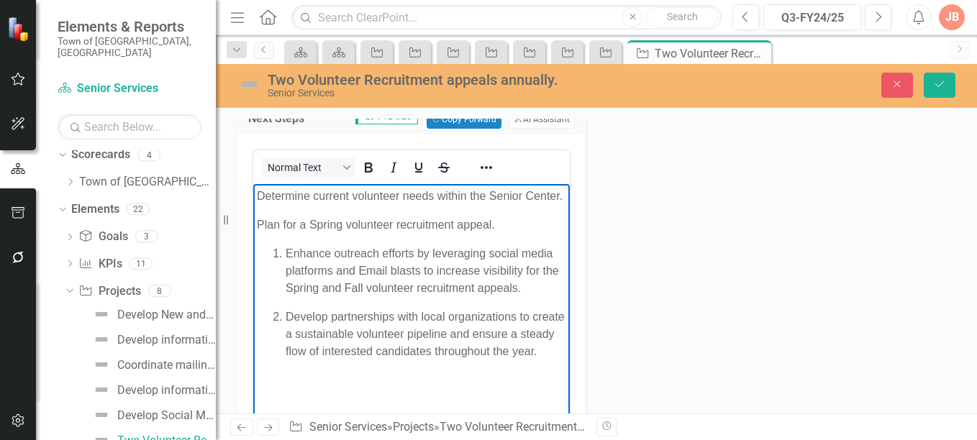
scroll to position [432, 0]
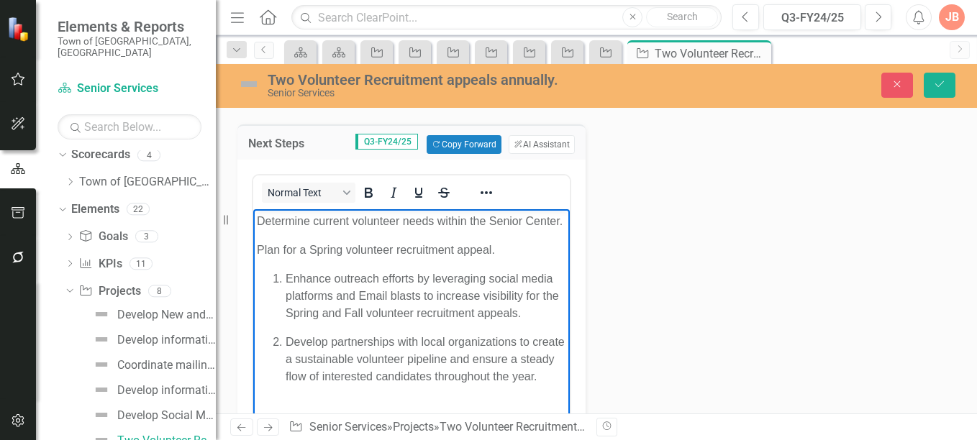
click at [317, 259] on p "Plan for a Spring volunteer recruitment appeal." at bounding box center [411, 250] width 309 height 17
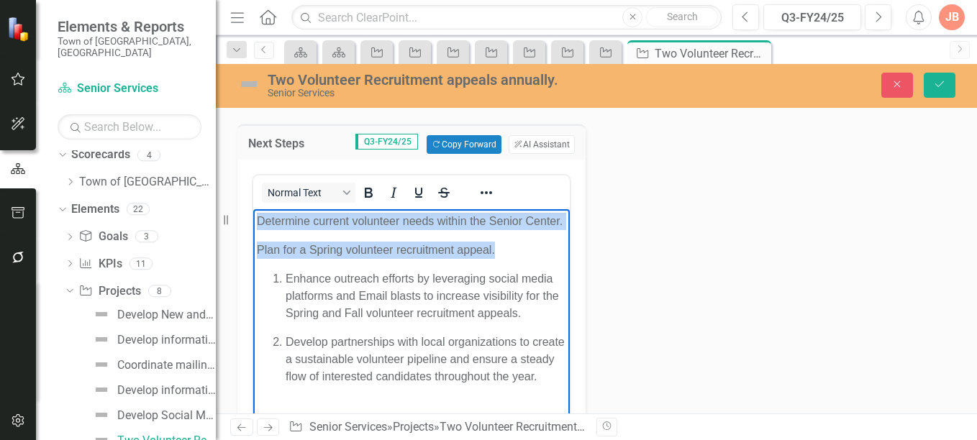
drag, startPoint x: 507, startPoint y: 271, endPoint x: 490, endPoint y: 426, distance: 155.6
click at [253, 216] on html "Determine current volunteer needs within the Senior Center. Plan for a Spring v…" at bounding box center [411, 317] width 317 height 216
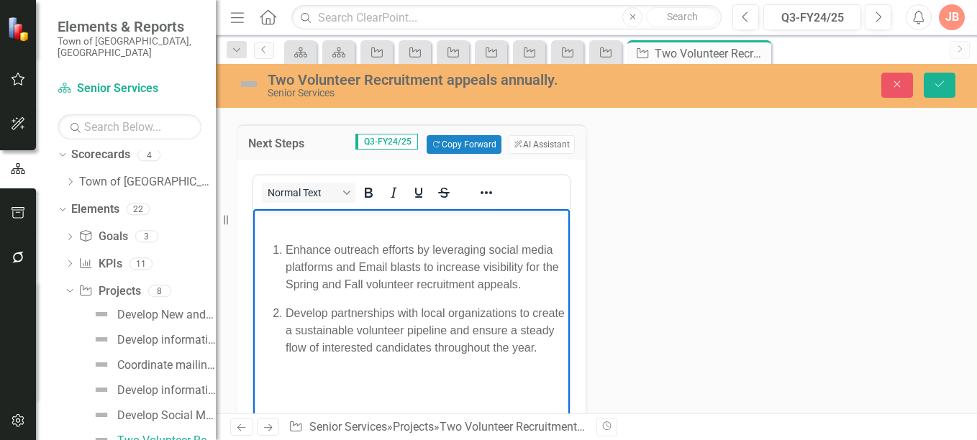
click at [266, 236] on body "Enhance outreach efforts by leveraging social media platforms and Email blasts …" at bounding box center [411, 317] width 317 height 216
click at [270, 235] on body "Enhance outreach efforts by leveraging social media platforms and Email blasts …" at bounding box center [411, 317] width 317 height 216
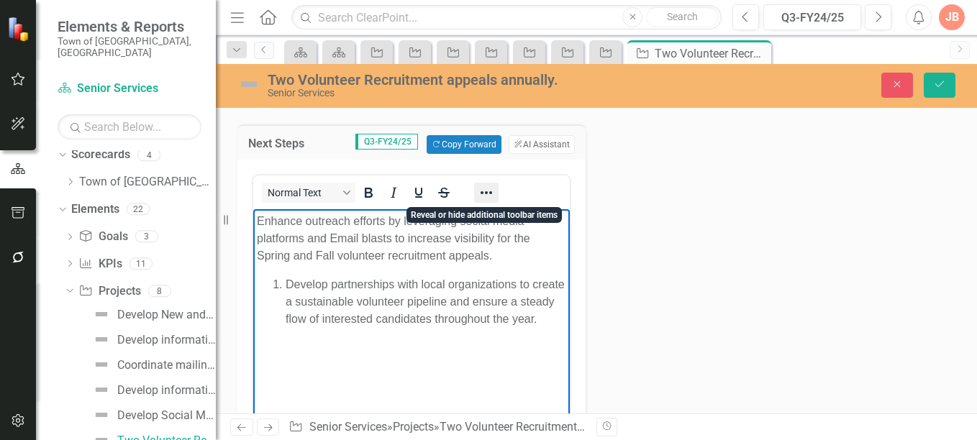
click at [490, 195] on icon "Reveal or hide additional toolbar items" at bounding box center [486, 192] width 17 height 17
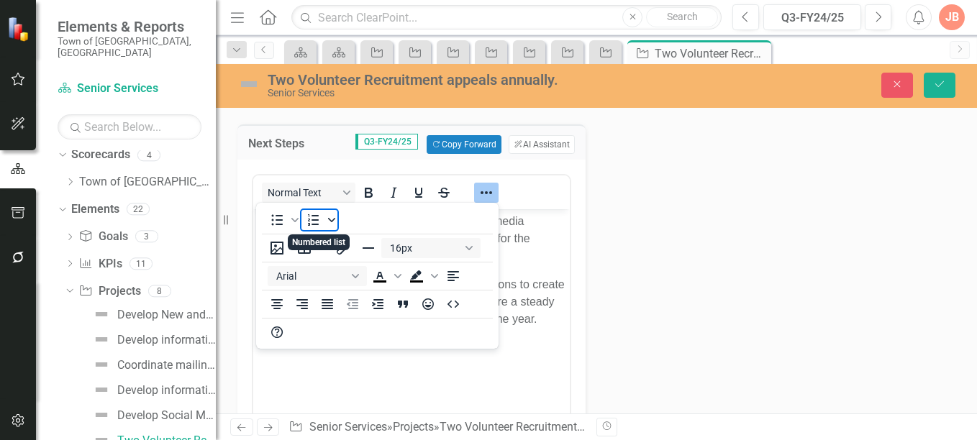
click at [335, 219] on icon "Numbered list" at bounding box center [331, 220] width 7 height 4
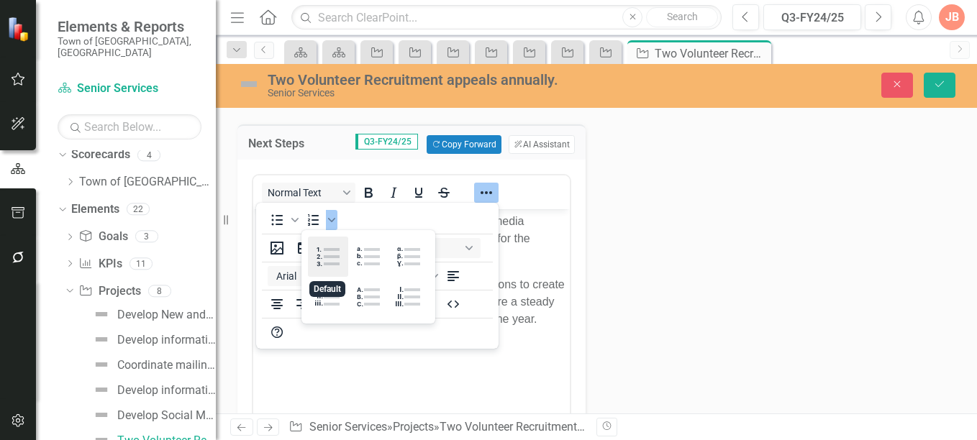
click at [324, 258] on div "Default" at bounding box center [328, 257] width 40 height 40
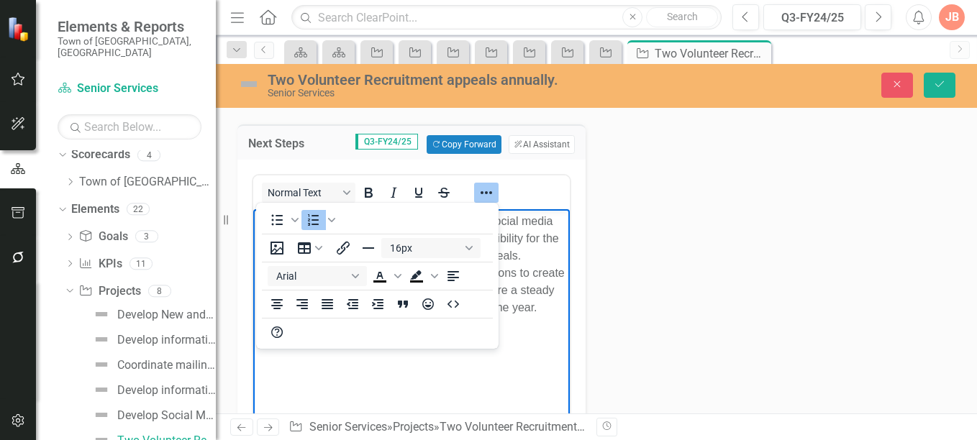
click at [527, 377] on body "Enhance outreach efforts by leveraging social media platforms and Email blasts …" at bounding box center [411, 317] width 317 height 216
click at [548, 281] on p "Develop partnerships with local organizations to create a sustainable volunteer…" at bounding box center [426, 291] width 281 height 52
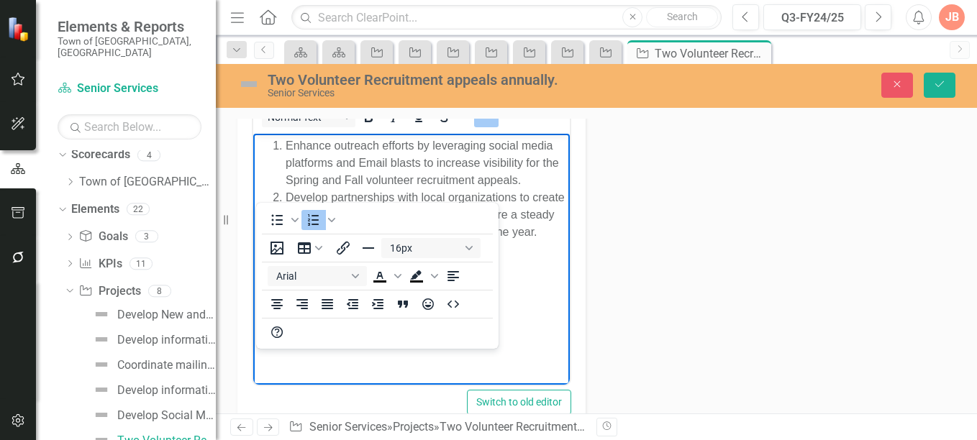
scroll to position [501, 0]
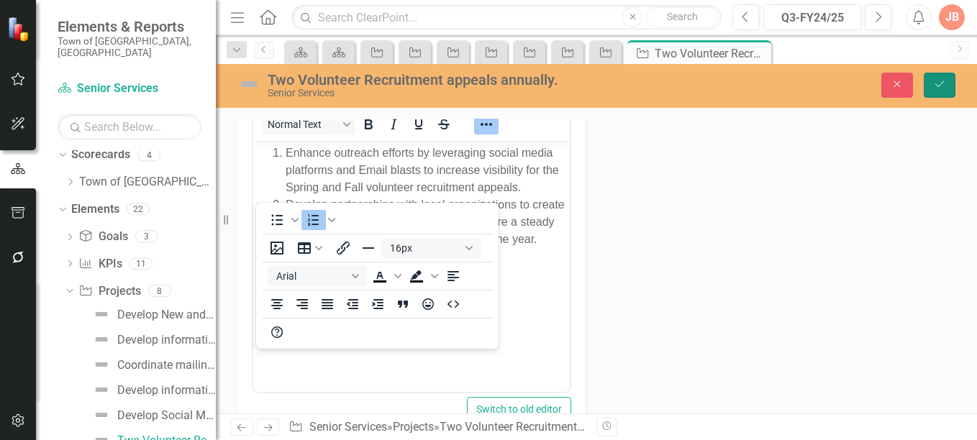
click at [939, 82] on icon "Save" at bounding box center [939, 84] width 13 height 10
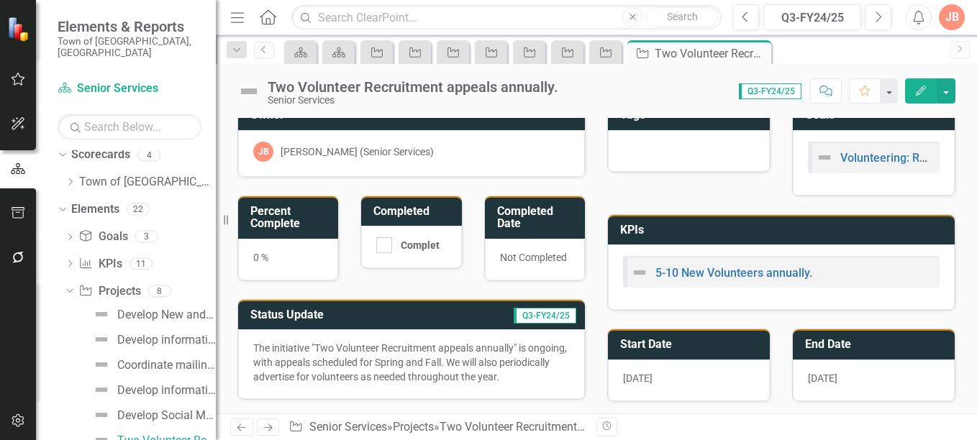
scroll to position [0, 0]
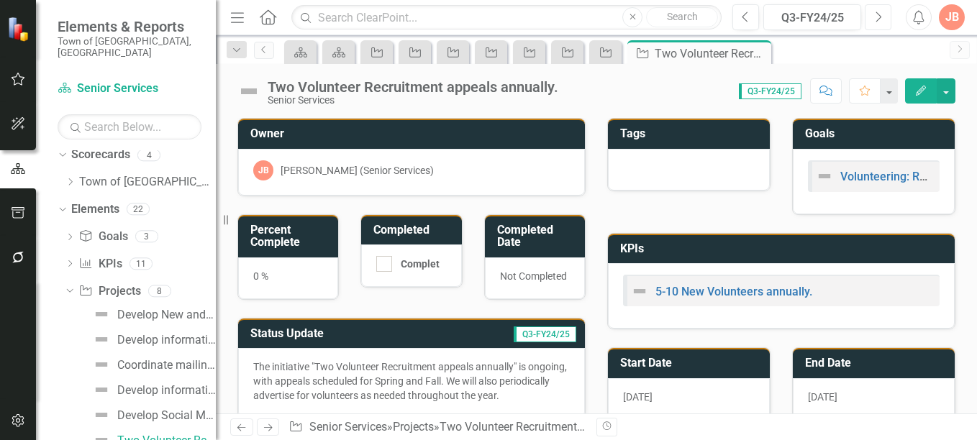
click at [878, 17] on icon "Next" at bounding box center [878, 17] width 8 height 13
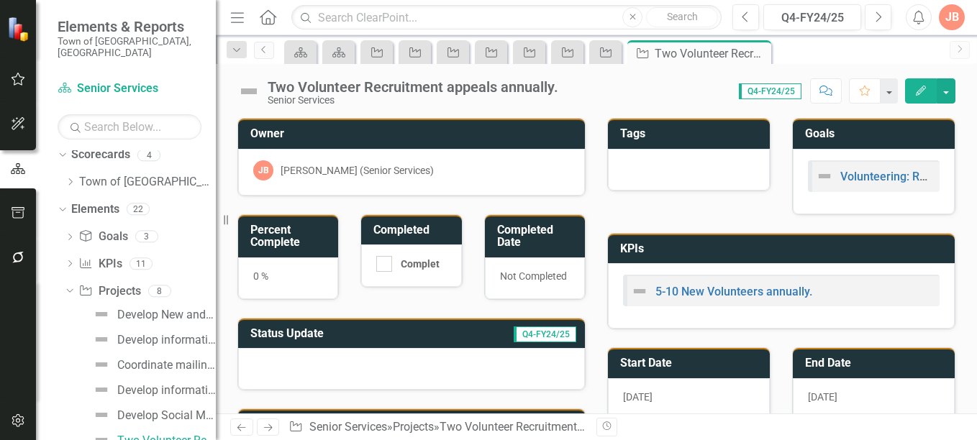
click at [416, 337] on h3 "Status Update" at bounding box center [337, 333] width 175 height 13
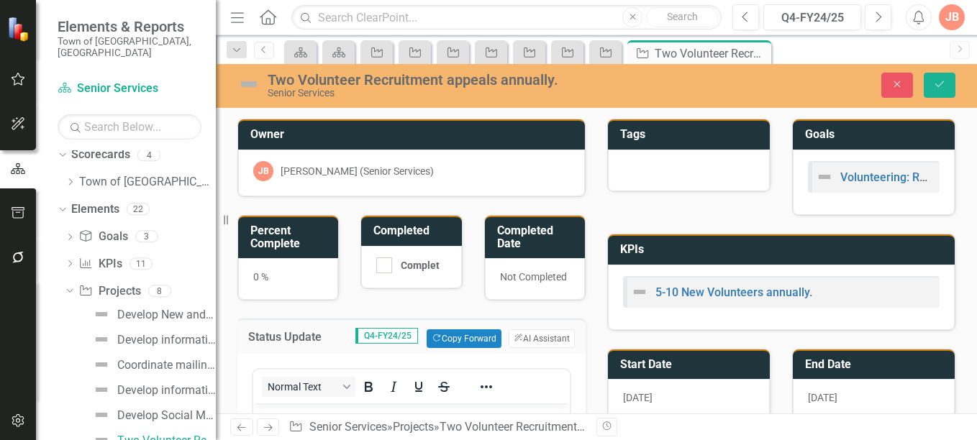
scroll to position [117, 0]
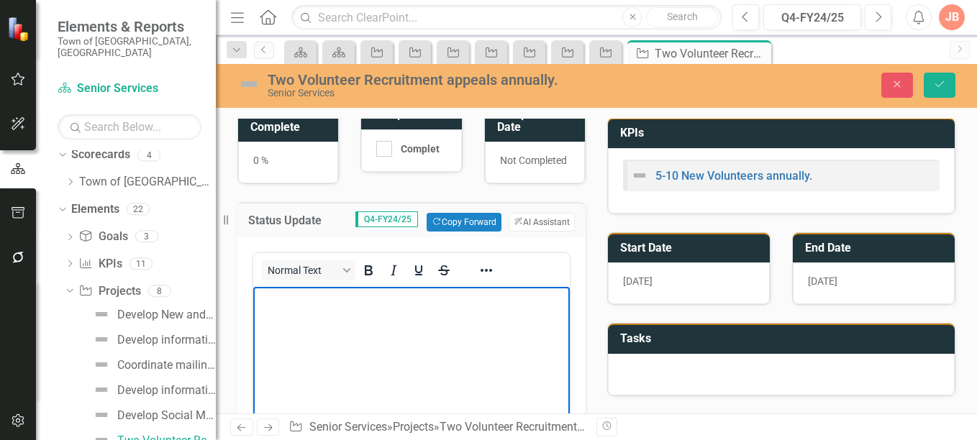
click at [345, 299] on p "Rich Text Area. Press ALT-0 for help." at bounding box center [411, 299] width 309 height 17
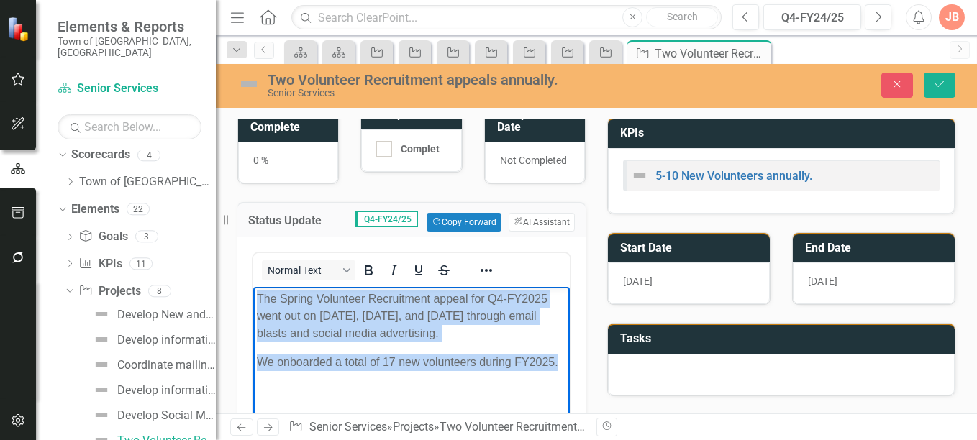
drag, startPoint x: 256, startPoint y: 296, endPoint x: 579, endPoint y: 360, distance: 328.5
click at [570, 360] on html "The Spring Volunteer Recruitment appeal for Q4-FY2025 went out on [DATE], [DATE…" at bounding box center [411, 395] width 317 height 216
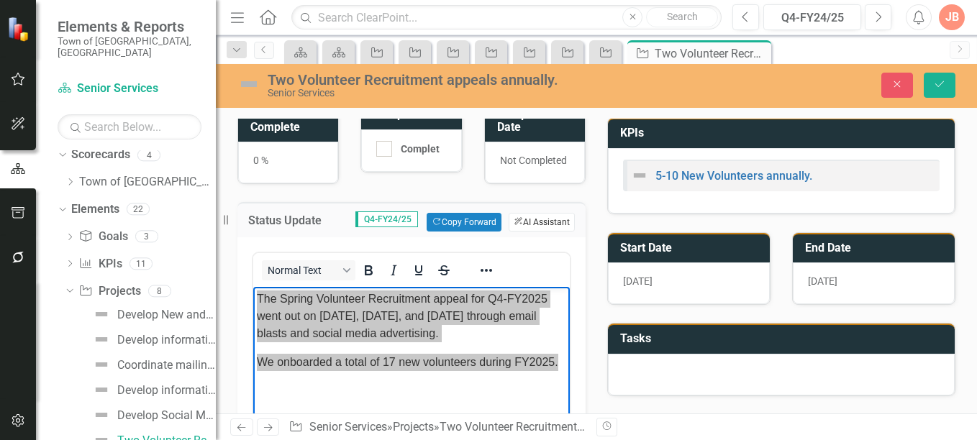
click at [538, 215] on button "ClearPoint AI AI Assistant" at bounding box center [542, 222] width 66 height 19
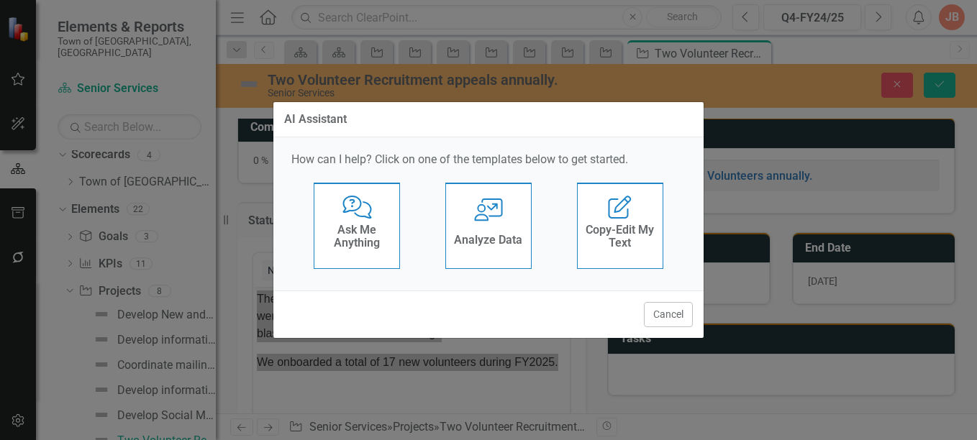
click at [481, 213] on icon at bounding box center [488, 210] width 29 height 23
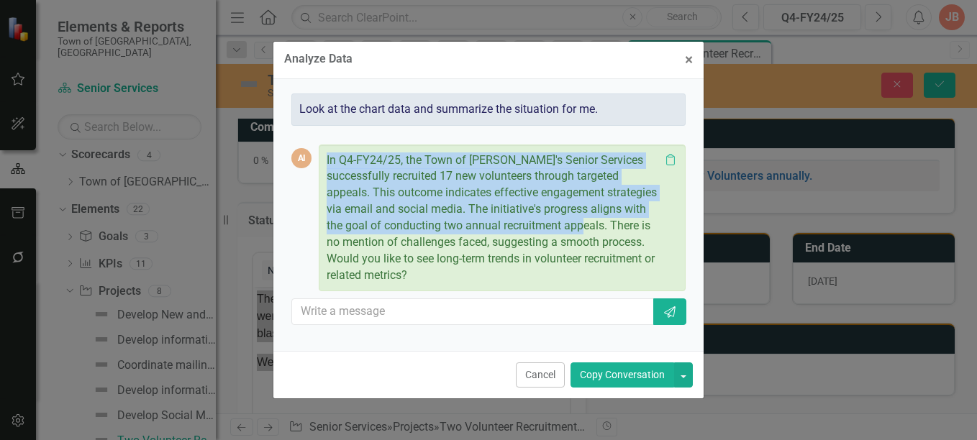
drag, startPoint x: 371, startPoint y: 242, endPoint x: 325, endPoint y: 157, distance: 96.3
click at [325, 157] on div "In Q4-FY24/25, the Town of [PERSON_NAME]'s Senior Services successfully recruit…" at bounding box center [502, 219] width 367 height 148
copy p "In Q4-FY24/25, the Town of [PERSON_NAME]'s Senior Services successfully recruit…"
click at [683, 61] on button "× Close" at bounding box center [689, 60] width 30 height 37
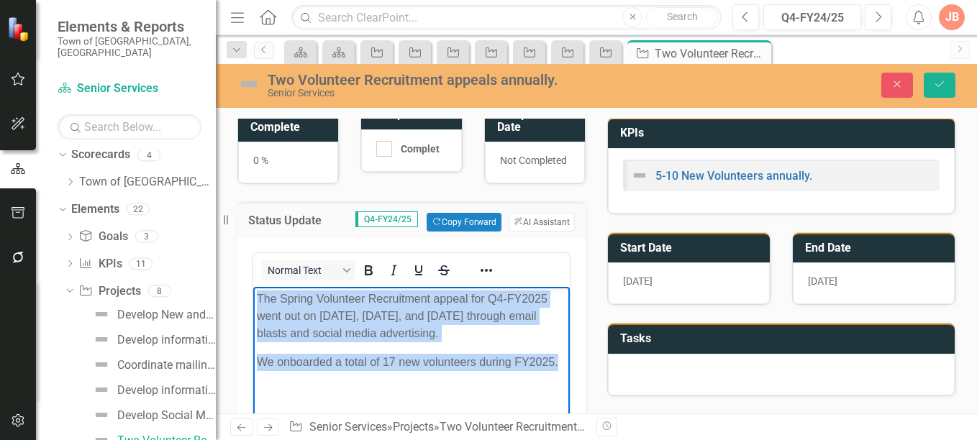
click at [369, 380] on body "The Spring Volunteer Recruitment appeal for Q4-FY2025 went out on [DATE], [DATE…" at bounding box center [411, 395] width 317 height 216
drag, startPoint x: 256, startPoint y: 296, endPoint x: 560, endPoint y: 361, distance: 310.6
click at [560, 361] on body "The Spring Volunteer Recruitment appeal for Q4-FY2025 went out on [DATE], [DATE…" at bounding box center [411, 395] width 317 height 216
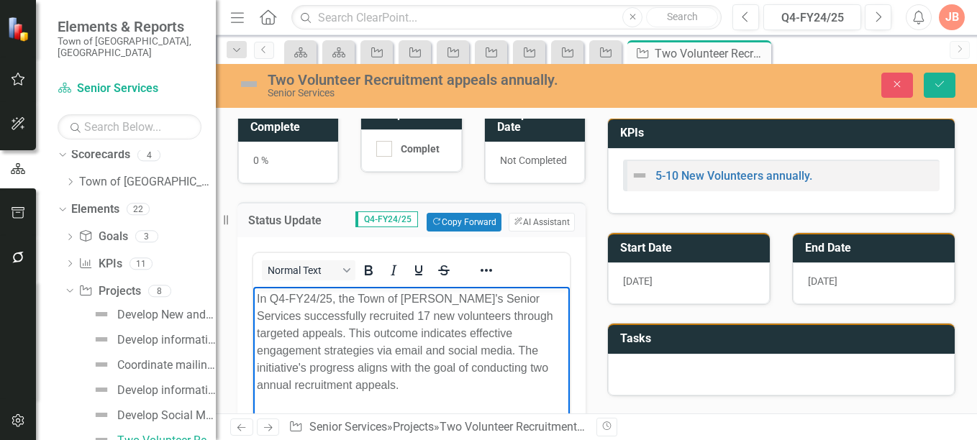
click at [320, 299] on p "In Q4-FY24/25, the Town of [PERSON_NAME]'s Senior Services successfully recruit…" at bounding box center [411, 343] width 309 height 104
click at [535, 300] on p "In Q4-FY225, the Town of [PERSON_NAME]'s Senior Services successfully recruited…" at bounding box center [411, 343] width 309 height 104
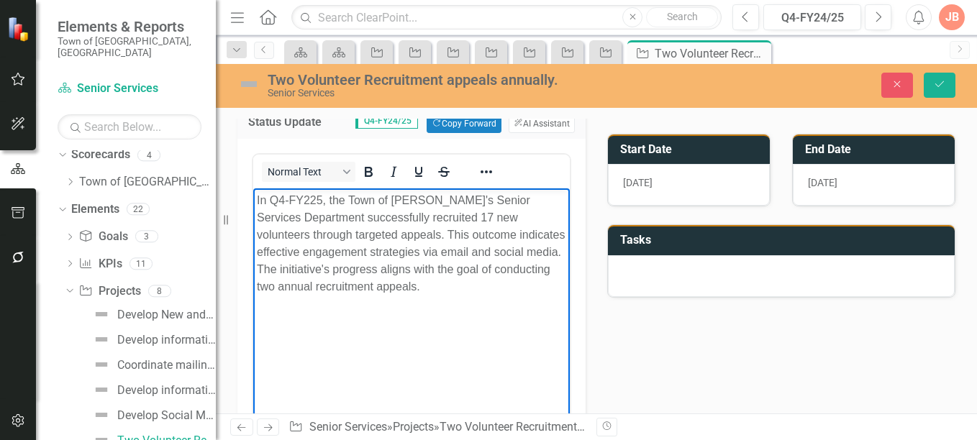
scroll to position [140, 0]
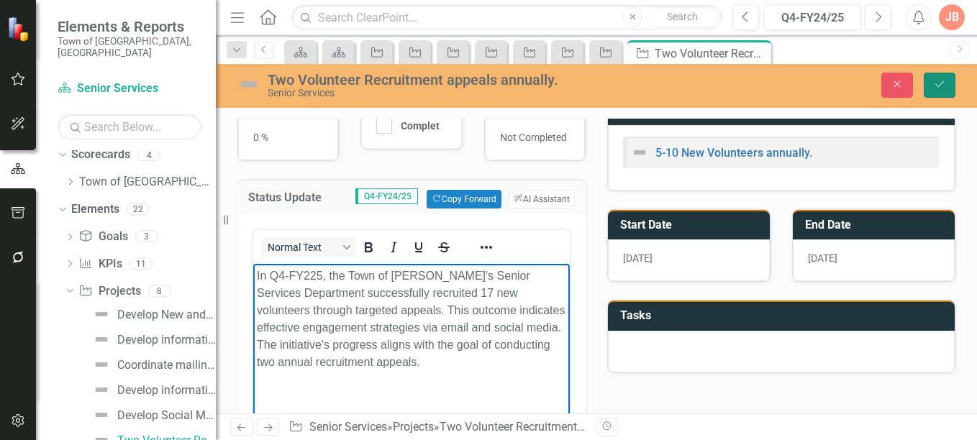
click at [933, 78] on button "Save" at bounding box center [940, 85] width 32 height 25
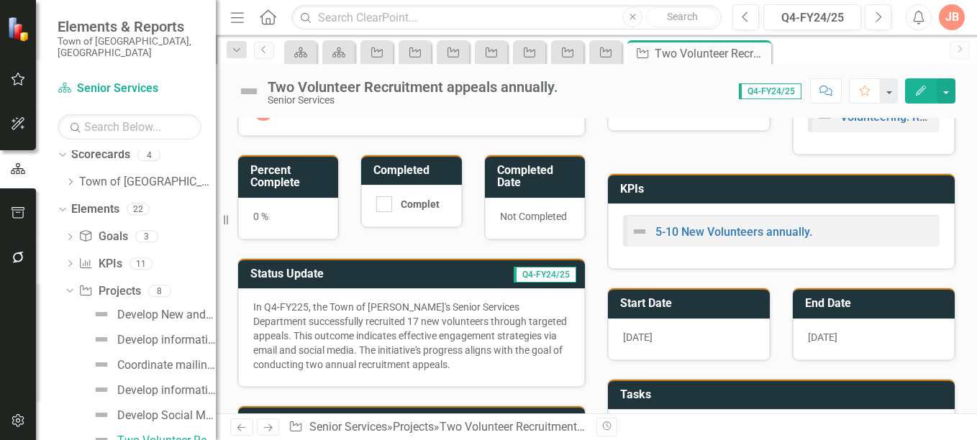
scroll to position [56, 0]
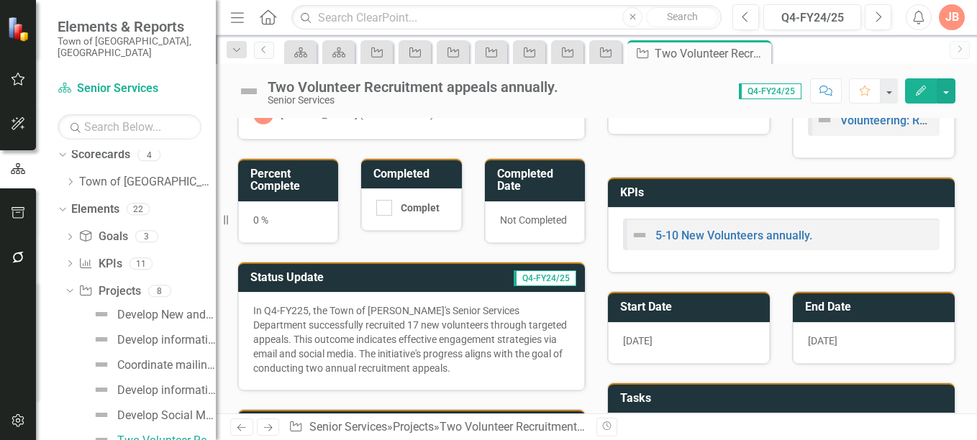
click at [308, 183] on h3 "Percent Complete" at bounding box center [290, 180] width 81 height 25
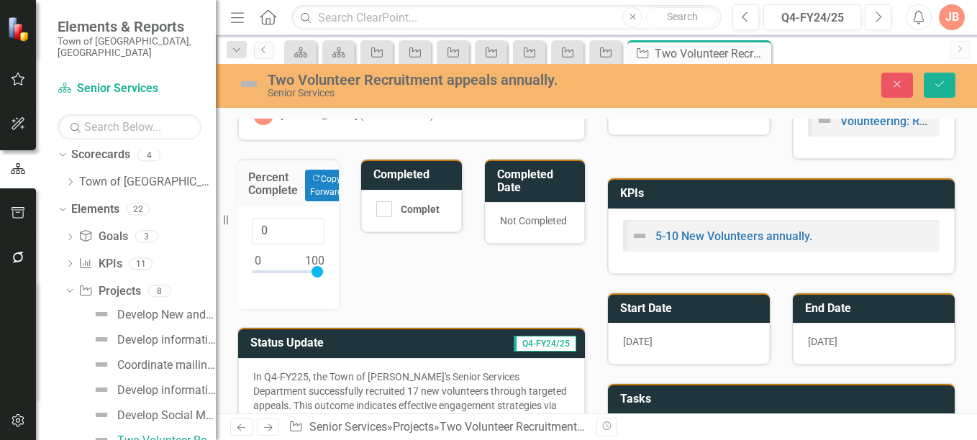
type input "100"
drag, startPoint x: 255, startPoint y: 270, endPoint x: 345, endPoint y: 276, distance: 90.9
click at [345, 276] on div "Percent Complete Copy Forward Copy Forward 100" at bounding box center [288, 225] width 123 height 168
click at [938, 84] on icon "Save" at bounding box center [939, 84] width 13 height 10
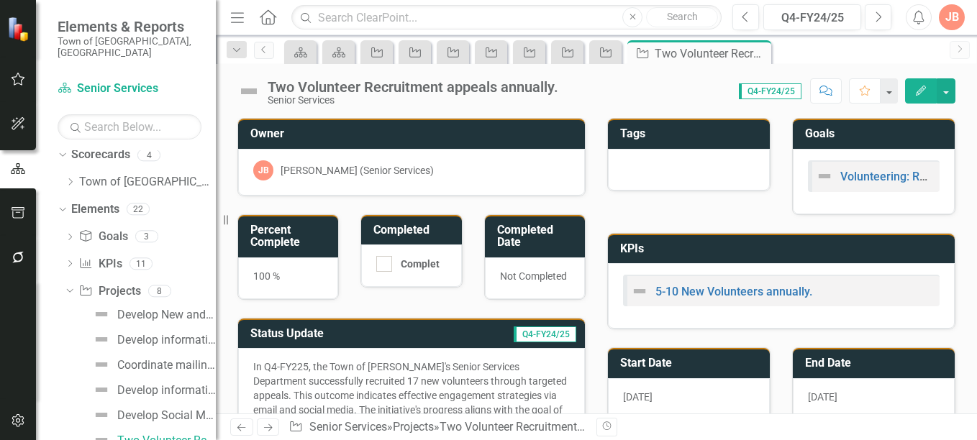
scroll to position [91, 0]
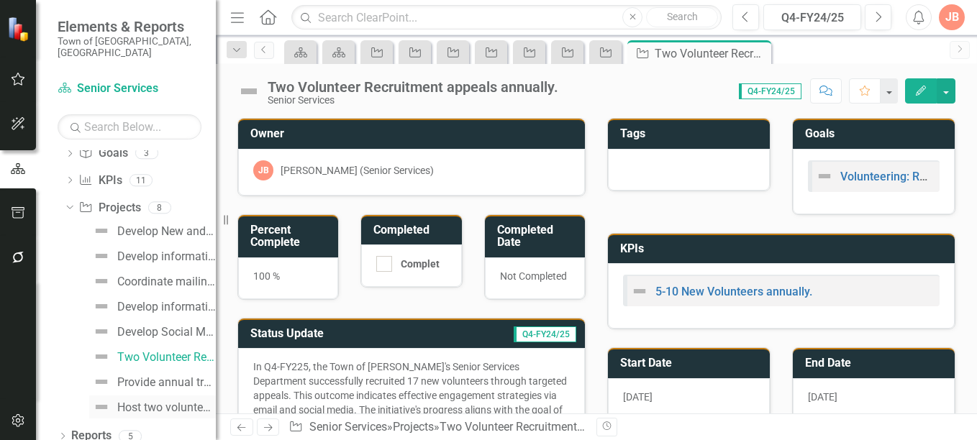
click at [152, 402] on div "Host two volunteer appreciation events annually." at bounding box center [166, 408] width 99 height 13
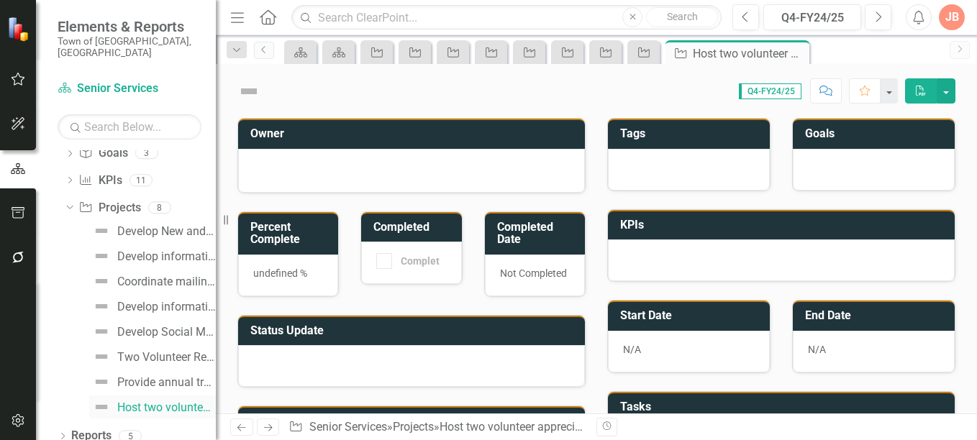
scroll to position [58, 0]
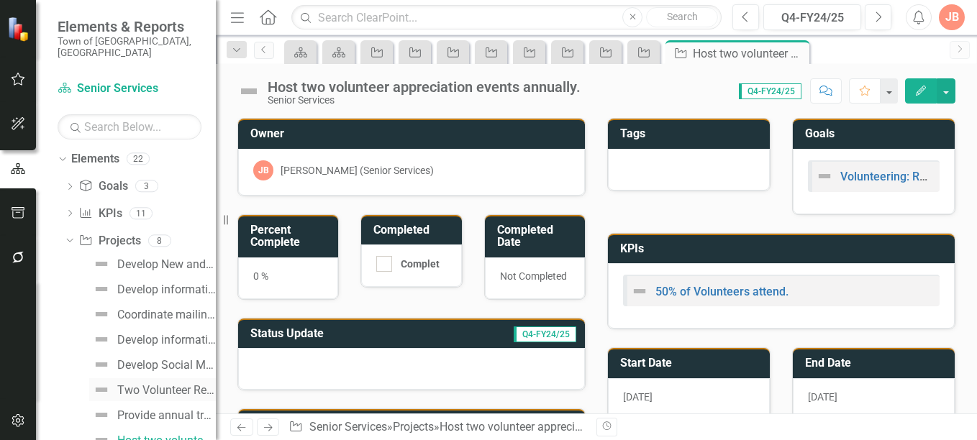
click at [155, 384] on div "Two Volunteer Recruitment appeals annually." at bounding box center [166, 390] width 99 height 13
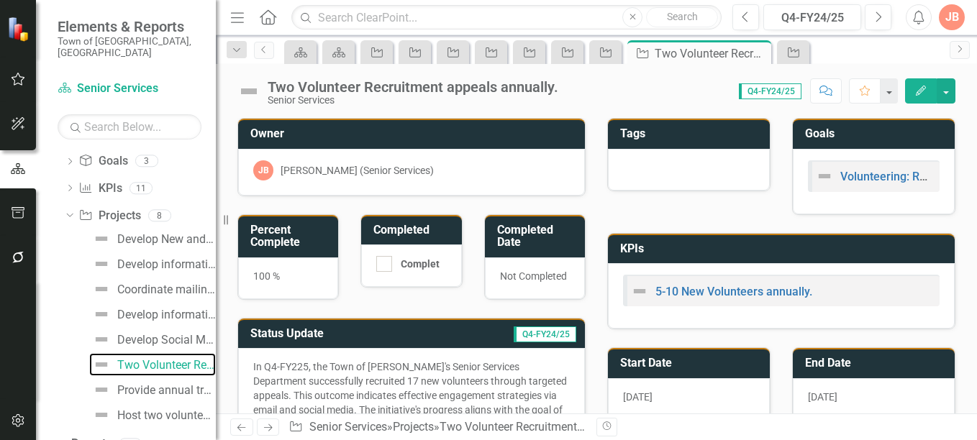
scroll to position [91, 0]
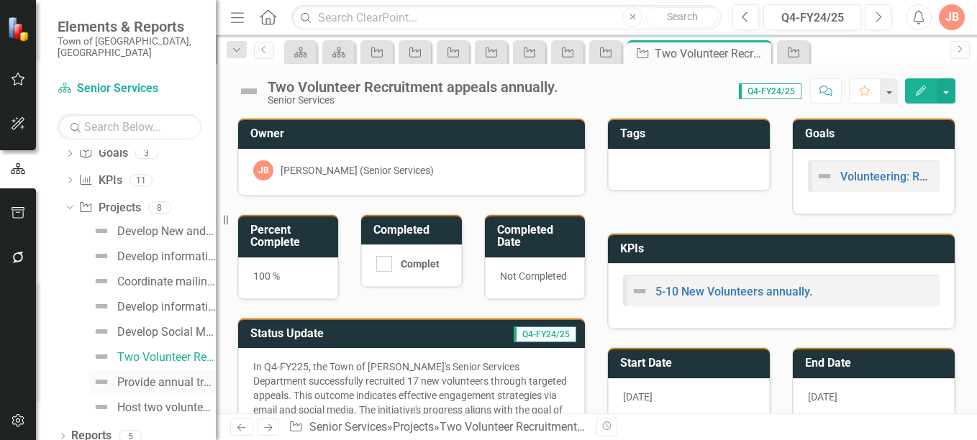
click at [159, 376] on div "Provide annual training for volunteers." at bounding box center [166, 382] width 99 height 13
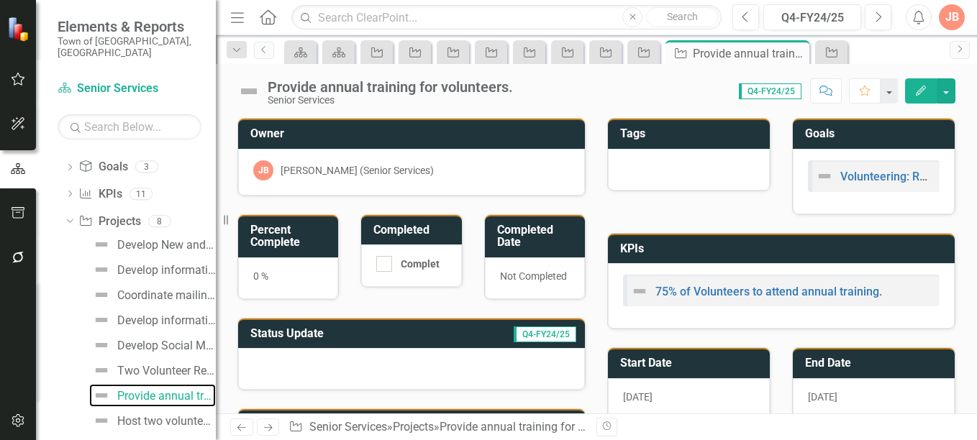
scroll to position [91, 0]
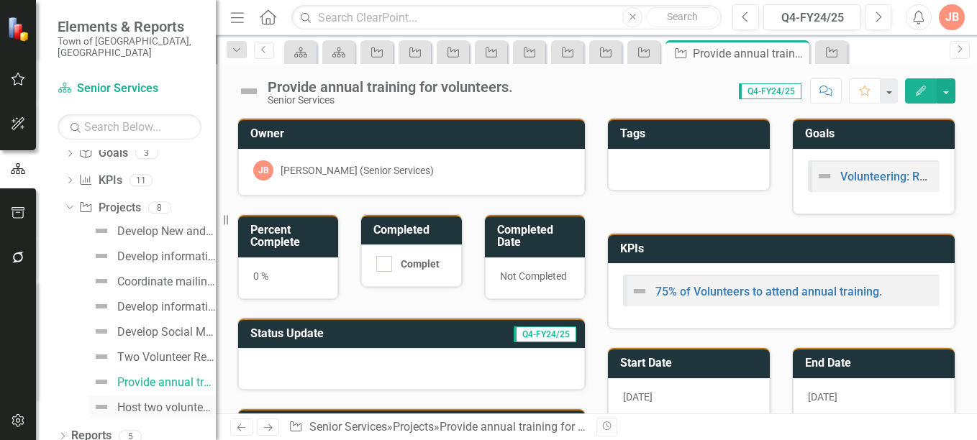
click at [183, 402] on div "Host two volunteer appreciation events annually." at bounding box center [166, 408] width 99 height 13
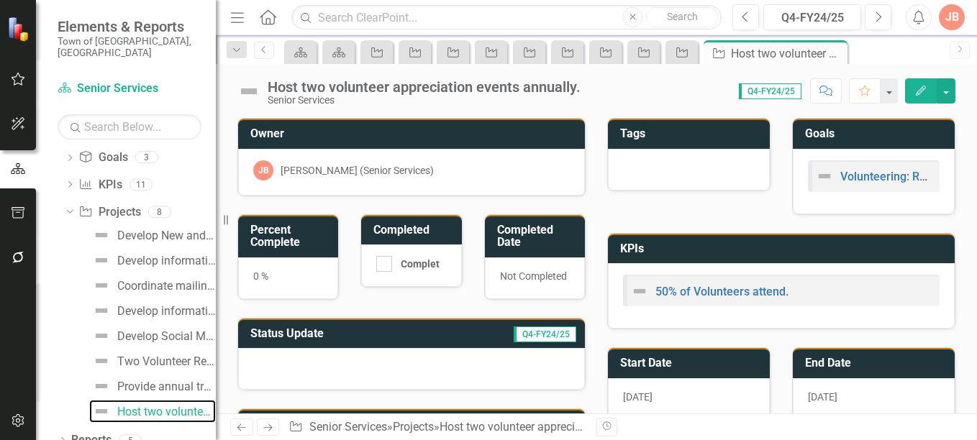
scroll to position [91, 0]
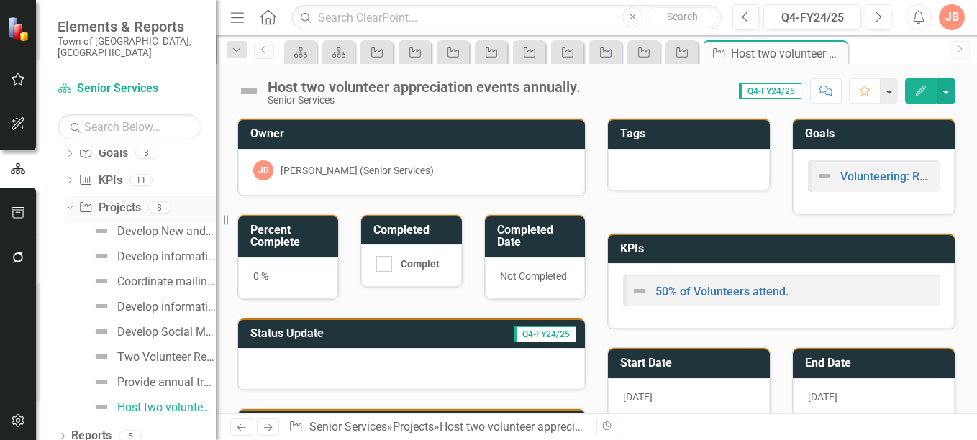
click at [114, 200] on link "Project Projects" at bounding box center [109, 208] width 62 height 17
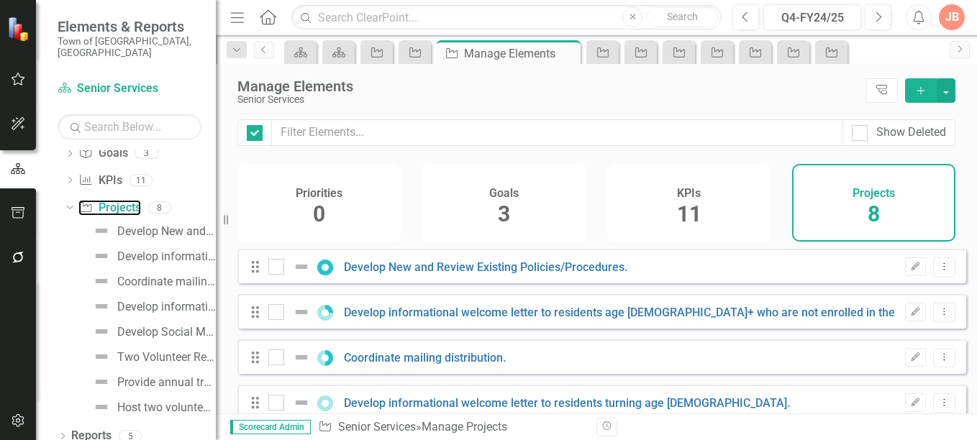
checkbox input "false"
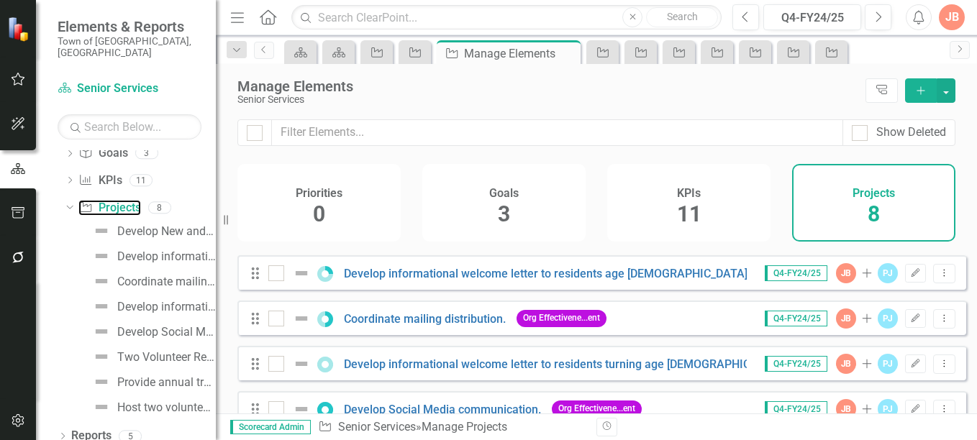
scroll to position [41, 0]
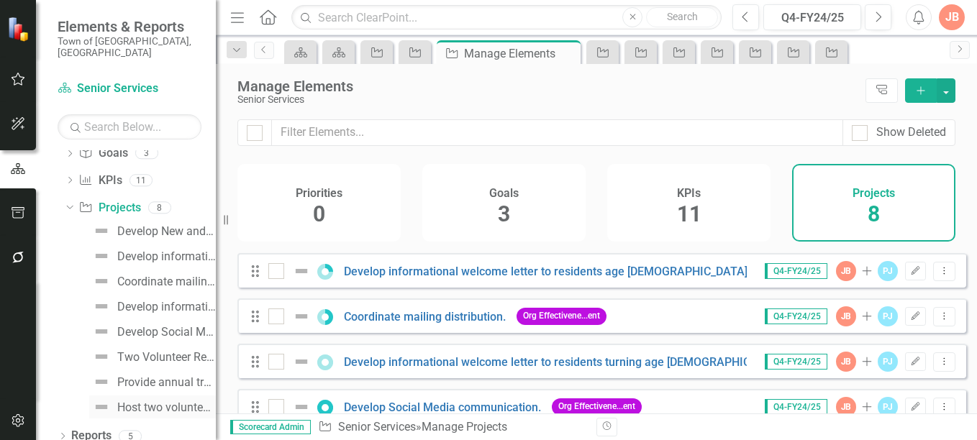
click at [156, 402] on div "Host two volunteer appreciation events annually." at bounding box center [166, 408] width 99 height 13
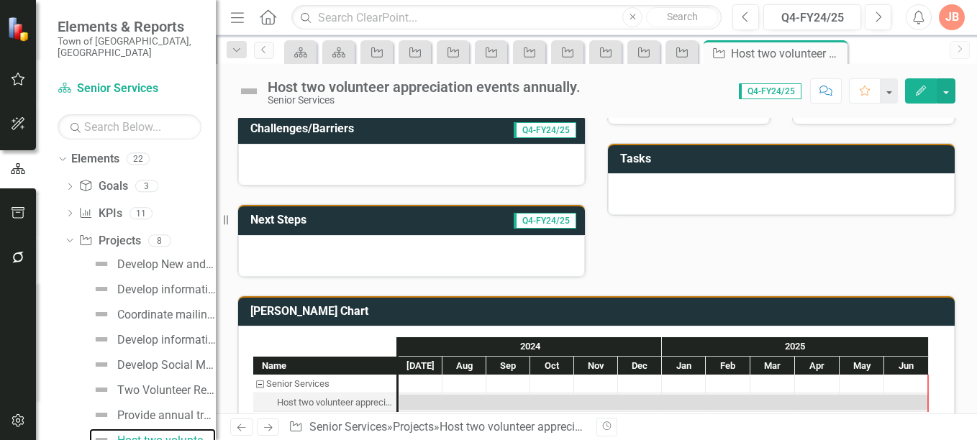
scroll to position [325, 0]
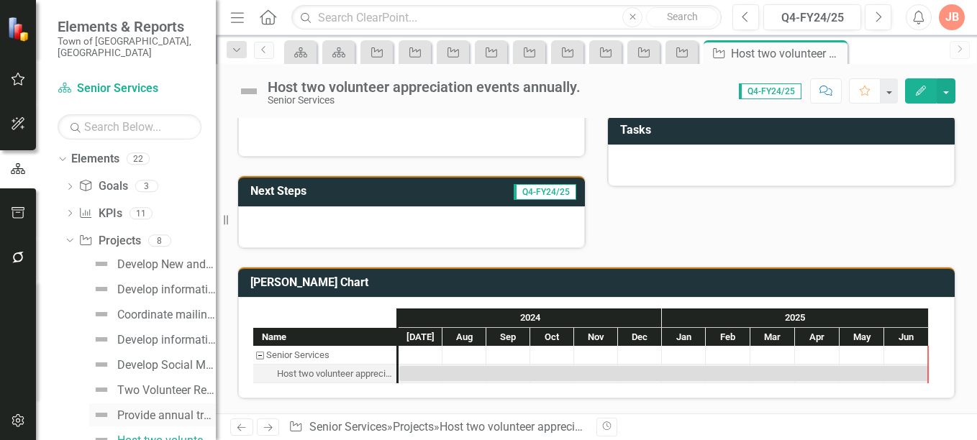
click at [180, 409] on div "Provide annual training for volunteers." at bounding box center [166, 415] width 99 height 13
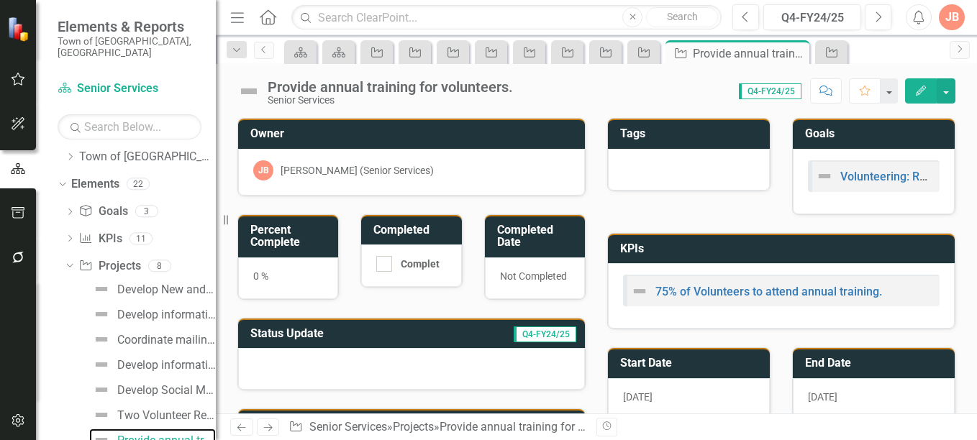
scroll to position [91, 0]
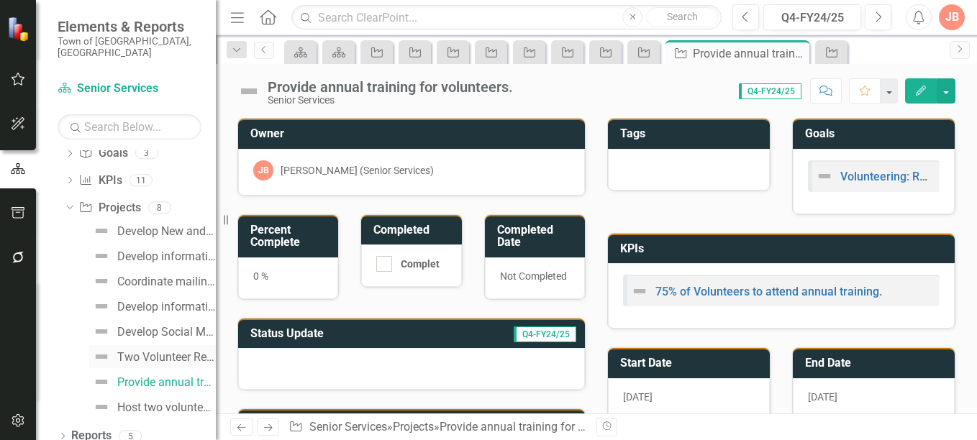
click at [178, 351] on div "Two Volunteer Recruitment appeals annually." at bounding box center [166, 357] width 99 height 13
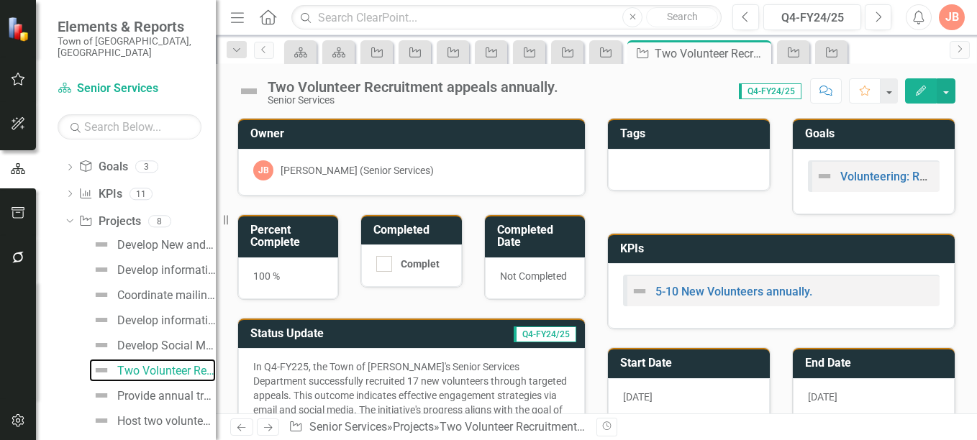
scroll to position [91, 0]
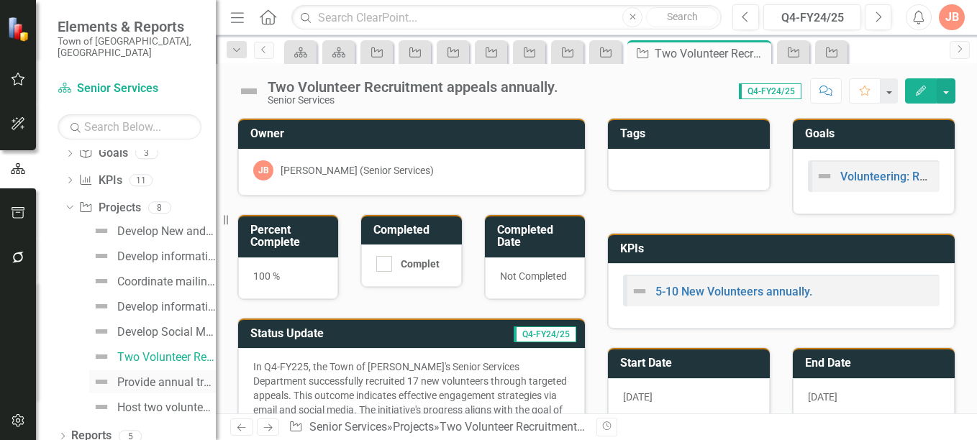
click at [179, 376] on div "Provide annual training for volunteers." at bounding box center [166, 382] width 99 height 13
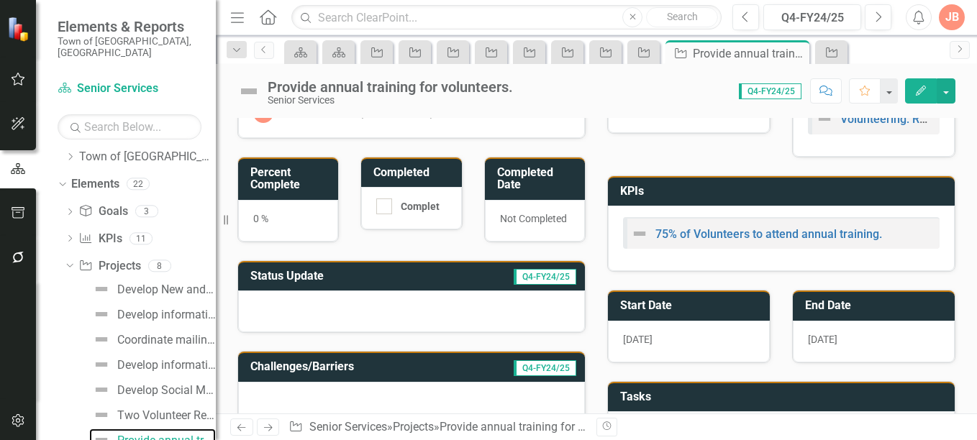
scroll to position [70, 0]
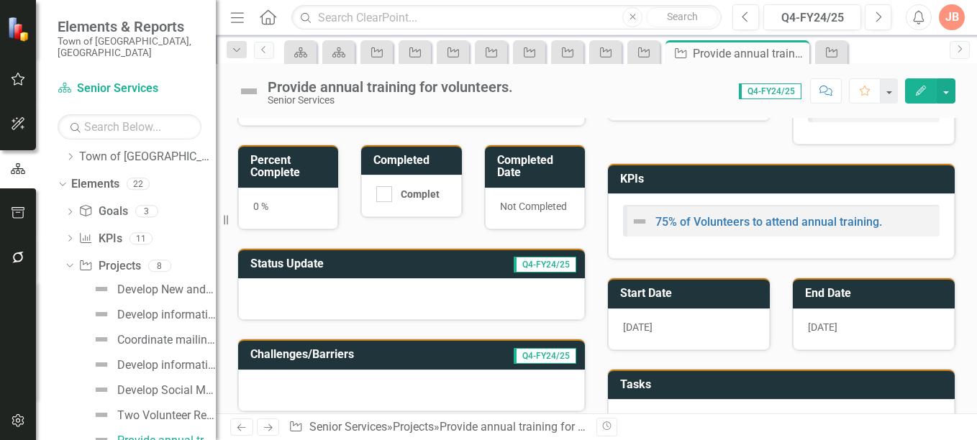
click at [414, 263] on h3 "Status Update" at bounding box center [337, 264] width 175 height 13
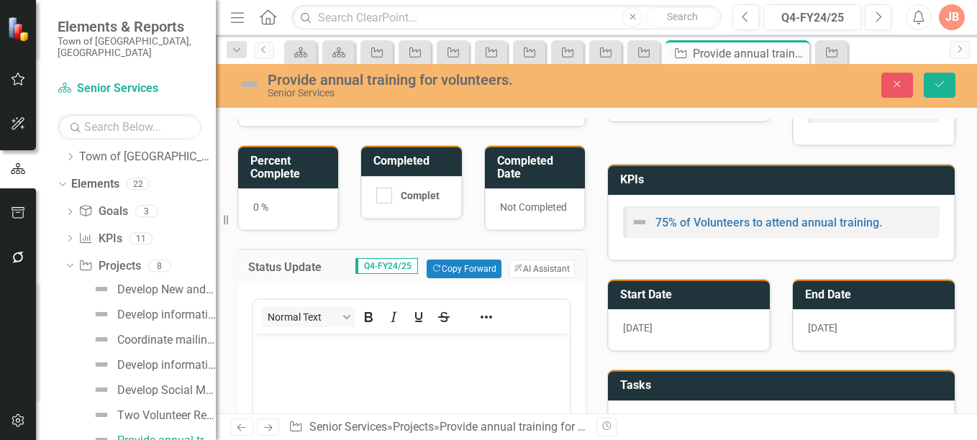
scroll to position [0, 0]
click at [303, 343] on p "Rich Text Area. Press ALT-0 for help." at bounding box center [411, 345] width 309 height 17
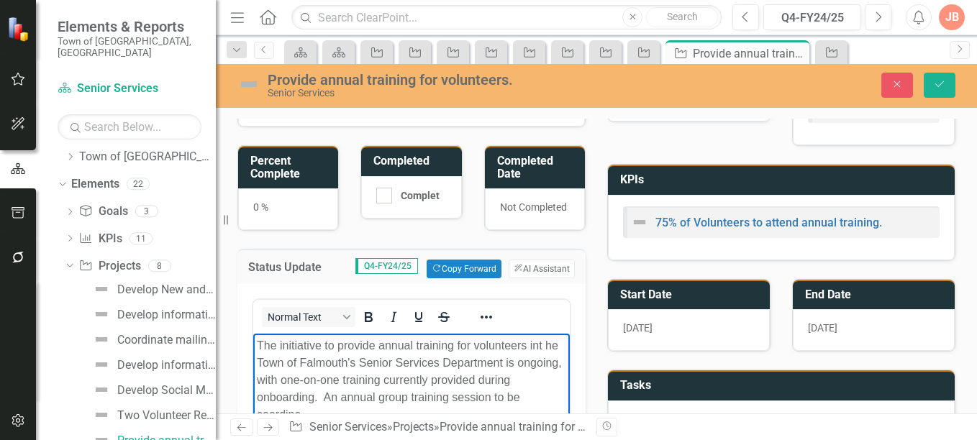
scroll to position [77, 0]
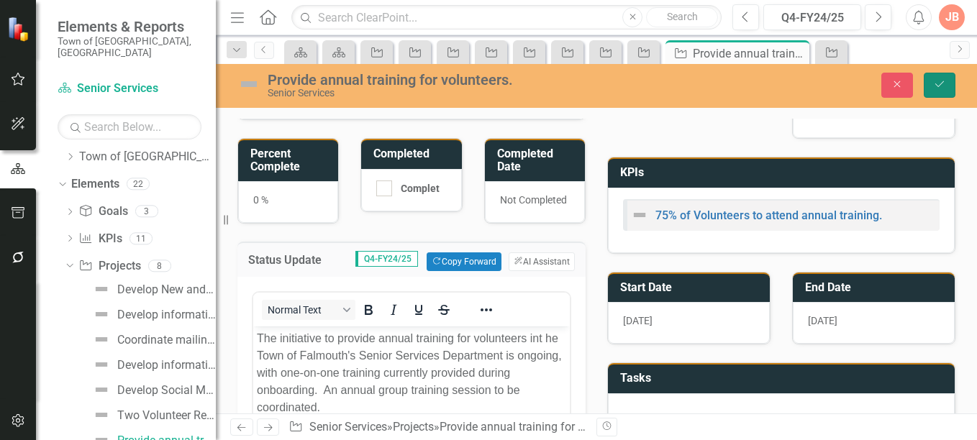
click at [941, 76] on button "Save" at bounding box center [940, 85] width 32 height 25
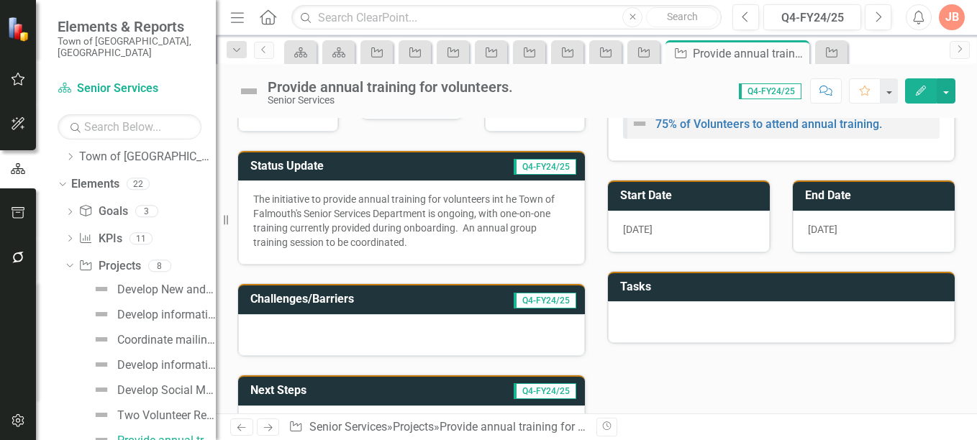
scroll to position [169, 0]
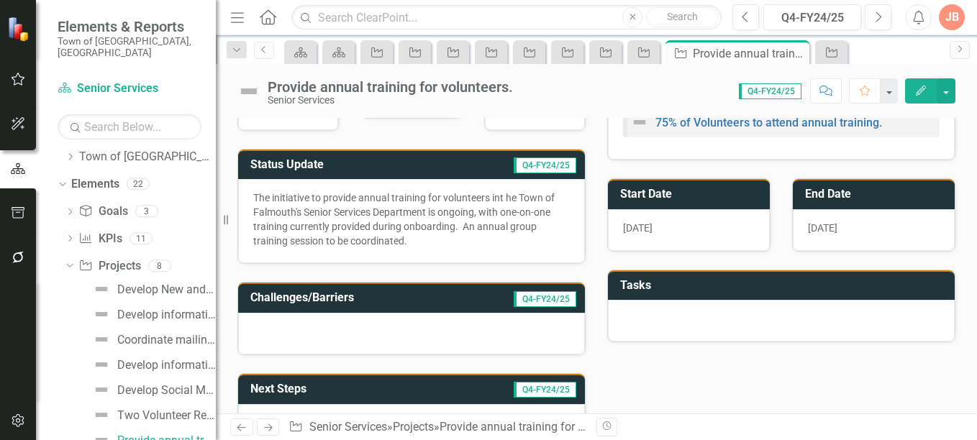
click at [310, 334] on div at bounding box center [411, 334] width 347 height 42
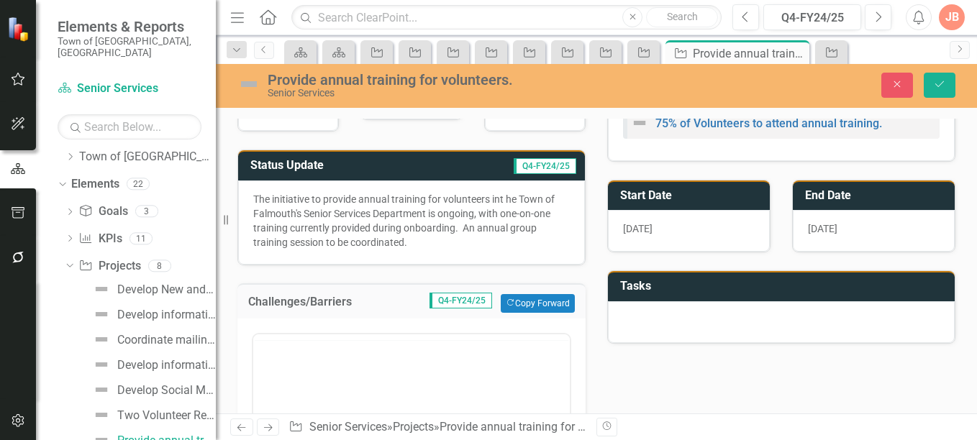
scroll to position [0, 0]
click at [276, 379] on p "Rich Text Area. Press ALT-0 for help." at bounding box center [411, 379] width 309 height 17
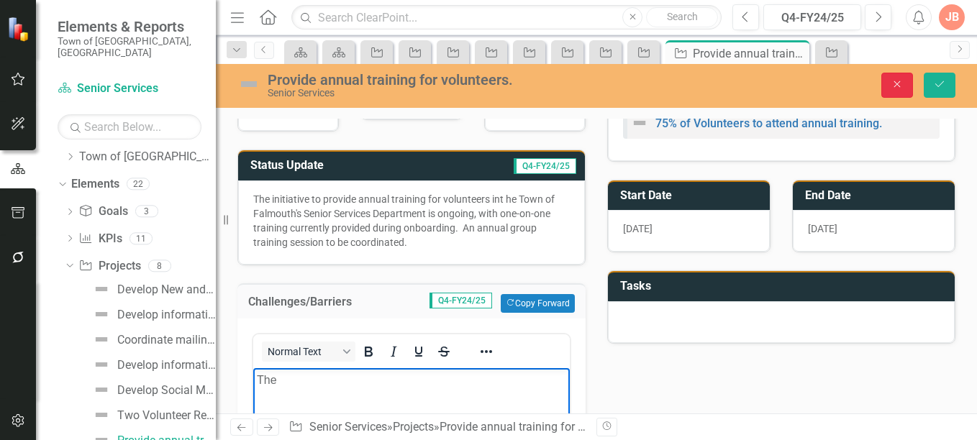
click at [899, 81] on icon "Close" at bounding box center [897, 84] width 13 height 10
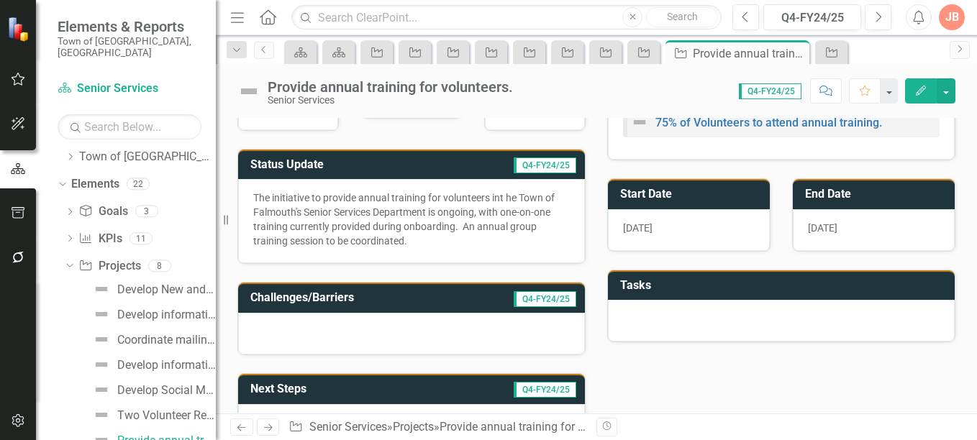
click at [438, 165] on td "Q4-FY24/25" at bounding box center [501, 167] width 153 height 24
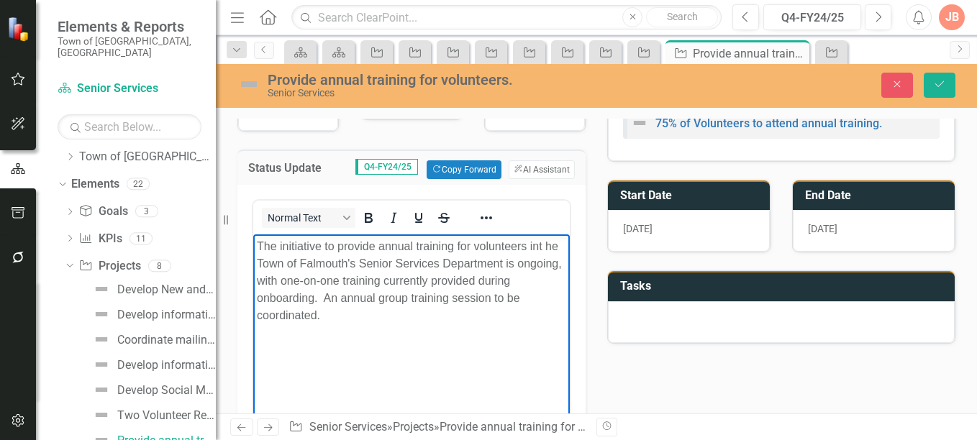
click at [545, 245] on p "The initiative to provide annual training for volunteers int he Town of Falmout…" at bounding box center [411, 281] width 309 height 86
click at [940, 86] on icon "Save" at bounding box center [939, 84] width 13 height 10
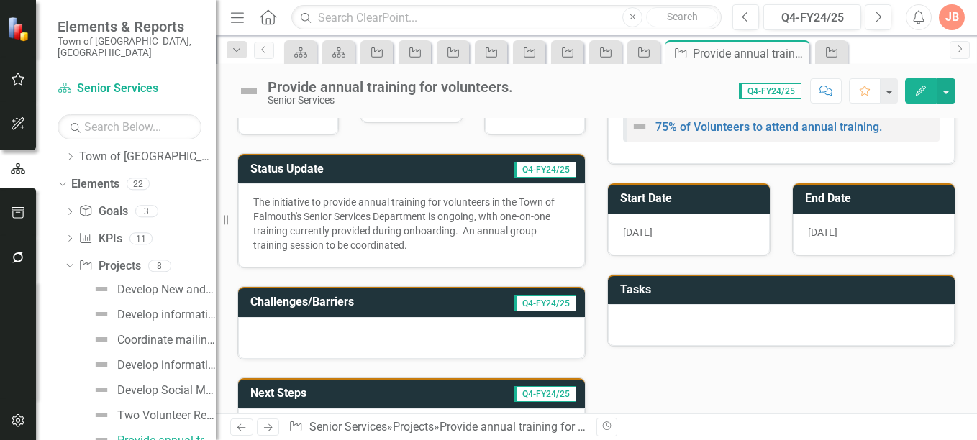
scroll to position [204, 0]
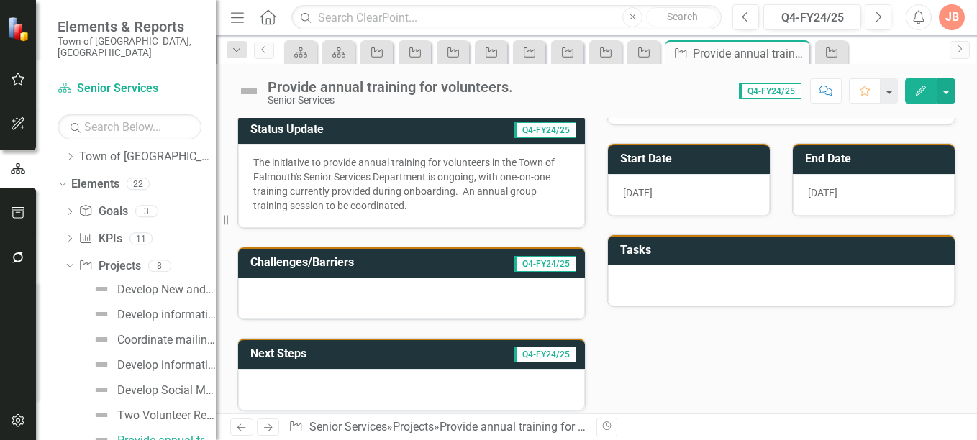
click at [403, 258] on h3 "Challenges/Barriers" at bounding box center [351, 262] width 202 height 13
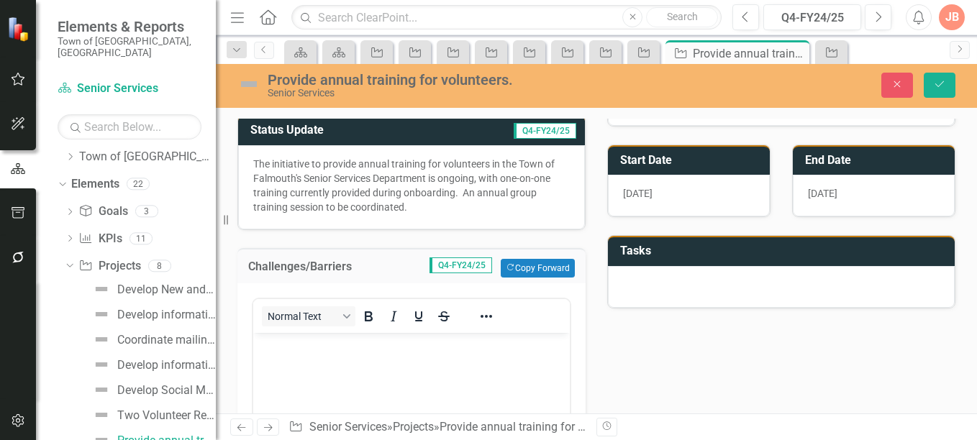
scroll to position [0, 0]
click at [276, 334] on body "Rich Text Area. Press ALT-0 for help." at bounding box center [411, 440] width 317 height 216
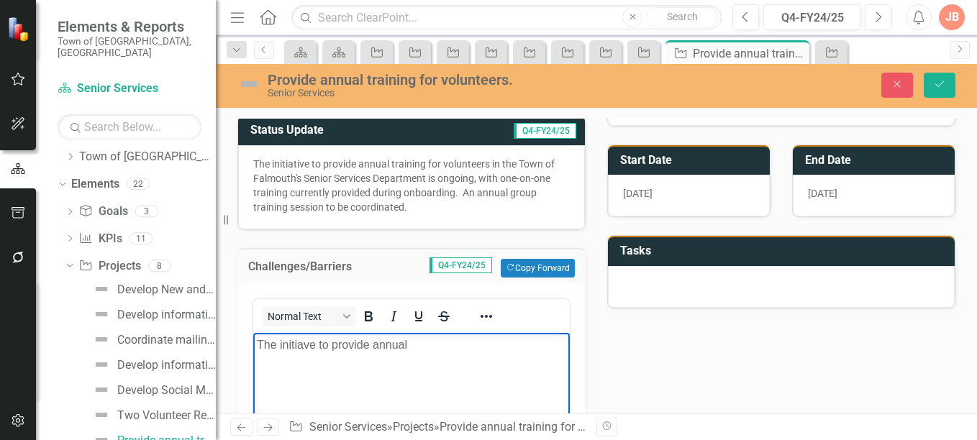
click at [320, 357] on body "The initiave to provide annual" at bounding box center [411, 440] width 317 height 216
click at [424, 352] on p "The initiative to provide annual" at bounding box center [411, 344] width 309 height 17
click at [892, 86] on icon "Close" at bounding box center [897, 84] width 13 height 10
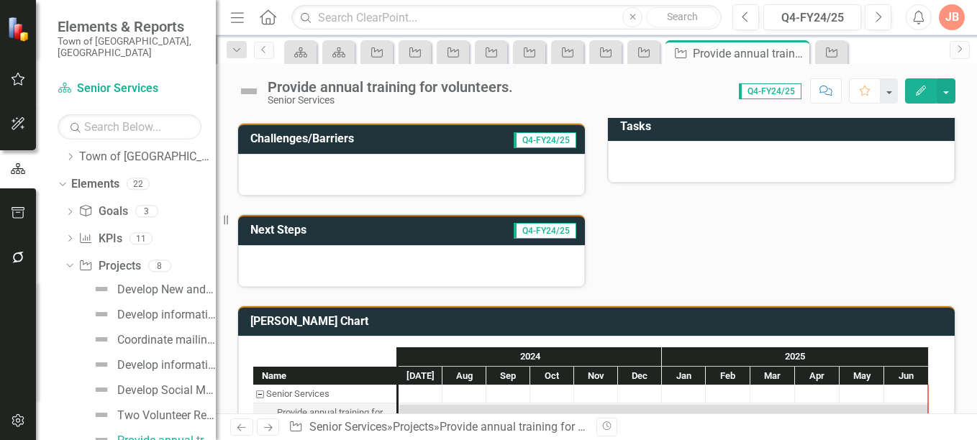
scroll to position [367, 0]
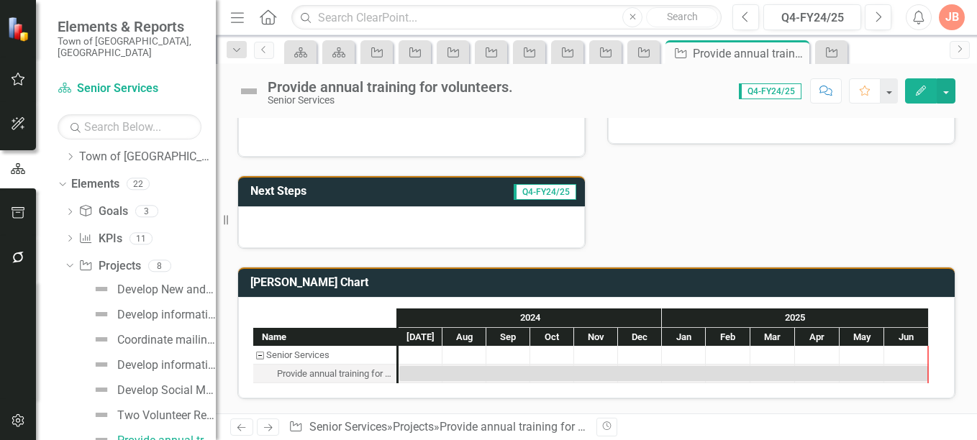
click at [346, 194] on h3 "Next Steps" at bounding box center [326, 191] width 153 height 13
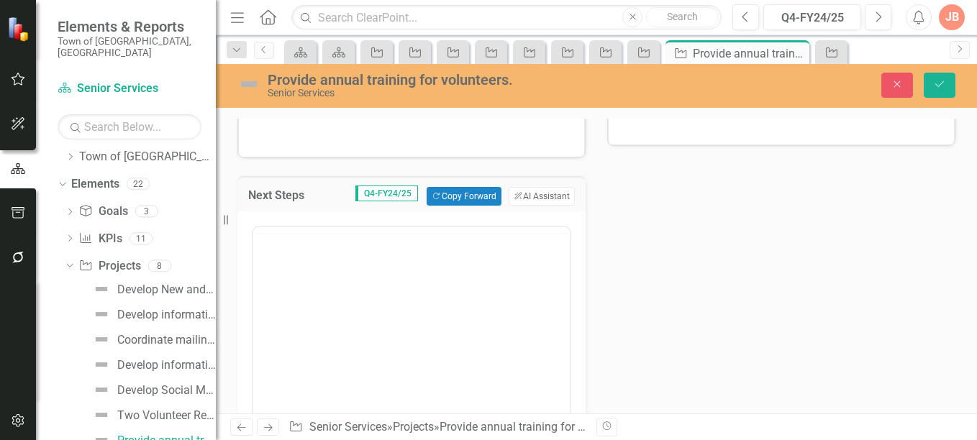
scroll to position [0, 0]
click at [284, 276] on p "Rich Text Area. Press ALT-0 for help." at bounding box center [411, 273] width 309 height 17
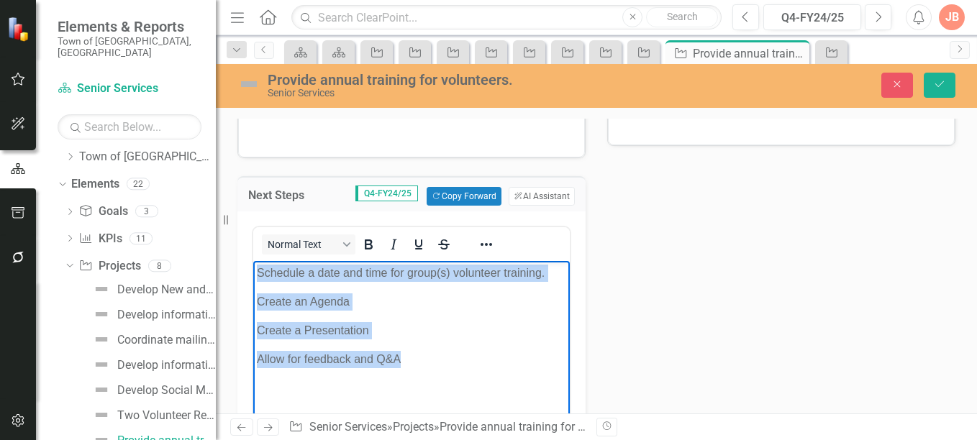
drag, startPoint x: 258, startPoint y: 271, endPoint x: 416, endPoint y: 365, distance: 184.2
click at [416, 365] on body "Schedule a date and time for group(s) volunteer training. Create an Agenda Crea…" at bounding box center [411, 369] width 317 height 216
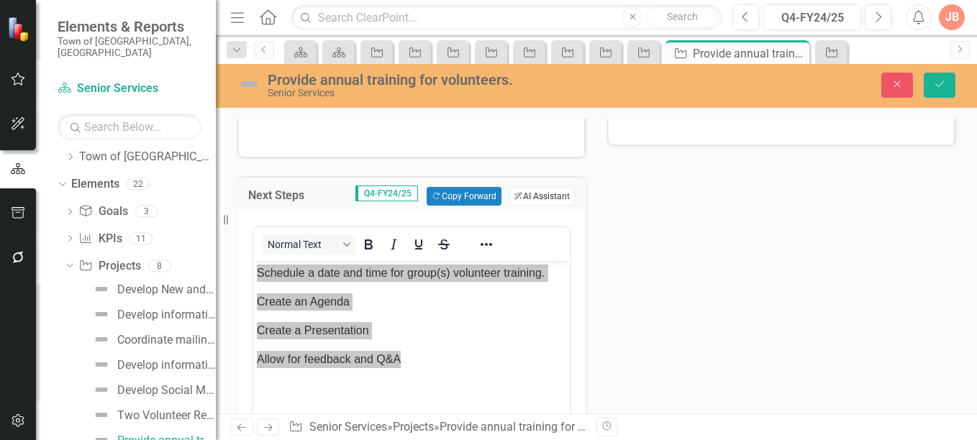
click at [537, 195] on button "ClearPoint AI AI Assistant" at bounding box center [542, 196] width 66 height 19
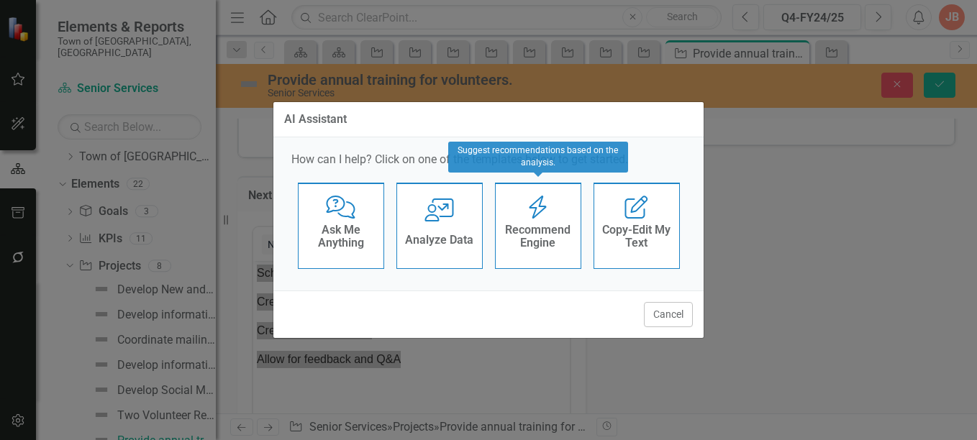
click at [549, 219] on div "Recommend Engine Recommend Engine" at bounding box center [538, 226] width 86 height 86
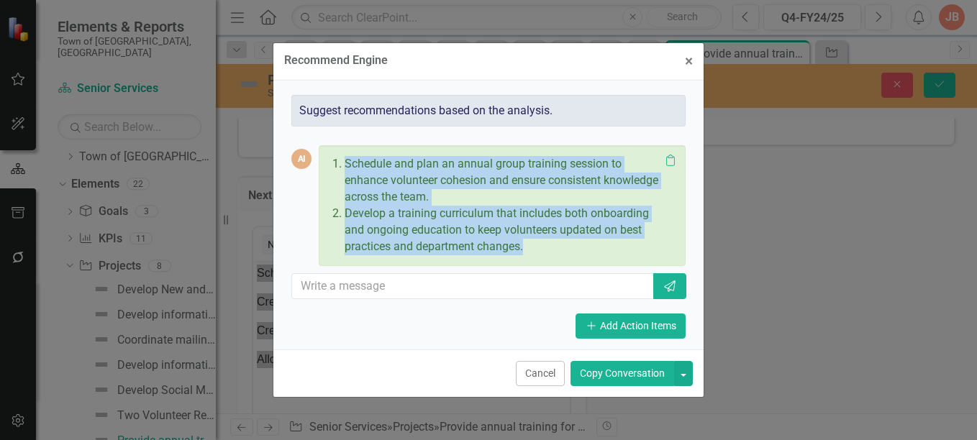
drag, startPoint x: 346, startPoint y: 163, endPoint x: 534, endPoint y: 247, distance: 205.8
click at [534, 247] on ol "Schedule and plan an annual group training session to enhance volunteer cohesio…" at bounding box center [498, 205] width 322 height 99
copy ol "Schedule and plan an annual group training session to enhance volunteer cohesio…"
click at [689, 57] on span "×" at bounding box center [689, 61] width 8 height 17
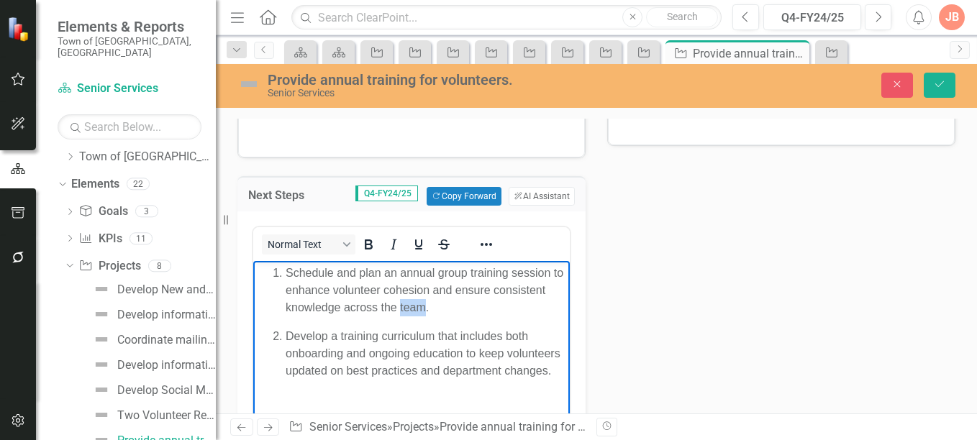
drag, startPoint x: 425, startPoint y: 306, endPoint x: 402, endPoint y: 304, distance: 23.1
click at [402, 304] on p "Schedule and plan an annual group training session to enhance volunteer cohesio…" at bounding box center [426, 291] width 281 height 52
click at [940, 82] on icon "Save" at bounding box center [939, 84] width 13 height 10
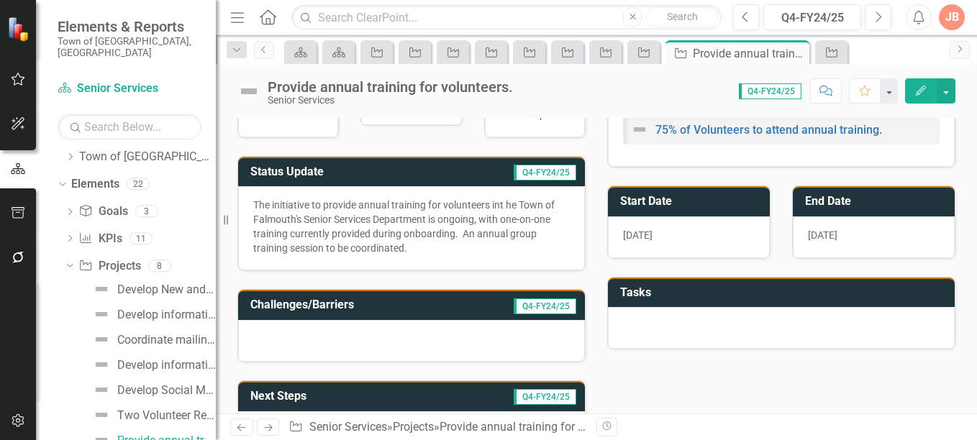
scroll to position [173, 0]
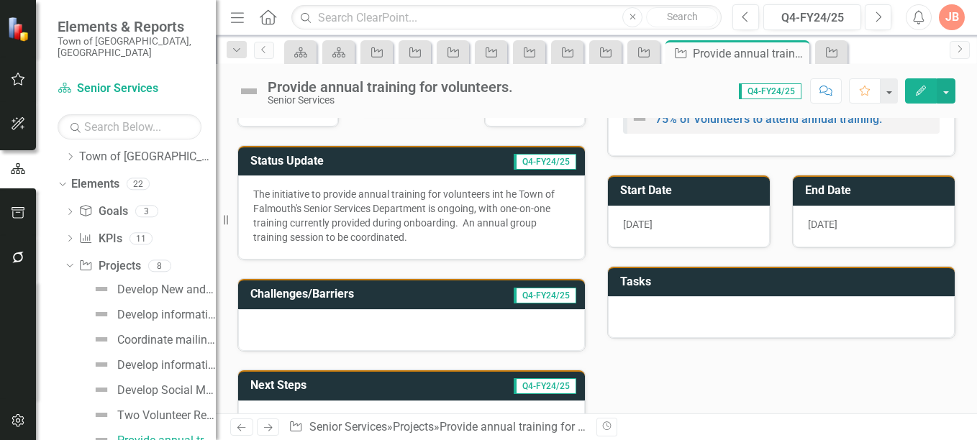
click at [430, 156] on td "Q4-FY24/25" at bounding box center [501, 163] width 153 height 24
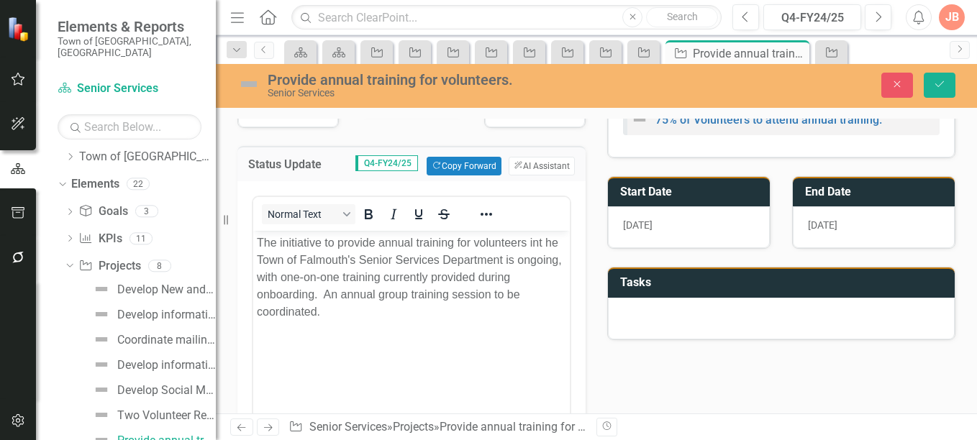
scroll to position [0, 0]
click at [538, 243] on p "The initiative to provide annual training for volunteers int he Town of Falmout…" at bounding box center [411, 278] width 309 height 86
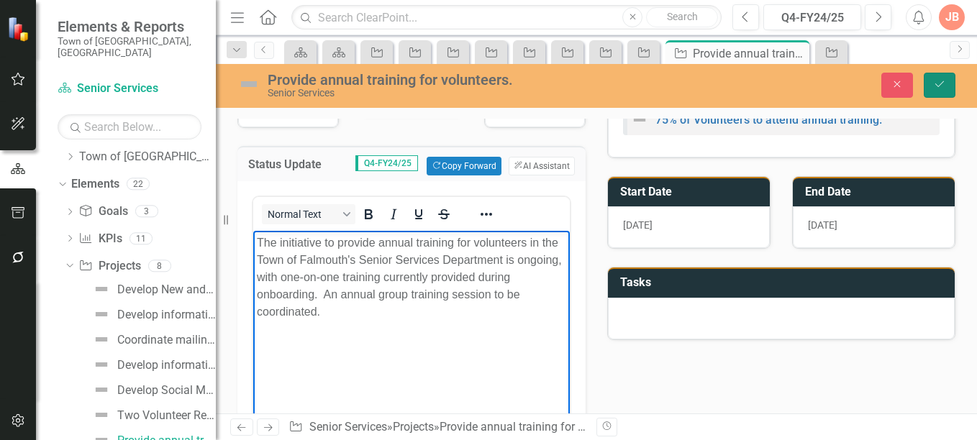
click at [939, 80] on icon "Save" at bounding box center [939, 84] width 13 height 10
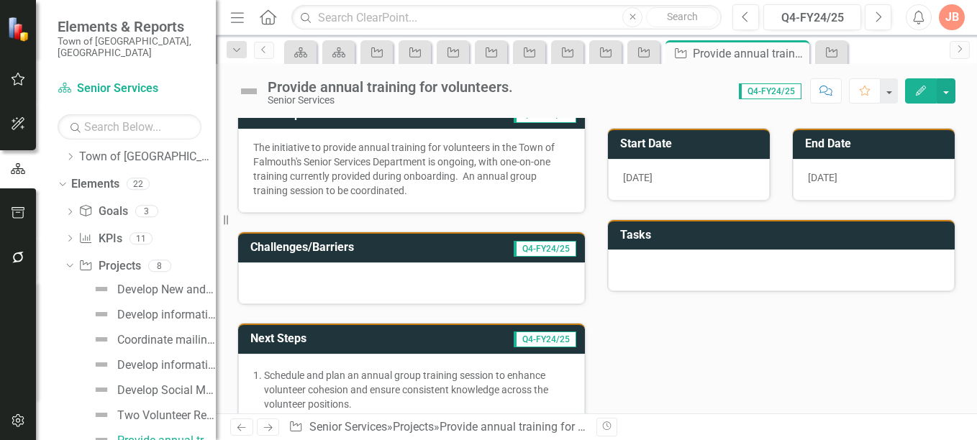
scroll to position [235, 0]
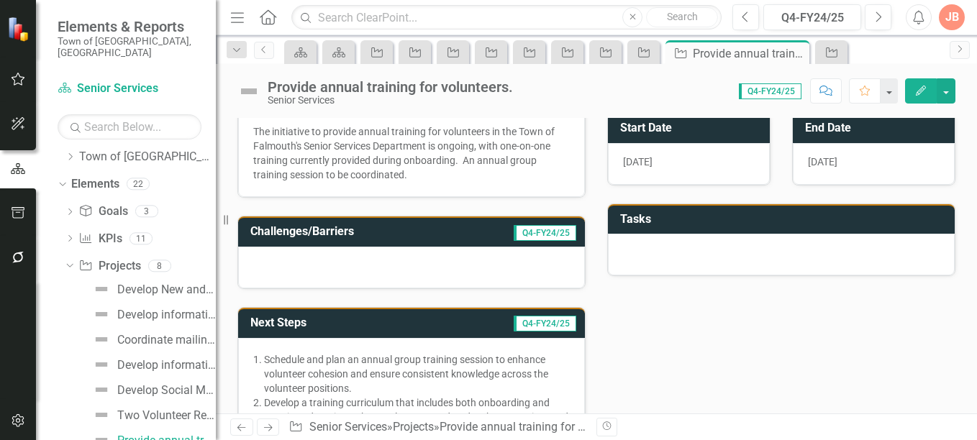
click at [442, 238] on td "Challenges/Barriers" at bounding box center [351, 234] width 202 height 24
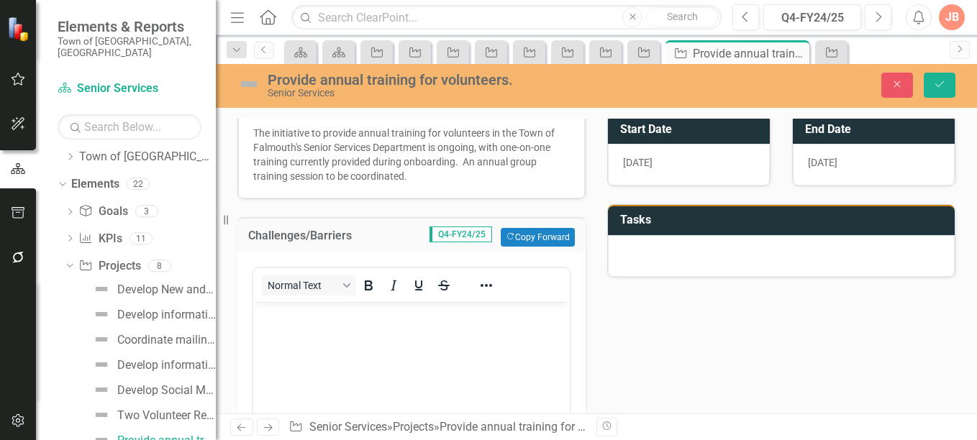
scroll to position [0, 0]
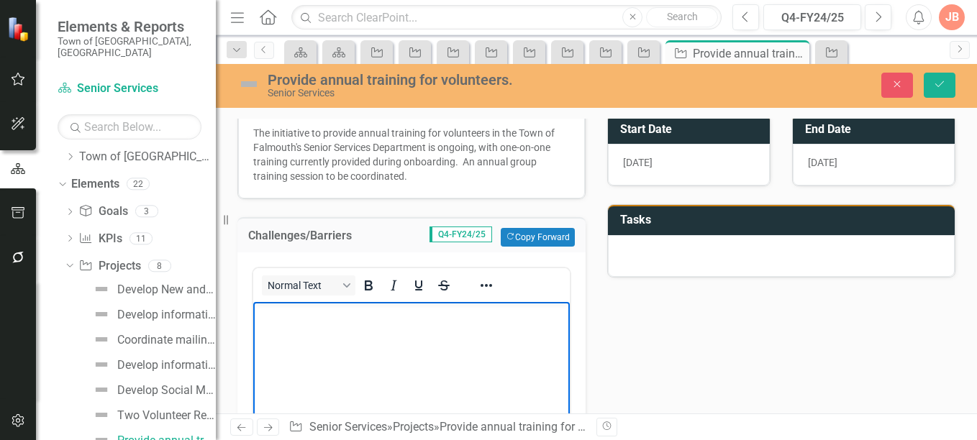
click at [271, 306] on p "Rich Text Area. Press ALT-0 for help." at bounding box center [411, 313] width 309 height 17
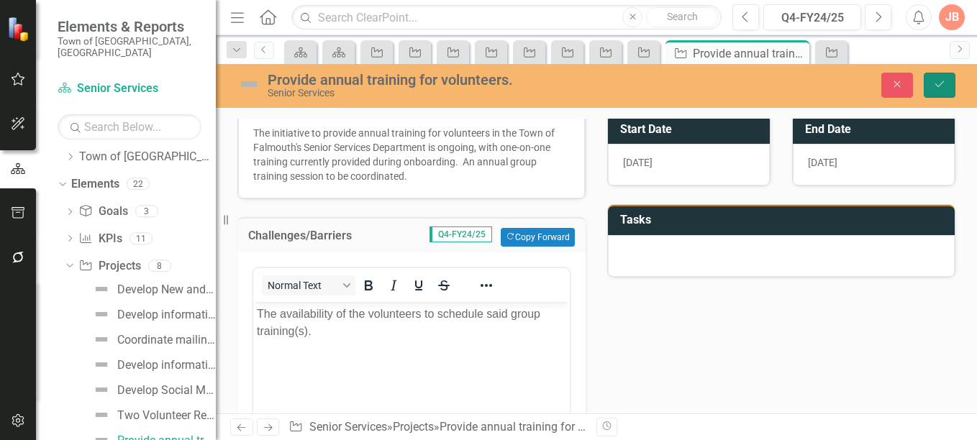
click at [944, 83] on icon "Save" at bounding box center [939, 84] width 13 height 10
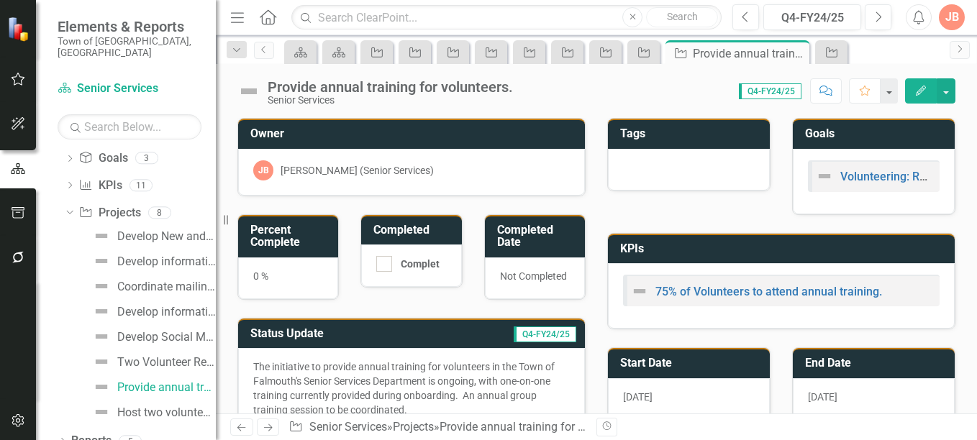
scroll to position [91, 0]
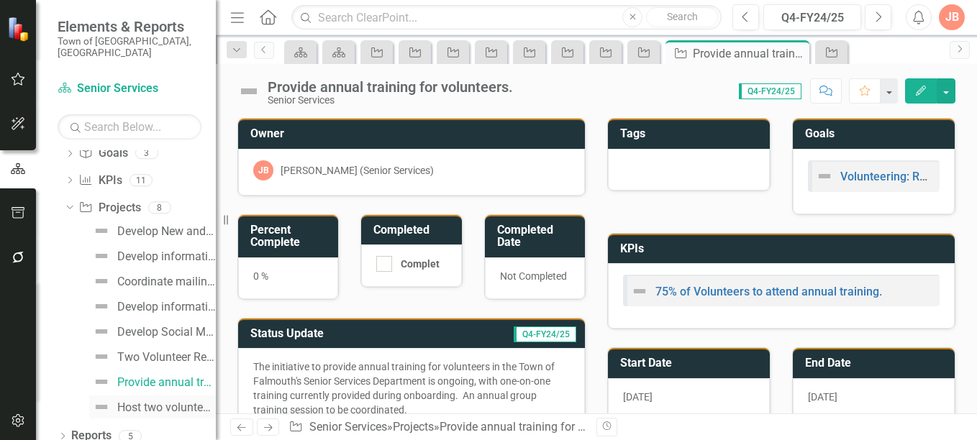
click at [169, 402] on div "Host two volunteer appreciation events annually." at bounding box center [166, 408] width 99 height 13
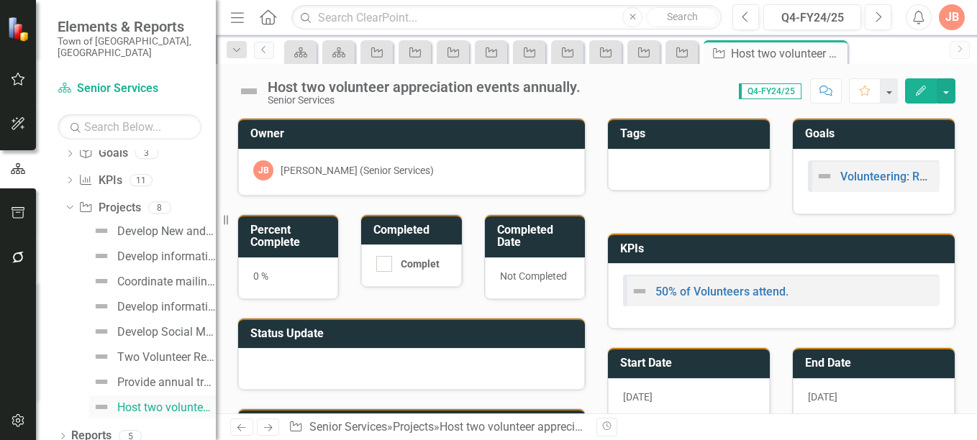
scroll to position [58, 0]
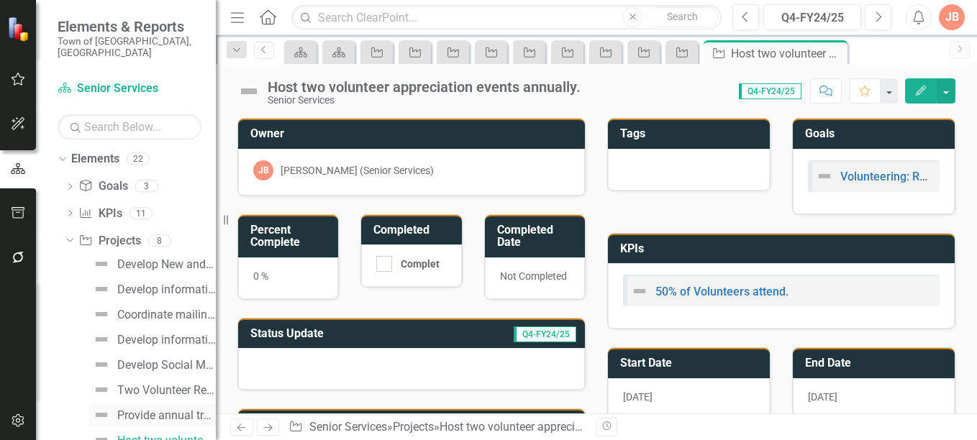
click at [144, 409] on div "Provide annual training for volunteers." at bounding box center [166, 415] width 99 height 13
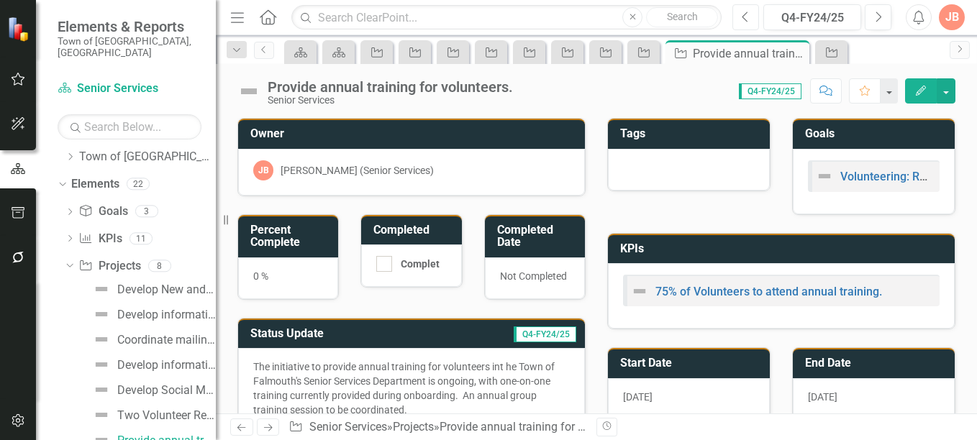
click at [746, 17] on icon "Previous" at bounding box center [746, 17] width 8 height 13
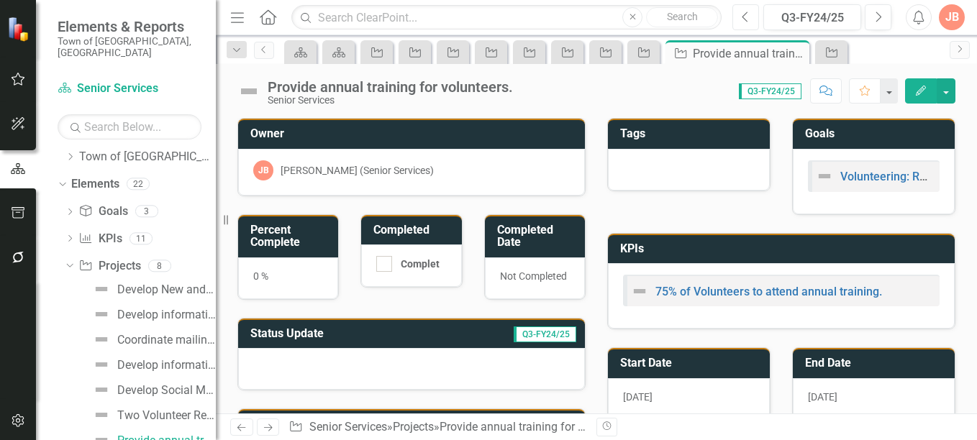
scroll to position [91, 0]
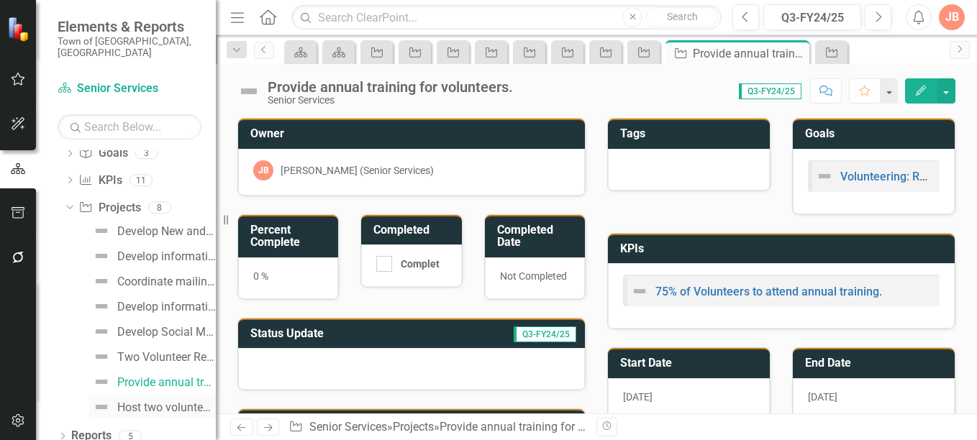
click at [171, 402] on div "Host two volunteer appreciation events annually." at bounding box center [166, 408] width 99 height 13
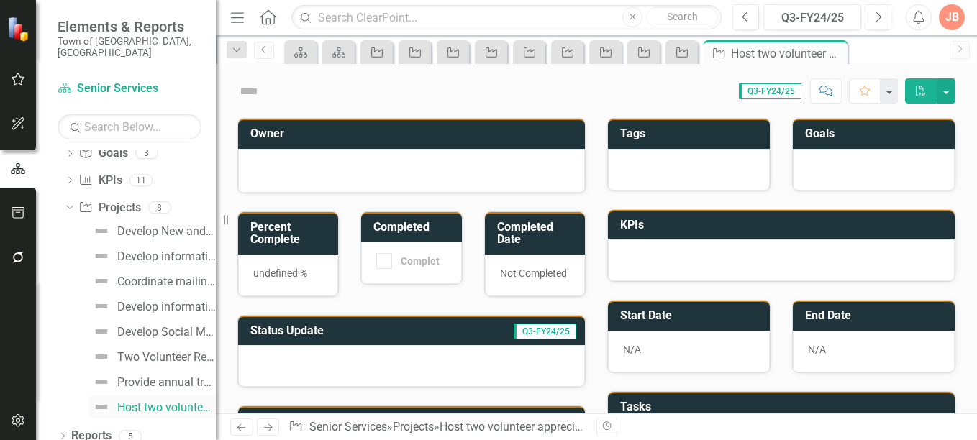
scroll to position [58, 0]
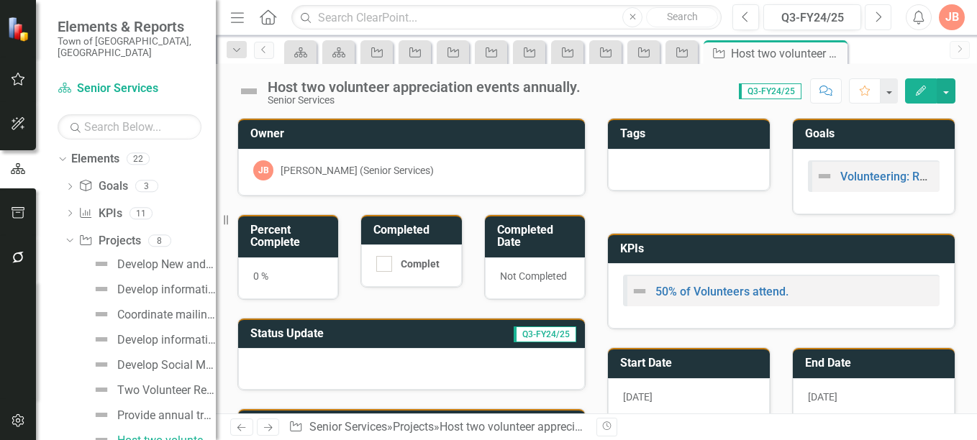
click at [877, 21] on icon "button" at bounding box center [879, 17] width 6 height 10
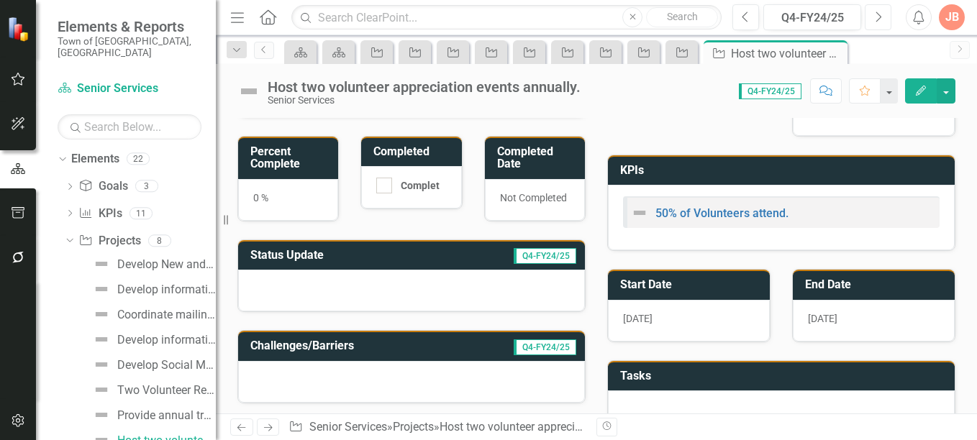
scroll to position [80, 0]
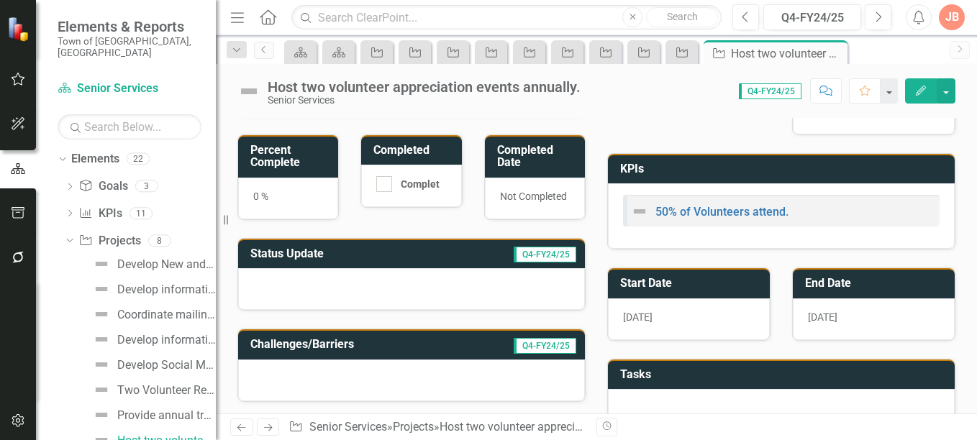
click at [437, 253] on td "Q4-FY24/25" at bounding box center [501, 256] width 153 height 24
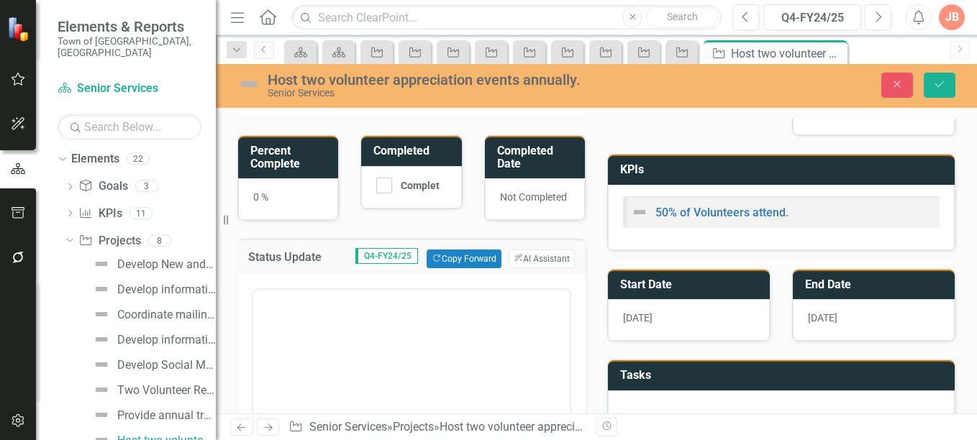
scroll to position [0, 0]
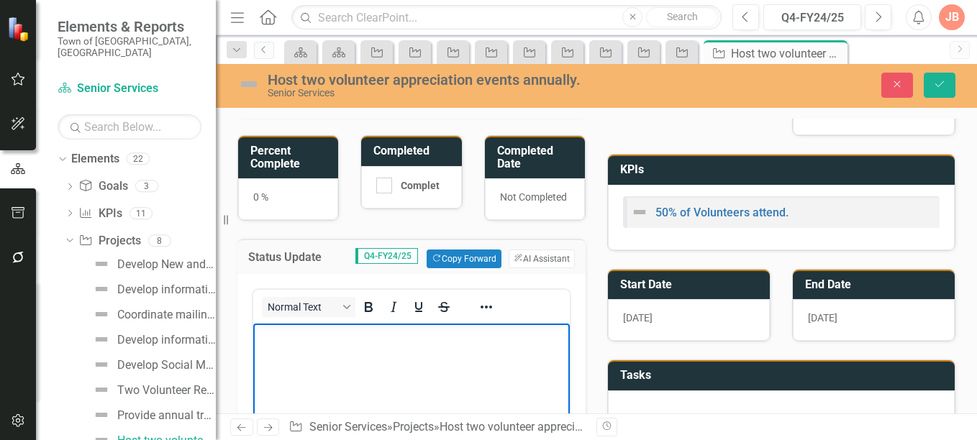
click at [291, 337] on p "Rich Text Area. Press ALT-0 for help." at bounding box center [411, 335] width 309 height 17
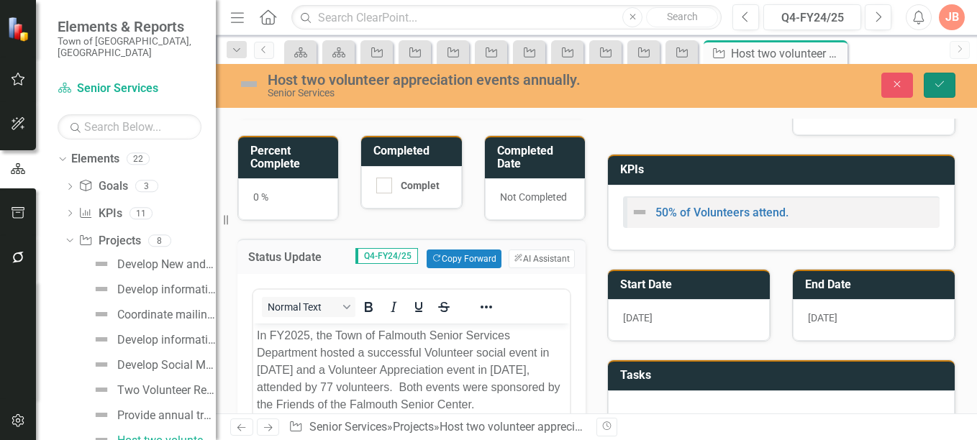
click at [938, 84] on icon "Save" at bounding box center [939, 84] width 13 height 10
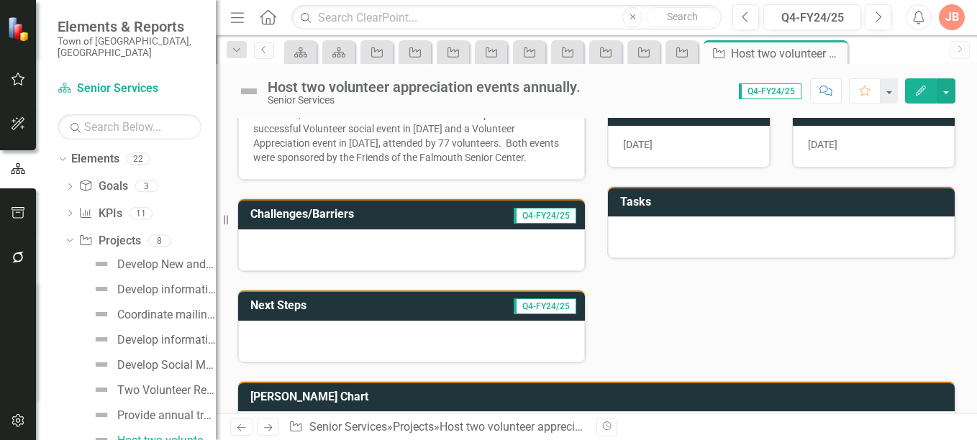
scroll to position [244, 0]
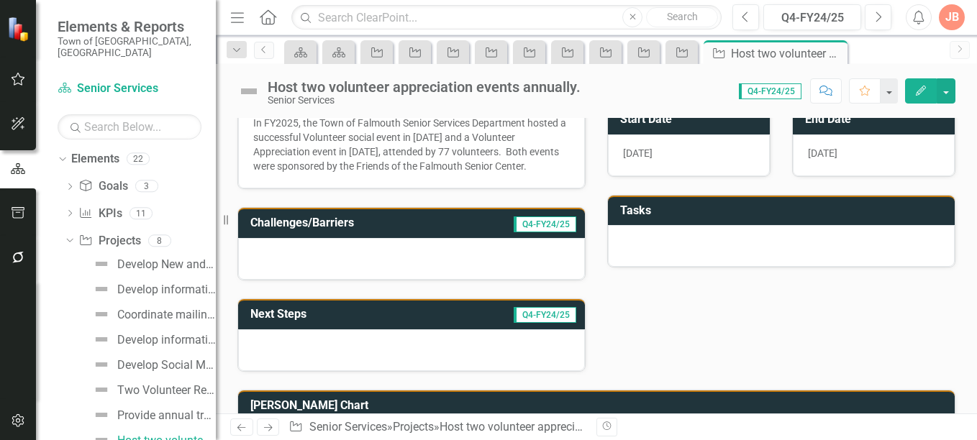
click at [394, 321] on h3 "Next Steps" at bounding box center [326, 314] width 153 height 13
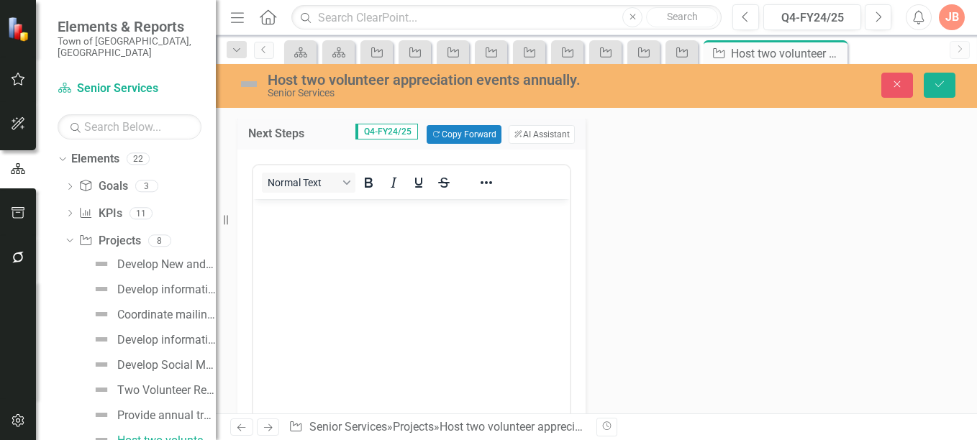
scroll to position [439, 0]
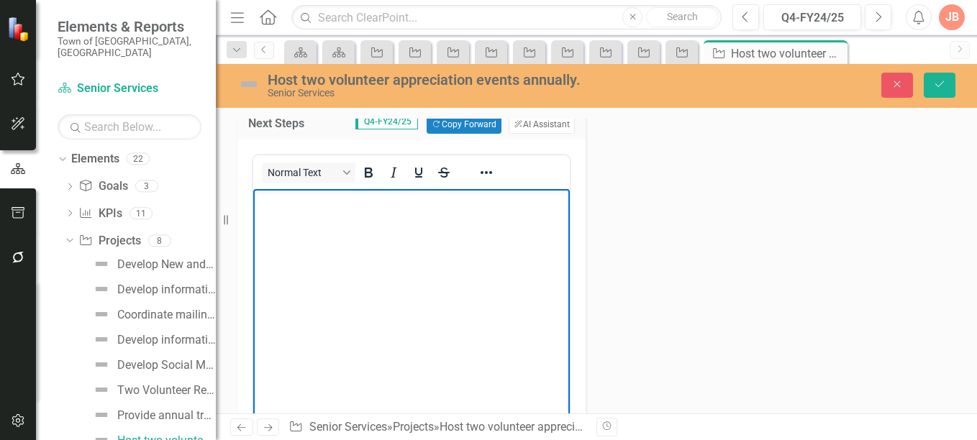
click at [276, 206] on p "Rich Text Area. Press ALT-0 for help." at bounding box center [411, 201] width 309 height 17
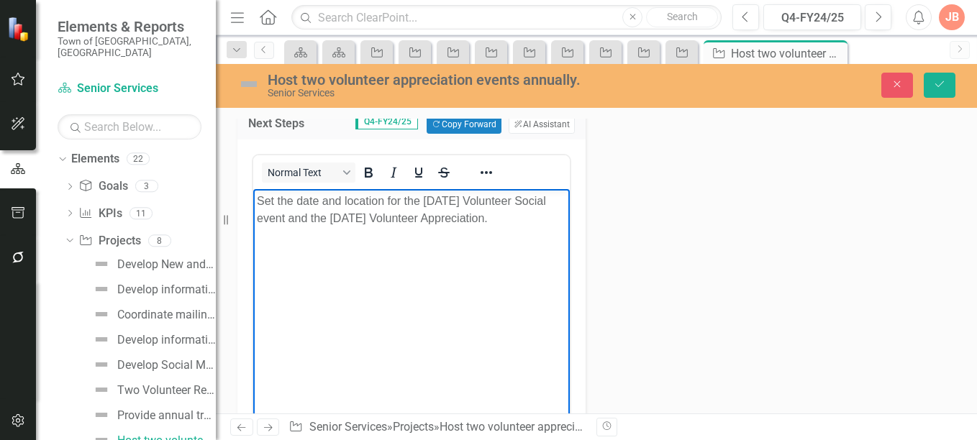
drag, startPoint x: 257, startPoint y: 200, endPoint x: 553, endPoint y: 221, distance: 296.5
click at [553, 221] on p "Set the date and location for the [DATE] Volunteer Social event and the [DATE] …" at bounding box center [411, 210] width 309 height 35
click at [548, 134] on button "ClearPoint AI AI Assistant" at bounding box center [542, 124] width 66 height 19
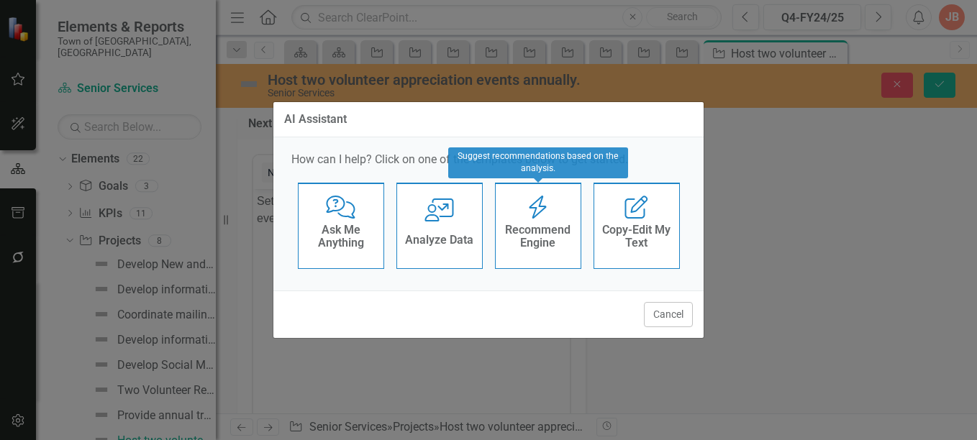
click at [532, 229] on h4 "Recommend Engine" at bounding box center [538, 236] width 71 height 25
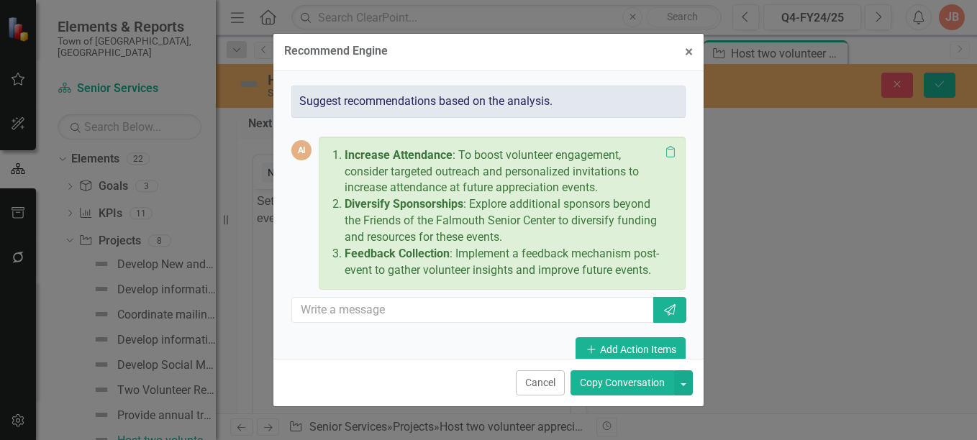
scroll to position [20, 0]
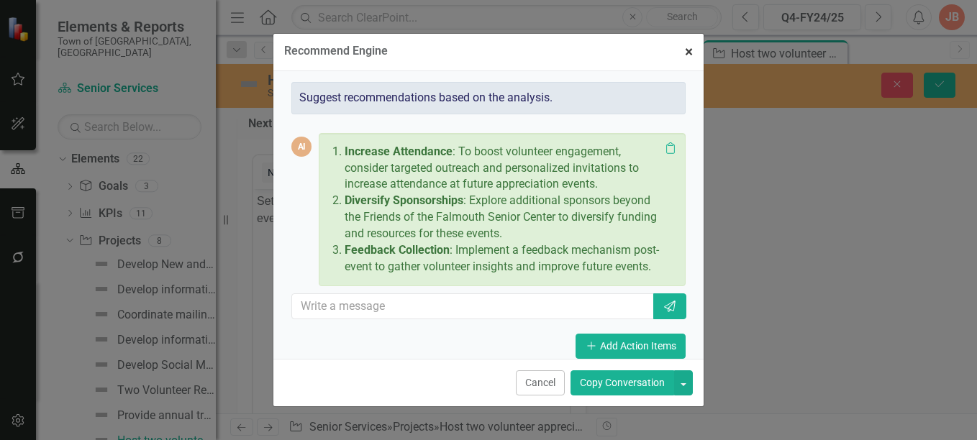
click at [691, 53] on span "×" at bounding box center [689, 51] width 8 height 17
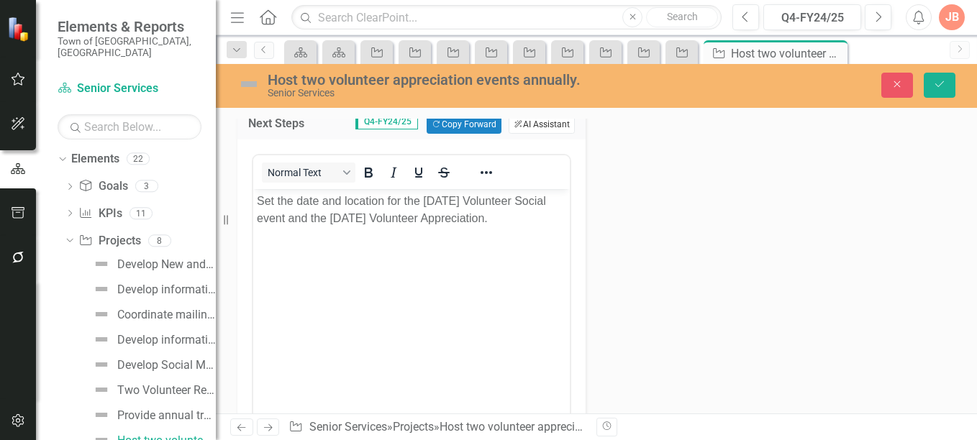
click at [529, 134] on button "ClearPoint AI AI Assistant" at bounding box center [542, 124] width 66 height 19
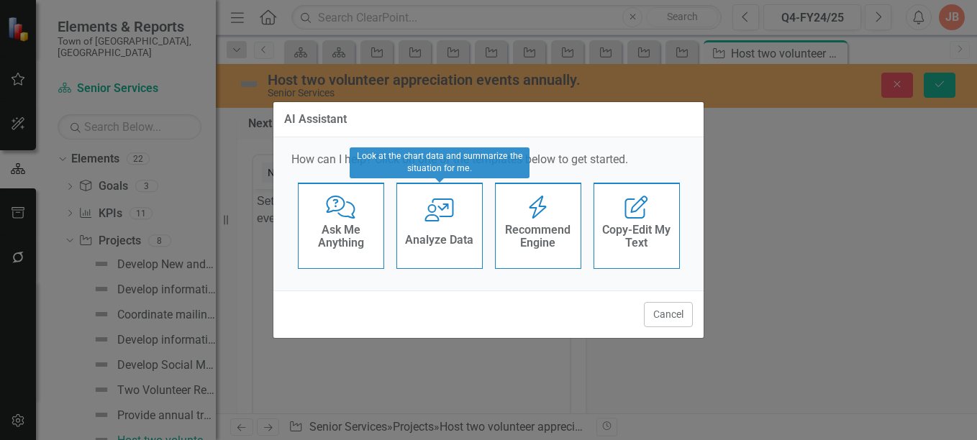
click at [450, 227] on div "User with Chart Analyze Data" at bounding box center [439, 226] width 86 height 86
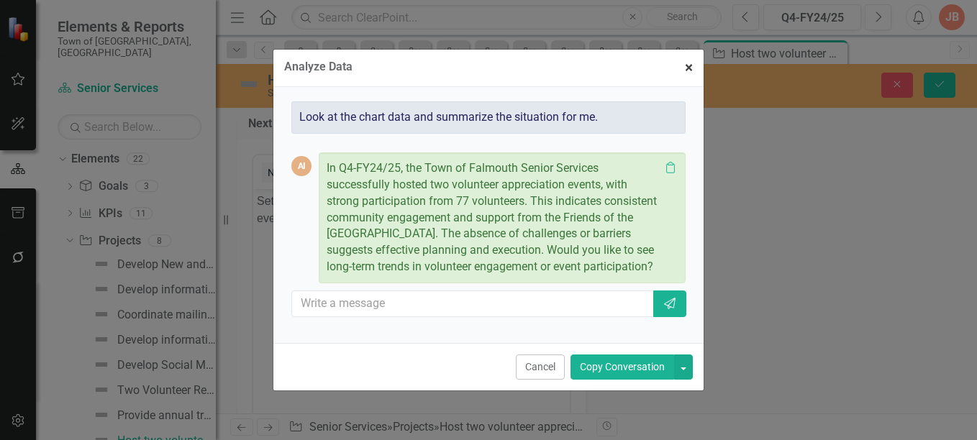
click at [689, 63] on span "×" at bounding box center [689, 67] width 8 height 17
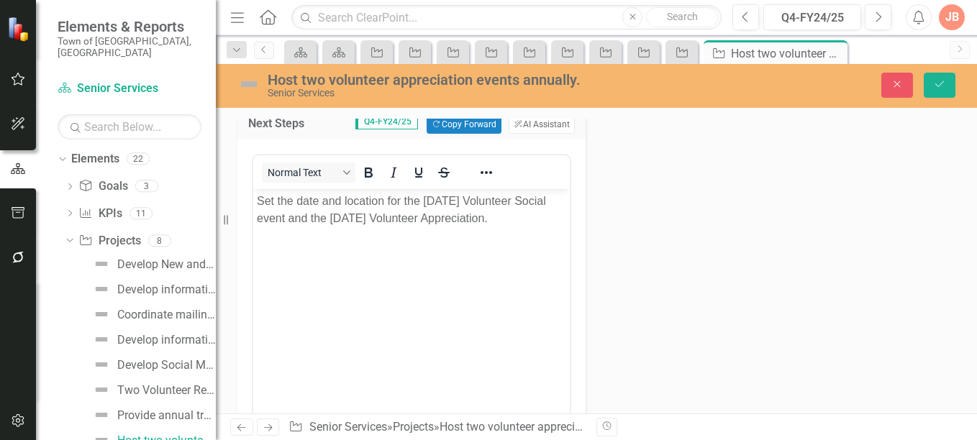
click at [492, 268] on body "Set the date and location for the [DATE] Volunteer Social event and the [DATE] …" at bounding box center [411, 297] width 317 height 216
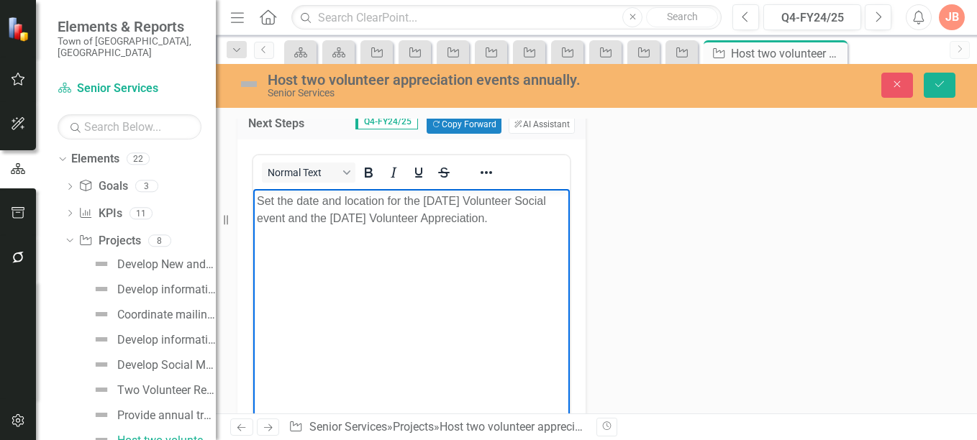
drag, startPoint x: 542, startPoint y: 216, endPoint x: 504, endPoint y: 404, distance: 191.5
click at [253, 199] on html "Set the date and location for the [DATE] Volunteer Social event and the [DATE] …" at bounding box center [411, 297] width 317 height 216
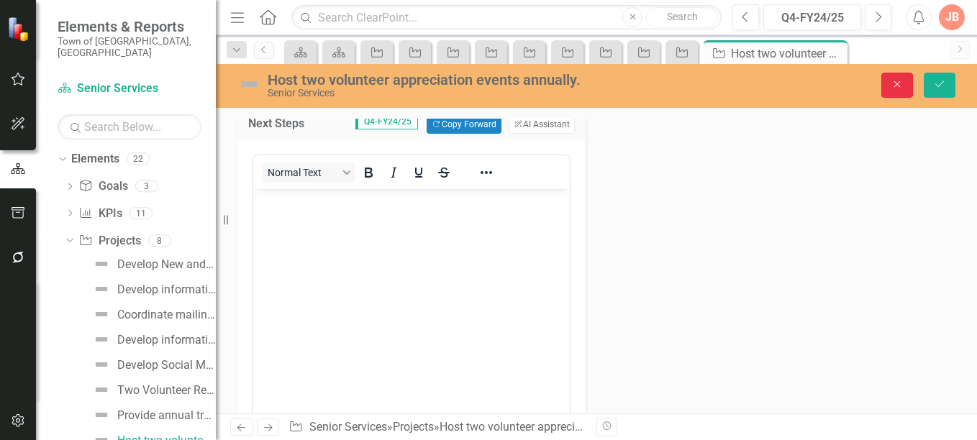
click at [897, 81] on icon "Close" at bounding box center [897, 84] width 13 height 10
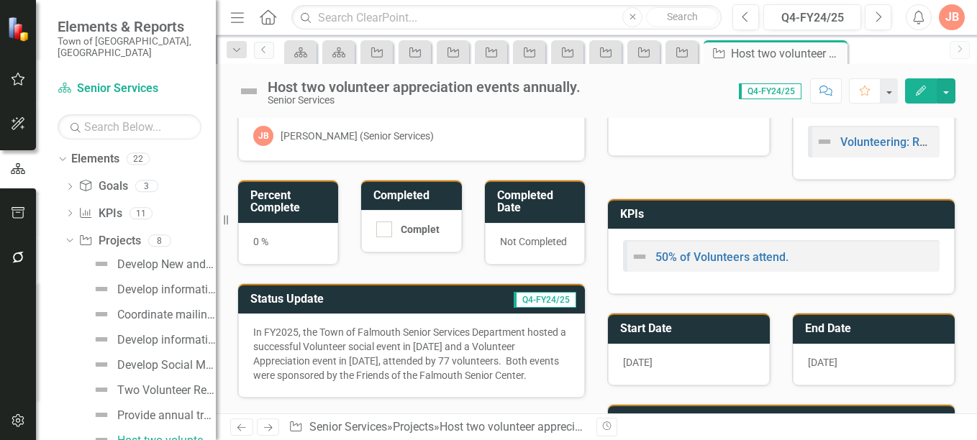
scroll to position [37, 0]
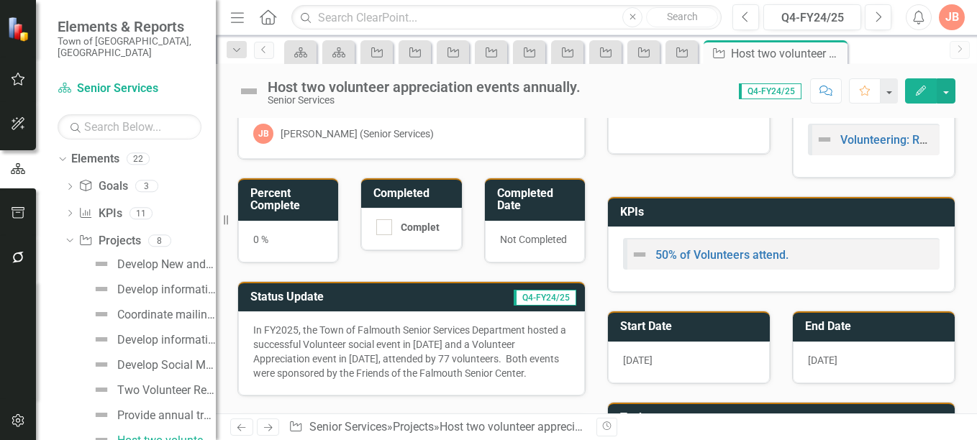
click at [312, 200] on h3 "Percent Complete" at bounding box center [290, 199] width 81 height 25
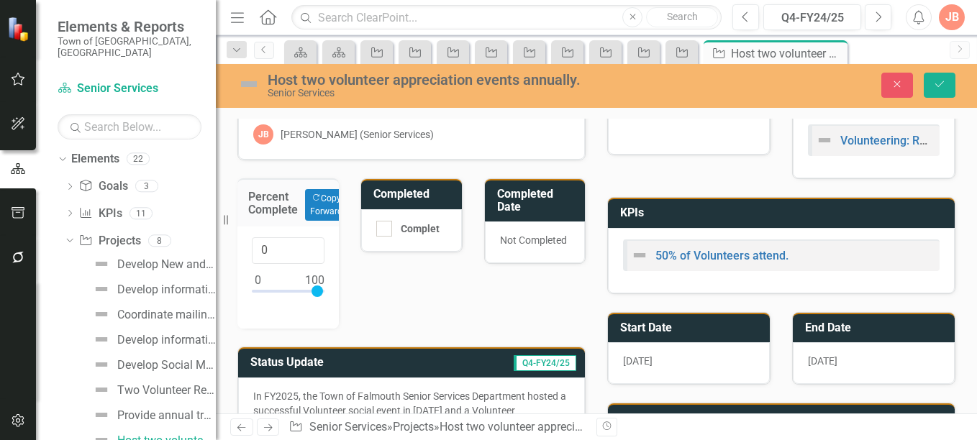
type input "100"
drag, startPoint x: 260, startPoint y: 289, endPoint x: 343, endPoint y: 299, distance: 84.1
click at [343, 299] on div "Percent Complete Copy Forward Copy Forward 100" at bounding box center [288, 244] width 123 height 168
click at [937, 84] on icon "Save" at bounding box center [939, 84] width 13 height 10
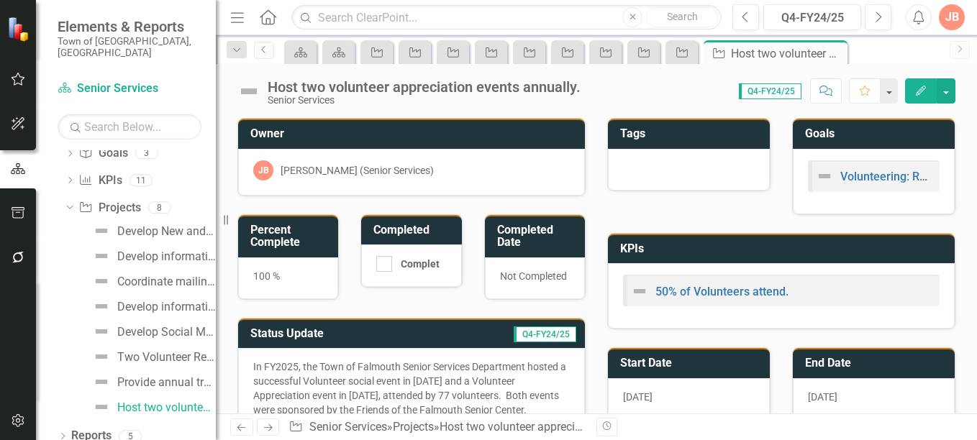
scroll to position [0, 0]
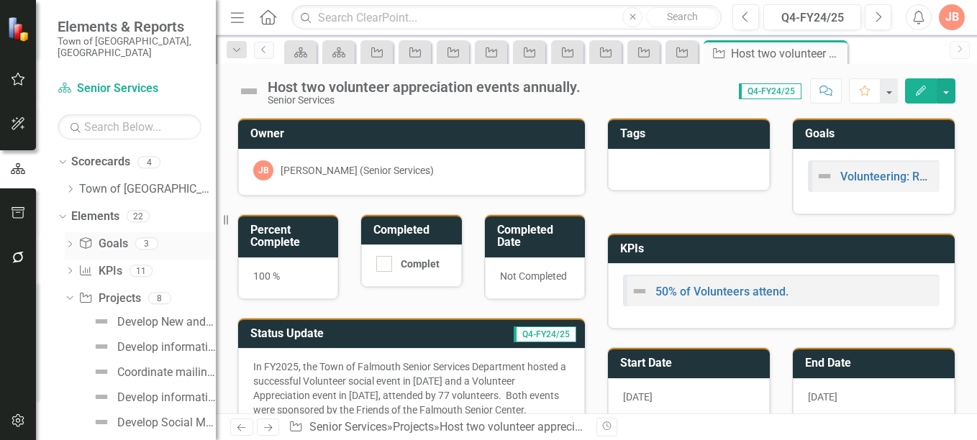
click at [72, 240] on div "Dropdown" at bounding box center [70, 246] width 10 height 12
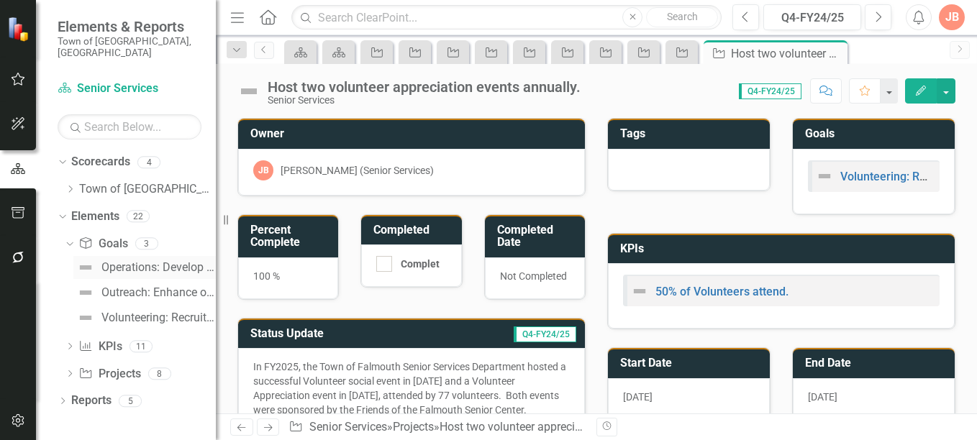
click at [116, 261] on div "Operations: Develop a Policy & Procedures Manual to provide guidance and direct…" at bounding box center [158, 267] width 114 height 13
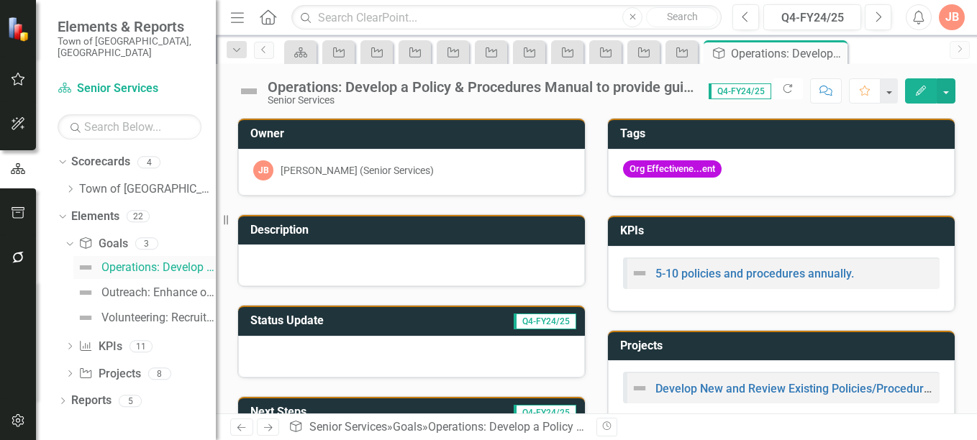
click at [87, 259] on img at bounding box center [85, 267] width 17 height 17
click at [87, 284] on img at bounding box center [85, 292] width 17 height 17
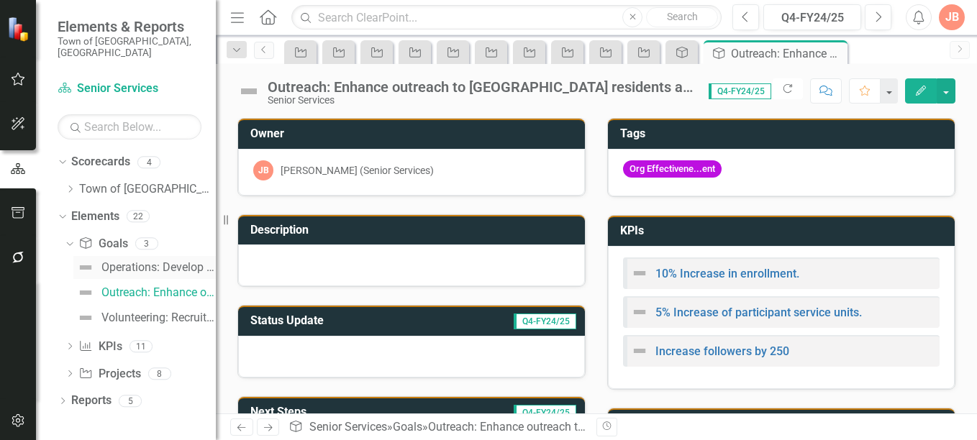
click at [140, 261] on div "Operations: Develop a Policy & Procedures Manual to provide guidance and direct…" at bounding box center [158, 267] width 114 height 13
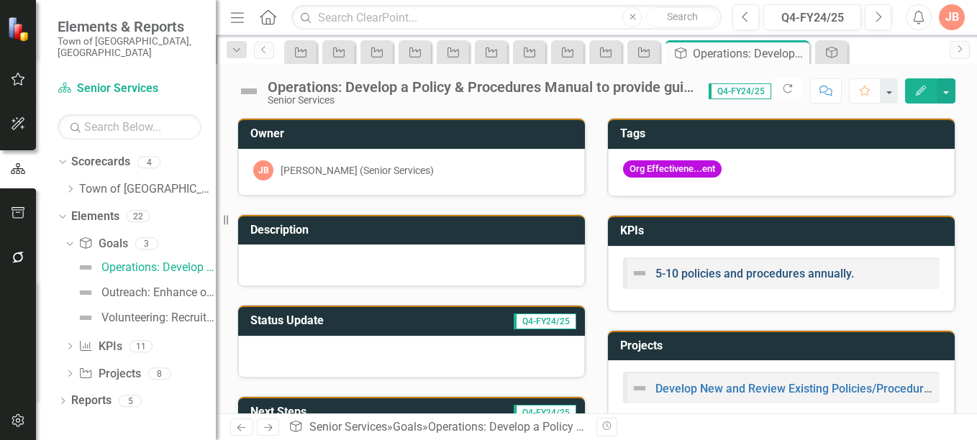
click at [788, 272] on link "5-10 policies and procedures annually." at bounding box center [755, 274] width 199 height 14
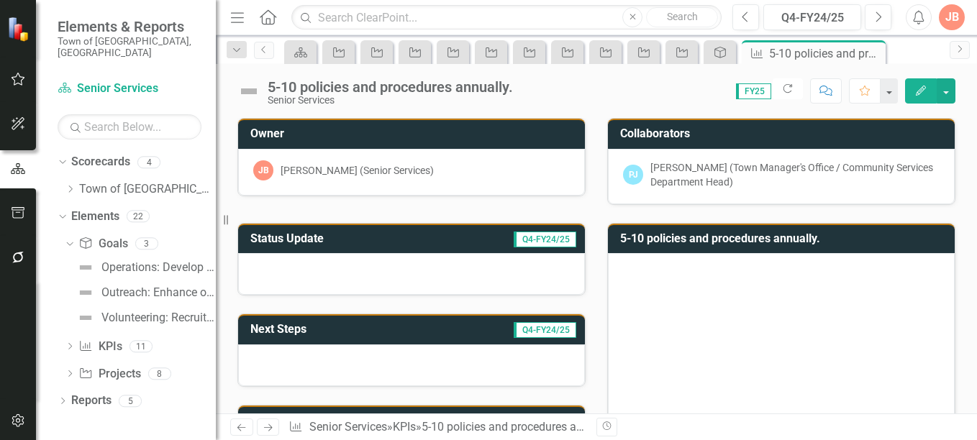
click at [266, 23] on icon at bounding box center [268, 16] width 17 height 15
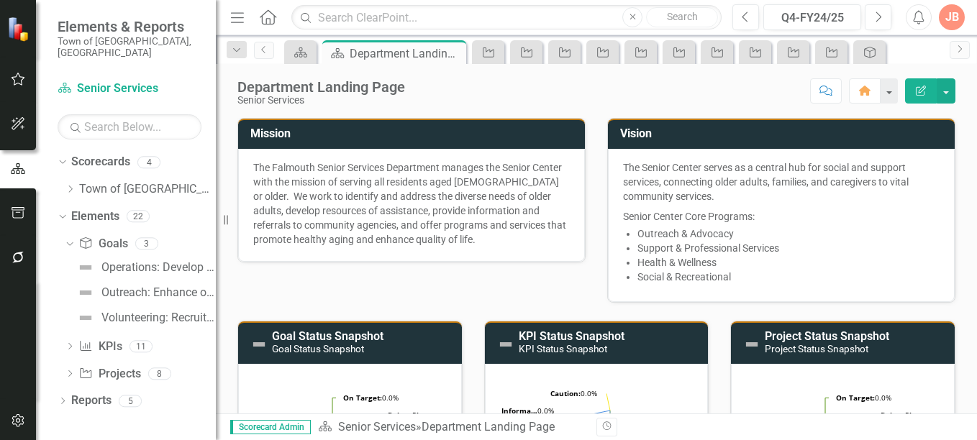
click at [953, 19] on div "JB" at bounding box center [952, 17] width 26 height 26
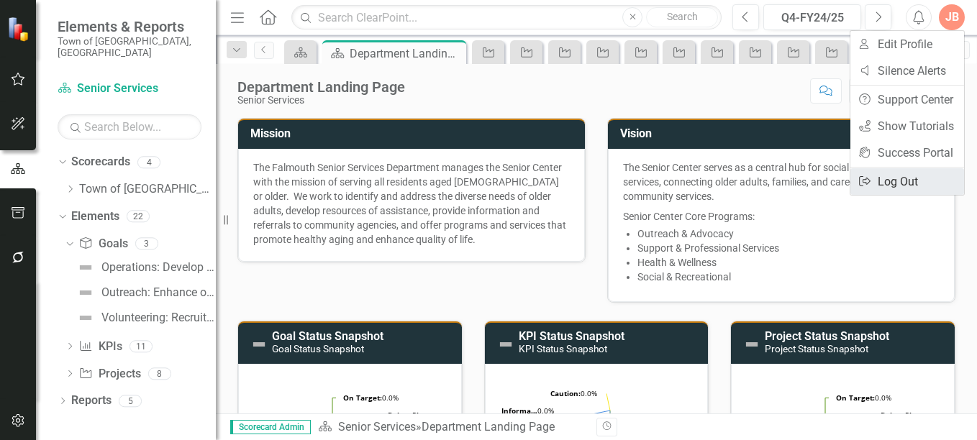
click at [895, 181] on link "Logout Log Out" at bounding box center [908, 181] width 114 height 27
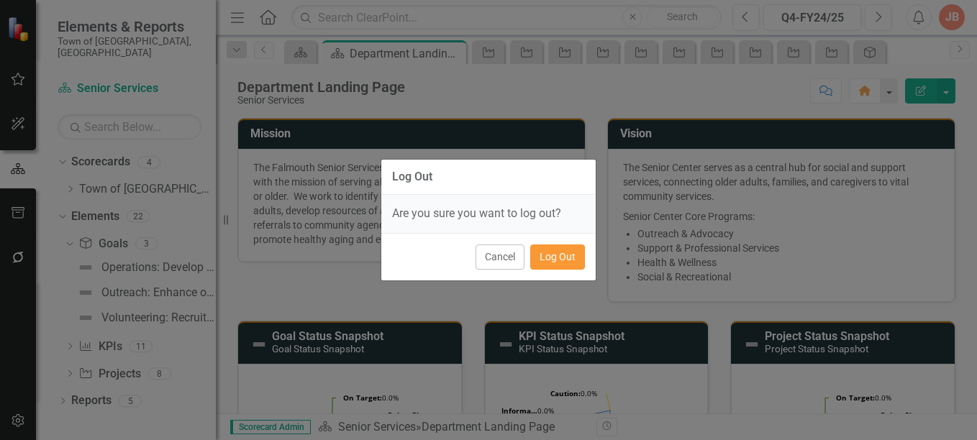
click at [553, 260] on button "Log Out" at bounding box center [557, 257] width 55 height 25
